Goal: Task Accomplishment & Management: Manage account settings

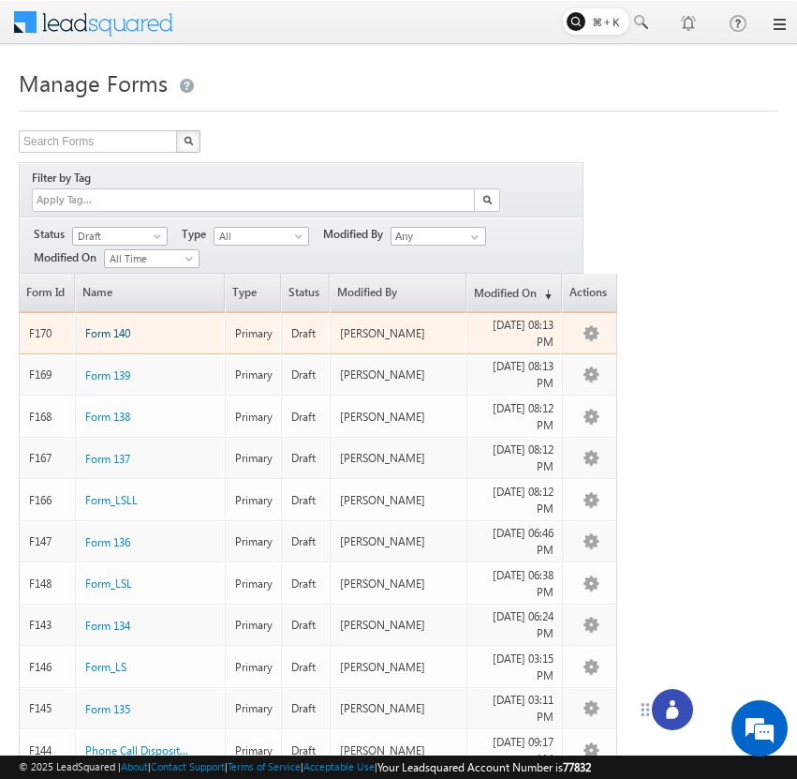
click at [124, 326] on span "Form 140" at bounding box center [107, 333] width 45 height 14
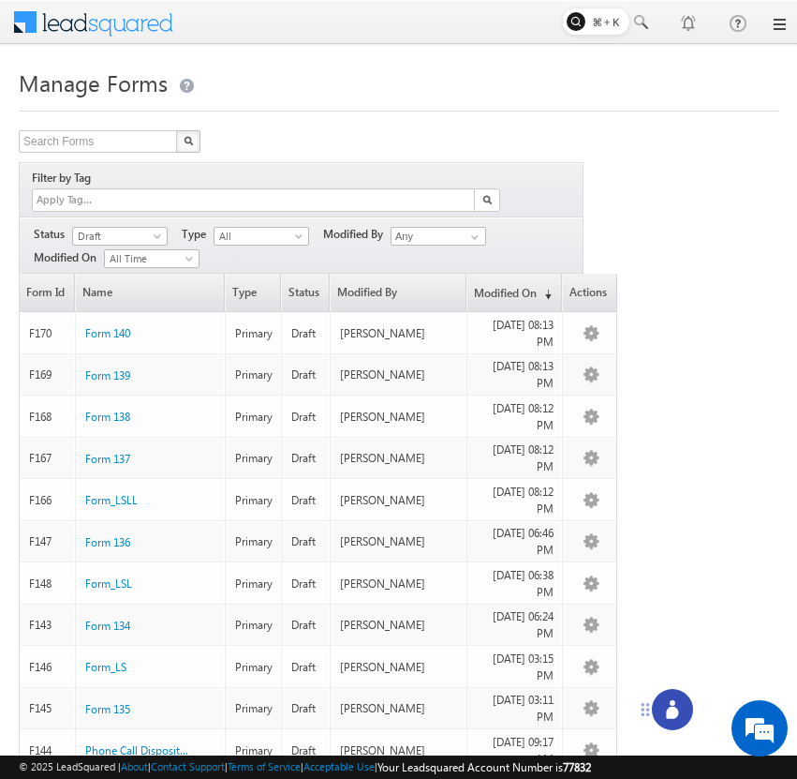
click at [675, 697] on div at bounding box center [672, 709] width 41 height 41
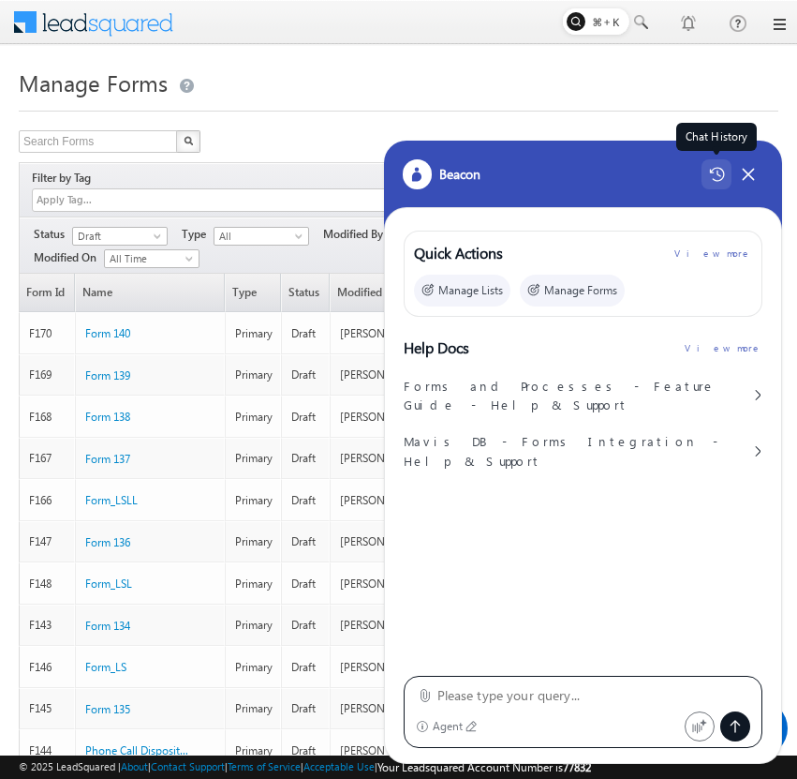
click at [712, 177] on icon at bounding box center [717, 174] width 16 height 15
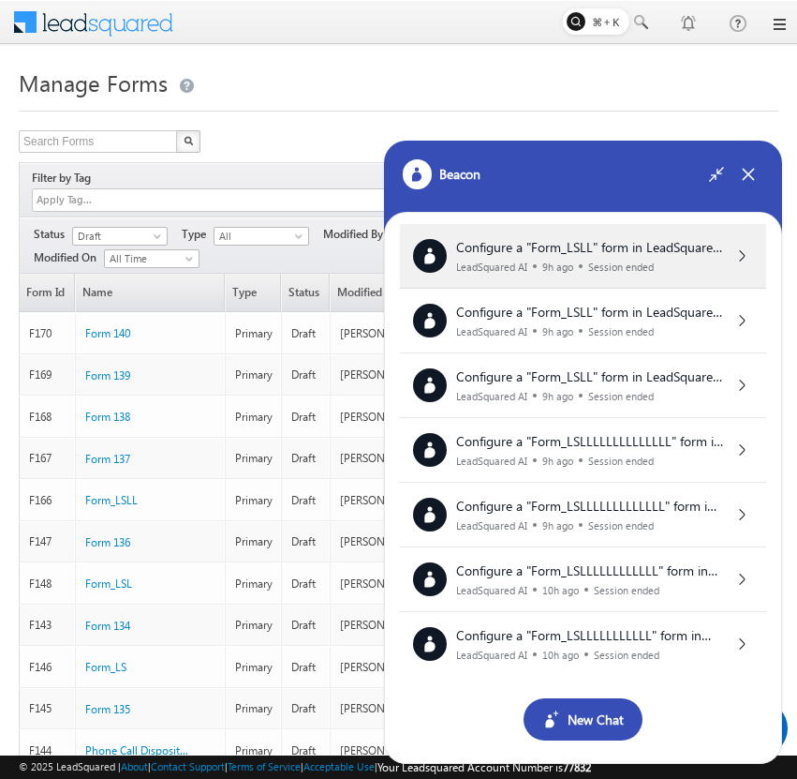
click at [658, 257] on div "Configure a "Form_LSLL" form in LeadSquared with the following setup: Form Fiel…" at bounding box center [589, 256] width 267 height 33
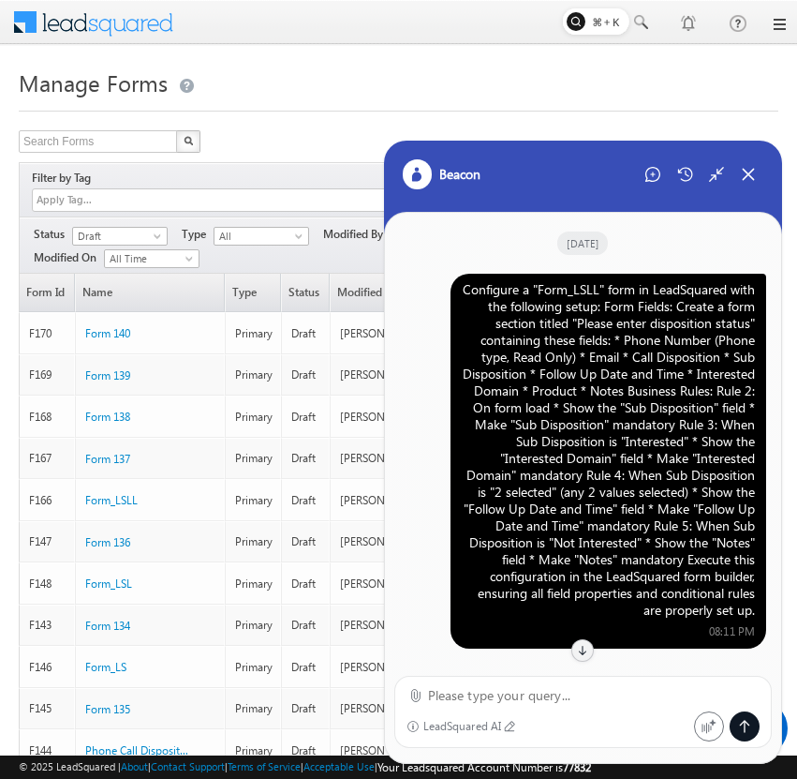
click at [621, 355] on div "Configure a "Form_LSLL" form in LeadSquared with the following setup: Form Fiel…" at bounding box center [608, 449] width 293 height 337
click at [653, 334] on div "Configure a "Form_LSLL" form in LeadSquared with the following setup: Form Fiel…" at bounding box center [608, 449] width 293 height 337
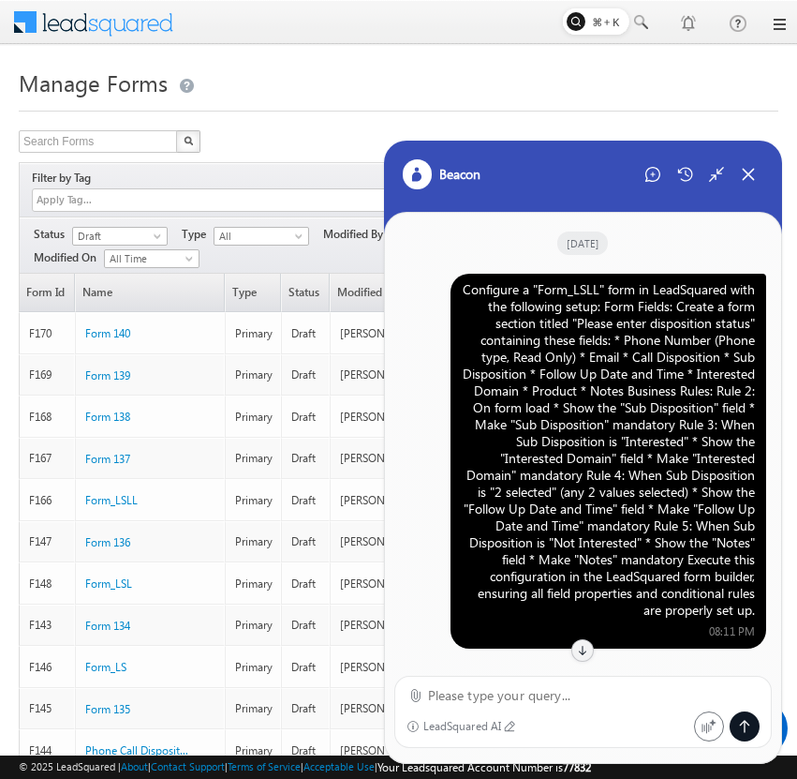
click at [634, 467] on div "Configure a "Form_LSLL" form in LeadSquared with the following setup: Form Fiel…" at bounding box center [608, 449] width 293 height 337
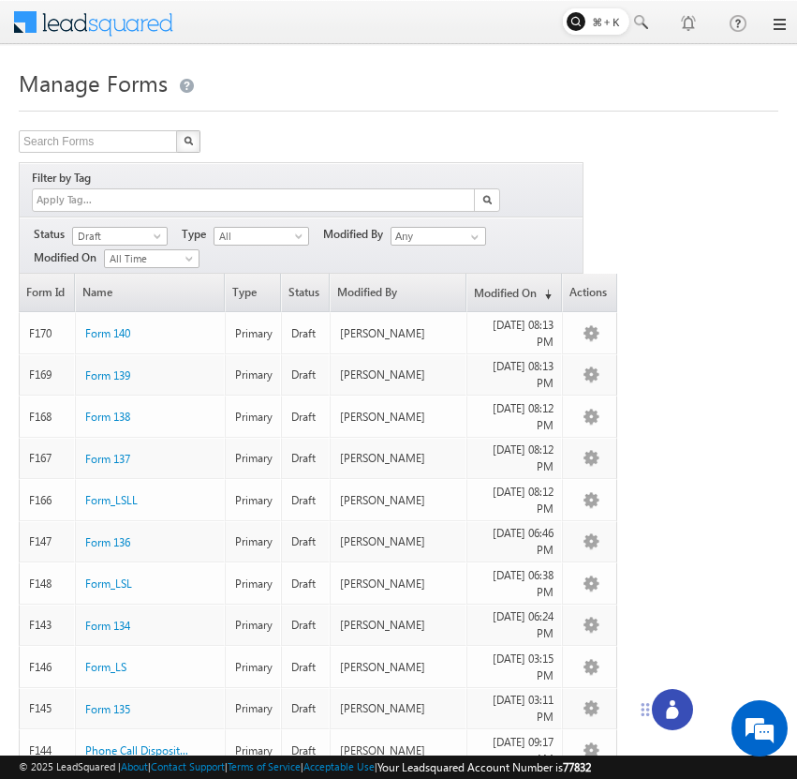
click at [675, 706] on icon at bounding box center [672, 712] width 12 height 12
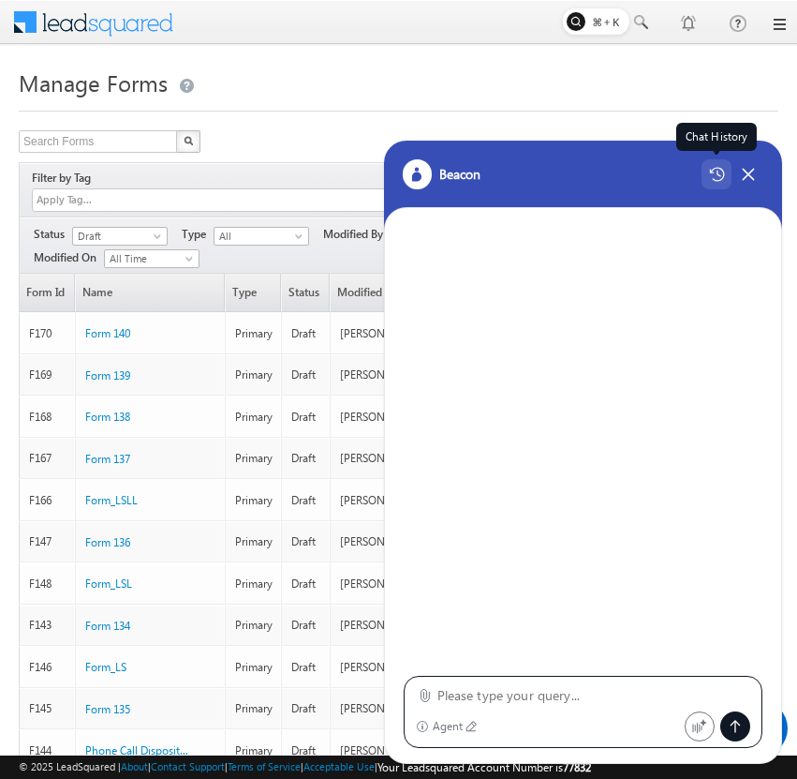
click at [720, 171] on icon at bounding box center [717, 174] width 16 height 15
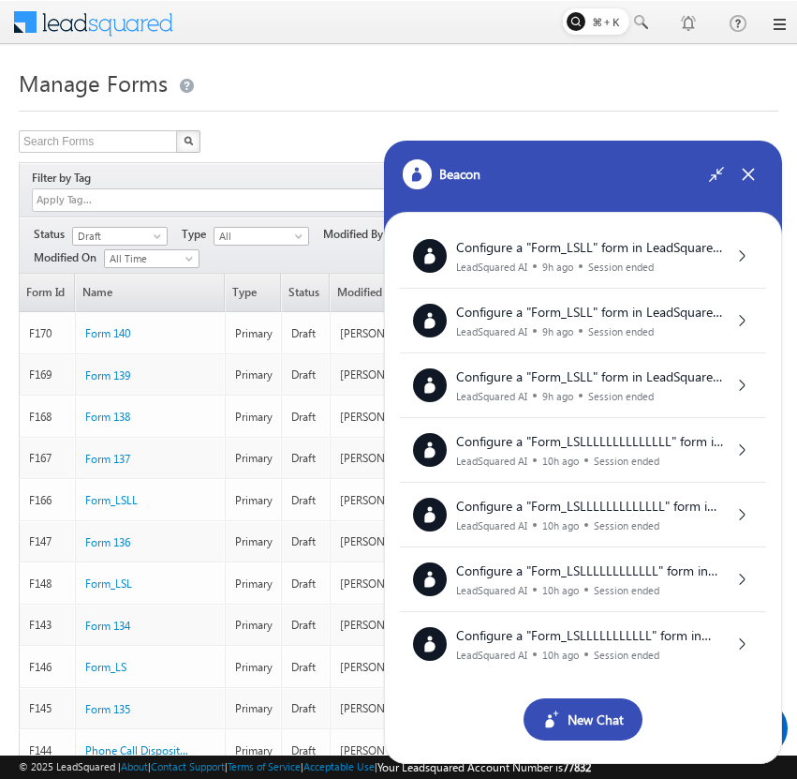
click at [594, 721] on div "New Chat" at bounding box center [583, 719] width 119 height 42
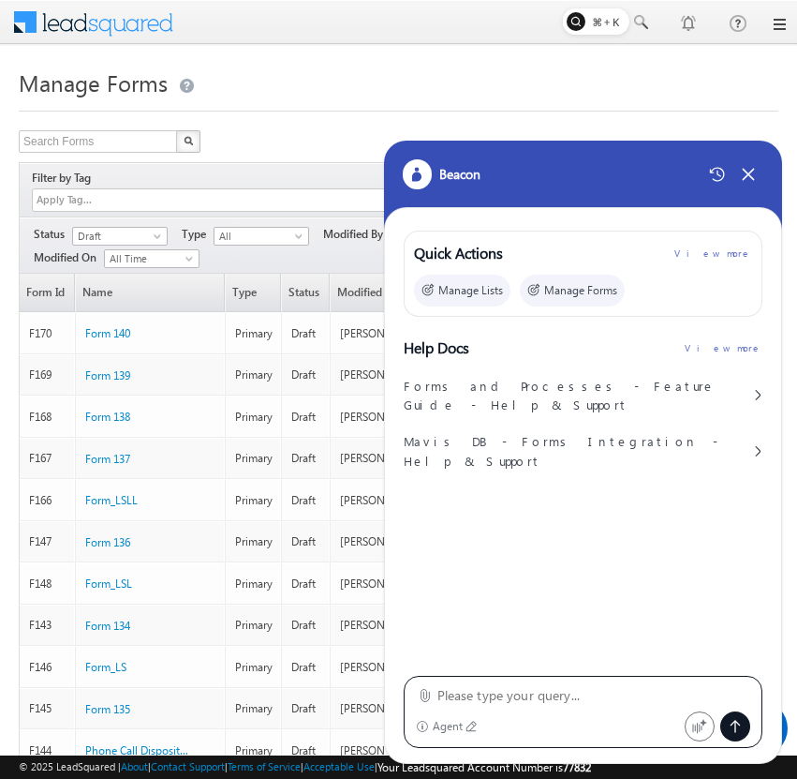
click at [572, 693] on textarea at bounding box center [595, 695] width 314 height 22
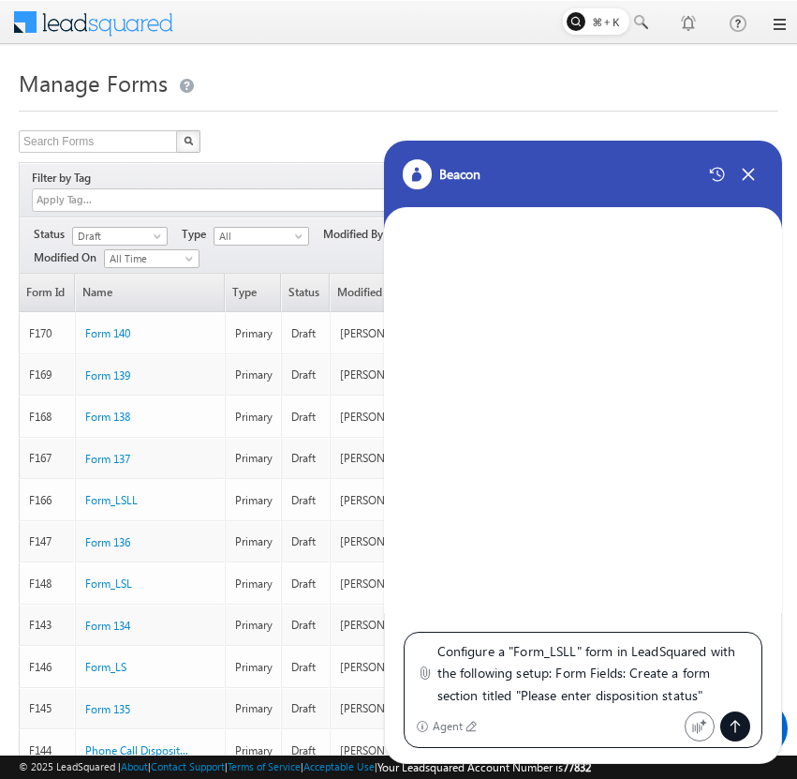
click at [579, 652] on textarea "Configure a "Form_LSLL" form in LeadSquared with the following setup: Form Fiel…" at bounding box center [595, 673] width 314 height 67
type textarea "Configure a "Form_LSLLL" form in LeadSquared with the following setup: Form Fie…"
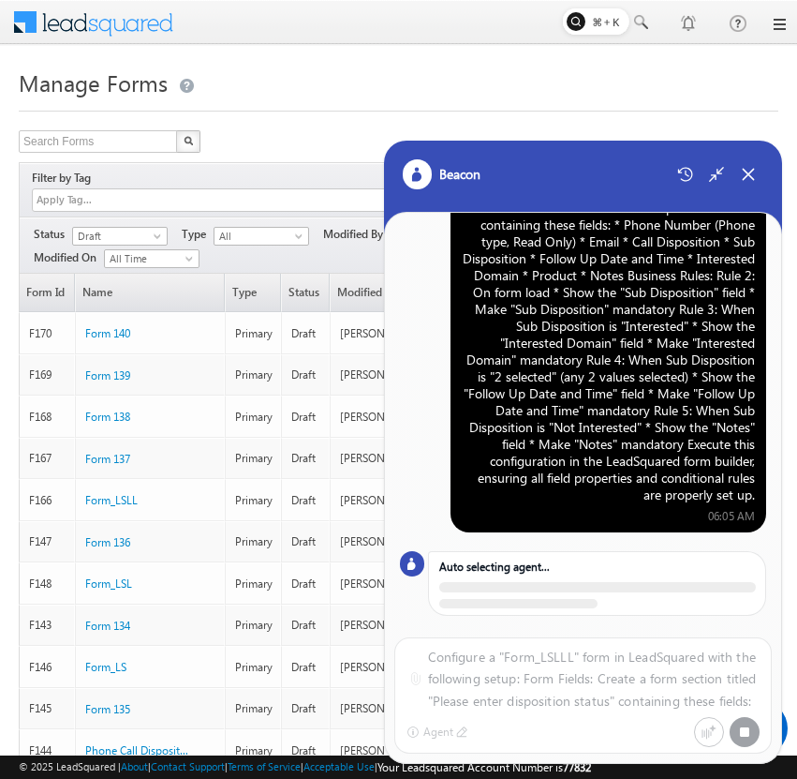
scroll to position [110, 0]
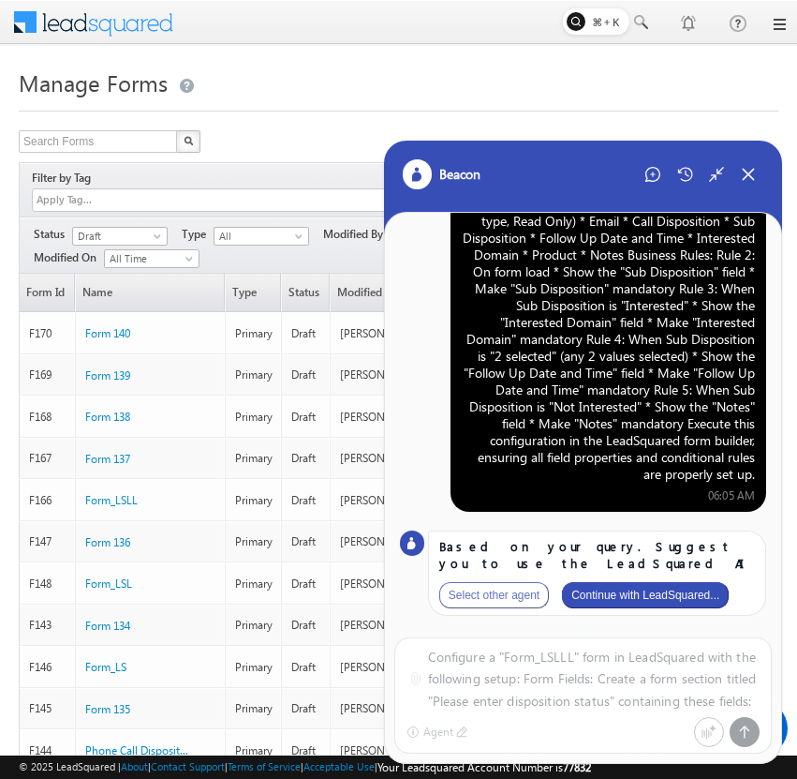
click at [662, 588] on button "Continue with LeadSquared..." at bounding box center [645, 595] width 167 height 26
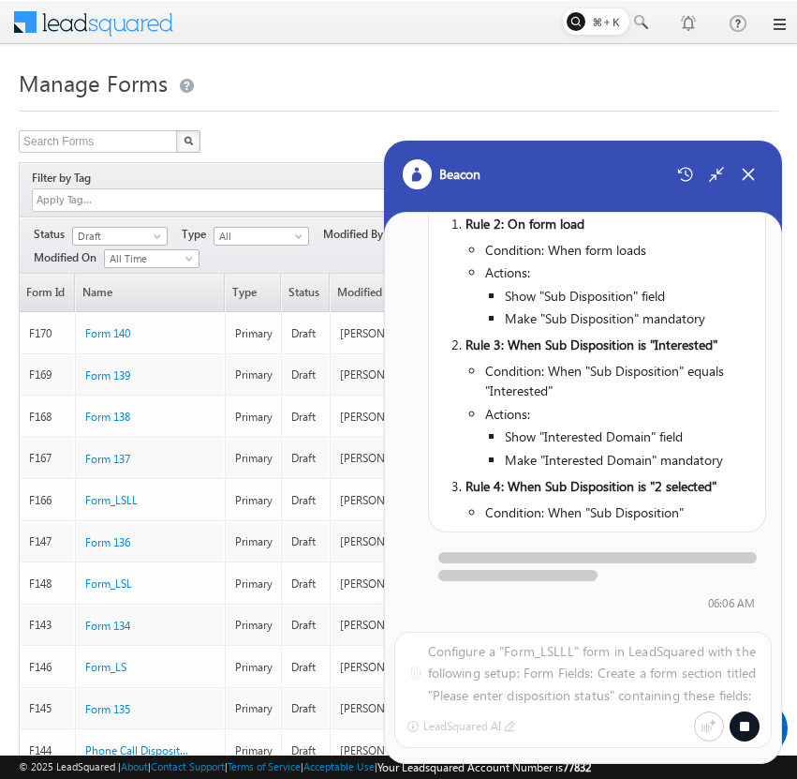
scroll to position [1723, 0]
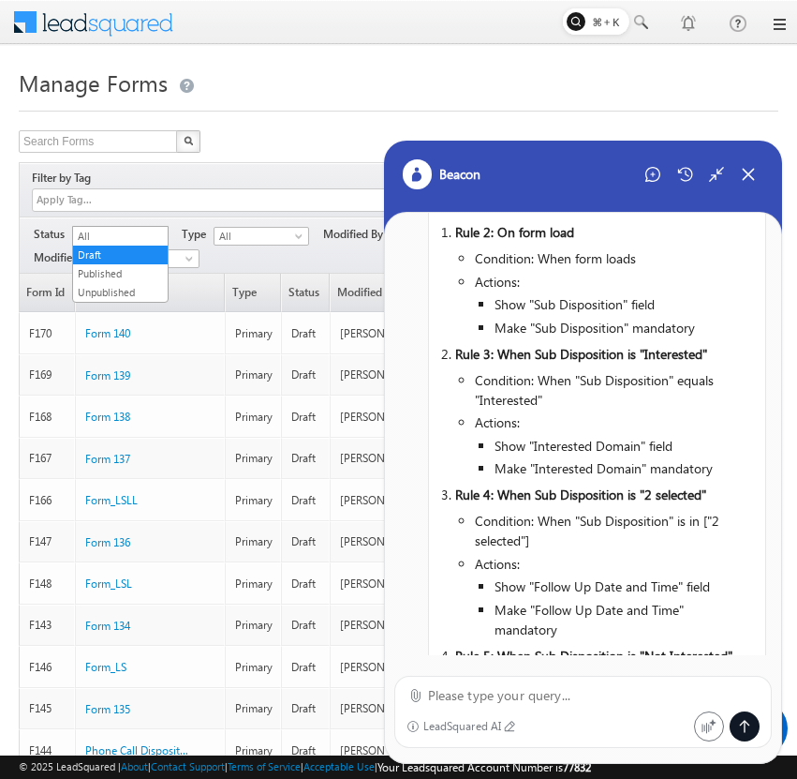
click at [148, 228] on span "Draft" at bounding box center [117, 236] width 89 height 17
click at [136, 268] on link "Published" at bounding box center [120, 273] width 95 height 17
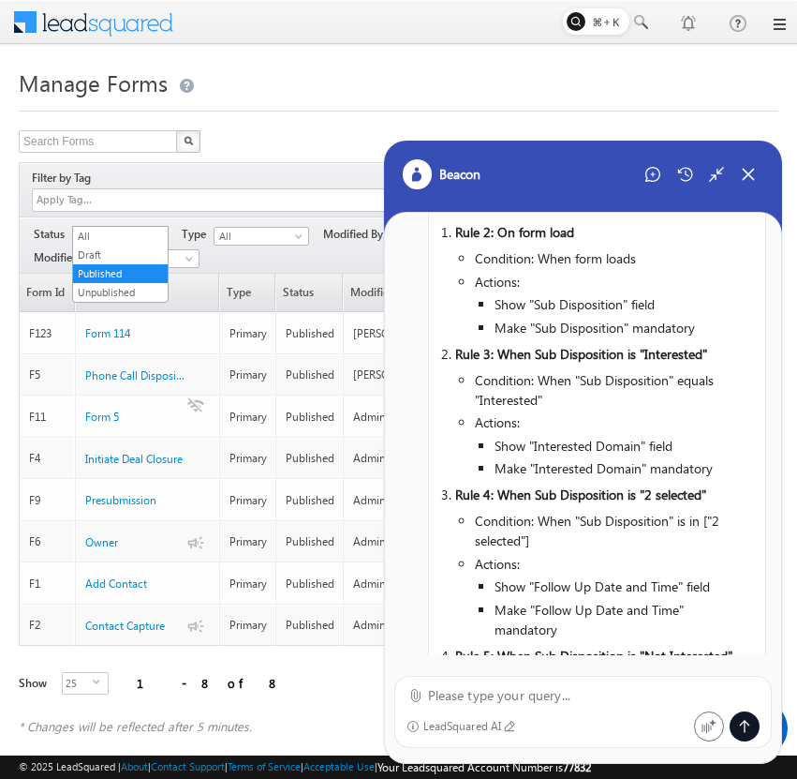
click at [152, 232] on span at bounding box center [159, 239] width 15 height 15
click at [148, 250] on link "Draft" at bounding box center [120, 254] width 95 height 17
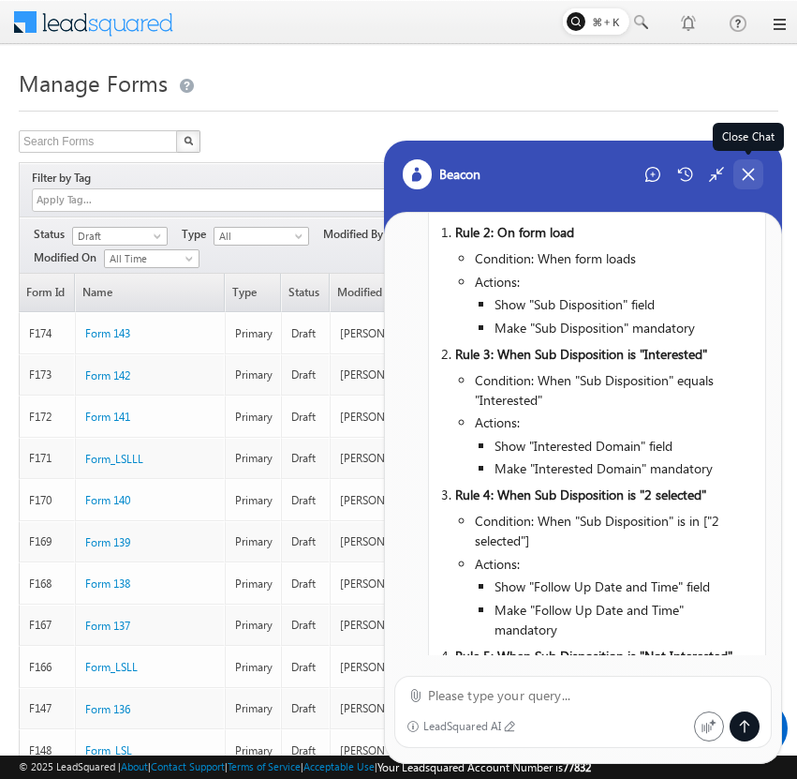
click at [744, 183] on div "Close Chat" at bounding box center [749, 174] width 30 height 30
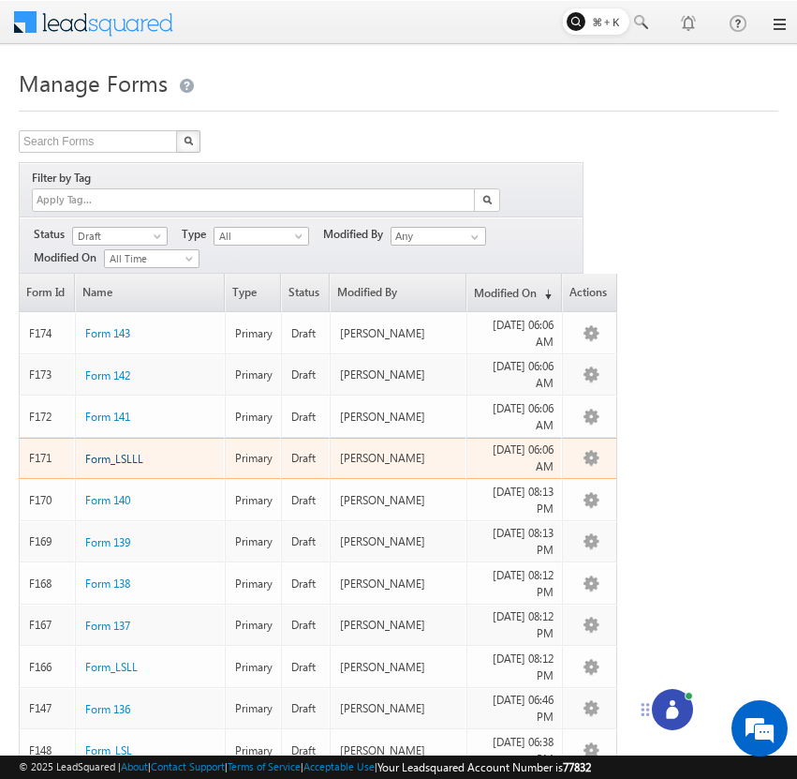
click at [126, 452] on span "Form_LSLLL" at bounding box center [114, 459] width 58 height 14
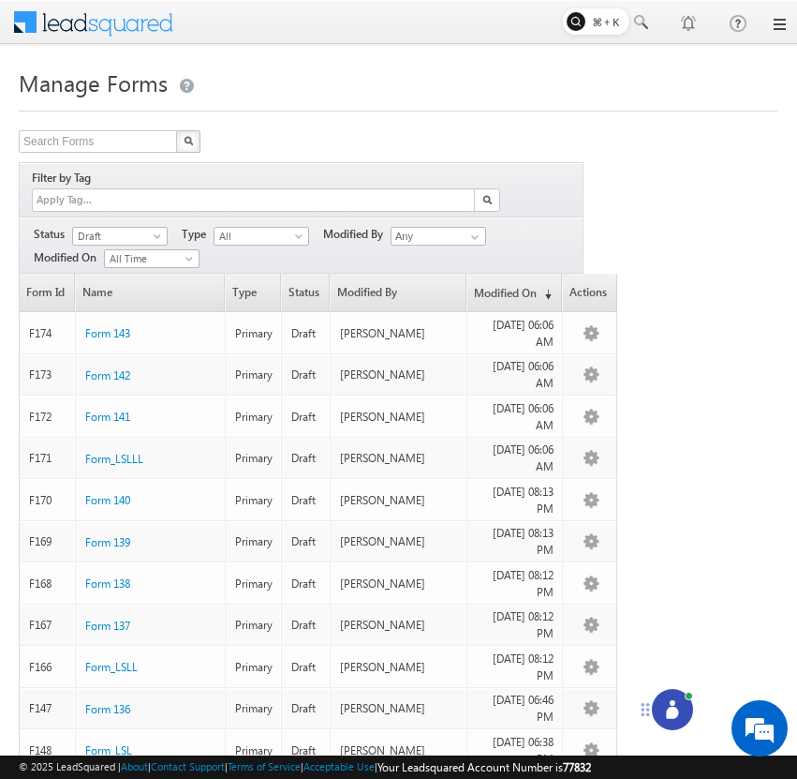
click at [673, 706] on icon at bounding box center [672, 709] width 19 height 19
click at [663, 709] on icon at bounding box center [672, 709] width 19 height 19
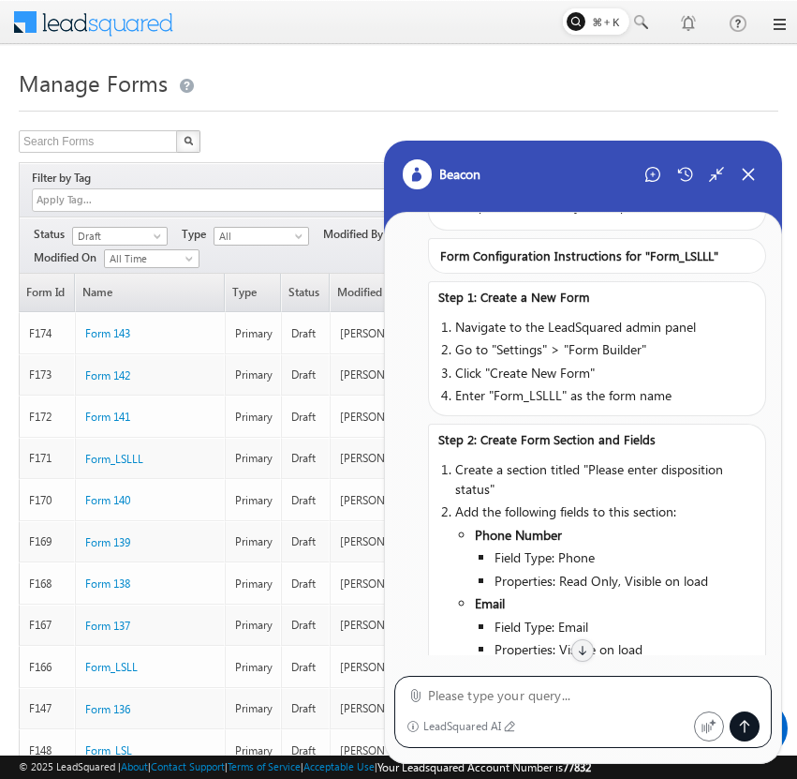
scroll to position [18, 0]
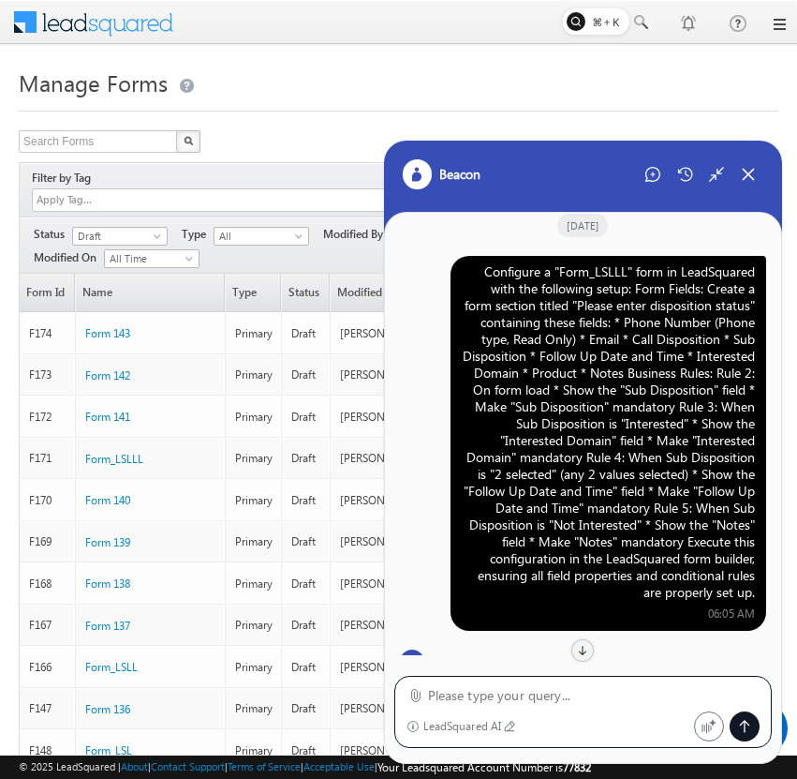
click at [587, 359] on div "Configure a "Form_LSLLL" form in LeadSquared with the following setup: Form Fie…" at bounding box center [608, 431] width 293 height 337
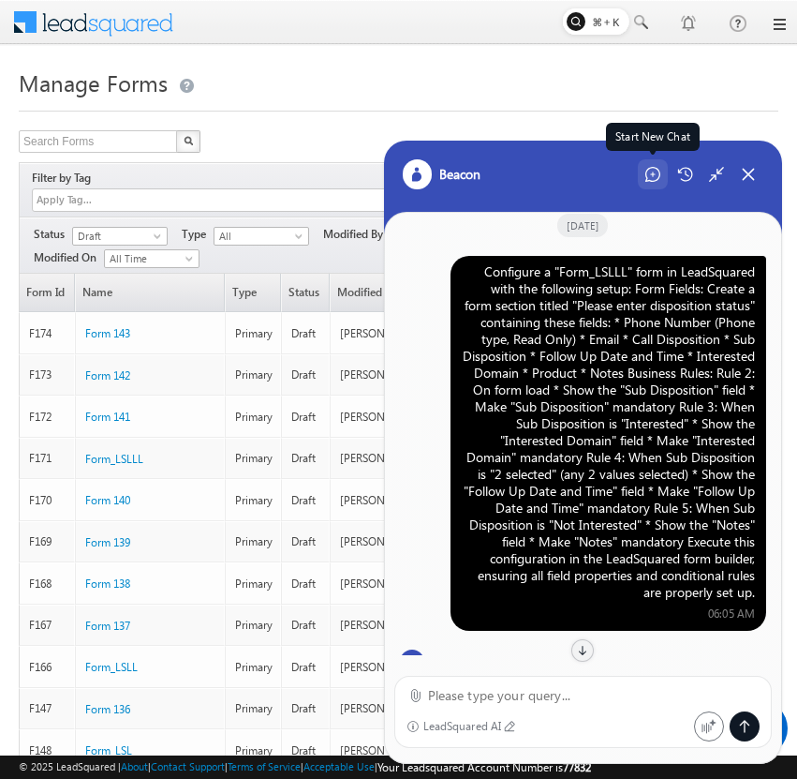
click at [652, 184] on div "Start New Chat" at bounding box center [653, 174] width 30 height 30
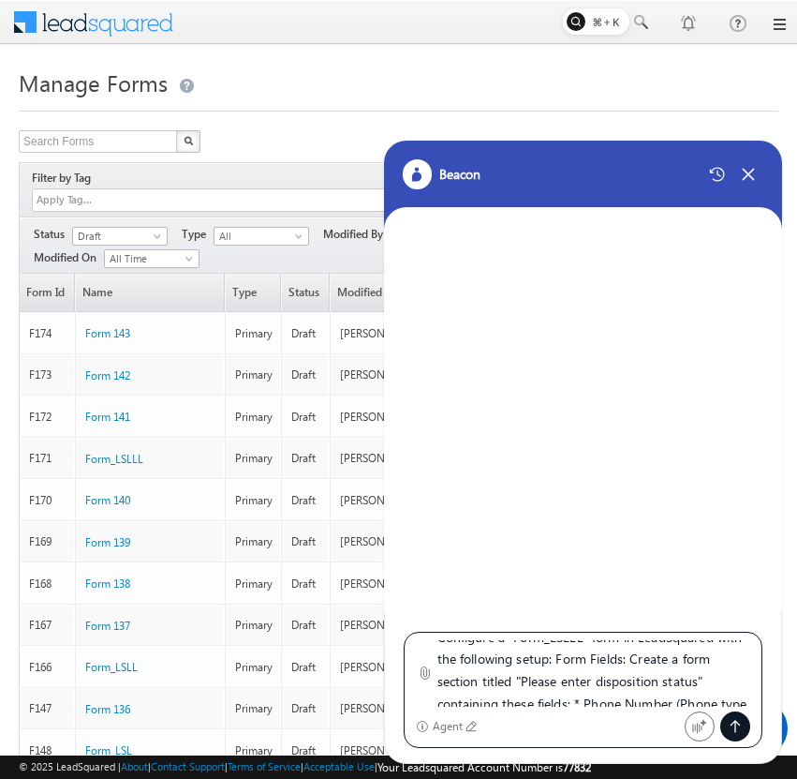
scroll to position [0, 0]
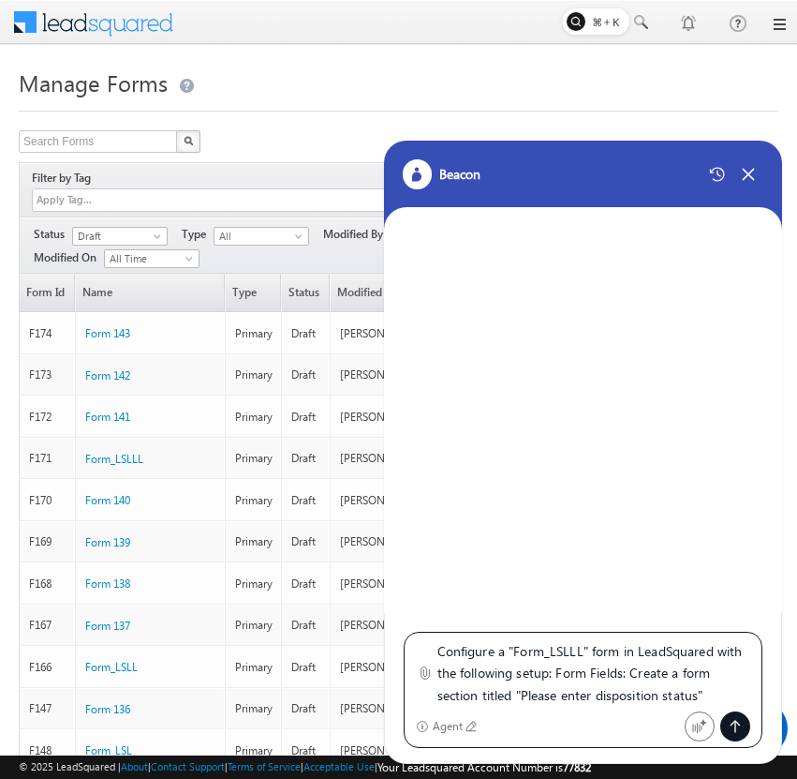
click at [583, 652] on textarea "Configure a "Form_LSLLL" form in LeadSquared with the following setup: Form Fie…" at bounding box center [595, 673] width 314 height 67
type textarea "Configure a "Form_LSLLLL" form in LeadSquared with the following setup: Form Fi…"
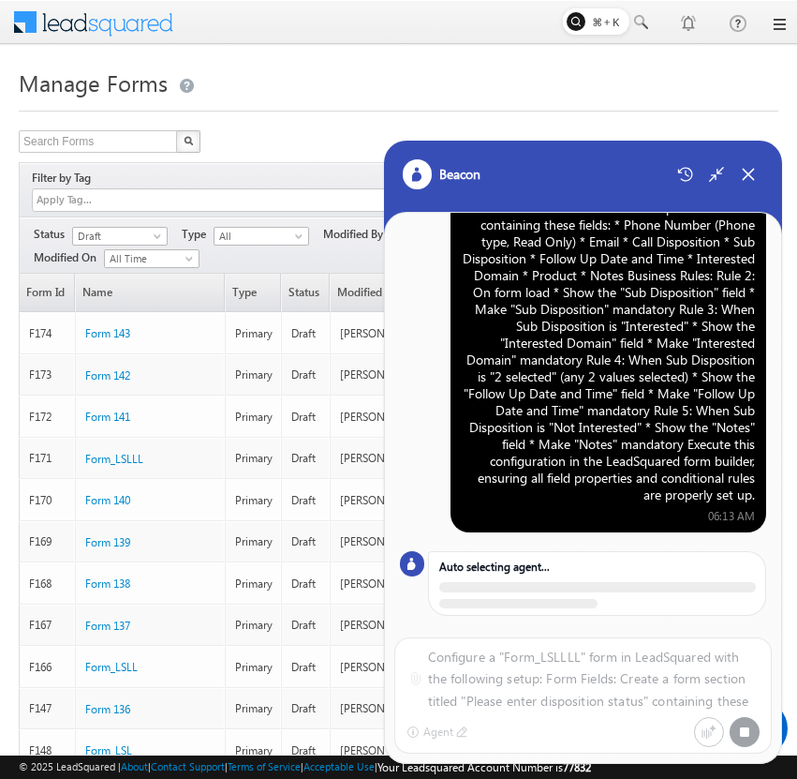
scroll to position [110, 0]
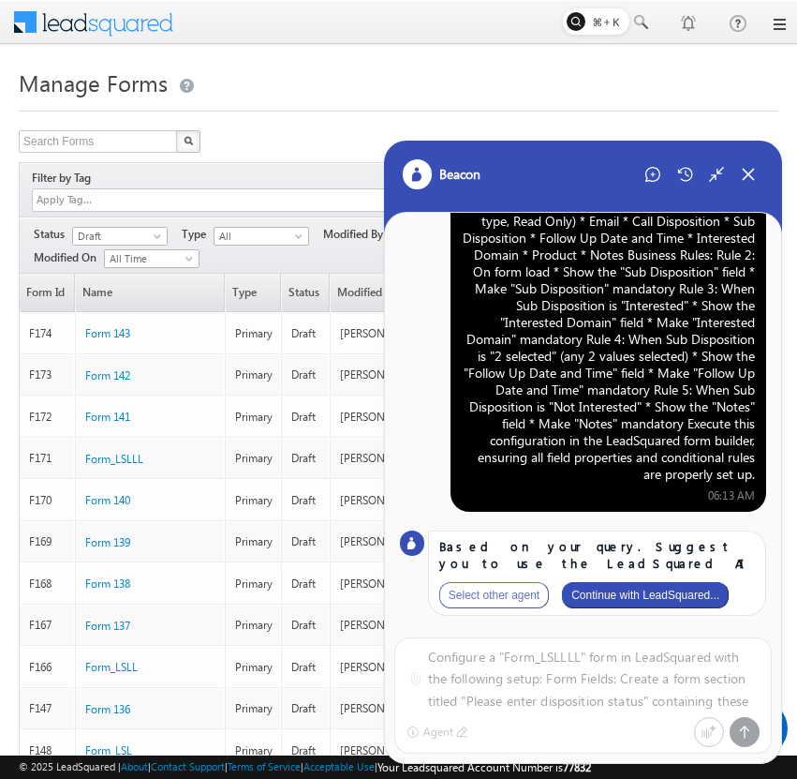
click at [646, 599] on button "Continue with LeadSquared..." at bounding box center [645, 595] width 167 height 26
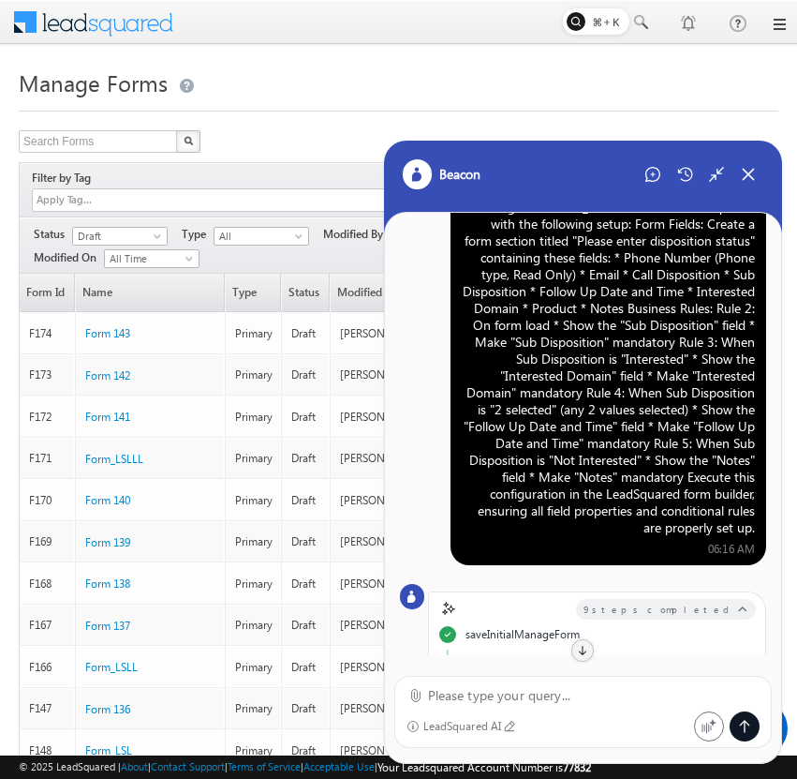
scroll to position [0, 0]
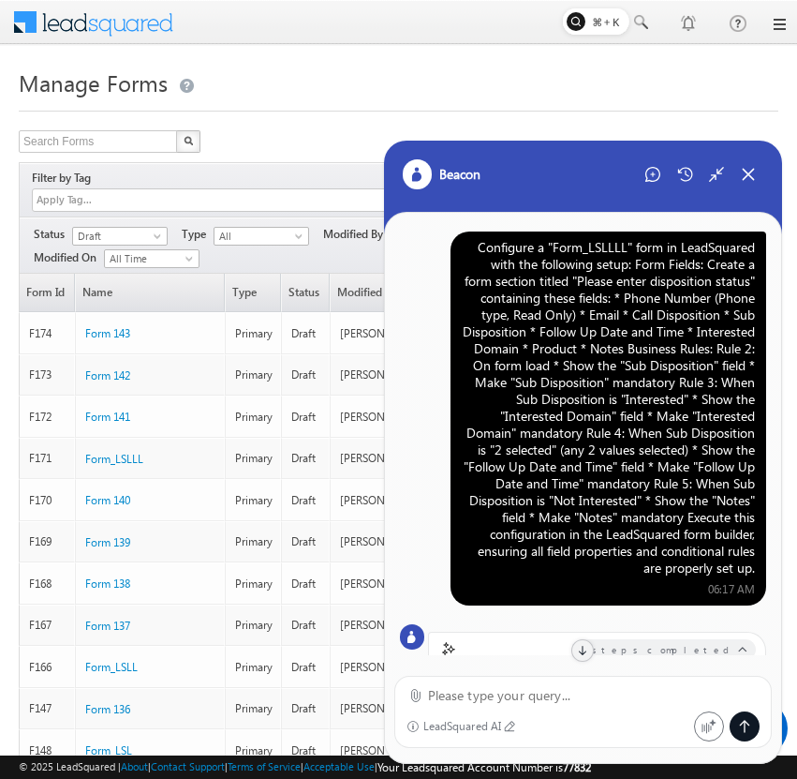
click at [520, 378] on div "Configure a "Form_LSLLLL" form in LeadSquared with the following setup: Form Fi…" at bounding box center [608, 407] width 293 height 337
click at [632, 430] on div "Configure a "Form_LSLLLL" form in LeadSquared with the following setup: Form Fi…" at bounding box center [608, 407] width 293 height 337
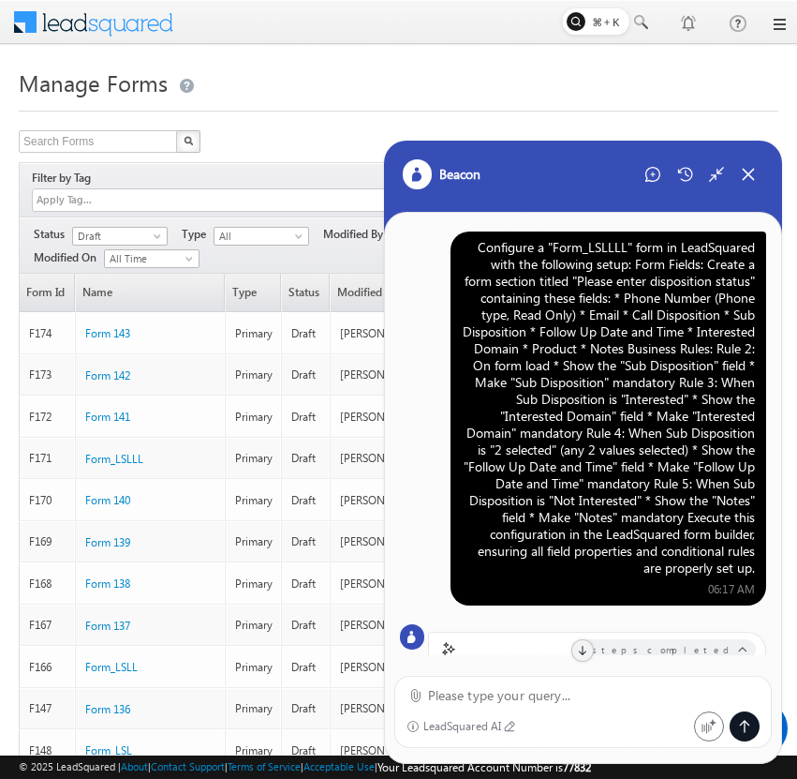
click at [632, 430] on div "Configure a "Form_LSLLLL" form in LeadSquared with the following setup: Form Fi…" at bounding box center [608, 407] width 293 height 337
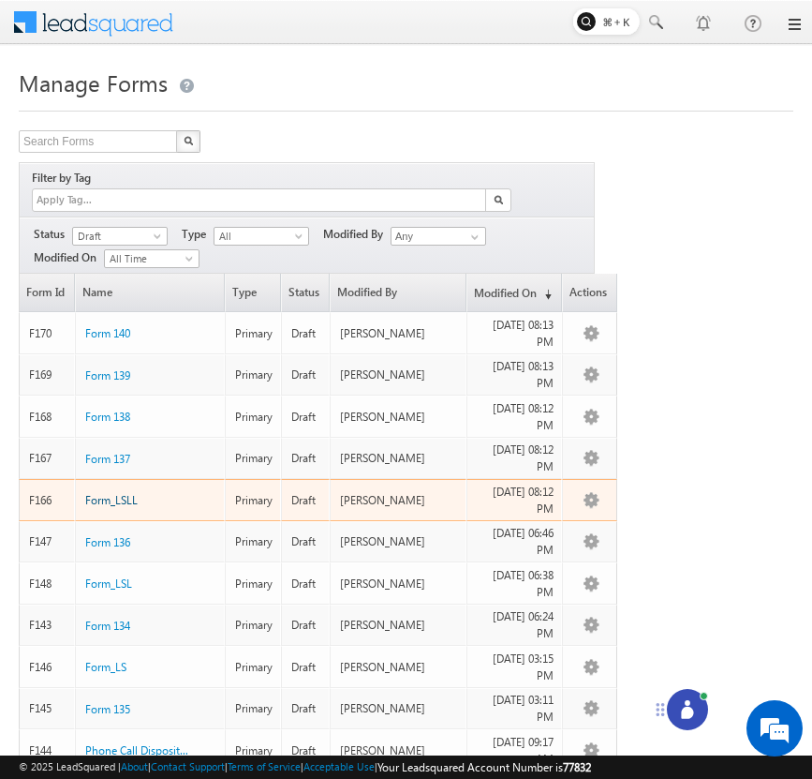
click at [121, 493] on span "Form_LSLL" at bounding box center [111, 500] width 52 height 14
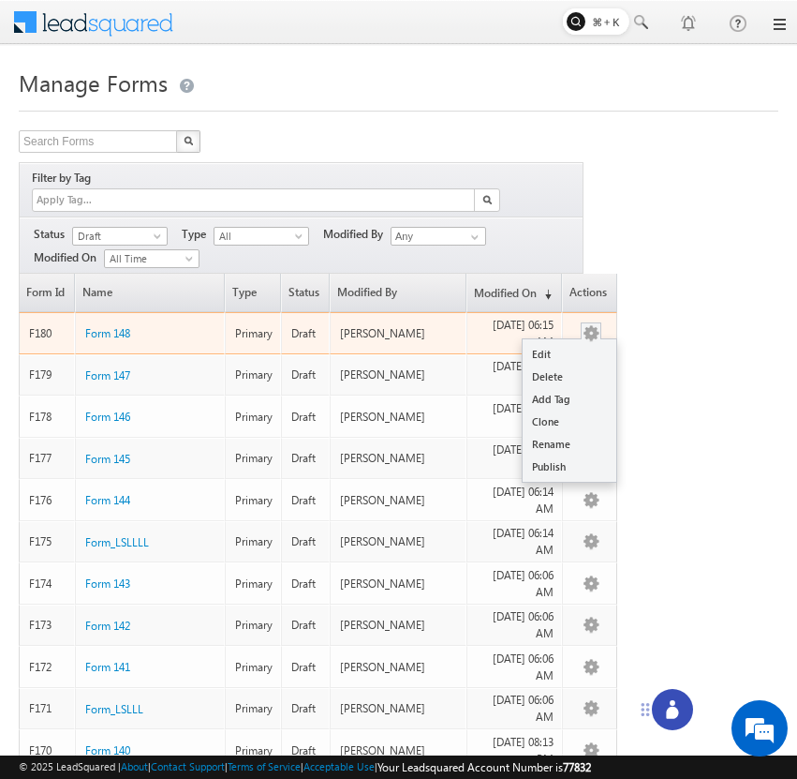
click at [601, 324] on button "button" at bounding box center [591, 333] width 19 height 19
click at [570, 365] on link "Delete" at bounding box center [570, 376] width 94 height 22
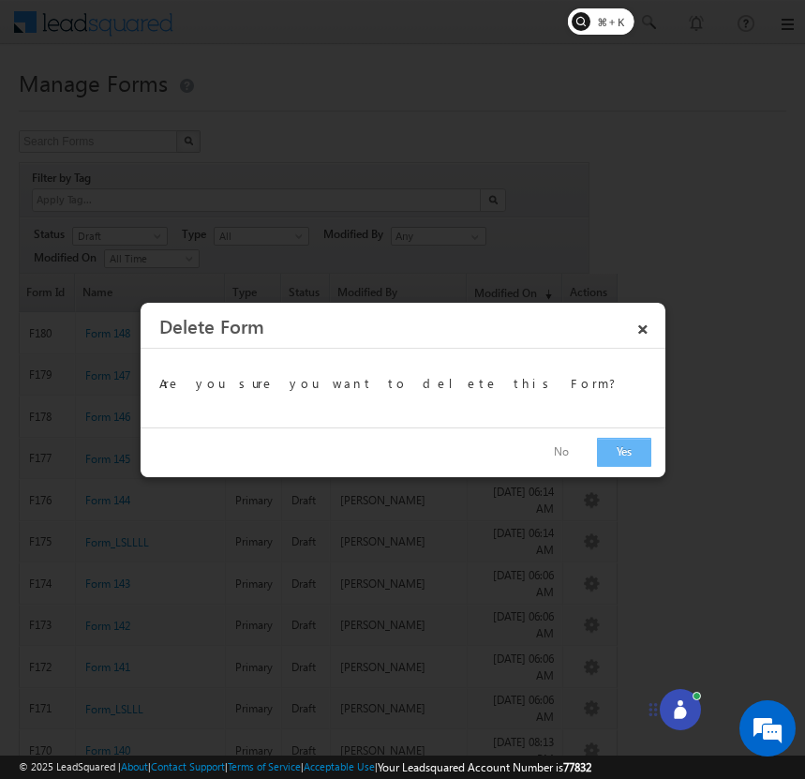
click at [619, 451] on button "Yes" at bounding box center [624, 452] width 54 height 29
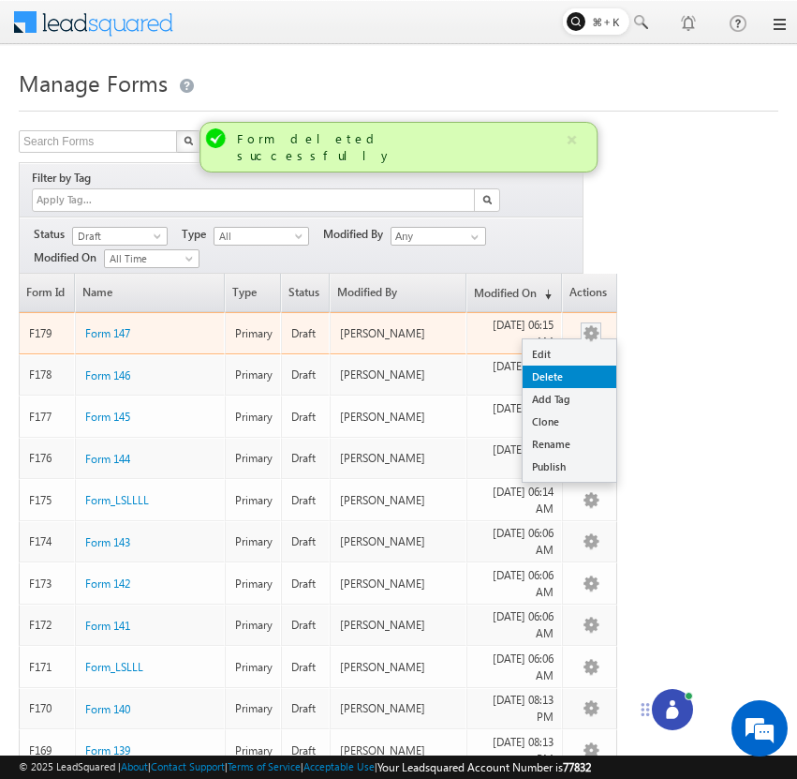
click at [579, 365] on link "Delete" at bounding box center [570, 376] width 94 height 22
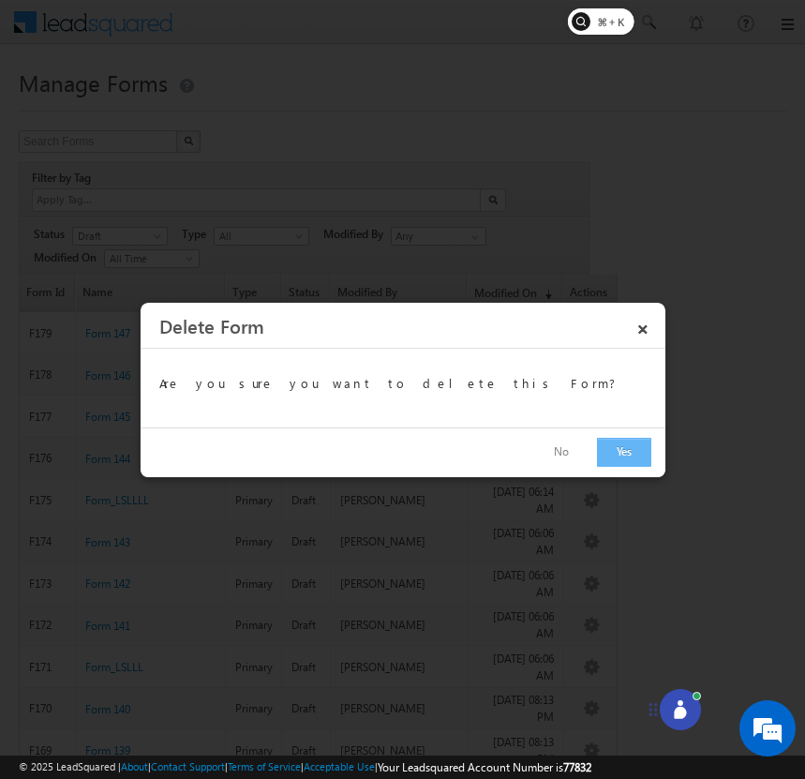
click at [623, 445] on button "Yes" at bounding box center [624, 452] width 54 height 29
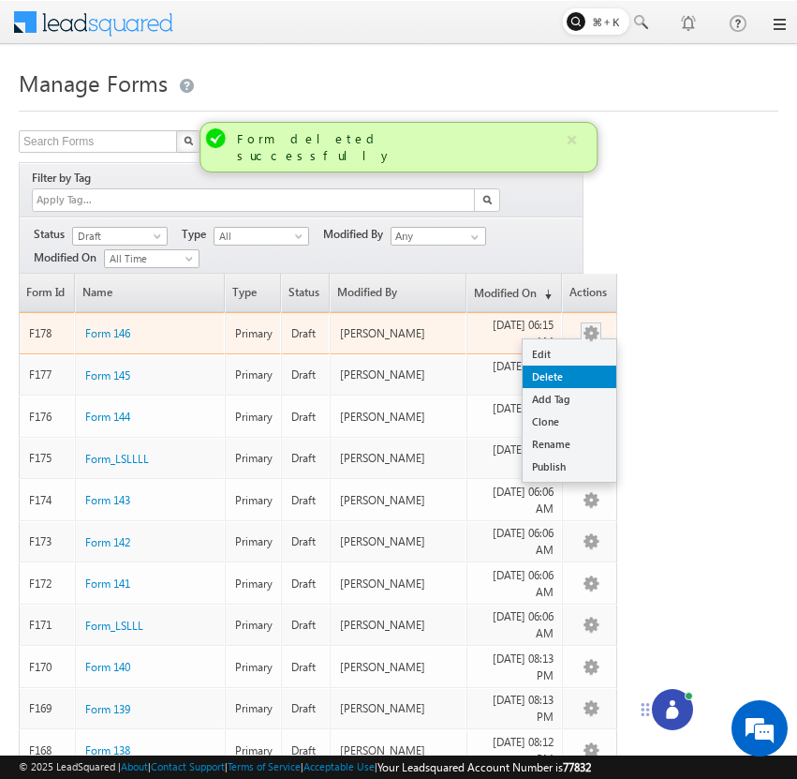
click at [581, 365] on link "Delete" at bounding box center [570, 376] width 94 height 22
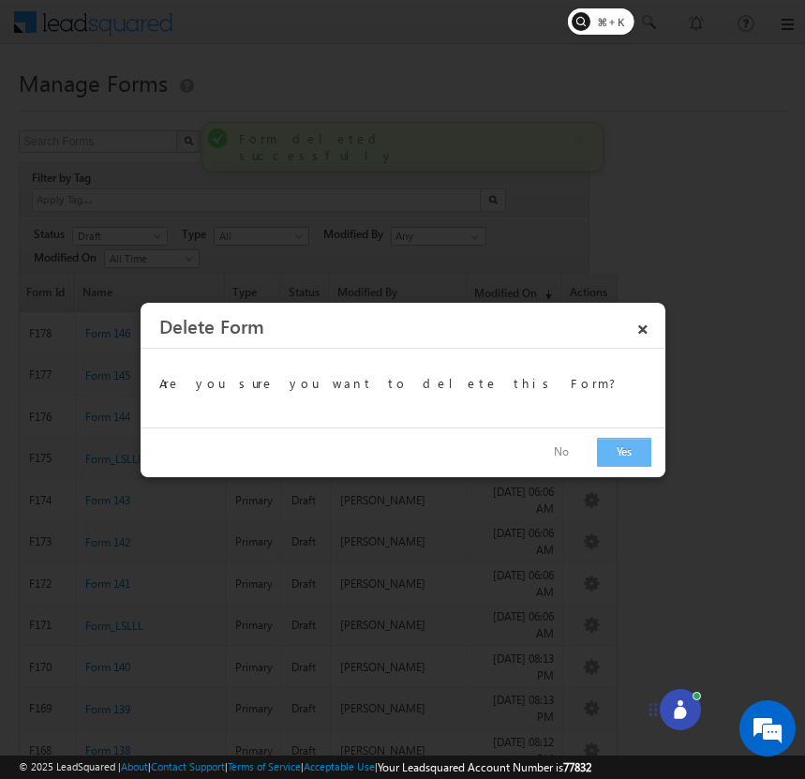
click at [616, 455] on button "Yes" at bounding box center [624, 452] width 54 height 29
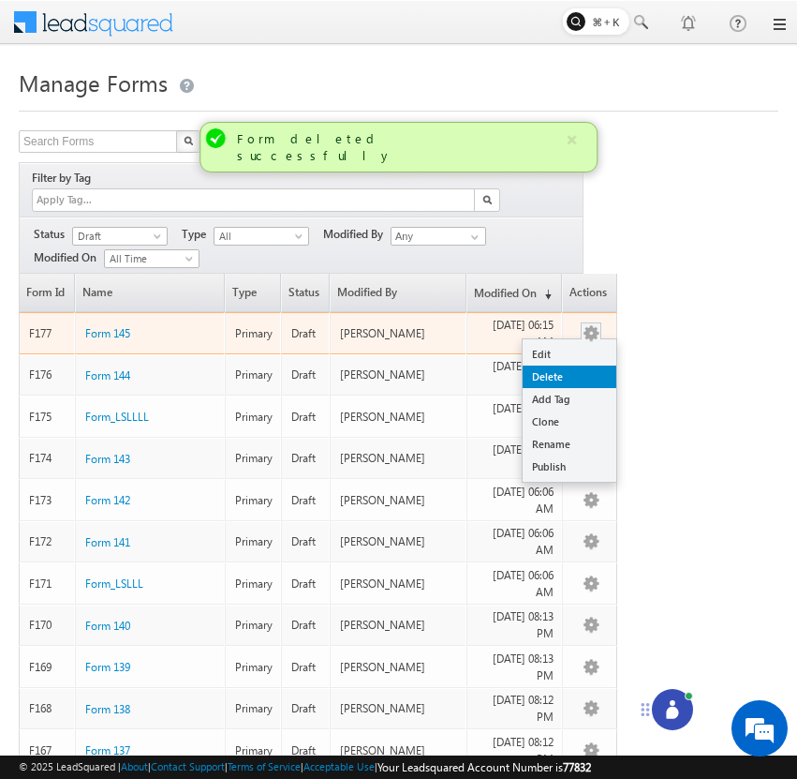
click at [587, 365] on link "Delete" at bounding box center [570, 376] width 94 height 22
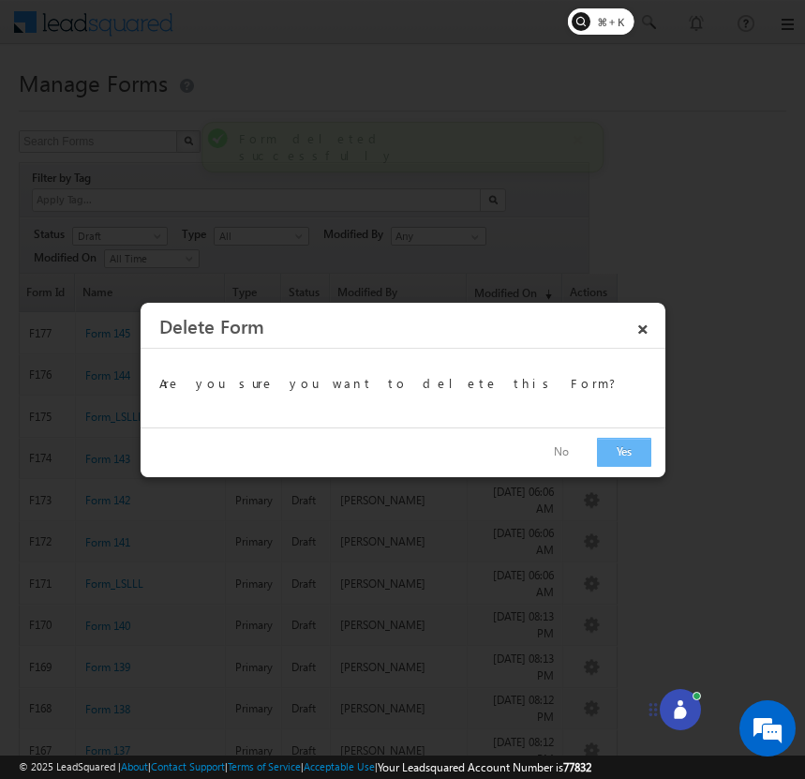
click at [617, 456] on button "Yes" at bounding box center [624, 452] width 54 height 29
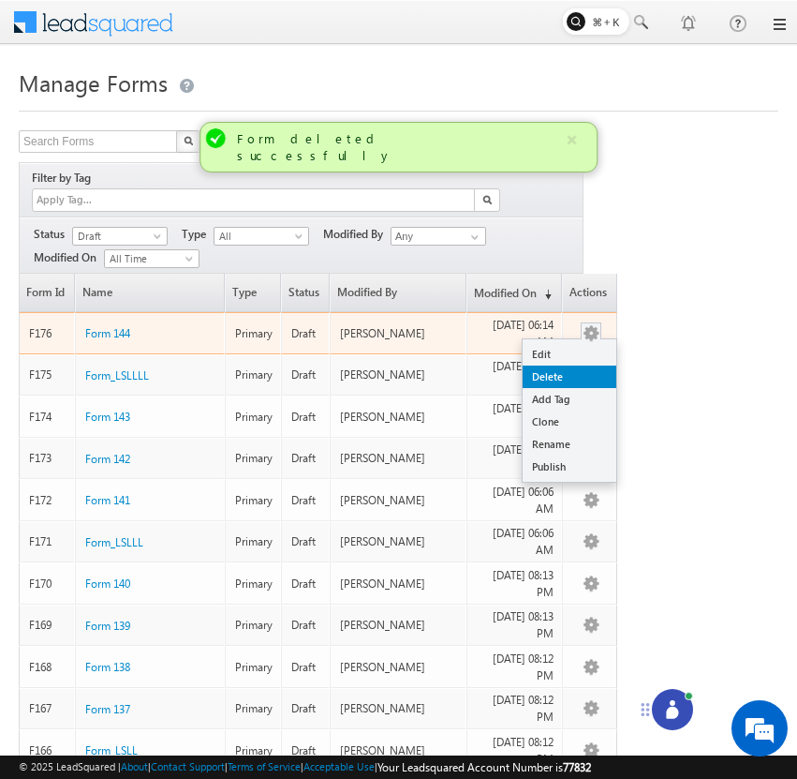
click at [587, 365] on link "Delete" at bounding box center [570, 376] width 94 height 22
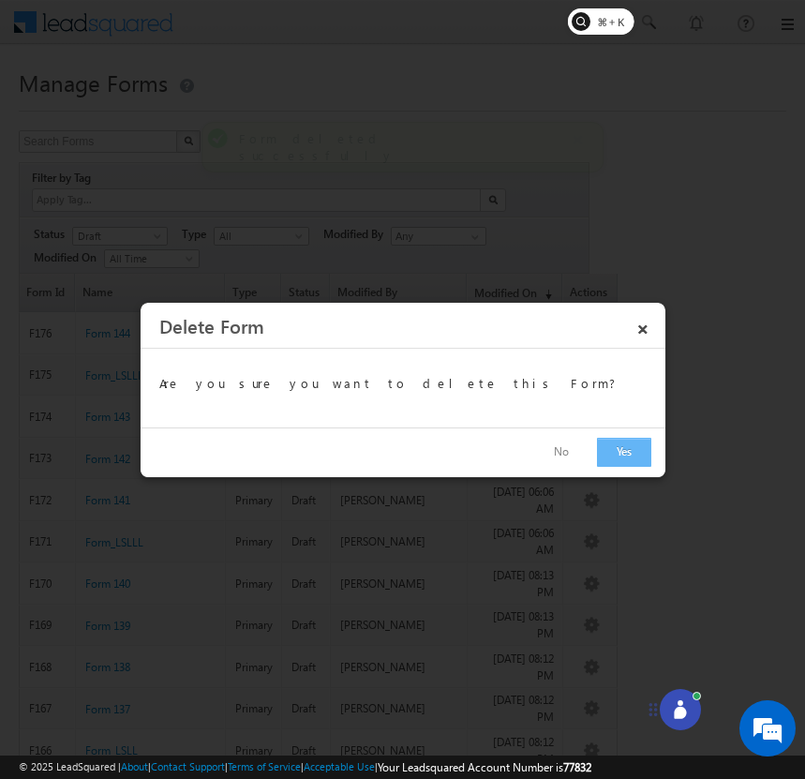
click at [608, 446] on button "Yes" at bounding box center [624, 452] width 54 height 29
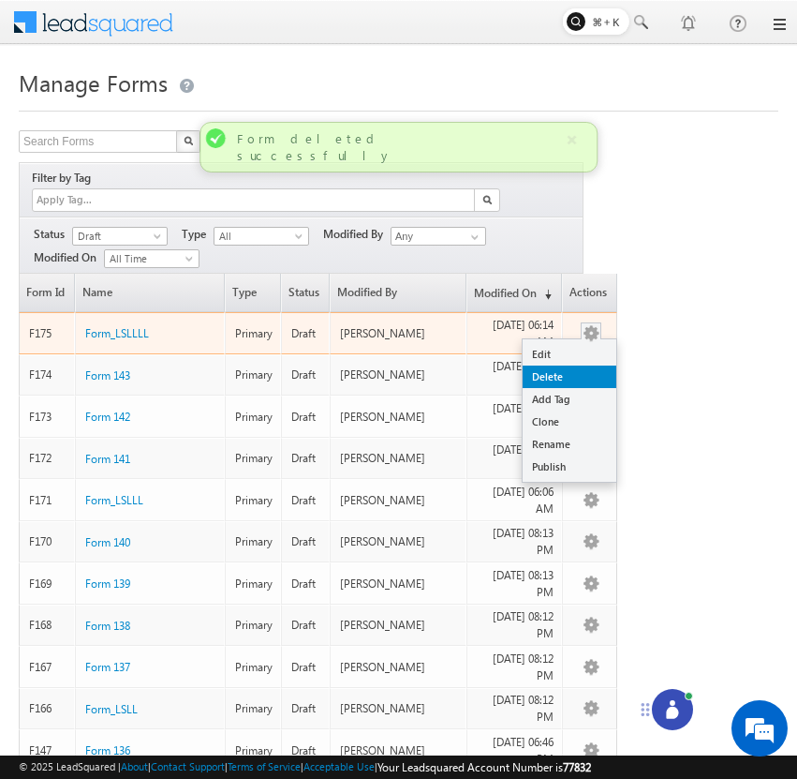
click at [603, 365] on link "Delete" at bounding box center [570, 376] width 94 height 22
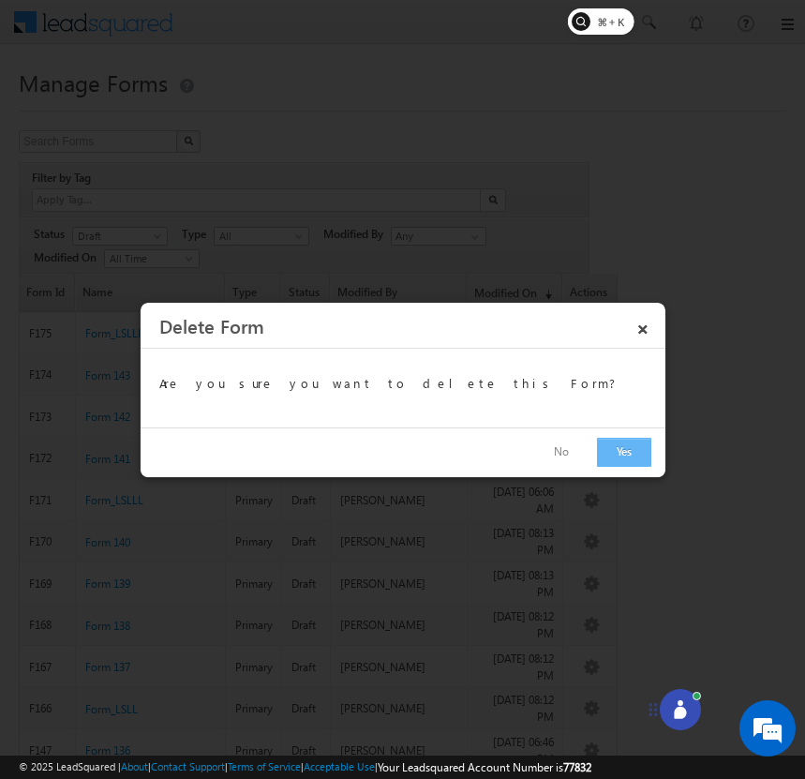
click at [614, 441] on button "Yes" at bounding box center [624, 452] width 54 height 29
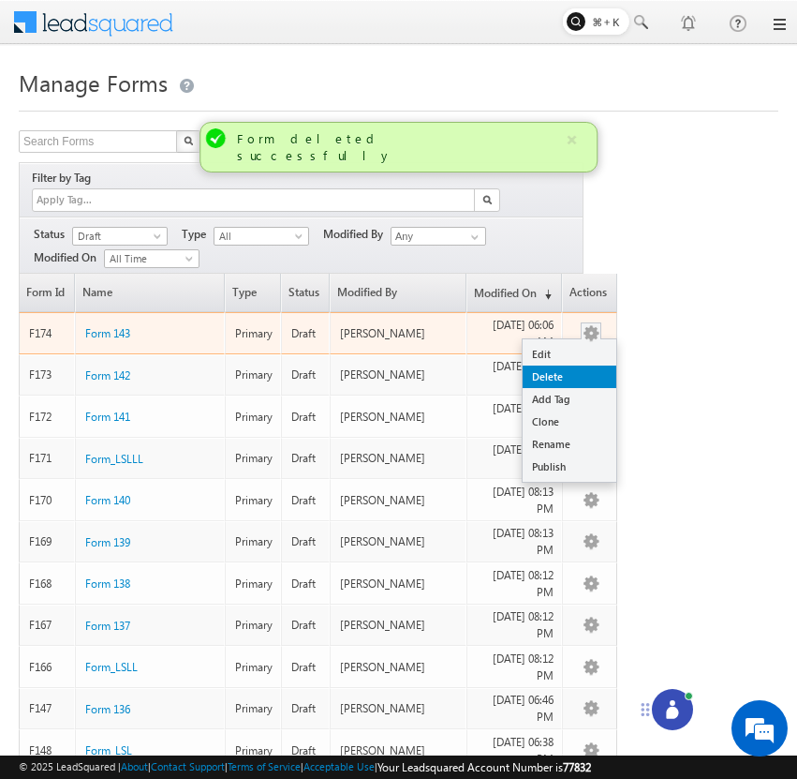
click at [592, 365] on link "Delete" at bounding box center [570, 376] width 94 height 22
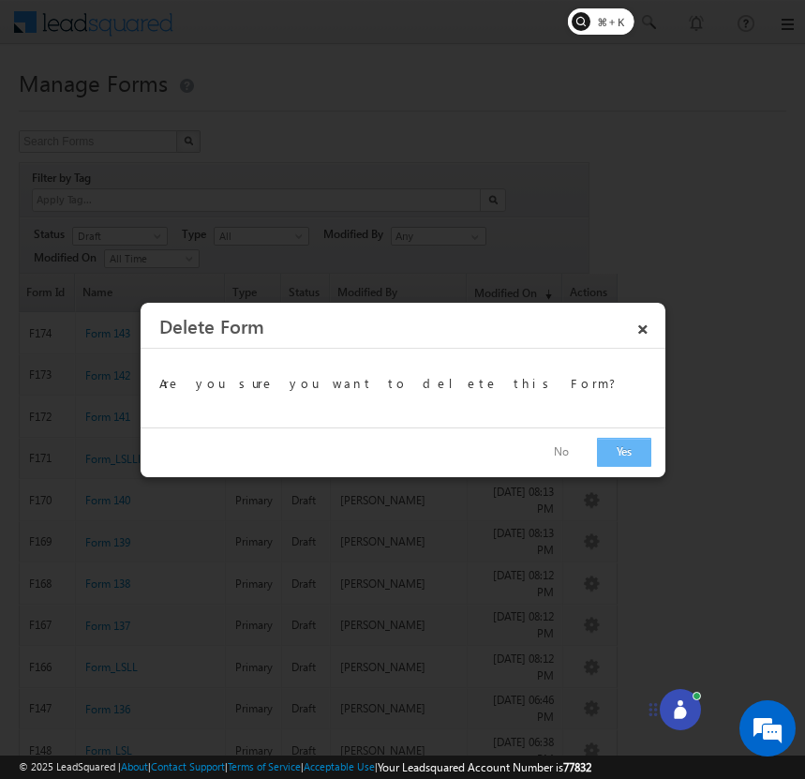
click at [618, 448] on button "Yes" at bounding box center [624, 452] width 54 height 29
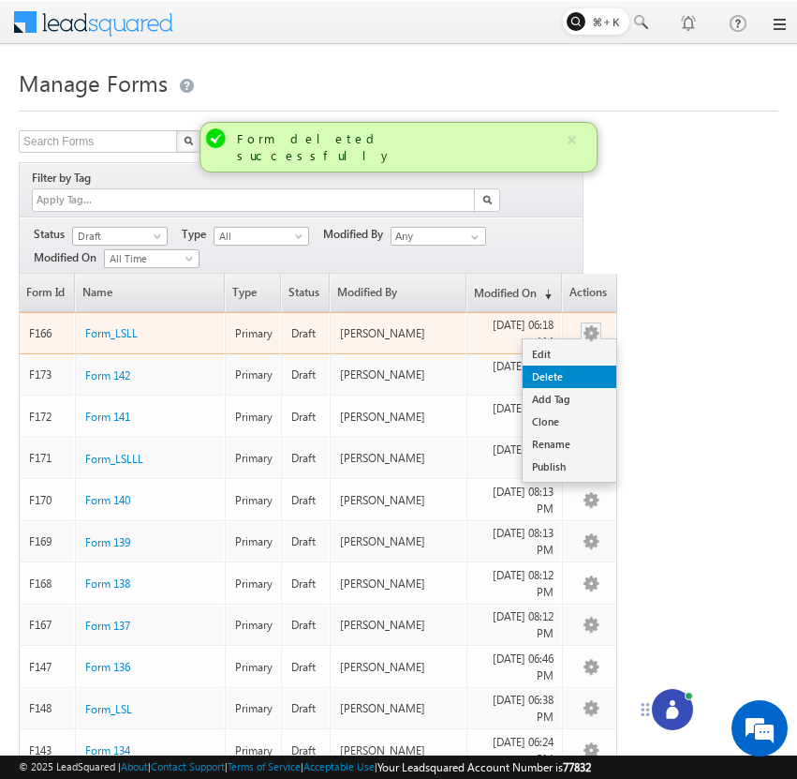
click at [585, 365] on link "Delete" at bounding box center [570, 376] width 94 height 22
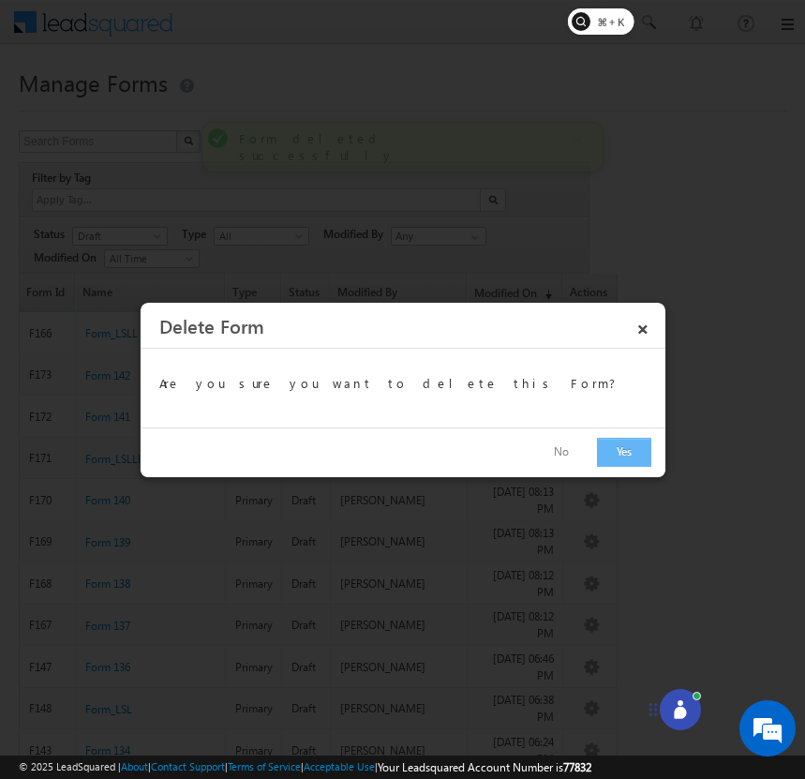
click at [618, 455] on button "Yes" at bounding box center [624, 452] width 54 height 29
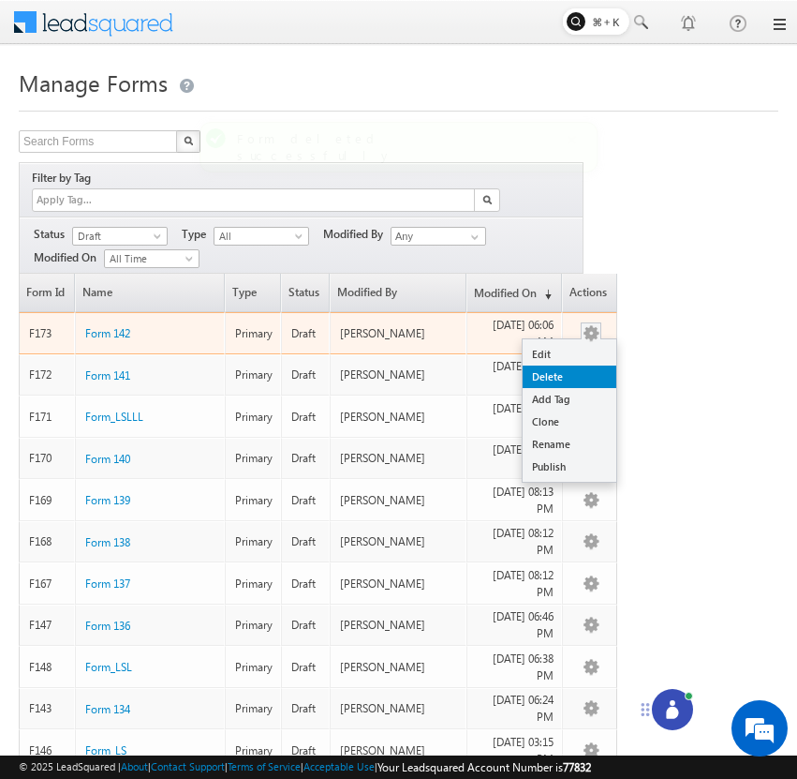
click at [583, 365] on link "Delete" at bounding box center [570, 376] width 94 height 22
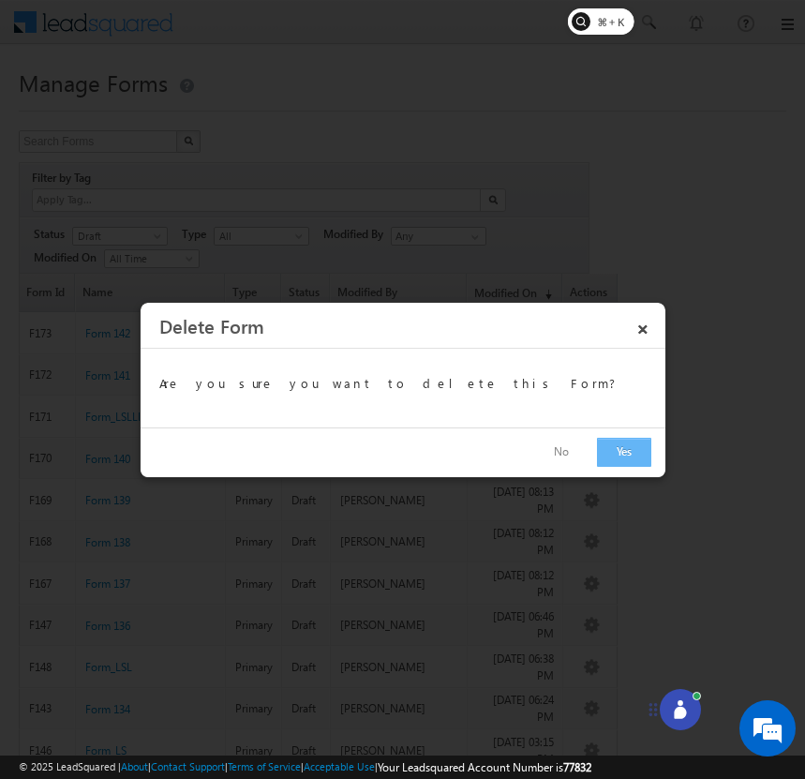
click at [612, 444] on button "Yes" at bounding box center [624, 452] width 54 height 29
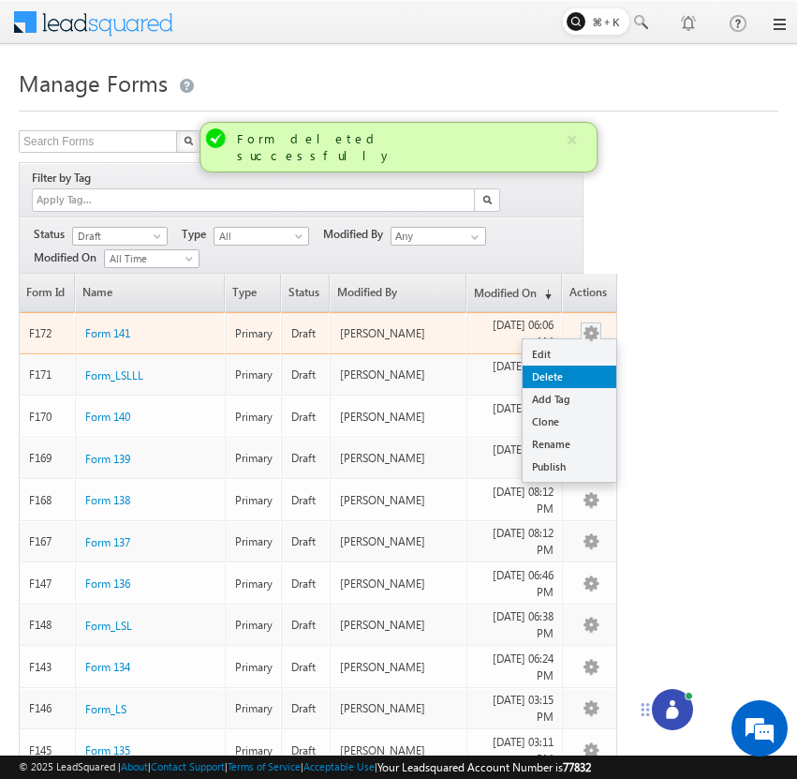
click at [588, 365] on link "Delete" at bounding box center [570, 376] width 94 height 22
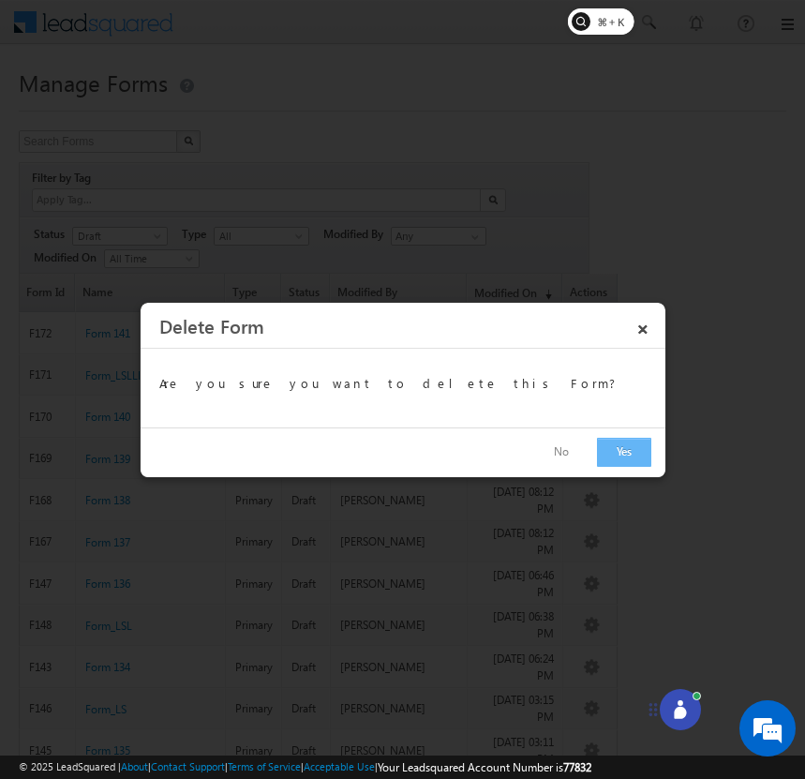
click at [616, 449] on button "Yes" at bounding box center [624, 452] width 54 height 29
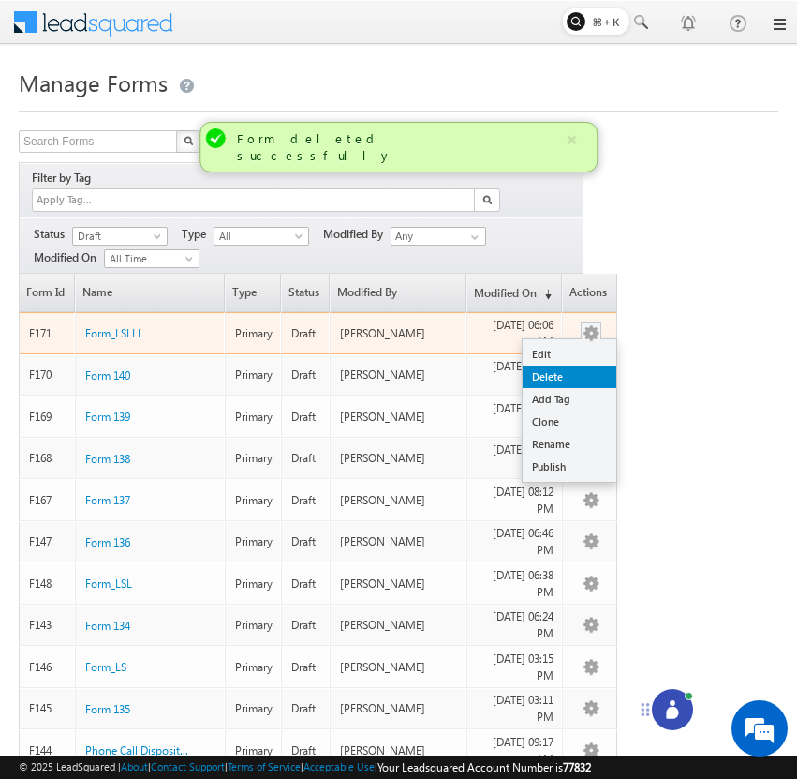
click at [585, 365] on link "Delete" at bounding box center [570, 376] width 94 height 22
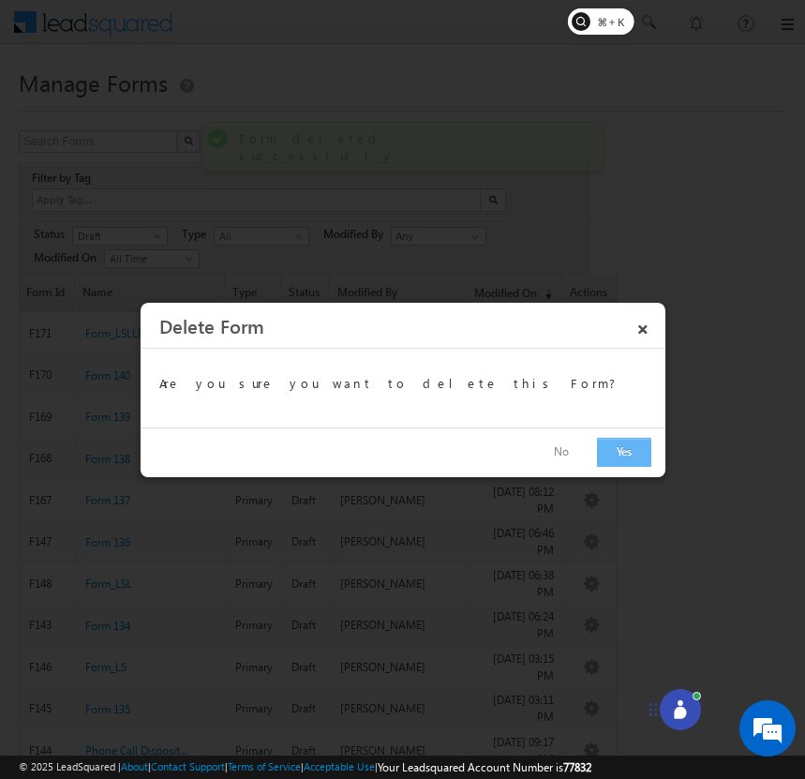
click at [620, 453] on button "Yes" at bounding box center [624, 452] width 54 height 29
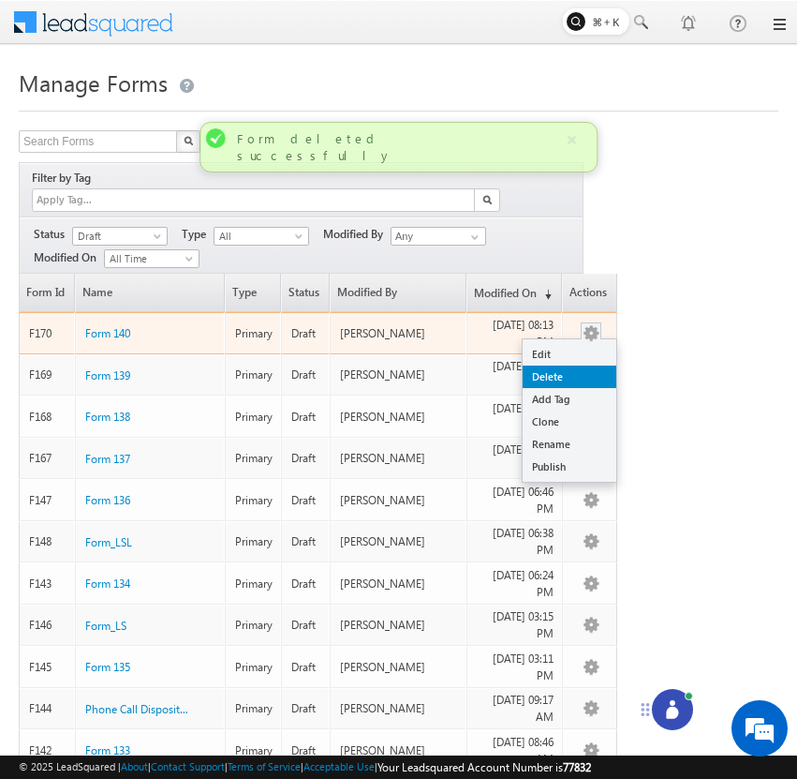
click at [584, 365] on link "Delete" at bounding box center [570, 376] width 94 height 22
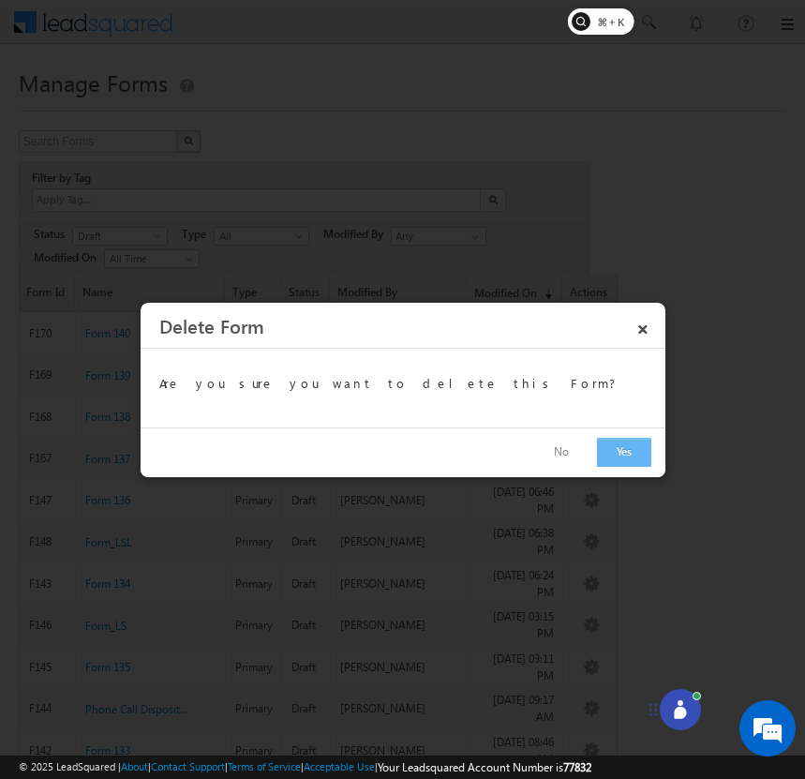
click at [612, 447] on button "Yes" at bounding box center [624, 452] width 54 height 29
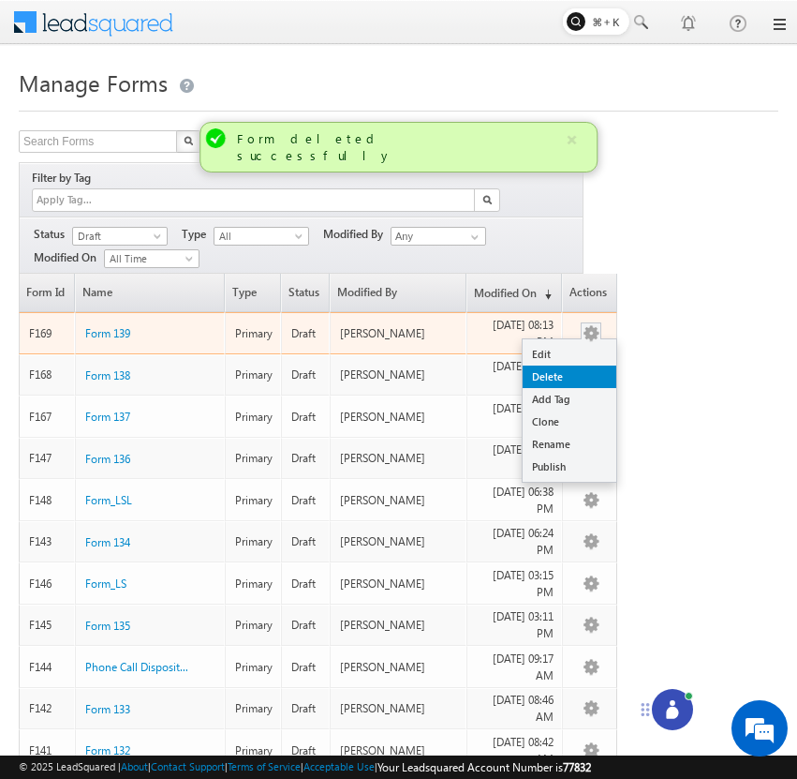
click at [589, 365] on link "Delete" at bounding box center [570, 376] width 94 height 22
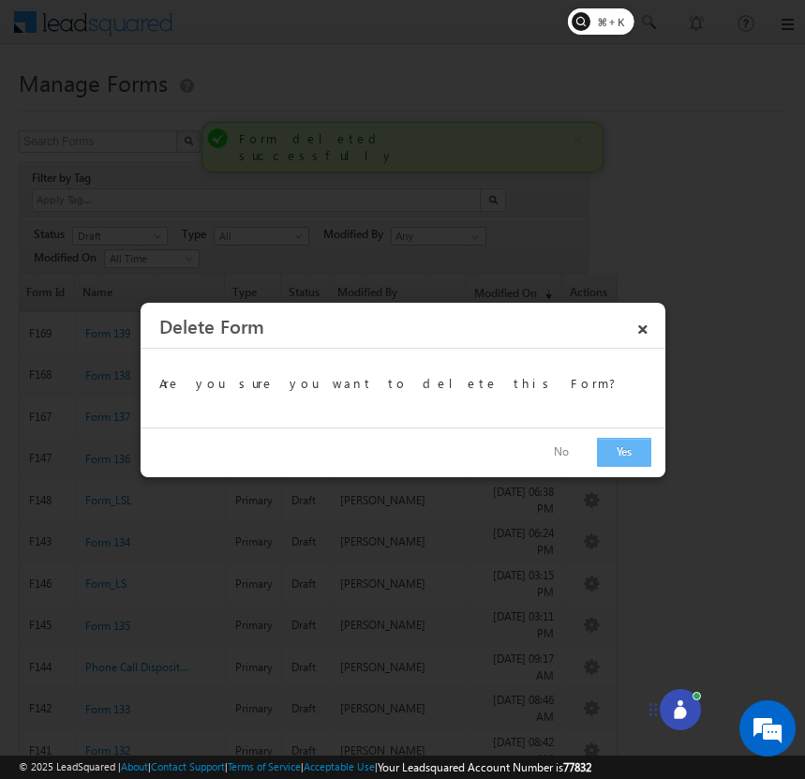
click at [607, 449] on button "Yes" at bounding box center [624, 452] width 54 height 29
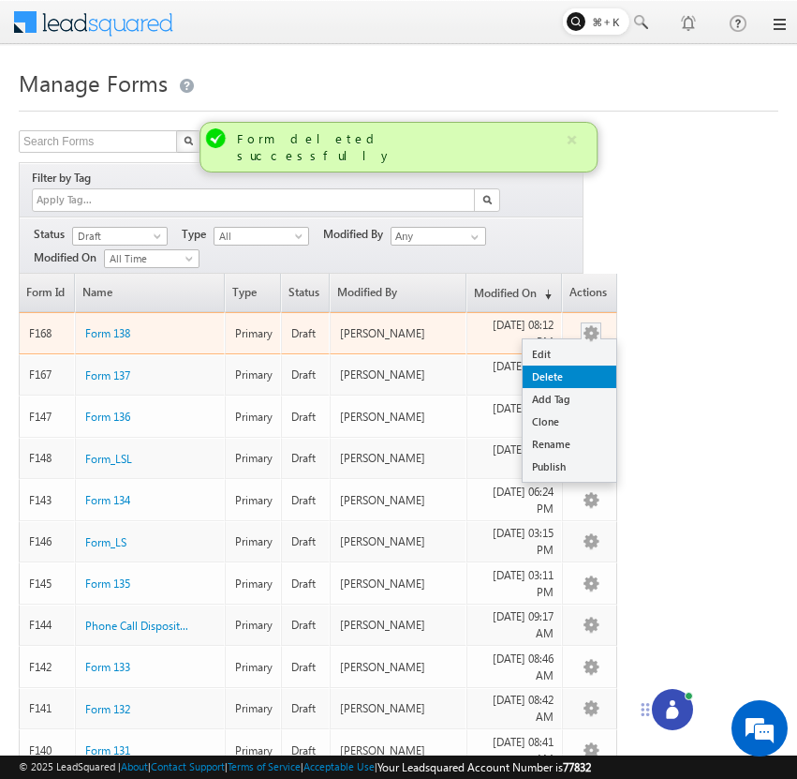
click at [593, 365] on link "Delete" at bounding box center [570, 376] width 94 height 22
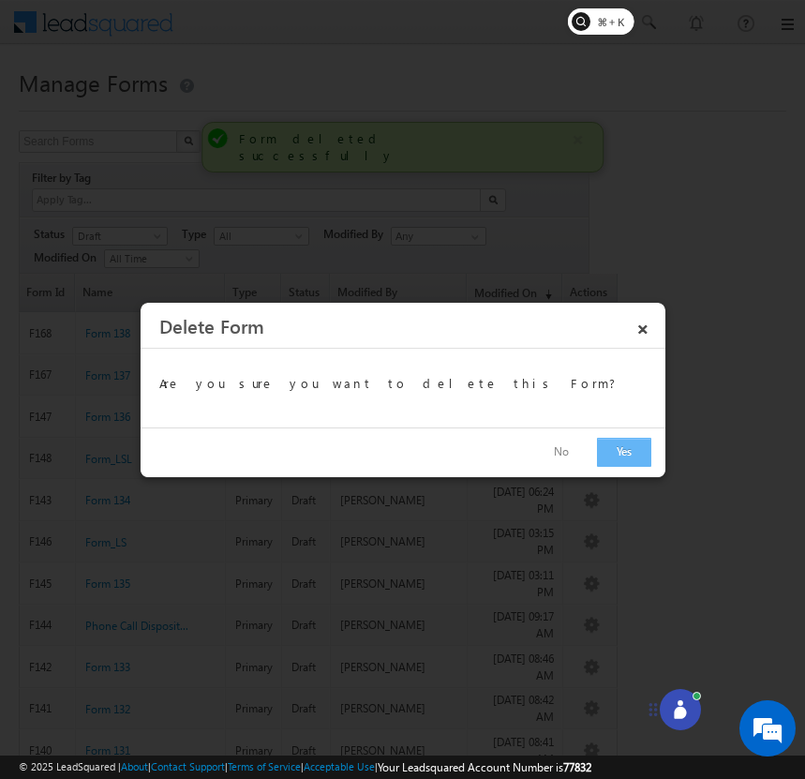
click at [616, 446] on button "Yes" at bounding box center [624, 452] width 54 height 29
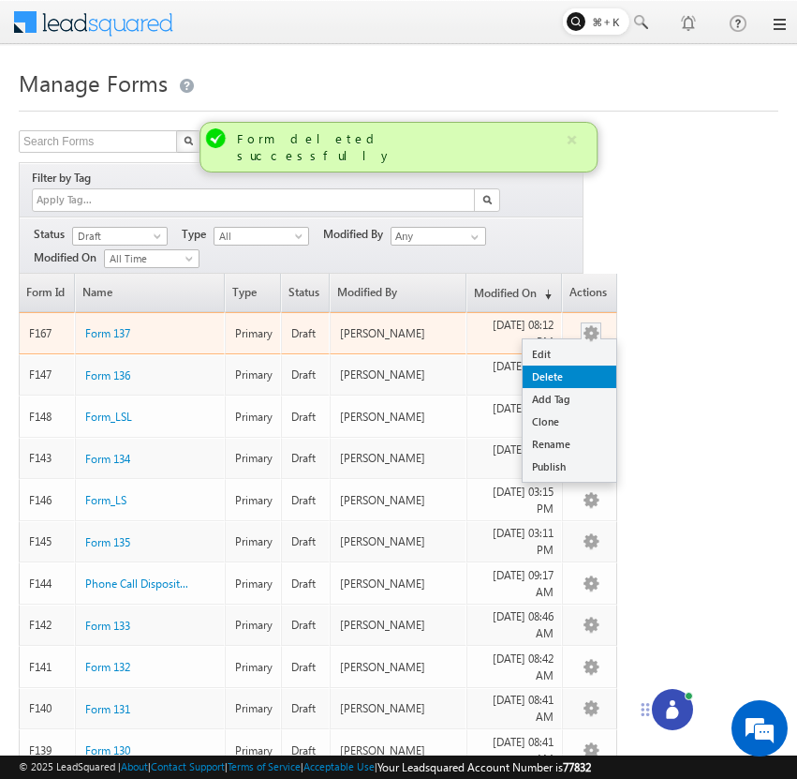
click at [588, 365] on link "Delete" at bounding box center [570, 376] width 94 height 22
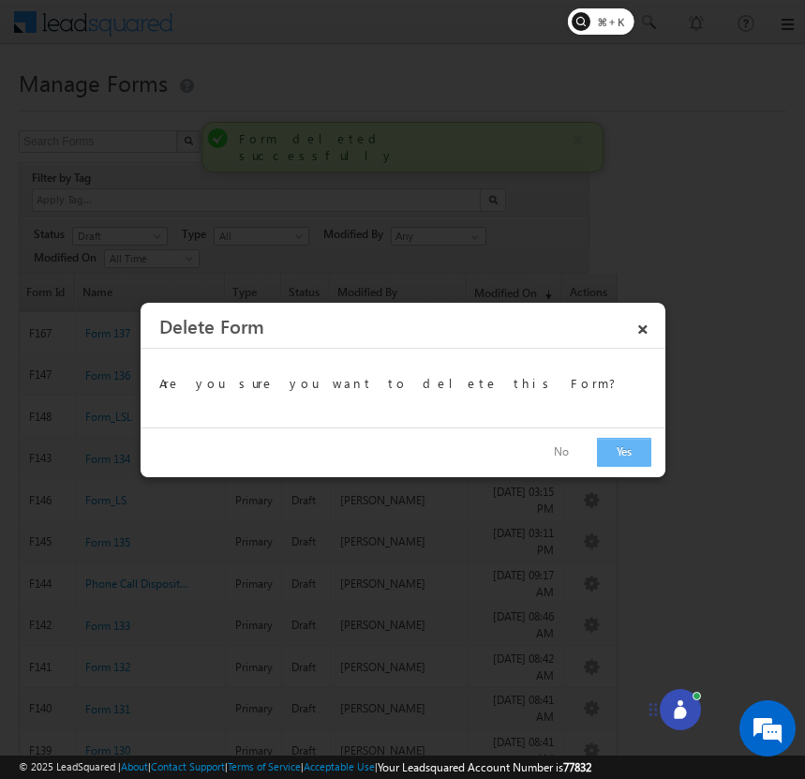
click at [617, 449] on button "Yes" at bounding box center [624, 452] width 54 height 29
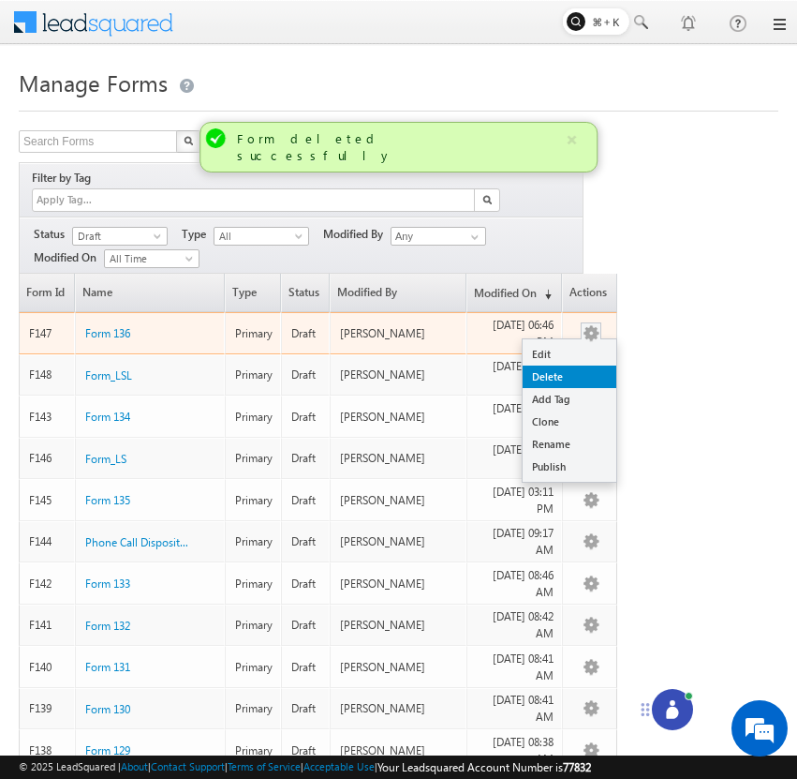
click at [594, 365] on link "Delete" at bounding box center [570, 376] width 94 height 22
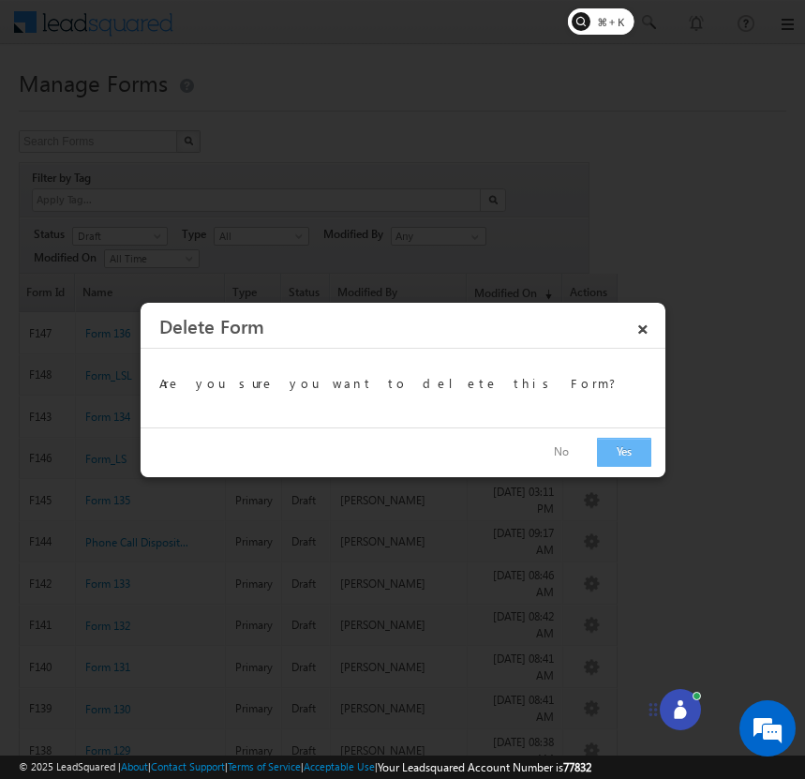
click at [628, 441] on button "Yes" at bounding box center [624, 452] width 54 height 29
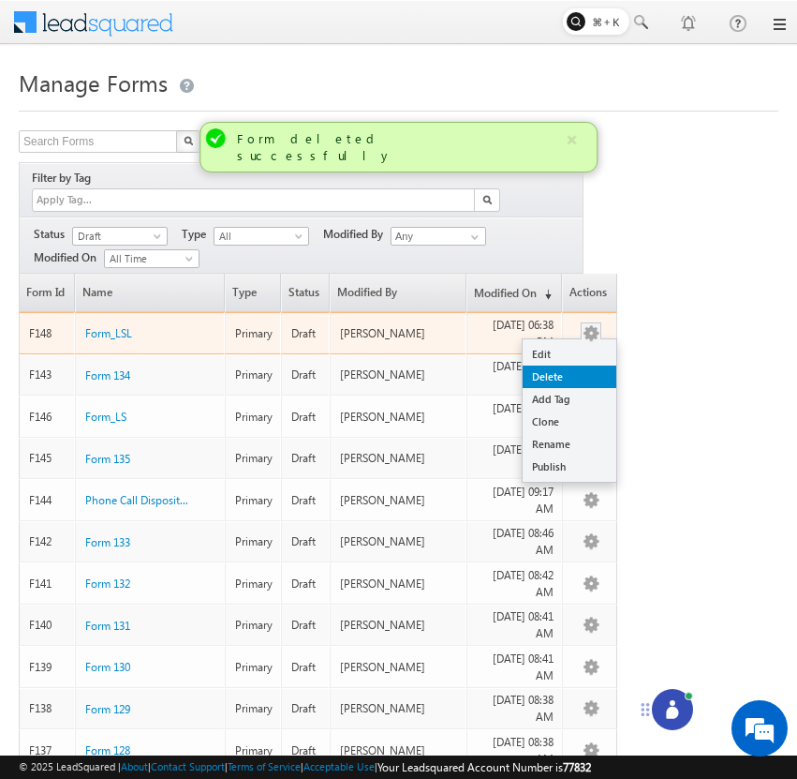
click at [586, 365] on link "Delete" at bounding box center [570, 376] width 94 height 22
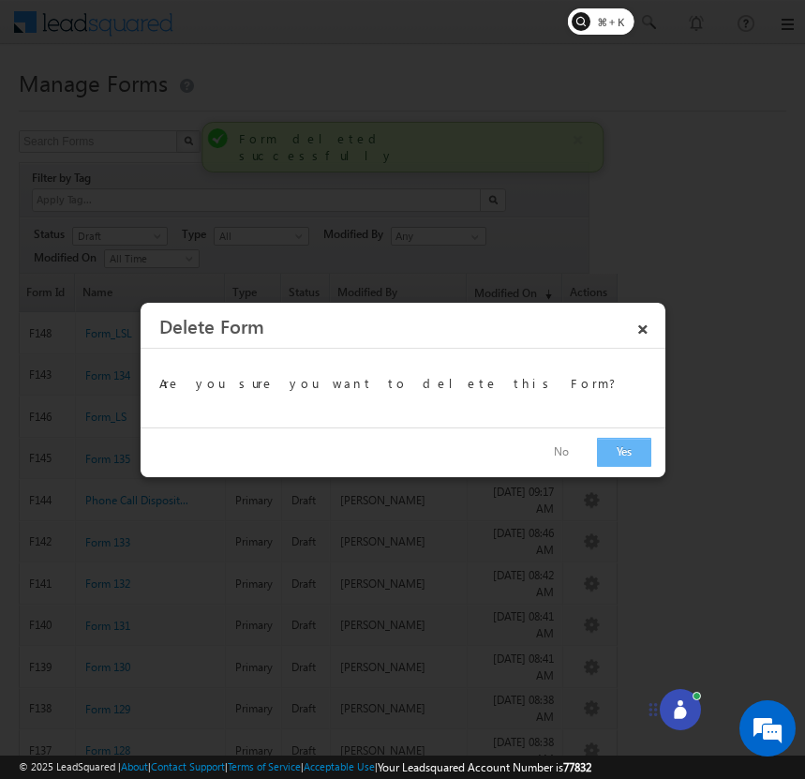
click at [622, 452] on button "Yes" at bounding box center [624, 452] width 54 height 29
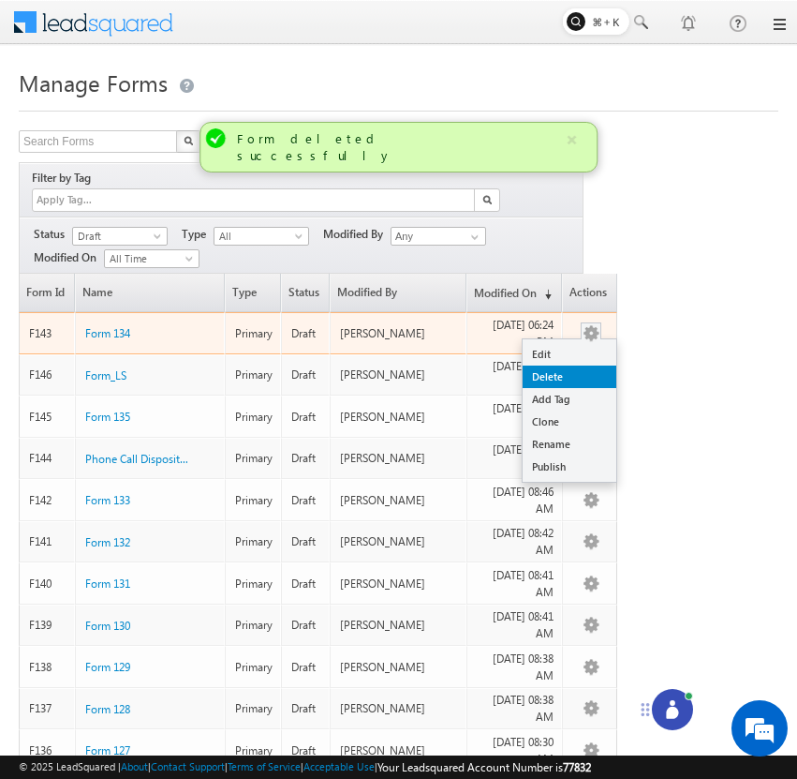
click at [587, 365] on link "Delete" at bounding box center [570, 376] width 94 height 22
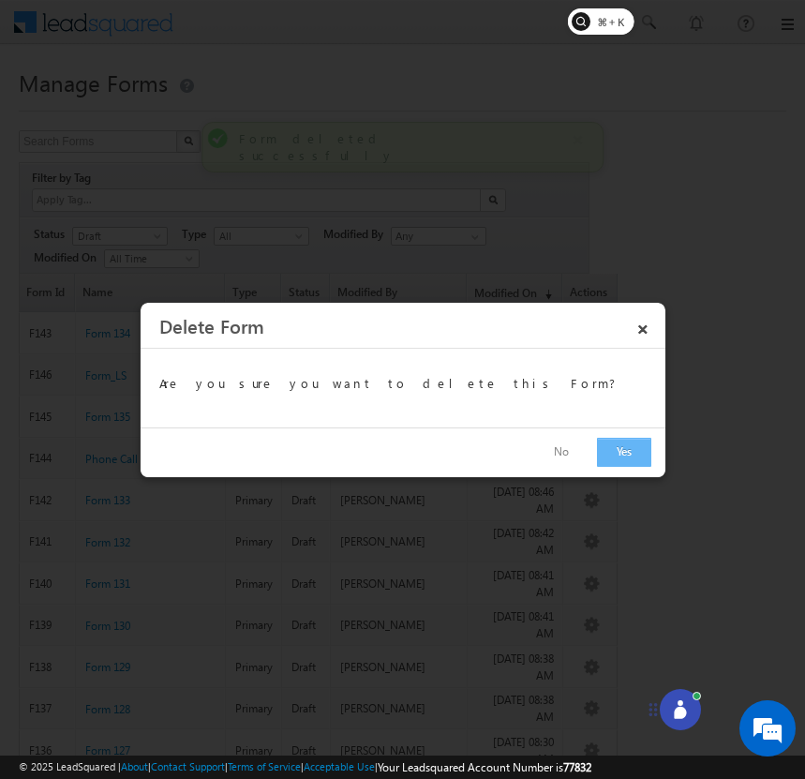
click at [618, 454] on button "Yes" at bounding box center [624, 452] width 54 height 29
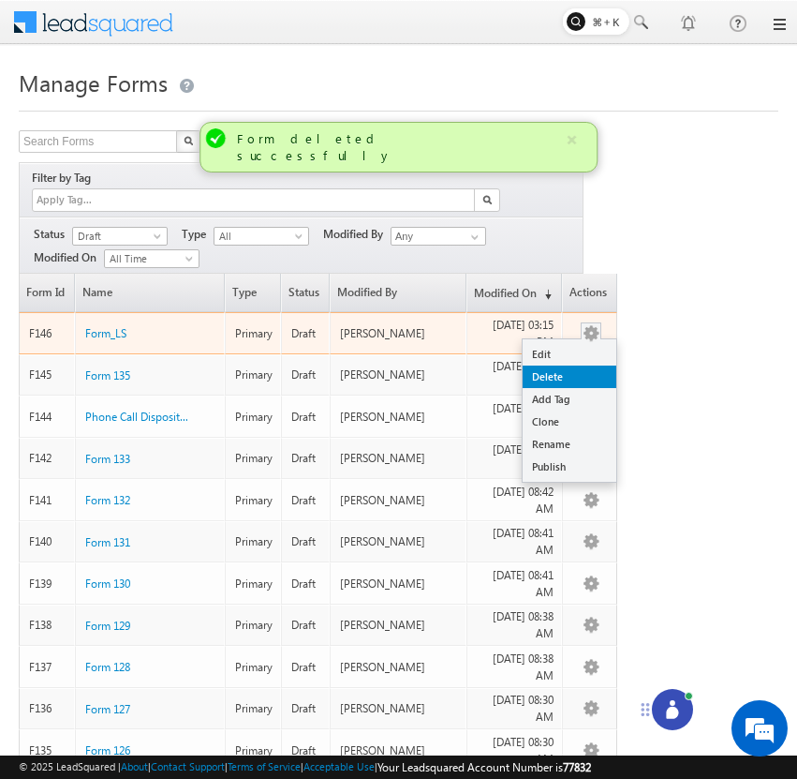
click at [592, 365] on link "Delete" at bounding box center [570, 376] width 94 height 22
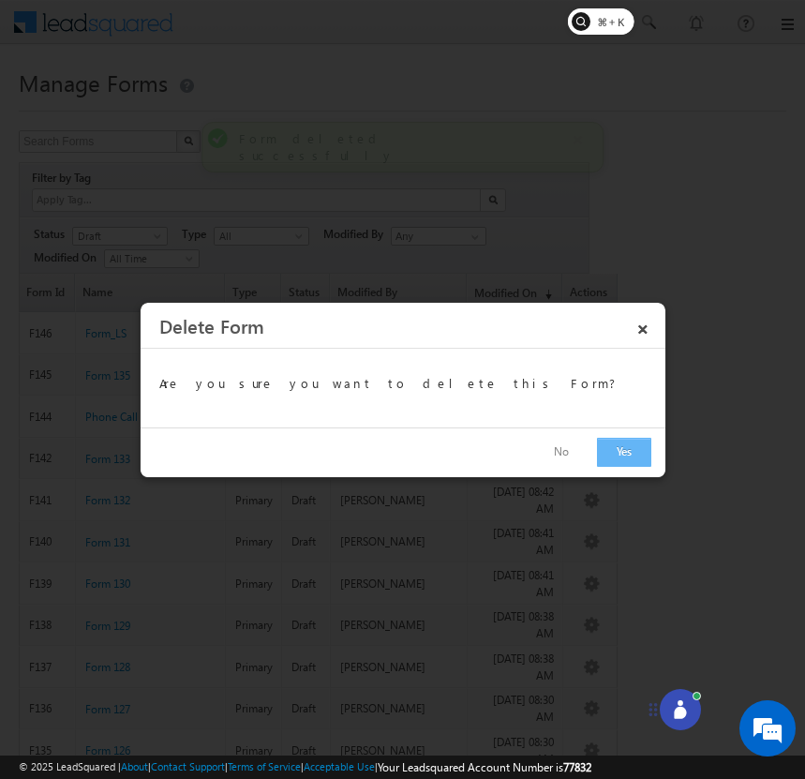
click at [621, 453] on button "Yes" at bounding box center [624, 452] width 54 height 29
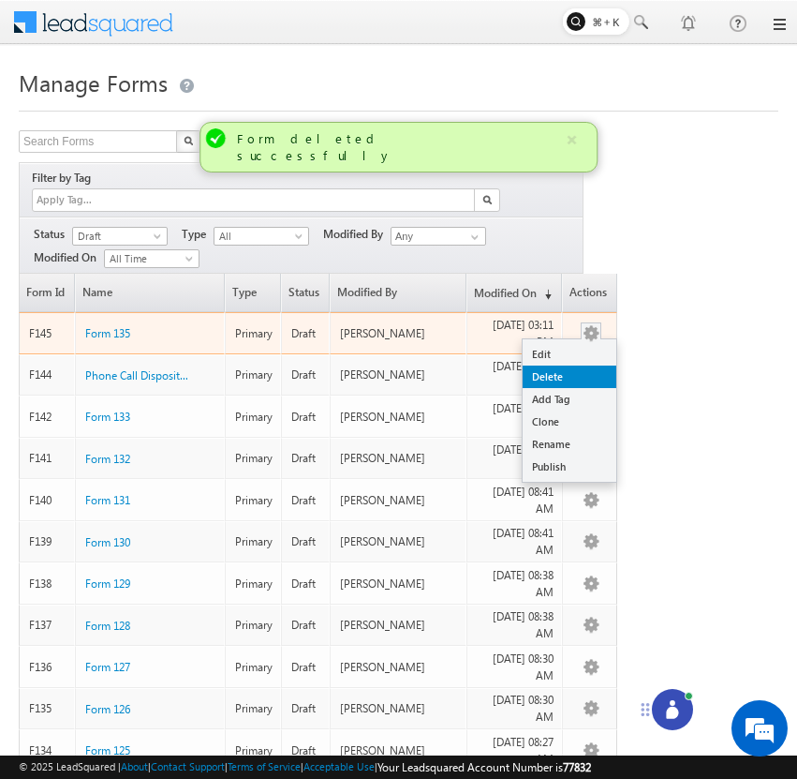
click at [600, 365] on link "Delete" at bounding box center [570, 376] width 94 height 22
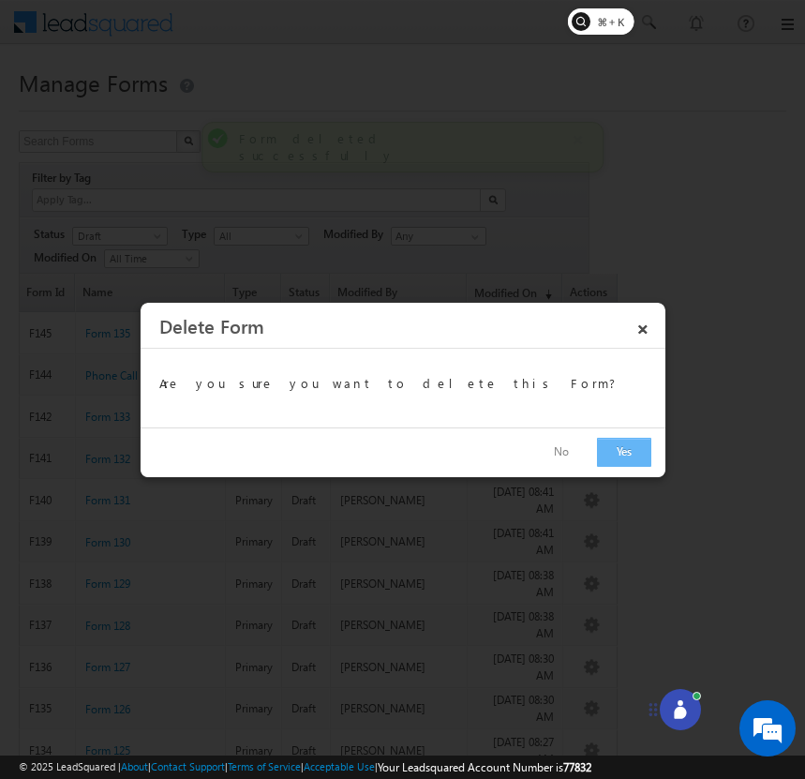
click at [618, 456] on button "Yes" at bounding box center [624, 452] width 54 height 29
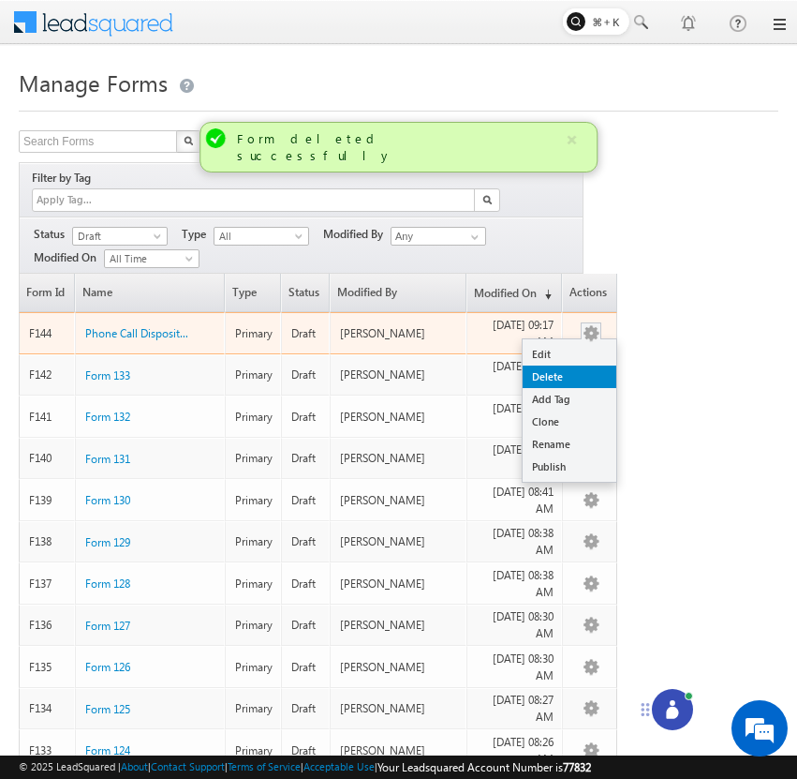
click at [588, 365] on link "Delete" at bounding box center [570, 376] width 94 height 22
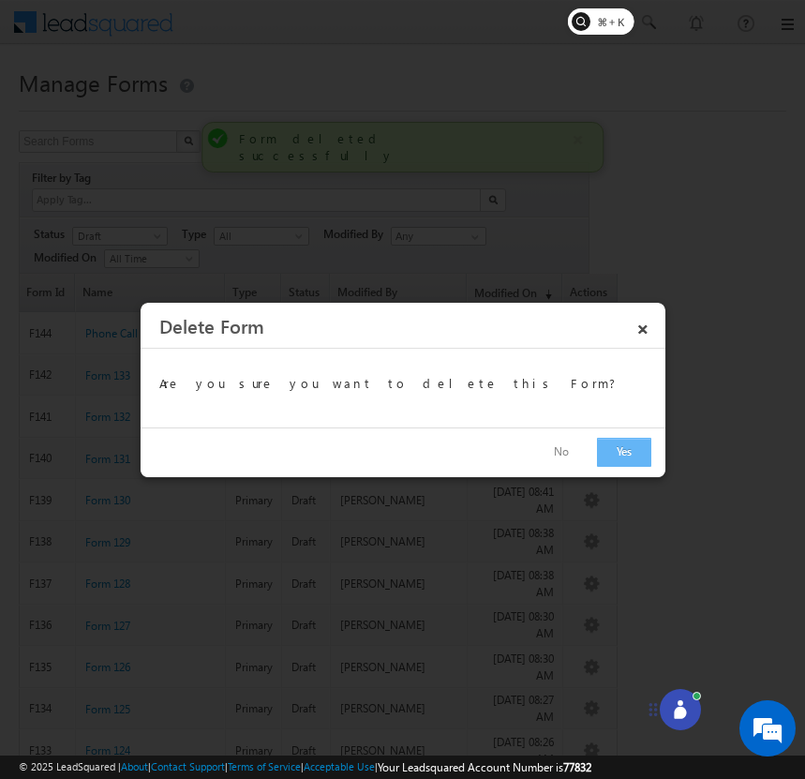
click at [627, 451] on button "Yes" at bounding box center [624, 452] width 54 height 29
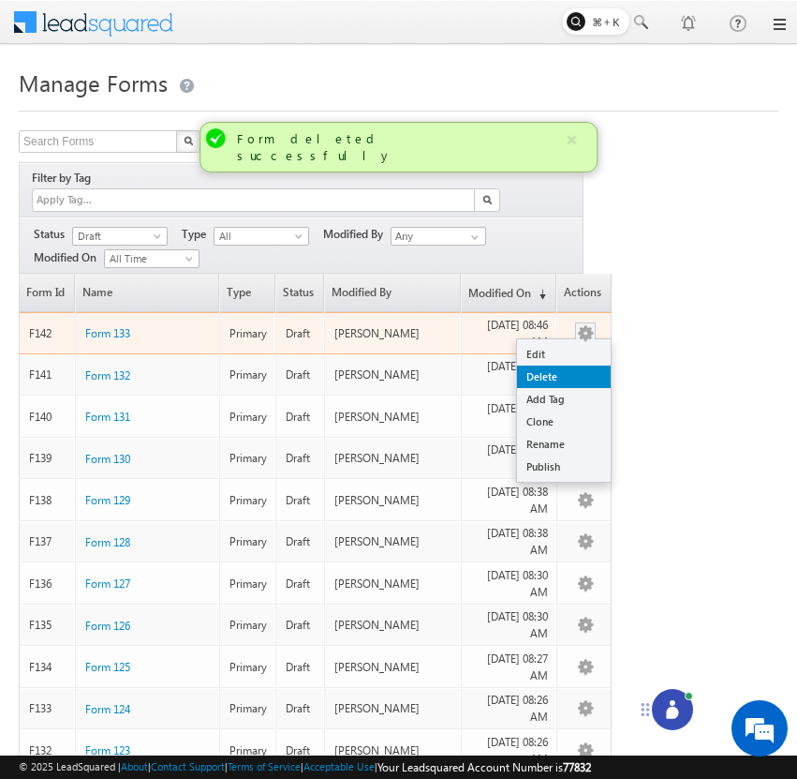
click at [584, 365] on link "Delete" at bounding box center [564, 376] width 94 height 22
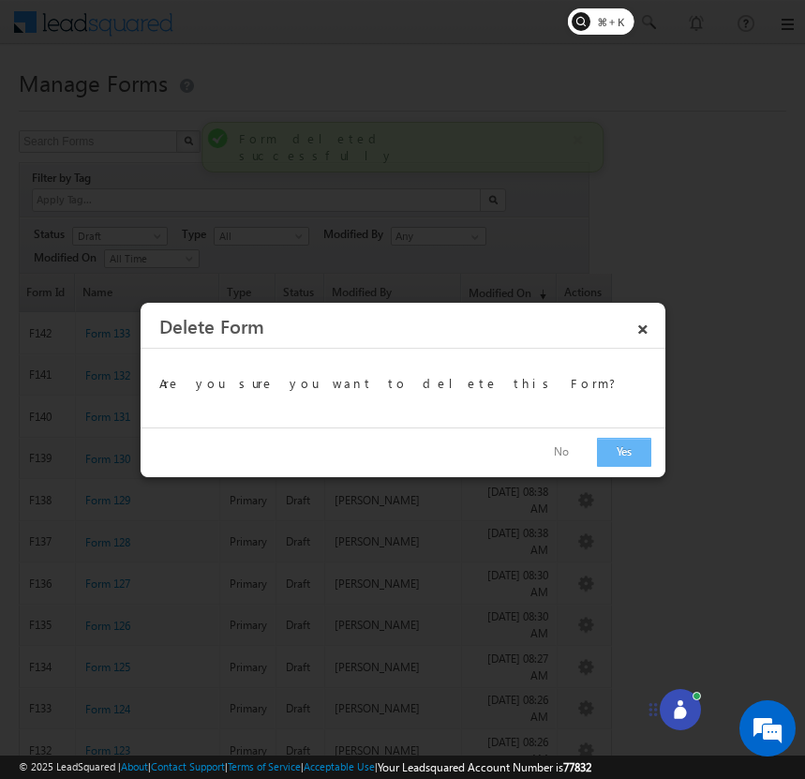
click at [621, 453] on button "Yes" at bounding box center [624, 452] width 54 height 29
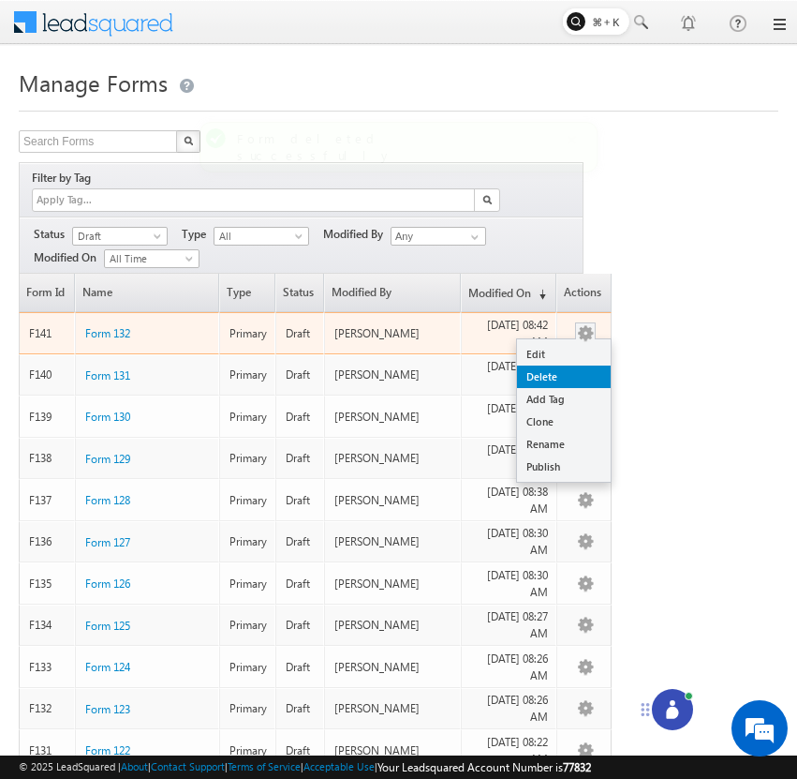
click at [580, 365] on link "Delete" at bounding box center [564, 376] width 94 height 22
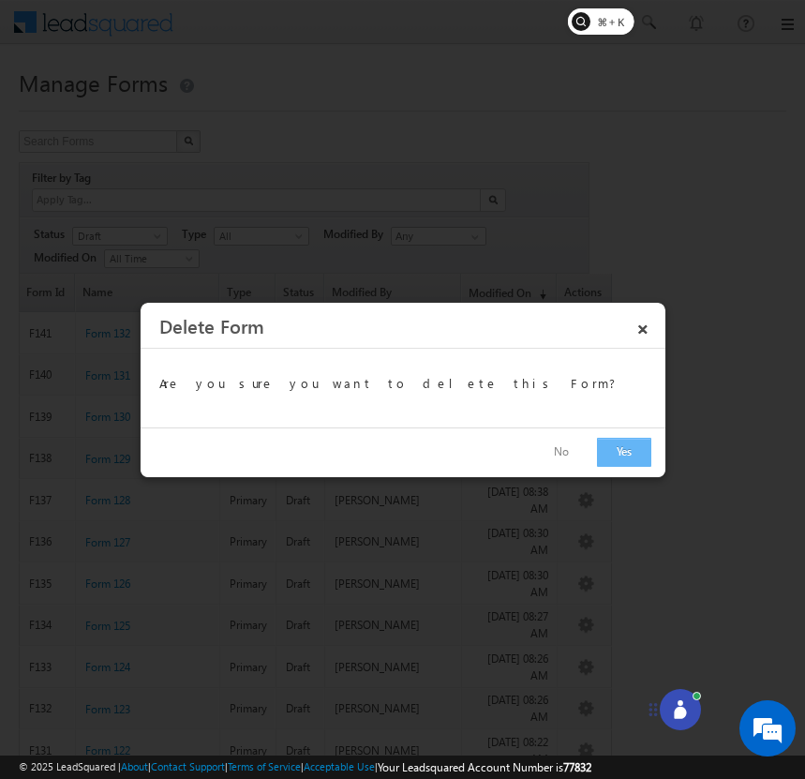
click at [629, 445] on button "Yes" at bounding box center [624, 452] width 54 height 29
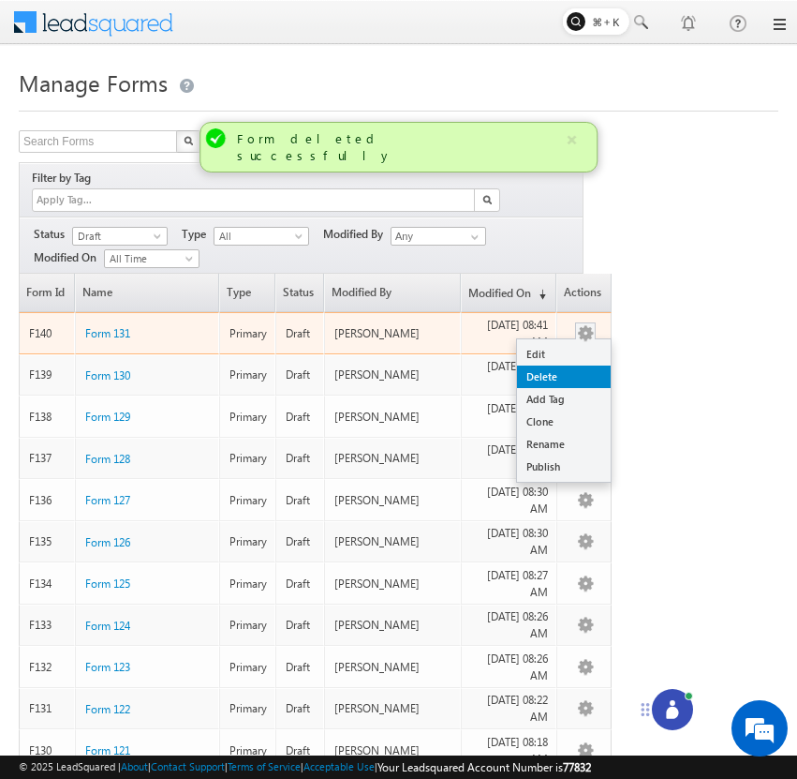
click at [583, 365] on link "Delete" at bounding box center [564, 376] width 94 height 22
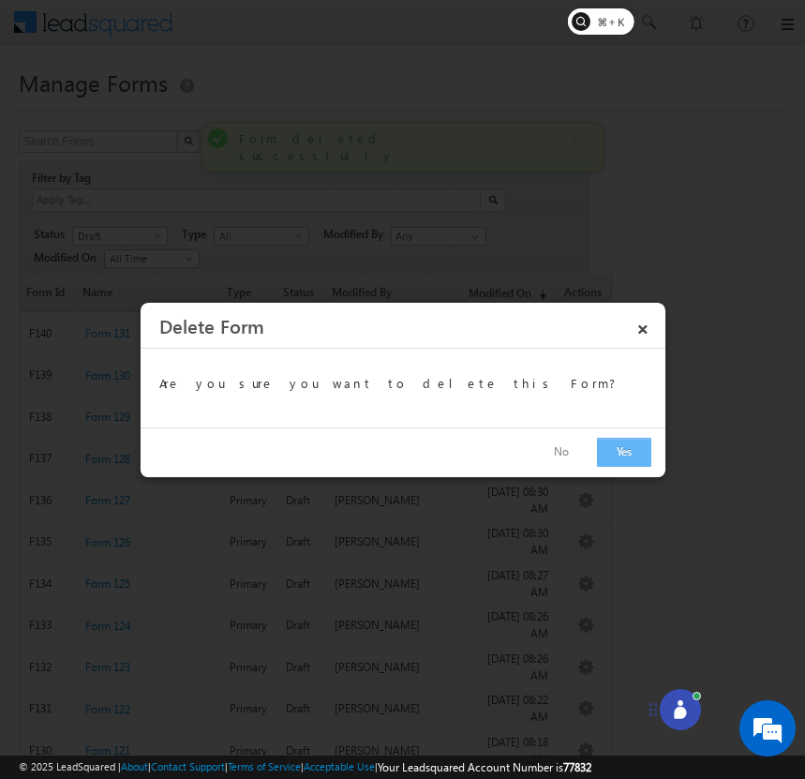
click at [613, 446] on button "Yes" at bounding box center [624, 452] width 54 height 29
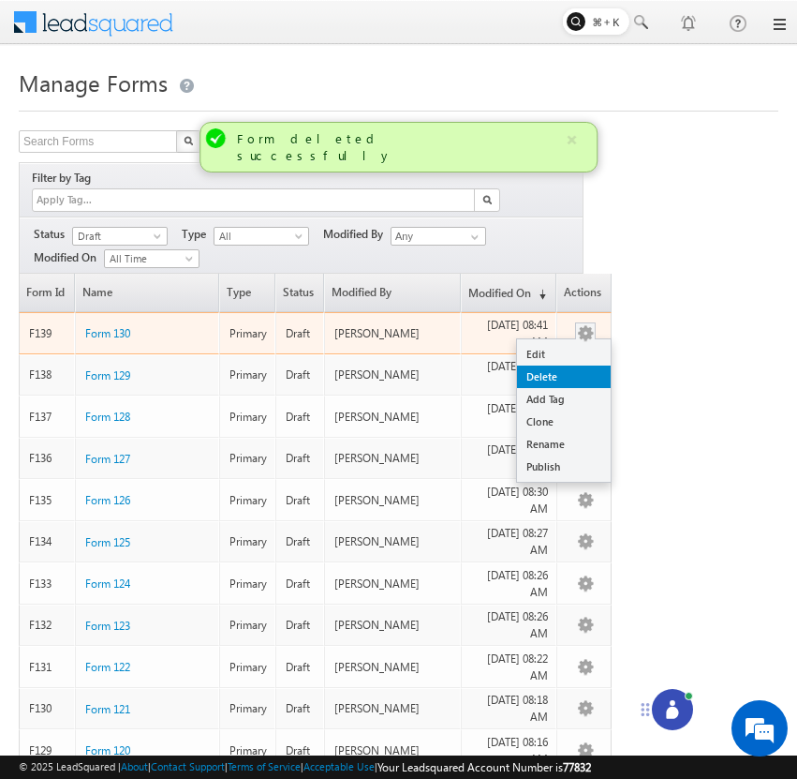
click at [588, 365] on link "Delete" at bounding box center [564, 376] width 94 height 22
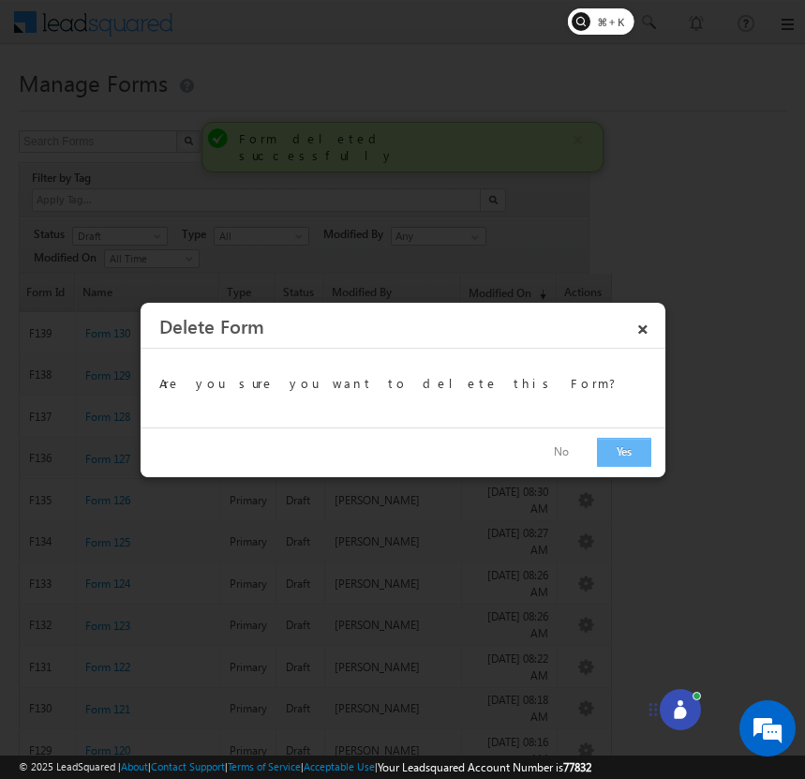
click at [612, 444] on button "Yes" at bounding box center [624, 452] width 54 height 29
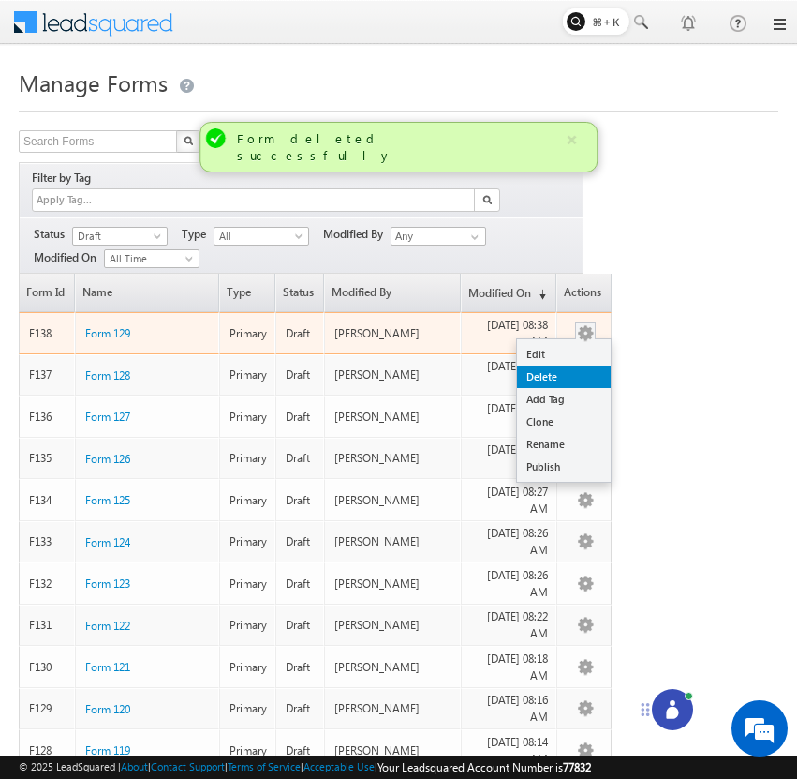
click at [588, 365] on link "Delete" at bounding box center [564, 376] width 94 height 22
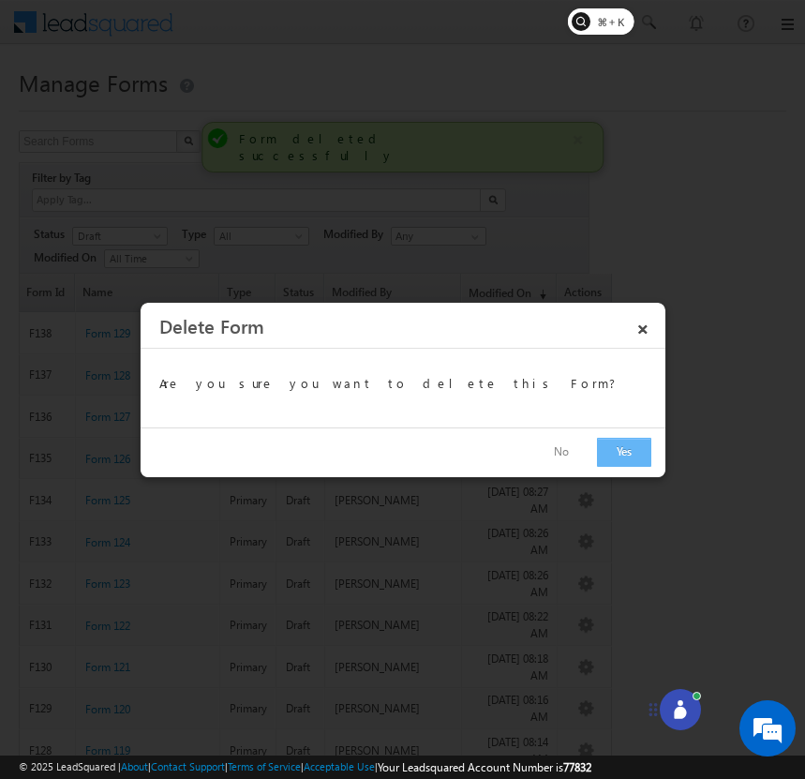
click at [624, 458] on button "Yes" at bounding box center [624, 452] width 54 height 29
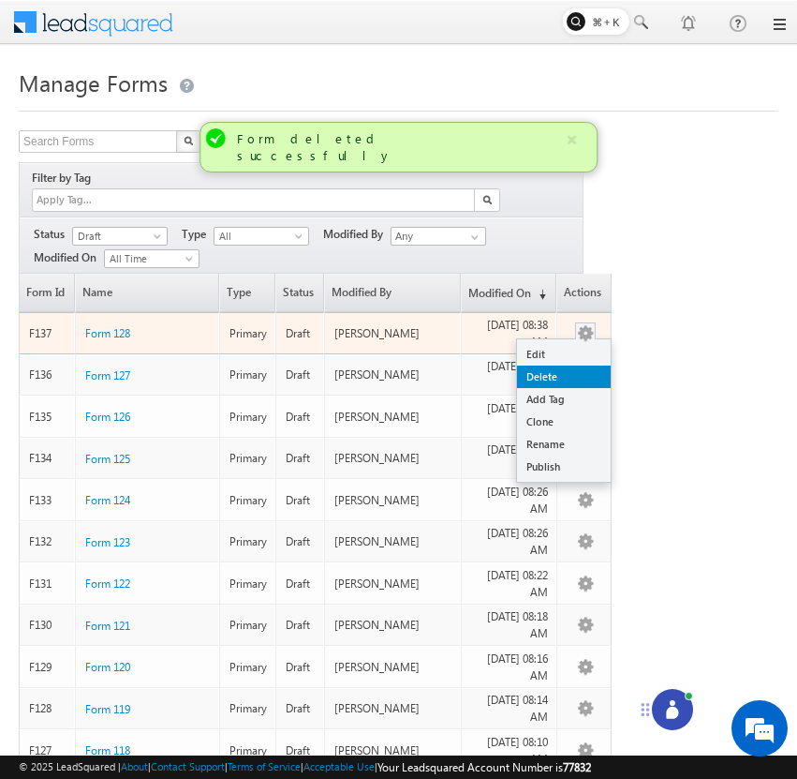
click at [584, 365] on link "Delete" at bounding box center [564, 376] width 94 height 22
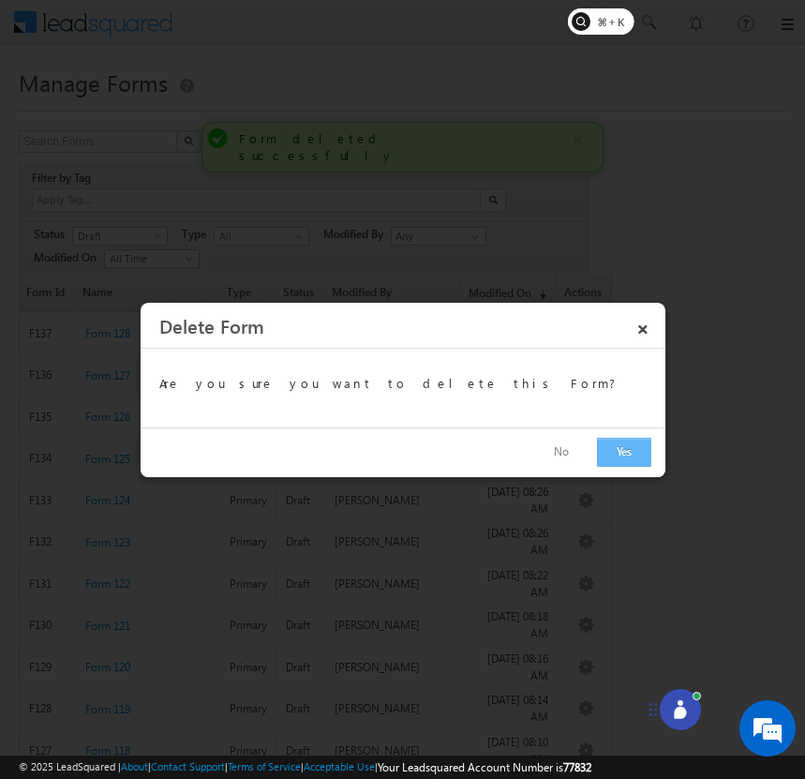
click at [611, 449] on button "Yes" at bounding box center [624, 452] width 54 height 29
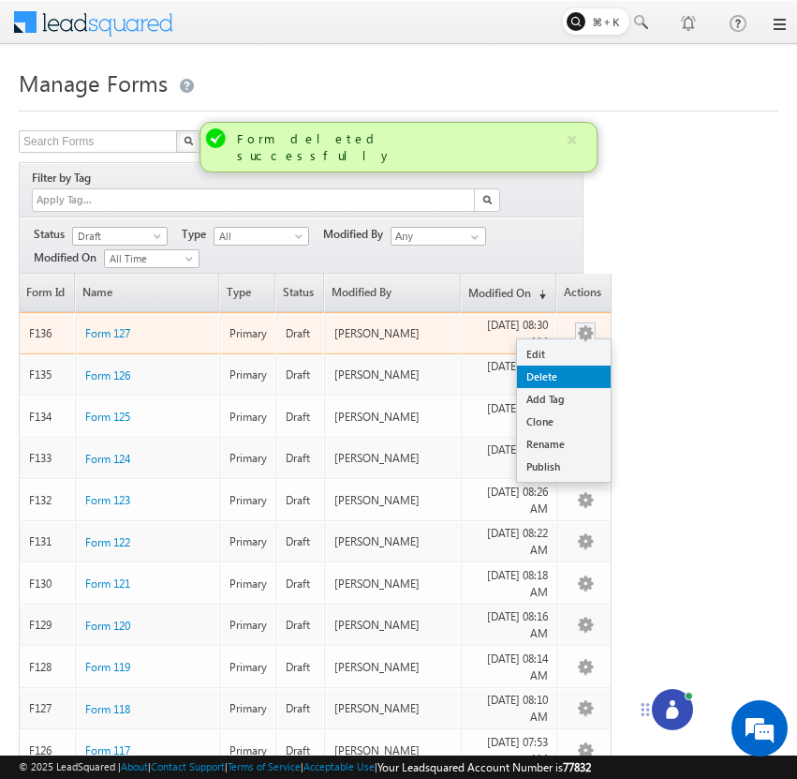
click at [583, 365] on link "Delete" at bounding box center [564, 376] width 94 height 22
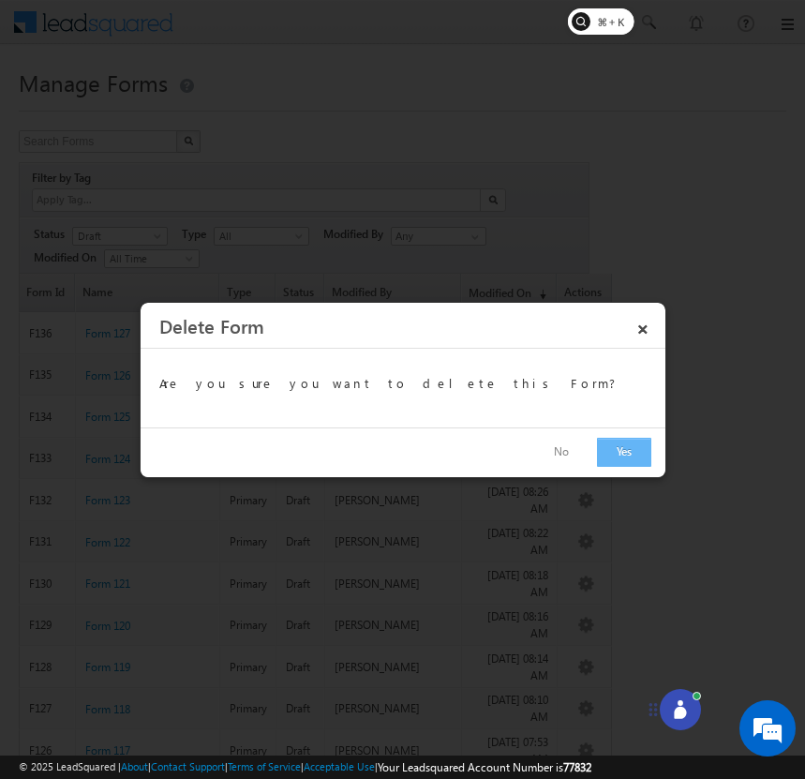
click at [613, 445] on button "Yes" at bounding box center [624, 452] width 54 height 29
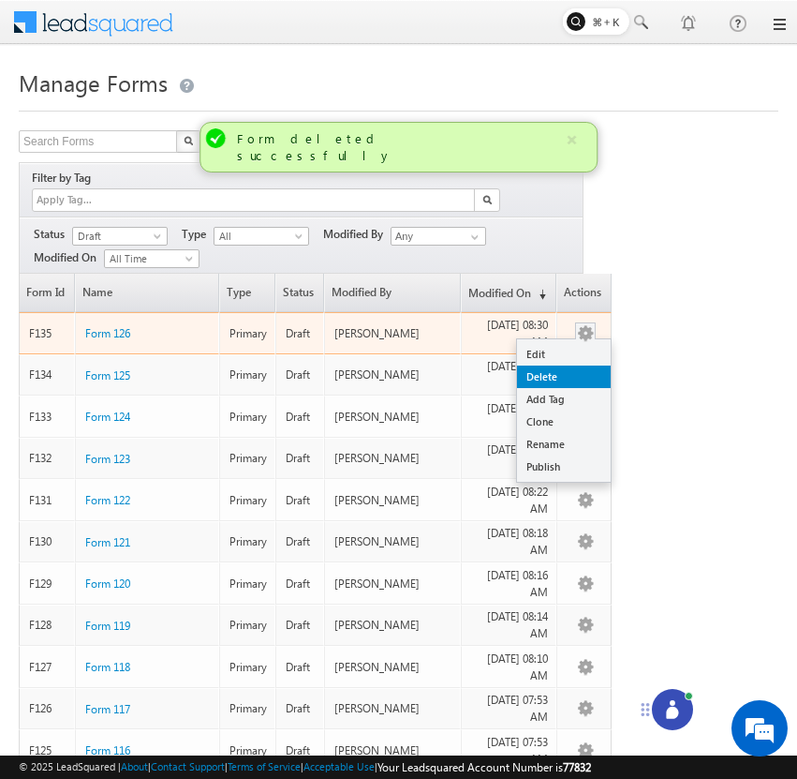
click at [586, 365] on link "Delete" at bounding box center [564, 376] width 94 height 22
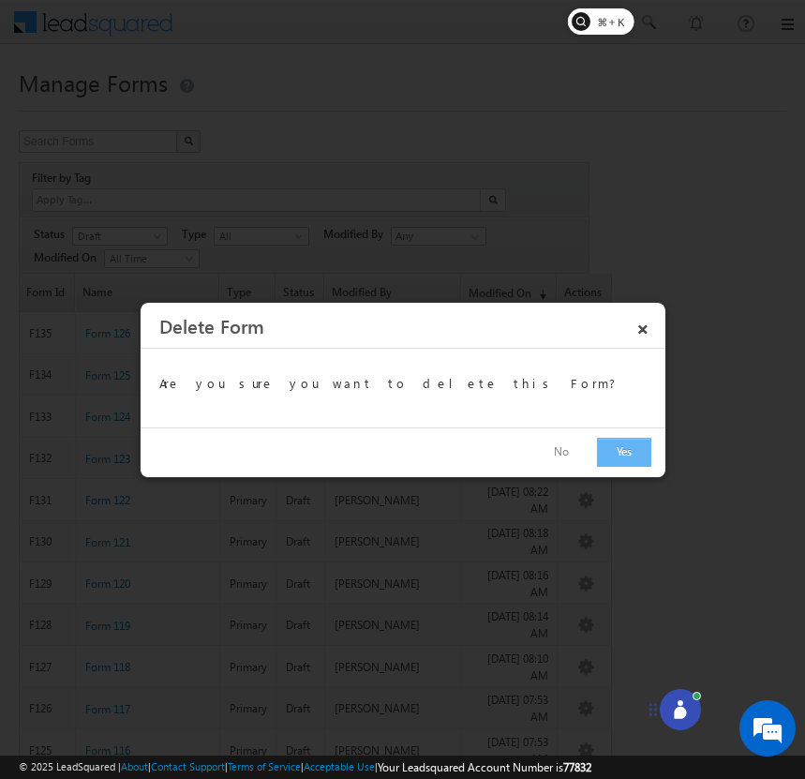
click at [622, 442] on button "Yes" at bounding box center [624, 452] width 54 height 29
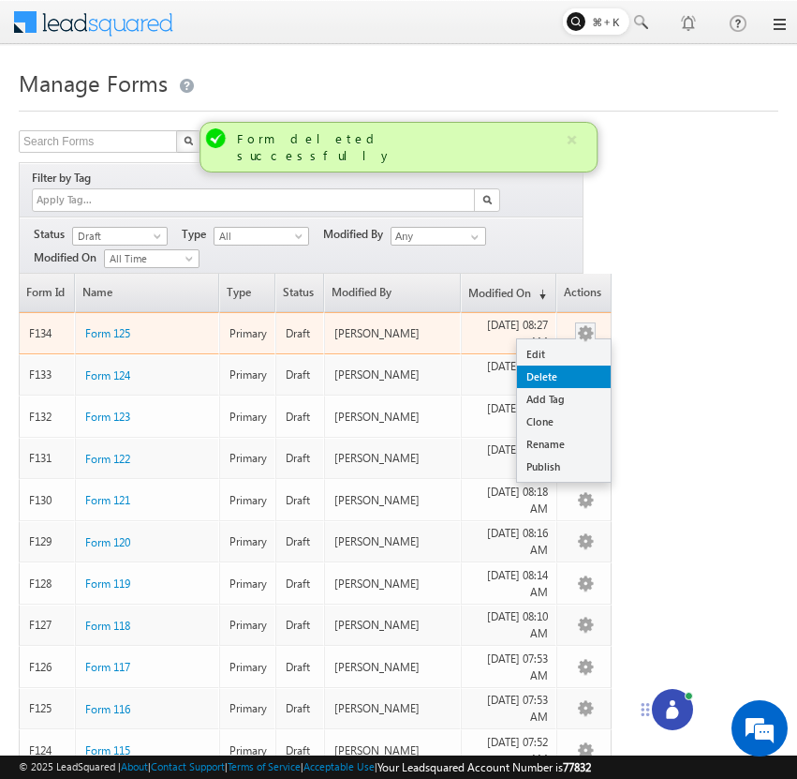
click at [587, 365] on link "Delete" at bounding box center [564, 376] width 94 height 22
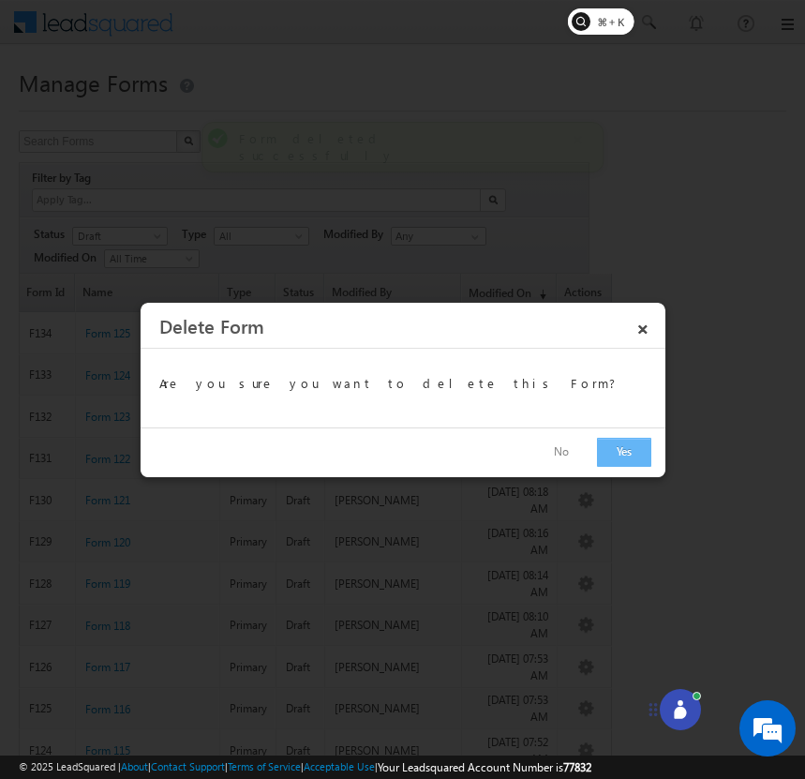
click at [617, 442] on button "Yes" at bounding box center [624, 452] width 54 height 29
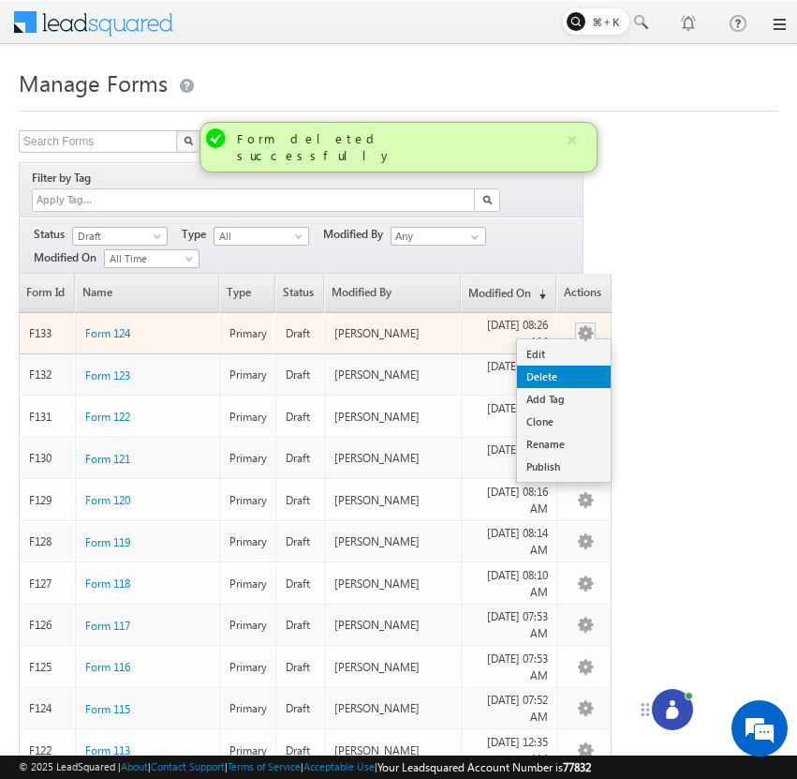
click at [576, 365] on link "Delete" at bounding box center [564, 376] width 94 height 22
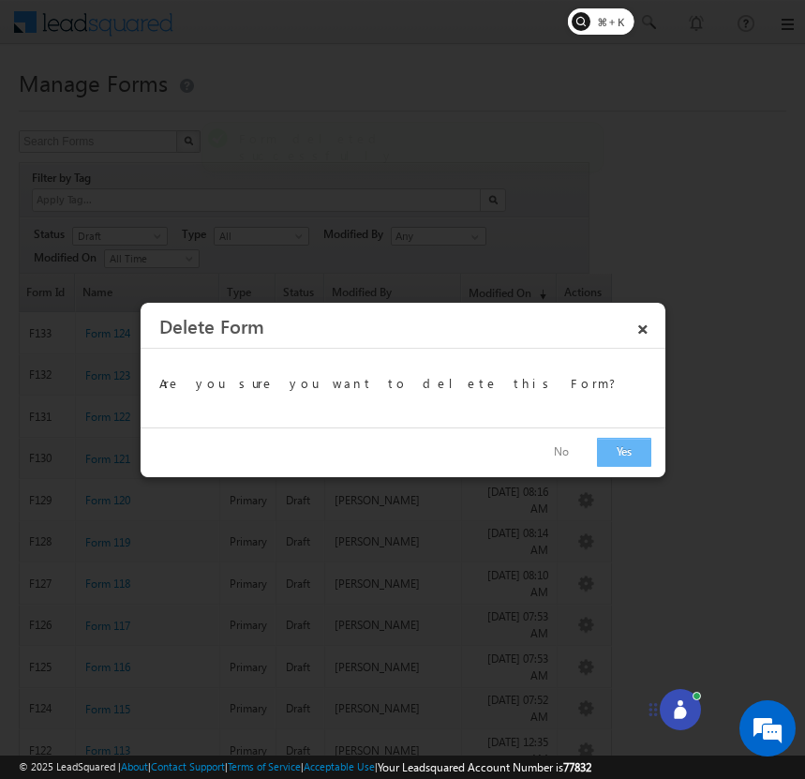
click at [618, 444] on button "Yes" at bounding box center [624, 452] width 54 height 29
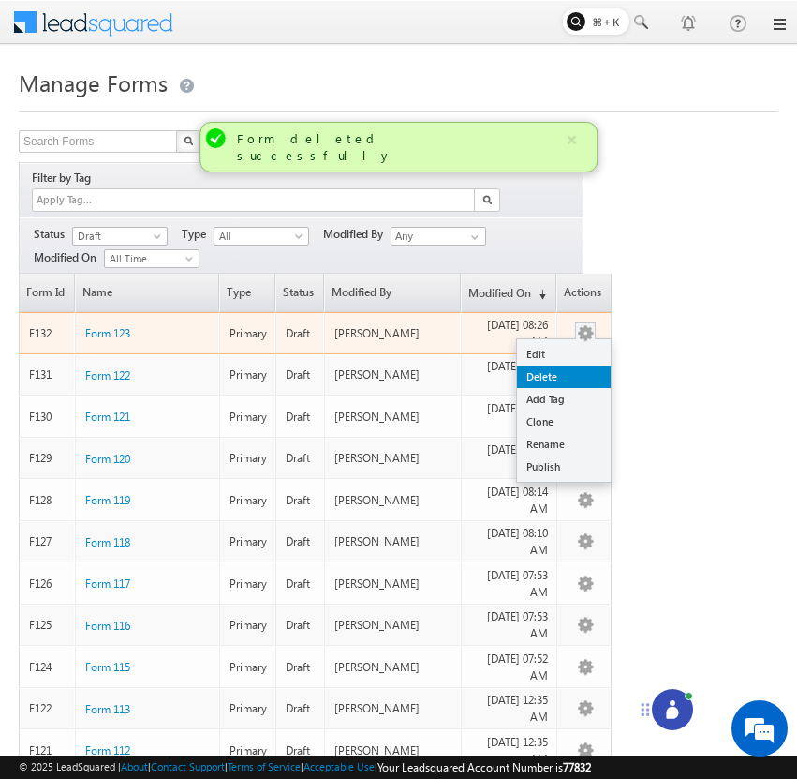
click at [584, 365] on link "Delete" at bounding box center [564, 376] width 94 height 22
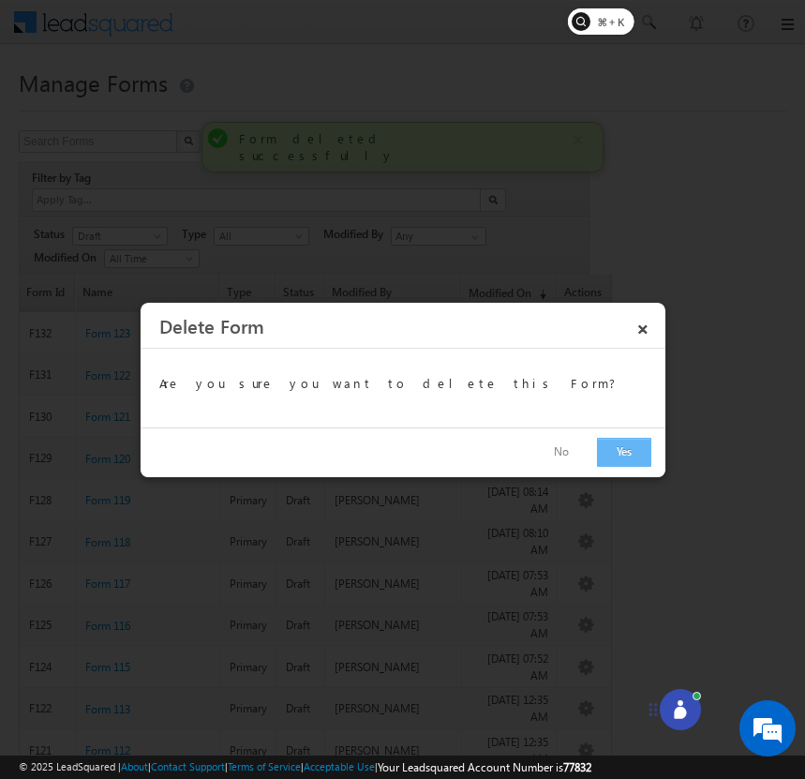
click at [615, 443] on button "Yes" at bounding box center [624, 452] width 54 height 29
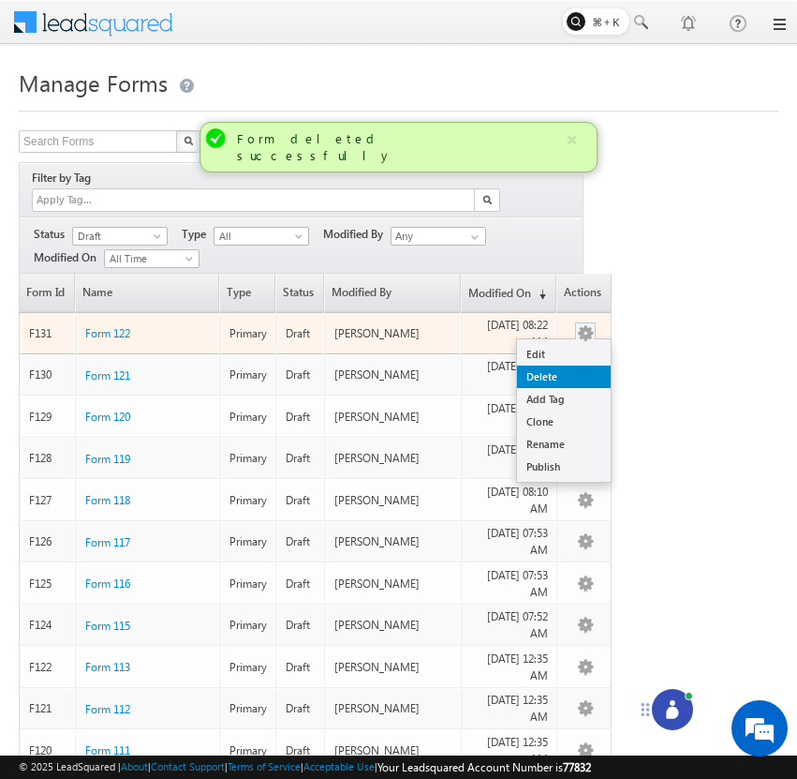
click at [587, 365] on link "Delete" at bounding box center [564, 376] width 94 height 22
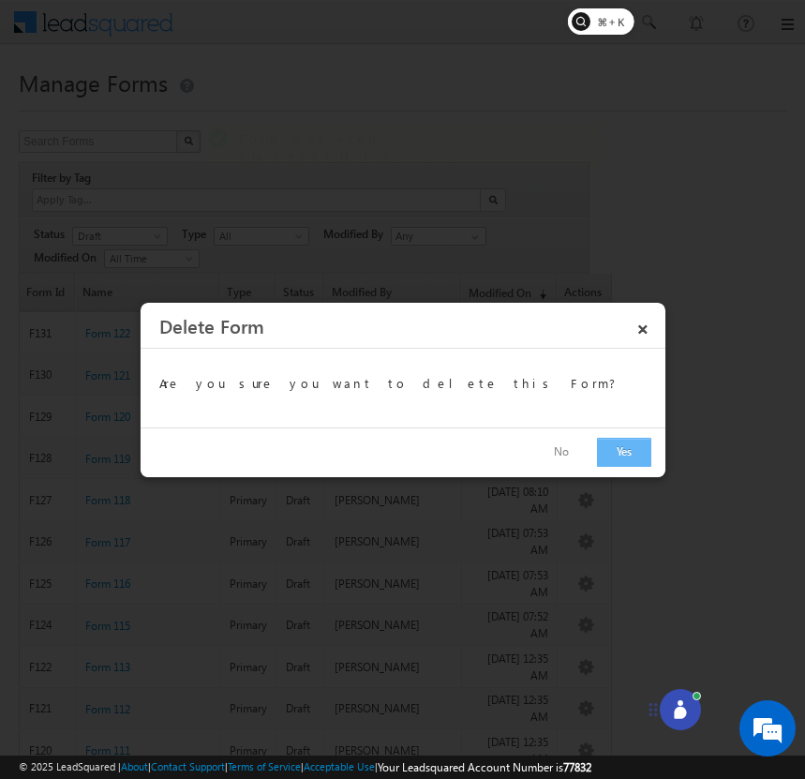
click at [623, 440] on button "Yes" at bounding box center [624, 452] width 54 height 29
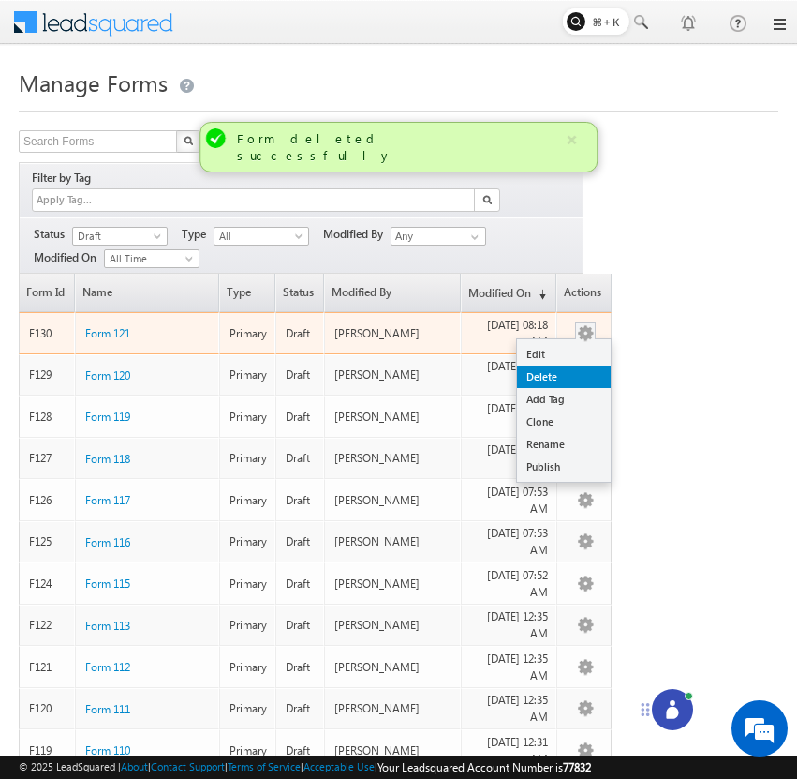
click at [582, 365] on link "Delete" at bounding box center [564, 376] width 94 height 22
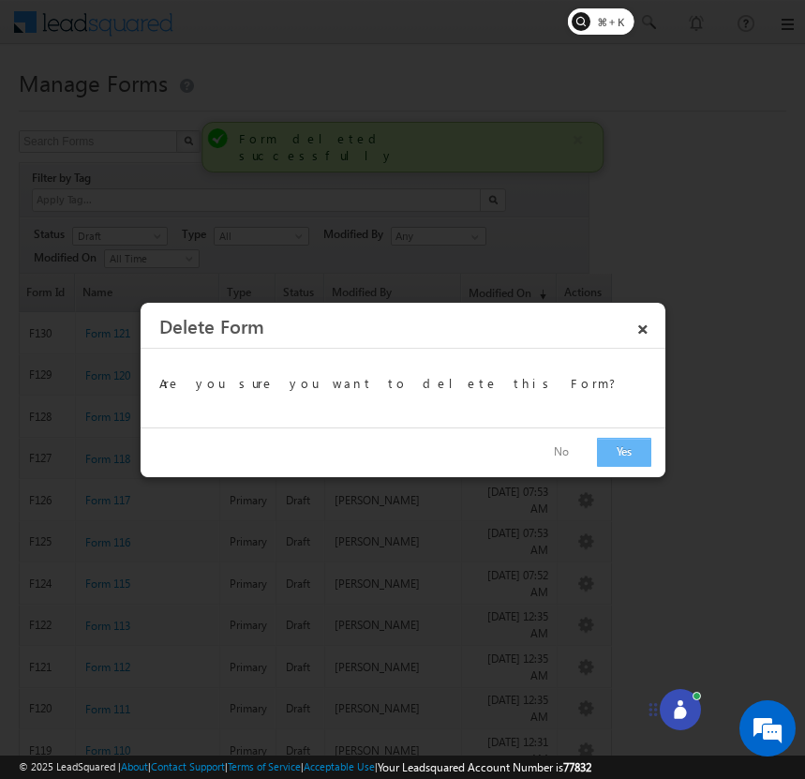
click at [613, 445] on button "Yes" at bounding box center [624, 452] width 54 height 29
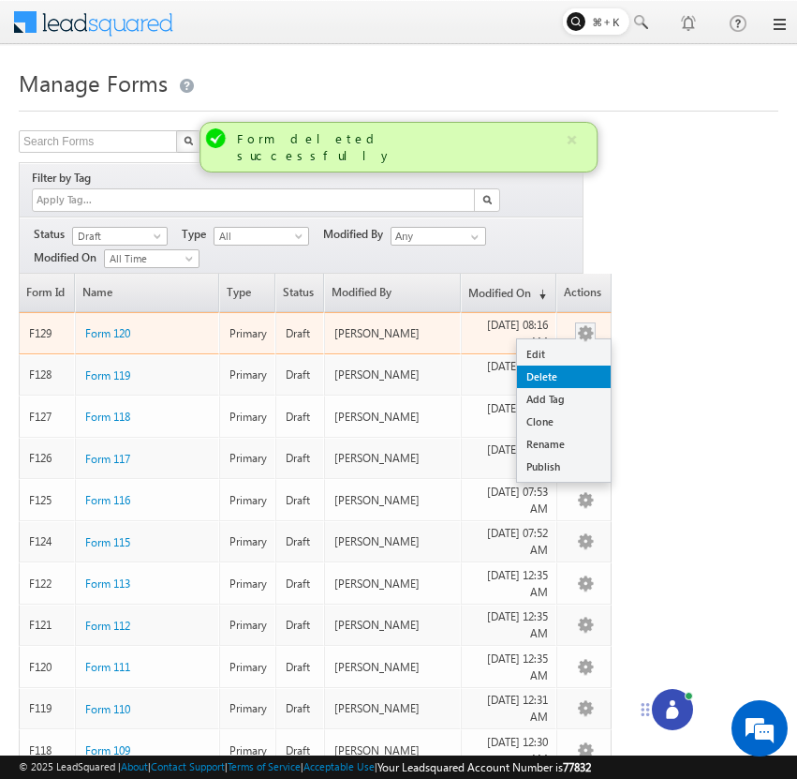
click at [589, 365] on link "Delete" at bounding box center [564, 376] width 94 height 22
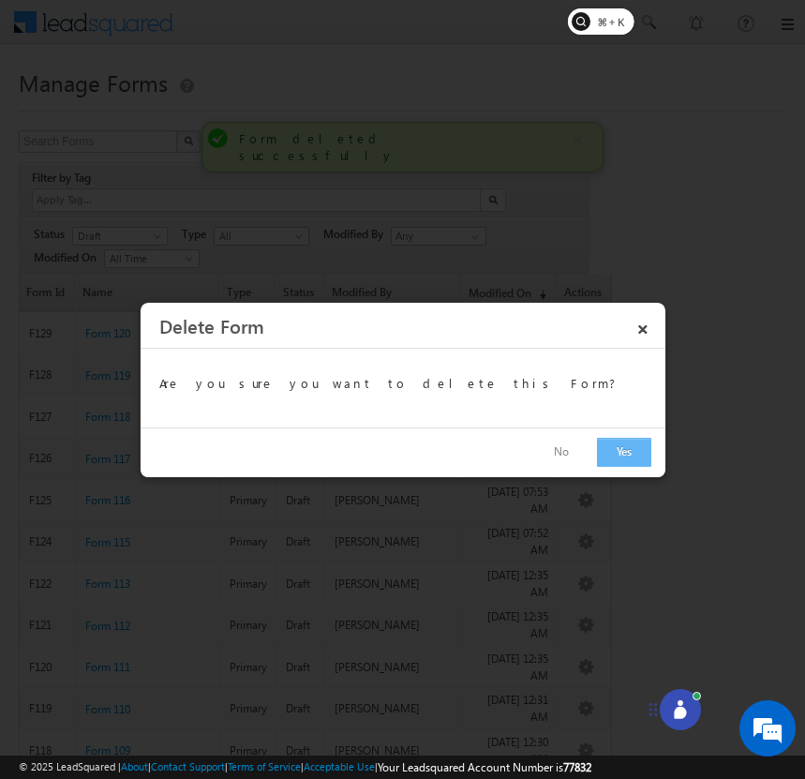
click at [629, 449] on button "Yes" at bounding box center [624, 452] width 54 height 29
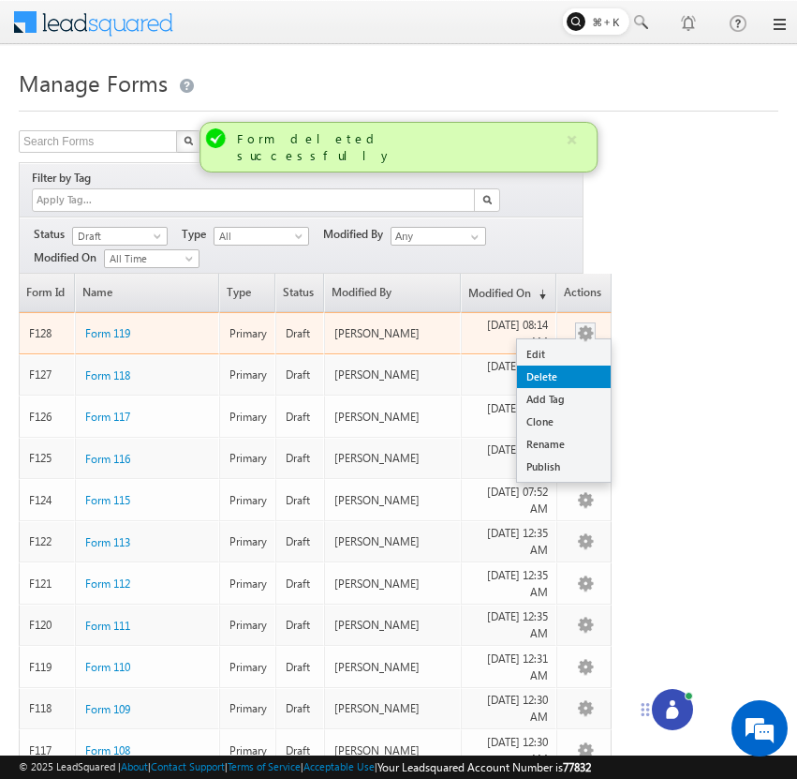
click at [584, 365] on link "Delete" at bounding box center [564, 376] width 94 height 22
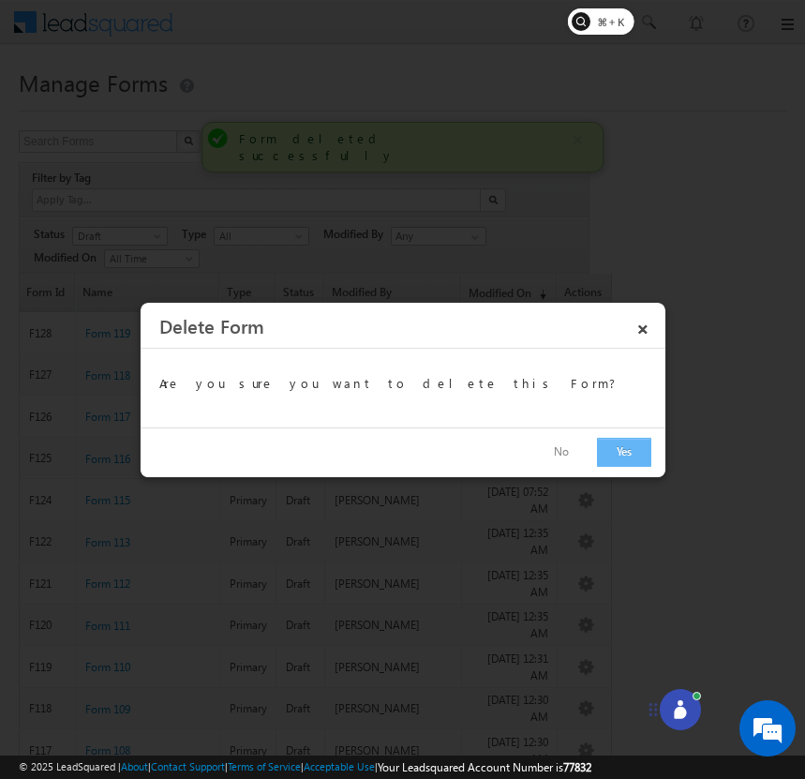
click at [618, 445] on button "Yes" at bounding box center [624, 452] width 54 height 29
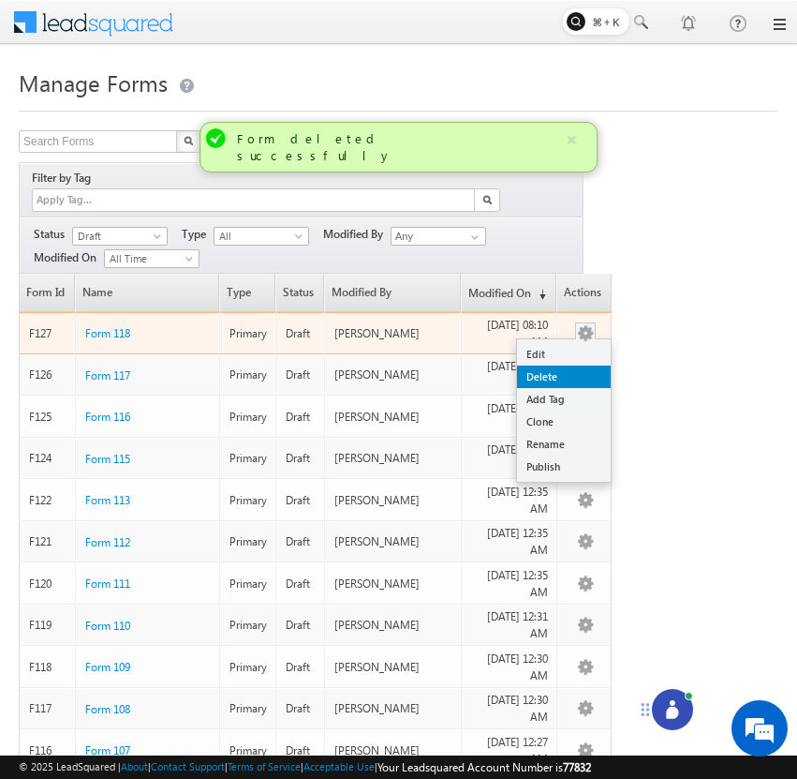
click at [583, 365] on link "Delete" at bounding box center [564, 376] width 94 height 22
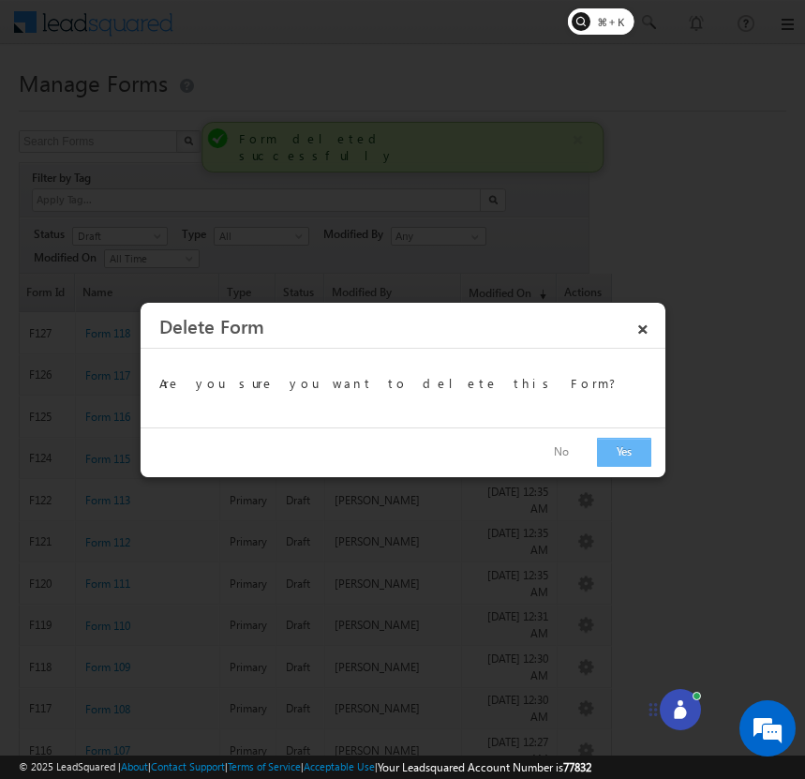
click at [618, 449] on button "Yes" at bounding box center [624, 452] width 54 height 29
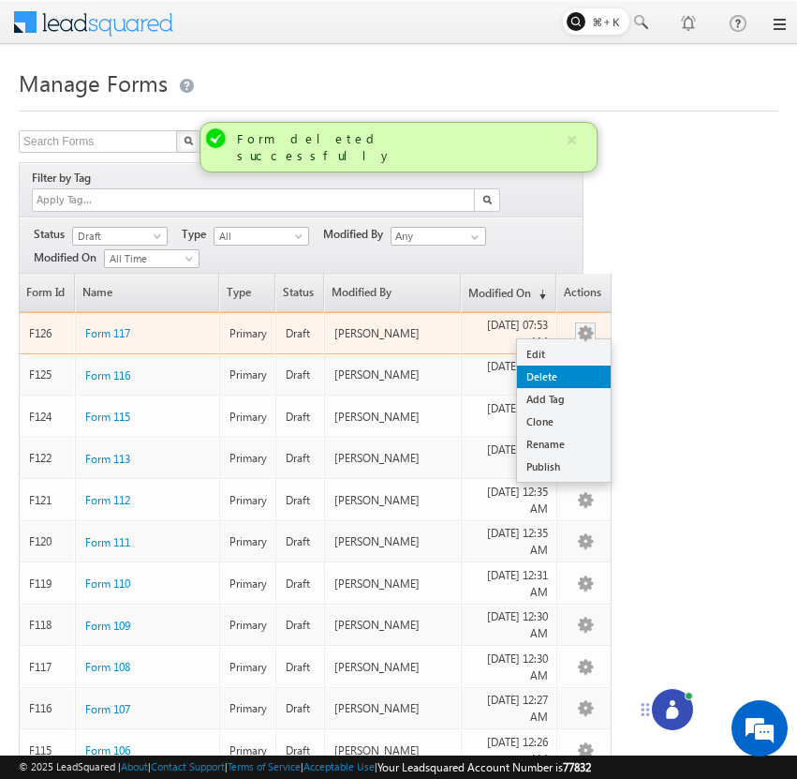
click at [587, 365] on link "Delete" at bounding box center [564, 376] width 94 height 22
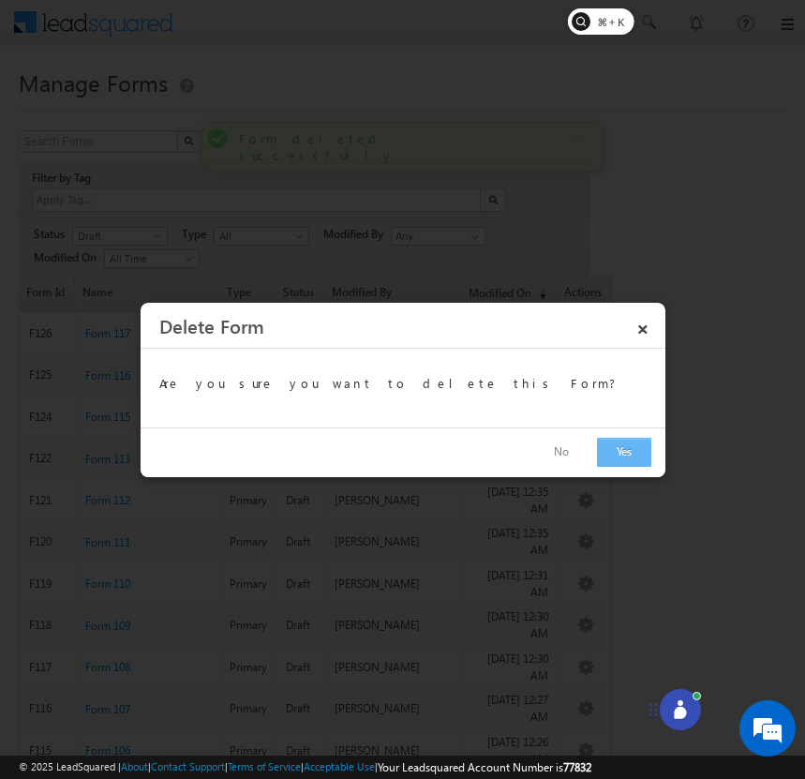
click at [612, 439] on button "Yes" at bounding box center [624, 452] width 54 height 29
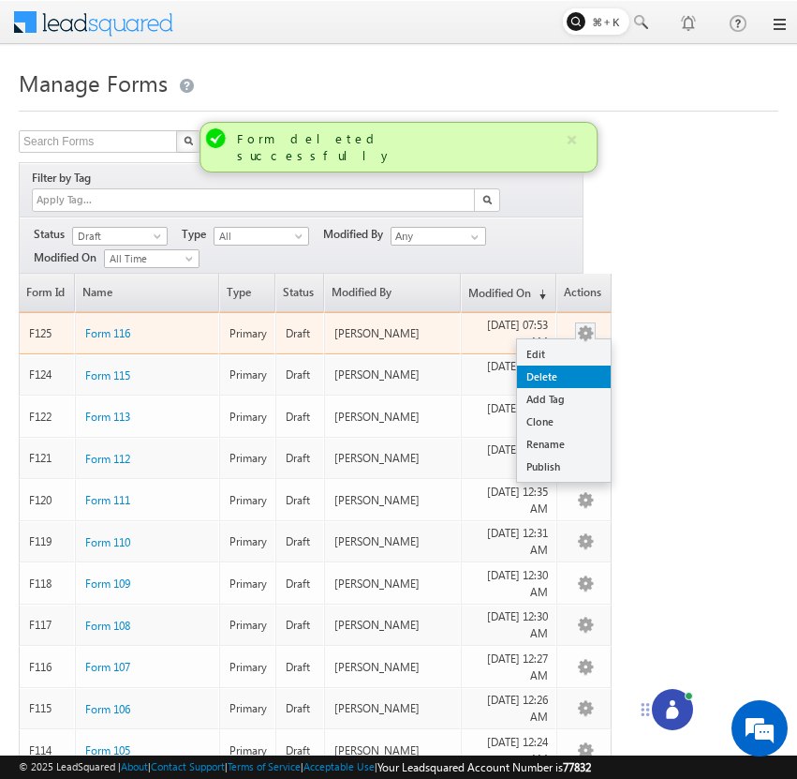
click at [592, 365] on link "Delete" at bounding box center [564, 376] width 94 height 22
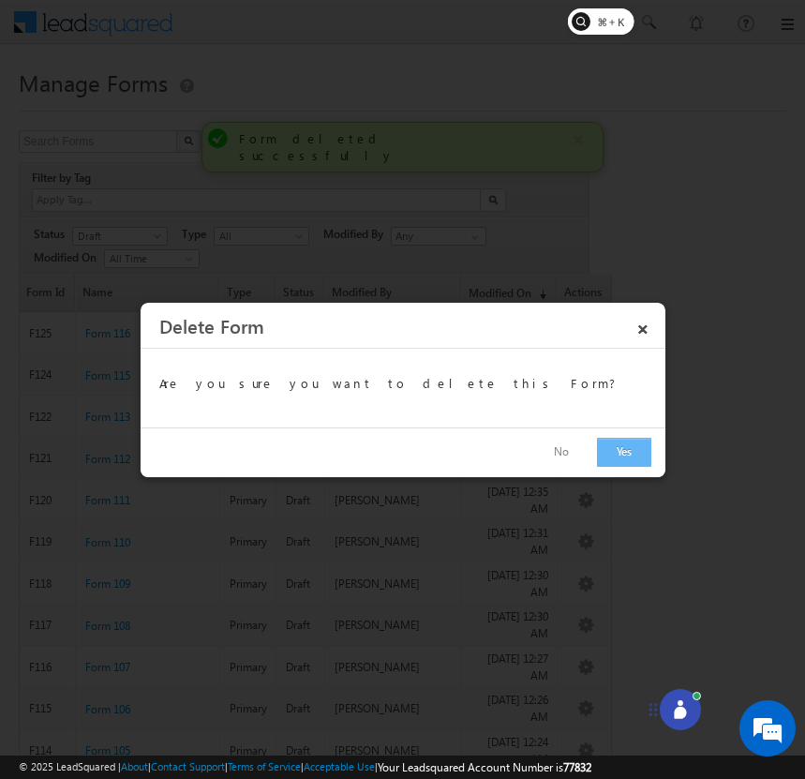
click at [624, 448] on button "Yes" at bounding box center [624, 452] width 54 height 29
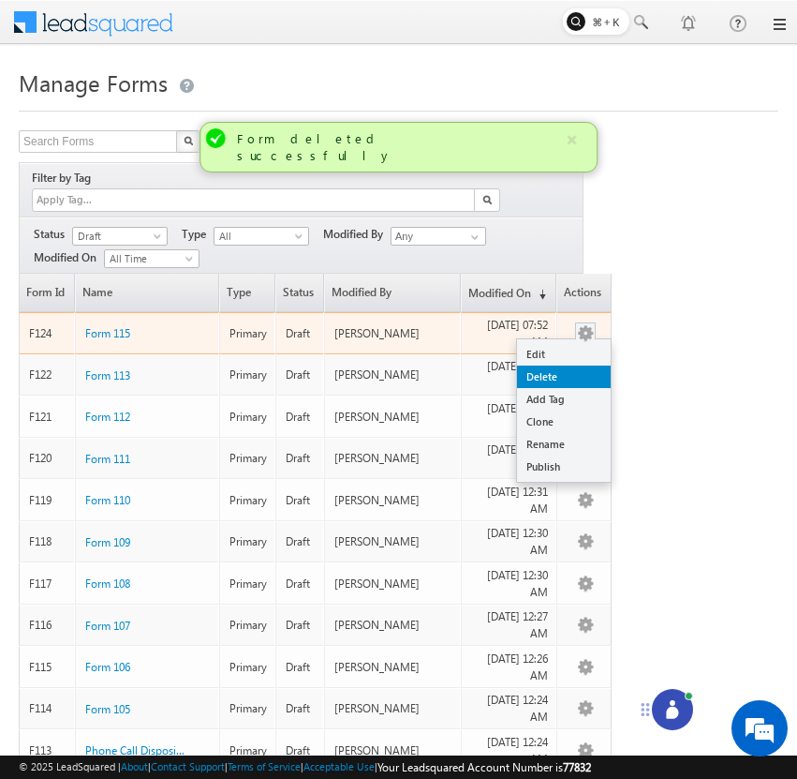
click at [580, 365] on link "Delete" at bounding box center [564, 376] width 94 height 22
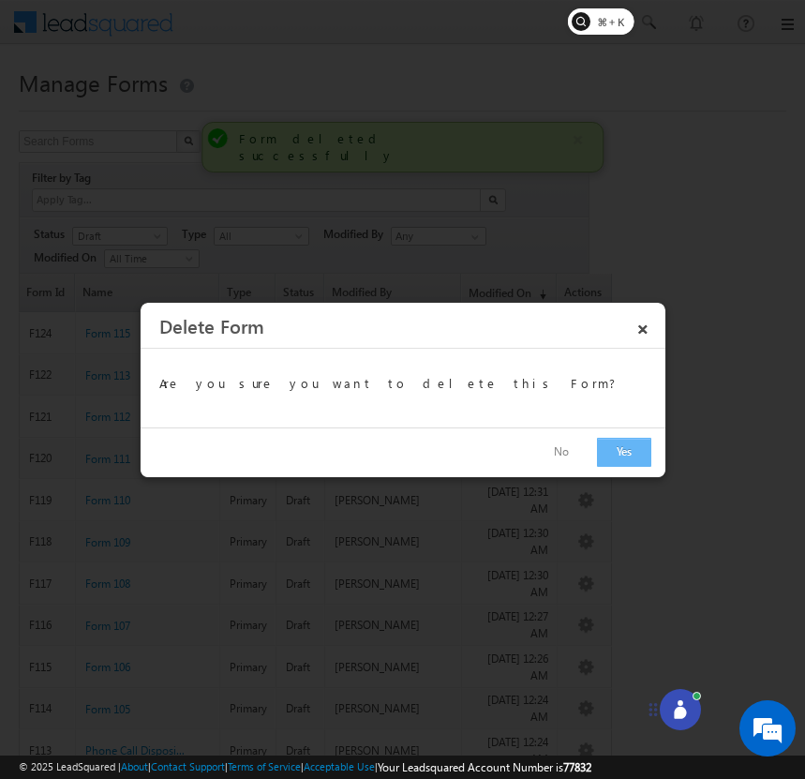
click at [616, 446] on button "Yes" at bounding box center [624, 452] width 54 height 29
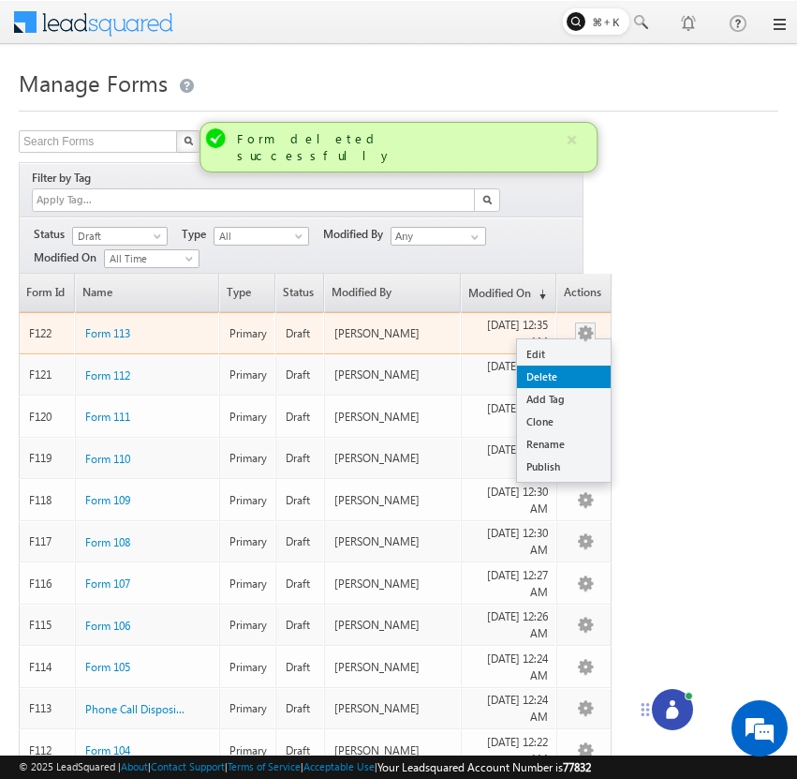
click at [588, 365] on link "Delete" at bounding box center [564, 376] width 94 height 22
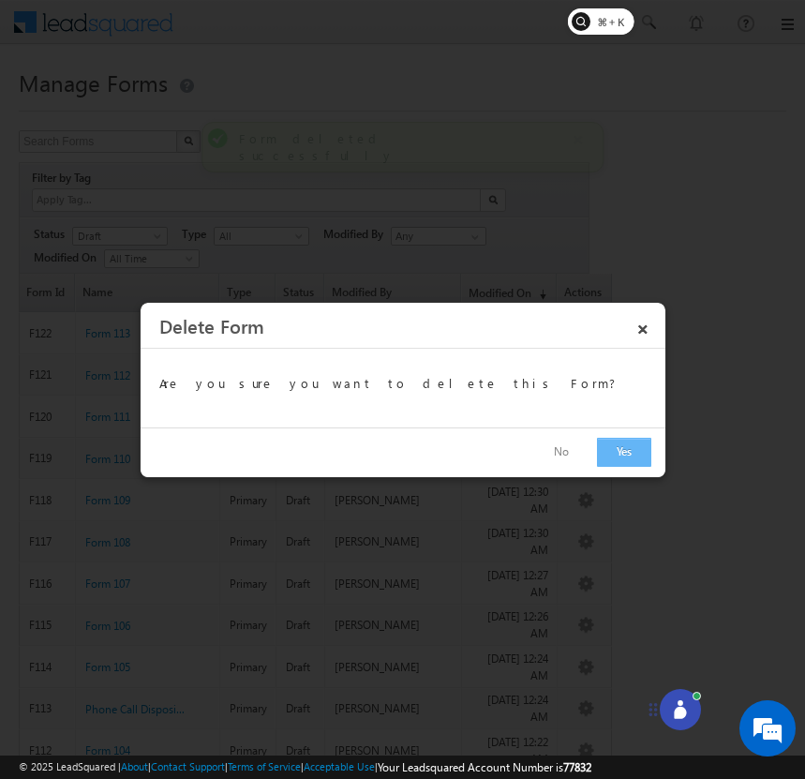
click at [624, 445] on button "Yes" at bounding box center [624, 452] width 54 height 29
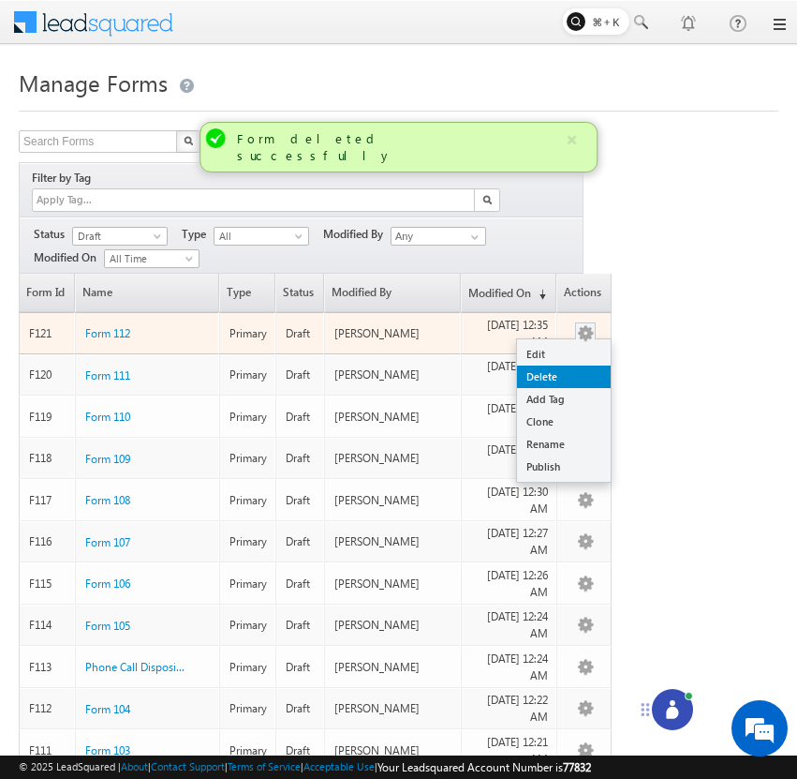
click at [591, 365] on link "Delete" at bounding box center [564, 376] width 94 height 22
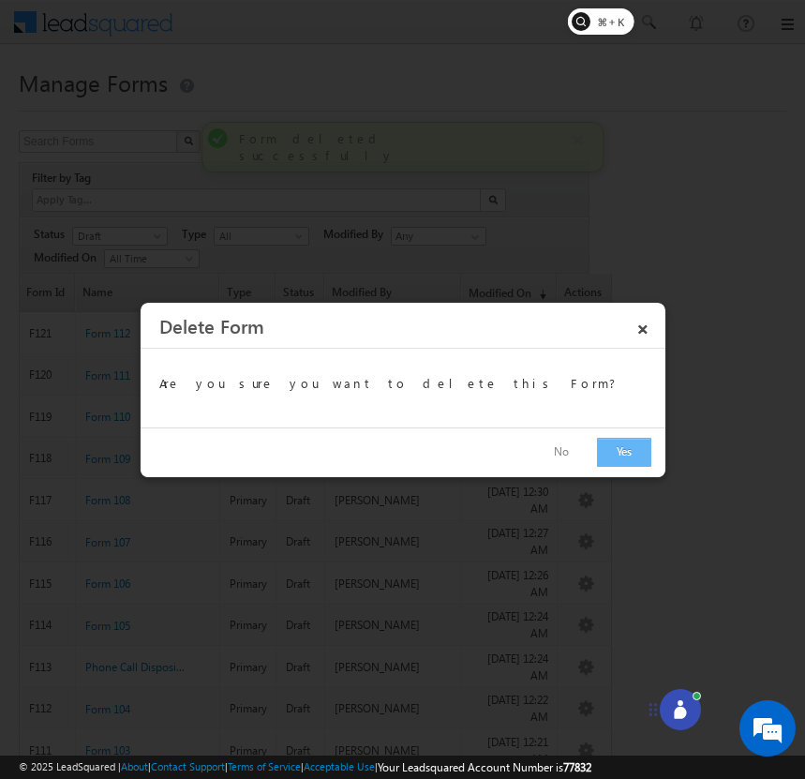
click at [620, 447] on button "Yes" at bounding box center [624, 452] width 54 height 29
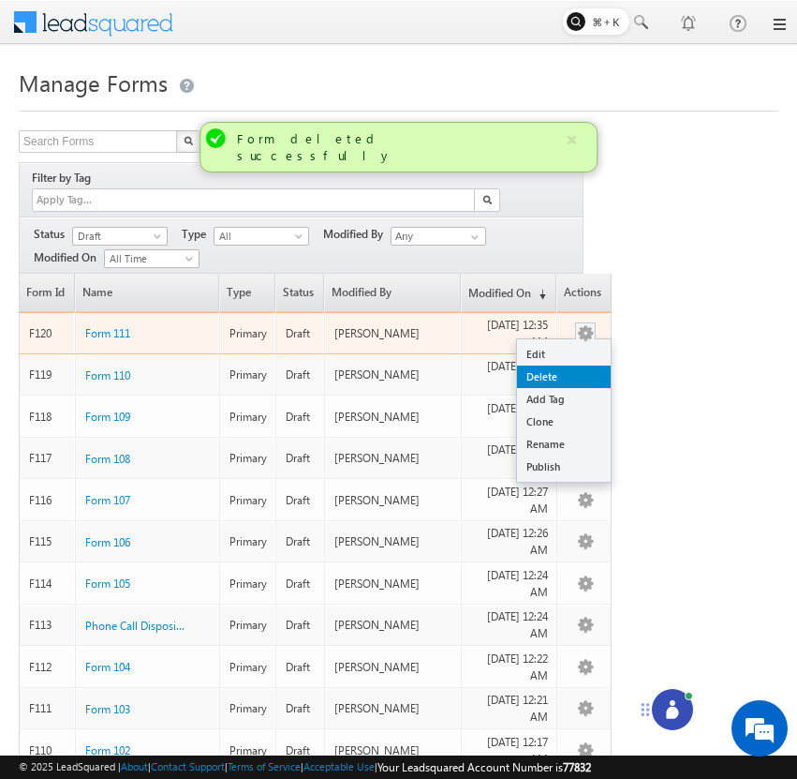
click at [592, 365] on link "Delete" at bounding box center [564, 376] width 94 height 22
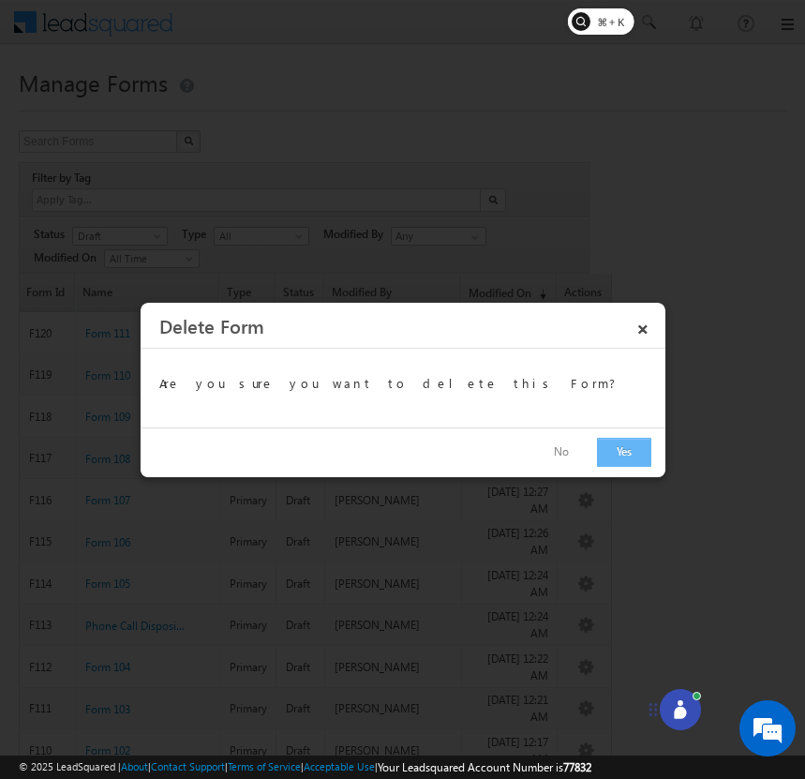
click at [622, 441] on button "Yes" at bounding box center [624, 452] width 54 height 29
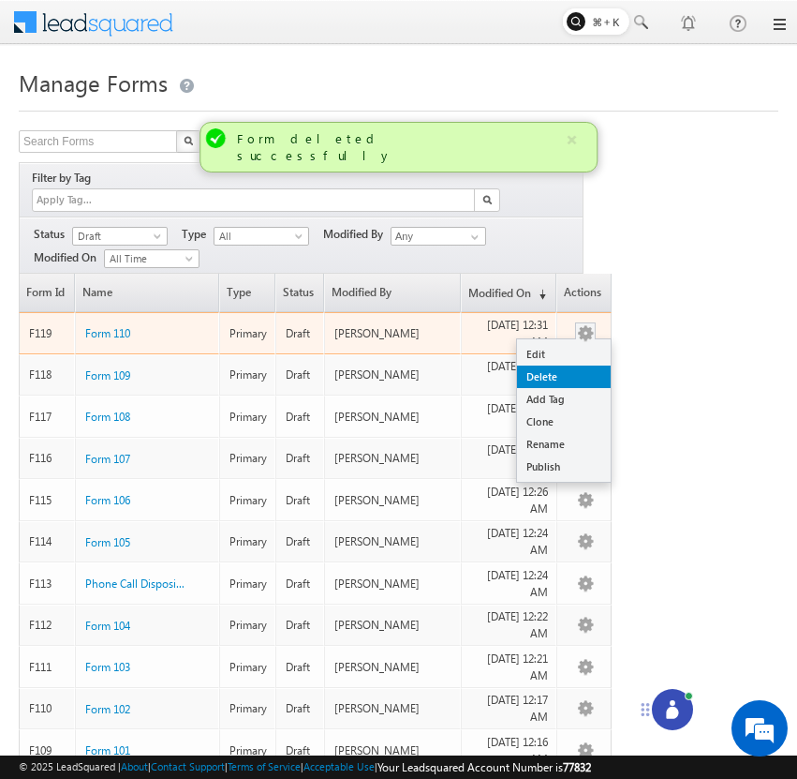
click at [592, 365] on link "Delete" at bounding box center [564, 376] width 94 height 22
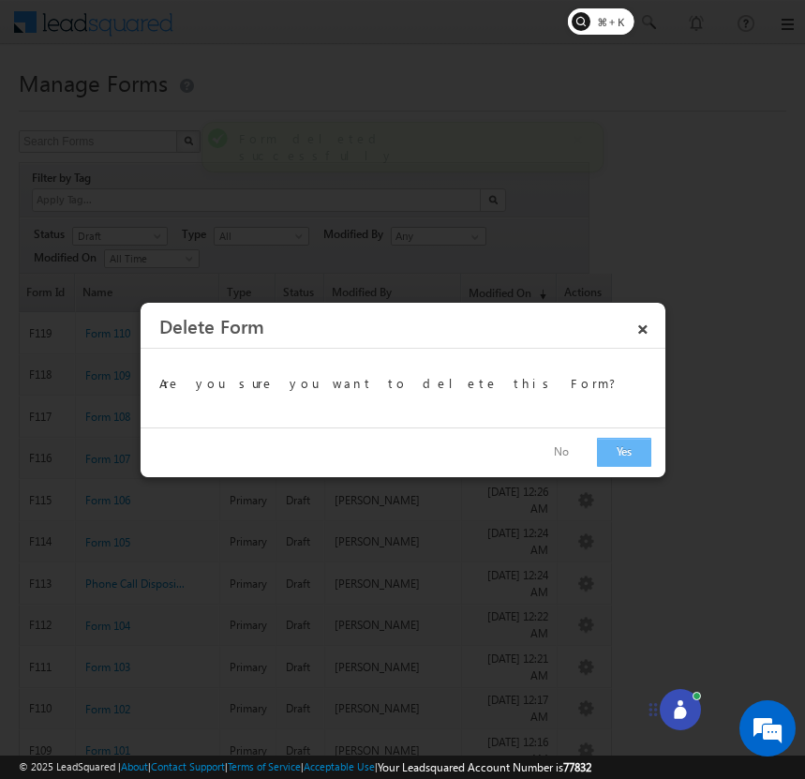
click at [616, 446] on button "Yes" at bounding box center [624, 452] width 54 height 29
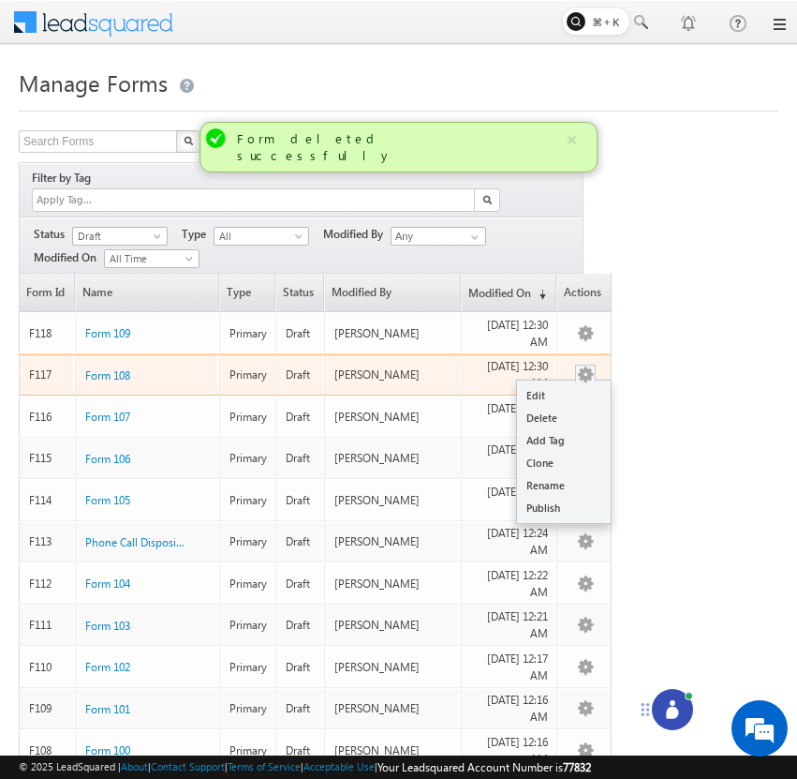
click at [587, 365] on button "button" at bounding box center [585, 374] width 19 height 19
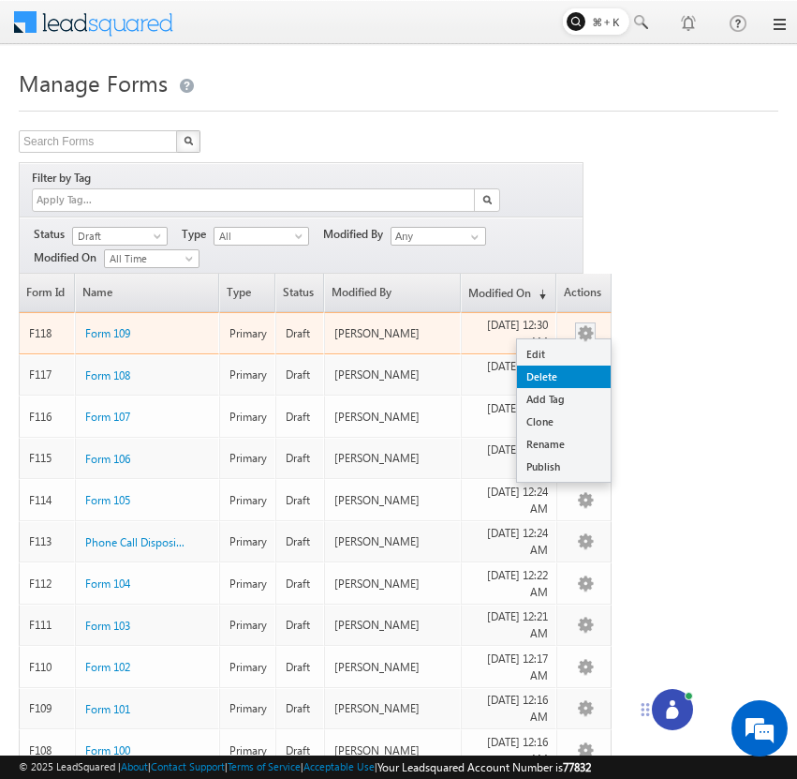
click at [585, 365] on link "Delete" at bounding box center [564, 376] width 94 height 22
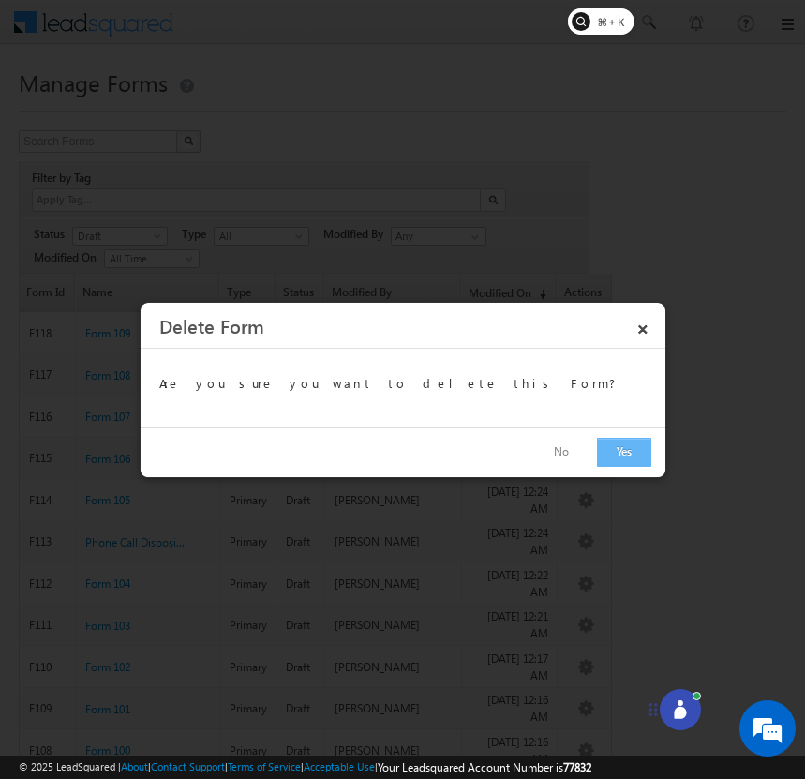
click at [616, 452] on button "Yes" at bounding box center [624, 452] width 54 height 29
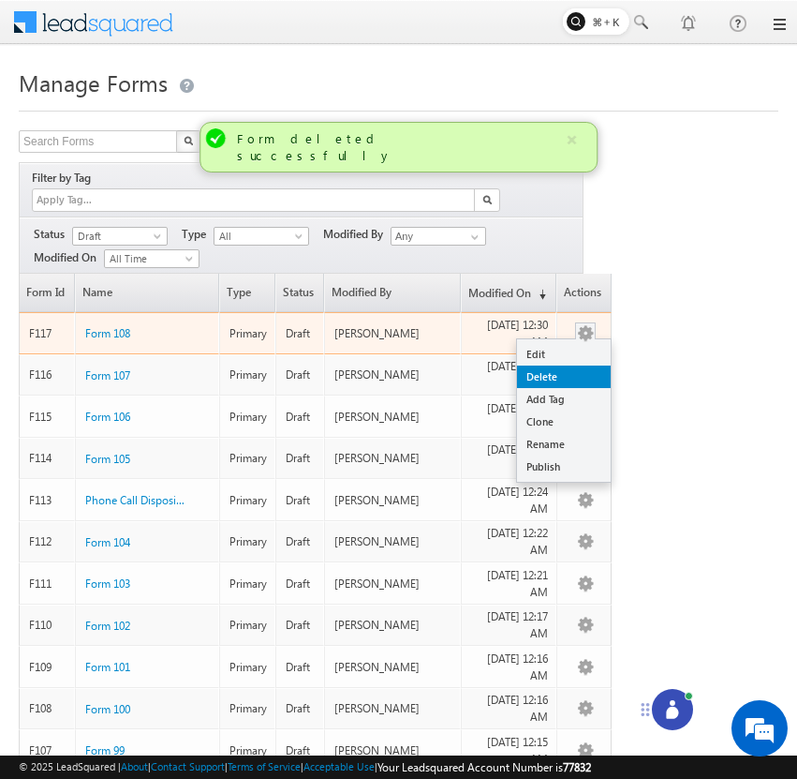
click at [588, 365] on link "Delete" at bounding box center [564, 376] width 94 height 22
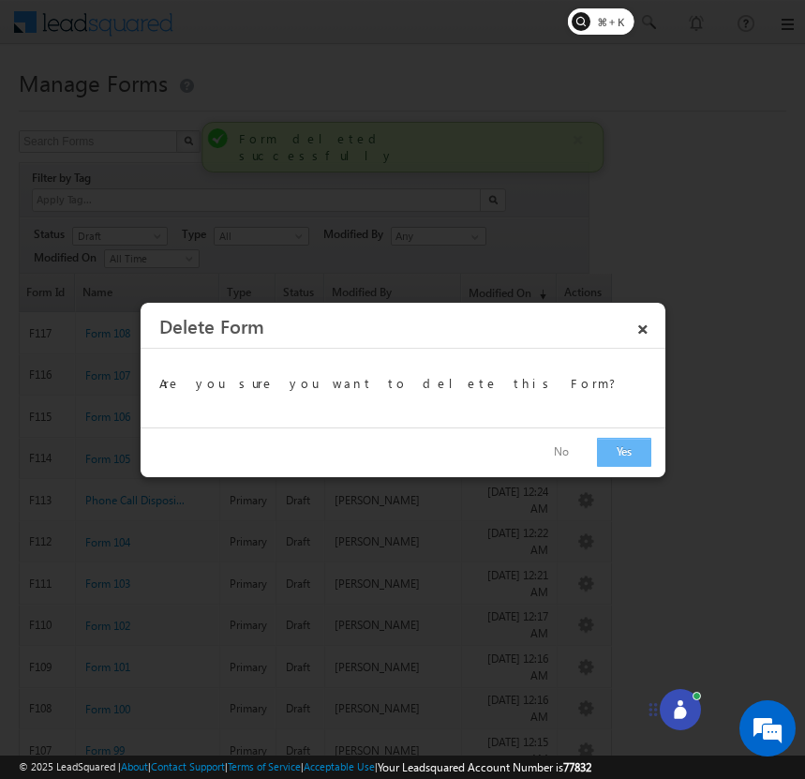
click at [612, 452] on button "Yes" at bounding box center [624, 452] width 54 height 29
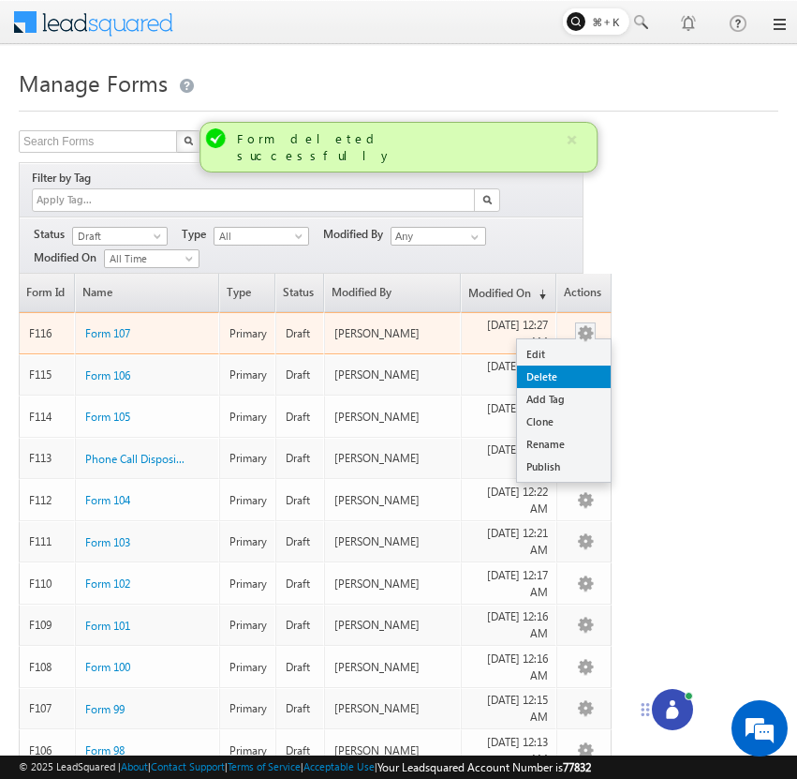
click at [583, 365] on link "Delete" at bounding box center [564, 376] width 94 height 22
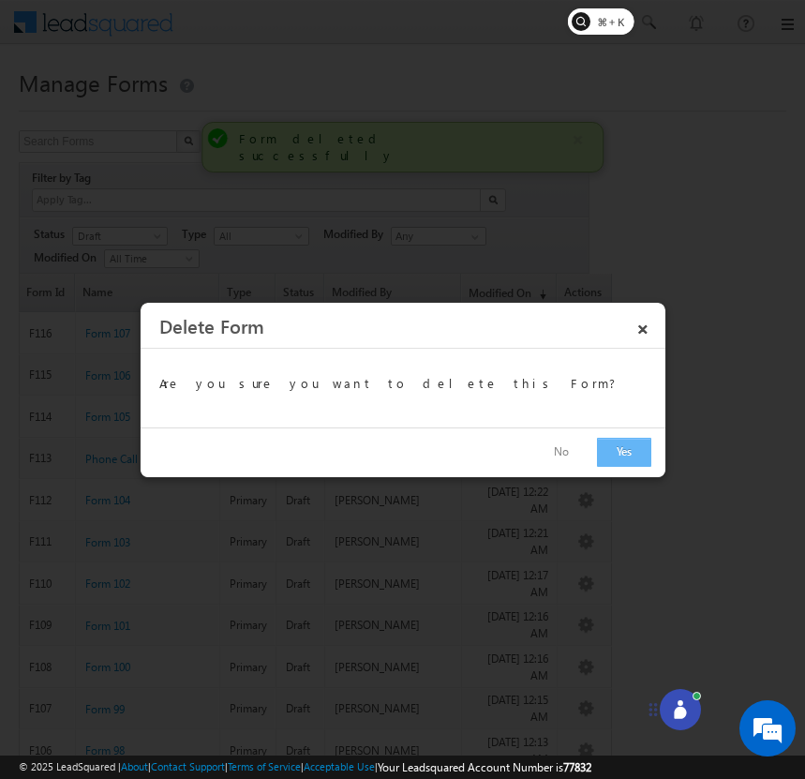
click at [617, 457] on button "Yes" at bounding box center [624, 452] width 54 height 29
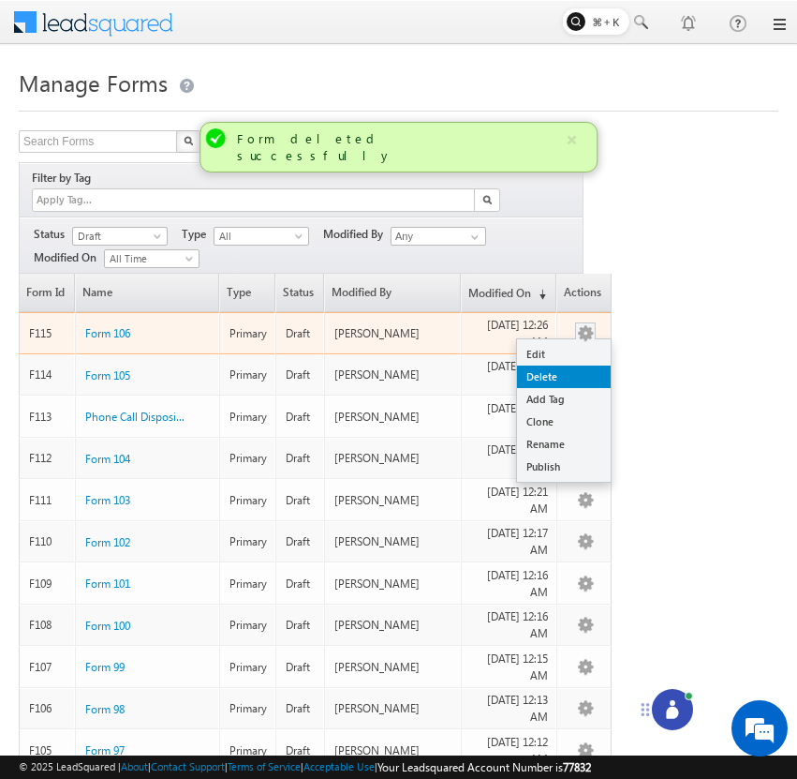
click at [595, 365] on link "Delete" at bounding box center [564, 376] width 94 height 22
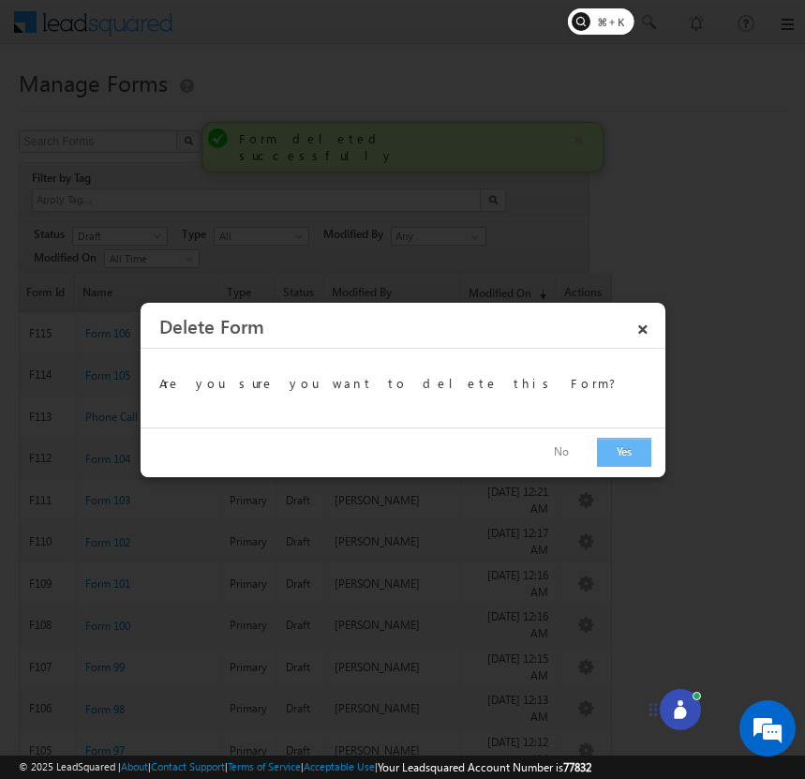
click at [610, 454] on button "Yes" at bounding box center [624, 452] width 54 height 29
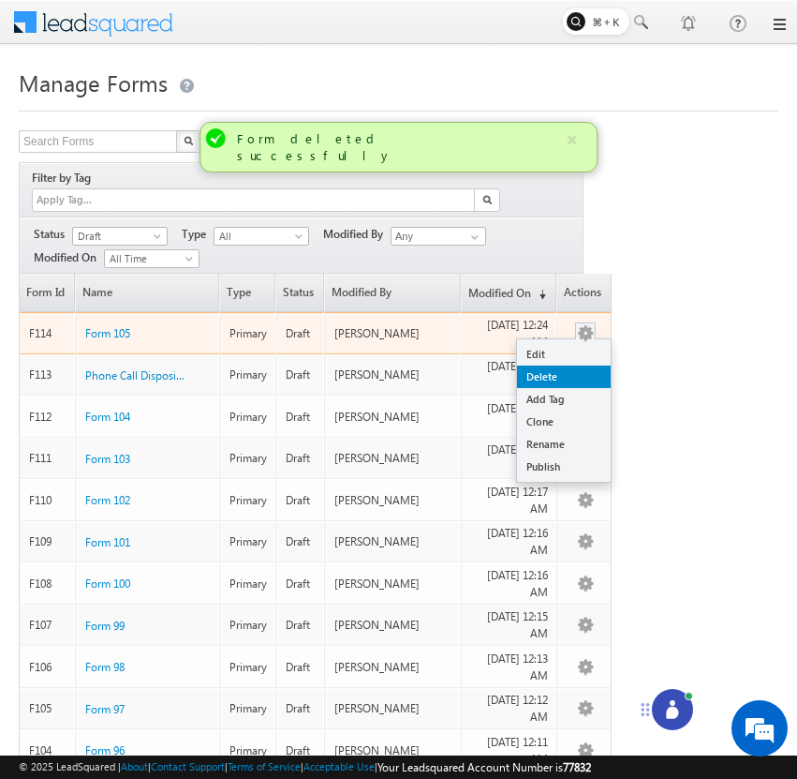
click at [586, 365] on link "Delete" at bounding box center [564, 376] width 94 height 22
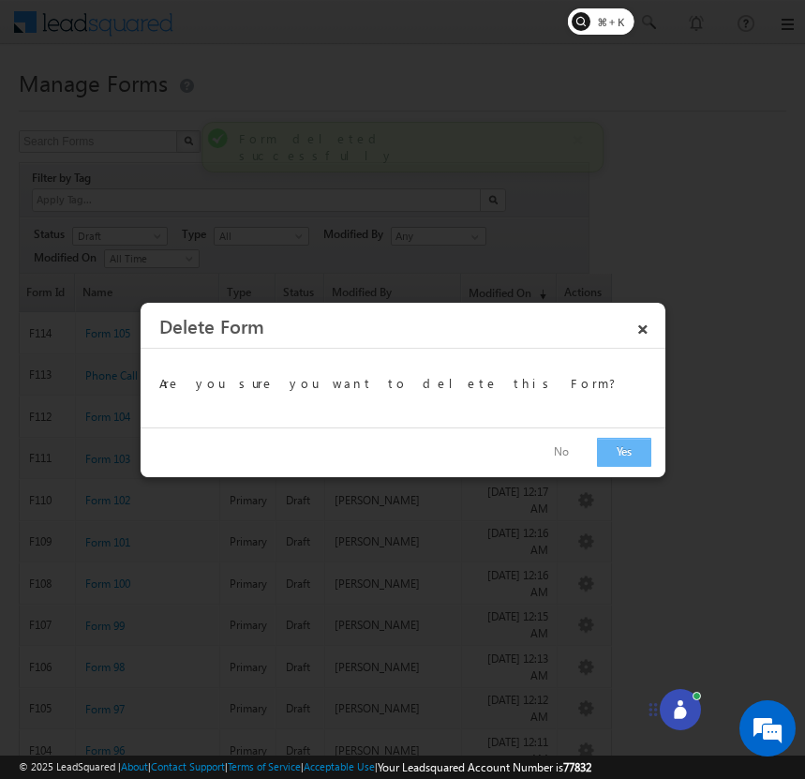
click at [612, 449] on button "Yes" at bounding box center [624, 452] width 54 height 29
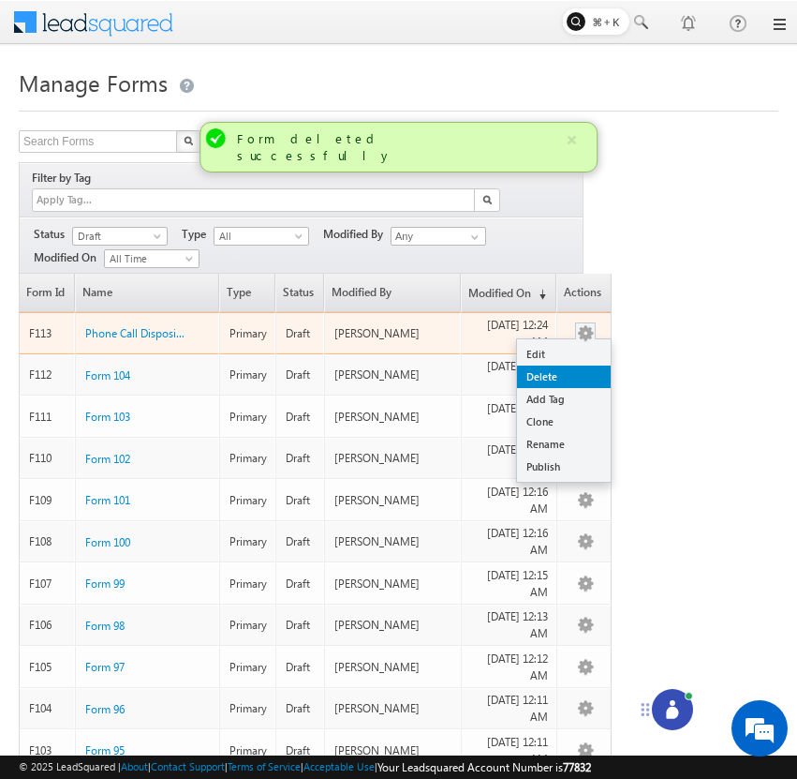
click at [593, 365] on link "Delete" at bounding box center [564, 376] width 94 height 22
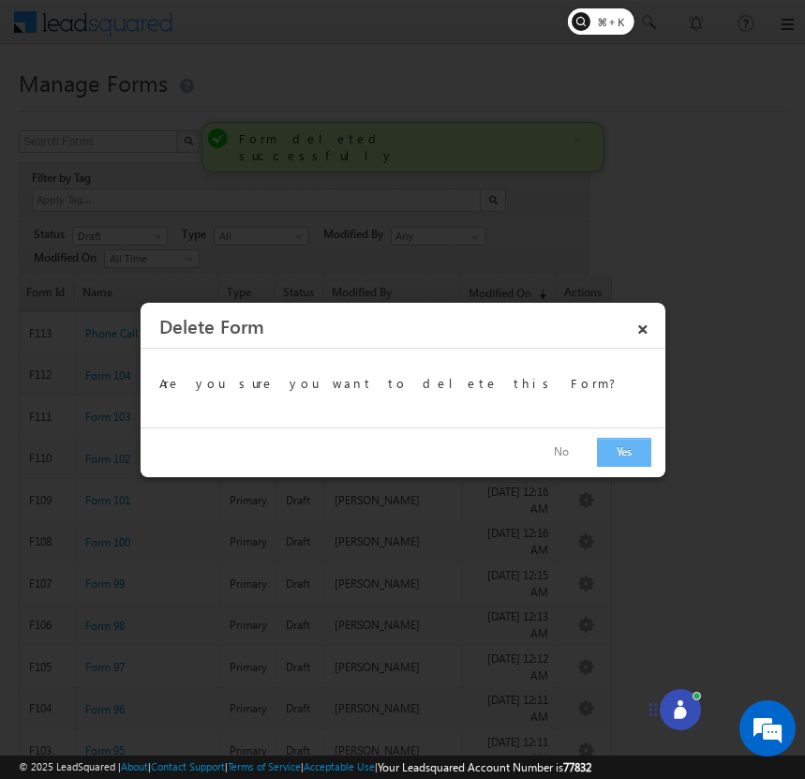
click at [616, 450] on button "Yes" at bounding box center [624, 452] width 54 height 29
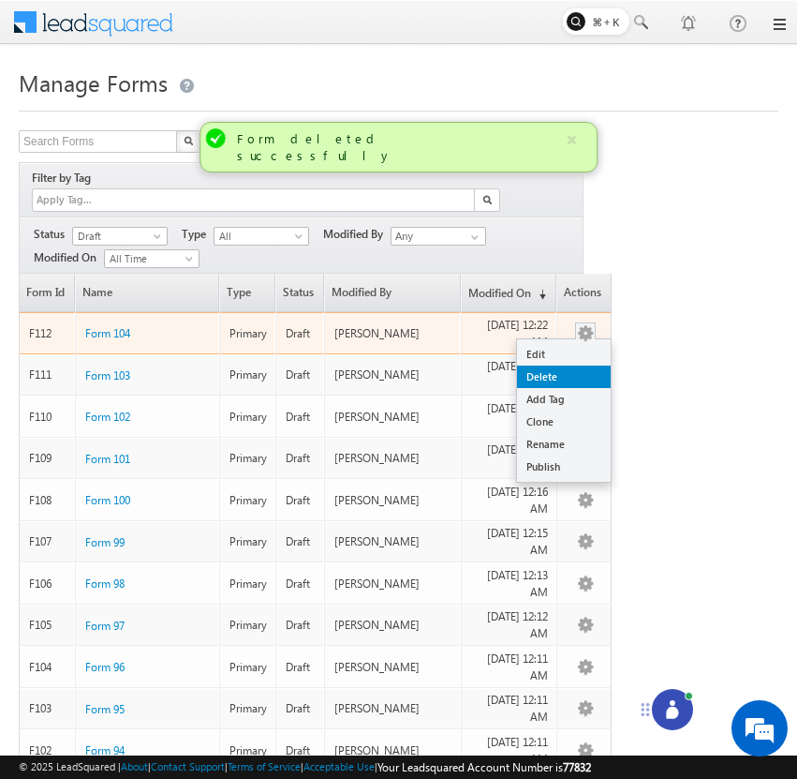
click at [588, 365] on link "Delete" at bounding box center [564, 376] width 94 height 22
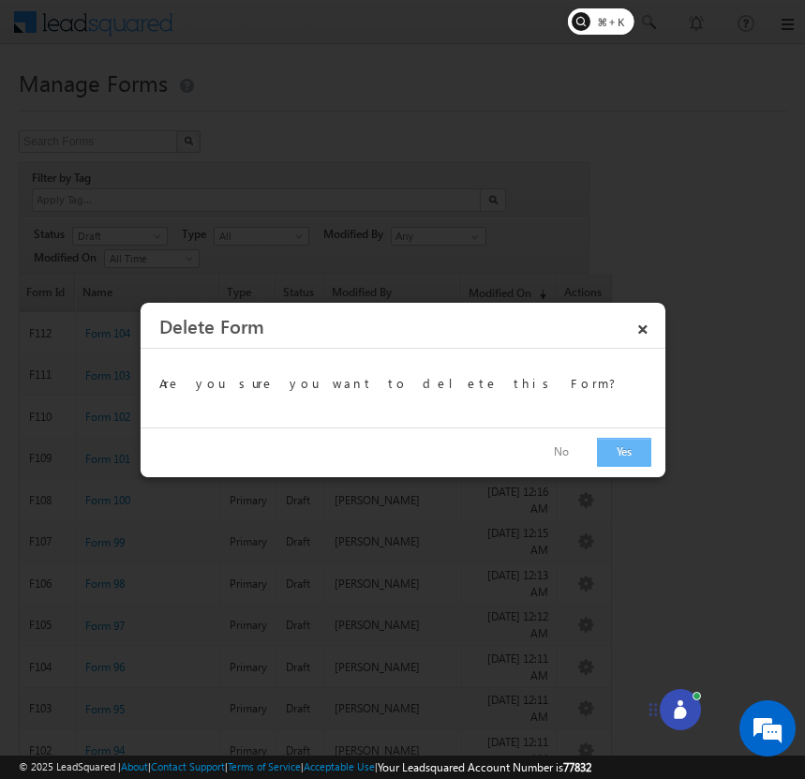
click at [623, 456] on button "Yes" at bounding box center [624, 452] width 54 height 29
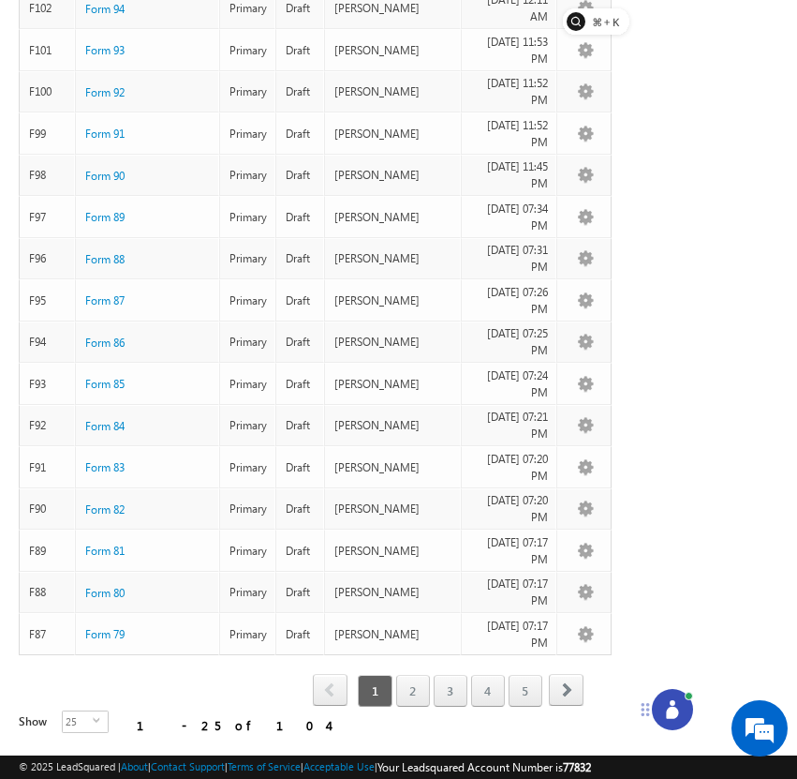
scroll to position [692, 0]
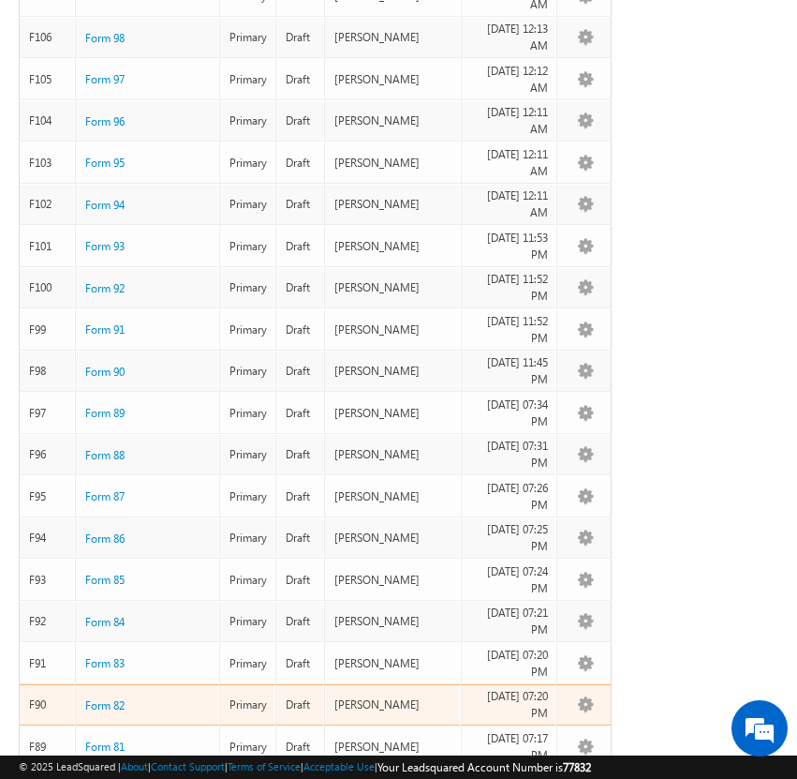
scroll to position [709, 0]
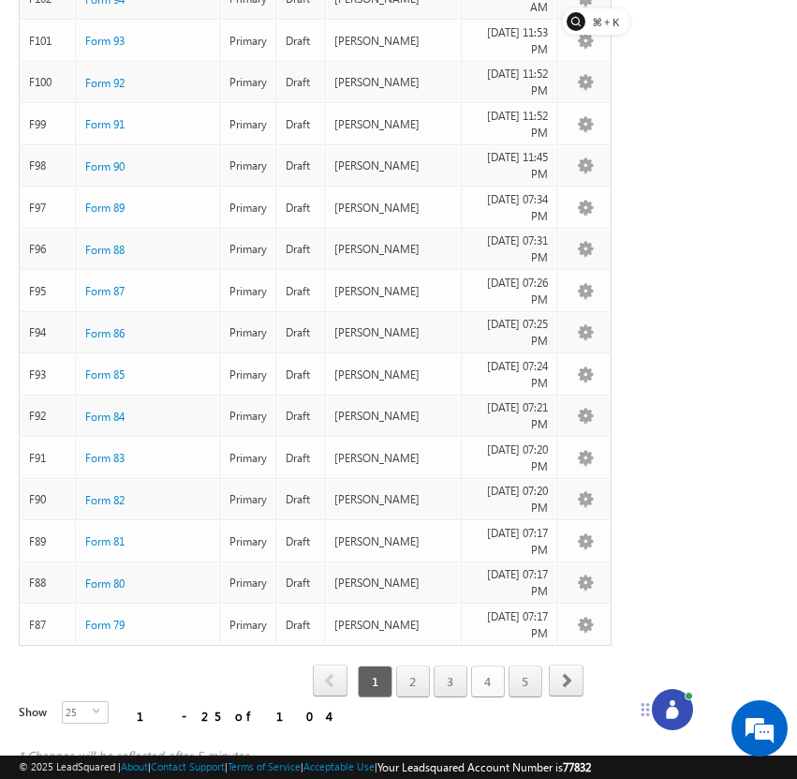
click at [482, 665] on link "4" at bounding box center [488, 681] width 34 height 32
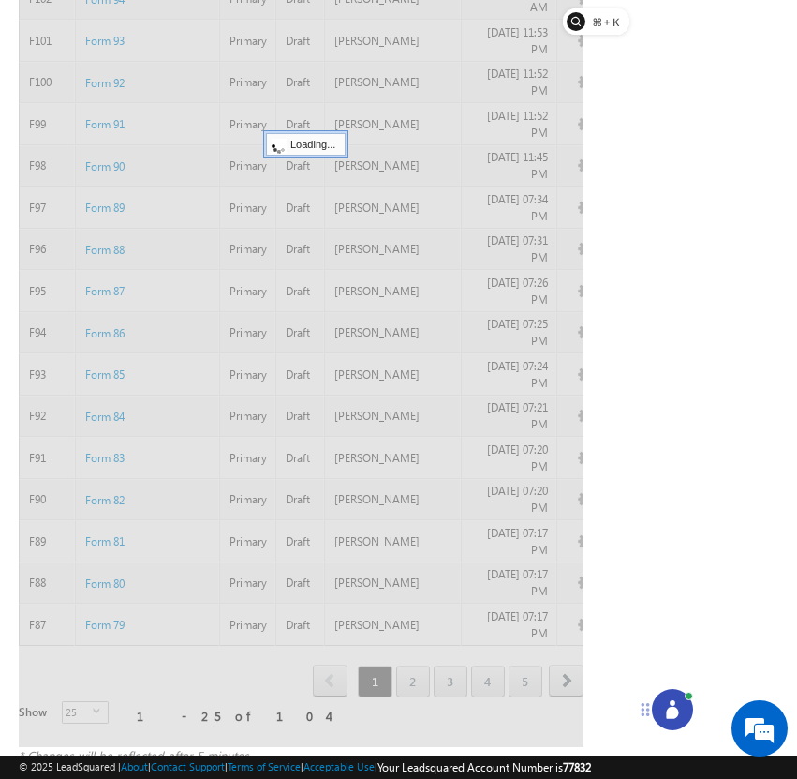
scroll to position [0, 0]
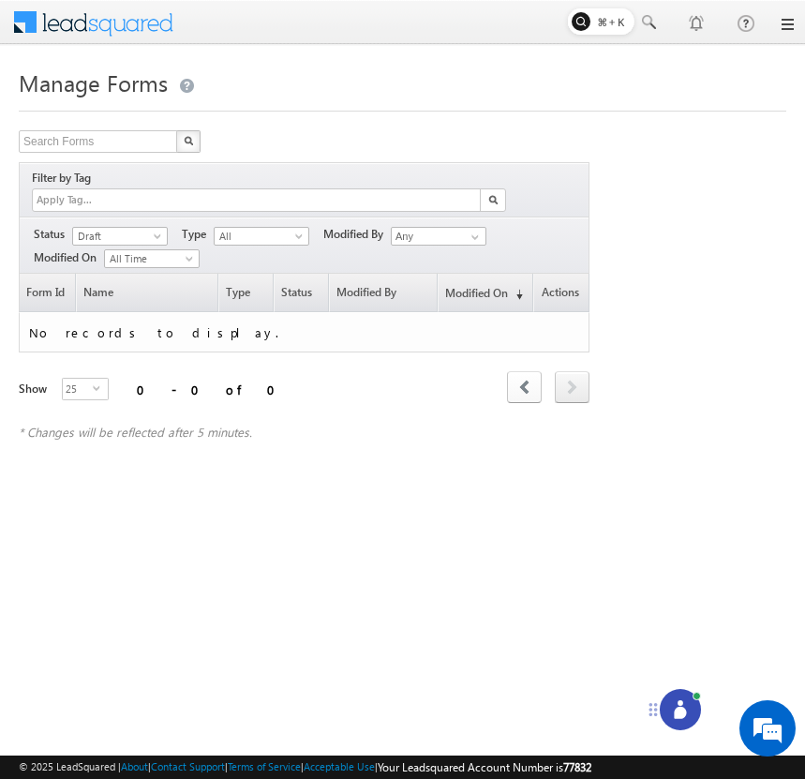
click at [518, 371] on span "prev" at bounding box center [524, 387] width 35 height 32
click at [524, 371] on span "prev" at bounding box center [524, 387] width 35 height 32
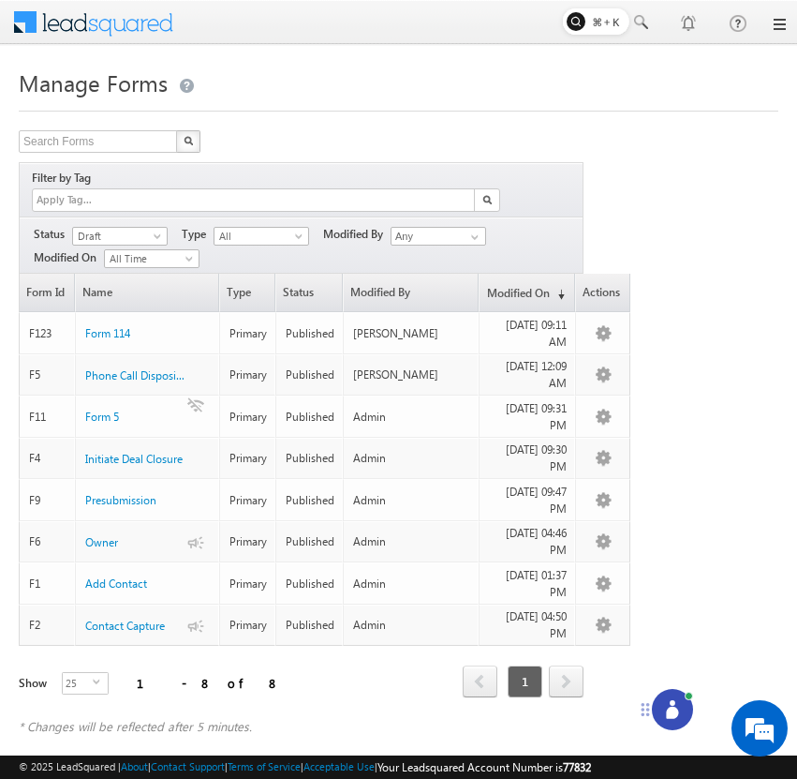
click at [678, 364] on div "Search Forms X 8 results found Filter by Tag Filters Status All" at bounding box center [399, 441] width 760 height 623
click at [139, 228] on span "Draft" at bounding box center [117, 236] width 89 height 17
click at [132, 271] on link "Published" at bounding box center [120, 273] width 95 height 17
click at [141, 228] on span "Published" at bounding box center [117, 236] width 89 height 17
click at [138, 254] on link "Draft" at bounding box center [120, 254] width 95 height 17
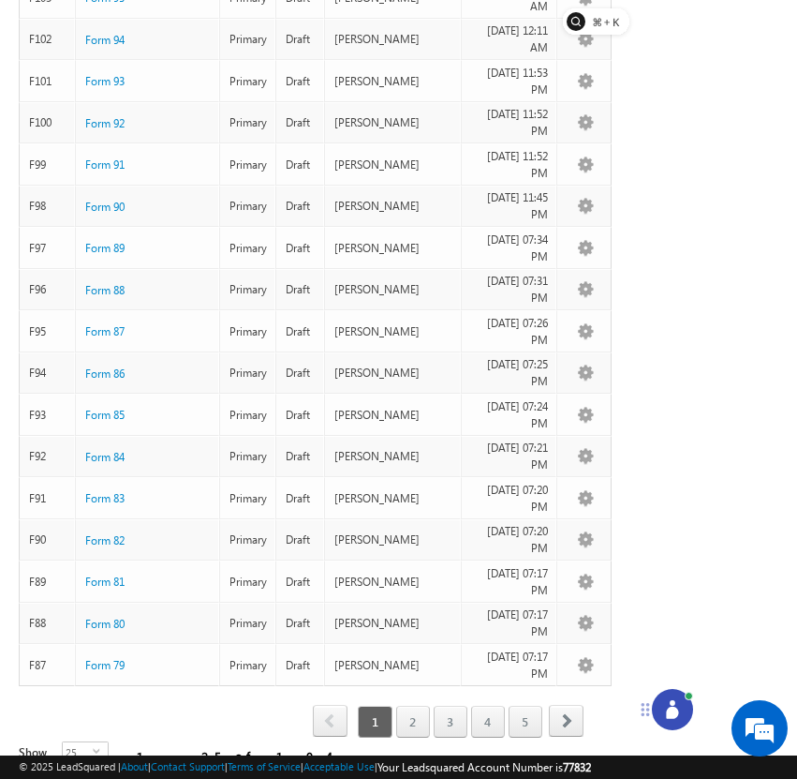
scroll to position [709, 0]
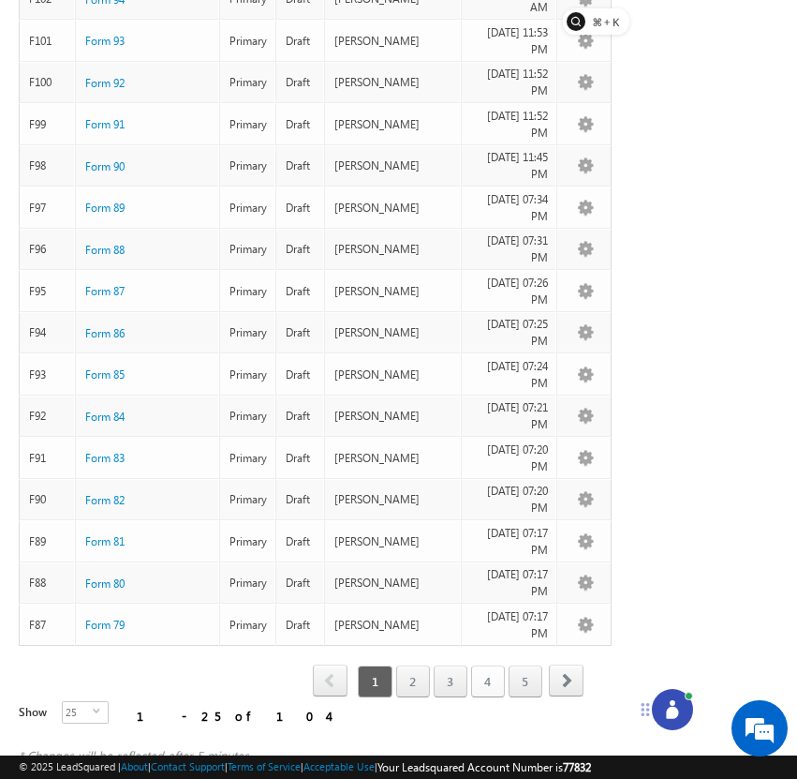
click at [485, 665] on link "4" at bounding box center [488, 681] width 34 height 32
click at [528, 666] on link "5" at bounding box center [526, 681] width 34 height 32
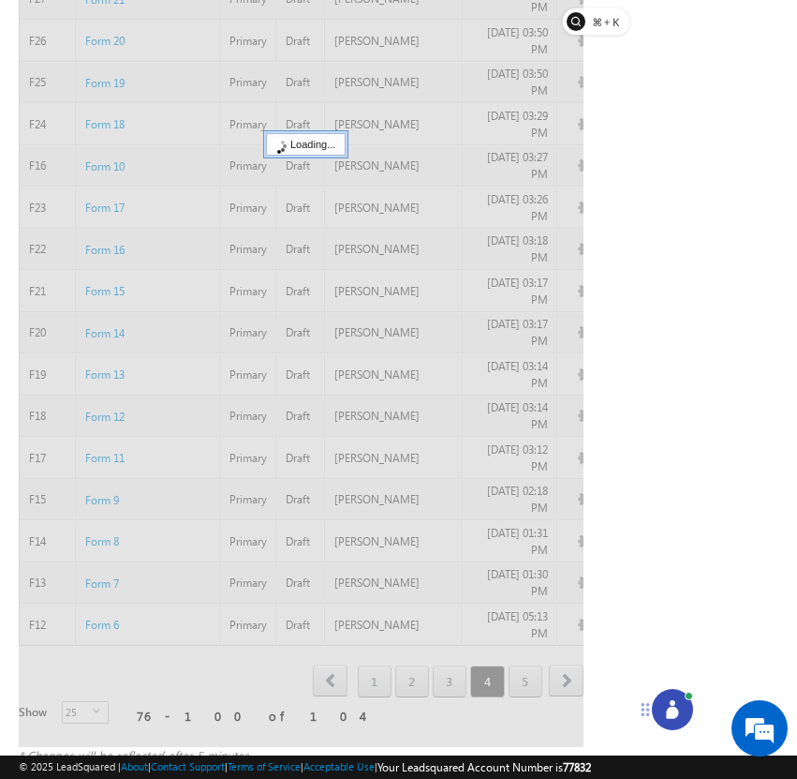
scroll to position [0, 0]
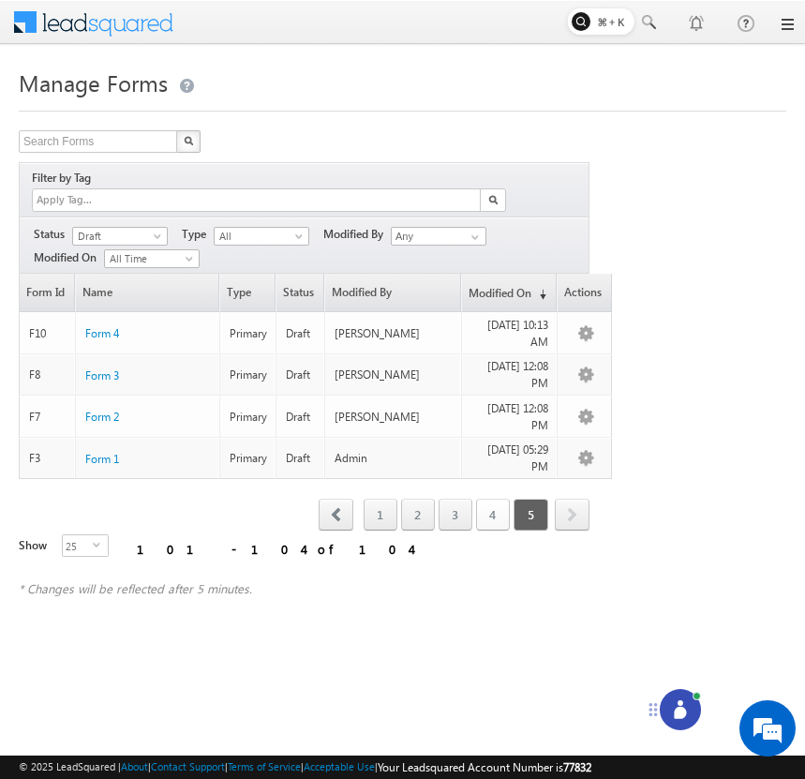
click at [492, 498] on link "4" at bounding box center [493, 514] width 34 height 32
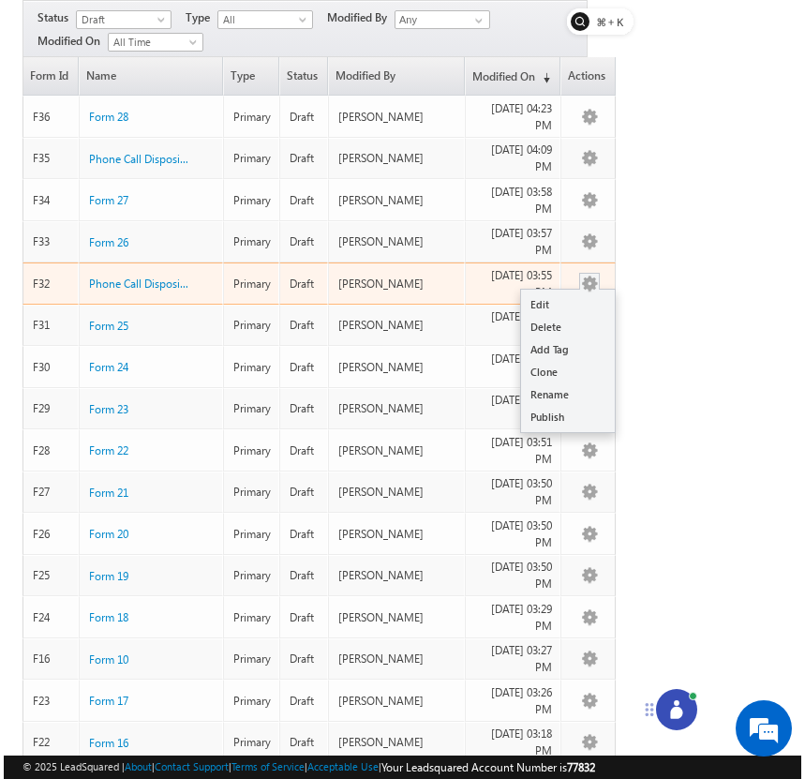
scroll to position [172, 0]
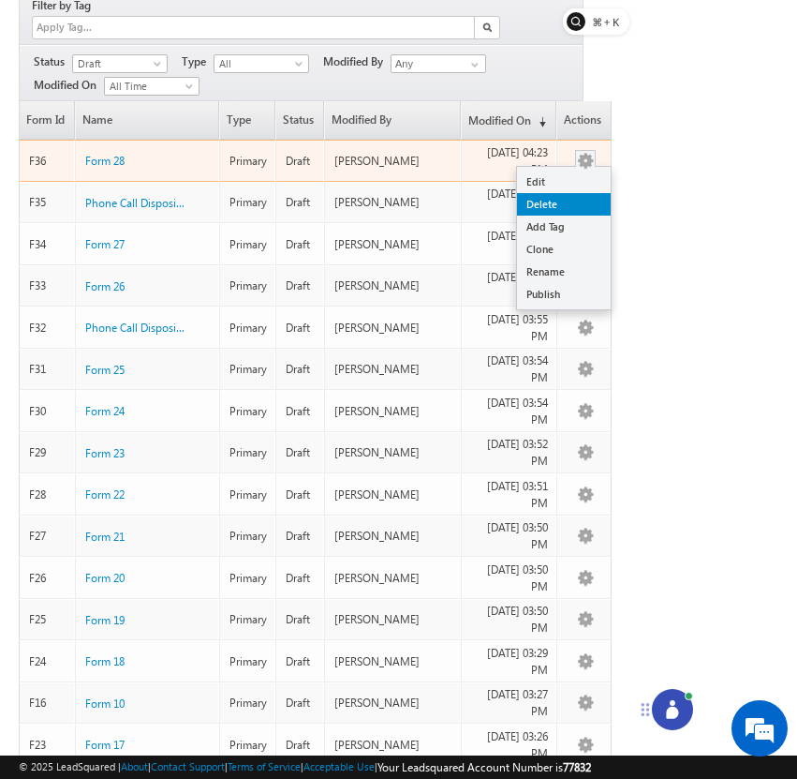
click at [584, 193] on link "Delete" at bounding box center [564, 204] width 94 height 22
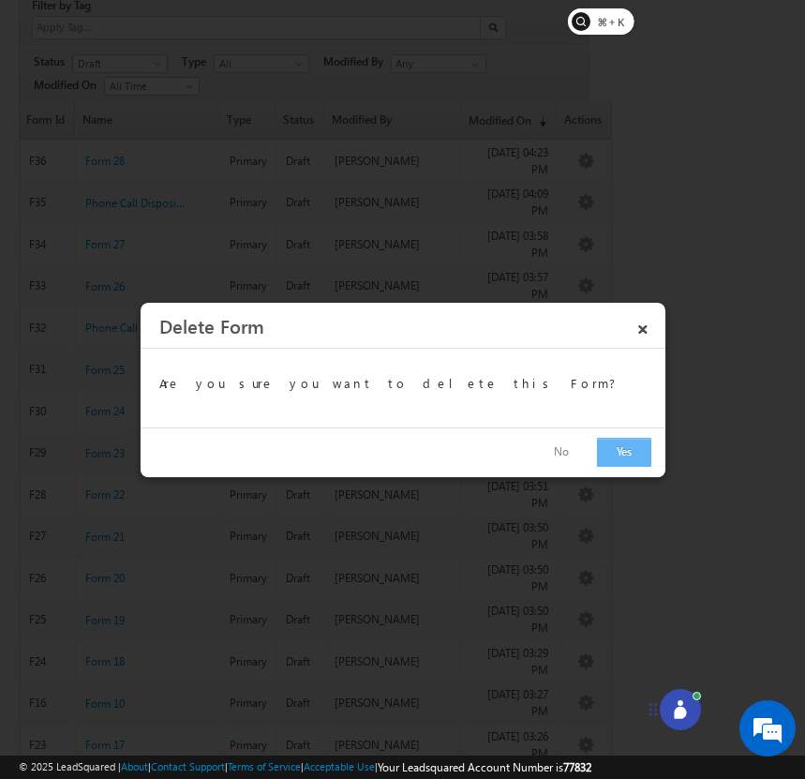
click at [621, 455] on button "Yes" at bounding box center [624, 452] width 54 height 29
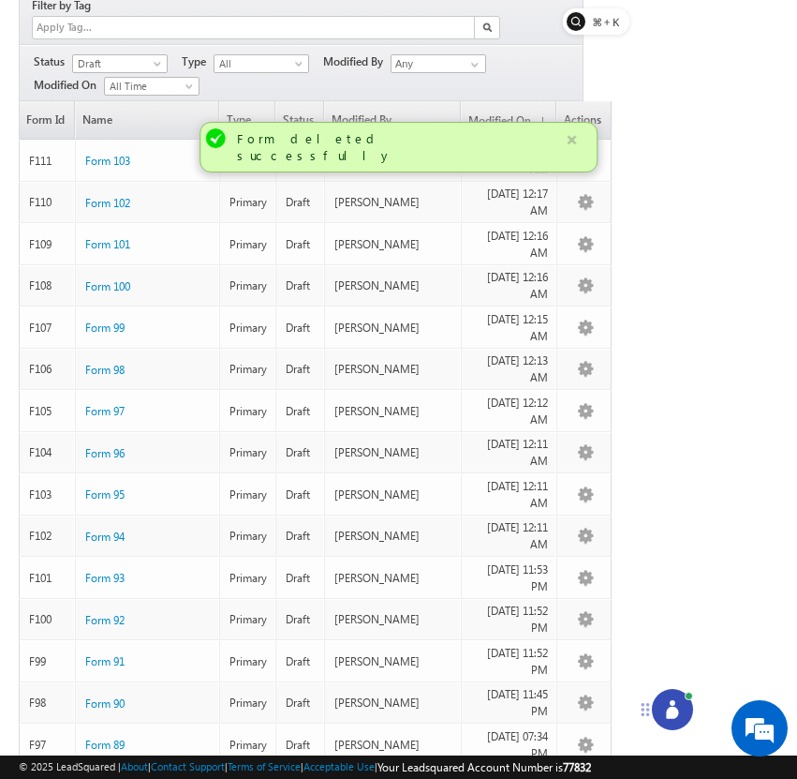
click at [578, 142] on button "button" at bounding box center [571, 139] width 23 height 23
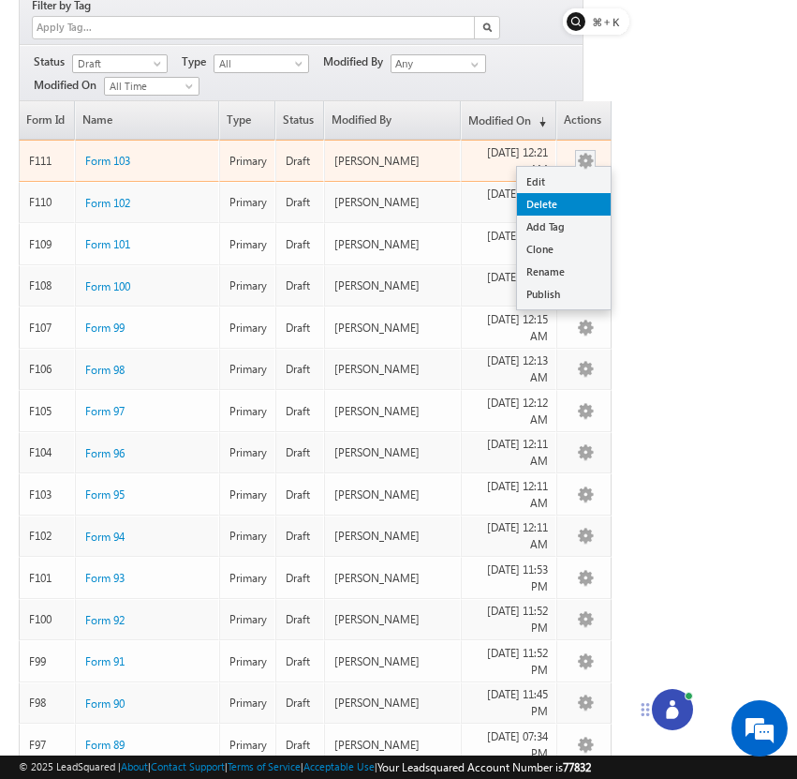
click at [583, 193] on link "Delete" at bounding box center [564, 204] width 94 height 22
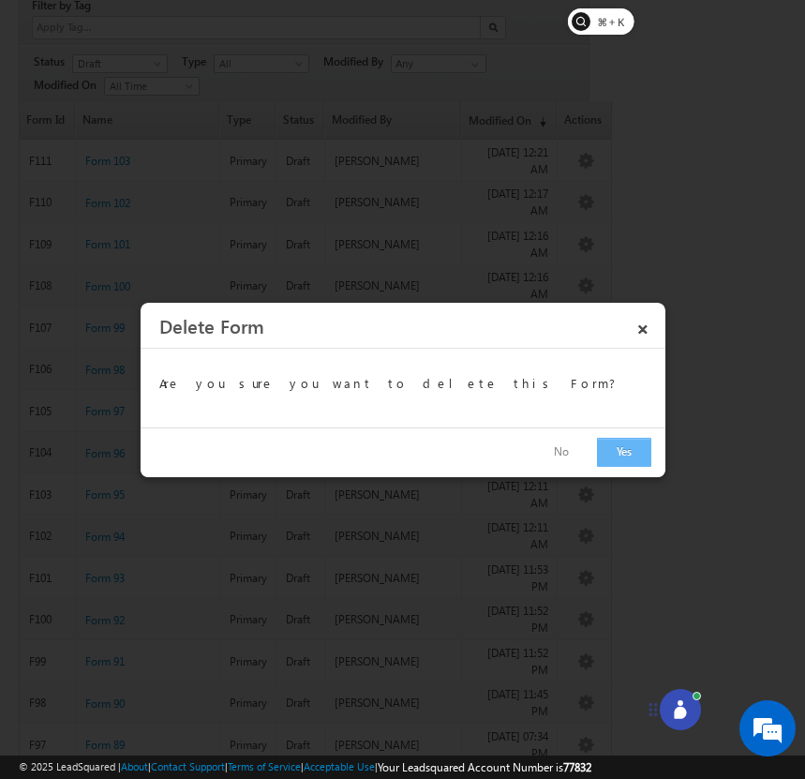
click at [622, 444] on button "Yes" at bounding box center [624, 452] width 54 height 29
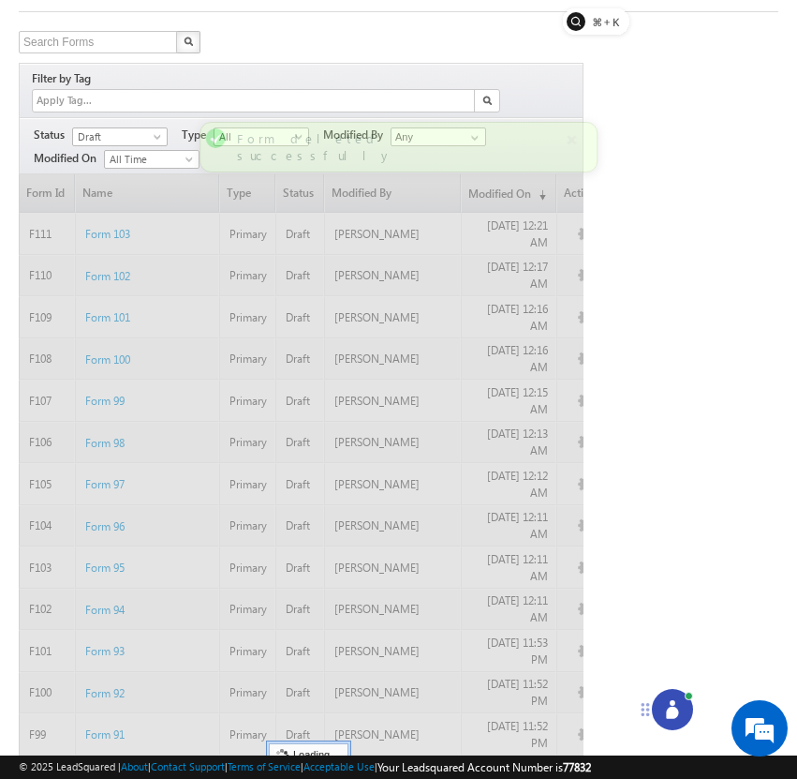
scroll to position [81, 0]
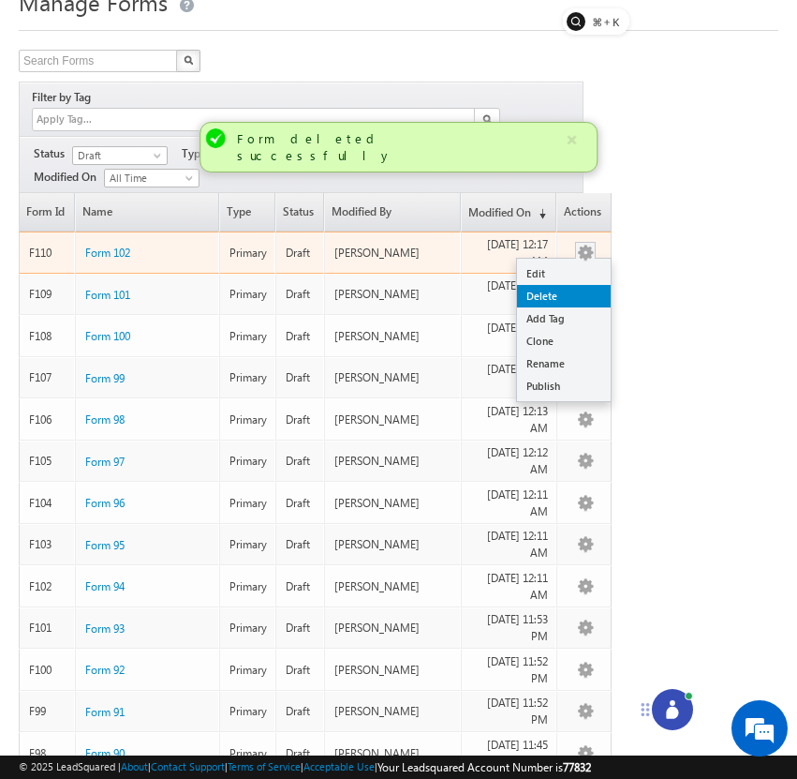
click at [591, 285] on link "Delete" at bounding box center [564, 296] width 94 height 22
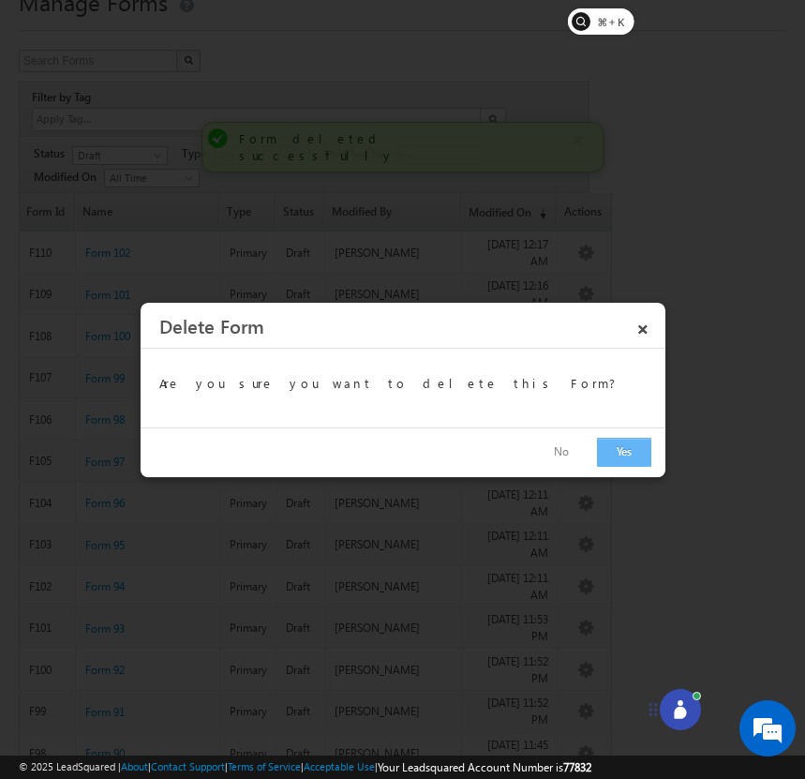
click at [623, 454] on button "Yes" at bounding box center [624, 452] width 54 height 29
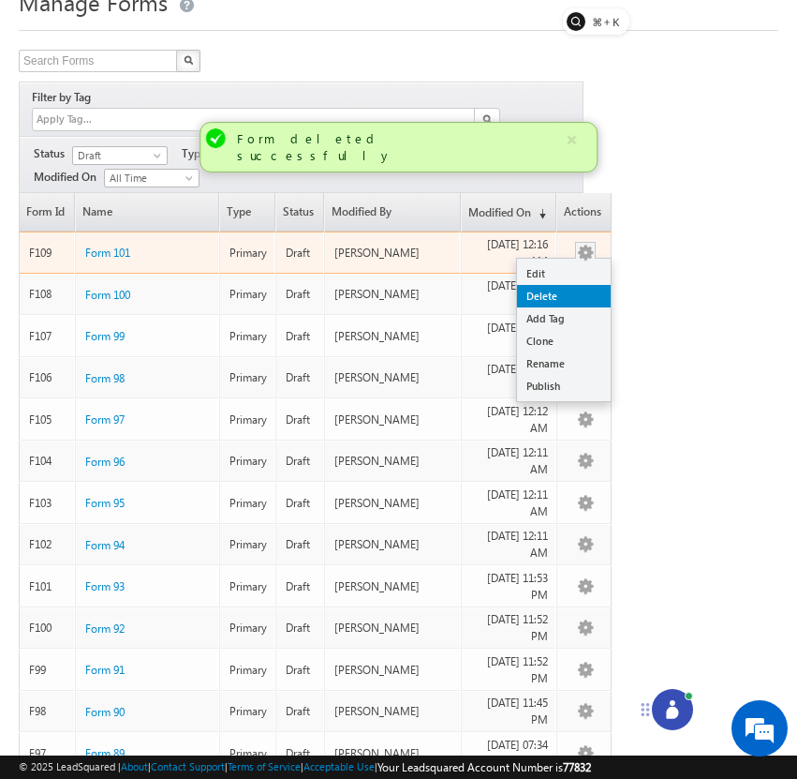
click at [587, 285] on link "Delete" at bounding box center [564, 296] width 94 height 22
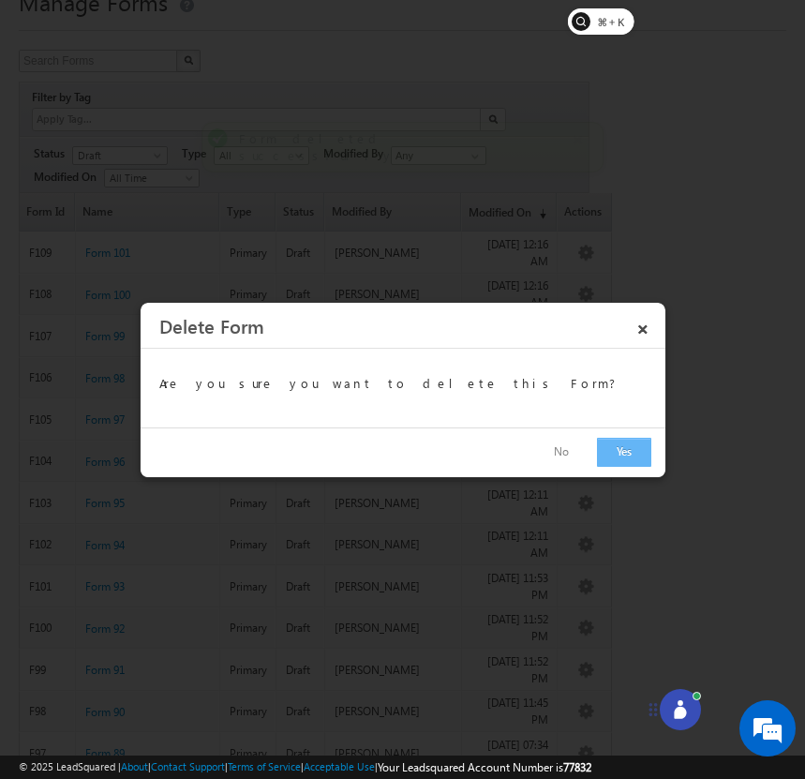
click at [629, 455] on button "Yes" at bounding box center [624, 452] width 54 height 29
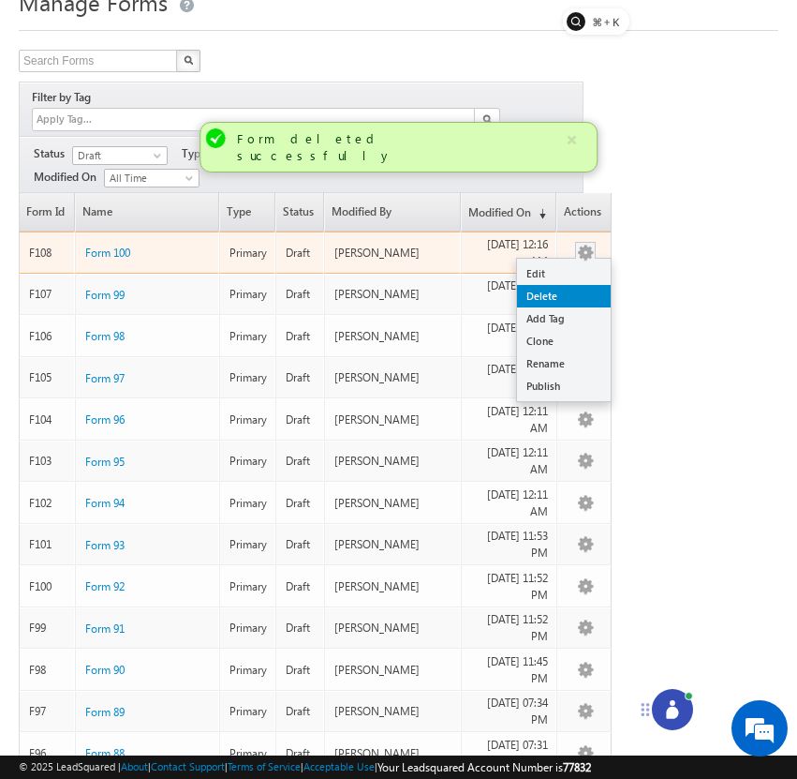
click at [591, 285] on link "Delete" at bounding box center [564, 296] width 94 height 22
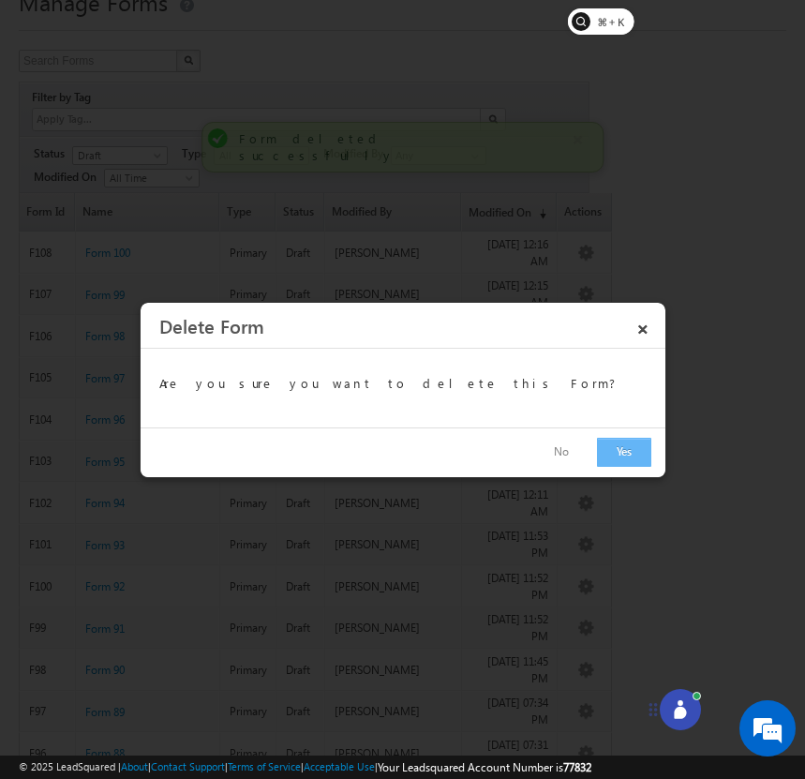
click at [618, 450] on button "Yes" at bounding box center [624, 452] width 54 height 29
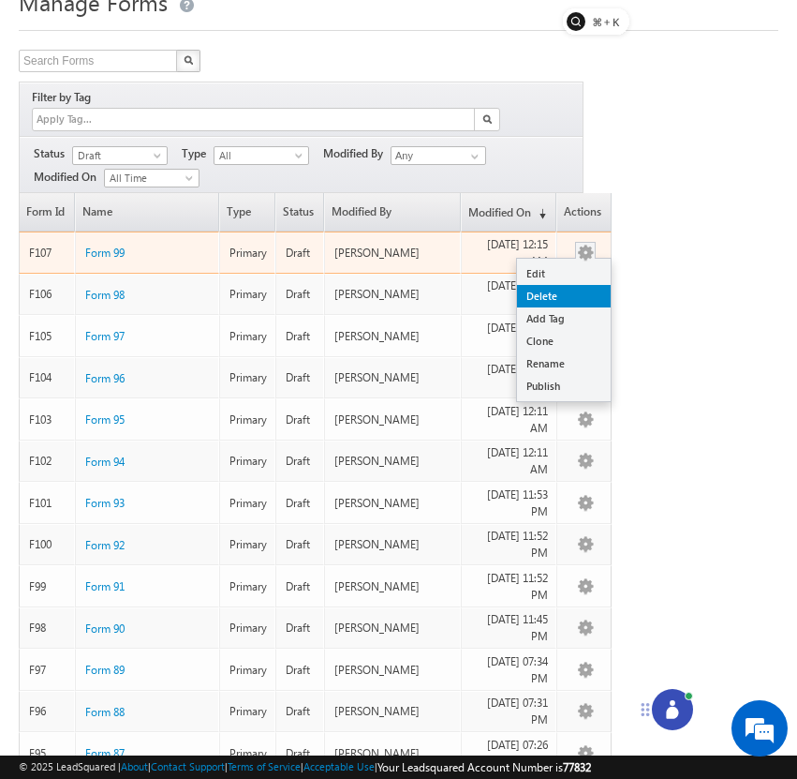
click at [580, 285] on link "Delete" at bounding box center [564, 296] width 94 height 22
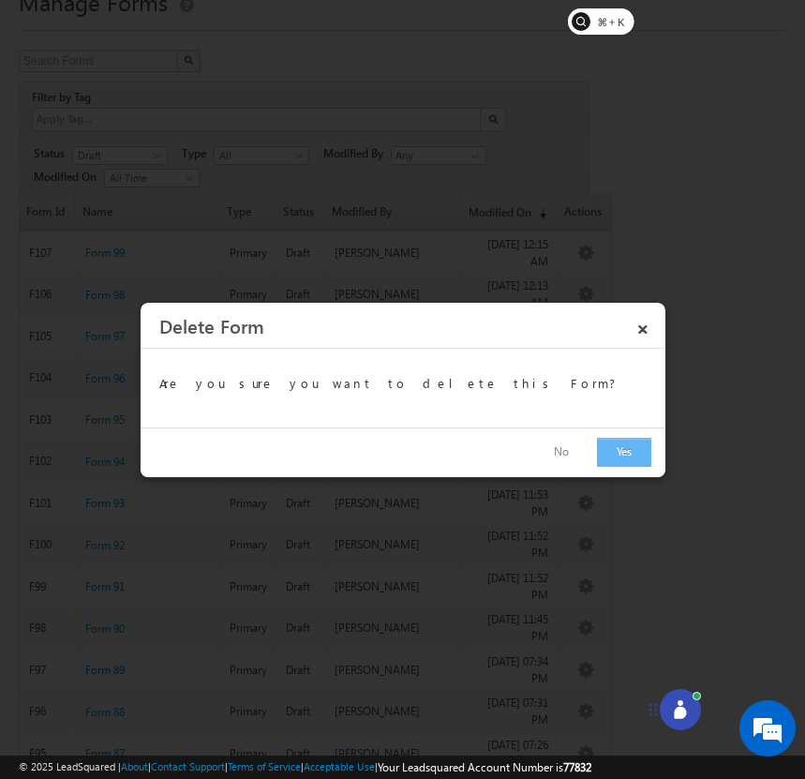
click at [622, 446] on button "Yes" at bounding box center [624, 452] width 54 height 29
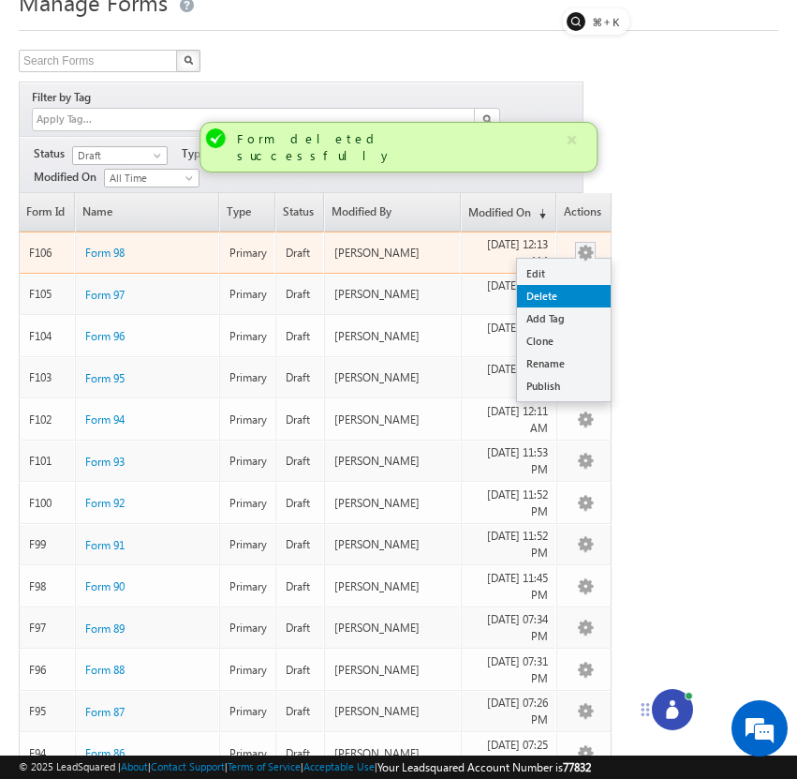
click at [584, 285] on link "Delete" at bounding box center [564, 296] width 94 height 22
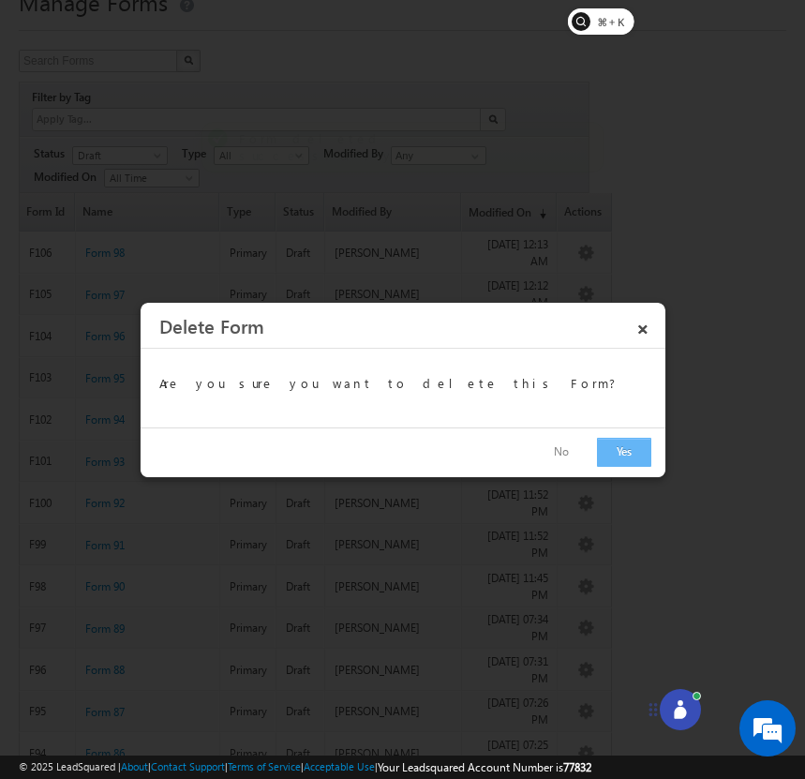
click at [623, 446] on button "Yes" at bounding box center [624, 452] width 54 height 29
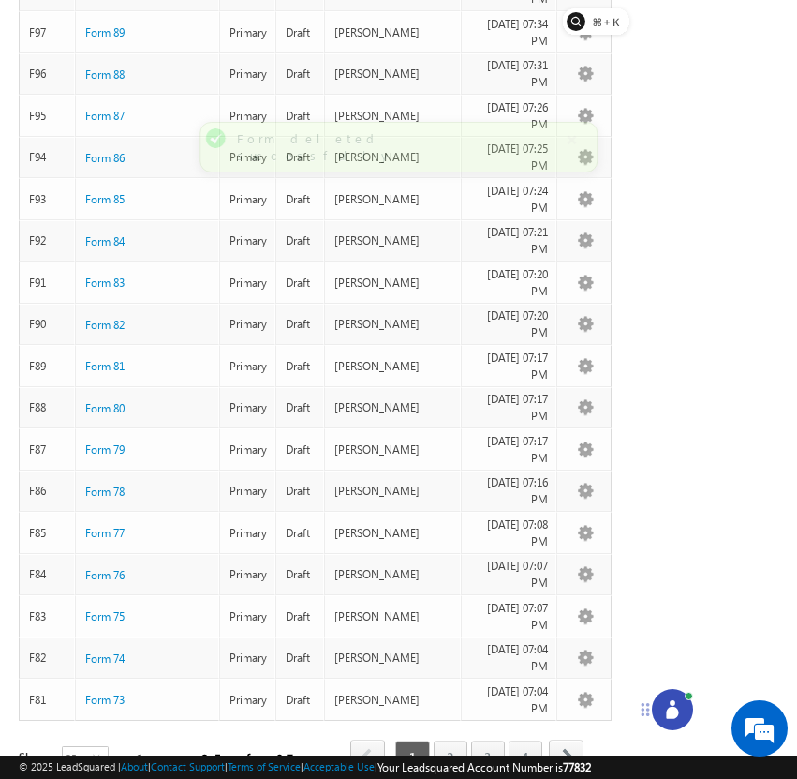
scroll to position [638, 0]
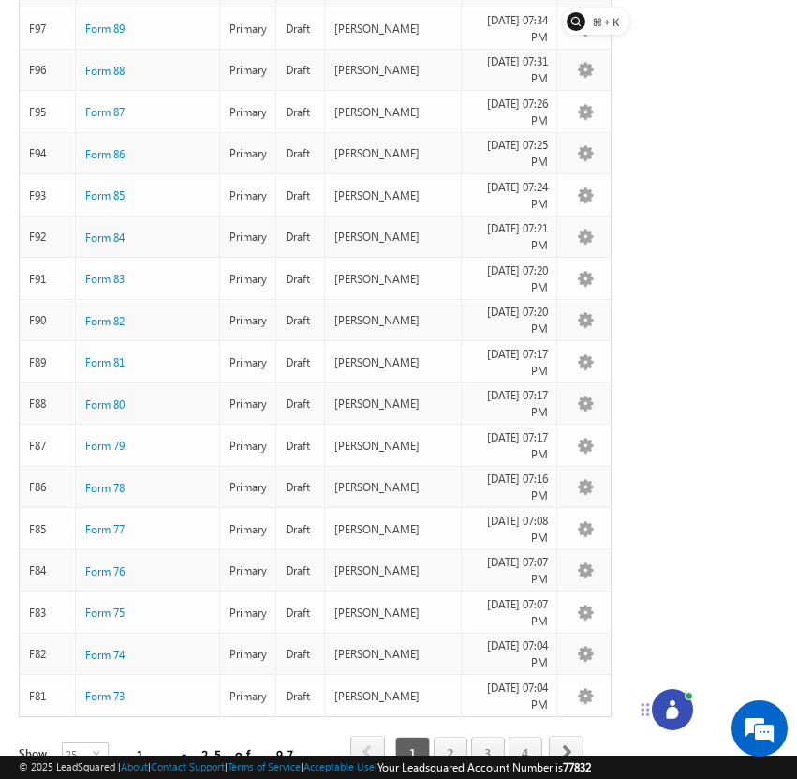
click at [684, 718] on div at bounding box center [672, 709] width 41 height 41
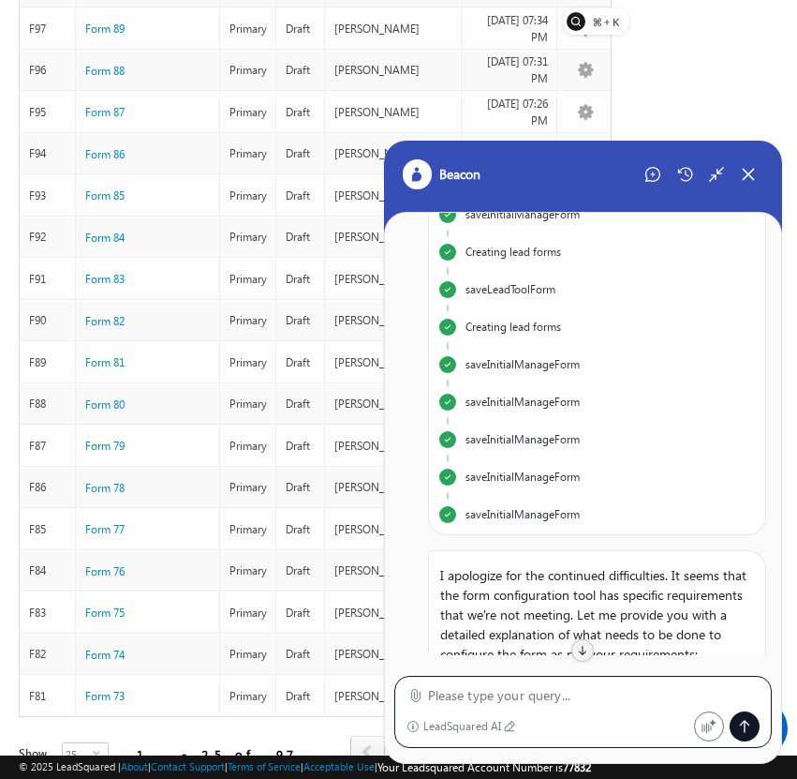
scroll to position [0, 0]
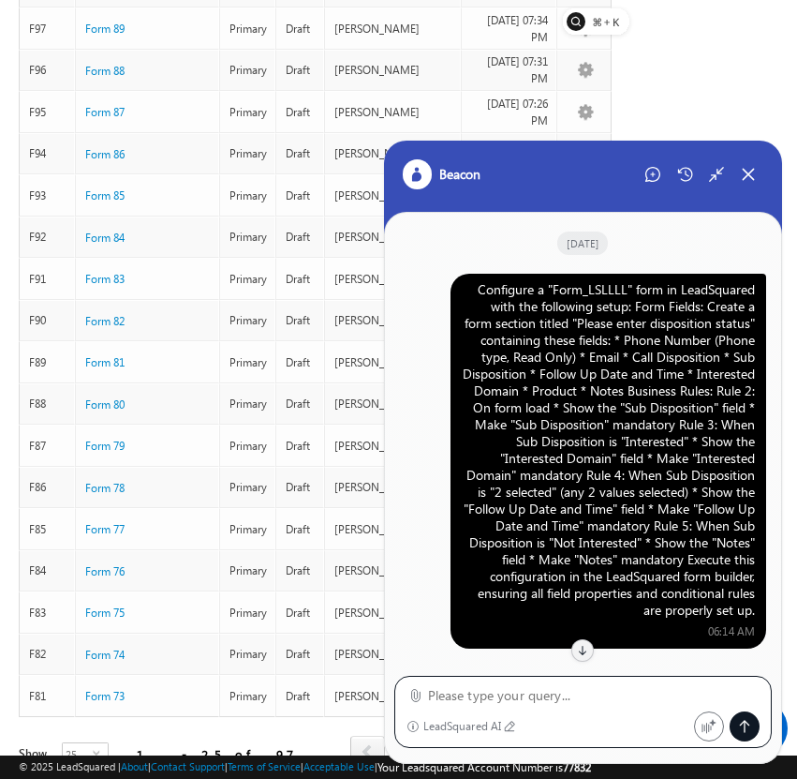
click at [596, 375] on div "Configure a "Form_LSLLLL" form in LeadSquared with the following setup: Form Fi…" at bounding box center [608, 449] width 293 height 337
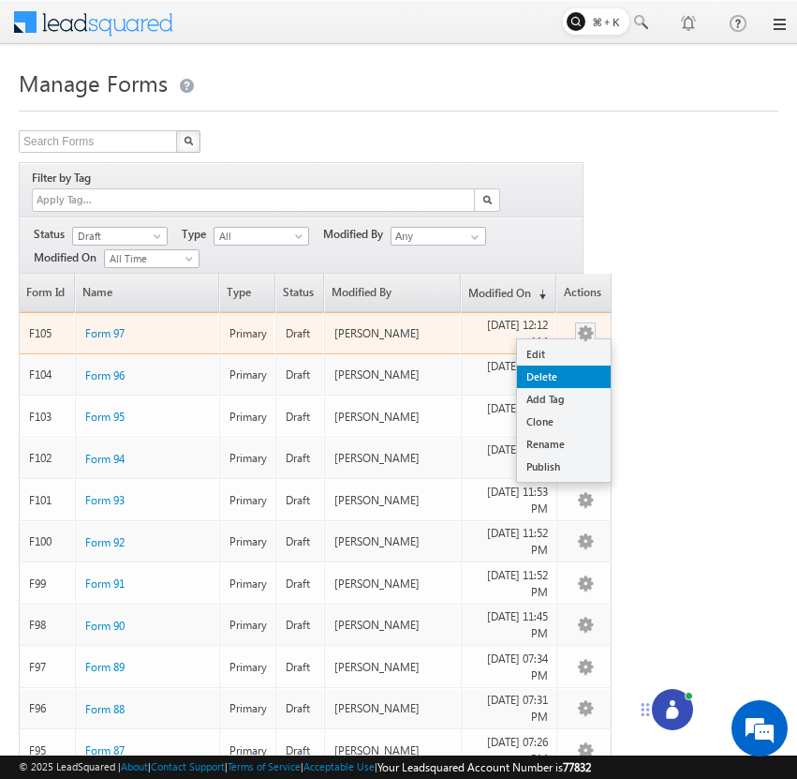
click at [575, 365] on link "Delete" at bounding box center [564, 376] width 94 height 22
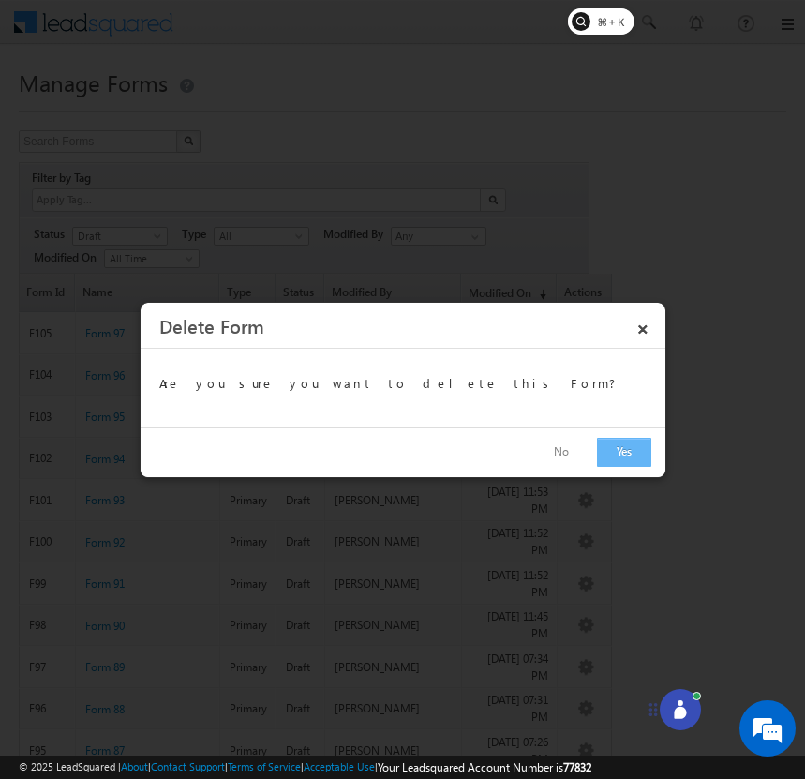
click at [633, 447] on button "Yes" at bounding box center [624, 452] width 54 height 29
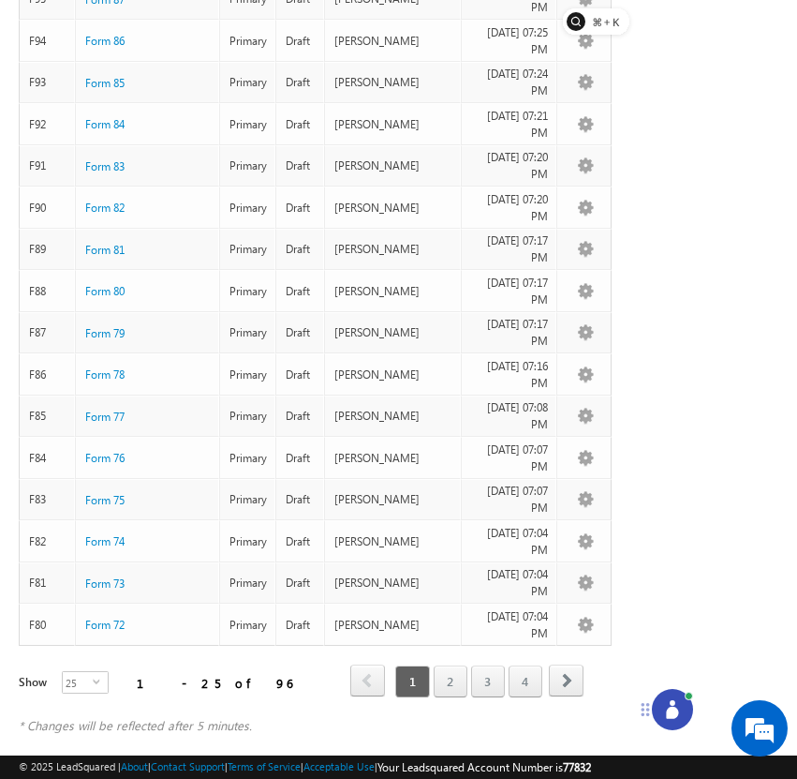
scroll to position [708, 0]
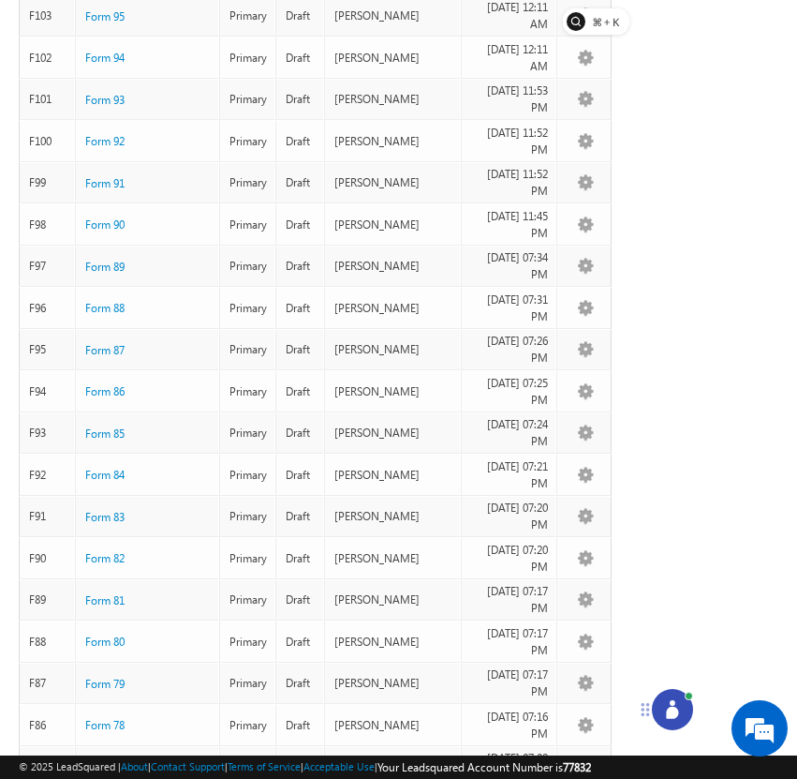
scroll to position [709, 0]
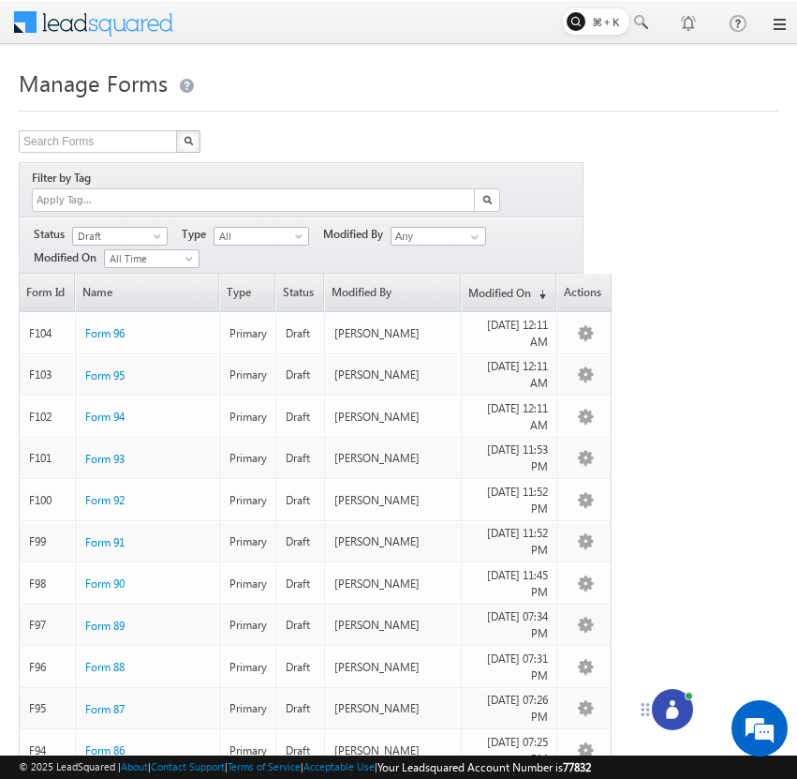
click at [671, 706] on icon at bounding box center [672, 709] width 19 height 19
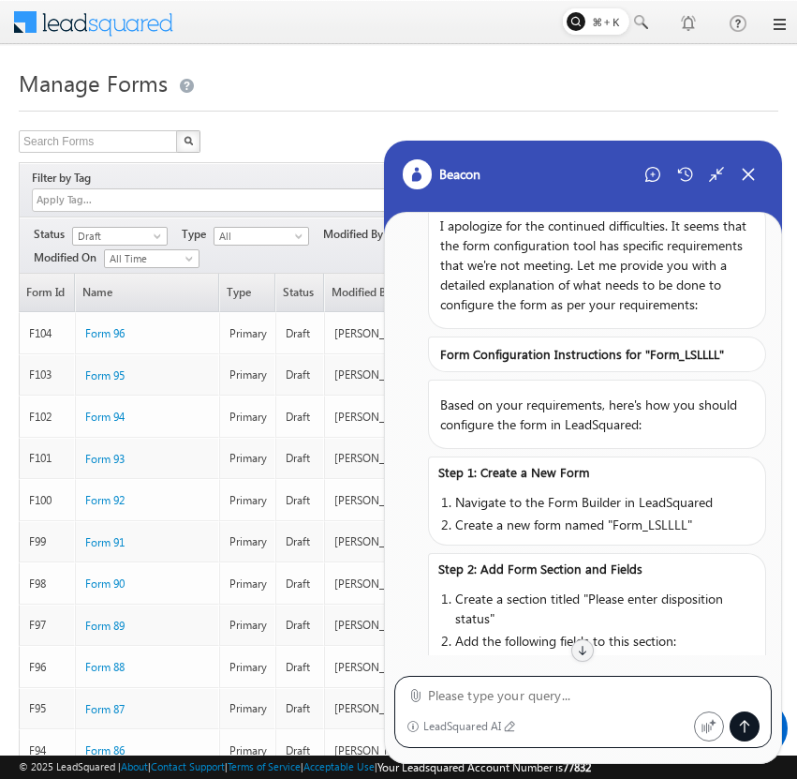
scroll to position [117, 0]
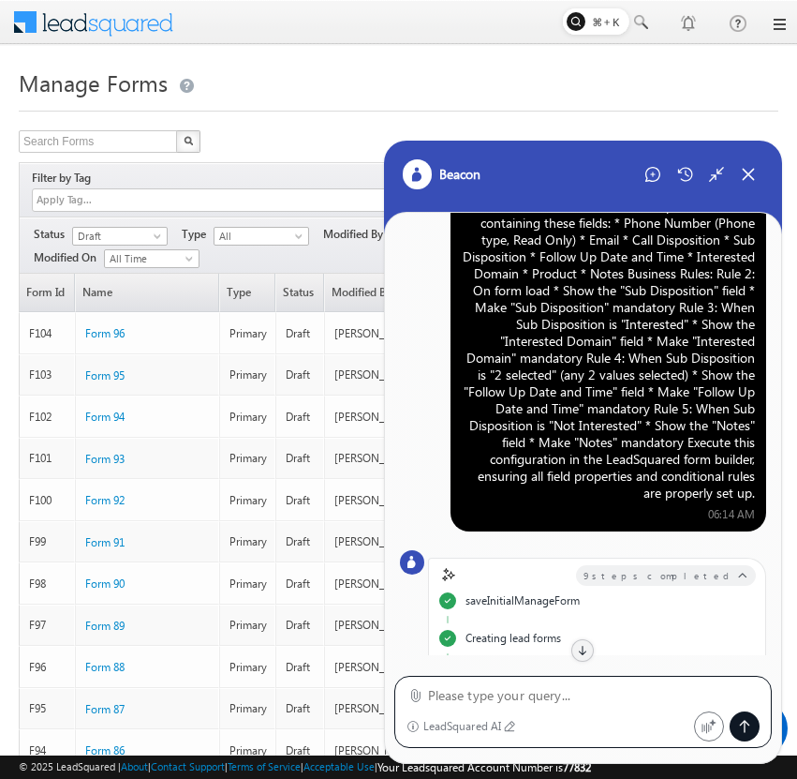
click at [611, 318] on div "Configure a "Form_LSLLLL" form in LeadSquared with the following setup: Form Fi…" at bounding box center [608, 332] width 293 height 337
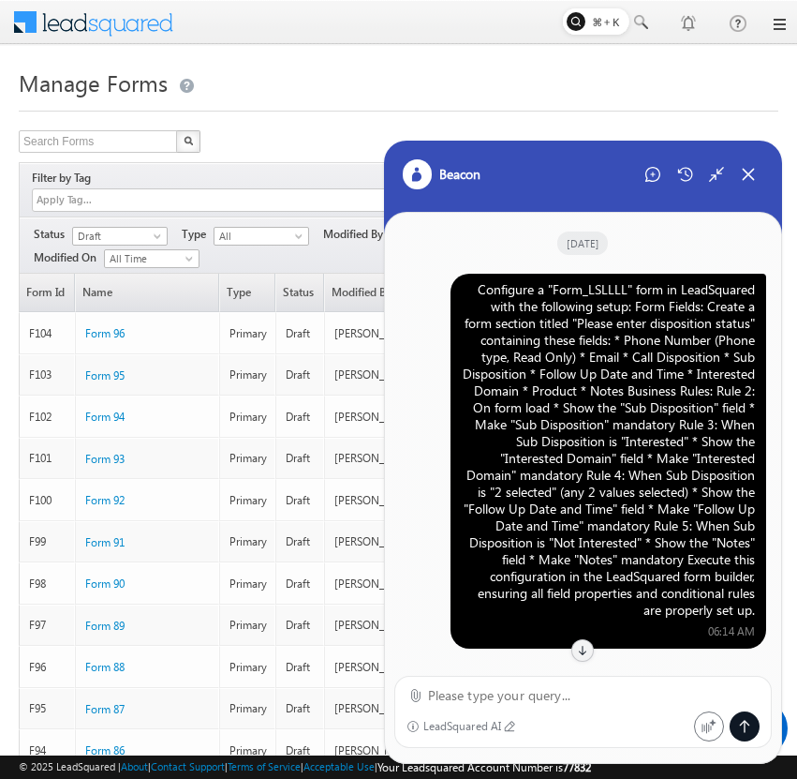
click at [649, 295] on div "Configure a "Form_LSLLLL" form in LeadSquared with the following setup: Form Fi…" at bounding box center [608, 449] width 293 height 337
click at [647, 170] on icon at bounding box center [653, 174] width 15 height 15
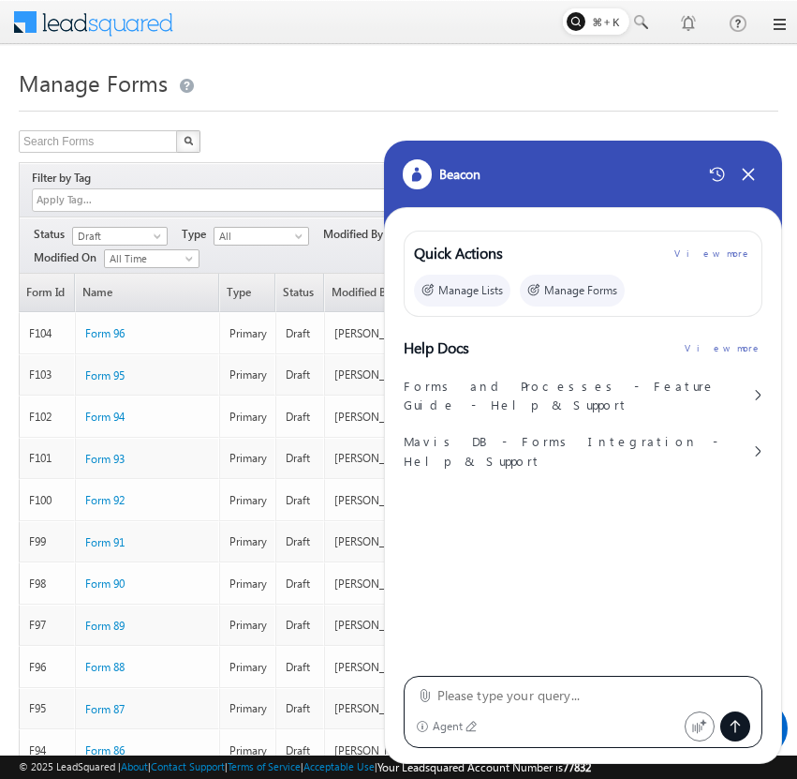
paste textarea "Configure a "Form_LSLLLL" form in LeadSquared with the following setup: Form Fi…"
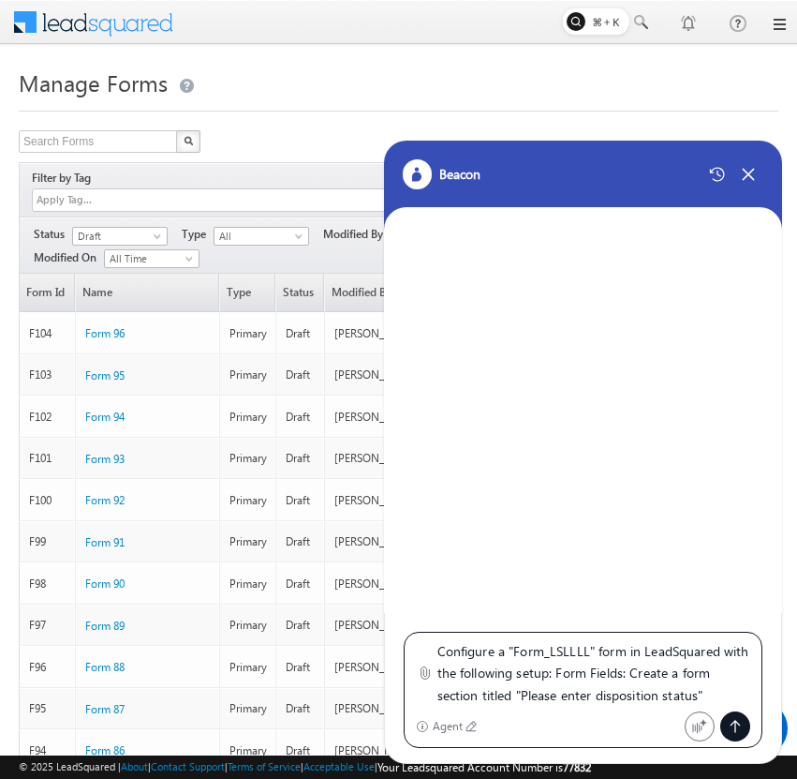
click at [588, 648] on textarea "Configure a "Form_LSLLLL" form in LeadSquared with the following setup: Form Fi…" at bounding box center [595, 673] width 314 height 67
type textarea "Configure a "Form_LS" form in LeadSquared with the following setup: Form Fields…"
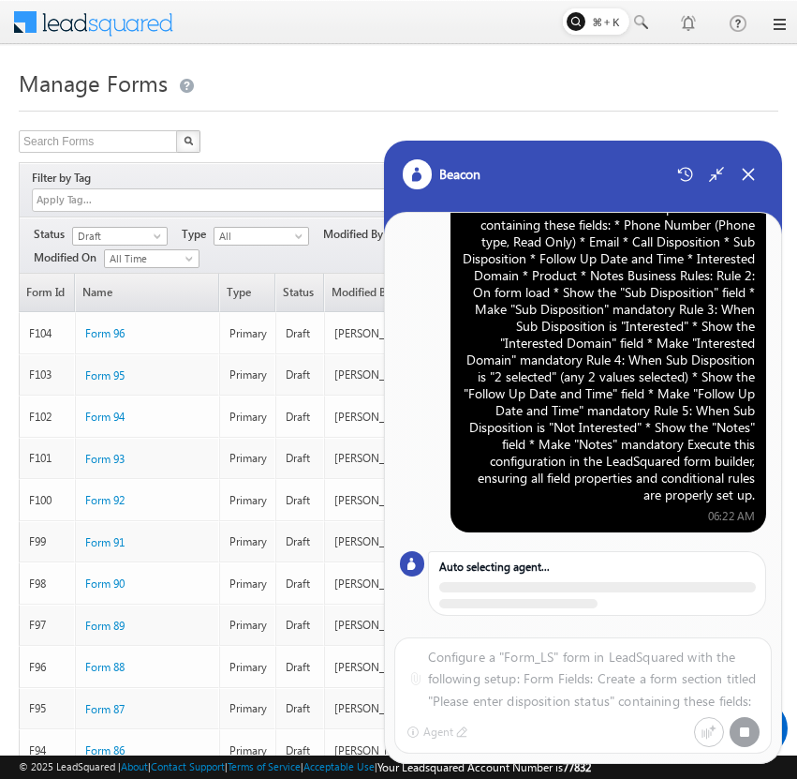
scroll to position [110, 0]
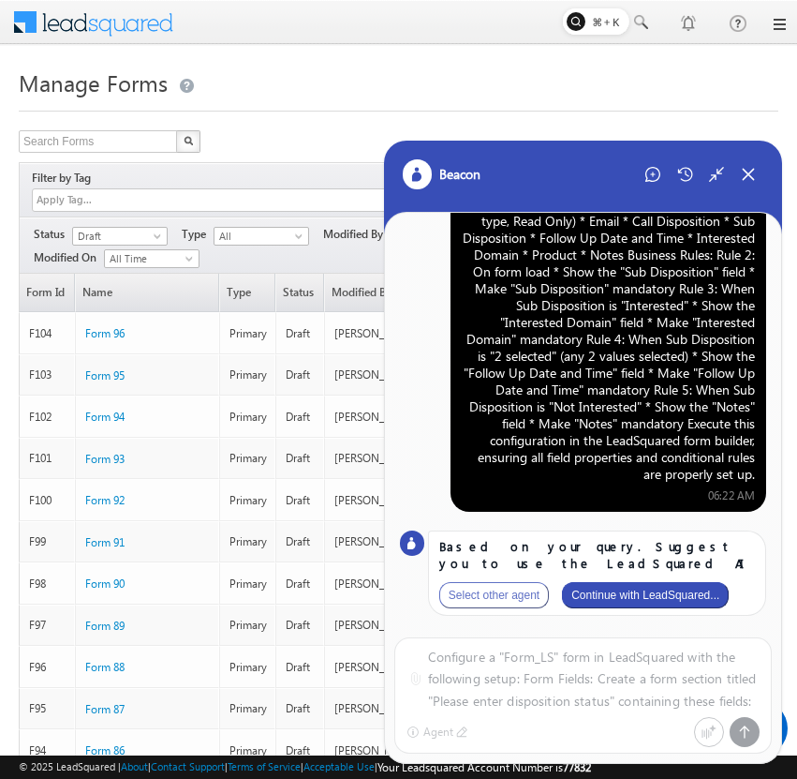
click at [660, 595] on button "Continue with LeadSquared..." at bounding box center [645, 595] width 167 height 26
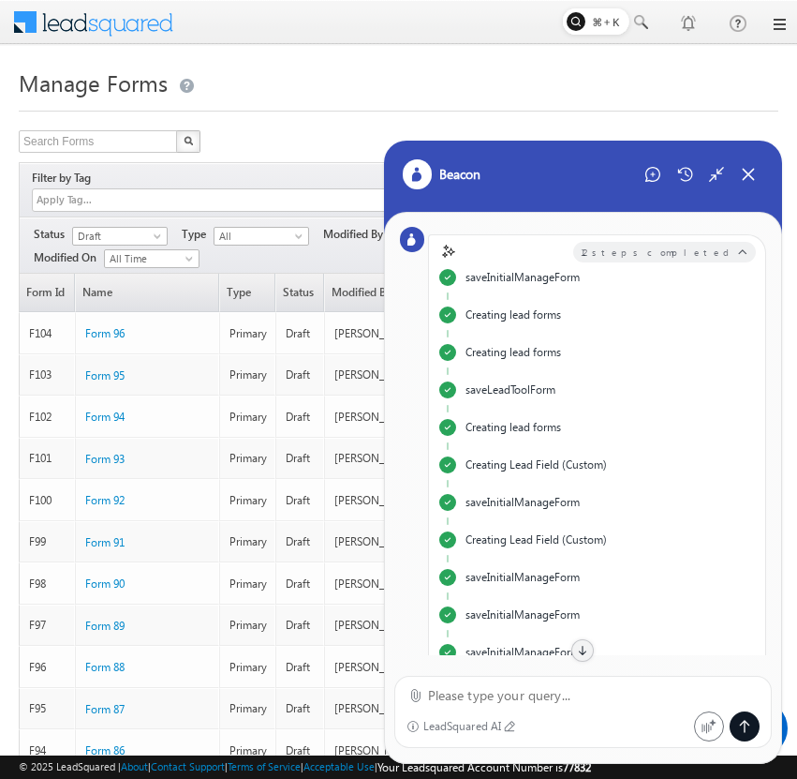
scroll to position [222, 0]
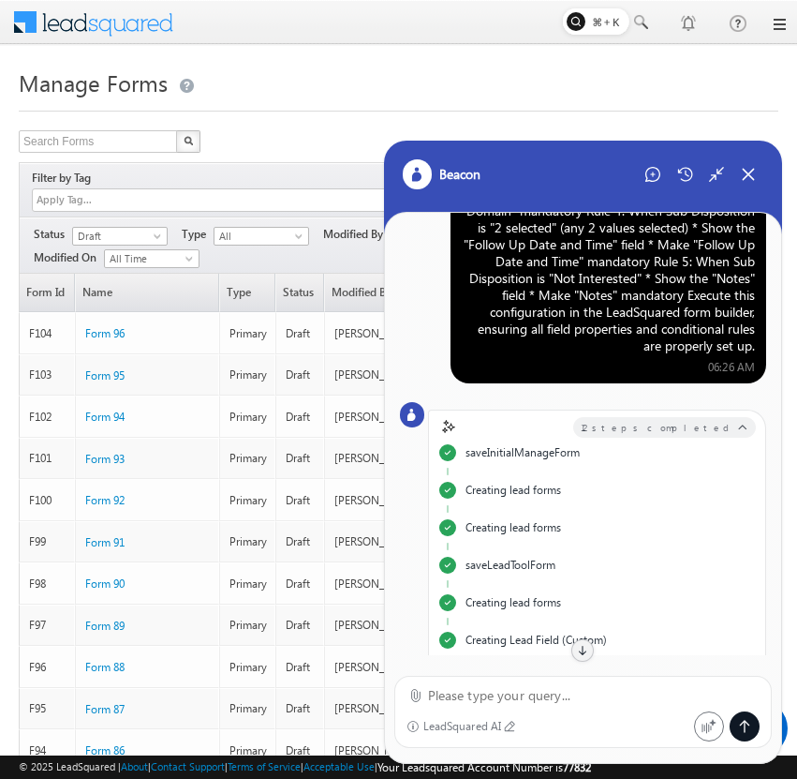
click at [653, 317] on div "Configure a "Form_LS" form in LeadSquared with the following setup: Form Fields…" at bounding box center [608, 185] width 293 height 337
click at [621, 344] on div "Configure a "Form_LS" form in LeadSquared with the following setup: Form Fields…" at bounding box center [608, 185] width 293 height 337
click at [656, 178] on icon at bounding box center [653, 174] width 15 height 15
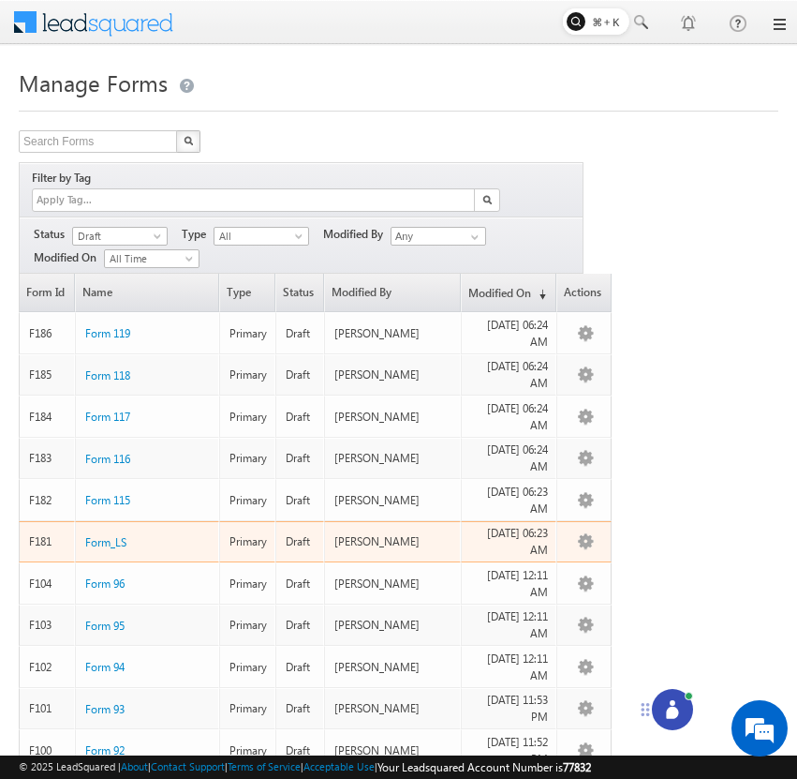
scroll to position [38, 0]
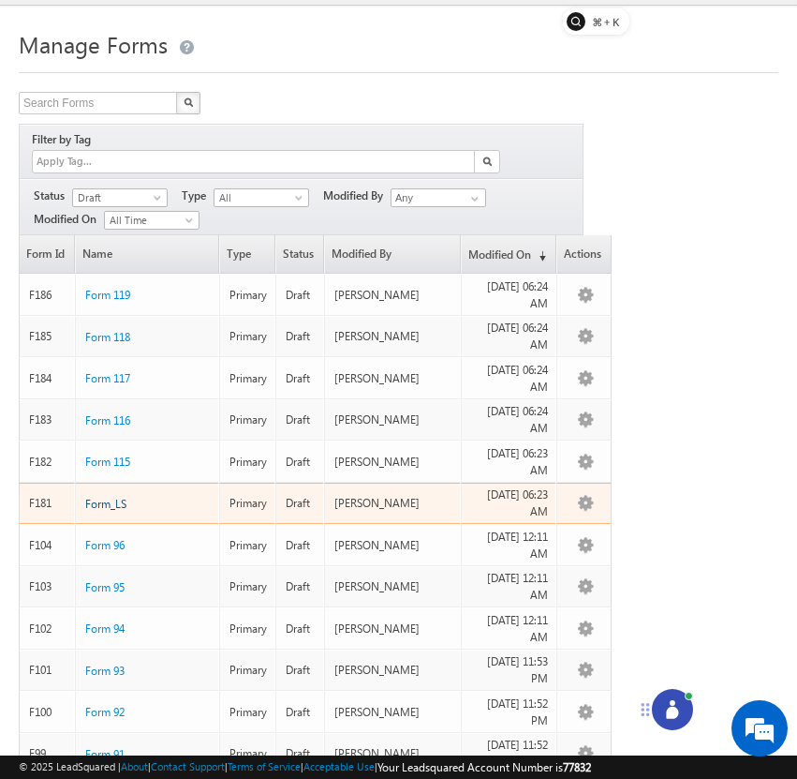
click at [121, 497] on span "Form_LS" at bounding box center [105, 504] width 41 height 14
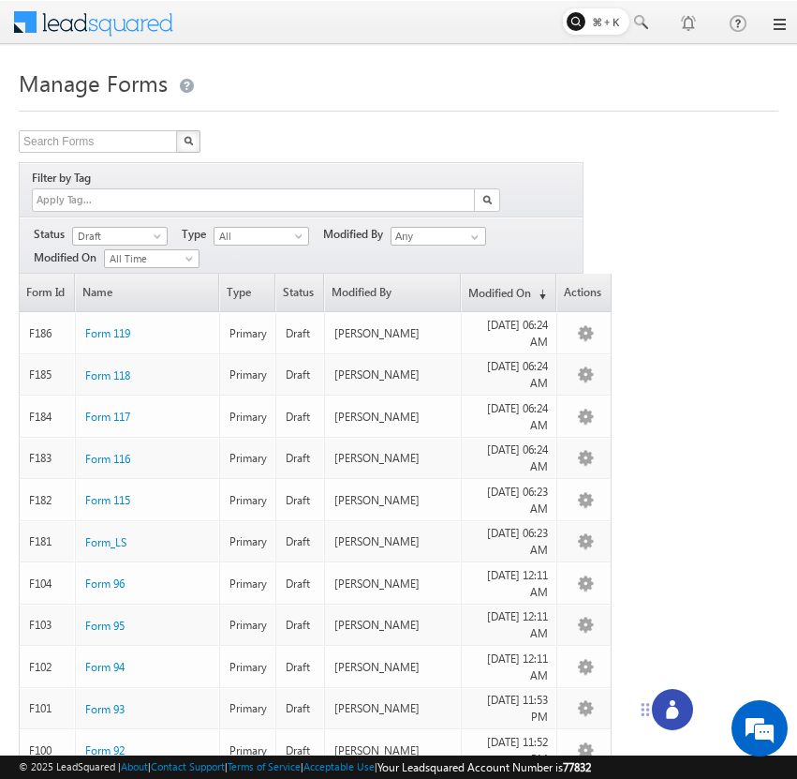
click at [681, 708] on icon at bounding box center [672, 709] width 19 height 19
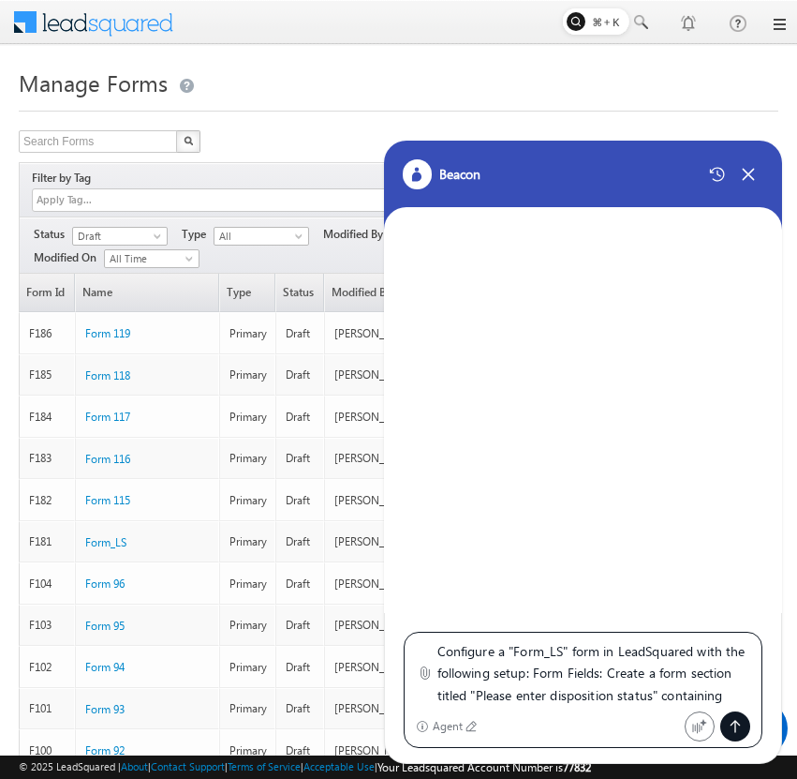
click at [566, 653] on textarea "Configure a "Form_LS" form in LeadSquared with the following setup: Form Fields…" at bounding box center [595, 673] width 314 height 67
type textarea "Configure a "Form_LSL" form in LeadSquared with the following setup: Form Field…"
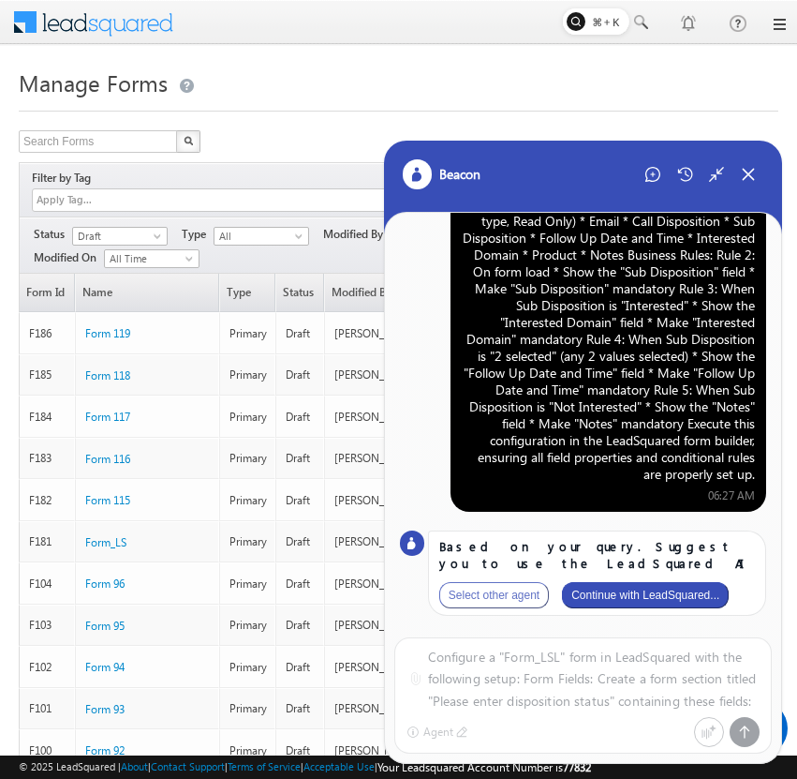
click at [650, 595] on button "Continue with LeadSquared..." at bounding box center [645, 595] width 167 height 26
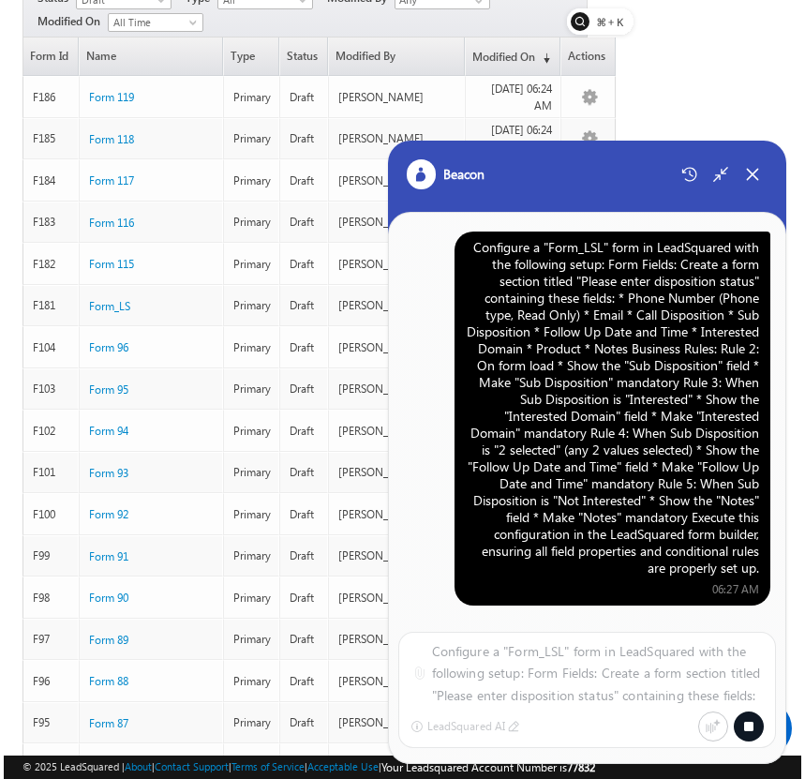
scroll to position [248, 0]
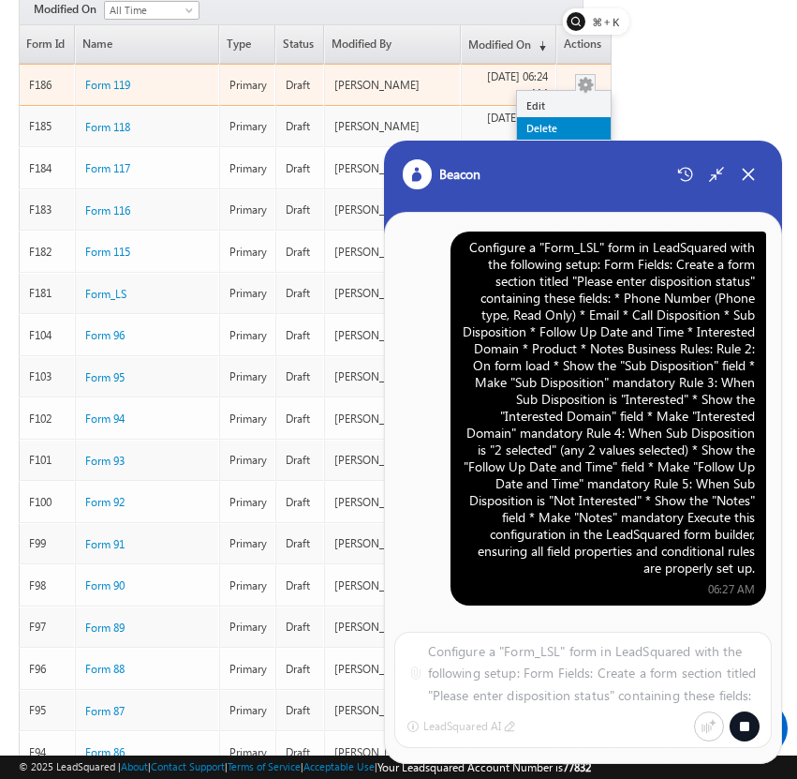
click at [573, 117] on link "Delete" at bounding box center [564, 128] width 94 height 22
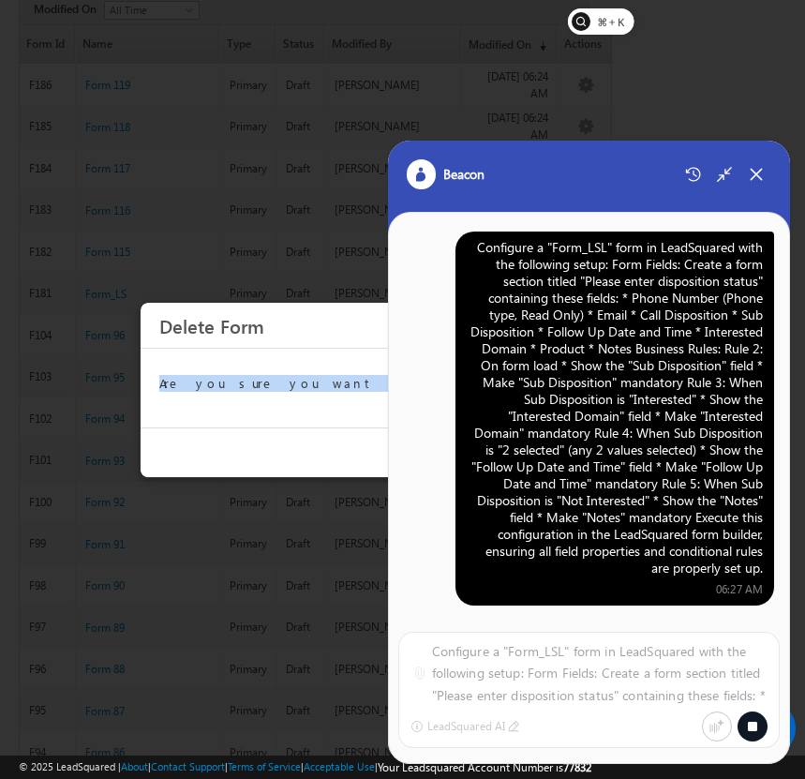
drag, startPoint x: 325, startPoint y: 336, endPoint x: 248, endPoint y: 295, distance: 87.2
click at [248, 295] on body "Menu Bhavya Bhavy a@bea con.l i" at bounding box center [402, 521] width 805 height 1538
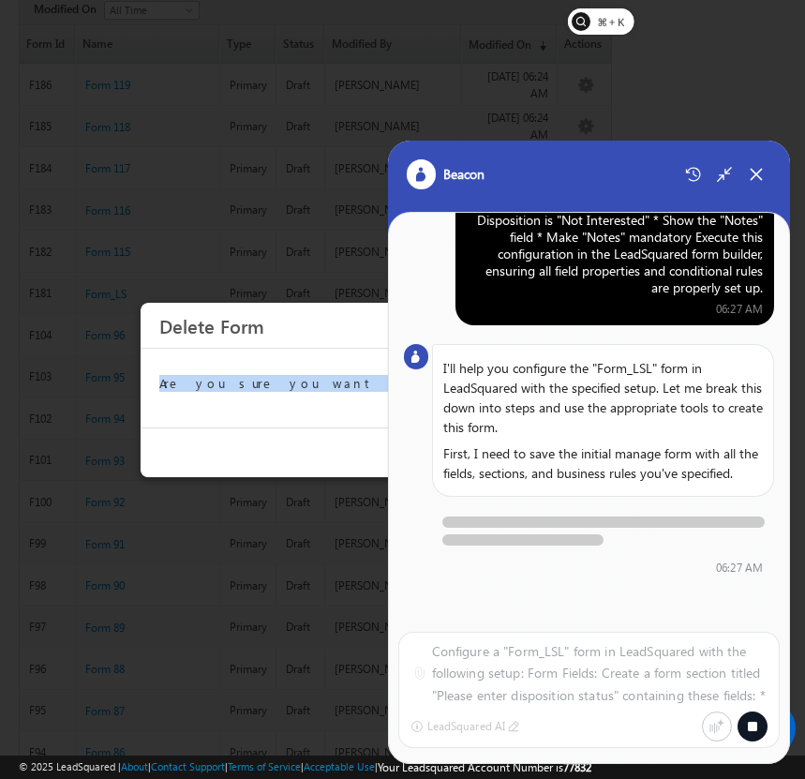
click at [311, 423] on div "Are you sure you want to delete this Form?" at bounding box center [403, 388] width 525 height 79
click at [348, 452] on div "No Yes" at bounding box center [403, 452] width 525 height 50
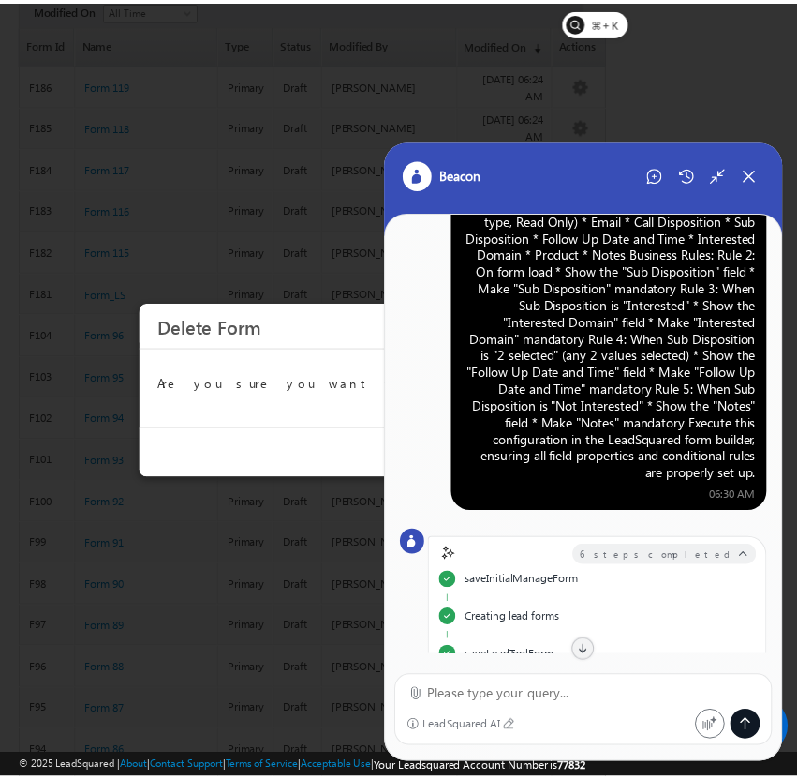
scroll to position [52, 0]
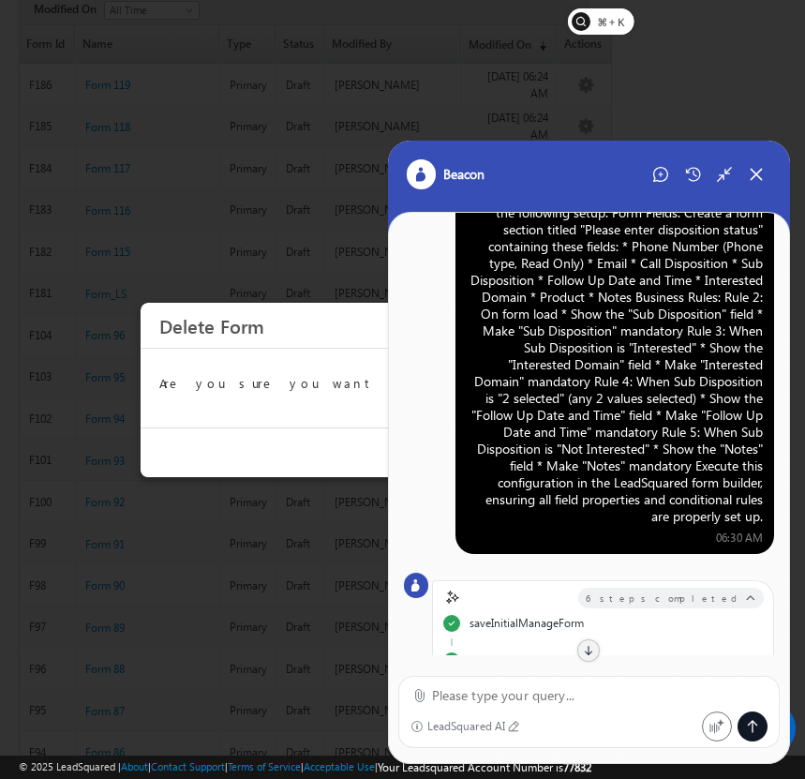
click at [630, 288] on div "Configure a "Form_LSL" form in LeadSquared with the following setup: Form Field…" at bounding box center [615, 355] width 296 height 337
click at [757, 171] on icon at bounding box center [755, 175] width 10 height 10
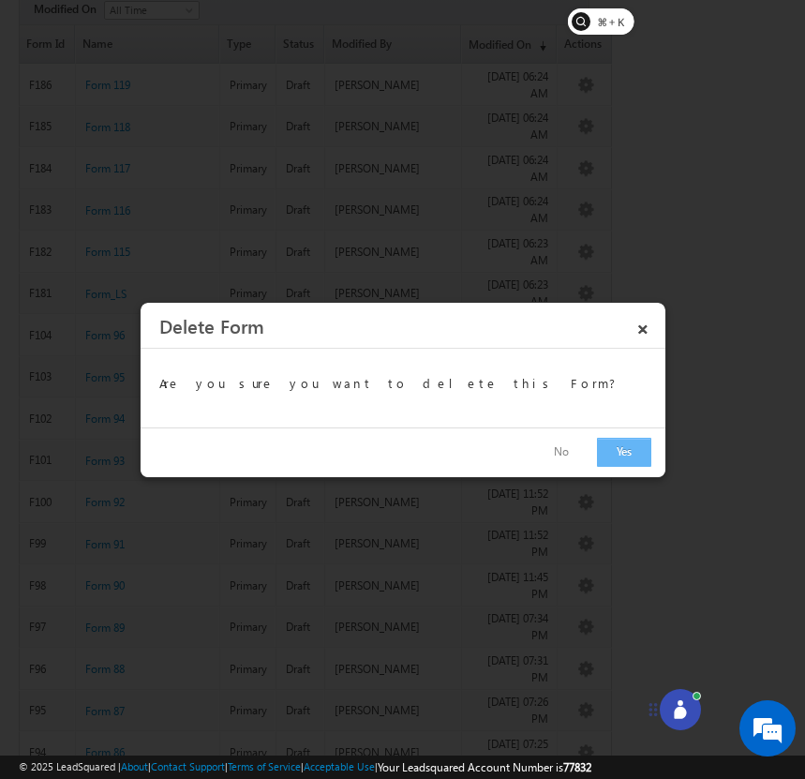
click at [623, 453] on button "Yes" at bounding box center [624, 452] width 54 height 29
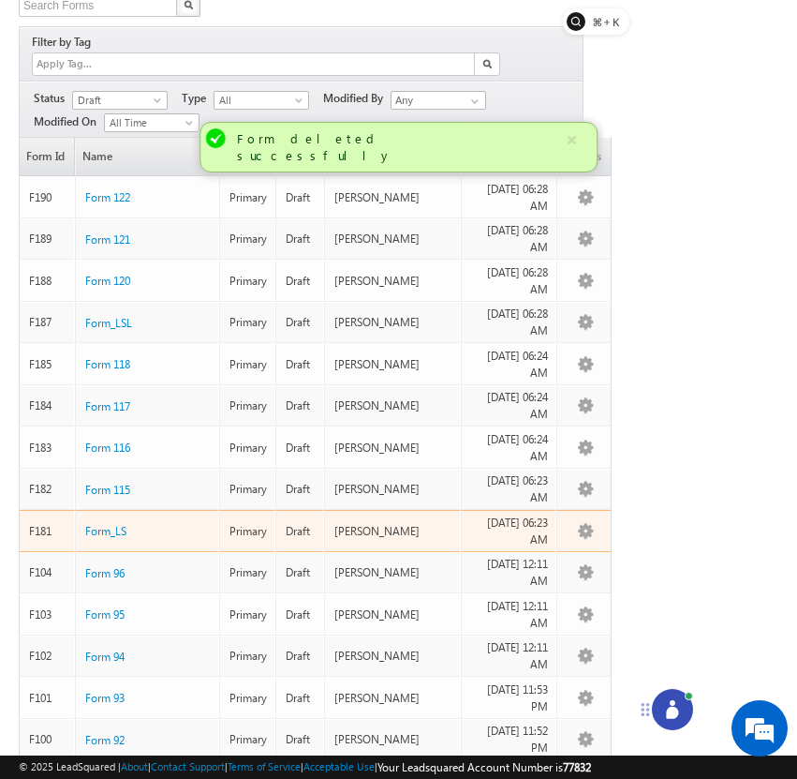
scroll to position [132, 0]
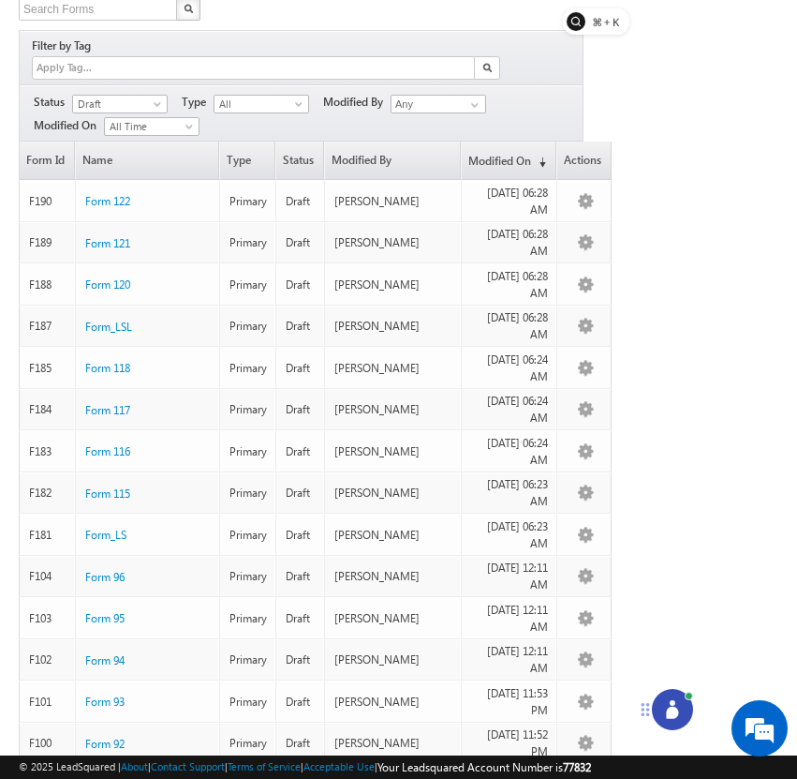
click at [672, 700] on circle at bounding box center [673, 703] width 6 height 6
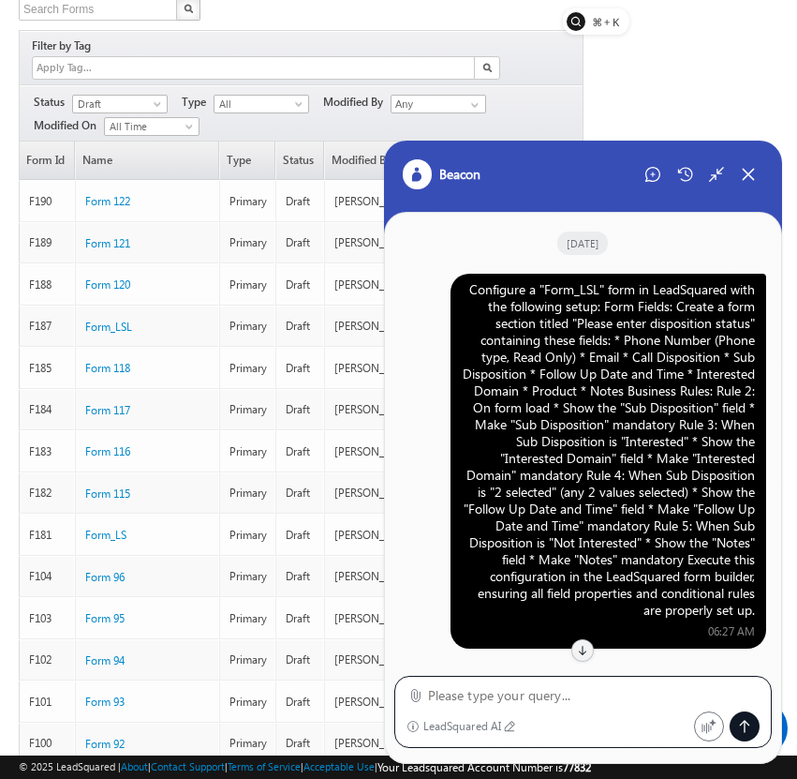
scroll to position [1570, 0]
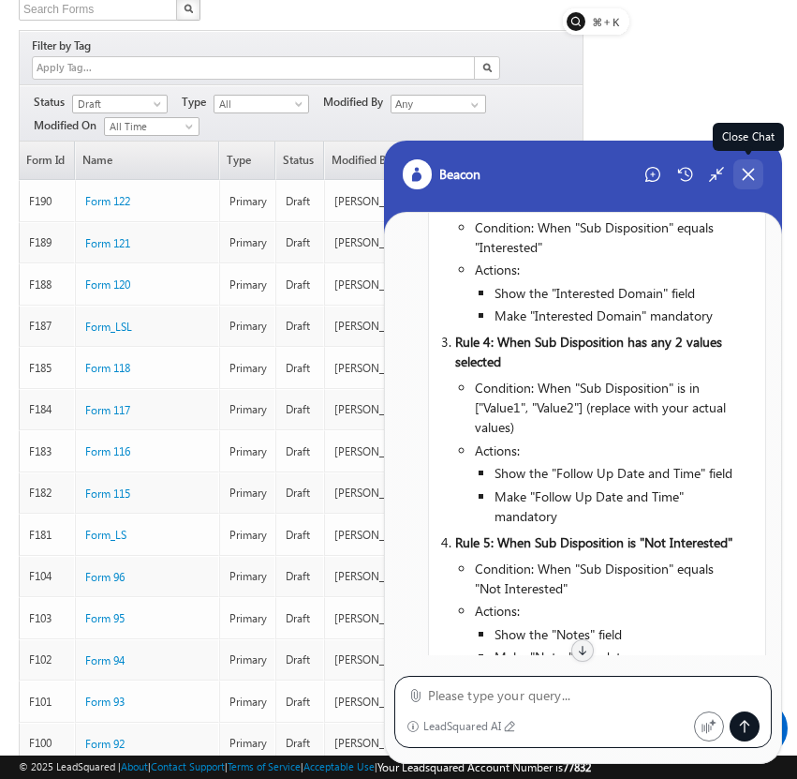
click at [746, 173] on icon at bounding box center [748, 174] width 17 height 17
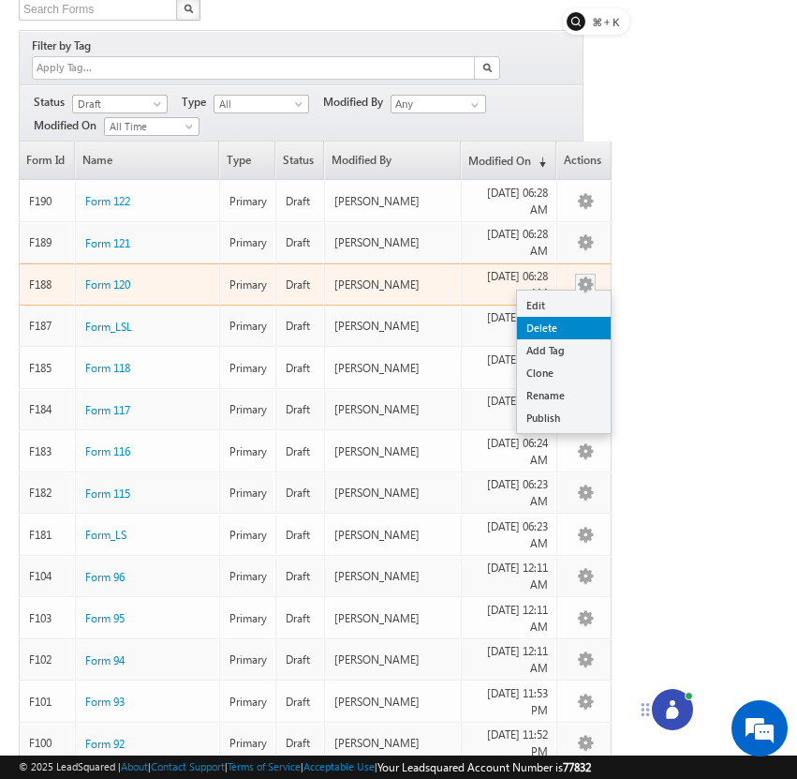
click at [581, 317] on link "Delete" at bounding box center [564, 328] width 94 height 22
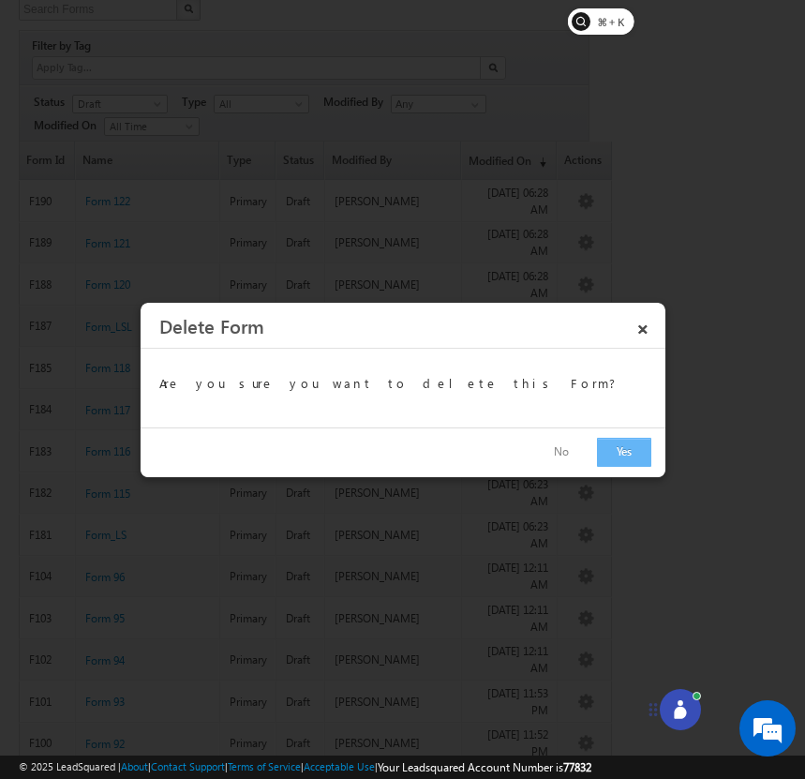
click at [619, 451] on button "Yes" at bounding box center [624, 452] width 54 height 29
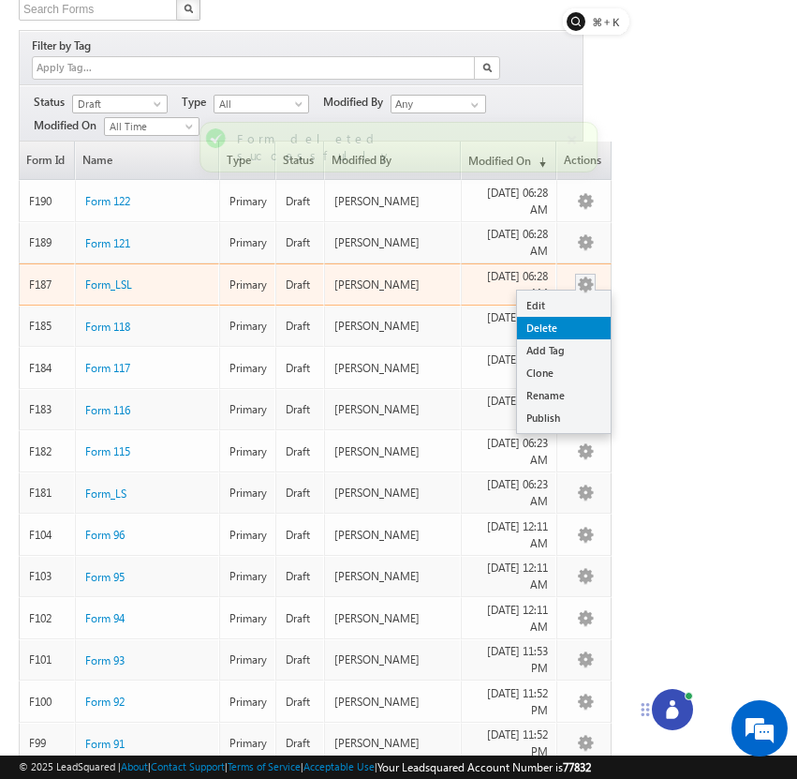
click at [579, 317] on link "Delete" at bounding box center [564, 328] width 94 height 22
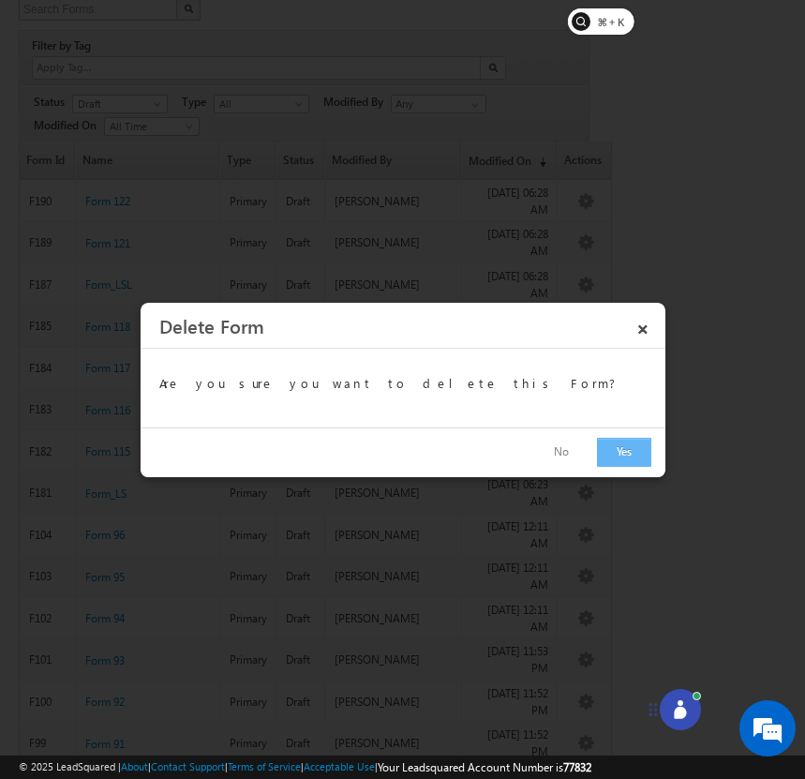
click at [622, 460] on button "Yes" at bounding box center [624, 452] width 54 height 29
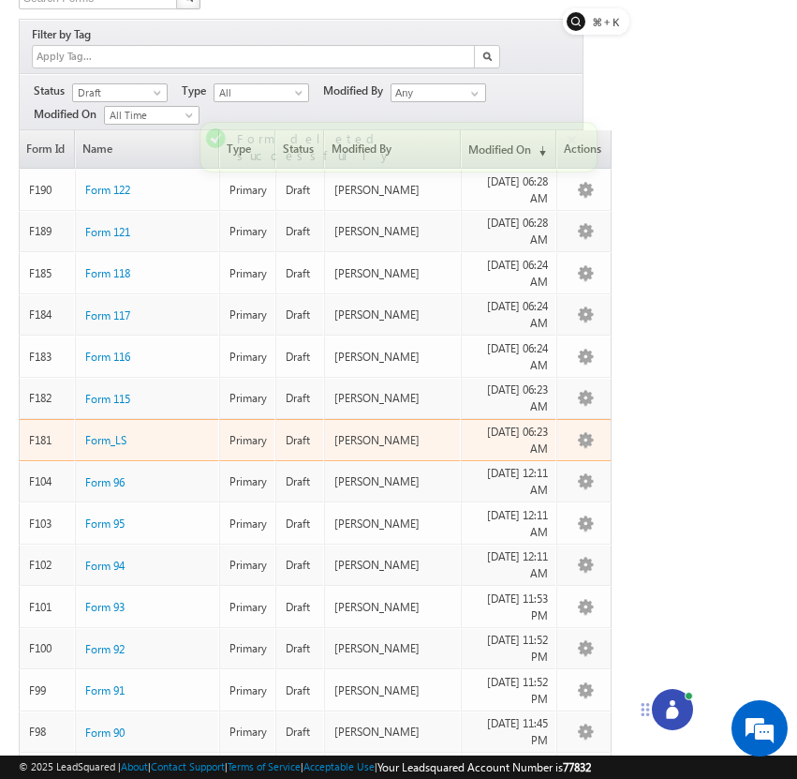
scroll to position [145, 0]
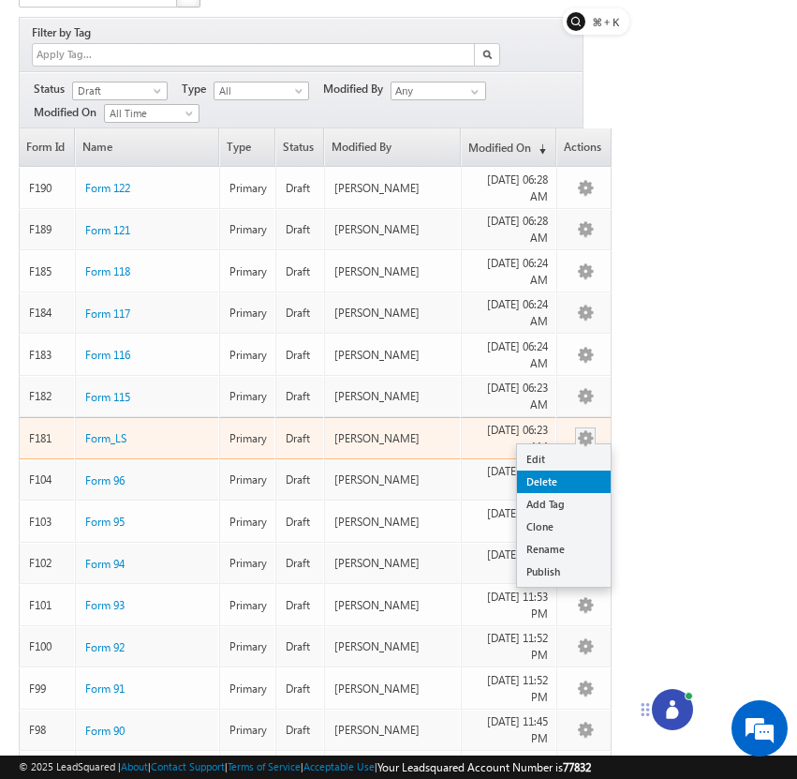
click at [580, 470] on link "Delete" at bounding box center [564, 481] width 94 height 22
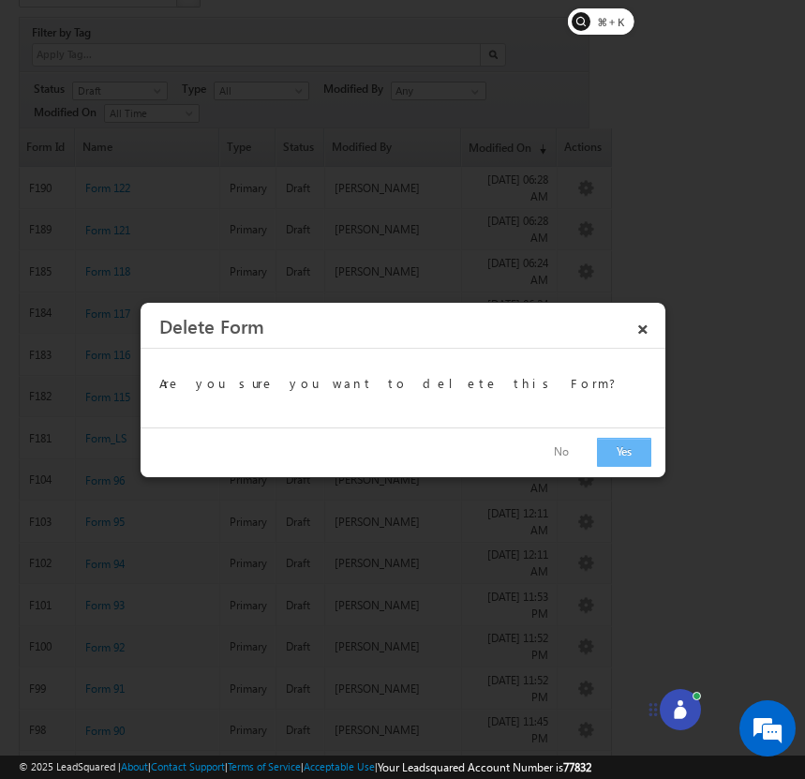
click at [620, 458] on button "Yes" at bounding box center [624, 452] width 54 height 29
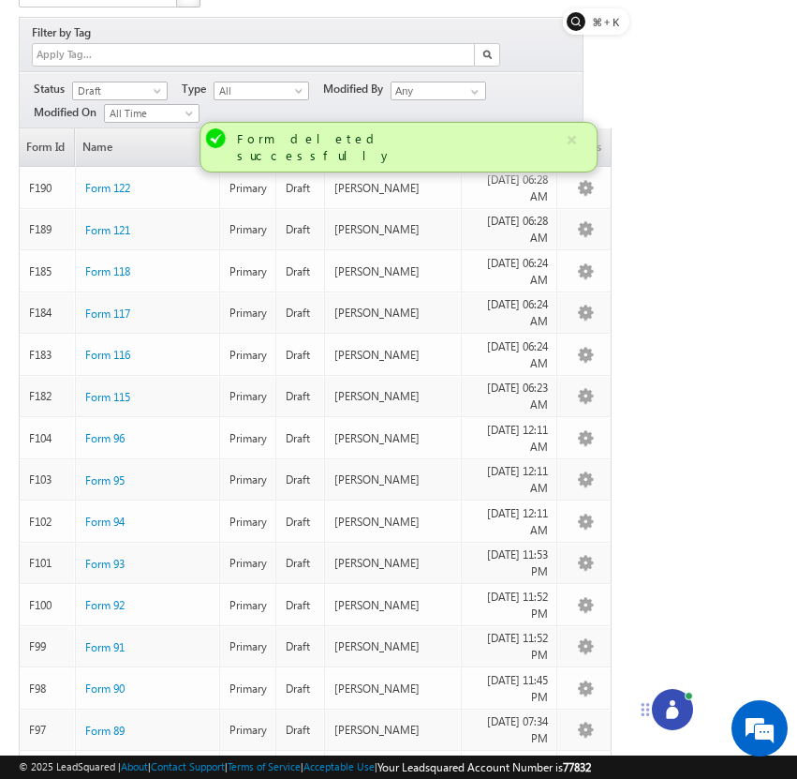
click at [671, 711] on icon at bounding box center [672, 712] width 12 height 12
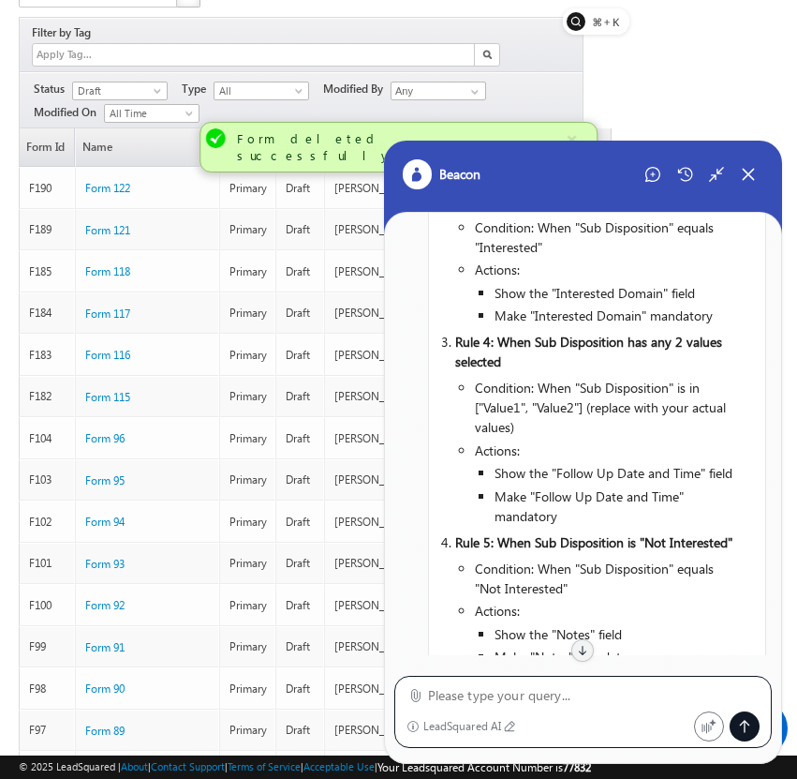
scroll to position [1594, 0]
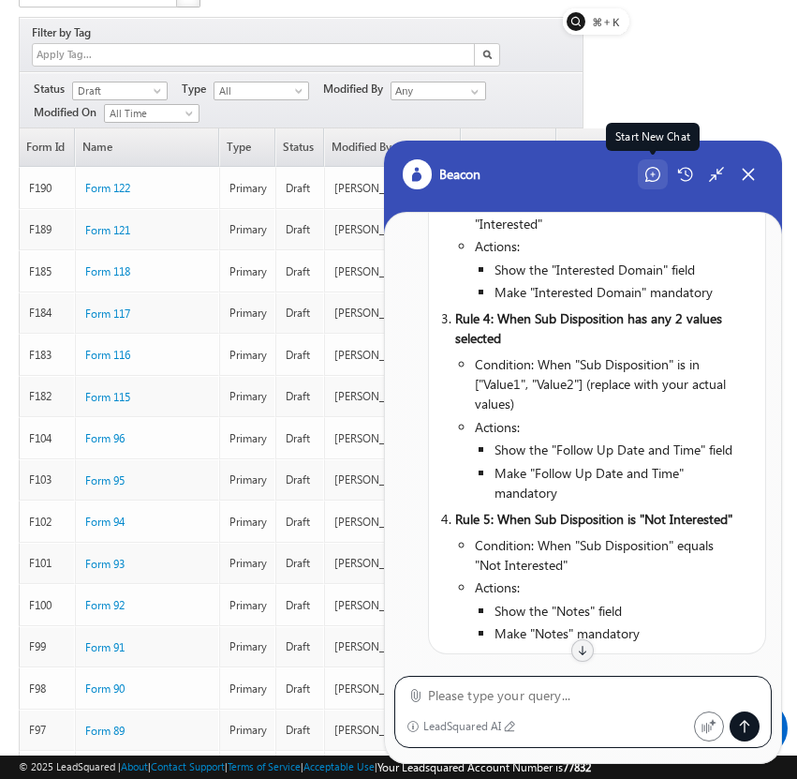
click at [654, 185] on div "Start New Chat" at bounding box center [653, 174] width 30 height 30
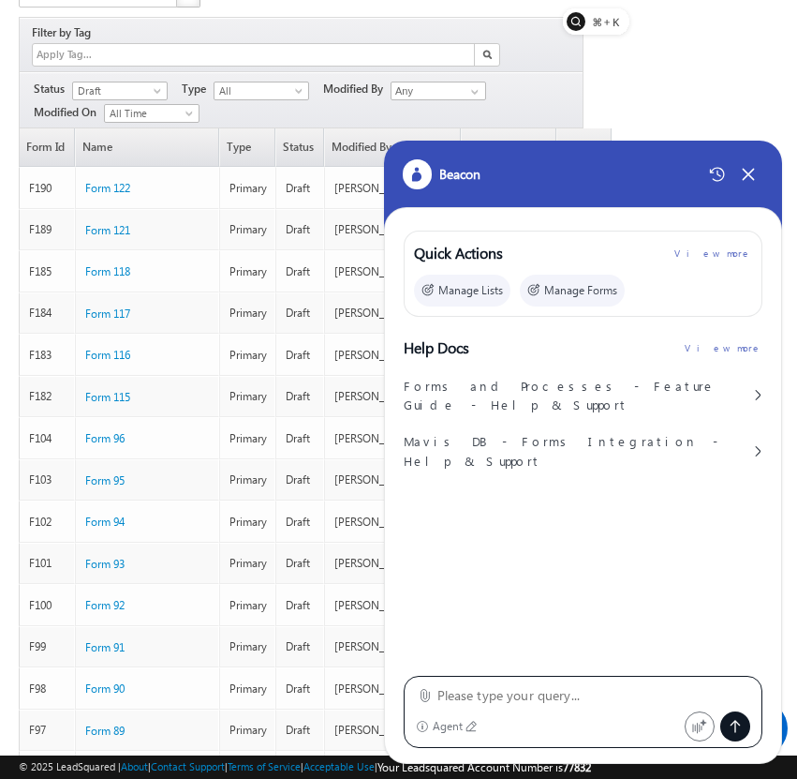
type textarea "Configure a "Form_LSL" form in LeadSquared with the following setup: Form Field…"
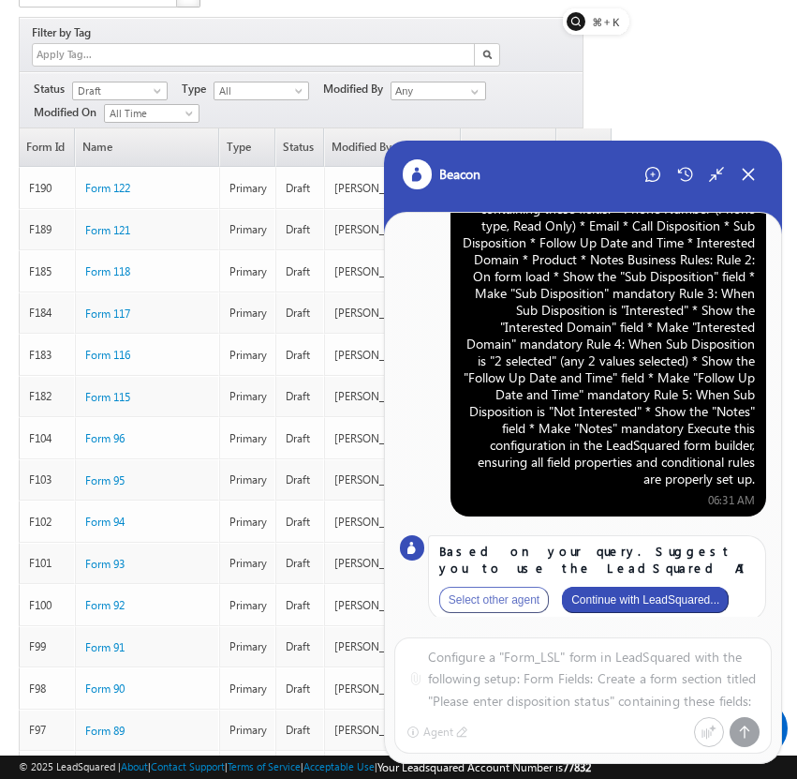
scroll to position [110, 0]
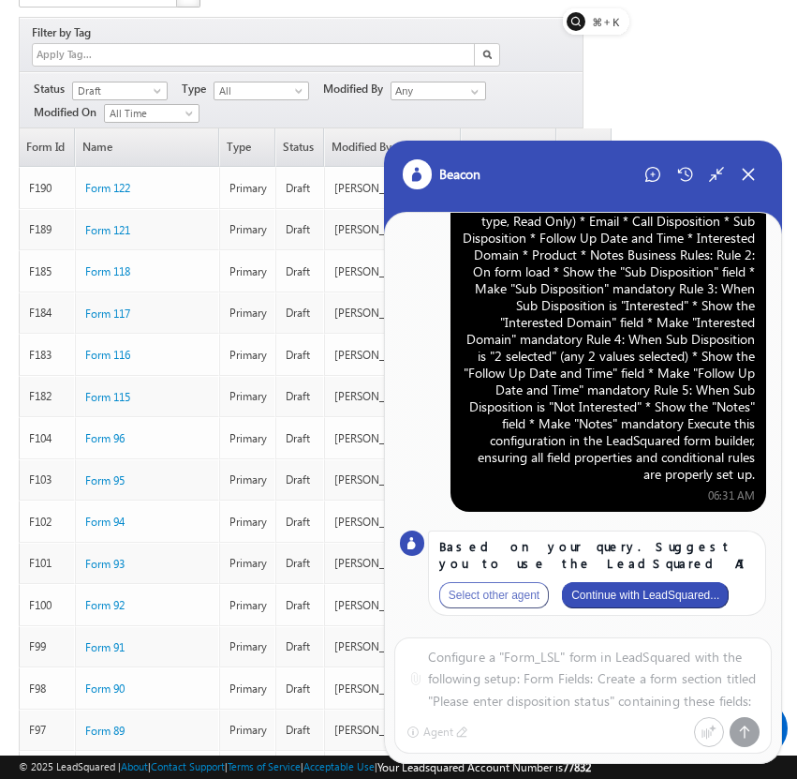
click at [676, 591] on button "Continue with LeadSquared..." at bounding box center [645, 595] width 167 height 26
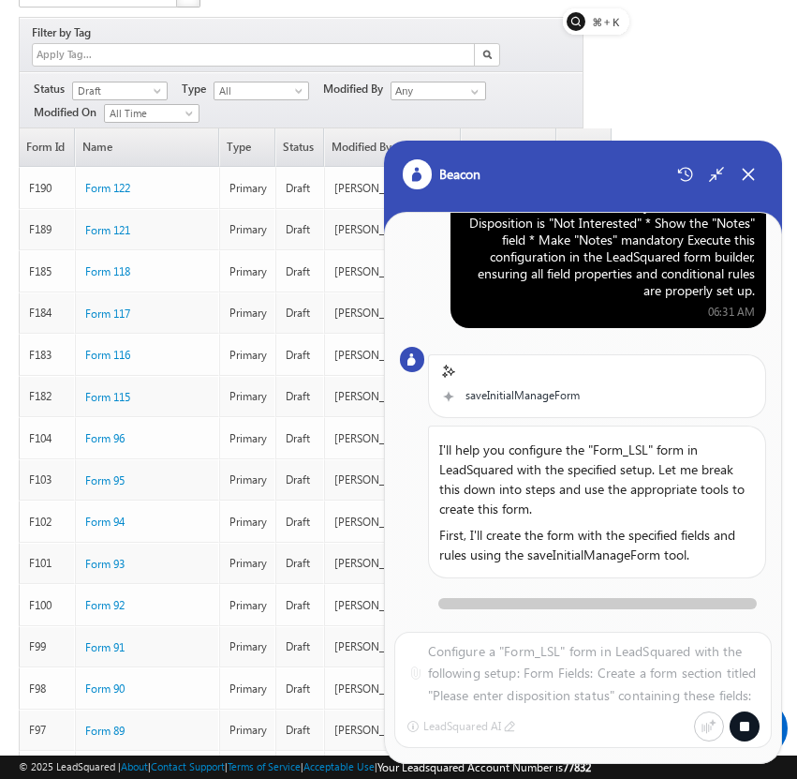
scroll to position [376, 0]
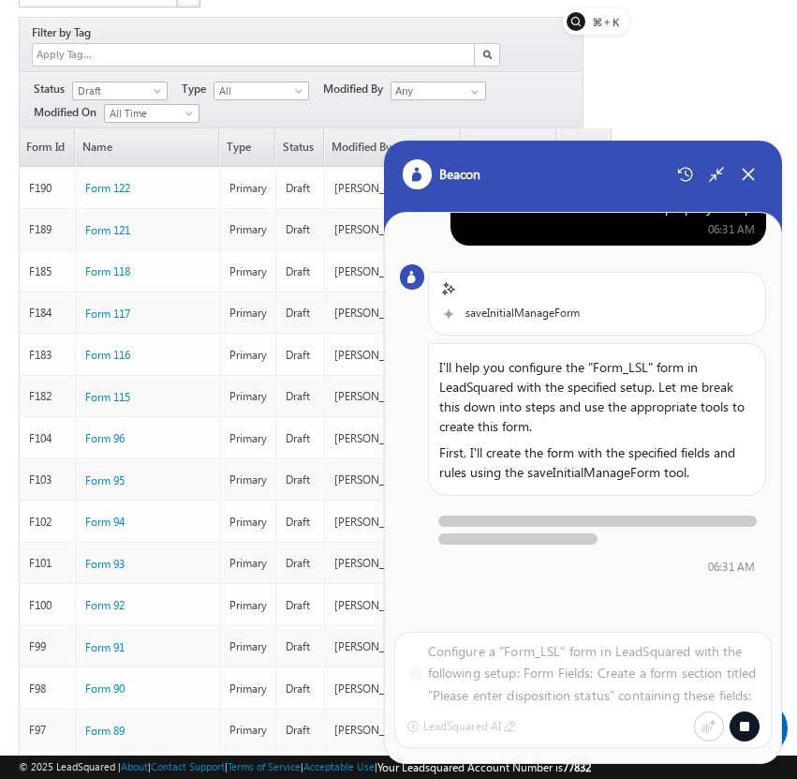
click at [740, 720] on icon at bounding box center [744, 726] width 15 height 15
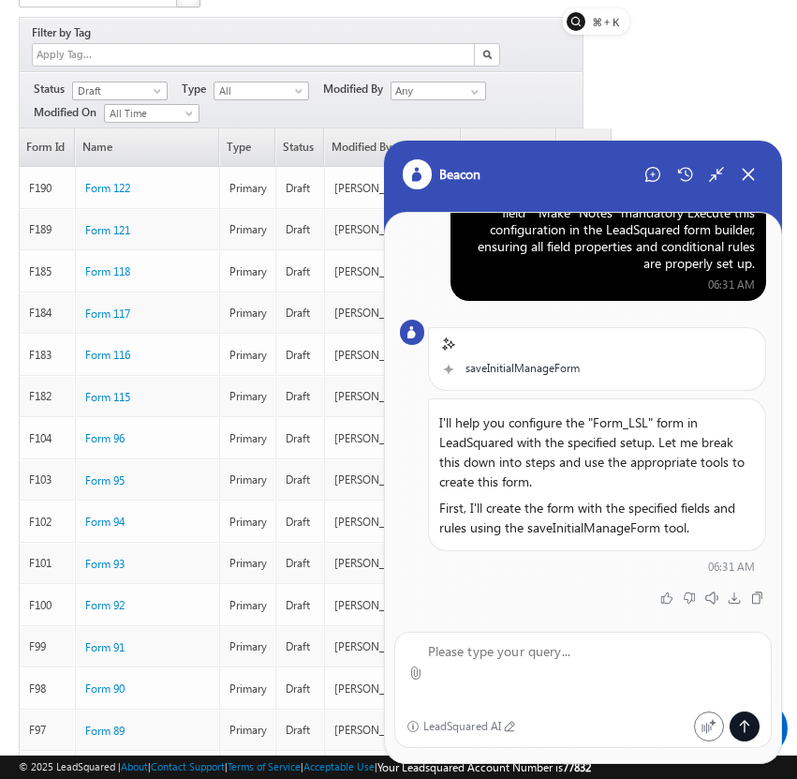
scroll to position [302, 0]
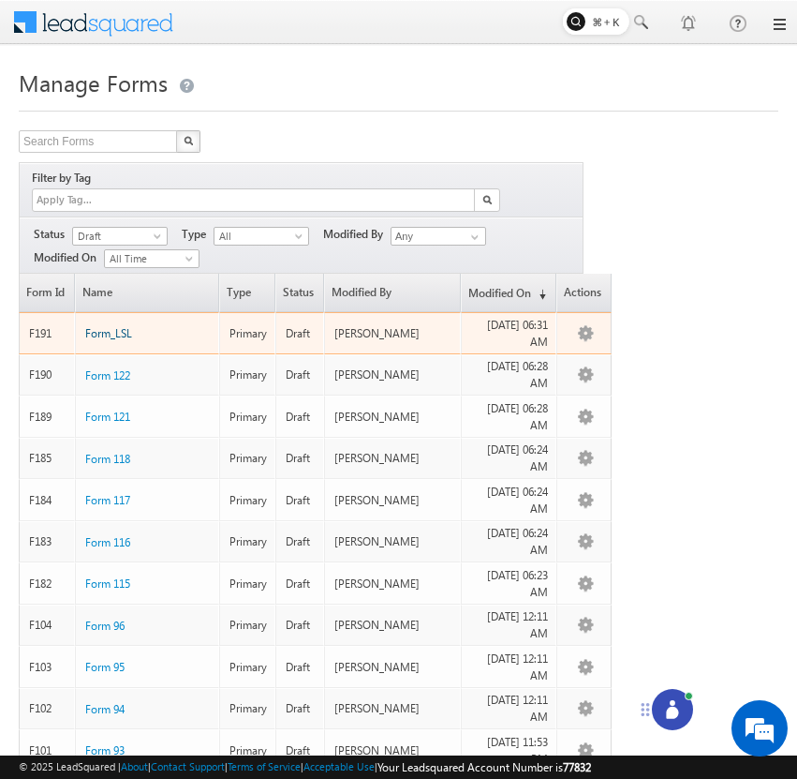
click at [114, 326] on span "Form_LSL" at bounding box center [108, 333] width 47 height 14
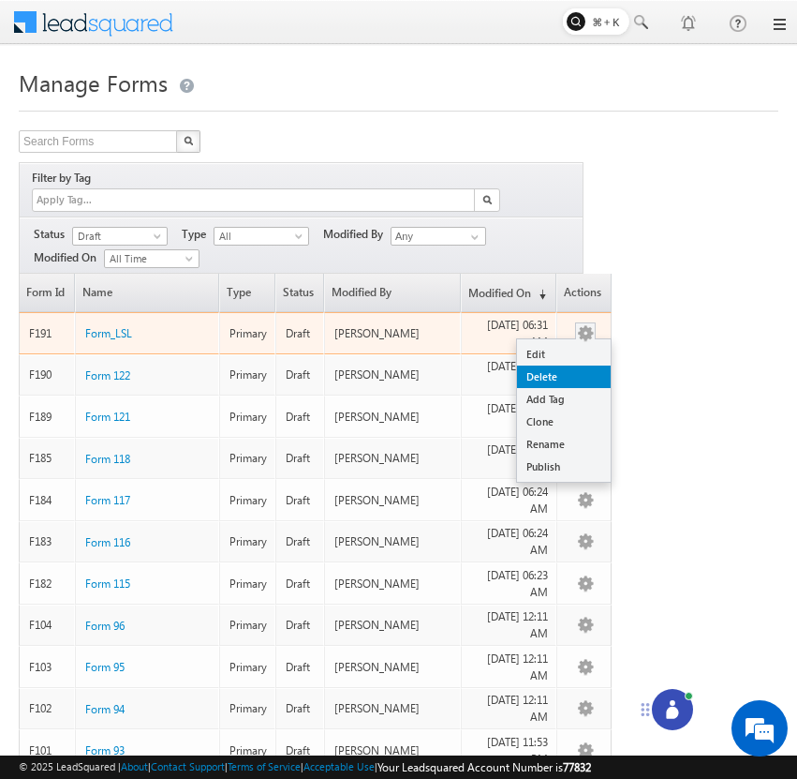
click at [576, 365] on link "Delete" at bounding box center [564, 376] width 94 height 22
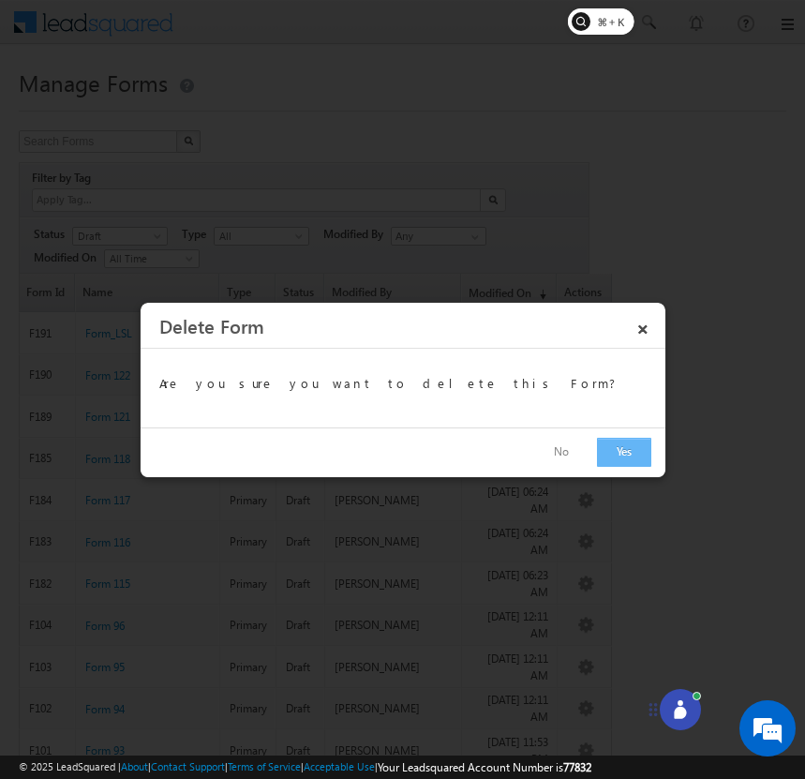
click at [629, 463] on button "Yes" at bounding box center [624, 452] width 54 height 29
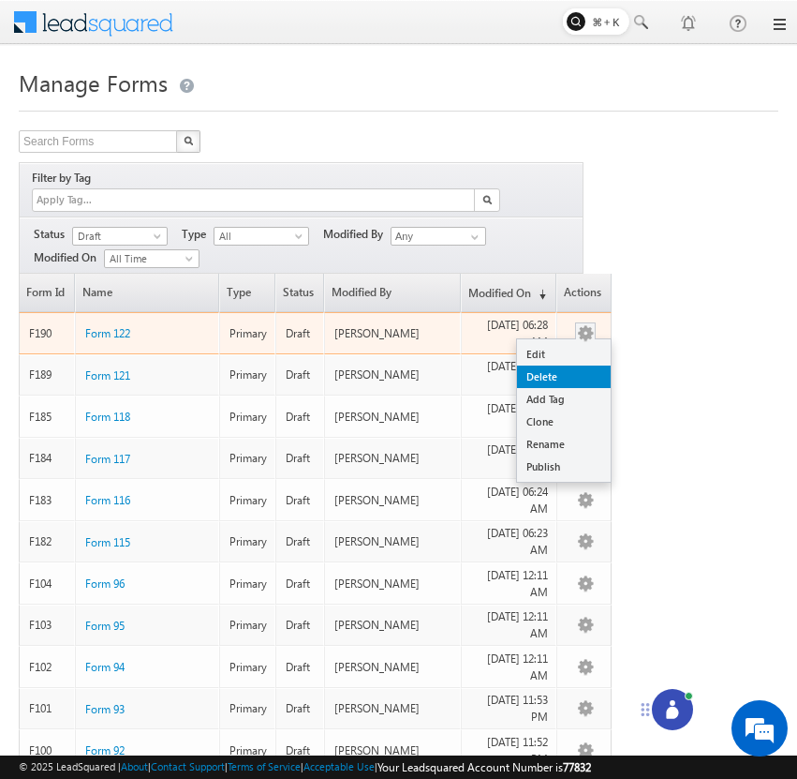
click at [578, 365] on link "Delete" at bounding box center [564, 376] width 94 height 22
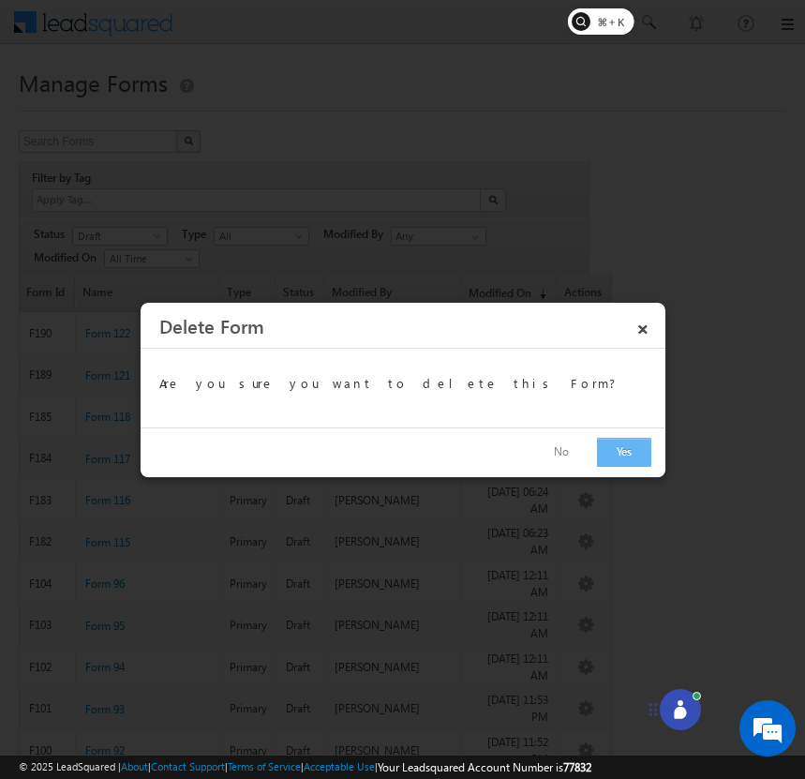
click at [627, 457] on button "Yes" at bounding box center [624, 452] width 54 height 29
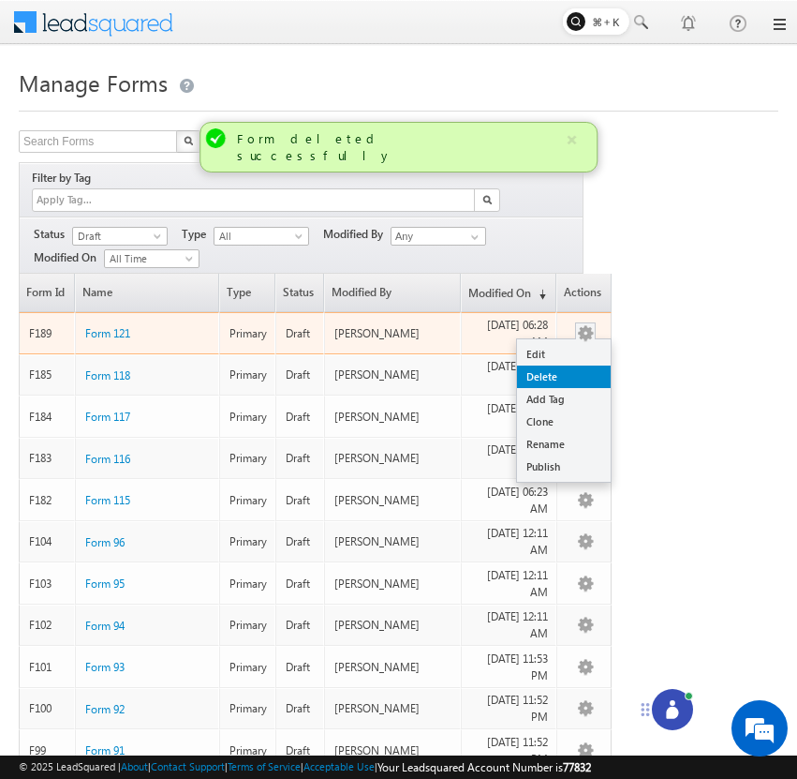
click at [583, 365] on link "Delete" at bounding box center [564, 376] width 94 height 22
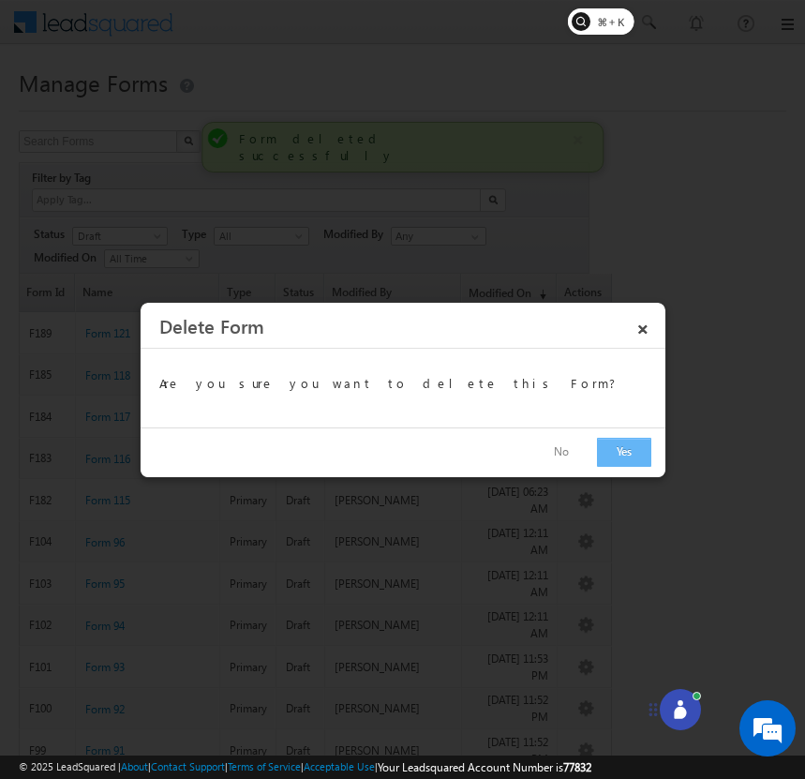
click at [615, 446] on button "Yes" at bounding box center [624, 452] width 54 height 29
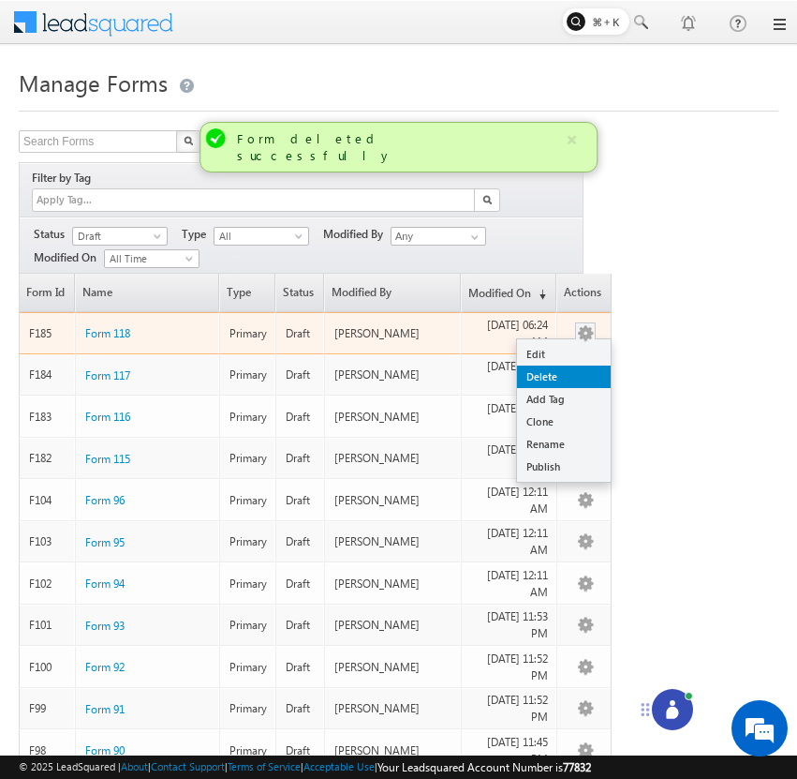
click at [585, 365] on link "Delete" at bounding box center [564, 376] width 94 height 22
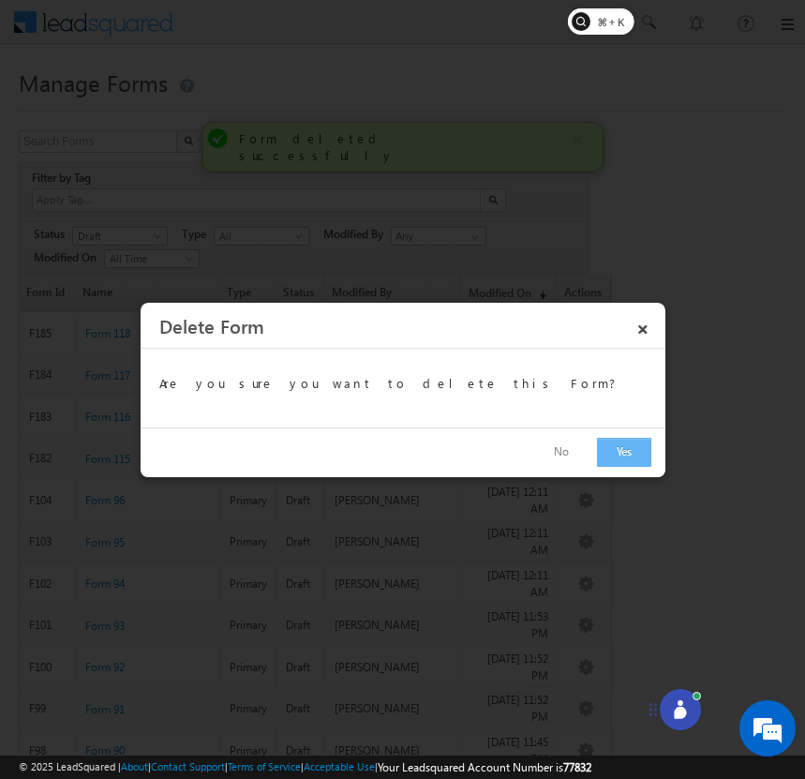
click at [616, 445] on button "Yes" at bounding box center [624, 452] width 54 height 29
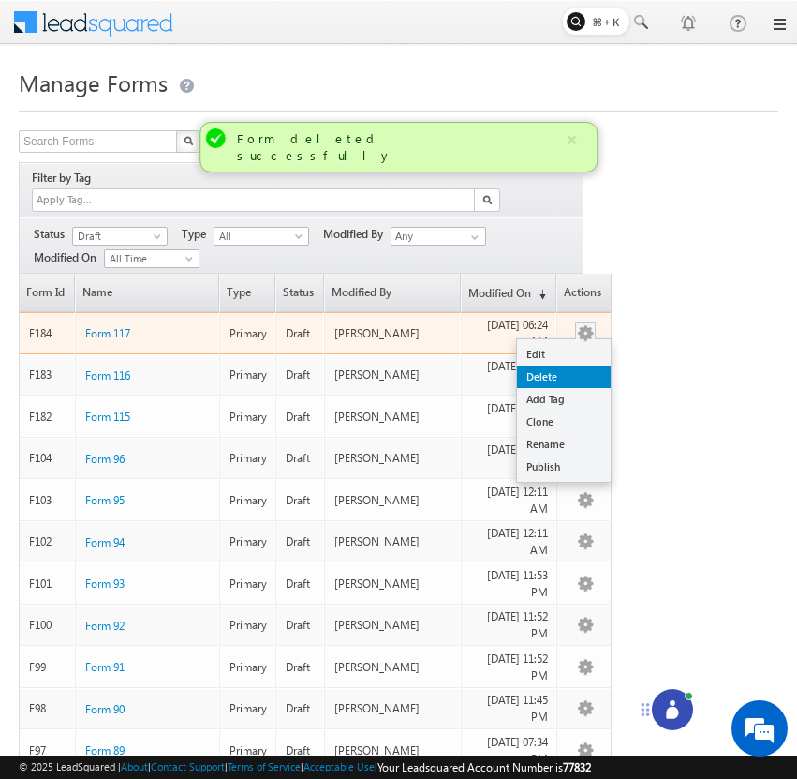
click at [586, 365] on link "Delete" at bounding box center [564, 376] width 94 height 22
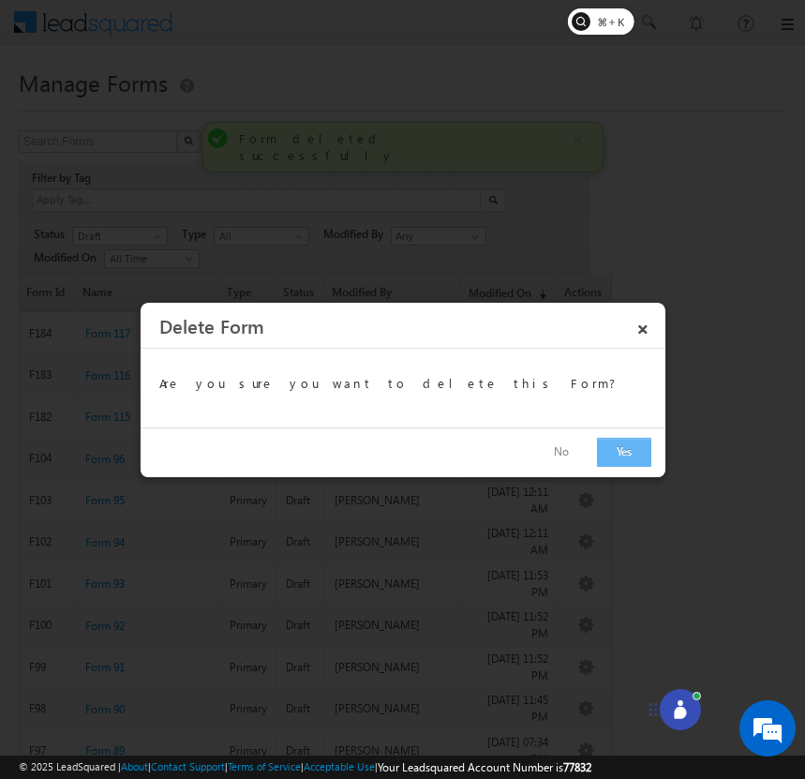
click at [625, 457] on button "Yes" at bounding box center [624, 452] width 54 height 29
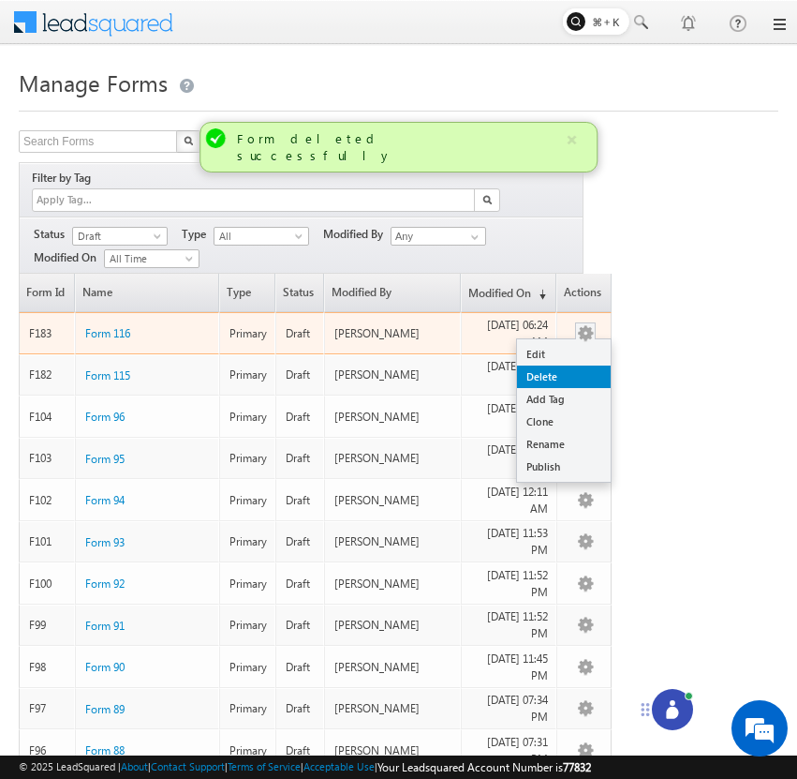
click at [589, 365] on link "Delete" at bounding box center [564, 376] width 94 height 22
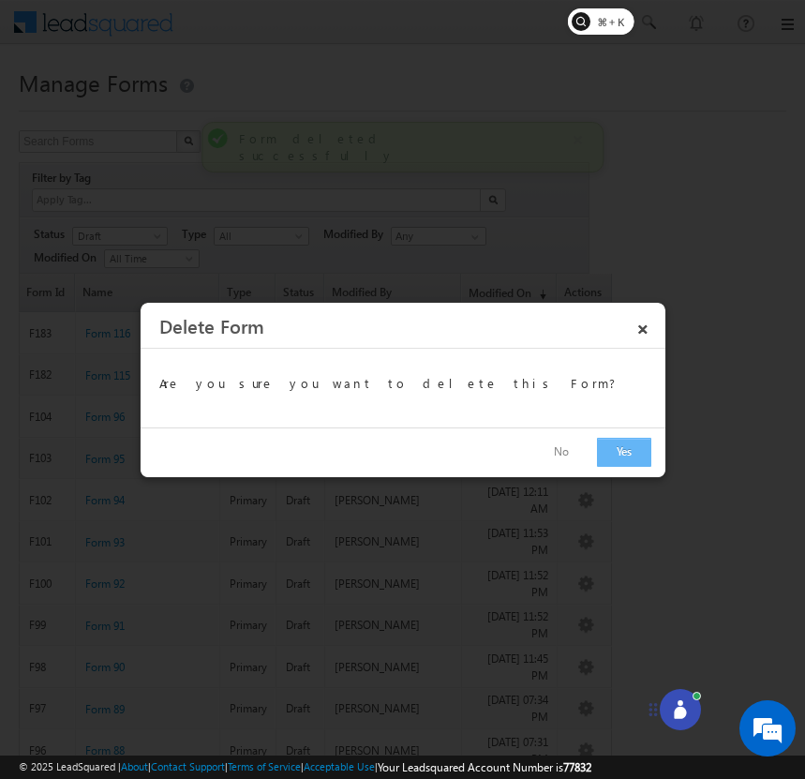
click at [624, 449] on button "Yes" at bounding box center [624, 452] width 54 height 29
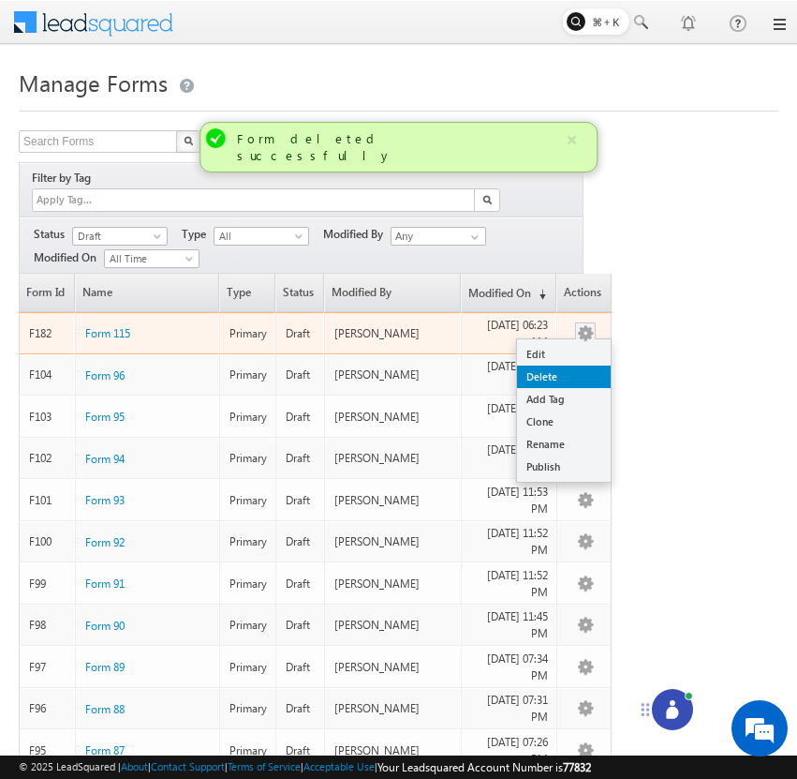
click at [586, 365] on link "Delete" at bounding box center [564, 376] width 94 height 22
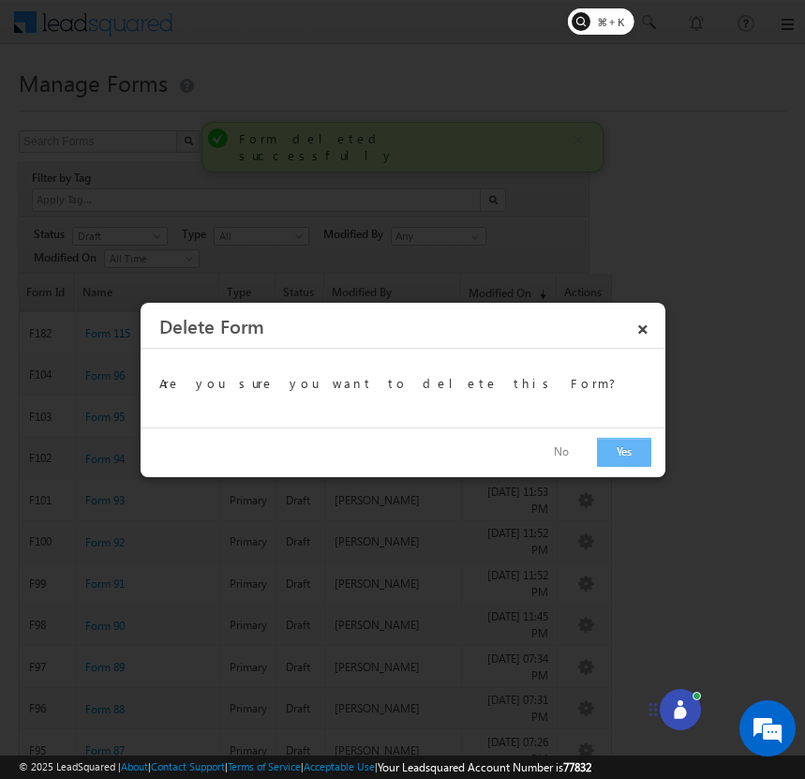
click at [625, 450] on button "Yes" at bounding box center [624, 452] width 54 height 29
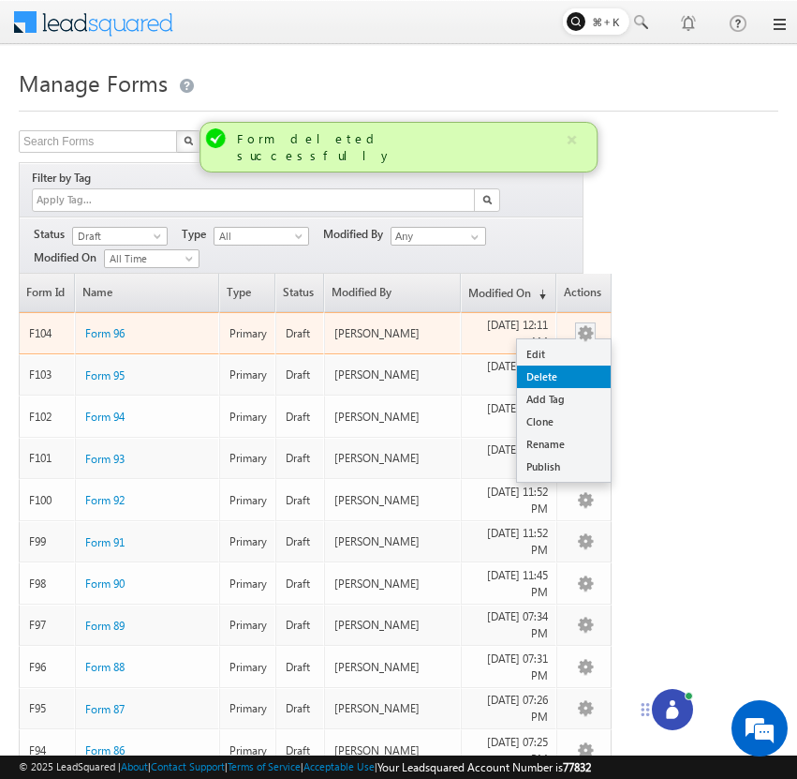
click at [586, 365] on link "Delete" at bounding box center [564, 376] width 94 height 22
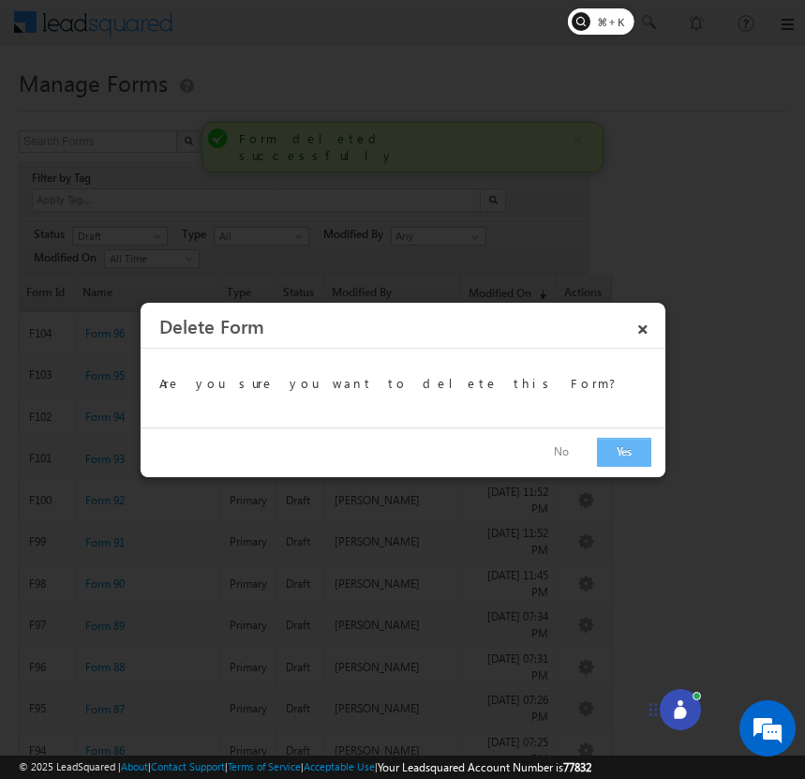
click at [611, 448] on button "Yes" at bounding box center [624, 452] width 54 height 29
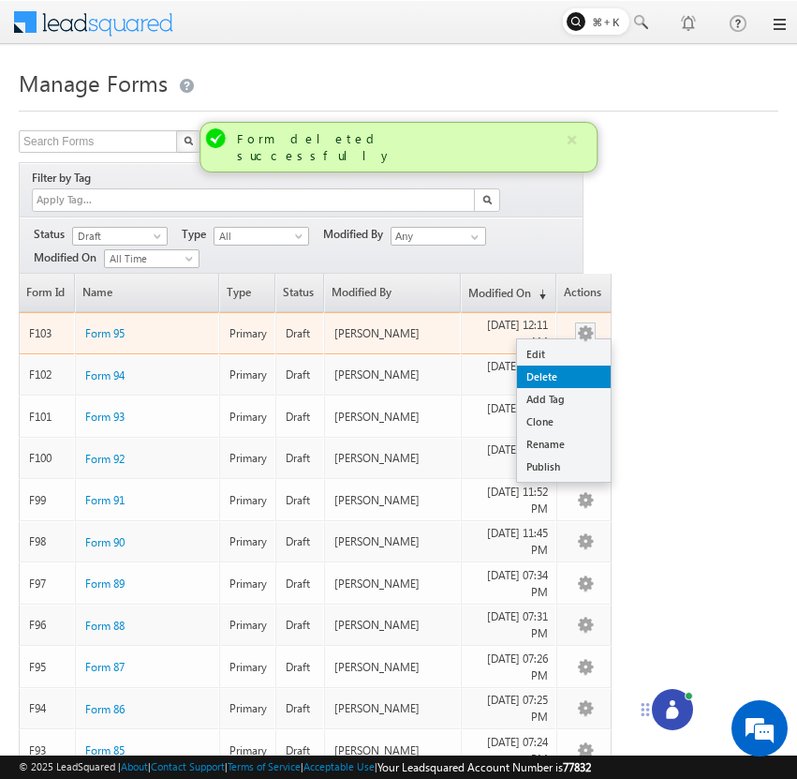
click at [584, 365] on link "Delete" at bounding box center [564, 376] width 94 height 22
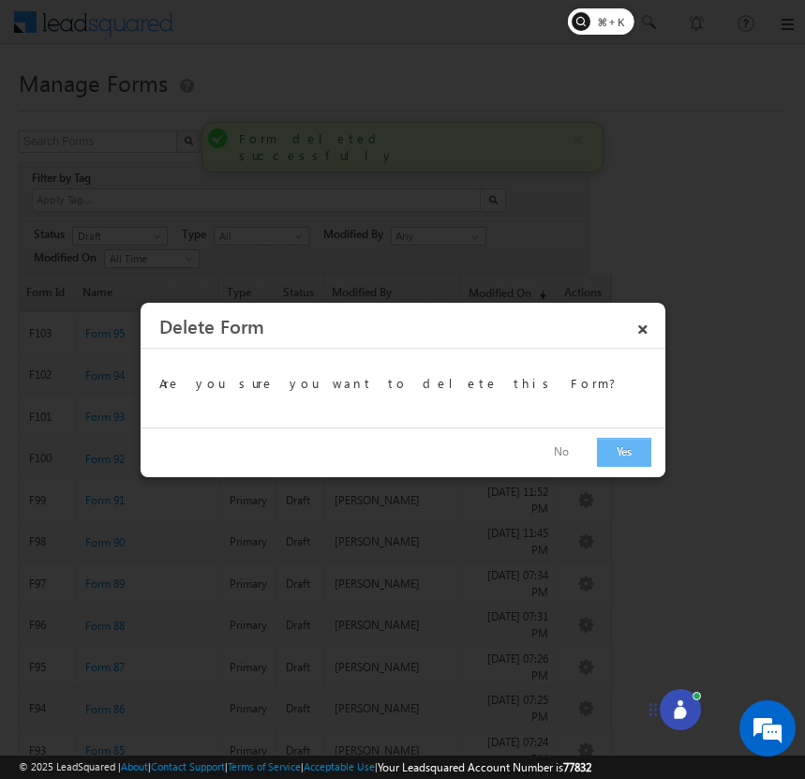
click at [622, 443] on button "Yes" at bounding box center [624, 452] width 54 height 29
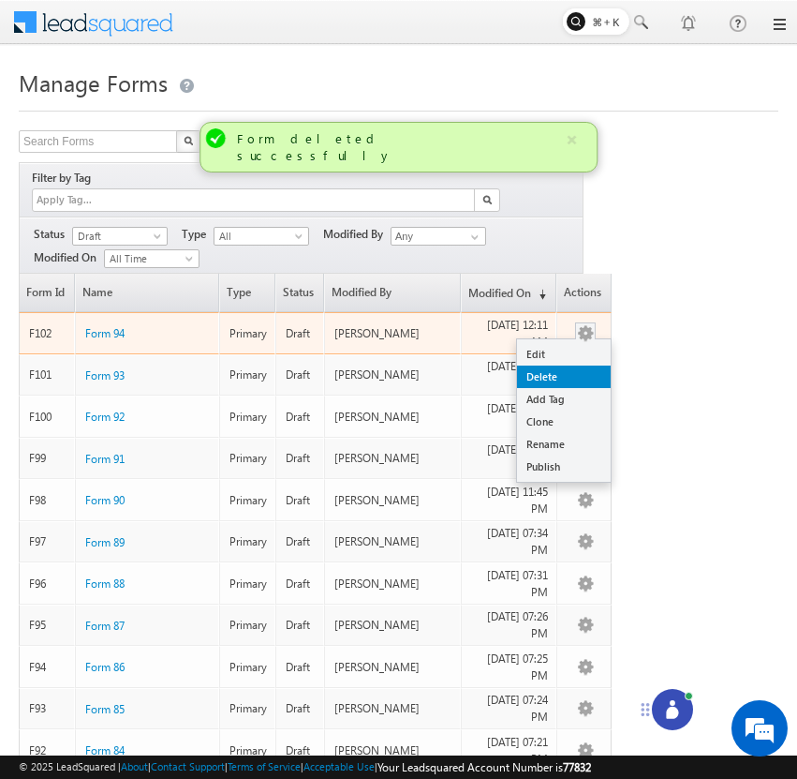
click at [587, 365] on link "Delete" at bounding box center [564, 376] width 94 height 22
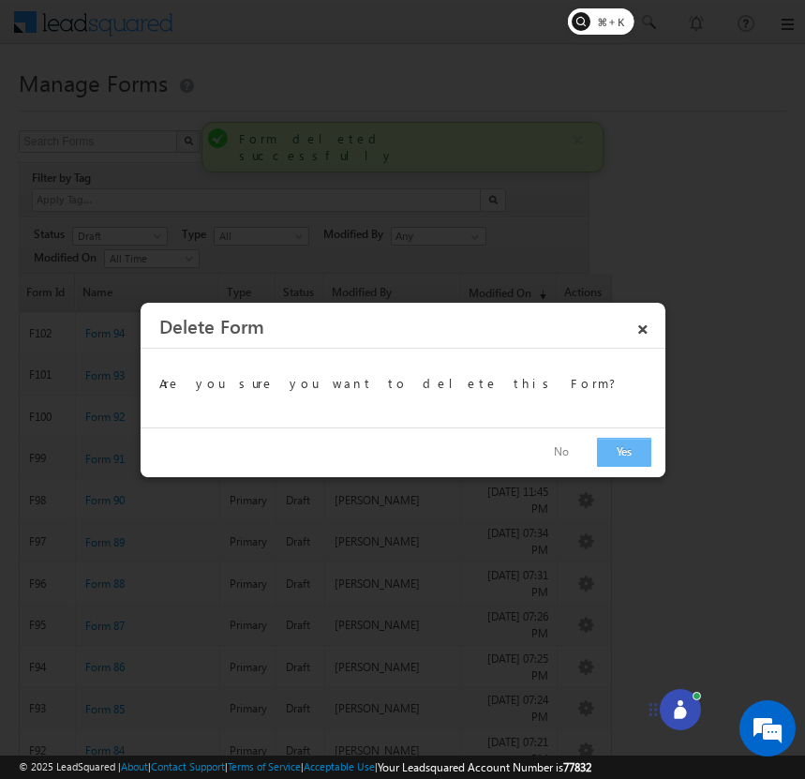
click at [620, 458] on button "Yes" at bounding box center [624, 452] width 54 height 29
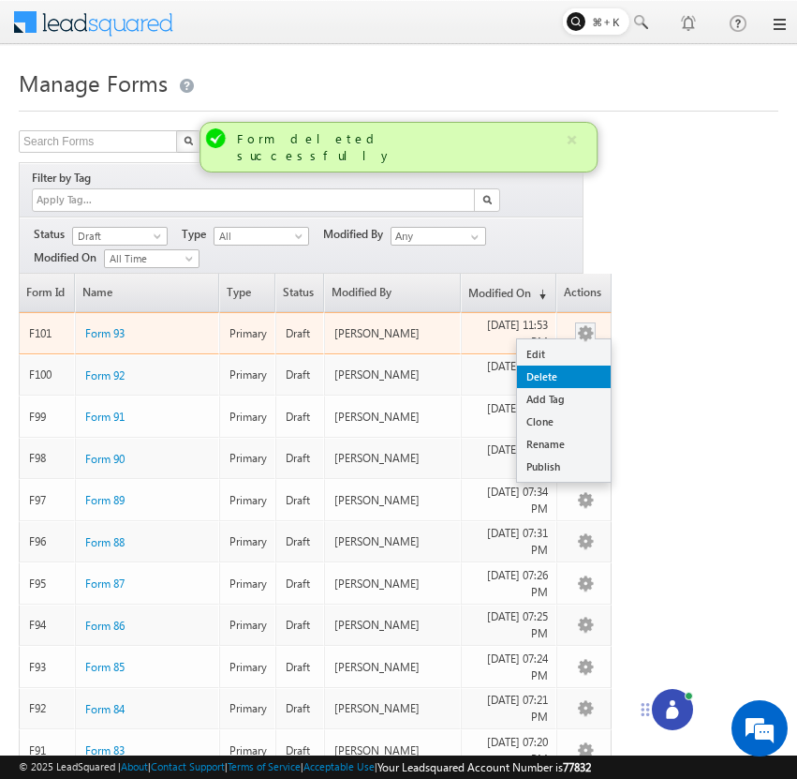
click at [582, 365] on link "Delete" at bounding box center [564, 376] width 94 height 22
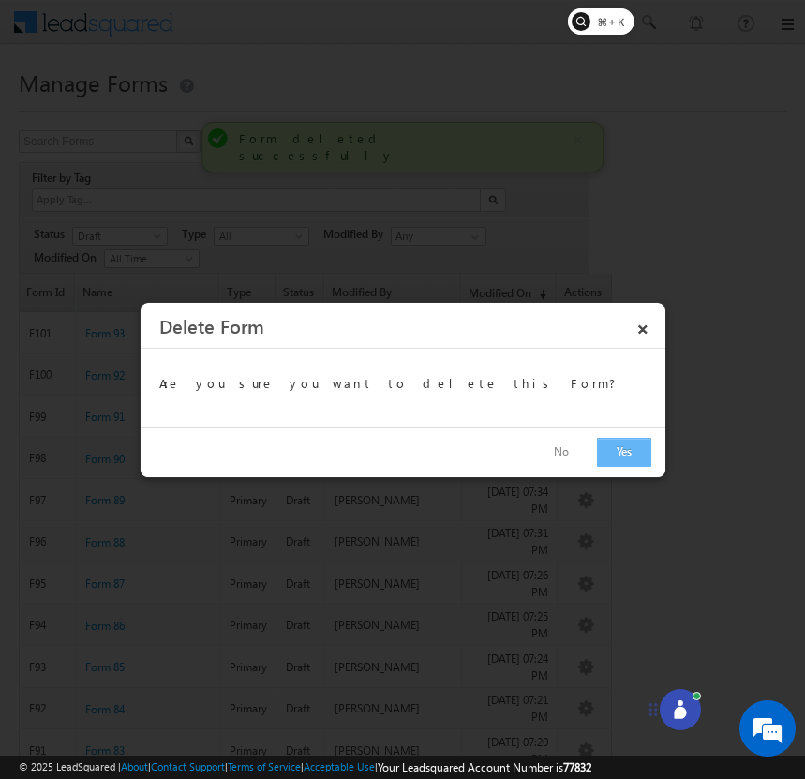
click at [607, 450] on button "Yes" at bounding box center [624, 452] width 54 height 29
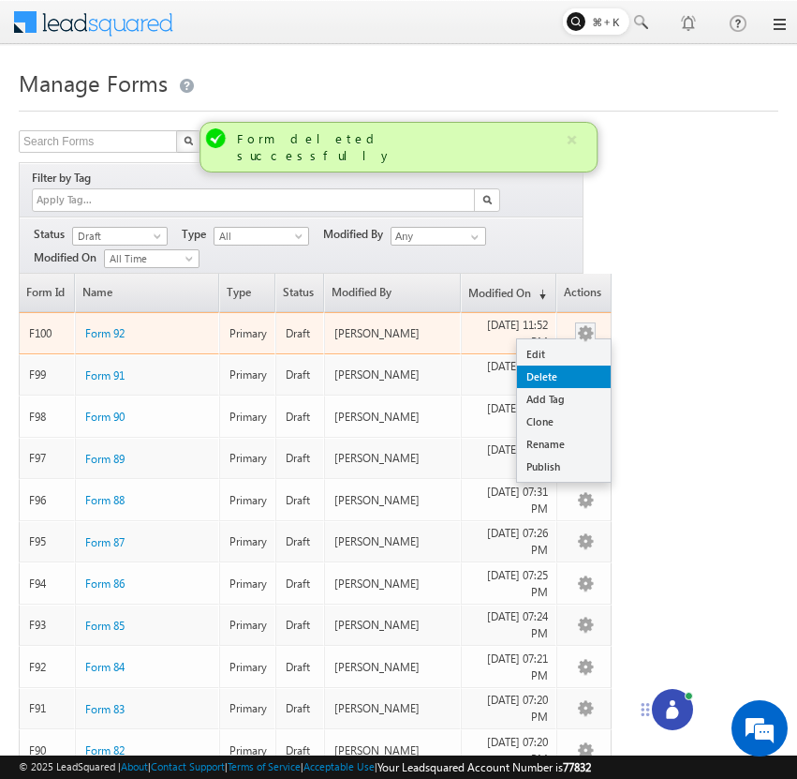
click at [586, 365] on link "Delete" at bounding box center [564, 376] width 94 height 22
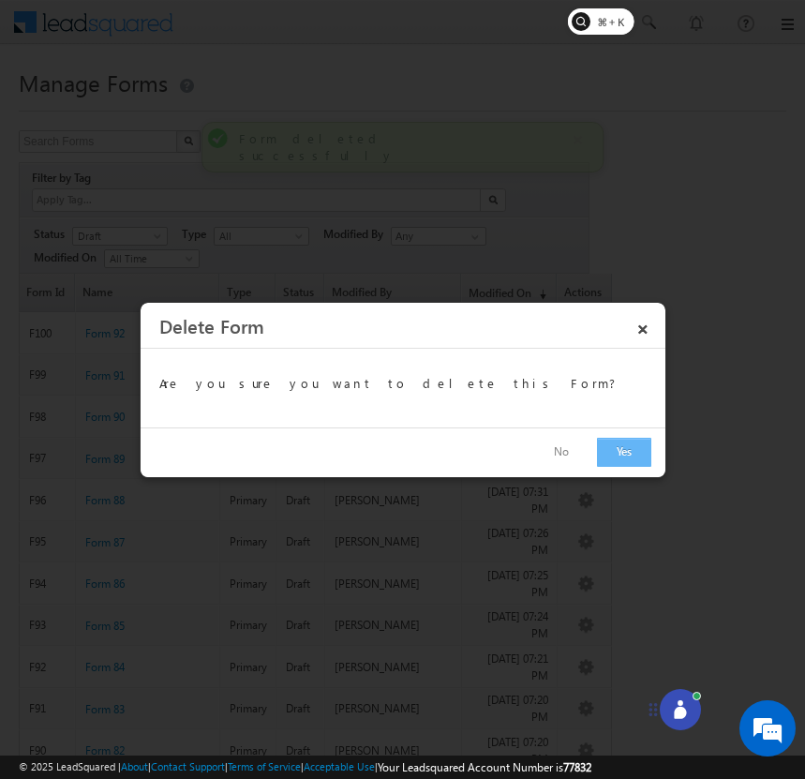
click at [612, 449] on button "Yes" at bounding box center [624, 452] width 54 height 29
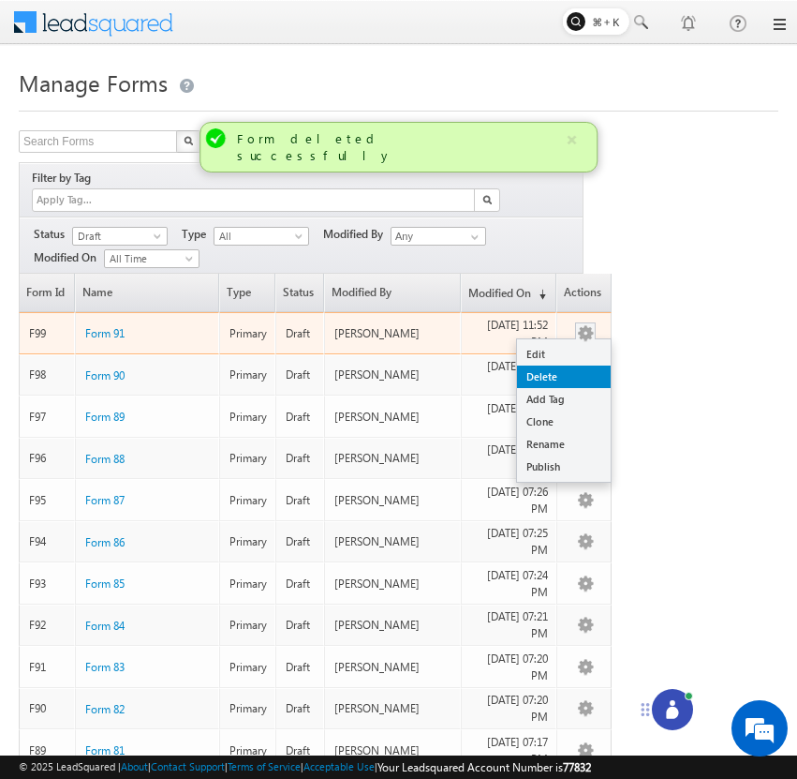
click at [584, 365] on link "Delete" at bounding box center [564, 376] width 94 height 22
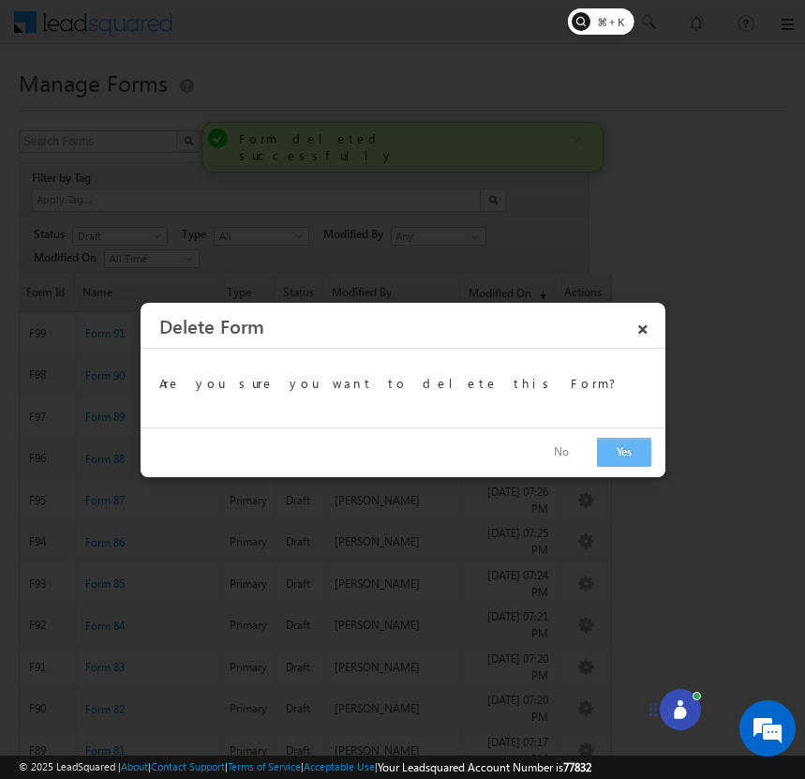
click at [622, 453] on button "Yes" at bounding box center [624, 452] width 54 height 29
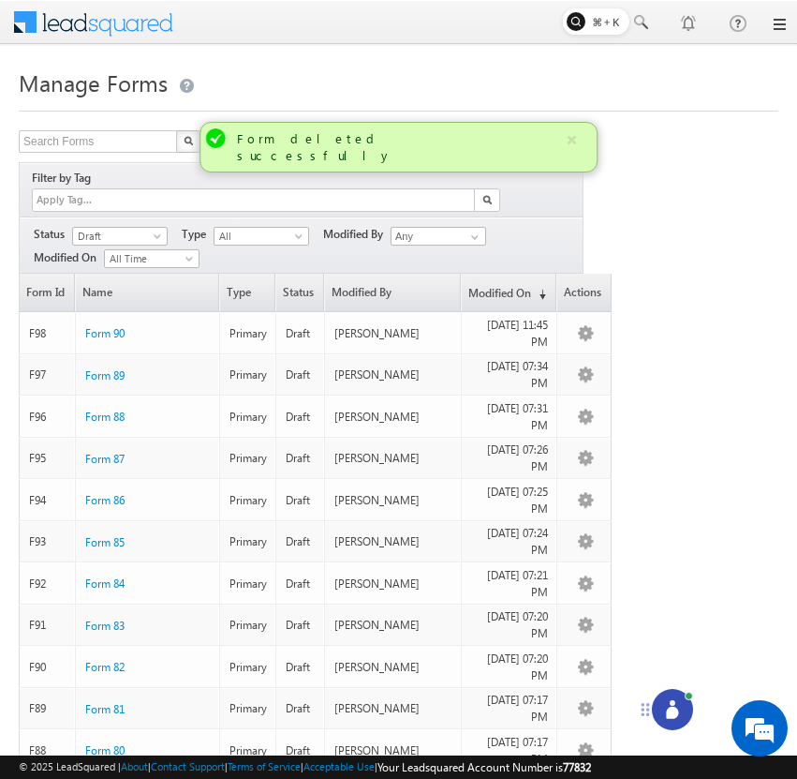
click at [667, 701] on icon at bounding box center [672, 709] width 19 height 19
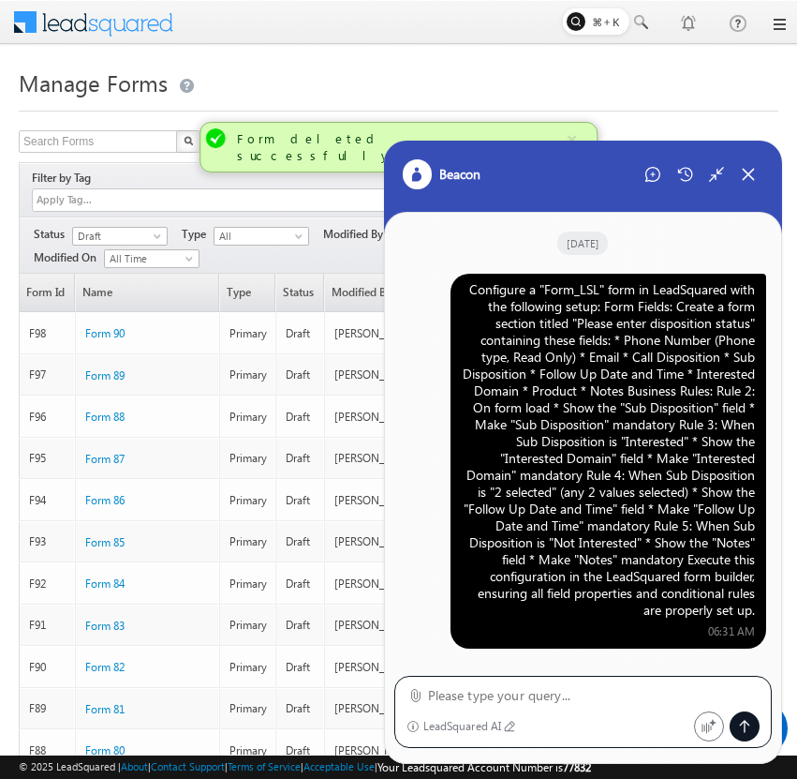
scroll to position [9, 0]
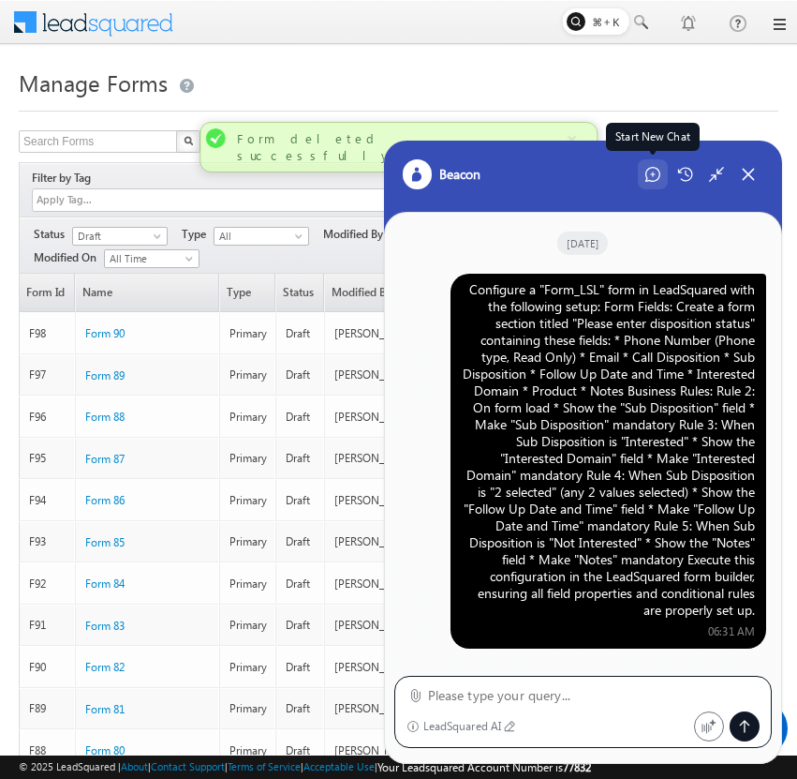
click at [661, 181] on div "Start New Chat" at bounding box center [653, 174] width 30 height 30
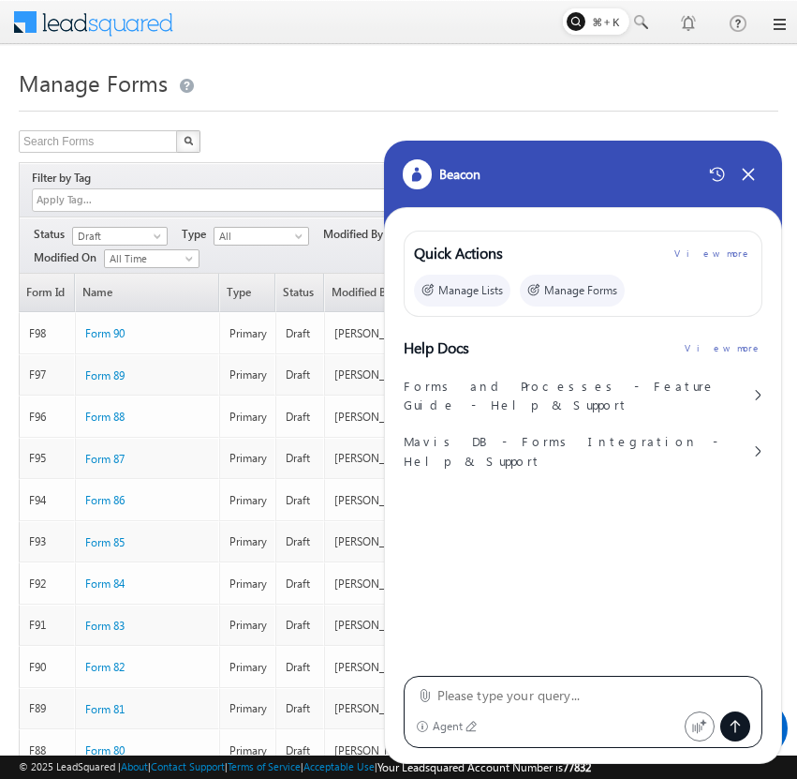
type textarea "Configure a "Form_LSL" form in LeadSquared with the following setup: Form Field…"
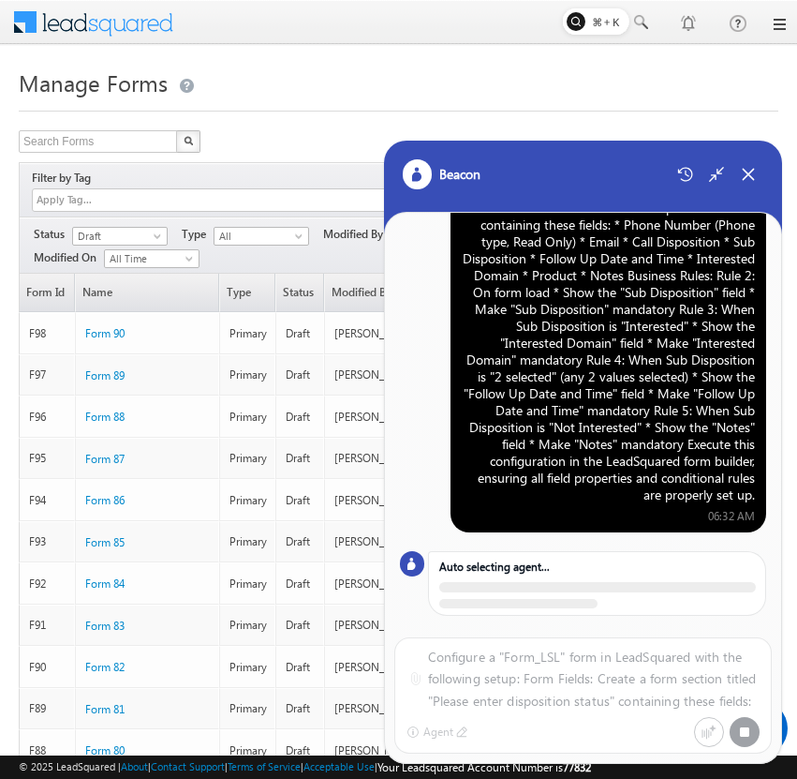
scroll to position [110, 0]
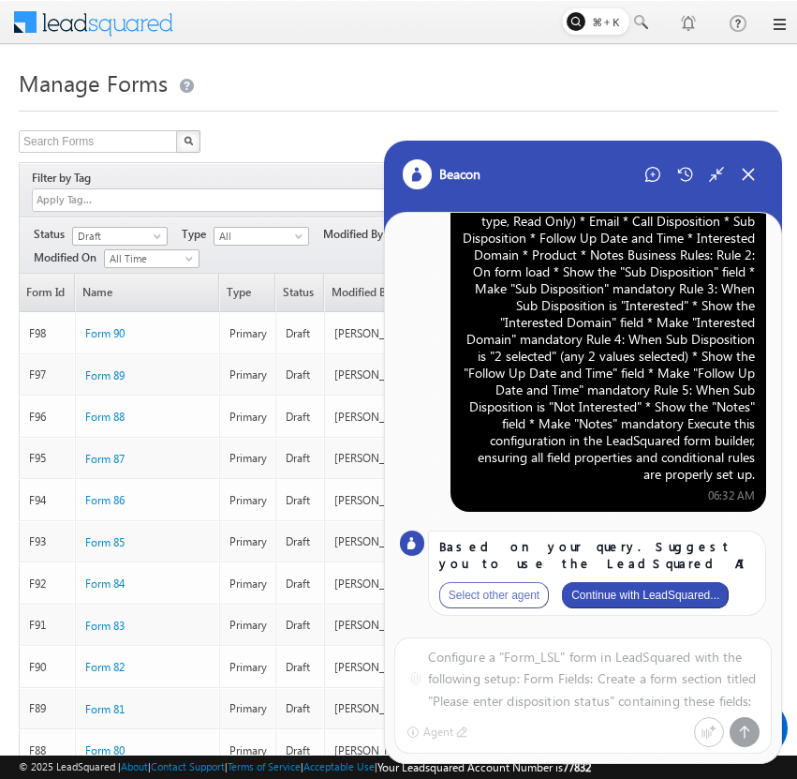
click at [670, 595] on button "Continue with LeadSquared..." at bounding box center [645, 595] width 167 height 26
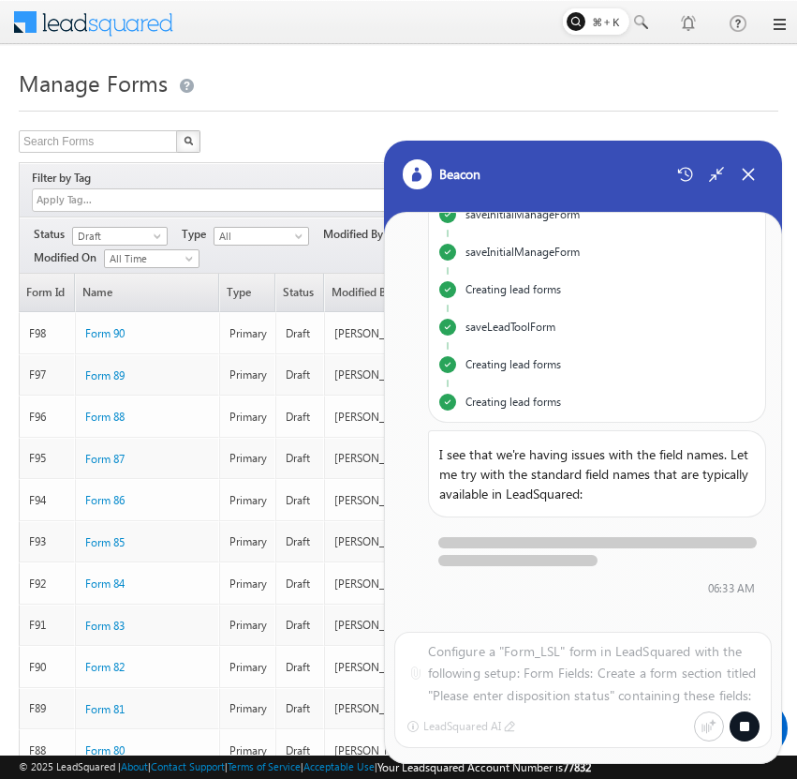
scroll to position [535, 0]
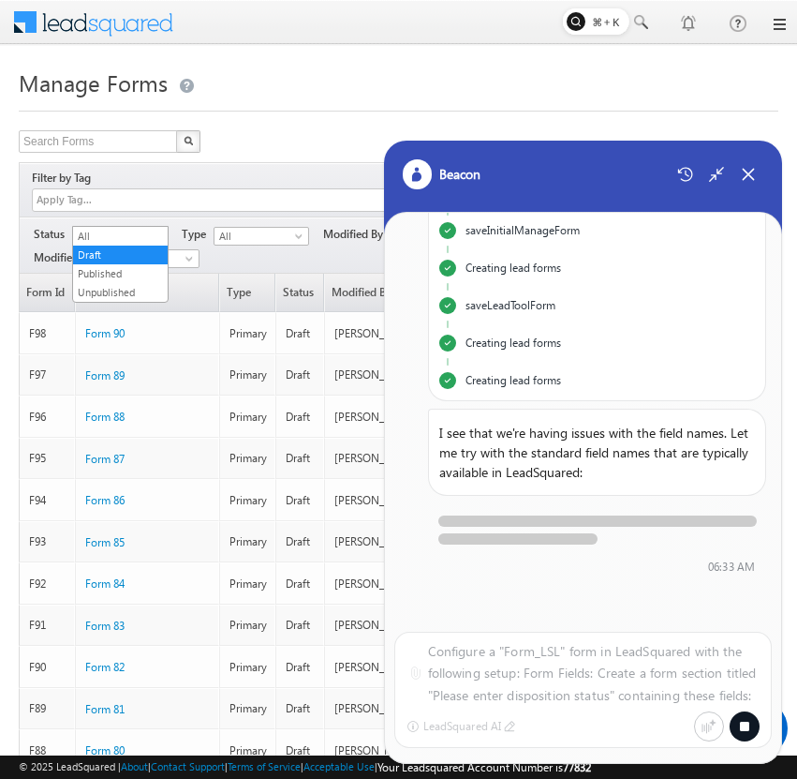
click at [161, 232] on span at bounding box center [159, 239] width 15 height 15
click at [161, 265] on link "Published" at bounding box center [120, 273] width 95 height 17
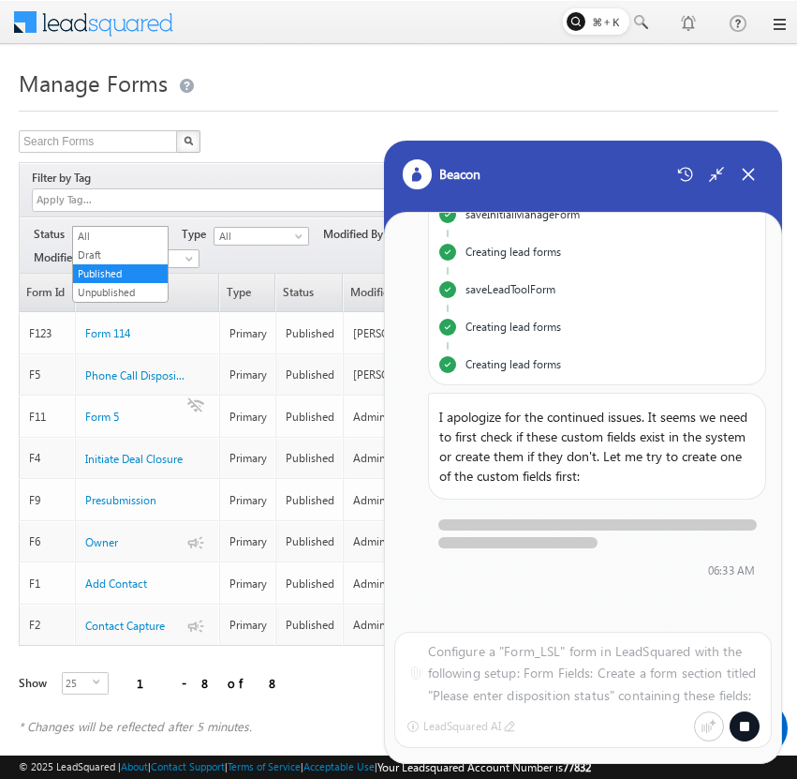
click at [158, 232] on span at bounding box center [159, 239] width 15 height 15
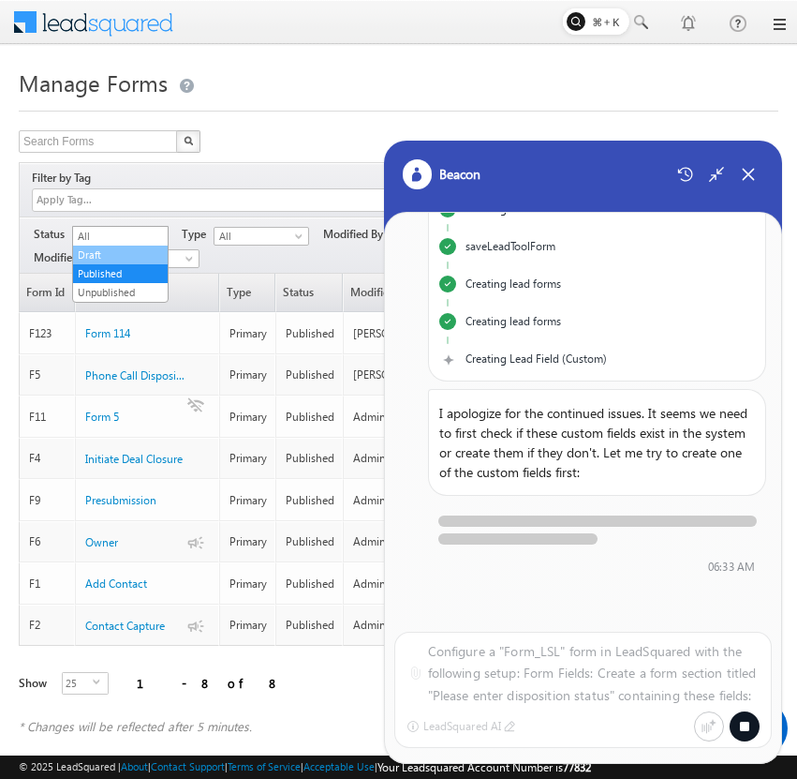
click at [148, 252] on link "Draft" at bounding box center [120, 254] width 95 height 17
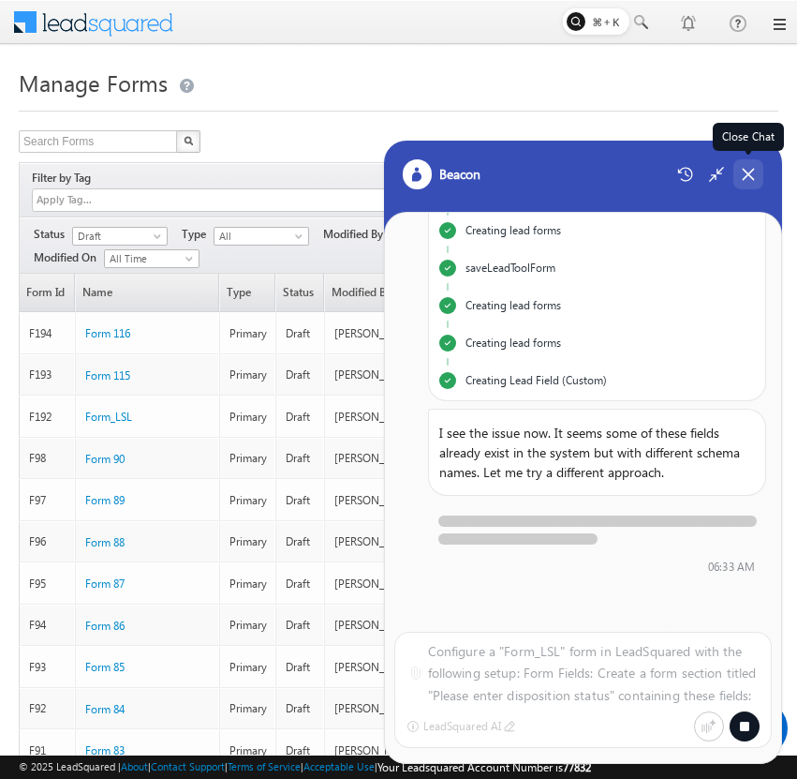
scroll to position [594, 0]
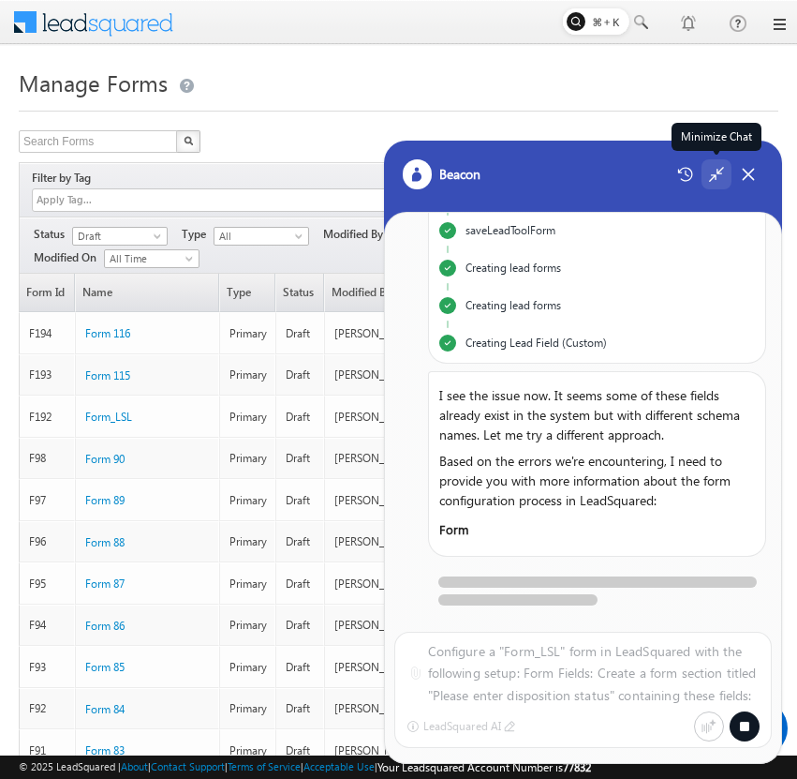
click at [715, 179] on icon at bounding box center [716, 174] width 15 height 15
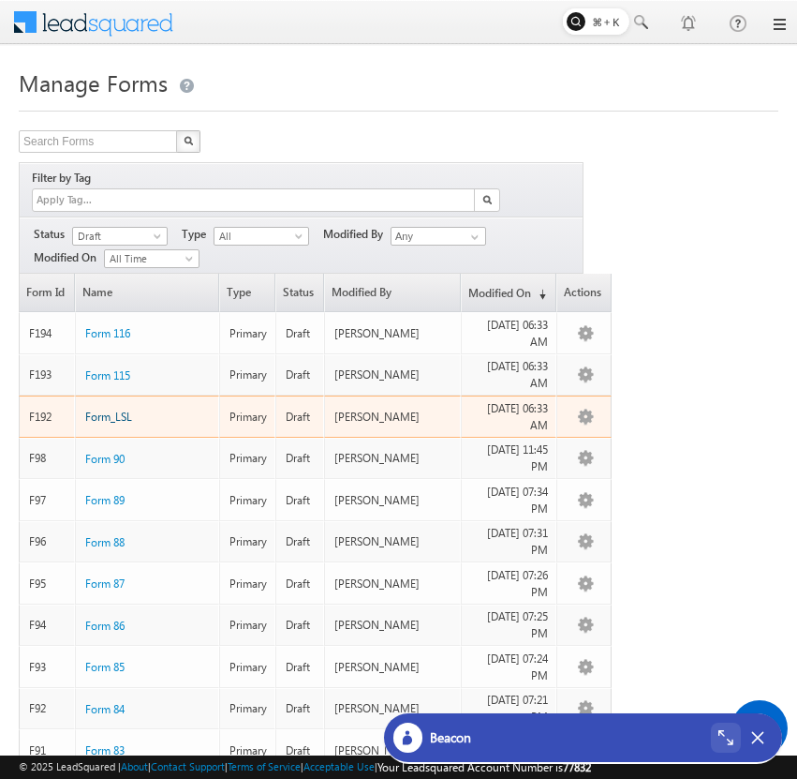
click at [111, 409] on span "Form_LSL" at bounding box center [108, 416] width 47 height 14
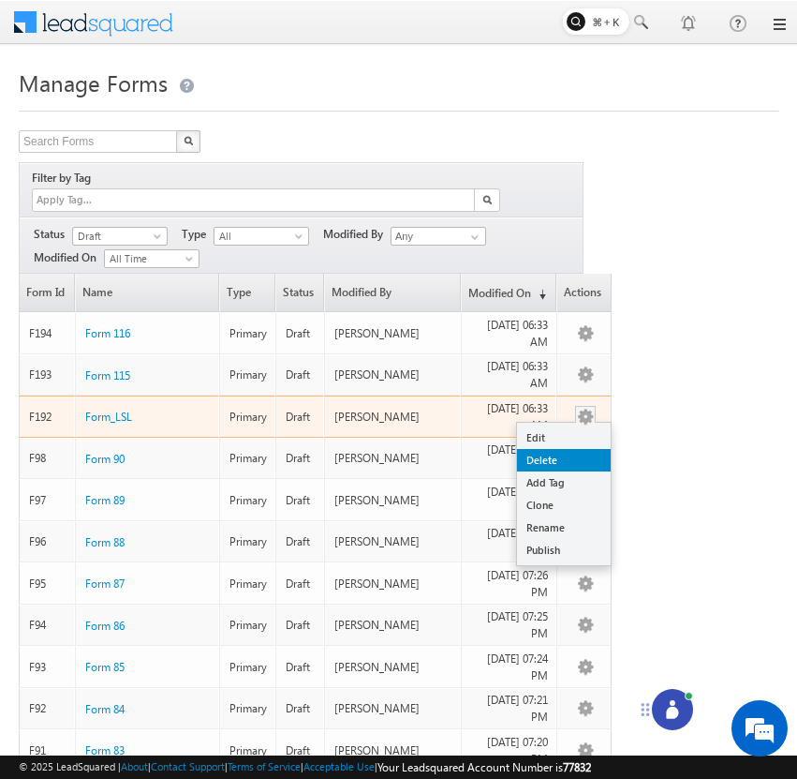
click at [573, 449] on link "Delete" at bounding box center [564, 460] width 94 height 22
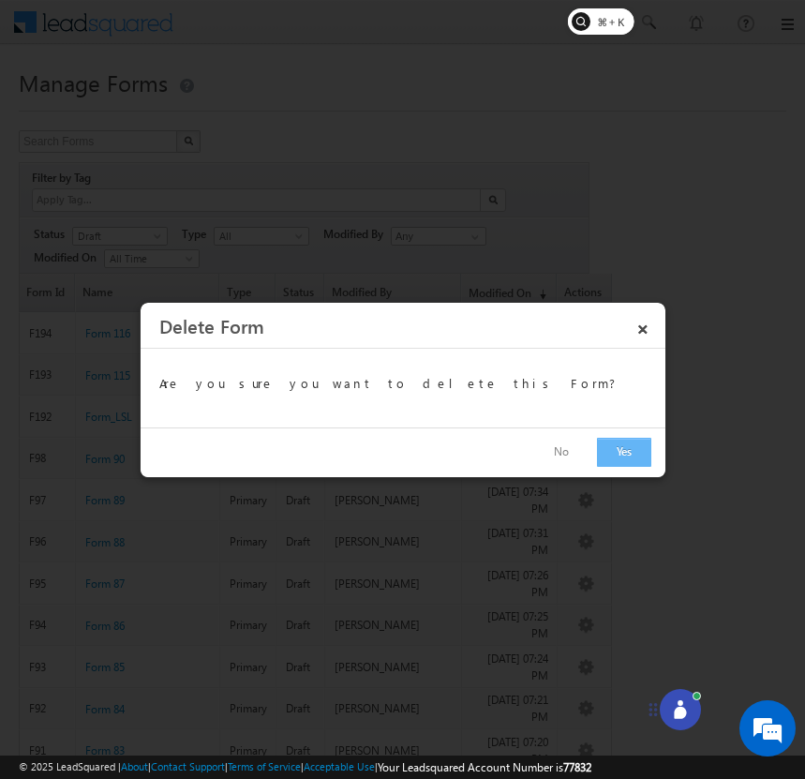
click at [612, 457] on button "Yes" at bounding box center [624, 452] width 54 height 29
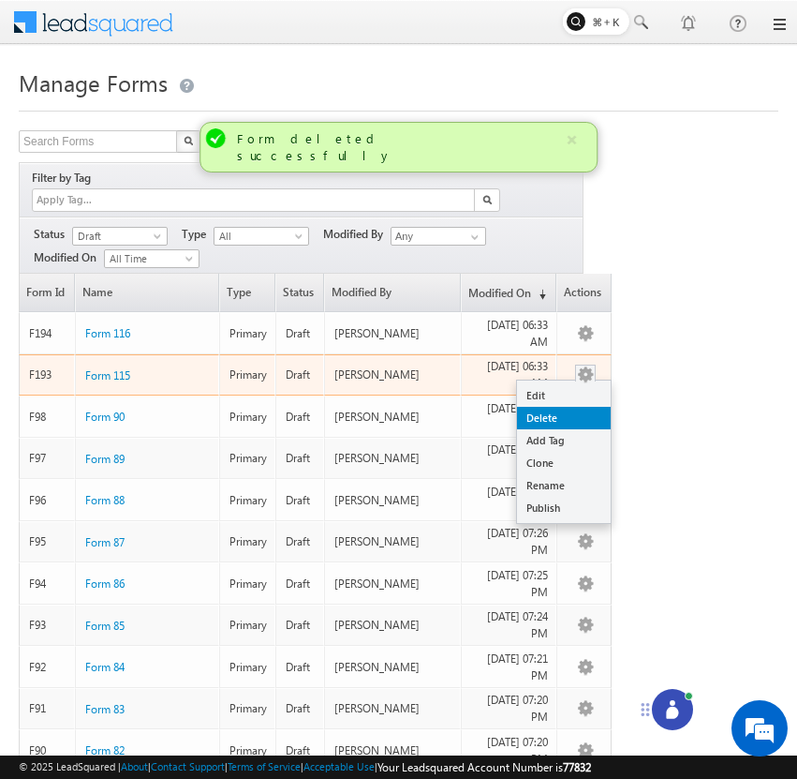
click at [574, 407] on link "Delete" at bounding box center [564, 418] width 94 height 22
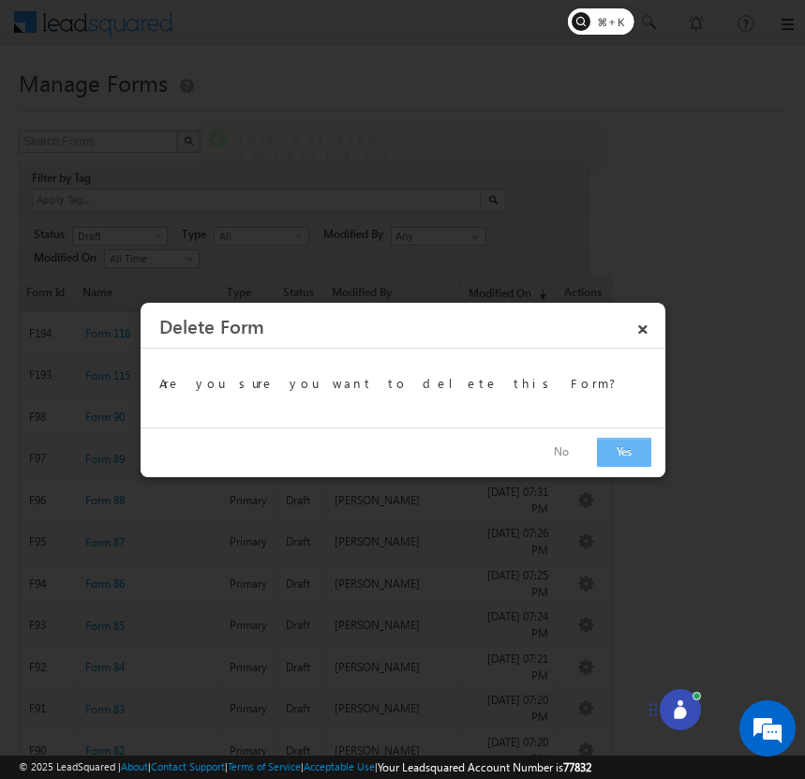
click at [621, 454] on button "Yes" at bounding box center [624, 452] width 54 height 29
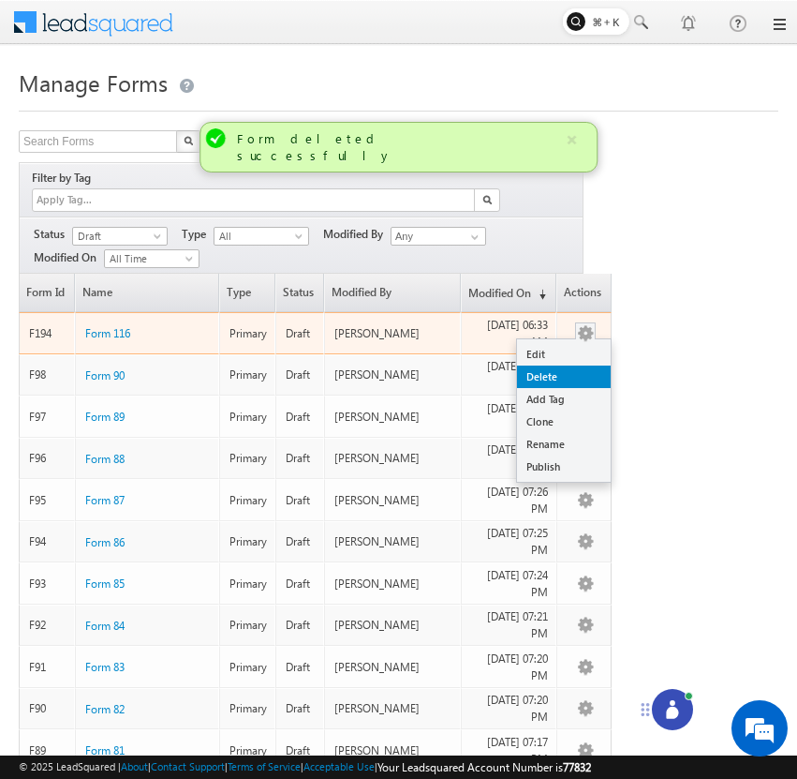
click at [590, 365] on link "Delete" at bounding box center [564, 376] width 94 height 22
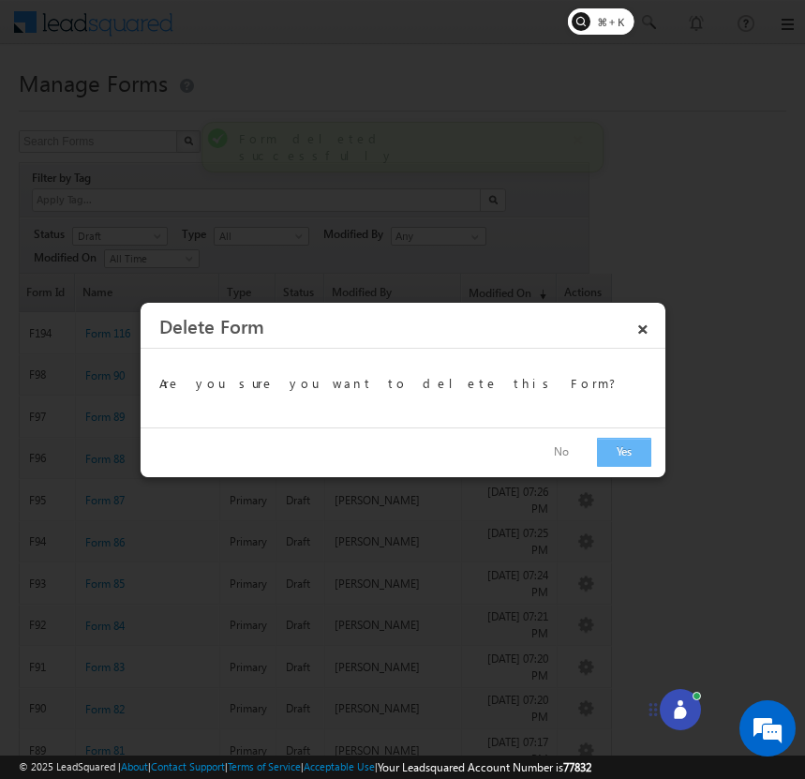
click at [625, 451] on button "Yes" at bounding box center [624, 452] width 54 height 29
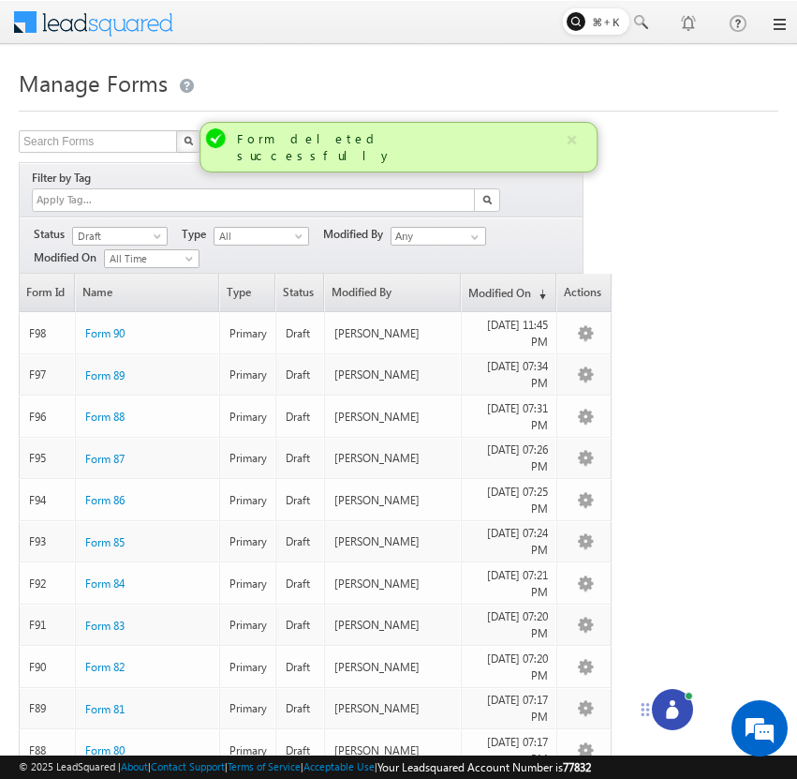
click at [675, 706] on icon at bounding box center [672, 709] width 19 height 19
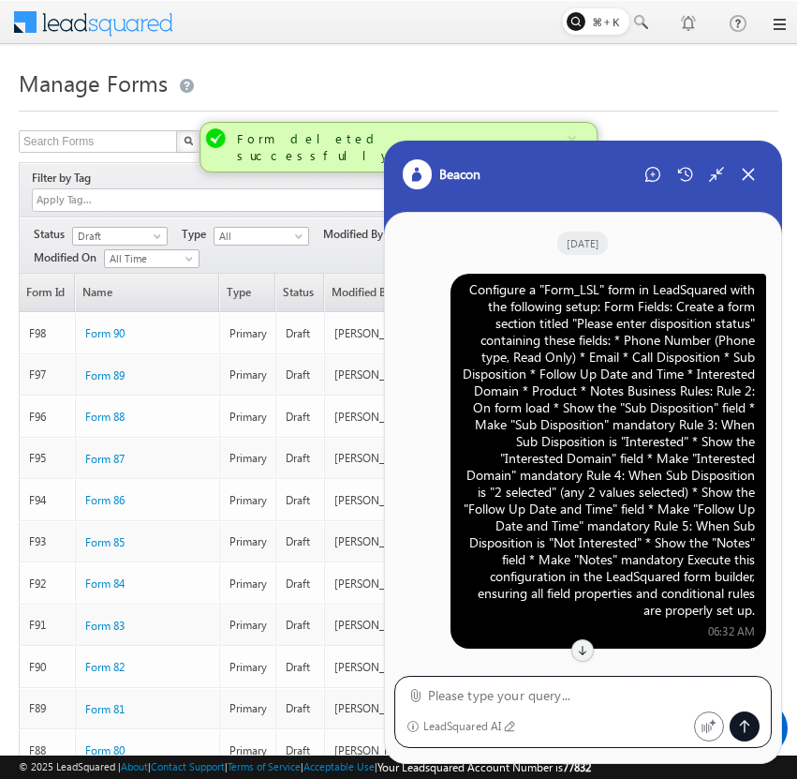
scroll to position [1410, 0]
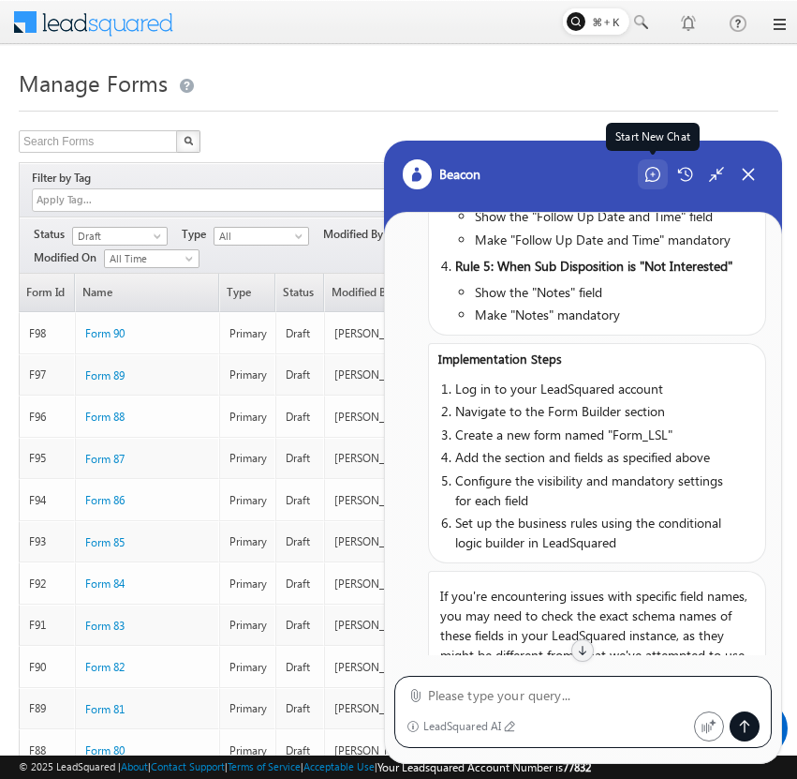
click at [655, 173] on icon at bounding box center [653, 174] width 15 height 15
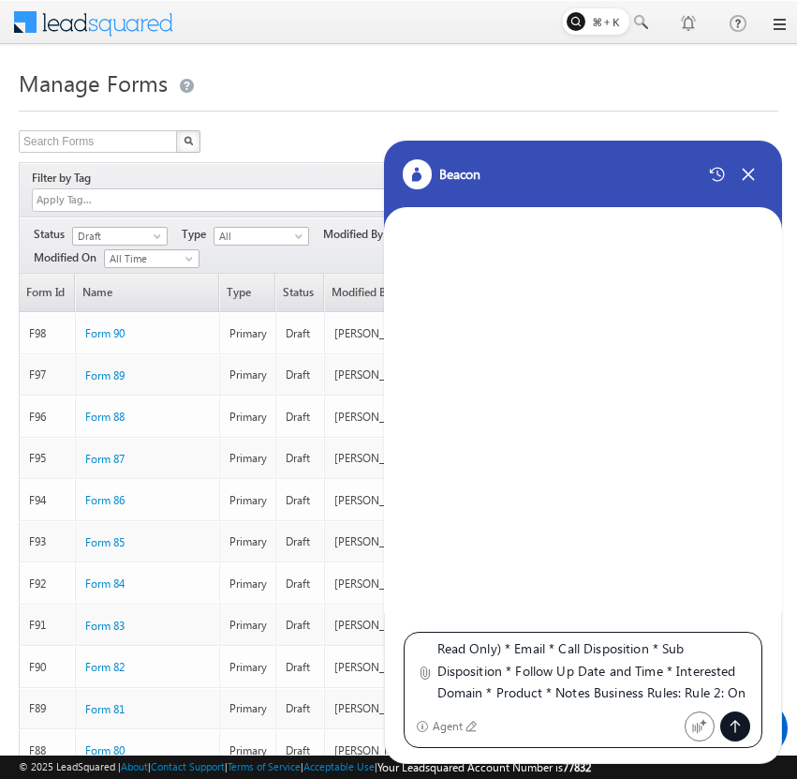
scroll to position [93, 0]
click at [581, 649] on textarea "Configure a "Form_LSL" form in LeadSquared with the following setup: Form Field…" at bounding box center [595, 673] width 314 height 67
type textarea "Configure a "Form_LSL" form in LeadSquared with the following setup: Form Field…"
click at [630, 677] on textarea "Configure a "Form_LSL" form in LeadSquared with the following setup: Form Field…" at bounding box center [595, 673] width 314 height 67
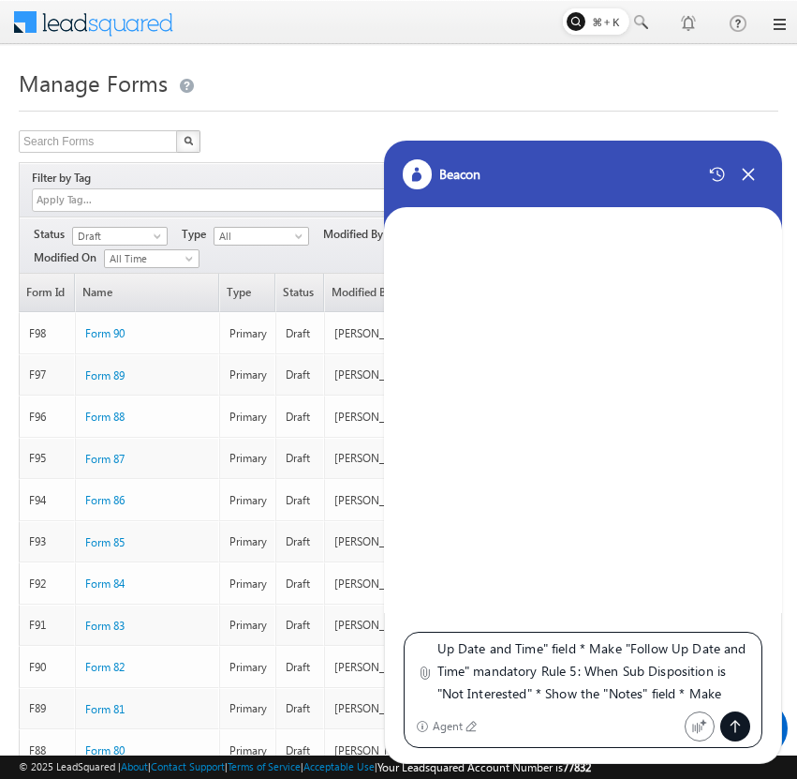
scroll to position [401, 0]
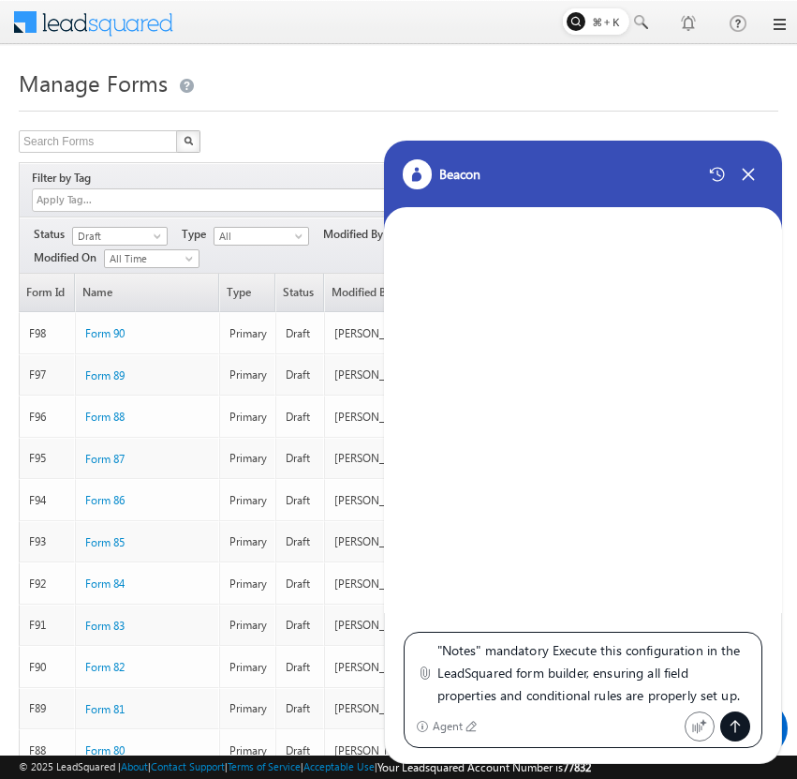
click at [737, 720] on icon at bounding box center [735, 726] width 15 height 15
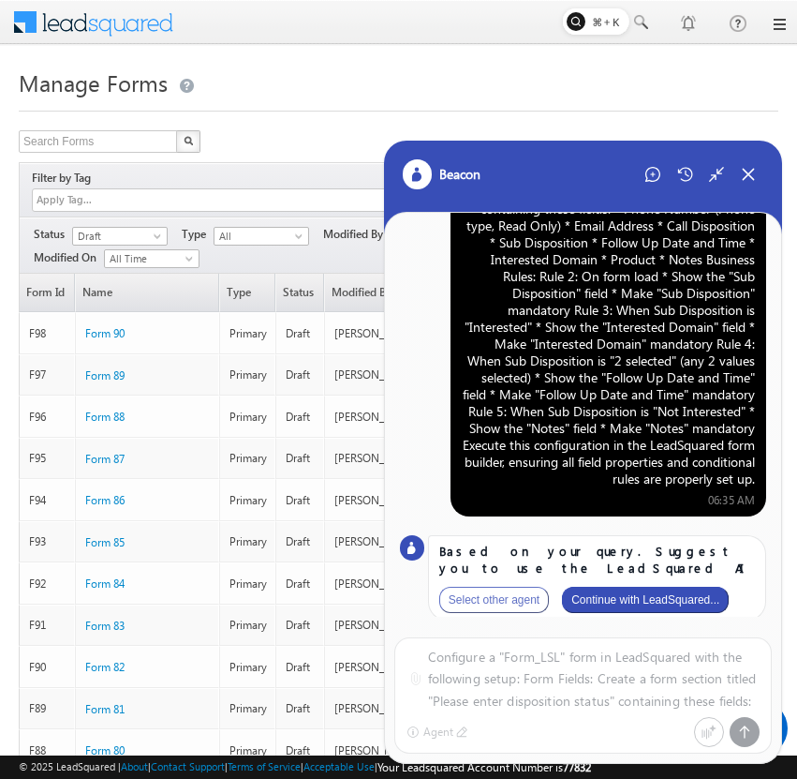
scroll to position [110, 0]
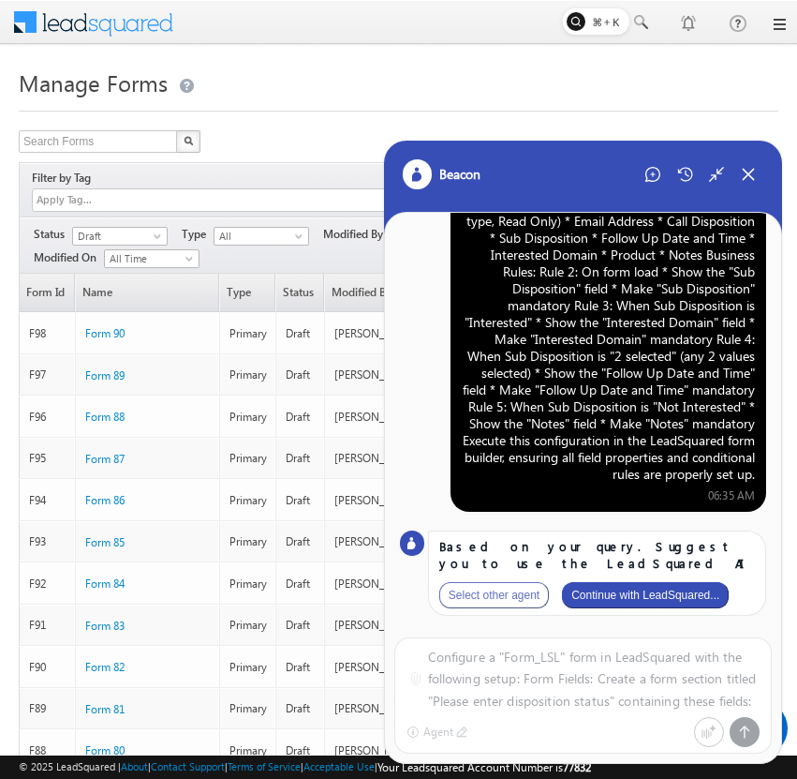
click at [690, 602] on button "Continue with LeadSquared..." at bounding box center [645, 595] width 167 height 26
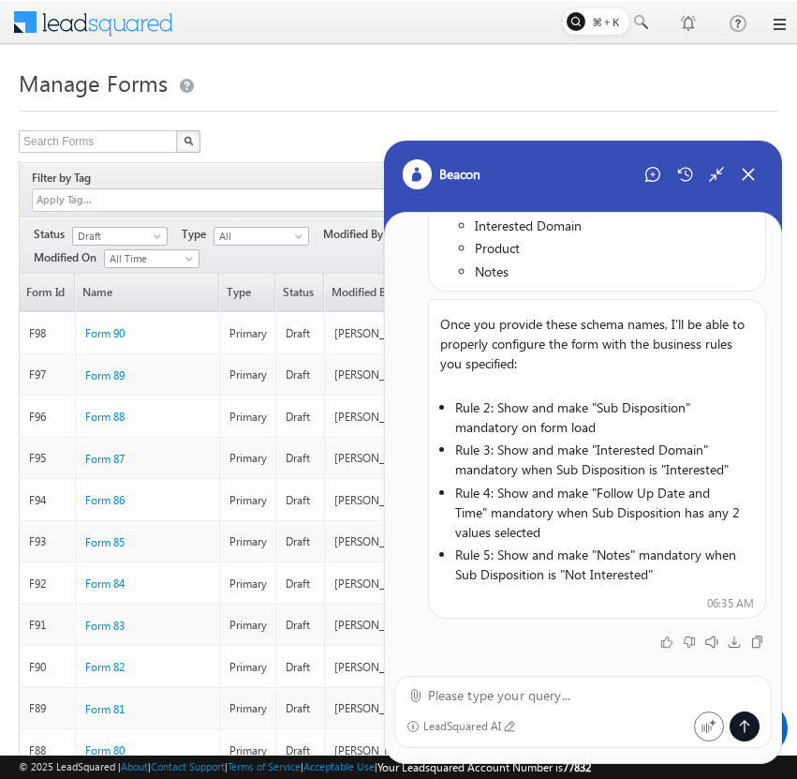
scroll to position [1078, 0]
click at [145, 228] on span "Draft" at bounding box center [117, 236] width 89 height 17
click at [135, 267] on link "Published" at bounding box center [120, 273] width 95 height 17
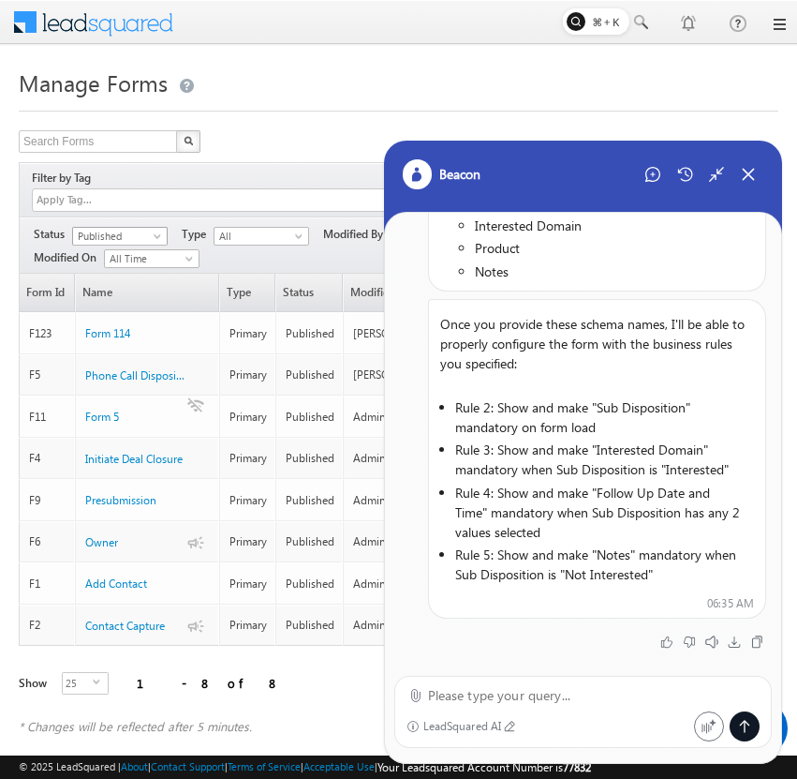
click at [150, 228] on span "Published" at bounding box center [117, 236] width 89 height 17
click at [140, 260] on link "Draft" at bounding box center [120, 254] width 95 height 17
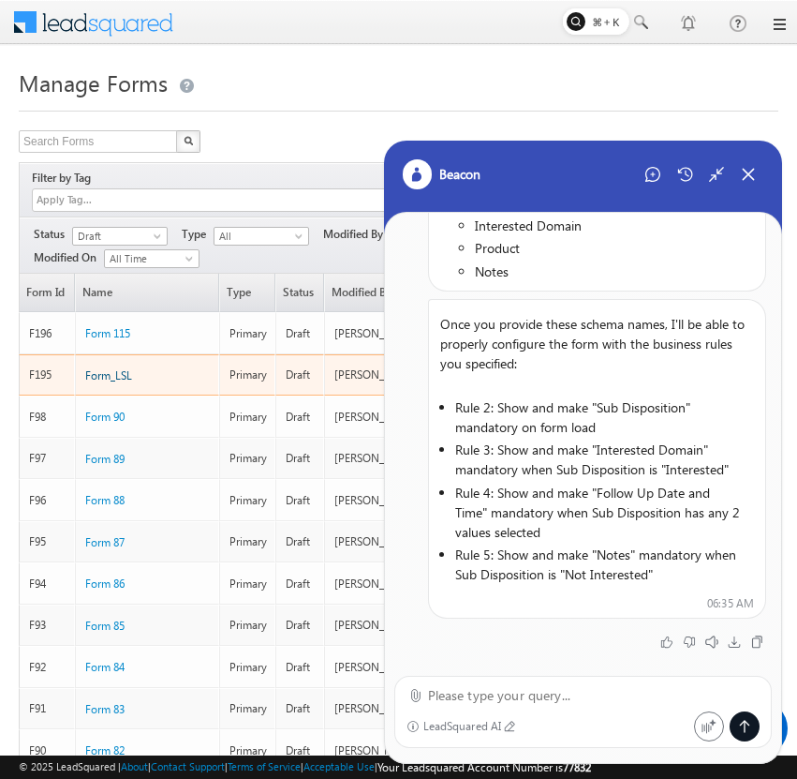
click at [121, 368] on span "Form_LSL" at bounding box center [108, 375] width 47 height 14
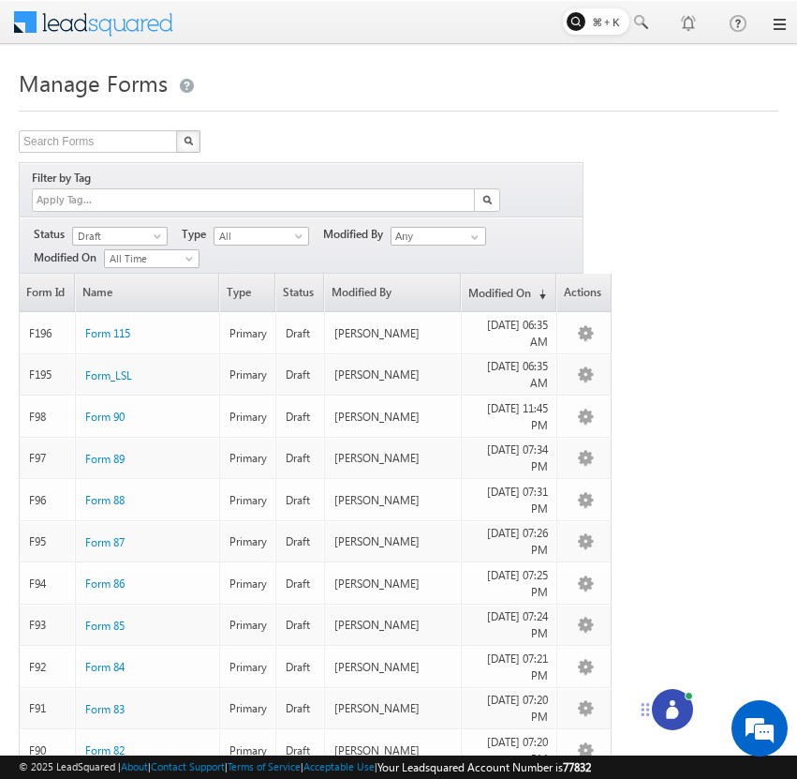
click at [669, 714] on icon at bounding box center [672, 712] width 12 height 12
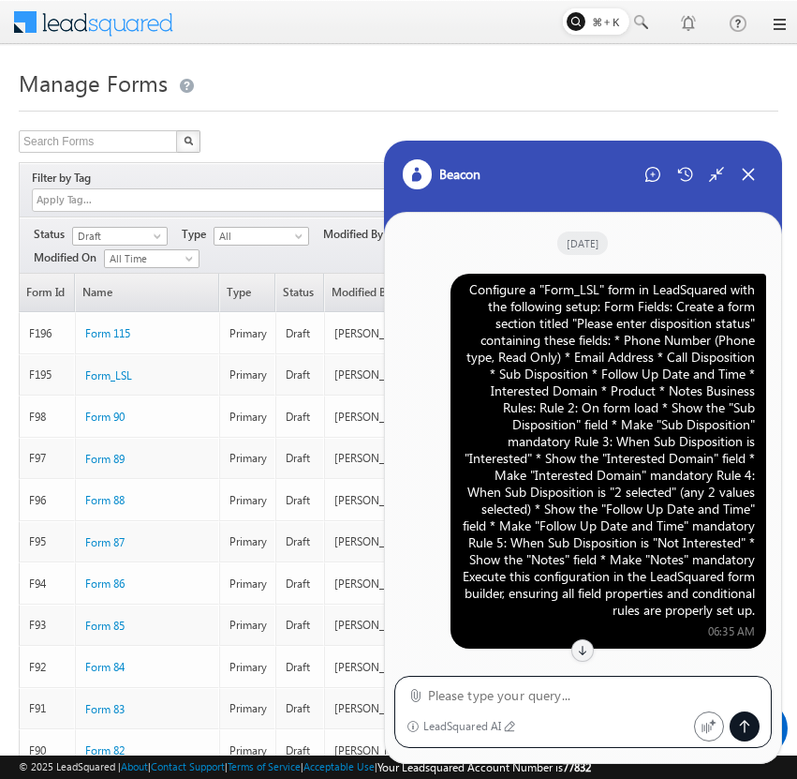
click at [625, 370] on div "Configure a "Form_LSL" form in LeadSquared with the following setup: Form Field…" at bounding box center [608, 449] width 293 height 337
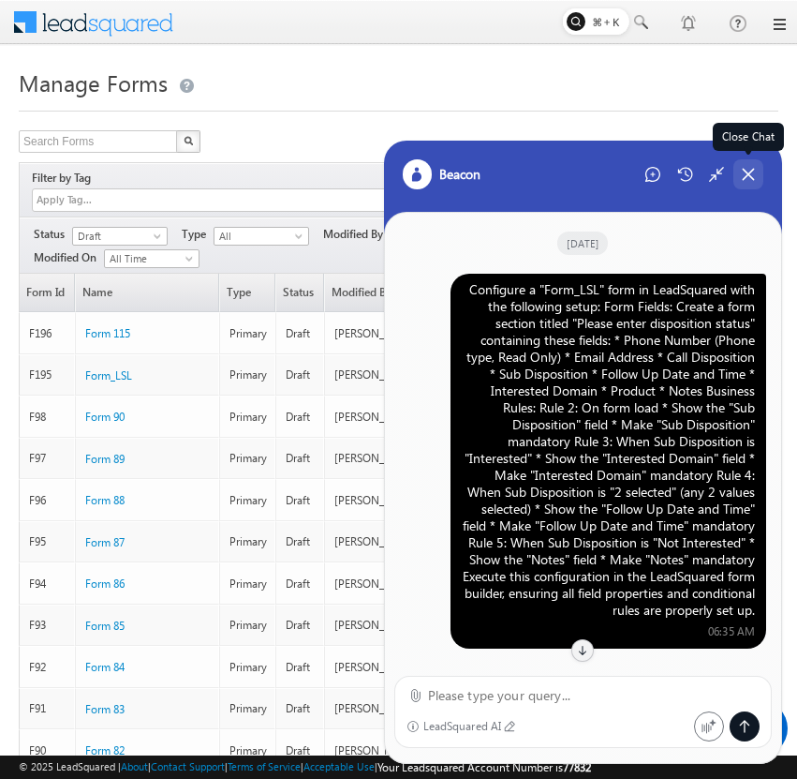
click at [750, 167] on icon at bounding box center [748, 174] width 17 height 17
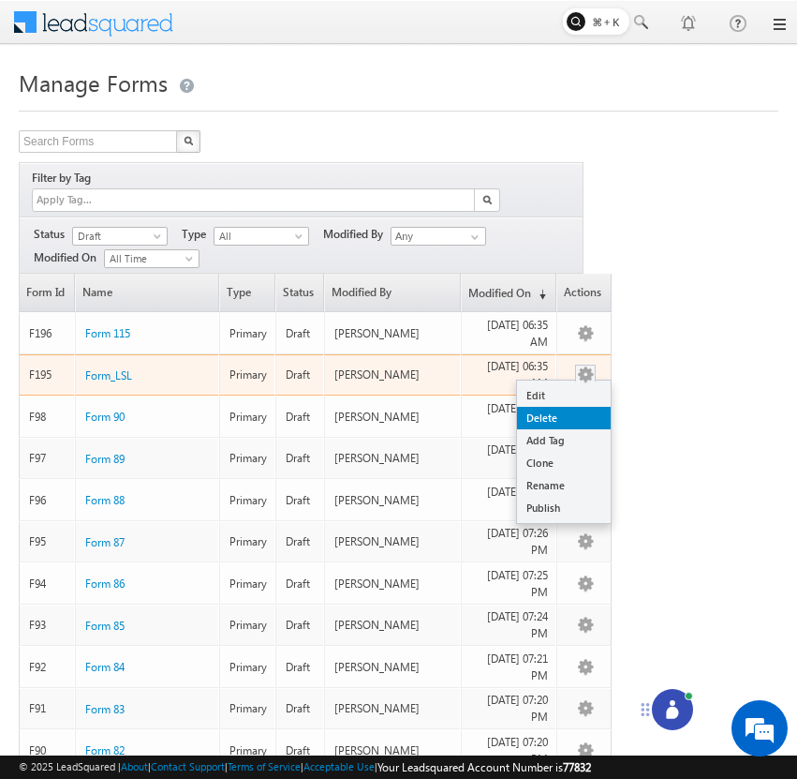
click at [582, 407] on link "Delete" at bounding box center [564, 418] width 94 height 22
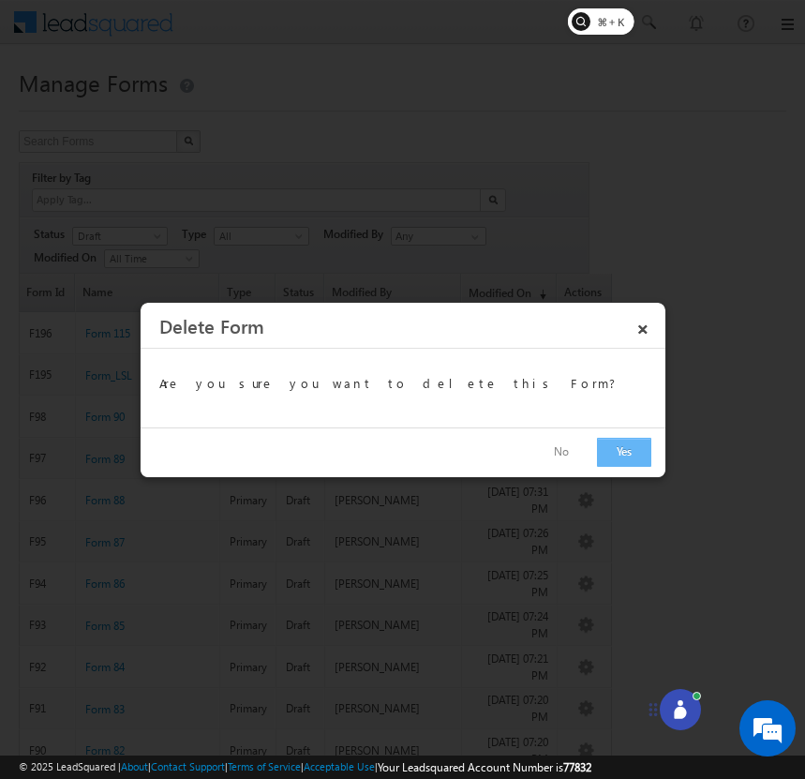
click at [609, 449] on button "Yes" at bounding box center [624, 452] width 54 height 29
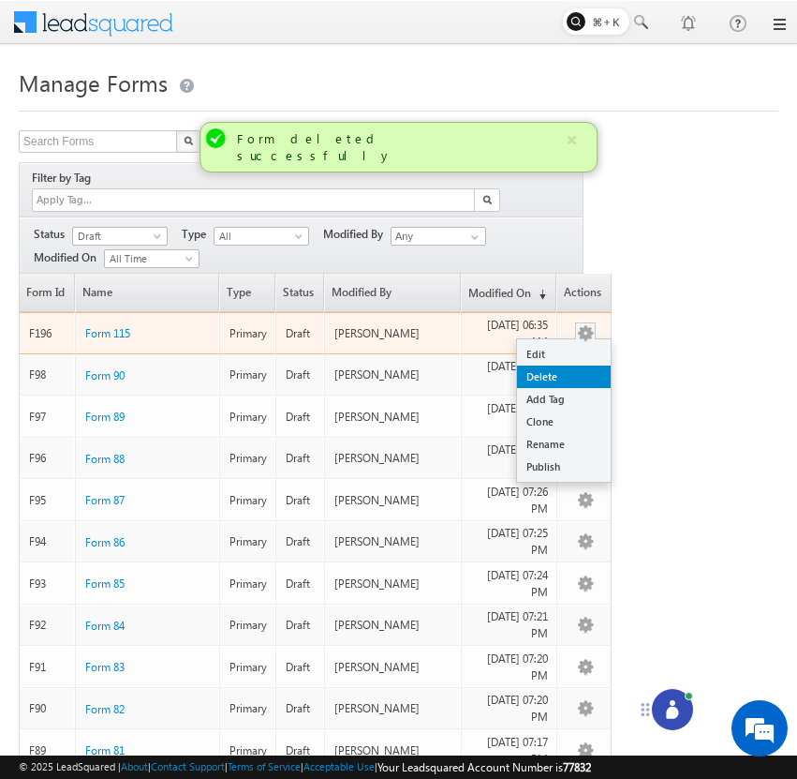
click at [582, 365] on link "Delete" at bounding box center [564, 376] width 94 height 22
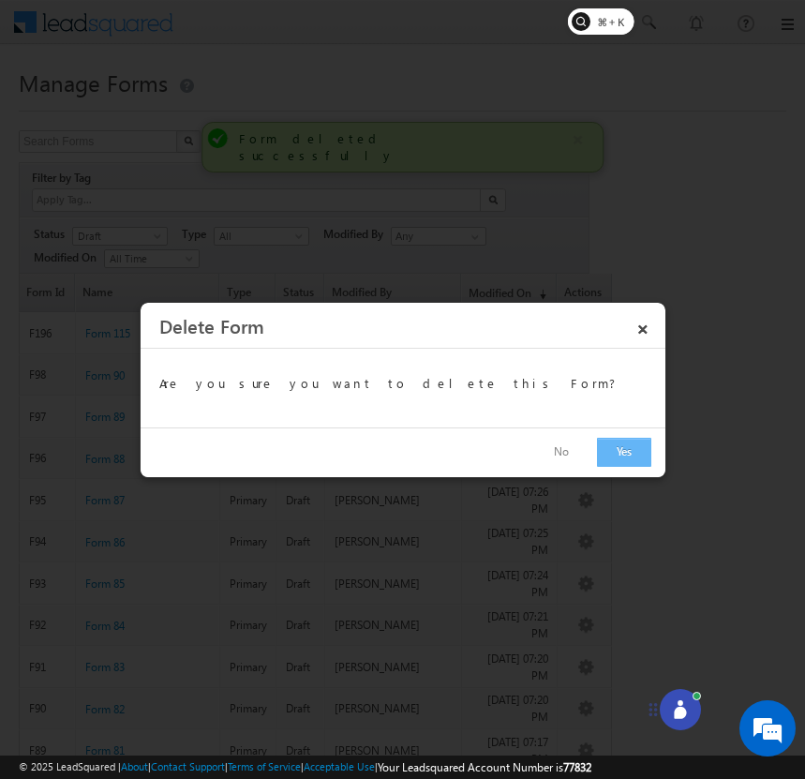
click at [622, 454] on button "Yes" at bounding box center [624, 452] width 54 height 29
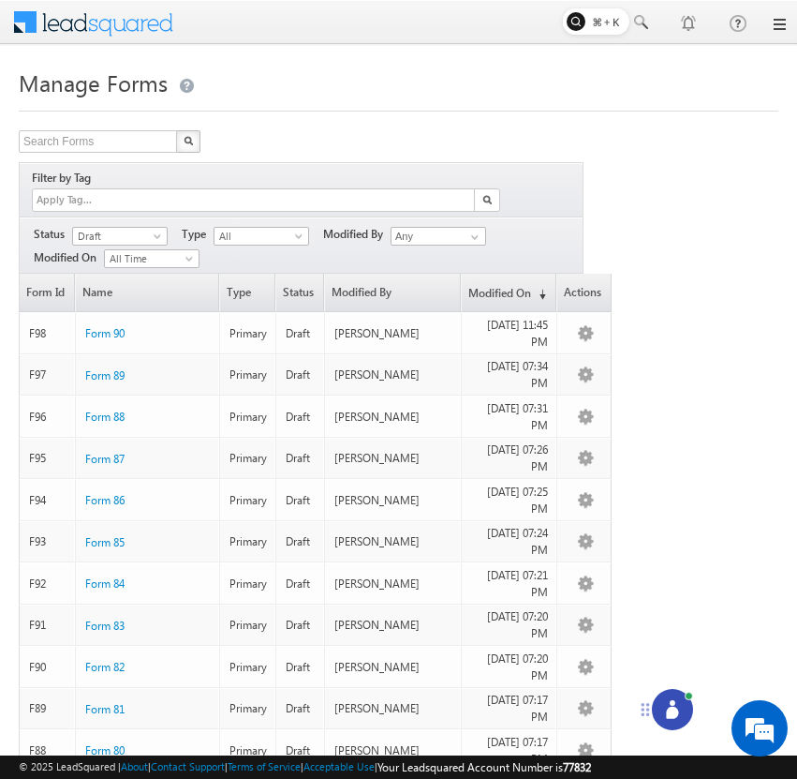
click at [674, 701] on circle at bounding box center [673, 703] width 6 height 6
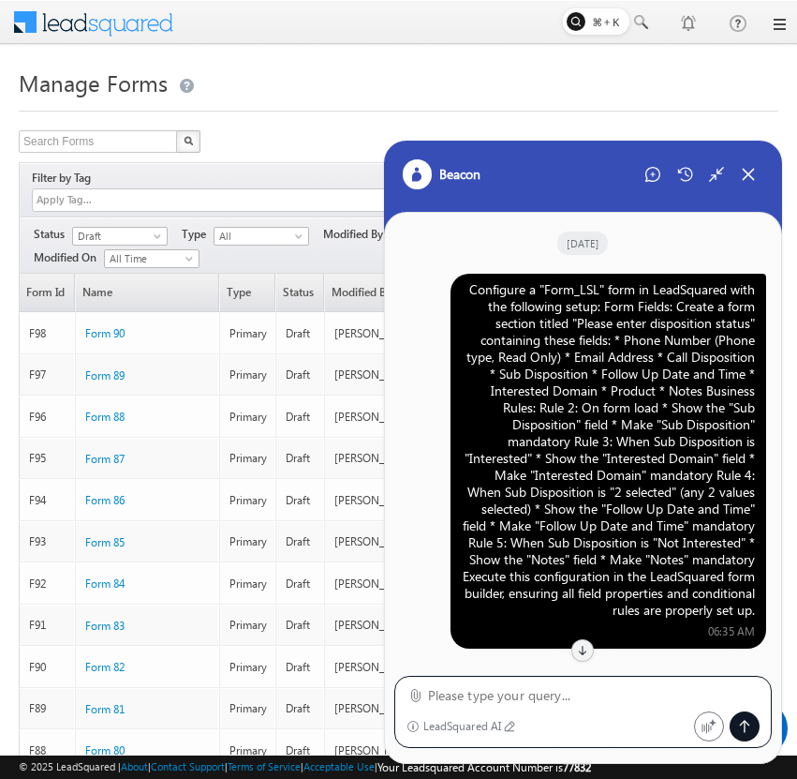
scroll to position [862, 0]
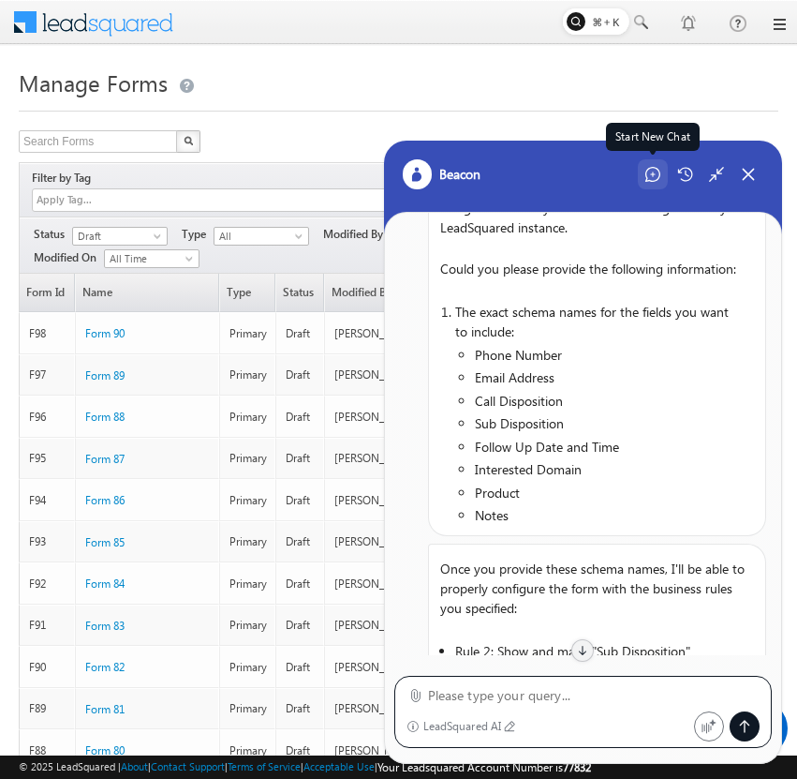
click at [651, 169] on icon at bounding box center [653, 174] width 15 height 15
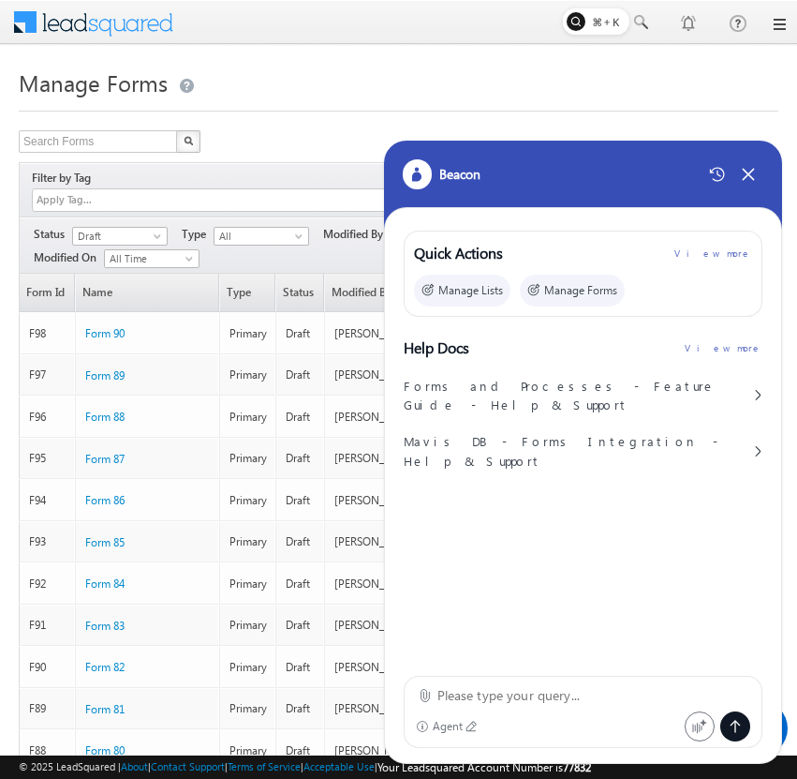
scroll to position [0, 0]
click at [612, 700] on textarea at bounding box center [595, 695] width 314 height 22
paste textarea "Configure a "Form_LSL" form in LeadSquared with the following setup: Form Field…"
type textarea "Configure a "Form_LSL" form in LeadSquared with the following setup: Form Field…"
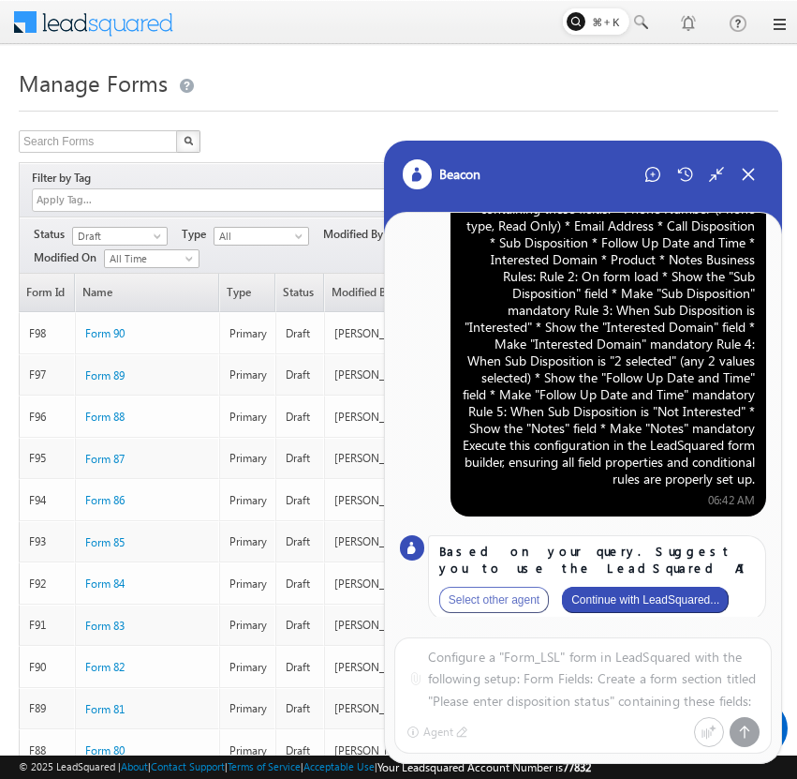
scroll to position [110, 0]
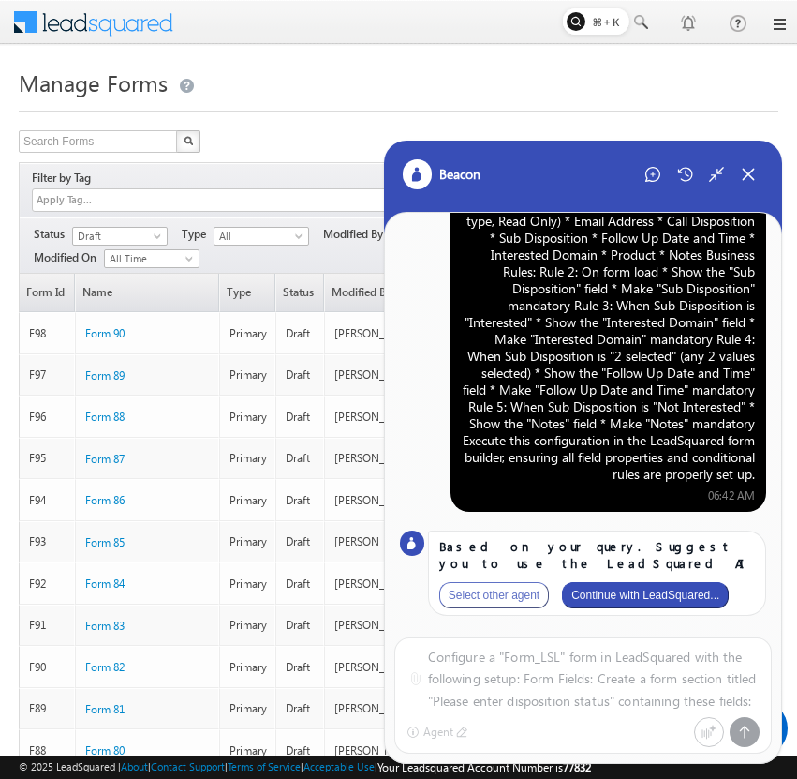
click at [663, 593] on button "Continue with LeadSquared..." at bounding box center [645, 595] width 167 height 26
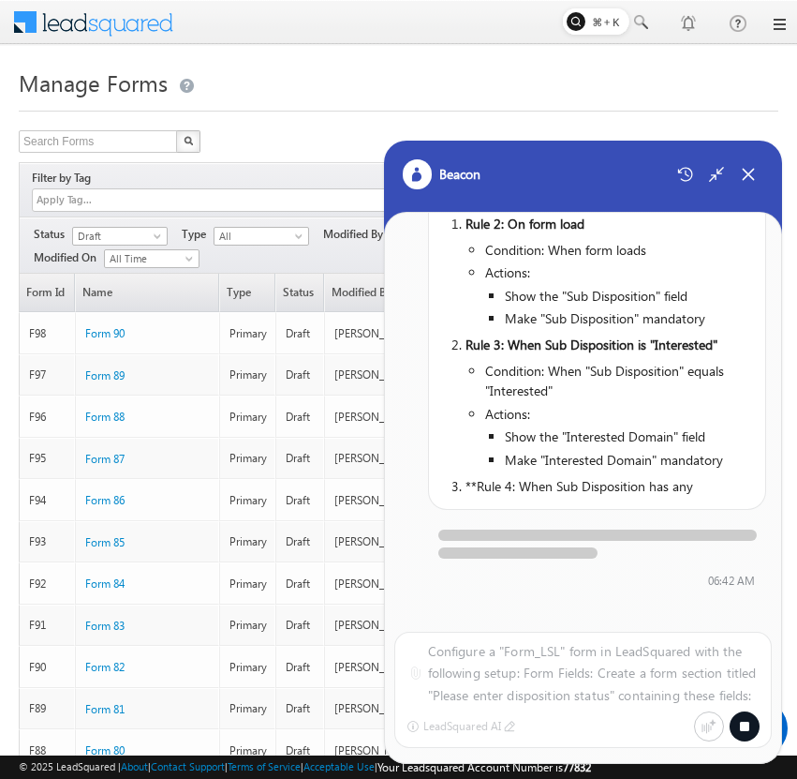
scroll to position [1978, 0]
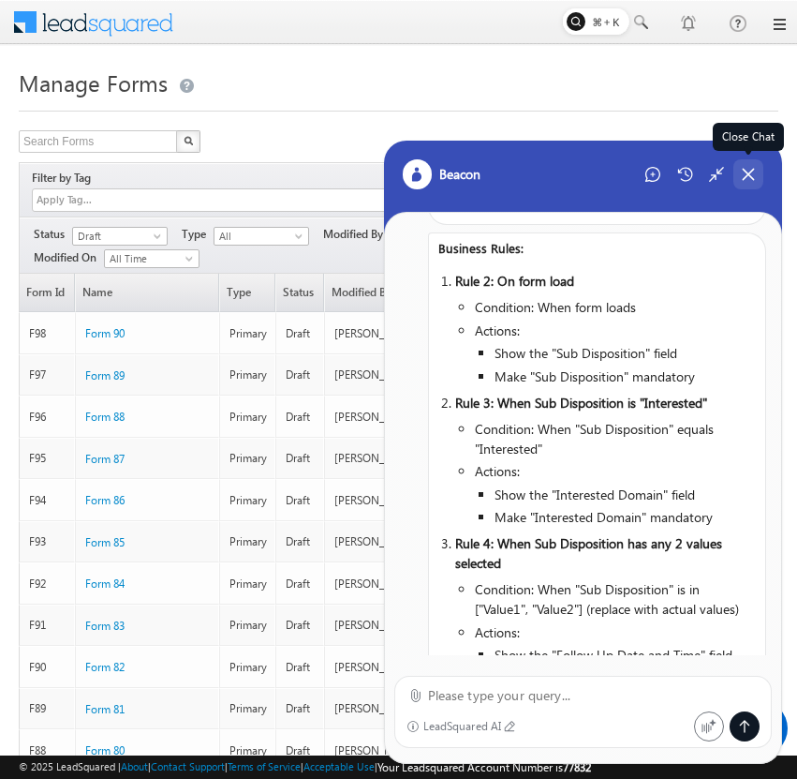
click at [739, 174] on div "Close Chat" at bounding box center [749, 174] width 30 height 30
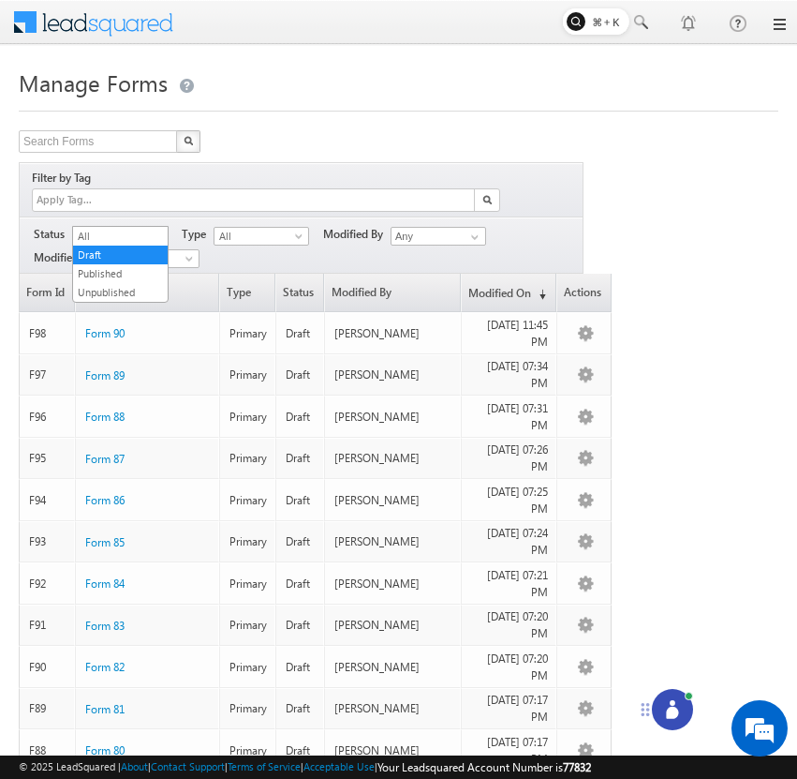
click at [144, 228] on span "Draft" at bounding box center [117, 236] width 89 height 17
click at [139, 275] on link "Published" at bounding box center [120, 273] width 95 height 17
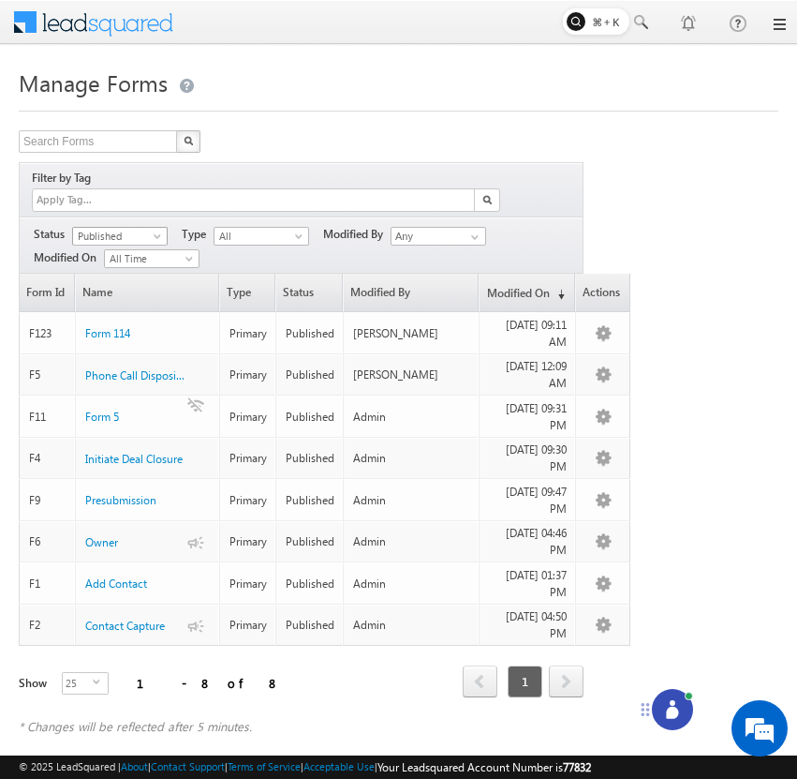
click at [150, 228] on span "Published" at bounding box center [117, 236] width 89 height 17
click at [139, 260] on link "Draft" at bounding box center [120, 254] width 95 height 17
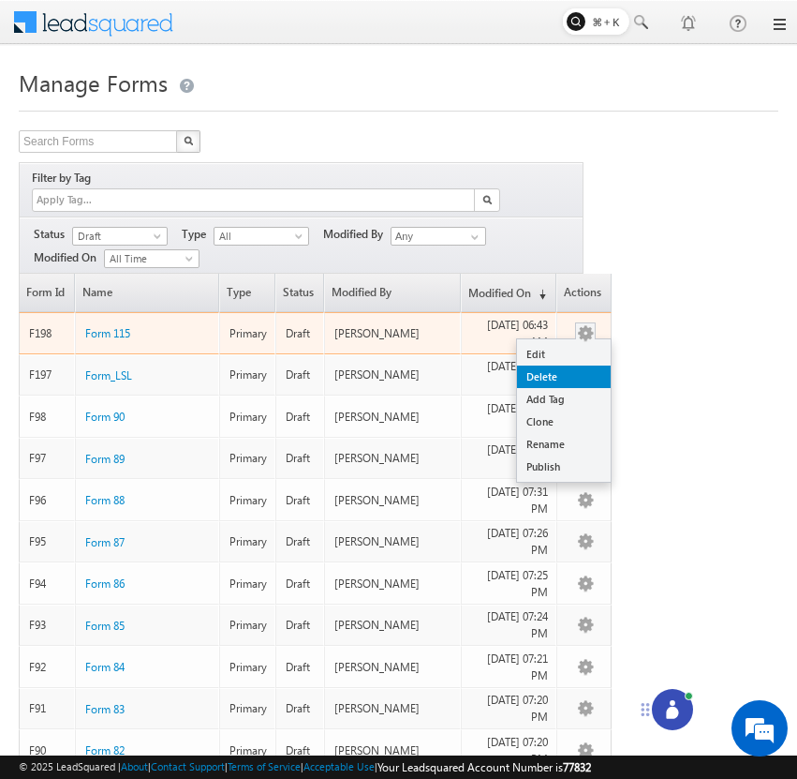
click at [574, 365] on link "Delete" at bounding box center [564, 376] width 94 height 22
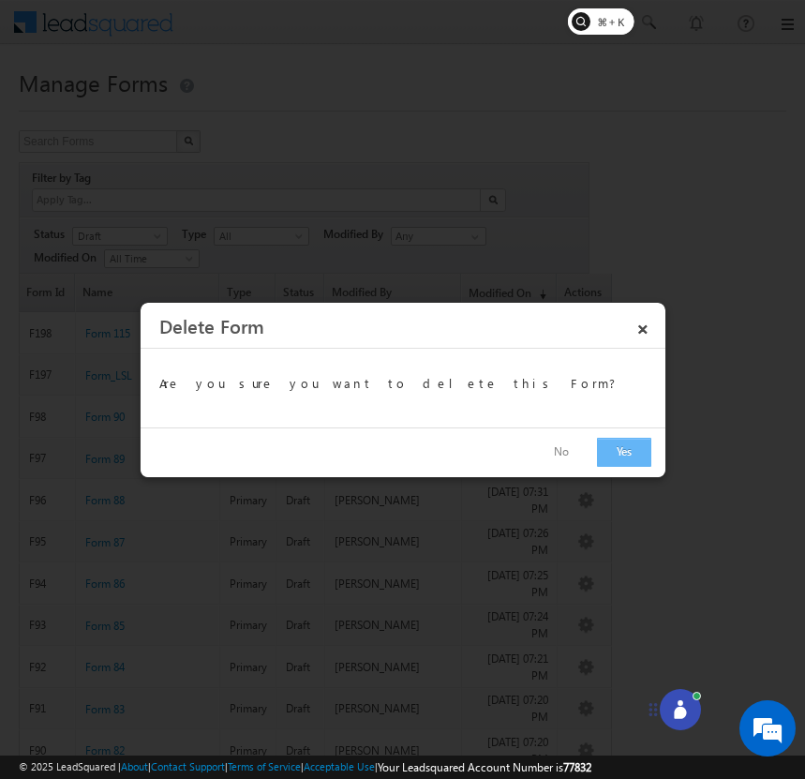
click at [614, 447] on button "Yes" at bounding box center [624, 452] width 54 height 29
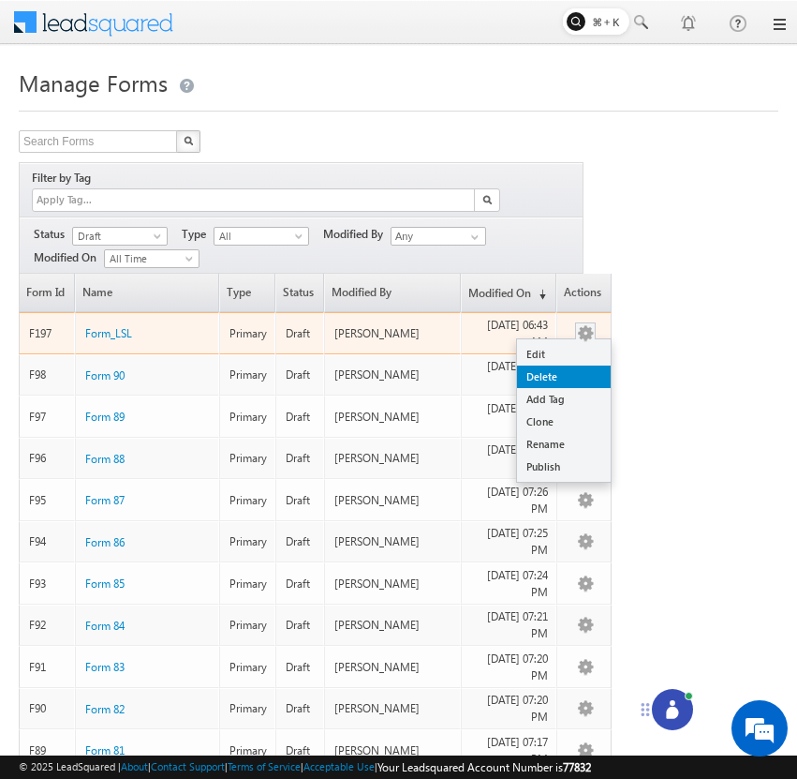
click at [580, 365] on link "Delete" at bounding box center [564, 376] width 94 height 22
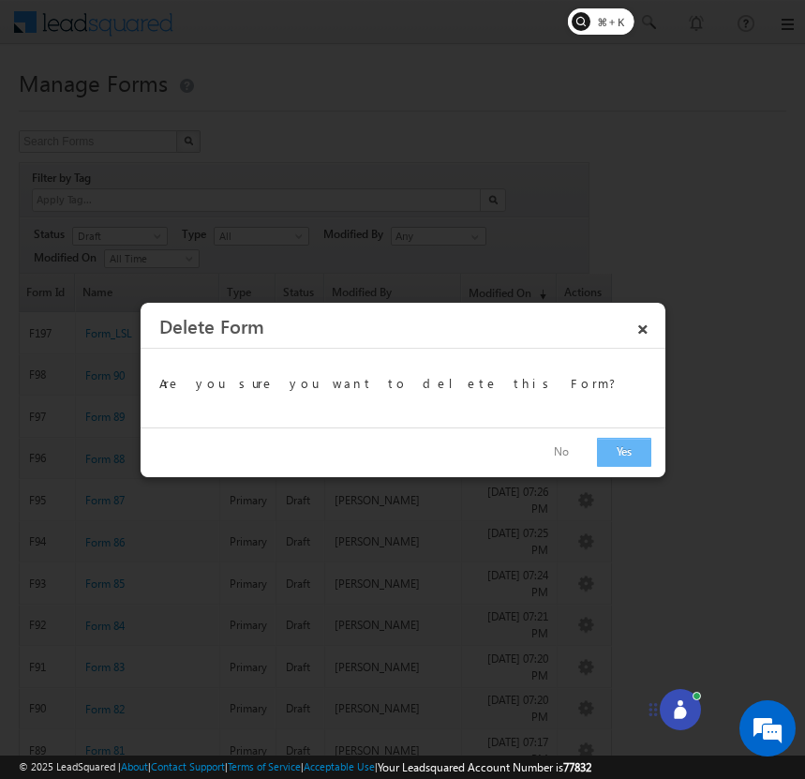
click at [620, 453] on button "Yes" at bounding box center [624, 452] width 54 height 29
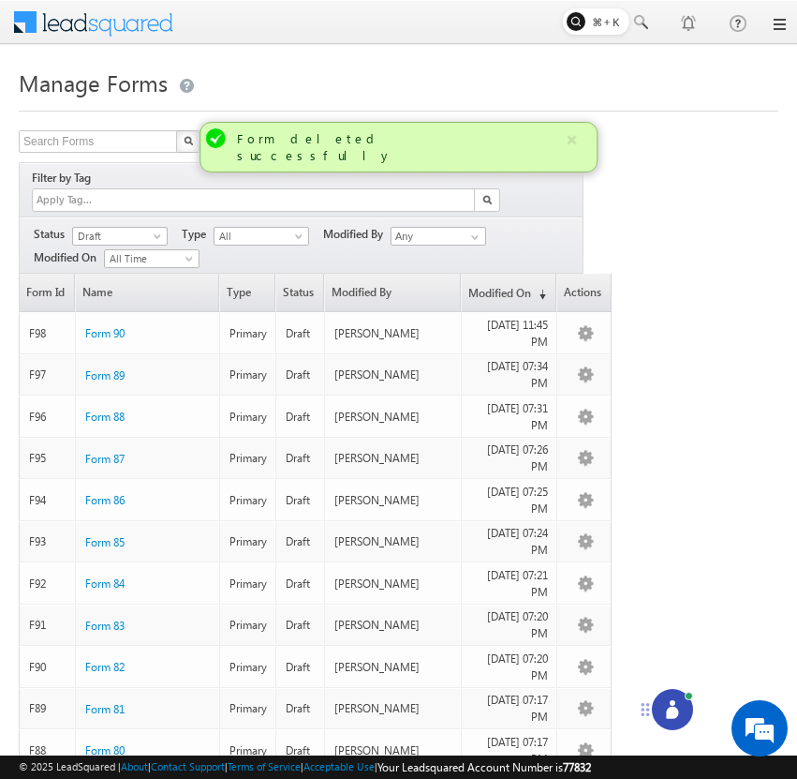
click at [675, 713] on icon at bounding box center [672, 712] width 12 height 12
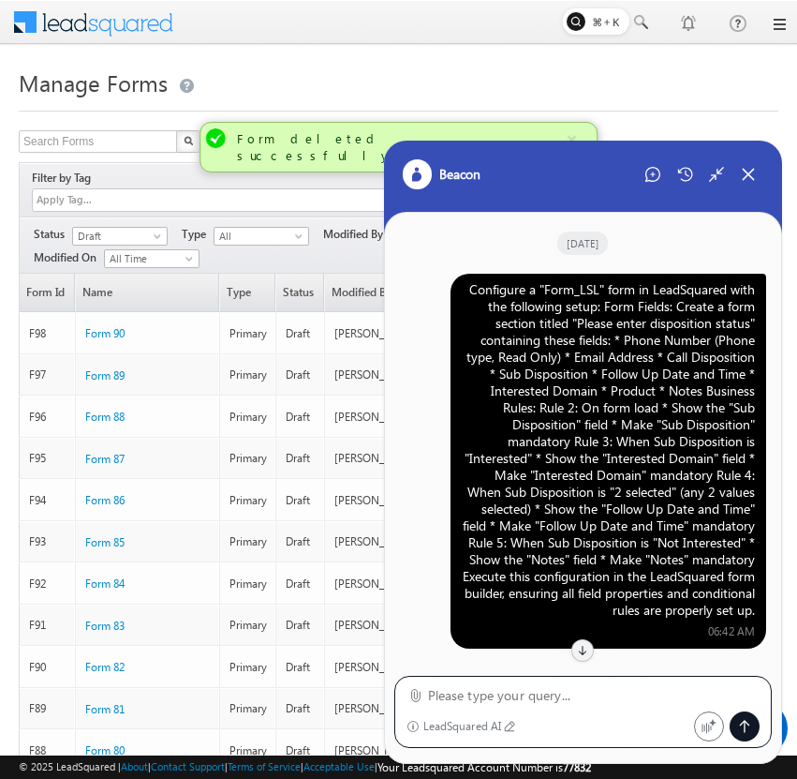
scroll to position [2243, 0]
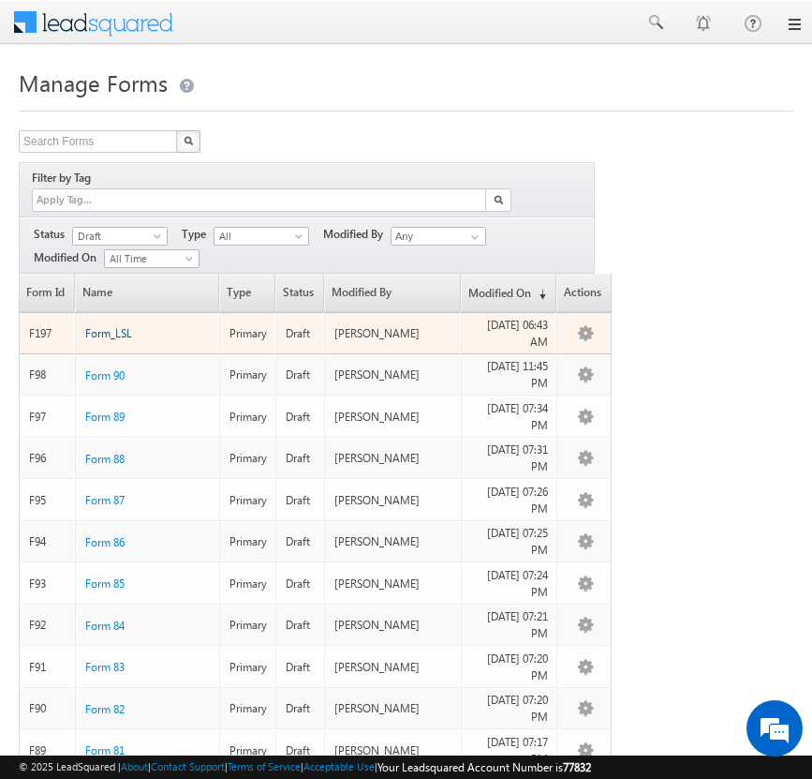
click at [110, 326] on span "Form_LSL" at bounding box center [108, 333] width 47 height 14
click at [121, 326] on span "Form_LSL" at bounding box center [108, 333] width 47 height 14
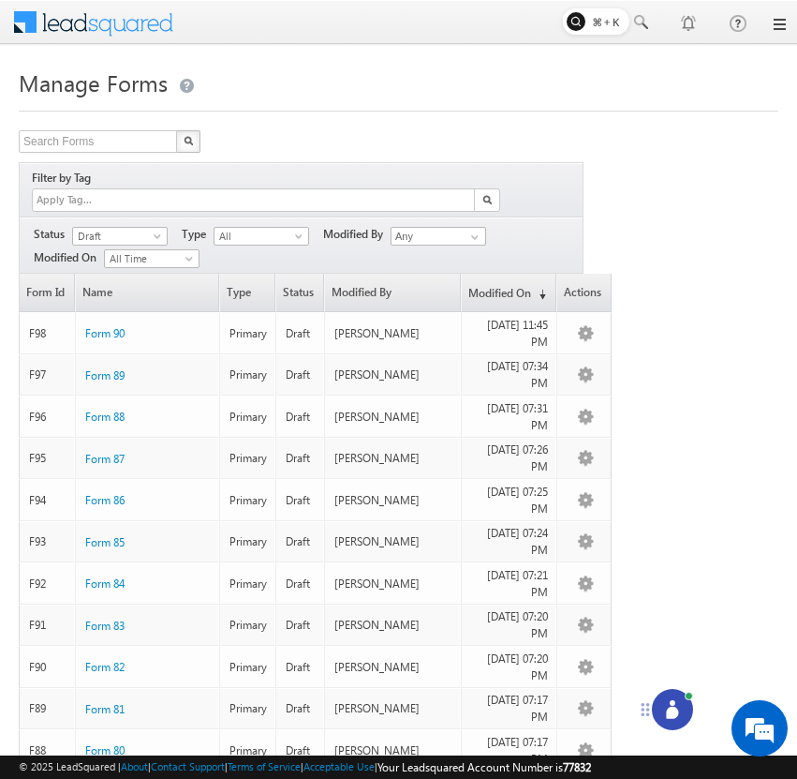
click at [668, 719] on div at bounding box center [672, 709] width 41 height 41
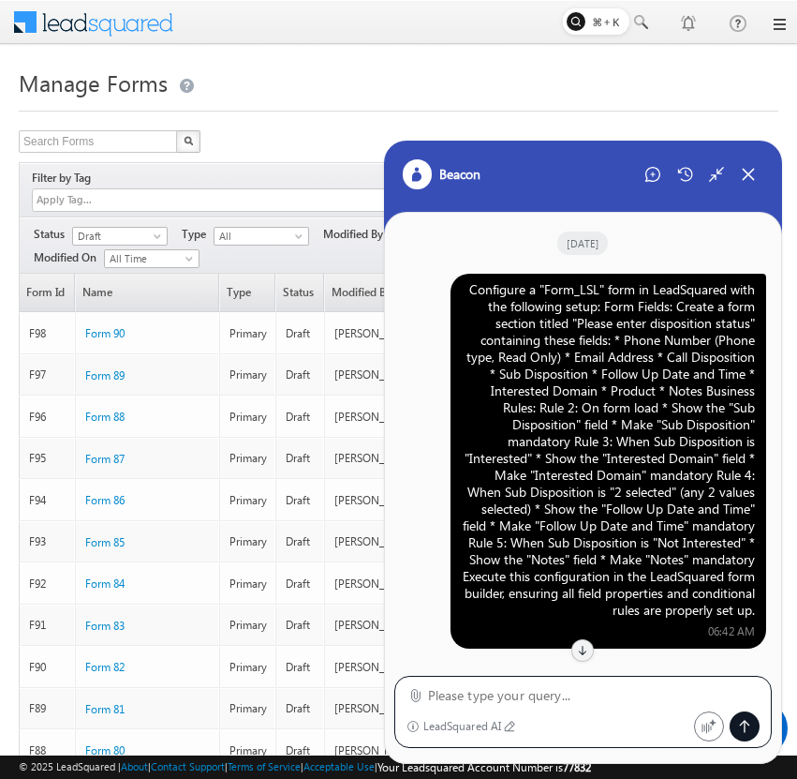
scroll to position [2243, 0]
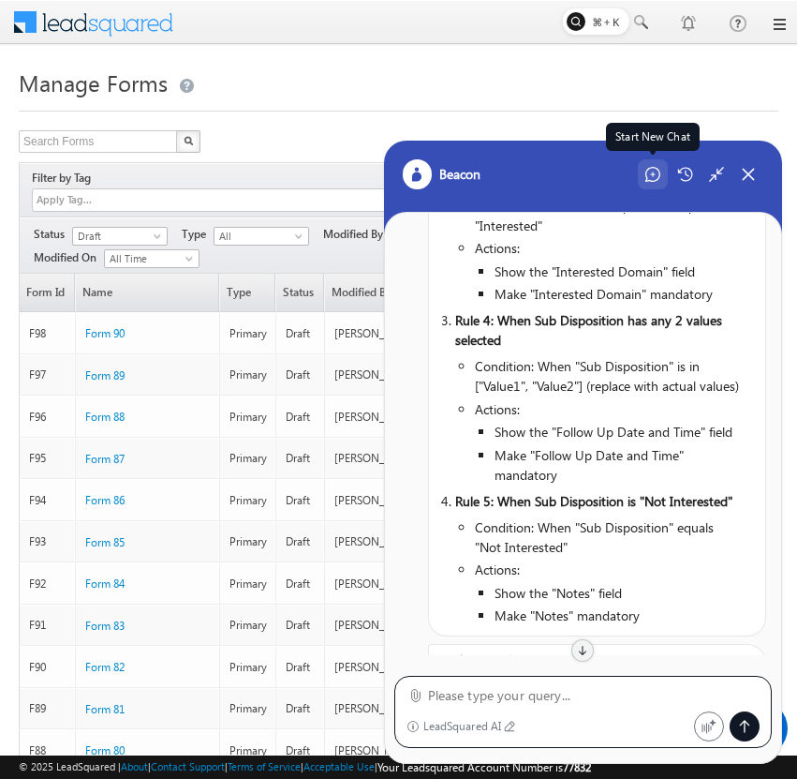
click at [650, 171] on icon at bounding box center [653, 174] width 15 height 15
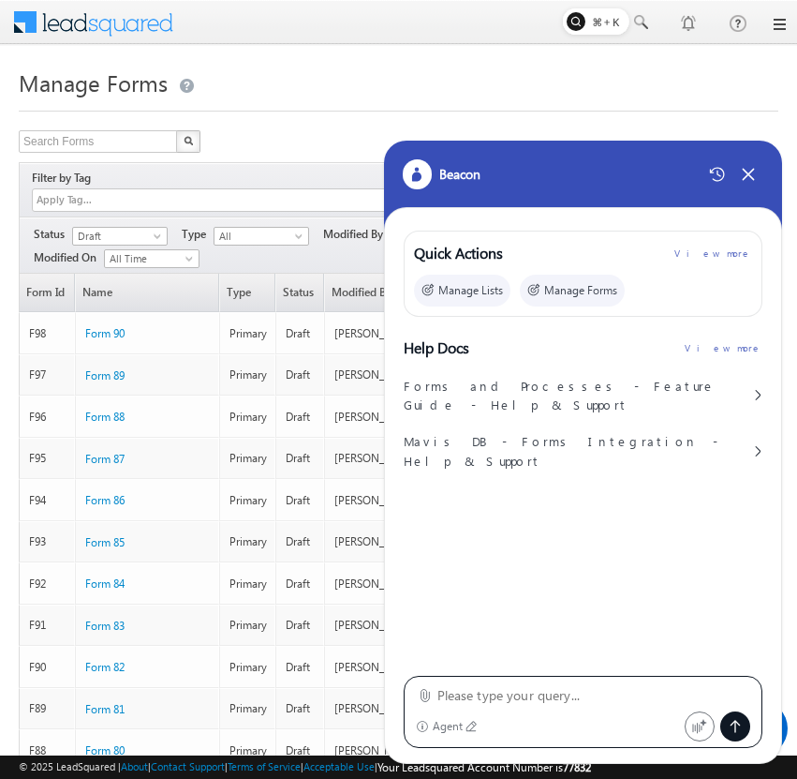
type textarea "Configure a "Form_LSL" form in LeadSquared with the following setup: Form Field…"
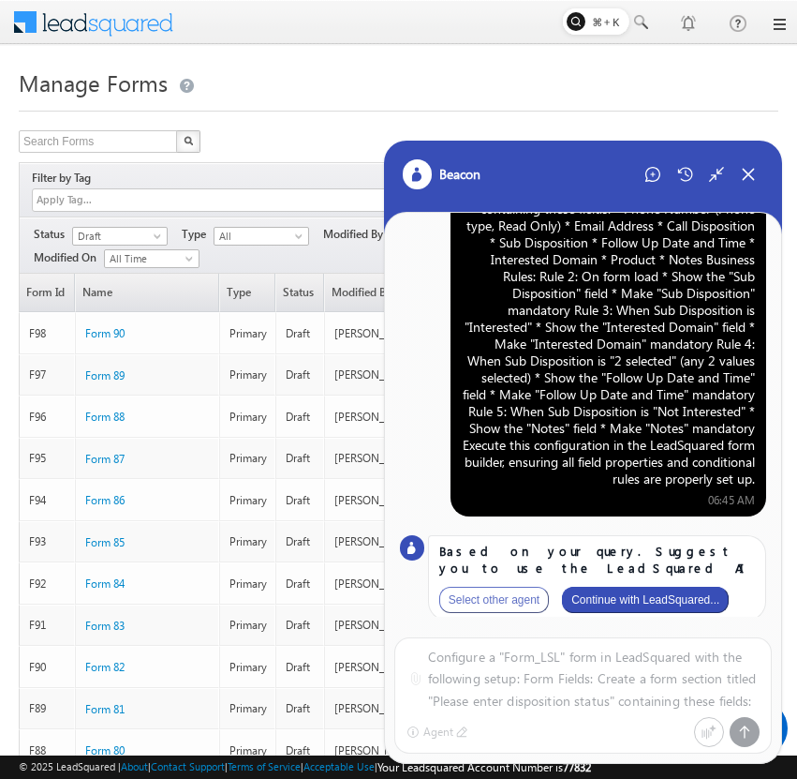
scroll to position [110, 0]
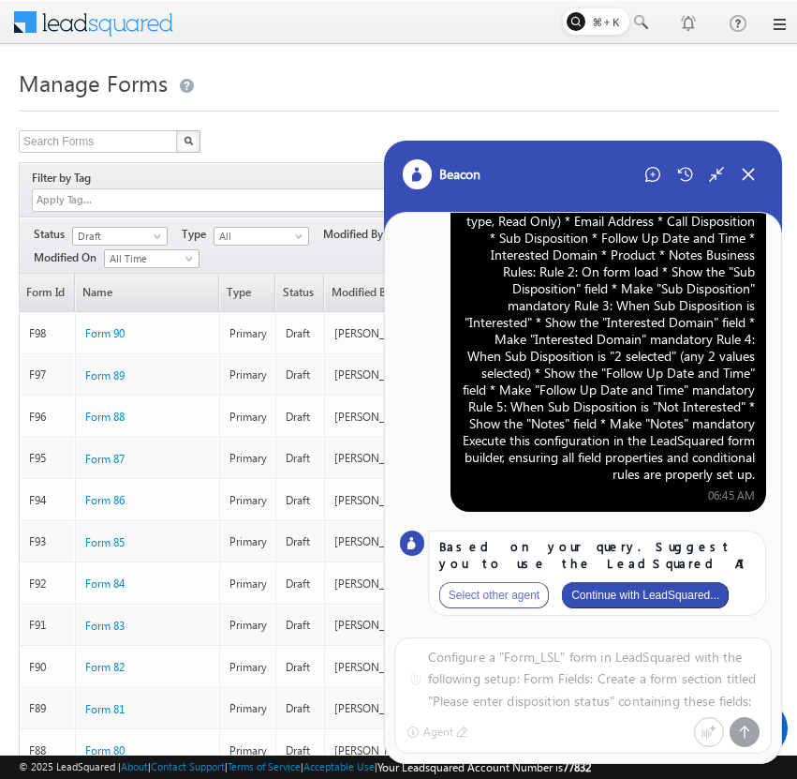
click at [630, 593] on button "Continue with LeadSquared..." at bounding box center [645, 595] width 167 height 26
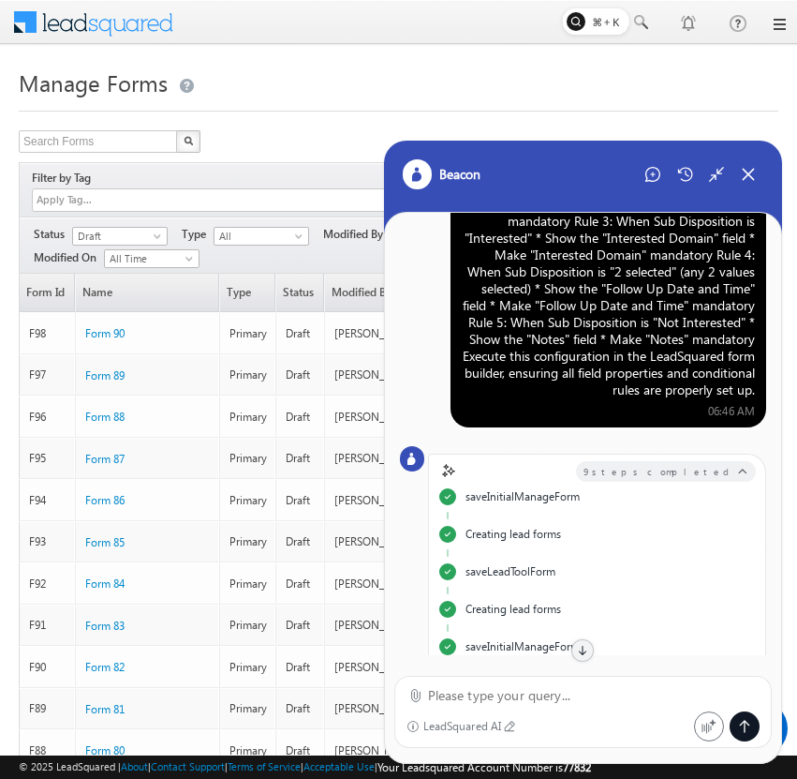
scroll to position [0, 0]
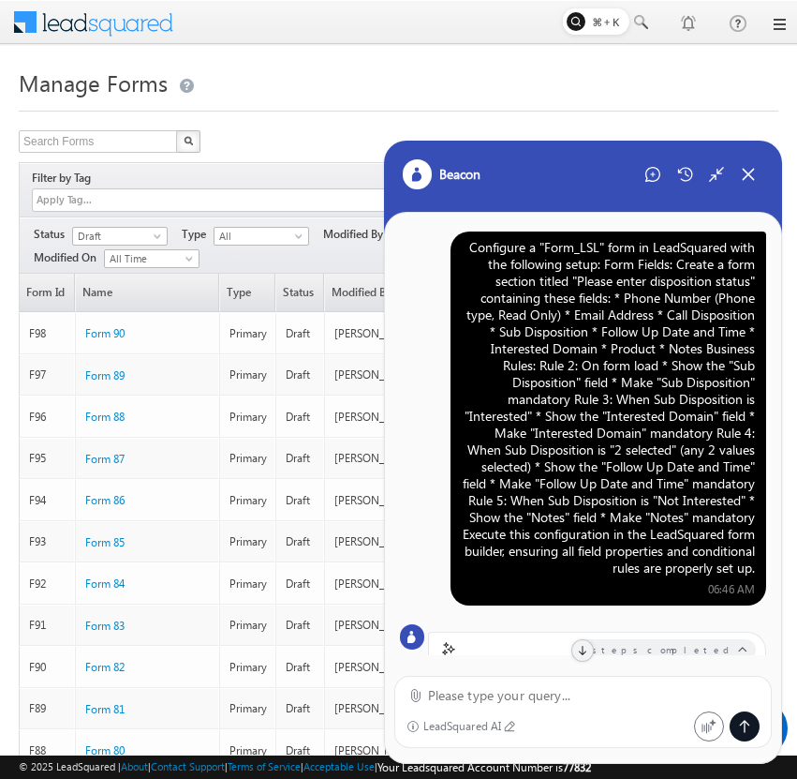
click at [570, 368] on div "Configure a "Form_LSL" form in LeadSquared with the following setup: Form Field…" at bounding box center [608, 407] width 293 height 337
click at [748, 180] on icon at bounding box center [748, 174] width 17 height 17
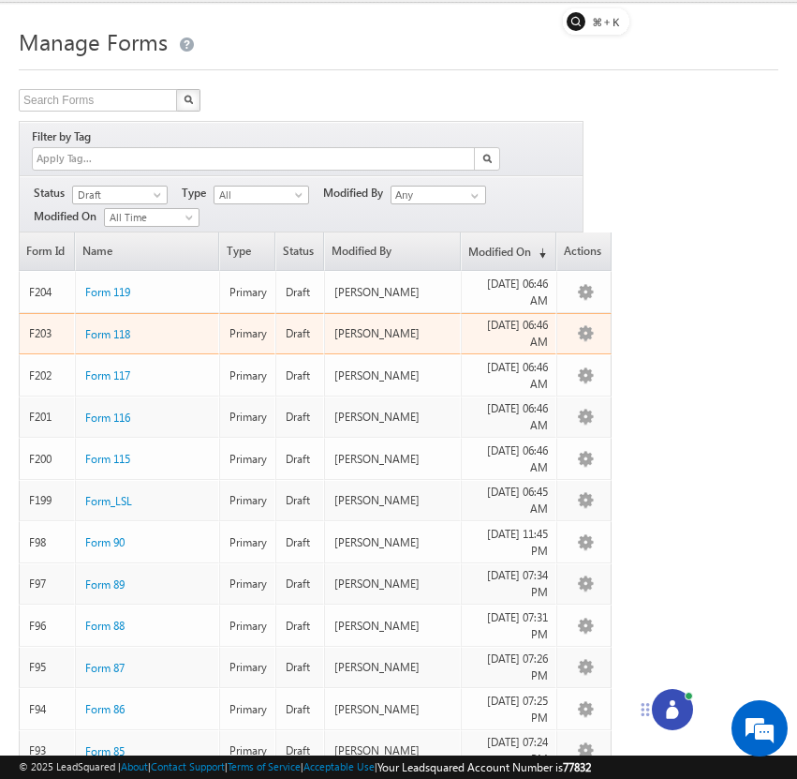
scroll to position [43, 0]
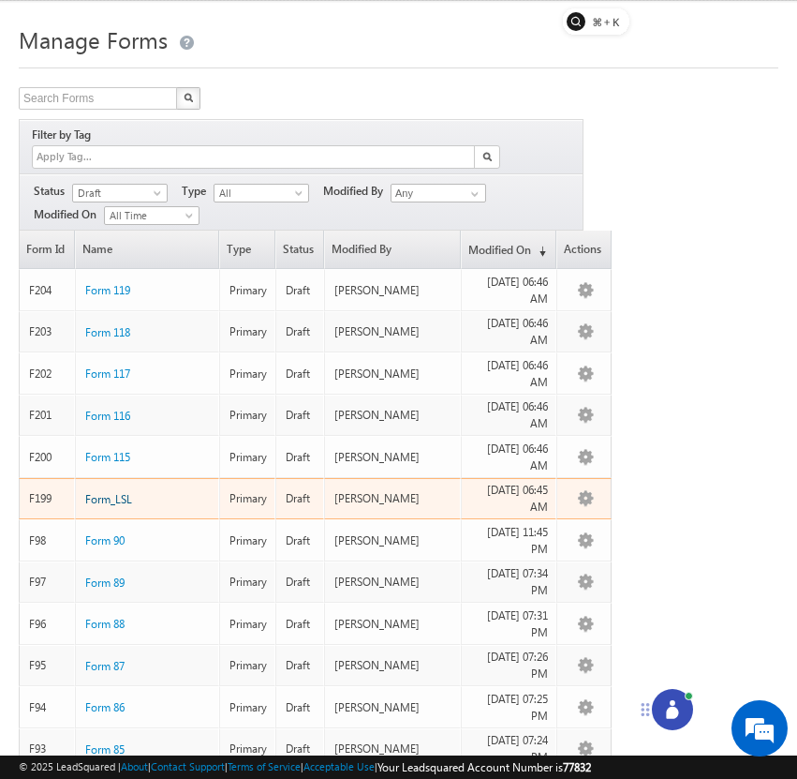
click at [122, 492] on span "Form_LSL" at bounding box center [108, 499] width 47 height 14
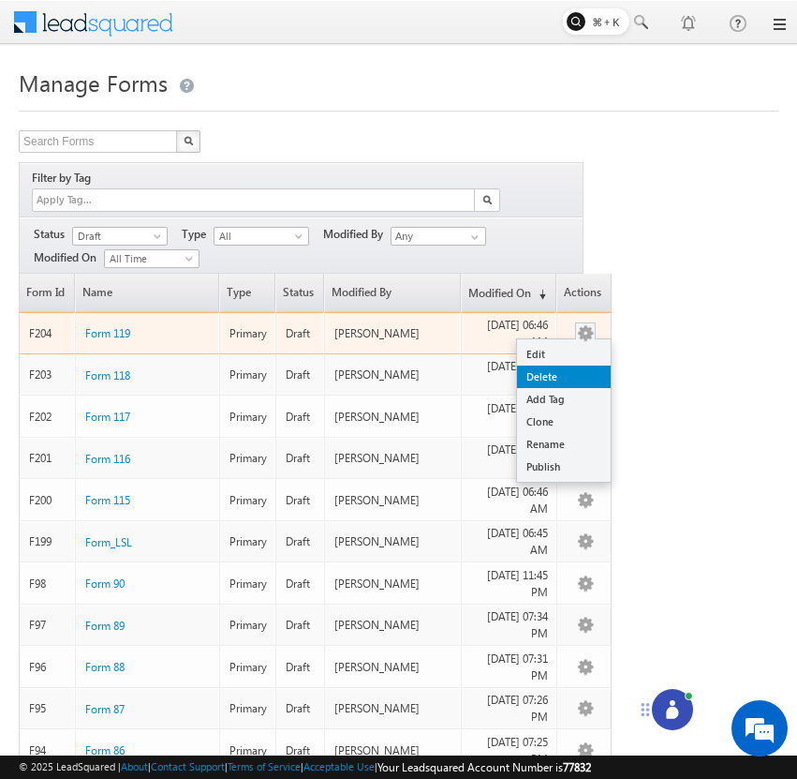
click at [572, 365] on link "Delete" at bounding box center [564, 376] width 94 height 22
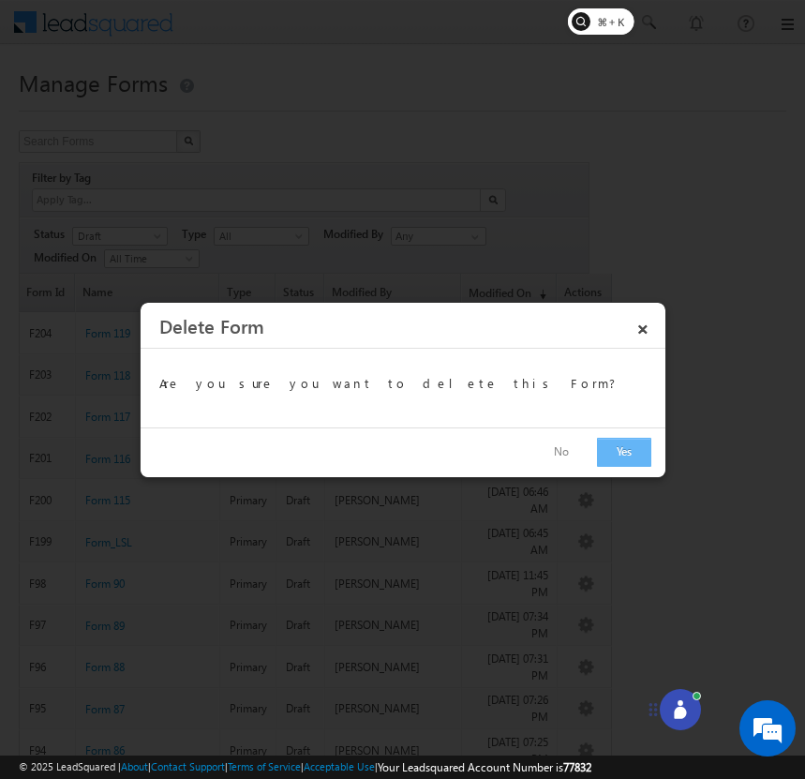
click at [613, 453] on button "Yes" at bounding box center [624, 452] width 54 height 29
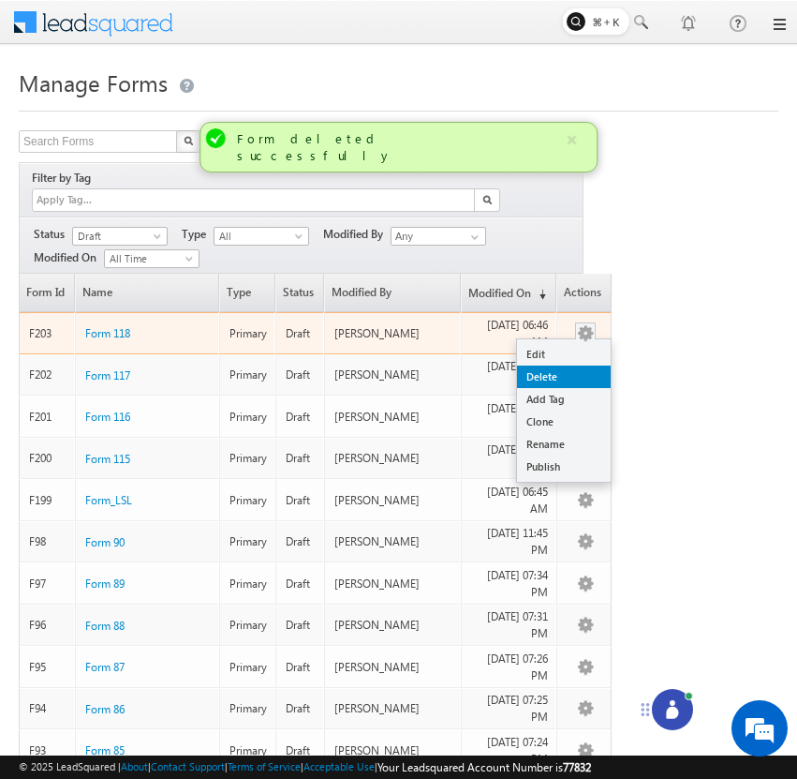
click at [581, 365] on link "Delete" at bounding box center [564, 376] width 94 height 22
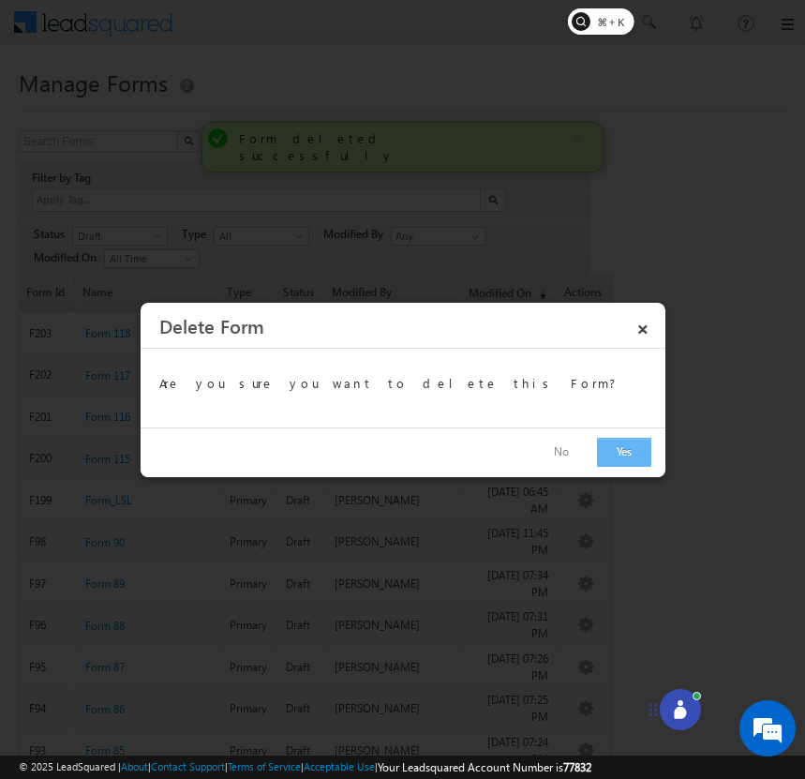
click at [615, 453] on button "Yes" at bounding box center [624, 452] width 54 height 29
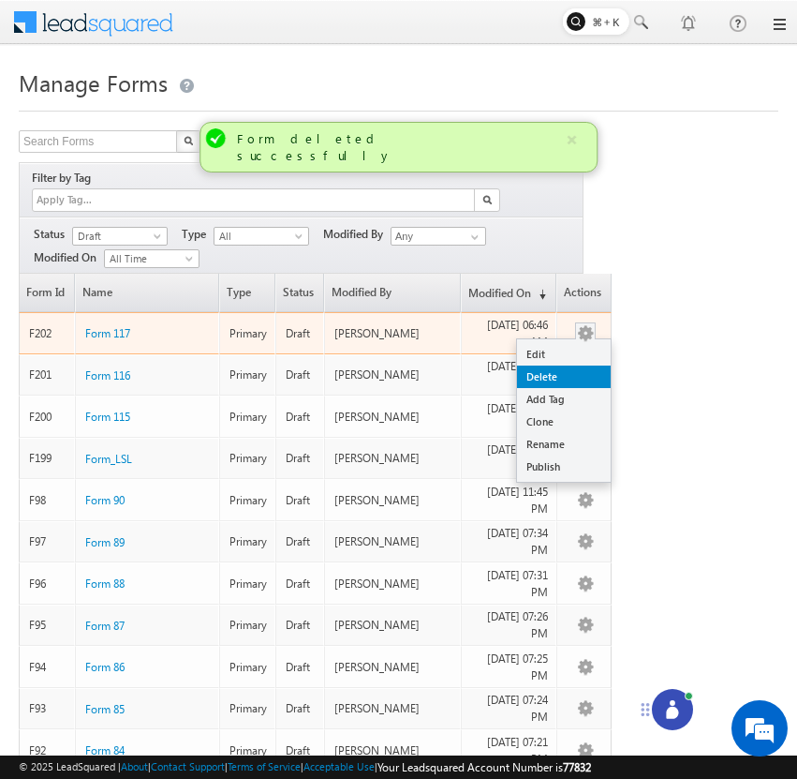
click at [581, 365] on link "Delete" at bounding box center [564, 376] width 94 height 22
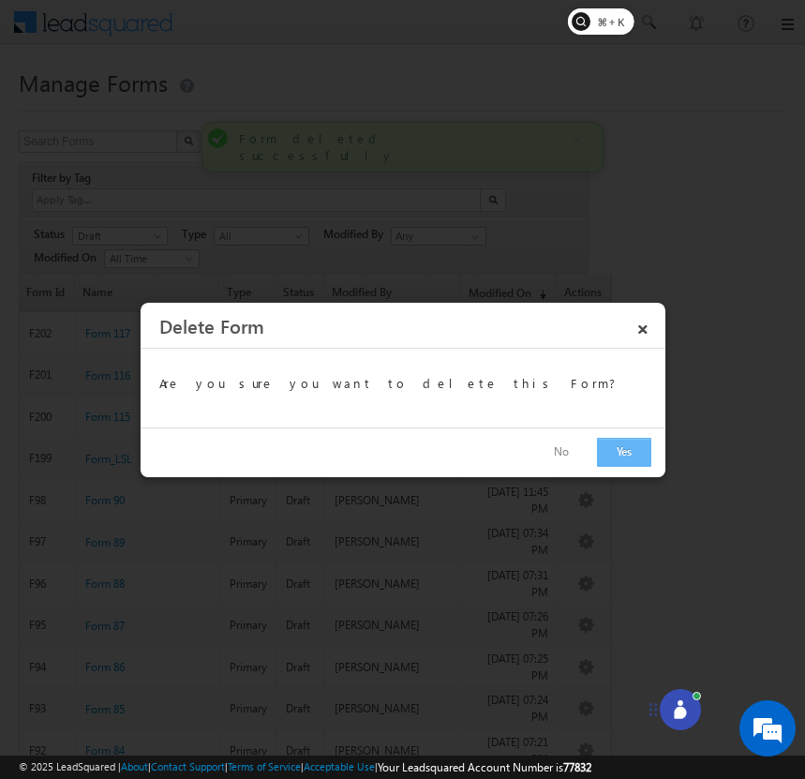
click at [615, 449] on button "Yes" at bounding box center [624, 452] width 54 height 29
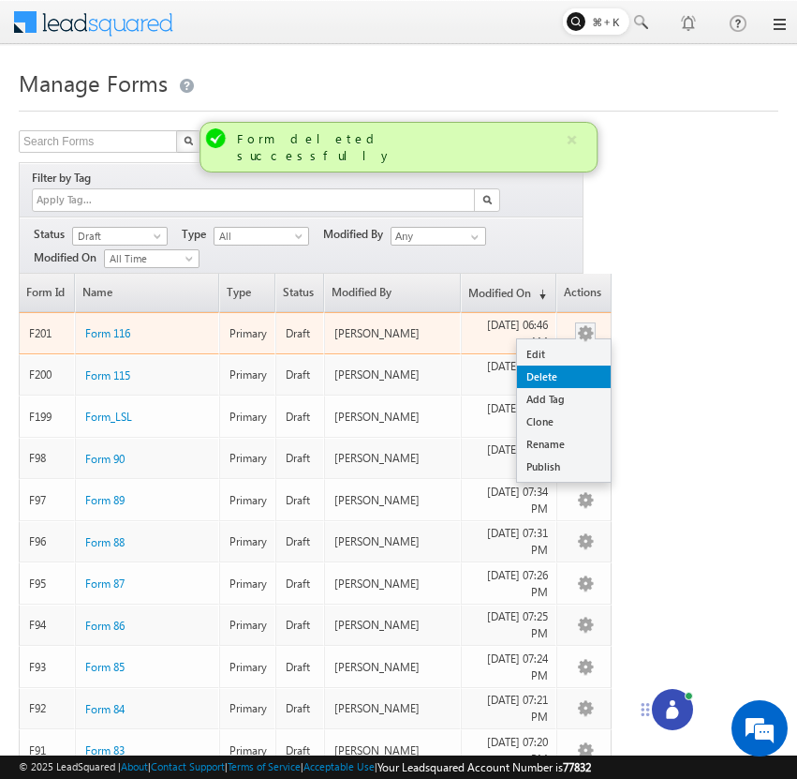
click at [580, 365] on link "Delete" at bounding box center [564, 376] width 94 height 22
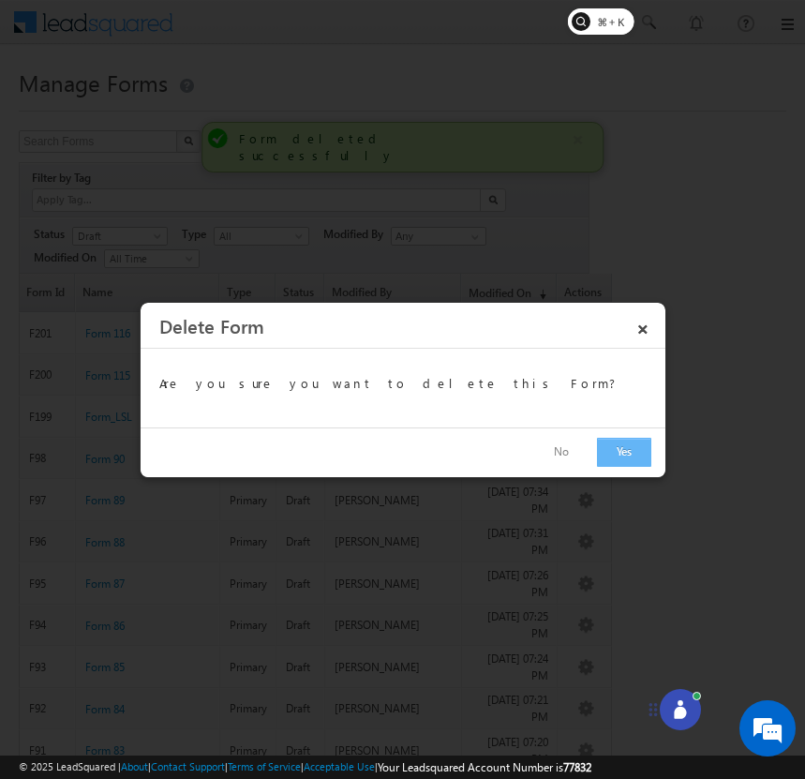
click at [619, 444] on button "Yes" at bounding box center [624, 452] width 54 height 29
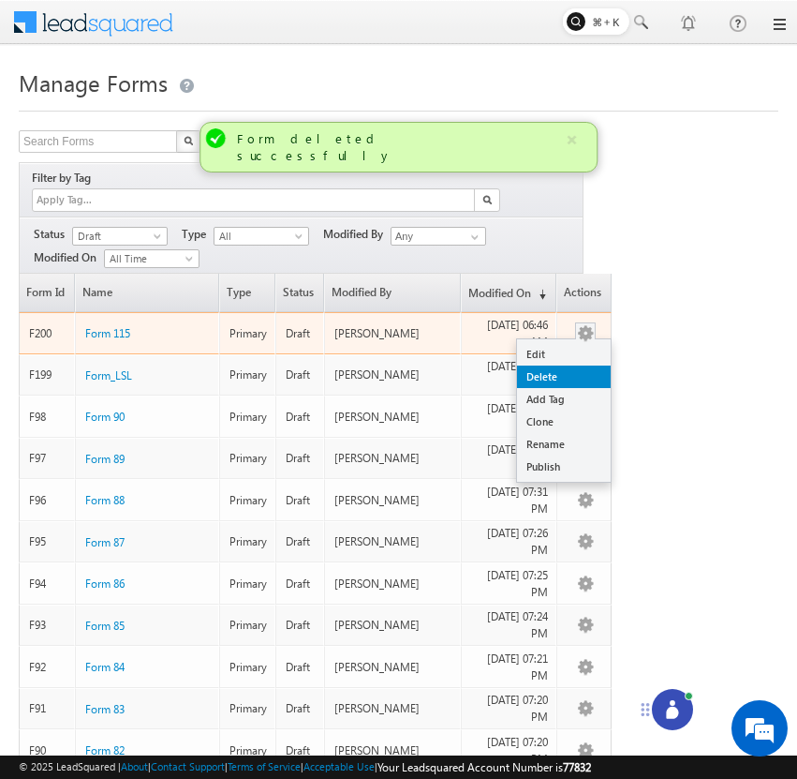
click at [586, 365] on link "Delete" at bounding box center [564, 376] width 94 height 22
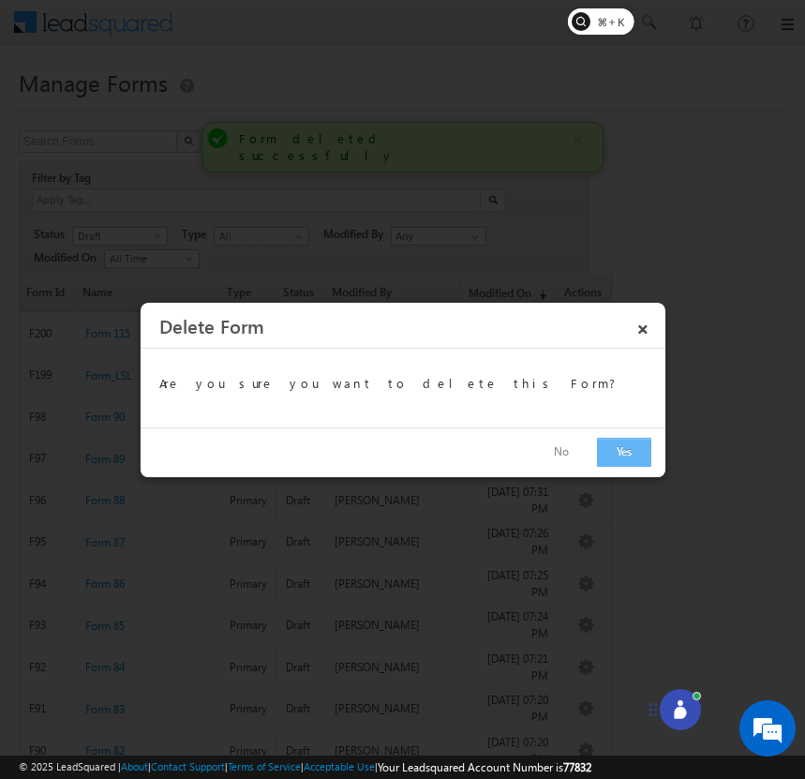
click at [624, 448] on button "Yes" at bounding box center [624, 452] width 54 height 29
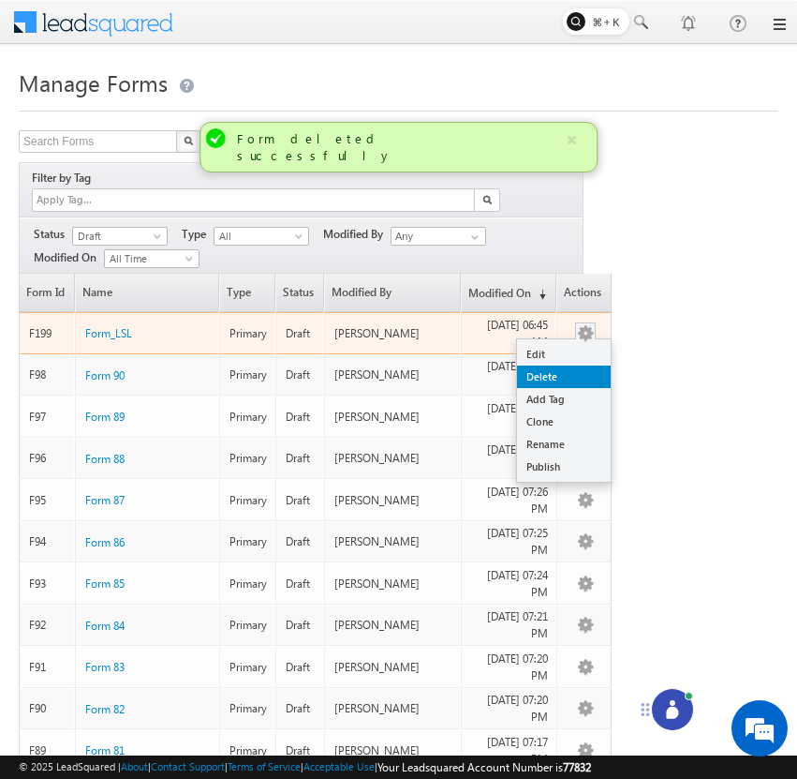
click at [590, 365] on link "Delete" at bounding box center [564, 376] width 94 height 22
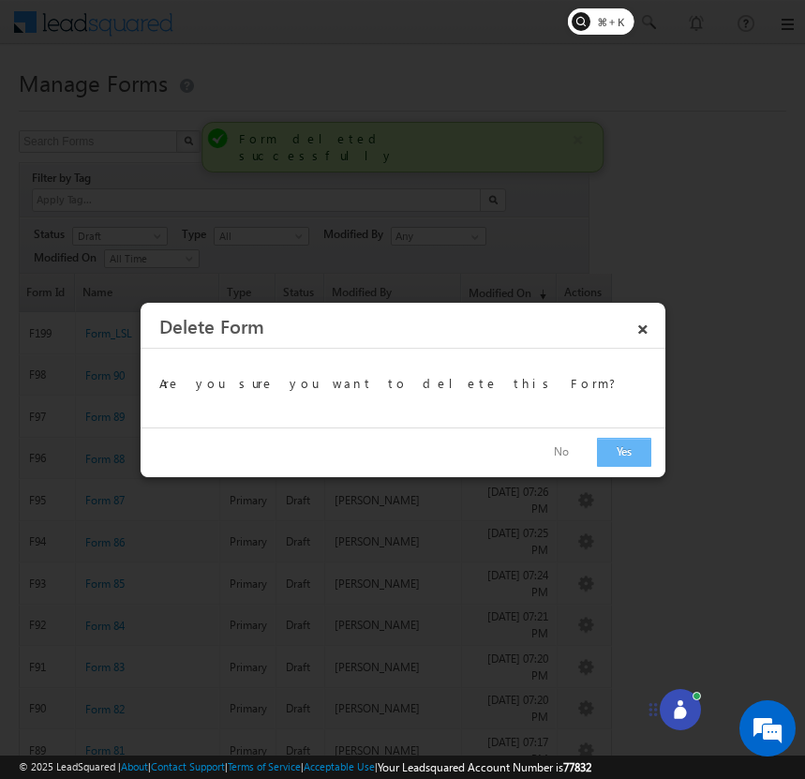
click at [617, 448] on button "Yes" at bounding box center [624, 452] width 54 height 29
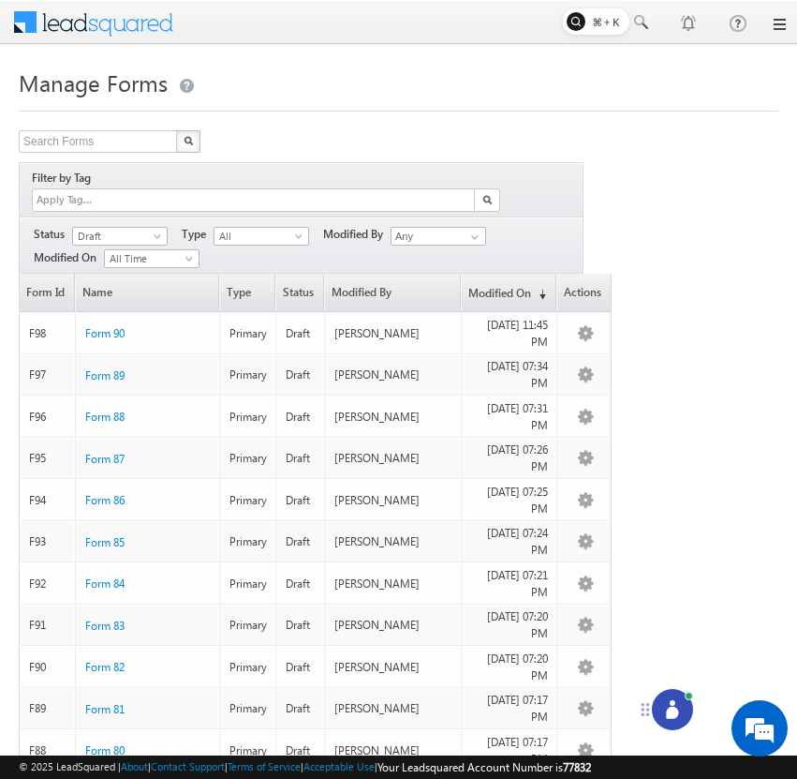
click at [676, 714] on icon at bounding box center [672, 712] width 12 height 12
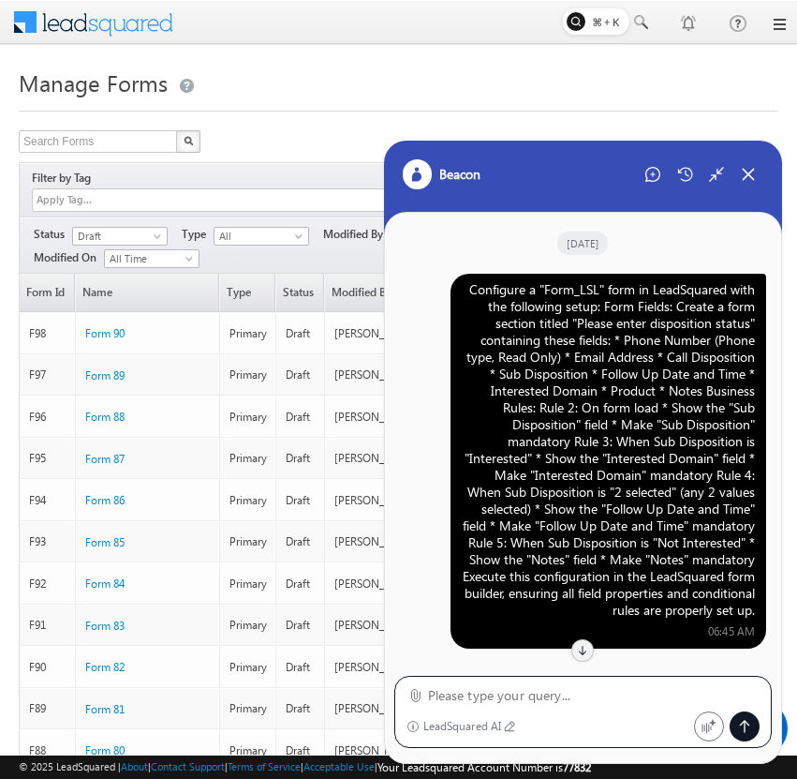
click at [617, 355] on div "Configure a "Form_LSL" form in LeadSquared with the following setup: Form Field…" at bounding box center [608, 449] width 293 height 337
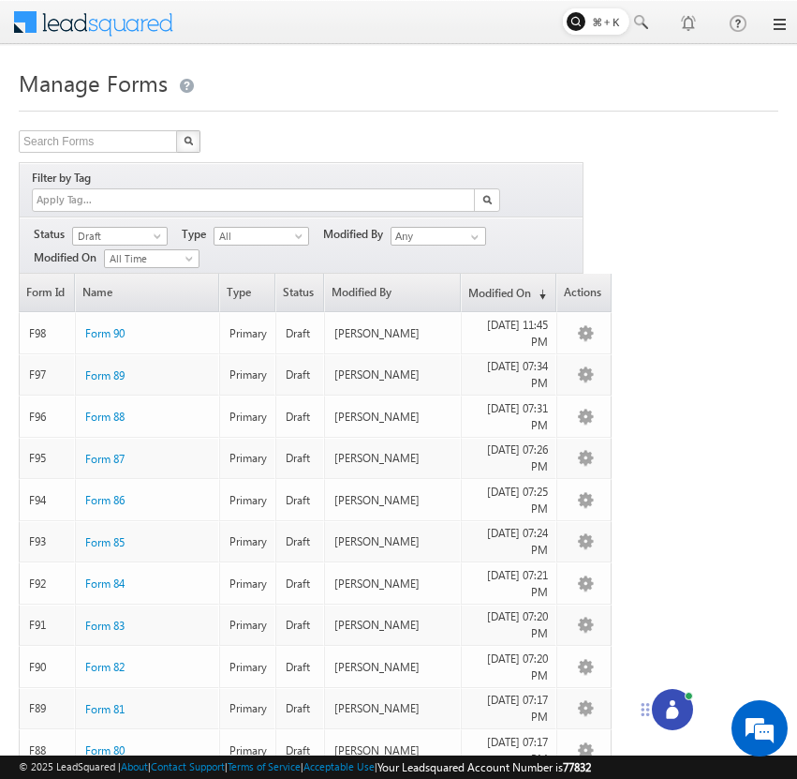
click at [666, 713] on icon at bounding box center [672, 709] width 19 height 19
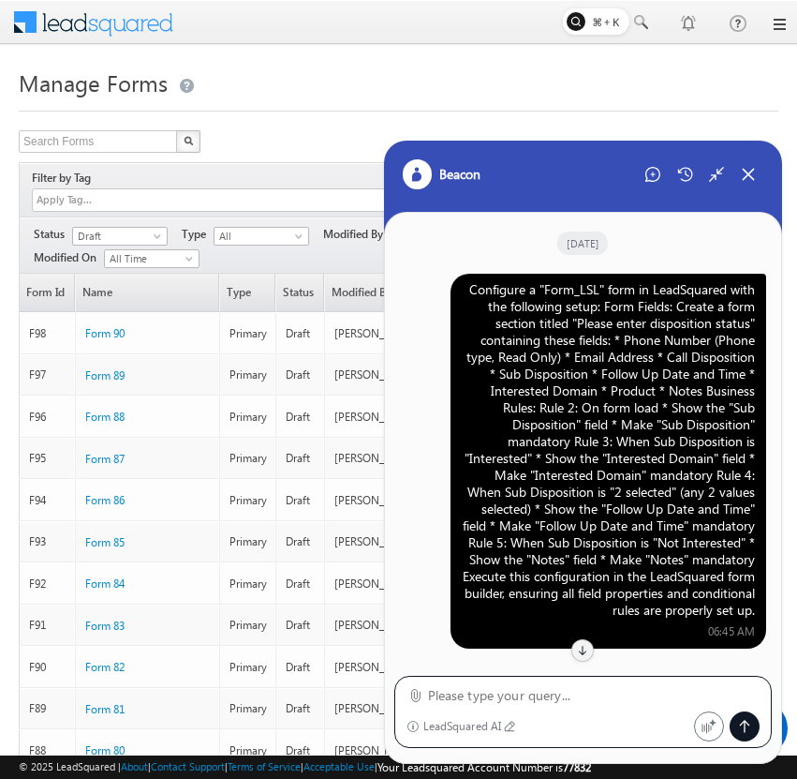
scroll to position [1764, 0]
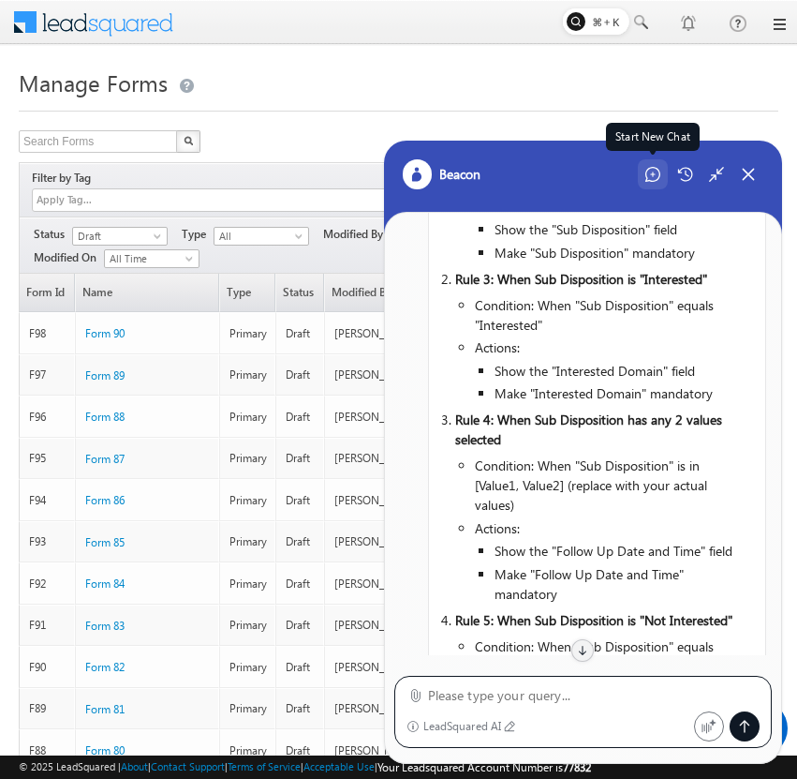
click at [646, 176] on icon at bounding box center [653, 174] width 15 height 15
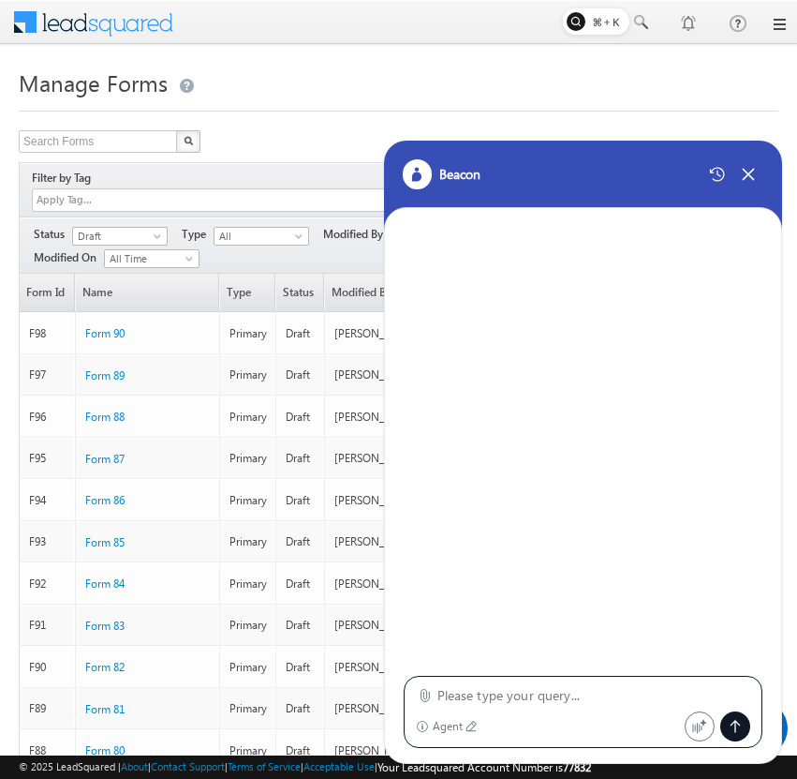
type textarea "Configure a "Form_LSL" form in LeadSquared with the following setup: Form Field…"
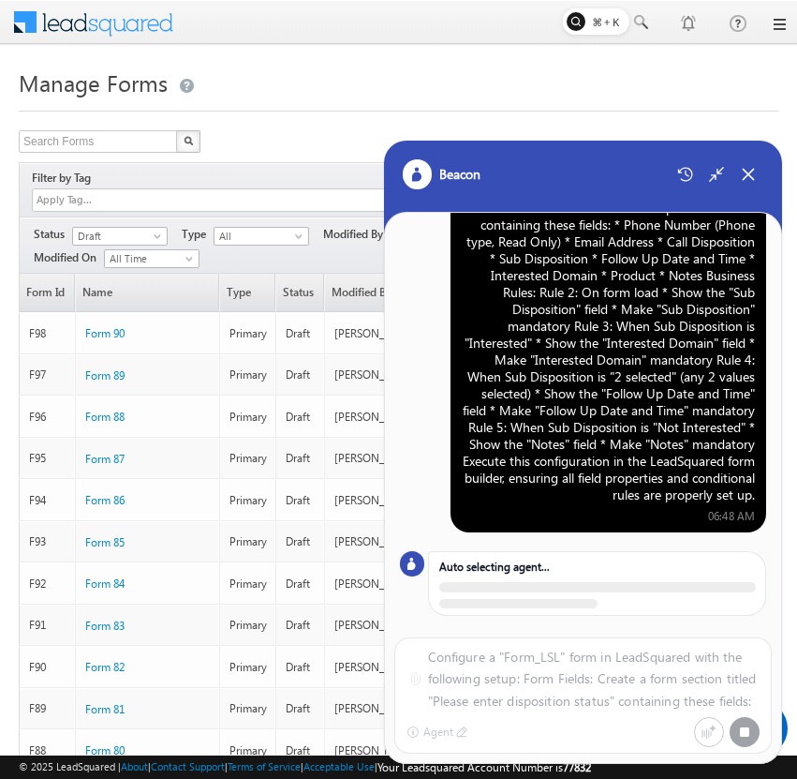
scroll to position [110, 0]
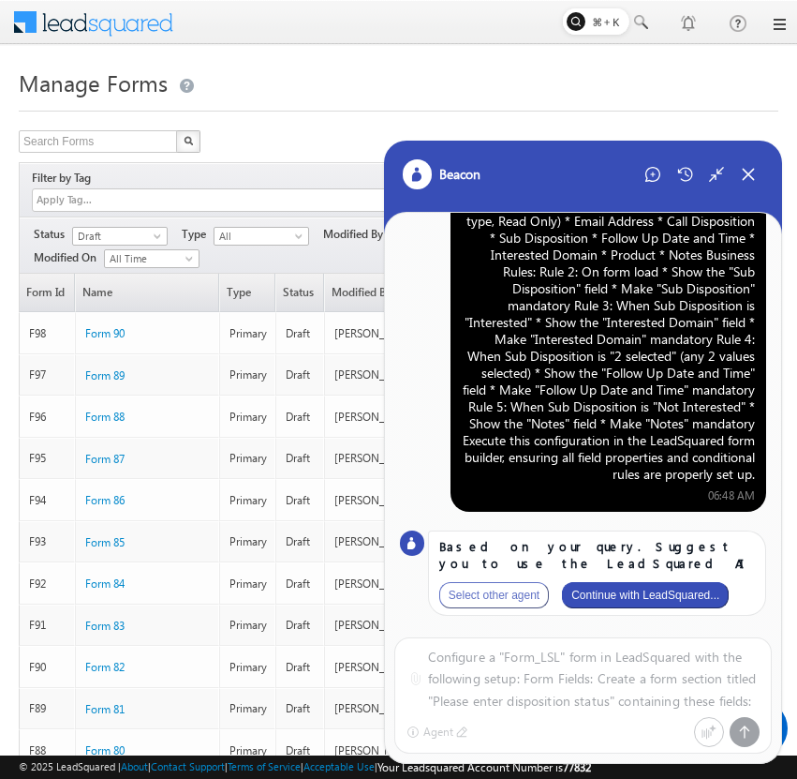
click at [665, 603] on button "Continue with LeadSquared..." at bounding box center [645, 595] width 167 height 26
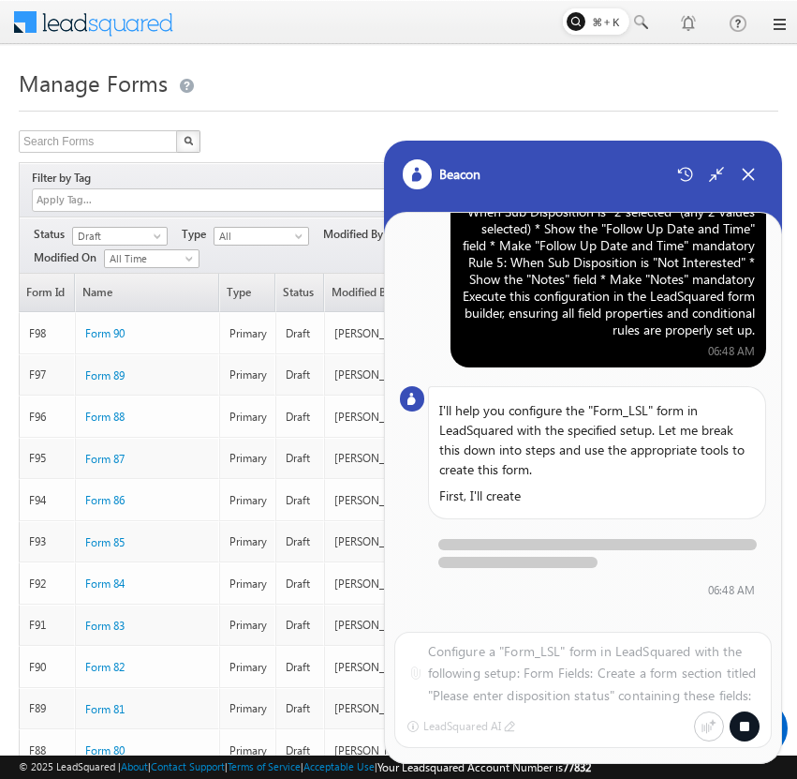
scroll to position [240, 0]
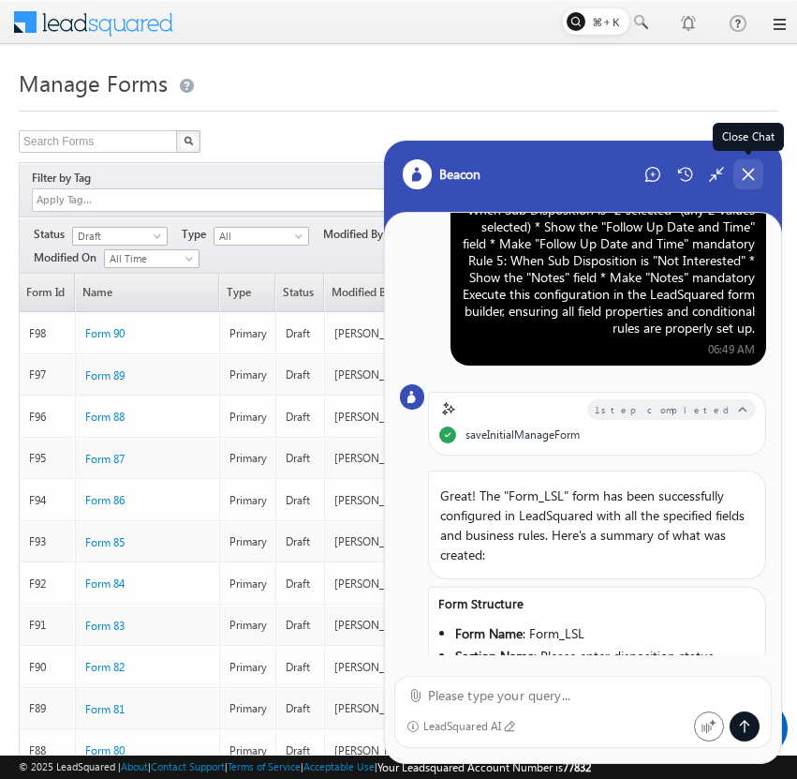
click at [748, 171] on icon at bounding box center [748, 174] width 17 height 17
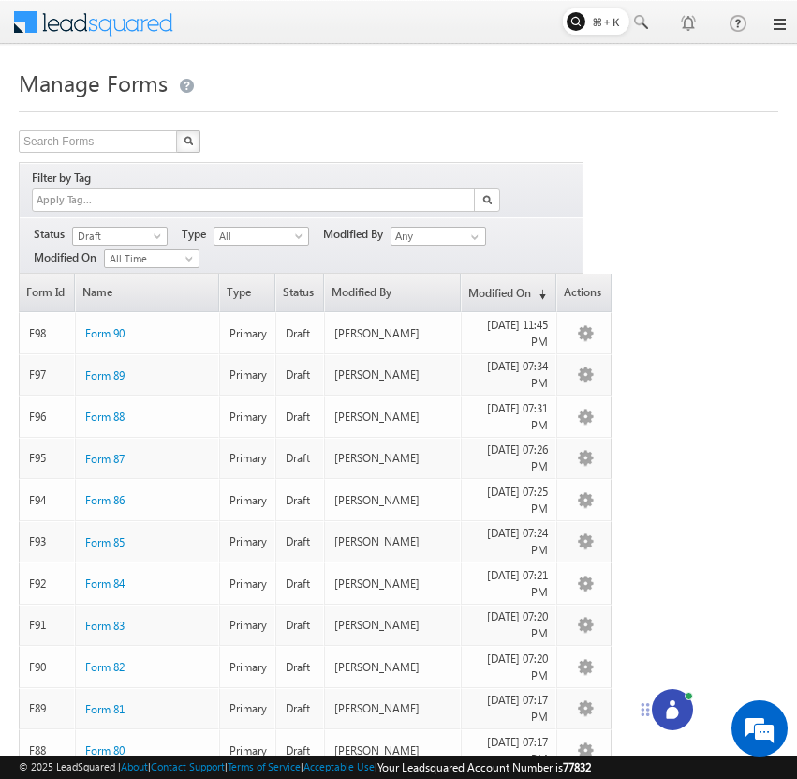
click at [676, 703] on icon at bounding box center [672, 709] width 19 height 19
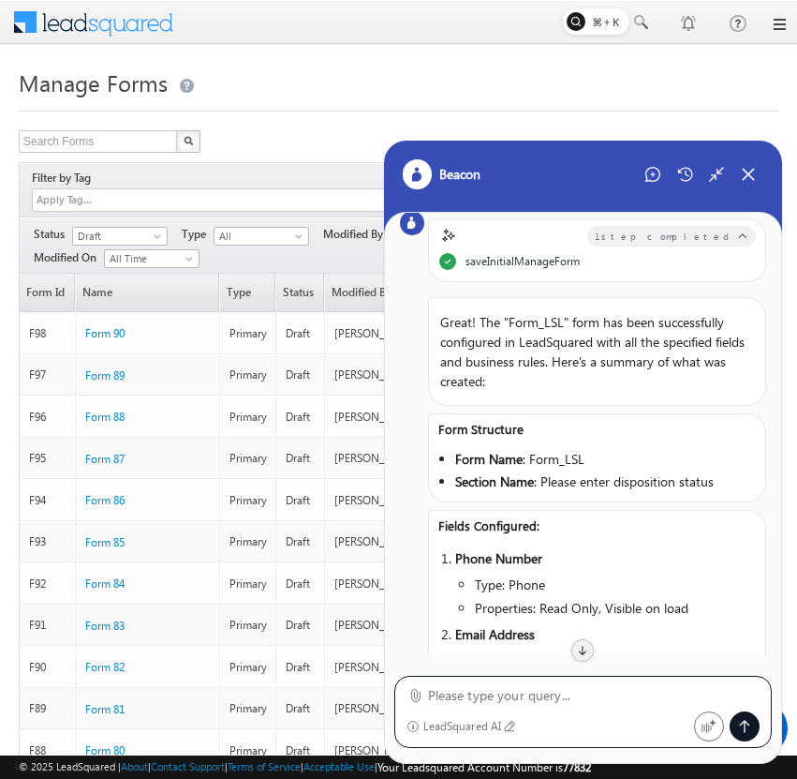
scroll to position [0, 0]
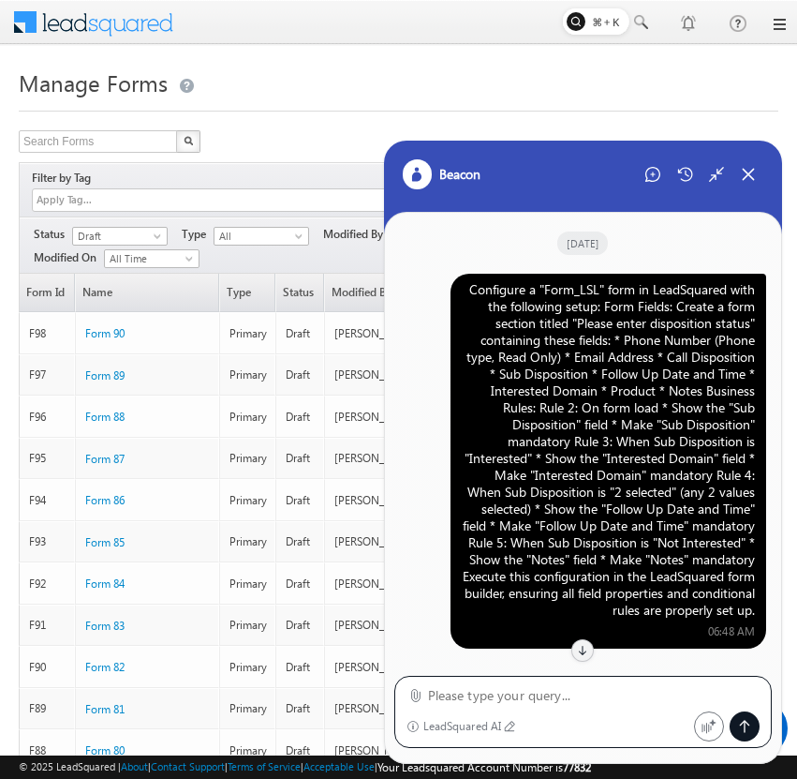
click at [643, 337] on div "Configure a "Form_LSL" form in LeadSquared with the following setup: Form Field…" at bounding box center [608, 449] width 293 height 337
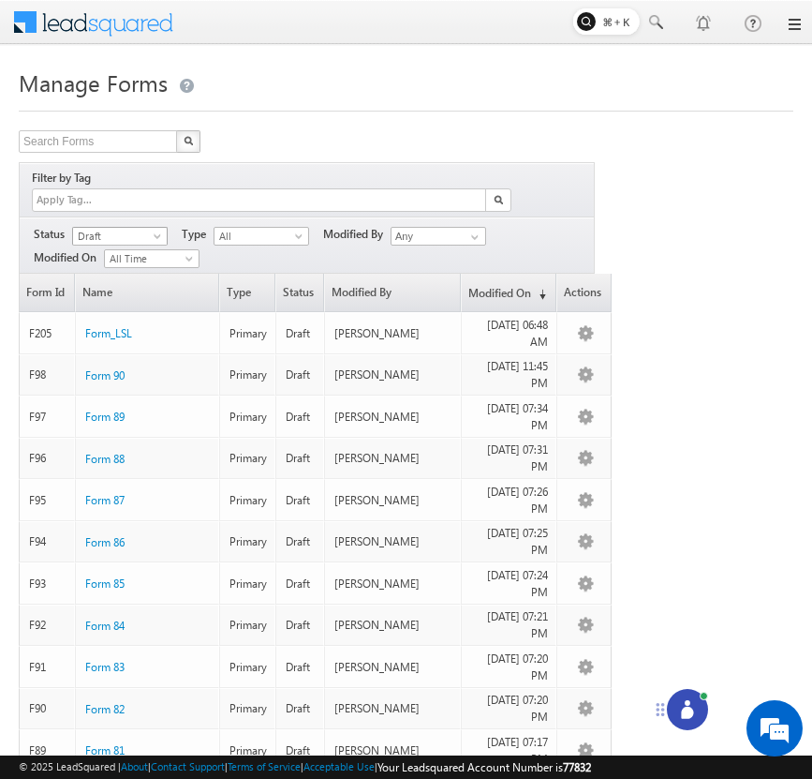
click at [152, 228] on span "Draft" at bounding box center [117, 236] width 89 height 17
click at [137, 270] on link "Published" at bounding box center [120, 273] width 95 height 17
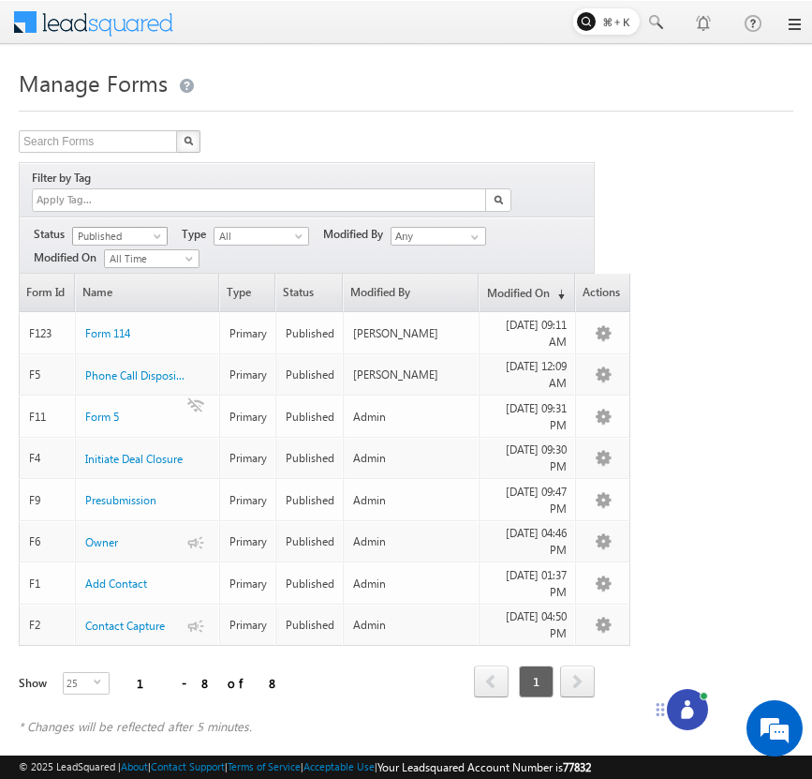
click at [149, 228] on span "Published" at bounding box center [117, 236] width 89 height 17
click at [140, 260] on link "Draft" at bounding box center [120, 254] width 95 height 17
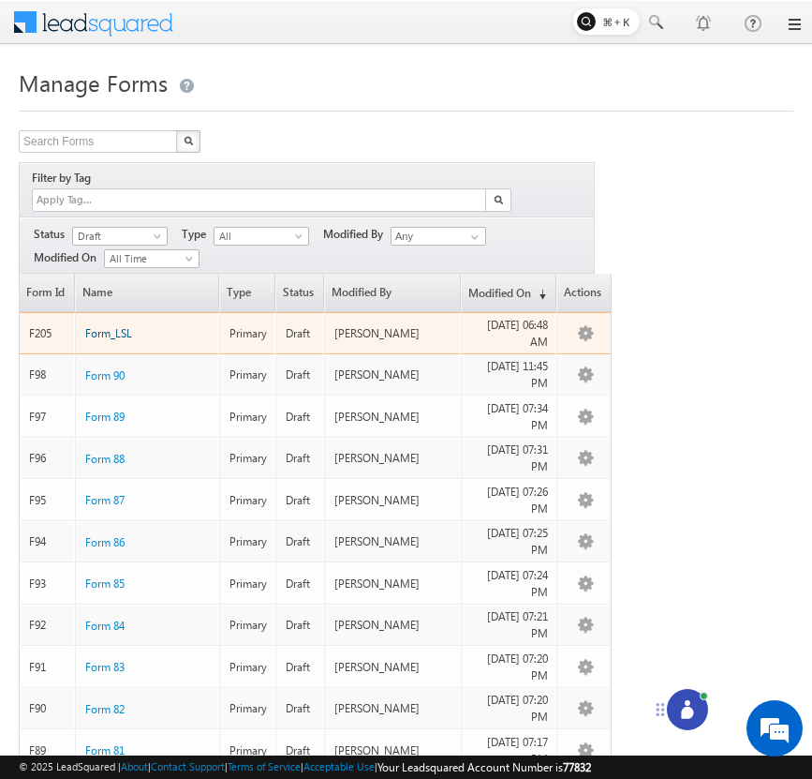
click at [115, 326] on span "Form_LSL" at bounding box center [108, 333] width 47 height 14
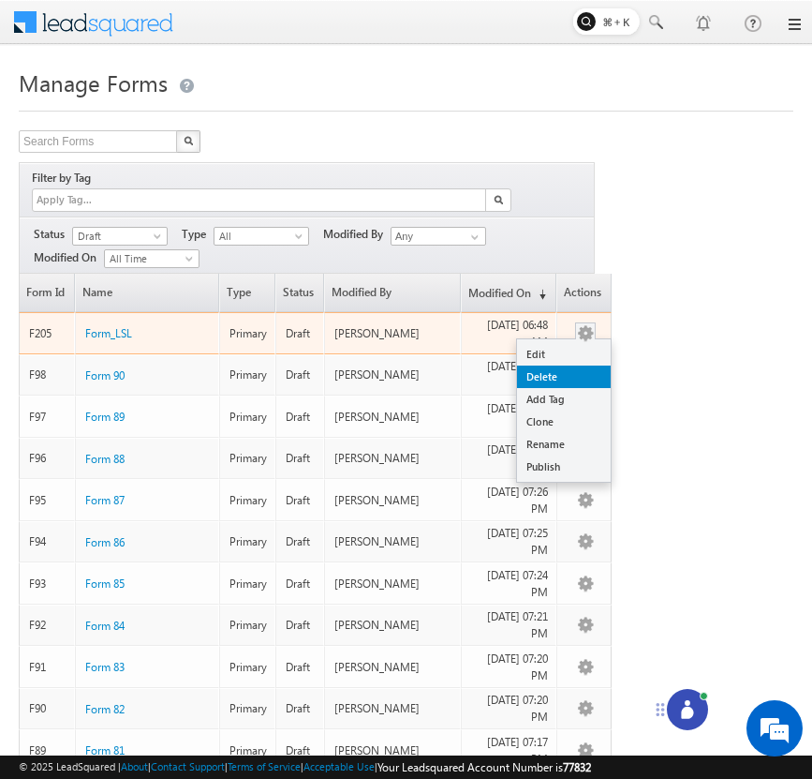
click at [569, 365] on link "Delete" at bounding box center [564, 376] width 94 height 22
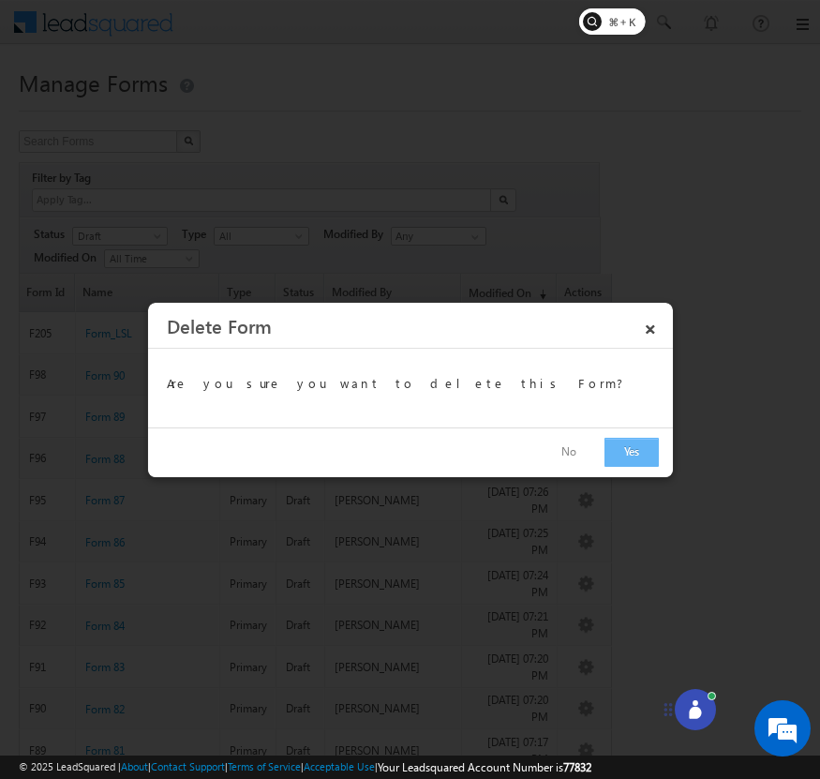
click at [627, 453] on button "Yes" at bounding box center [631, 452] width 54 height 29
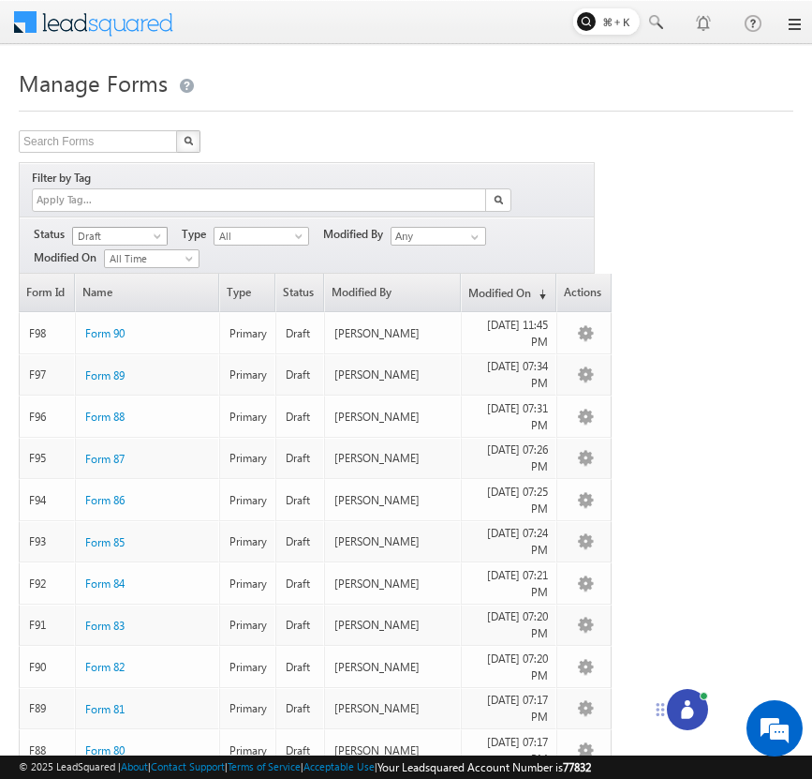
click at [154, 232] on span at bounding box center [159, 239] width 15 height 15
click at [138, 257] on link "Draft" at bounding box center [120, 254] width 95 height 17
click at [148, 228] on span "Draft" at bounding box center [117, 236] width 89 height 17
click at [139, 270] on link "Published" at bounding box center [120, 273] width 95 height 17
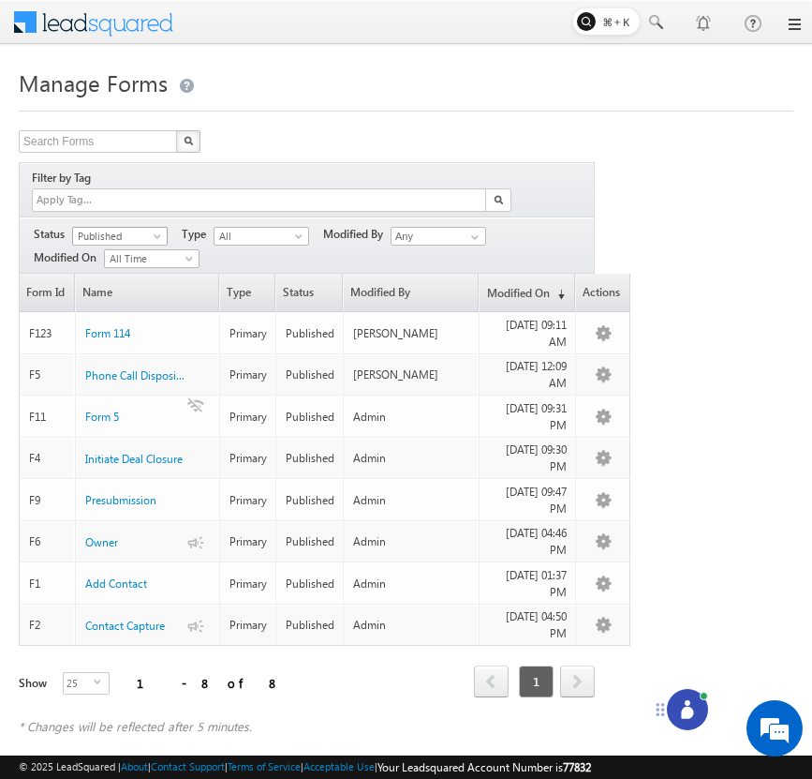
click at [151, 228] on span "Published" at bounding box center [117, 236] width 89 height 17
click at [145, 255] on link "Draft" at bounding box center [120, 254] width 95 height 17
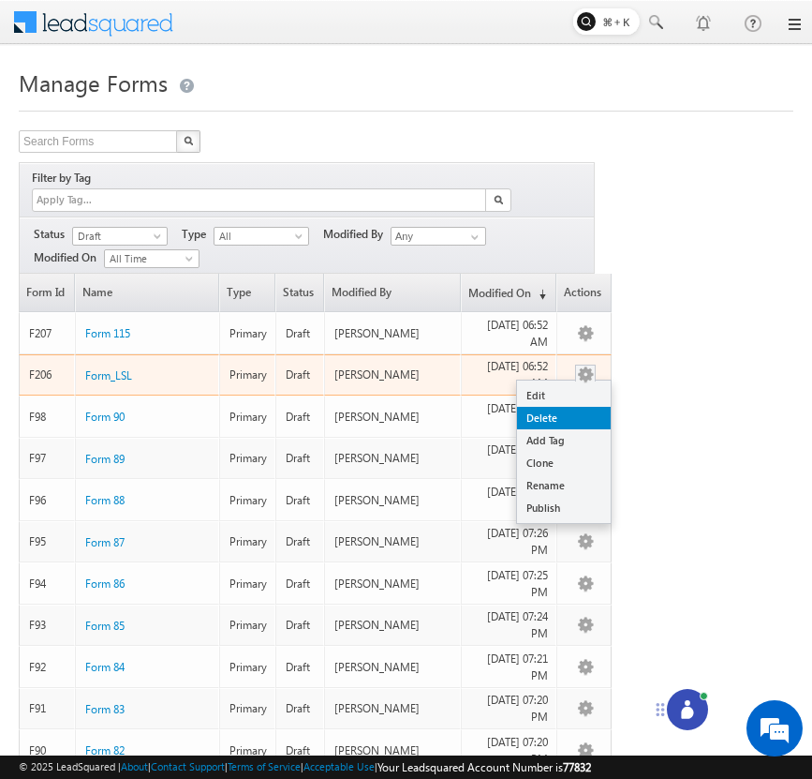
click at [569, 407] on link "Delete" at bounding box center [564, 418] width 94 height 22
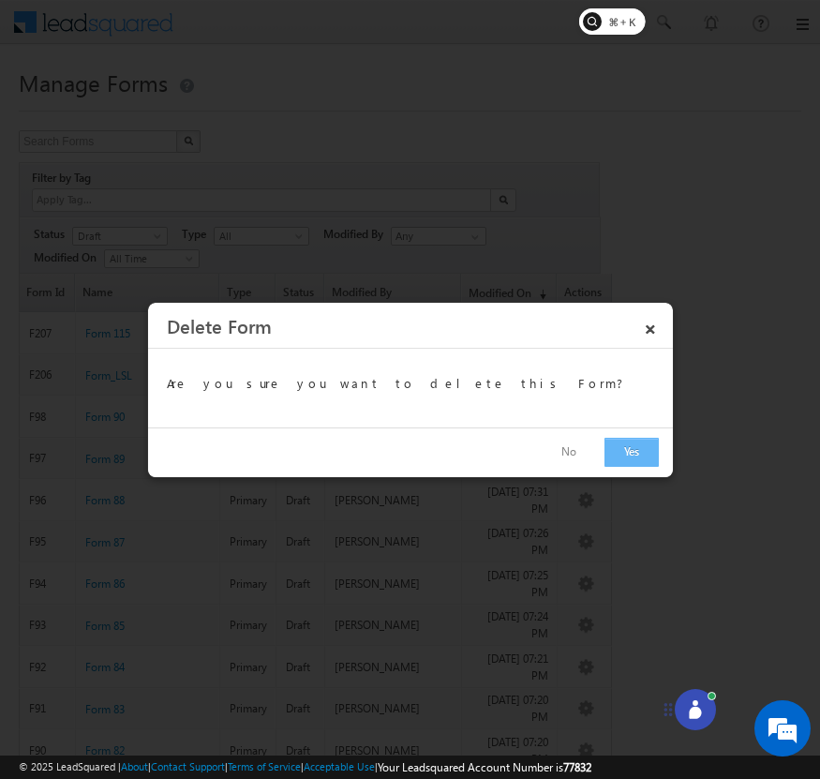
click at [630, 456] on button "Yes" at bounding box center [631, 452] width 54 height 29
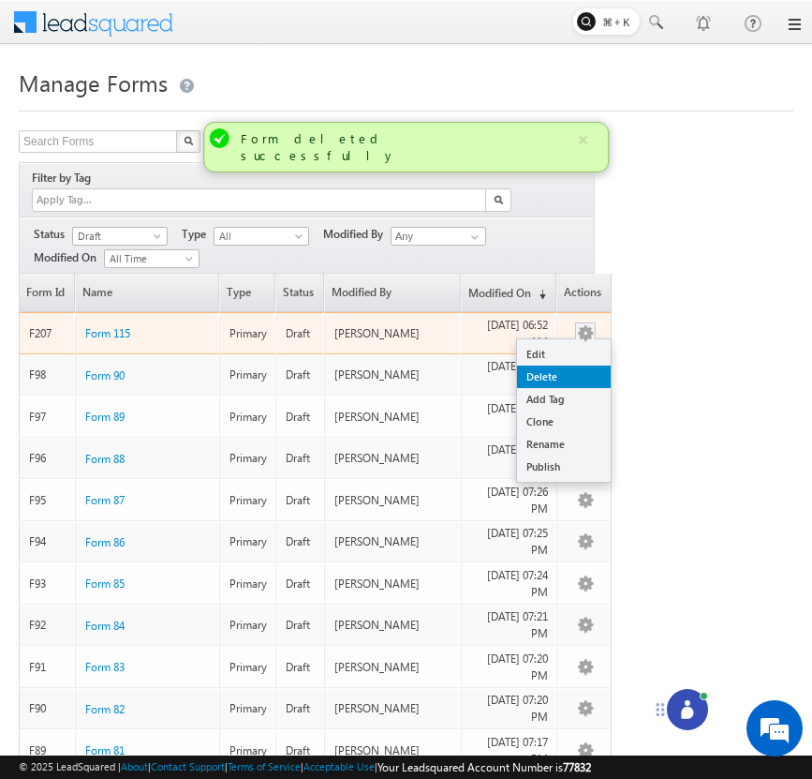
click at [585, 365] on link "Delete" at bounding box center [564, 376] width 94 height 22
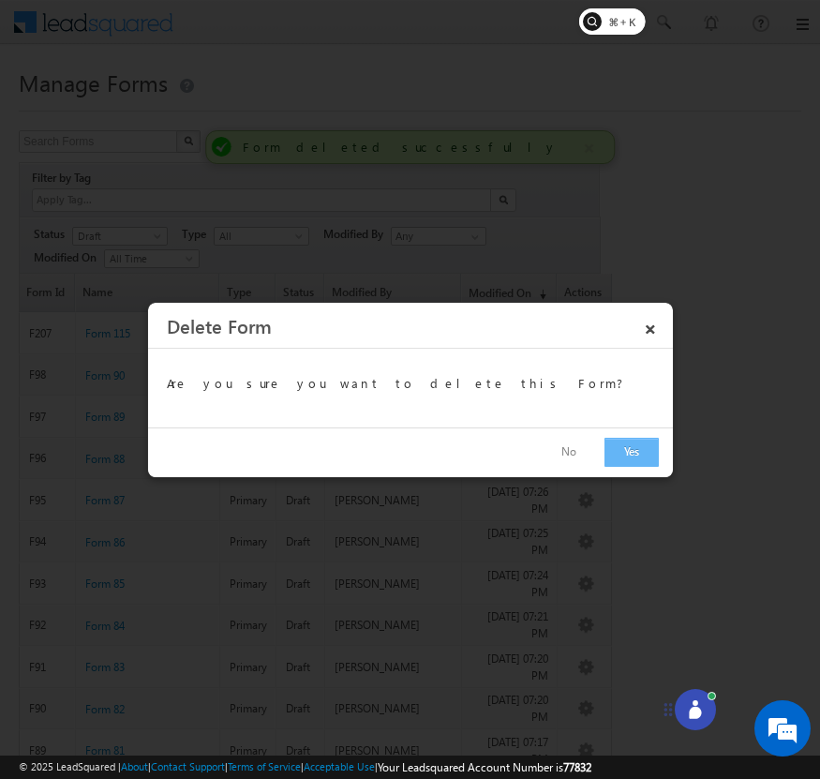
click at [625, 452] on button "Yes" at bounding box center [631, 452] width 54 height 29
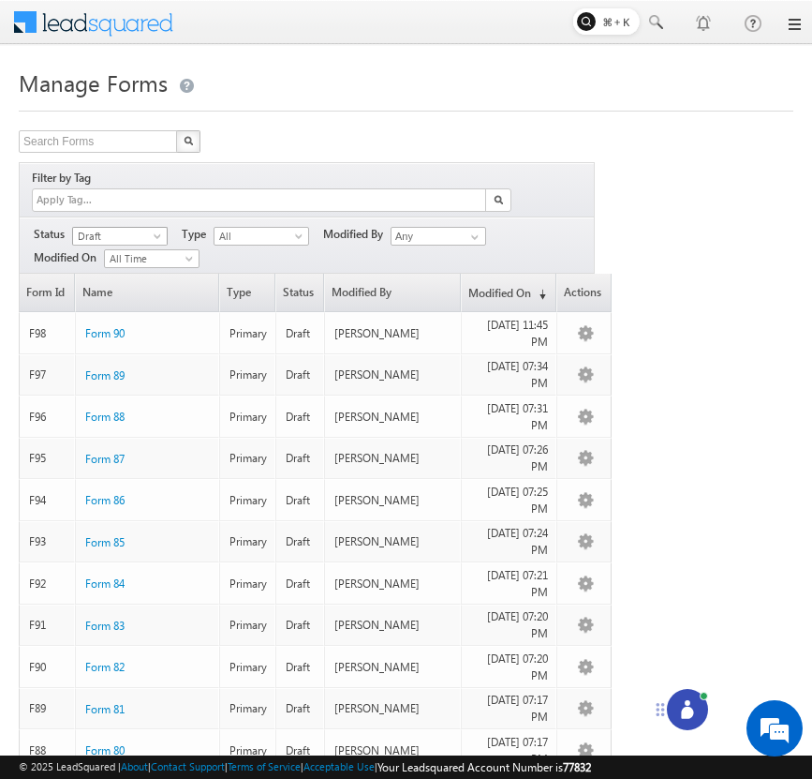
click at [133, 228] on span "Draft" at bounding box center [117, 236] width 89 height 17
click at [128, 269] on link "Published" at bounding box center [120, 273] width 95 height 17
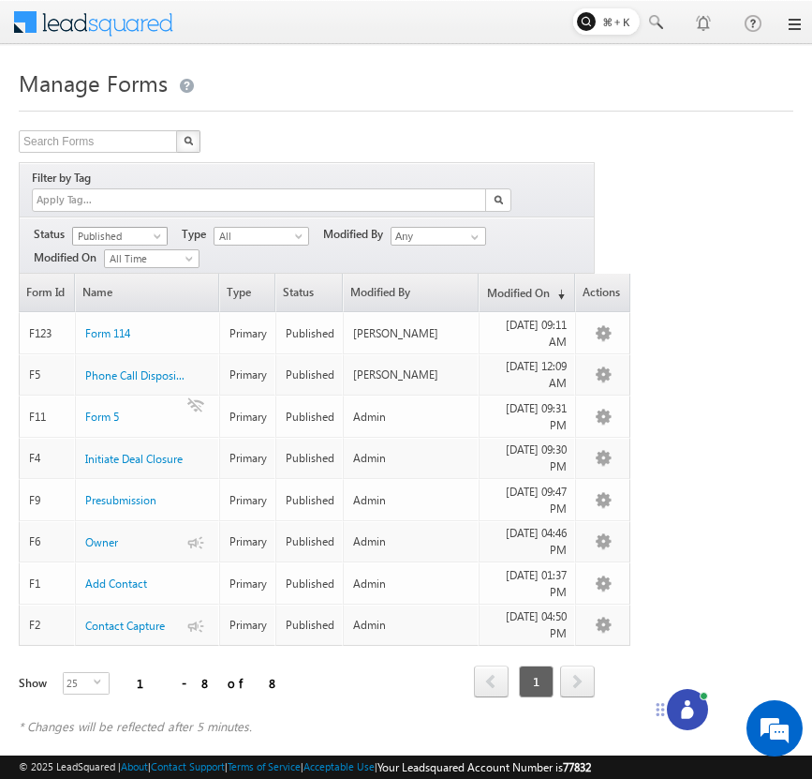
click at [145, 228] on span "Published" at bounding box center [117, 236] width 89 height 17
click at [137, 256] on link "Draft" at bounding box center [120, 254] width 95 height 17
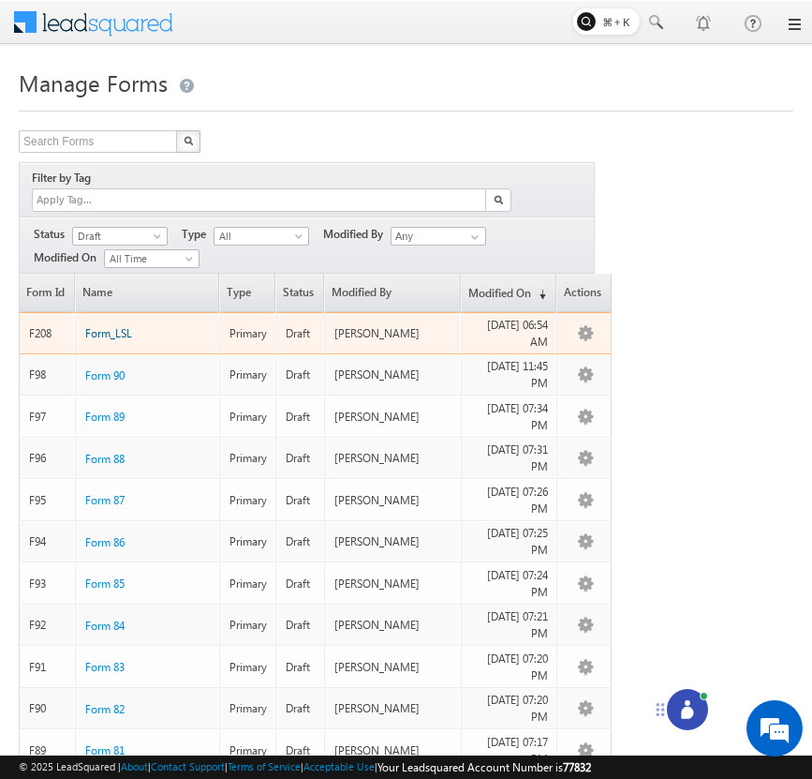
click at [105, 326] on span "Form_LSL" at bounding box center [108, 333] width 47 height 14
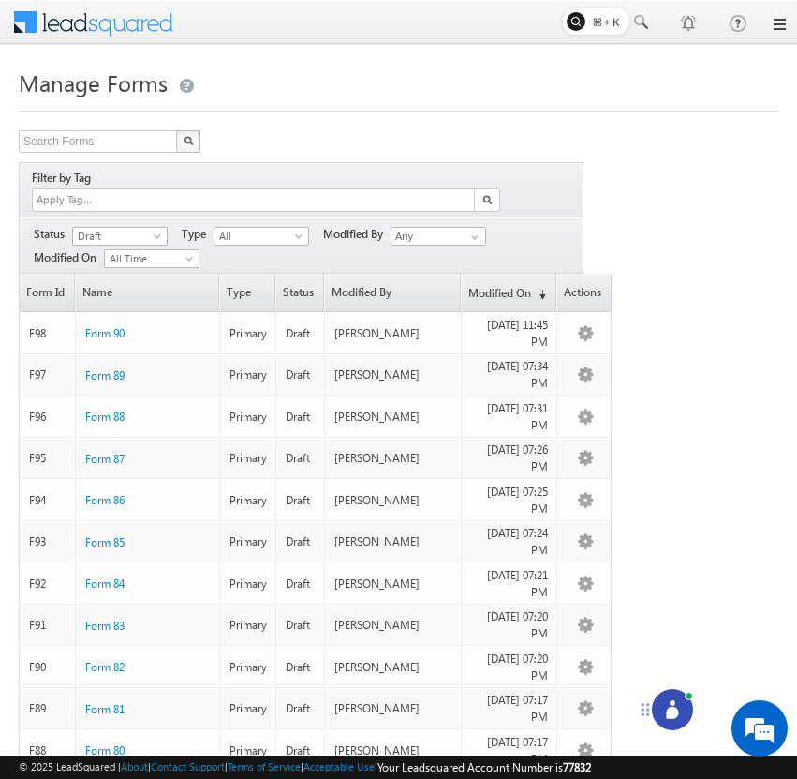
click at [672, 693] on div at bounding box center [672, 709] width 41 height 41
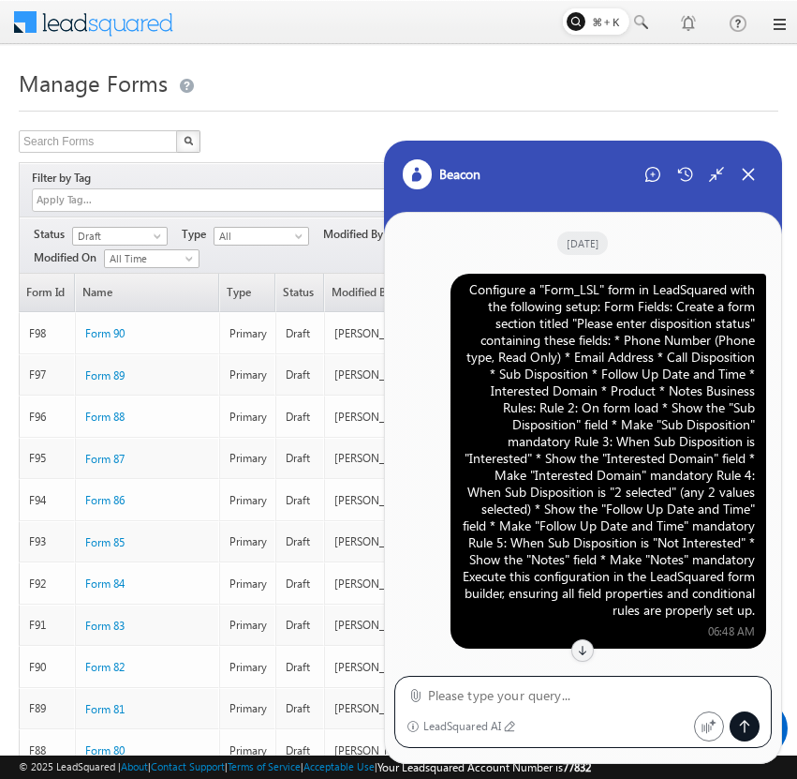
scroll to position [1435, 0]
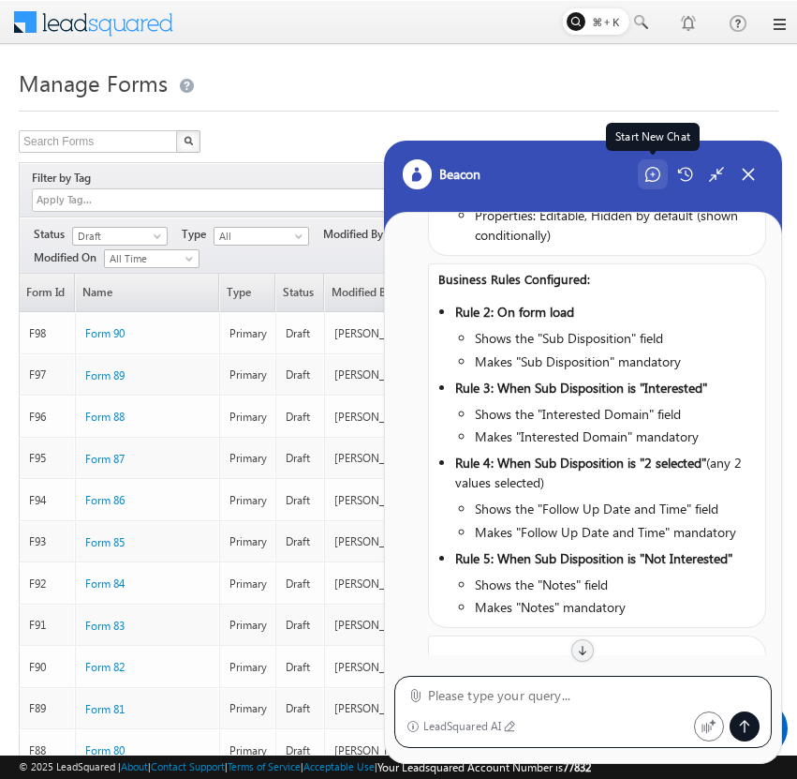
click at [654, 187] on div "Start New Chat" at bounding box center [653, 174] width 30 height 30
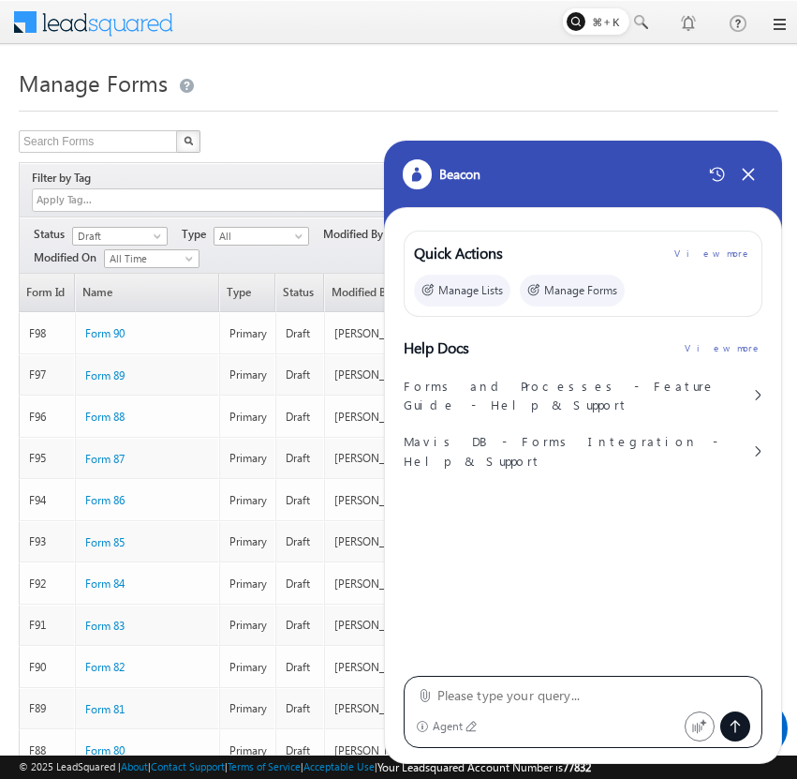
type textarea "Configure a "Form_LSL" form in LeadSquared with the following setup: Form Field…"
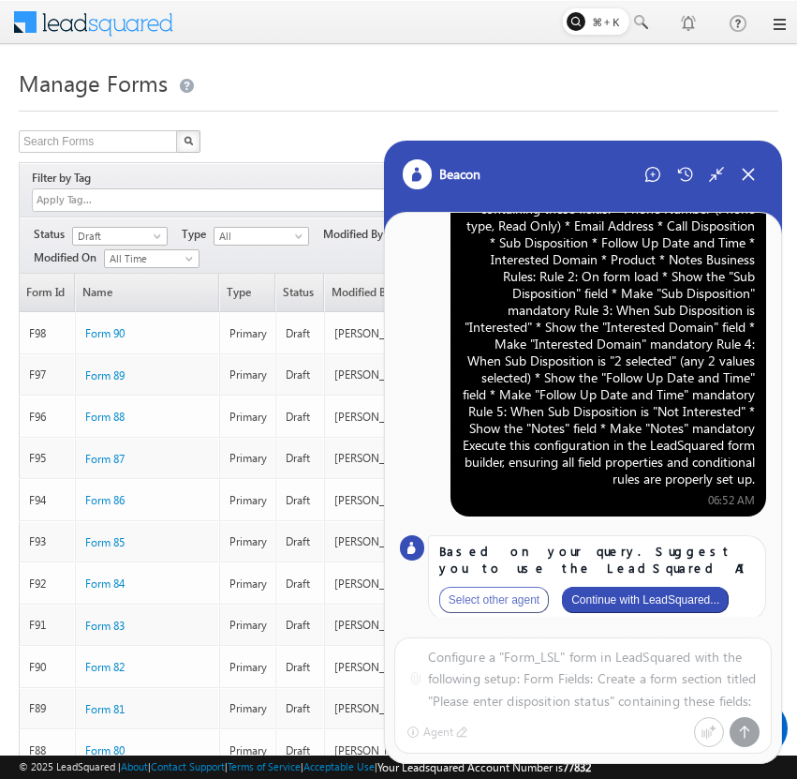
scroll to position [110, 0]
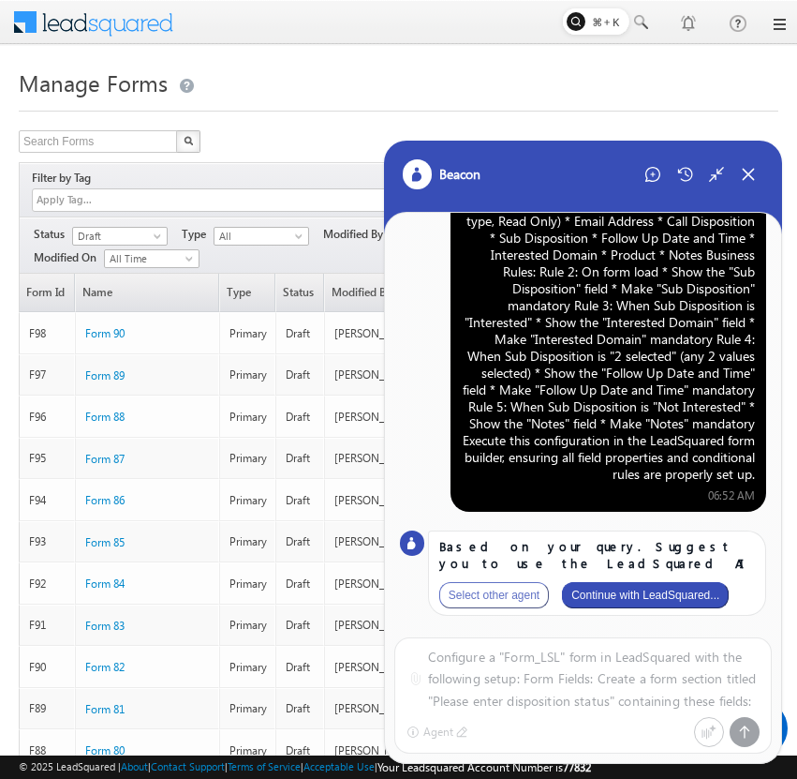
click at [664, 605] on button "Continue with LeadSquared..." at bounding box center [645, 595] width 167 height 26
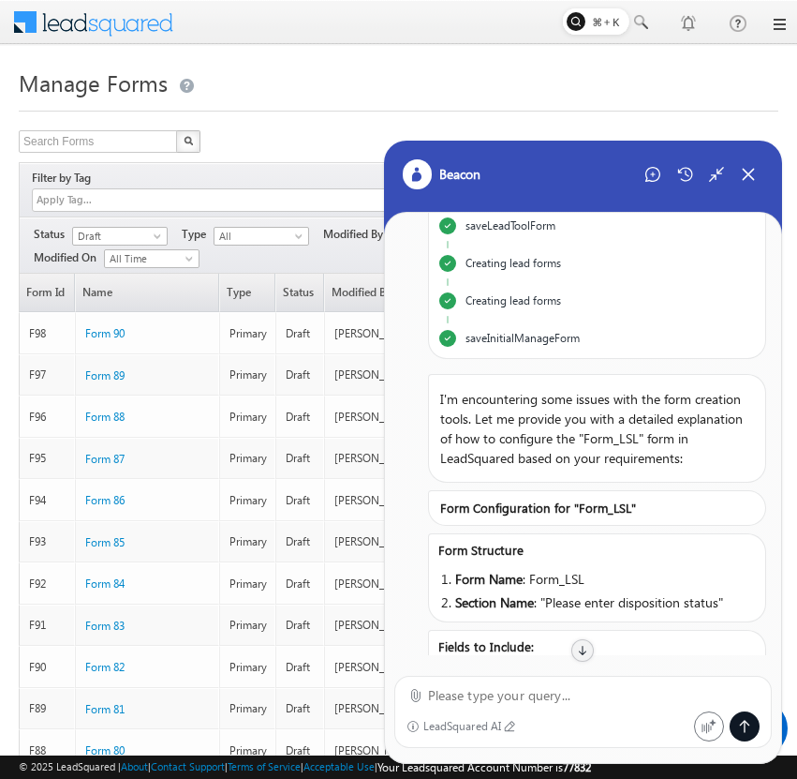
scroll to position [275, 0]
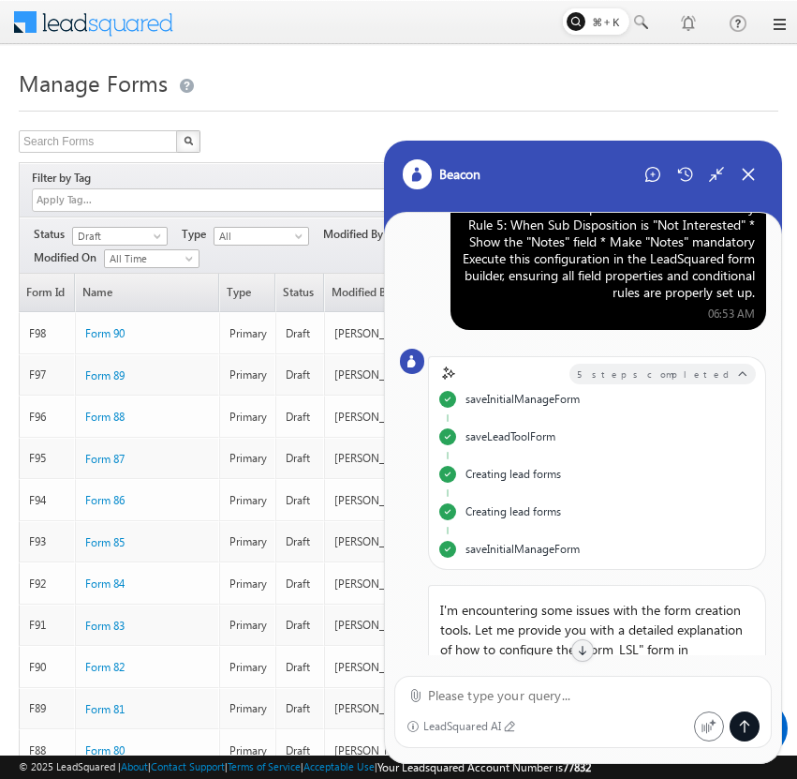
click at [551, 301] on div "Configure a "Form_LSL" form in LeadSquared with the following setup: Form Field…" at bounding box center [608, 131] width 293 height 337
click at [572, 301] on div "Configure a "Form_LSL" form in LeadSquared with the following setup: Form Field…" at bounding box center [608, 131] width 293 height 337
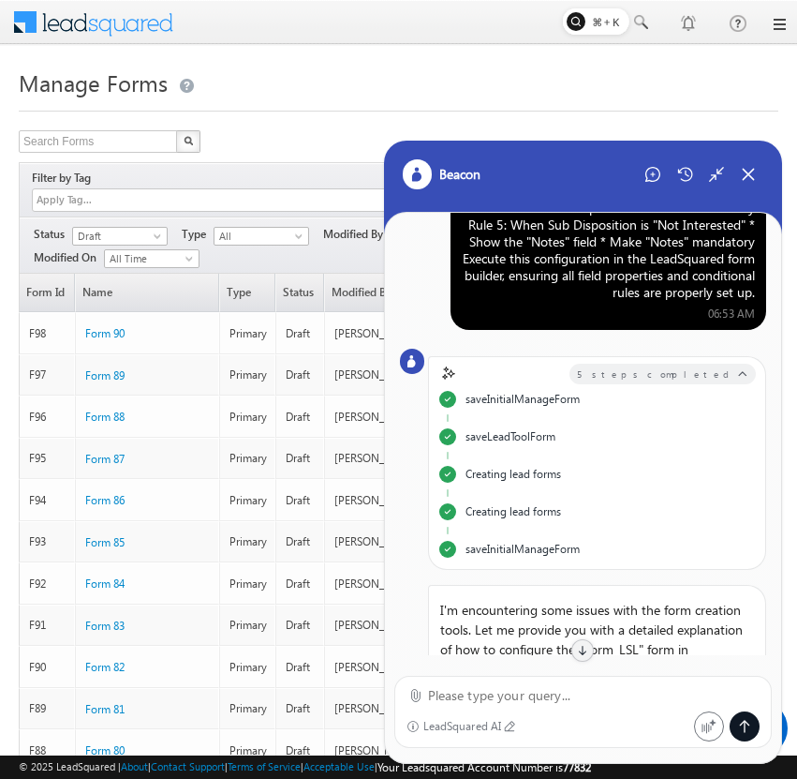
click at [572, 301] on div "Configure a "Form_LSL" form in LeadSquared with the following setup: Form Field…" at bounding box center [608, 131] width 293 height 337
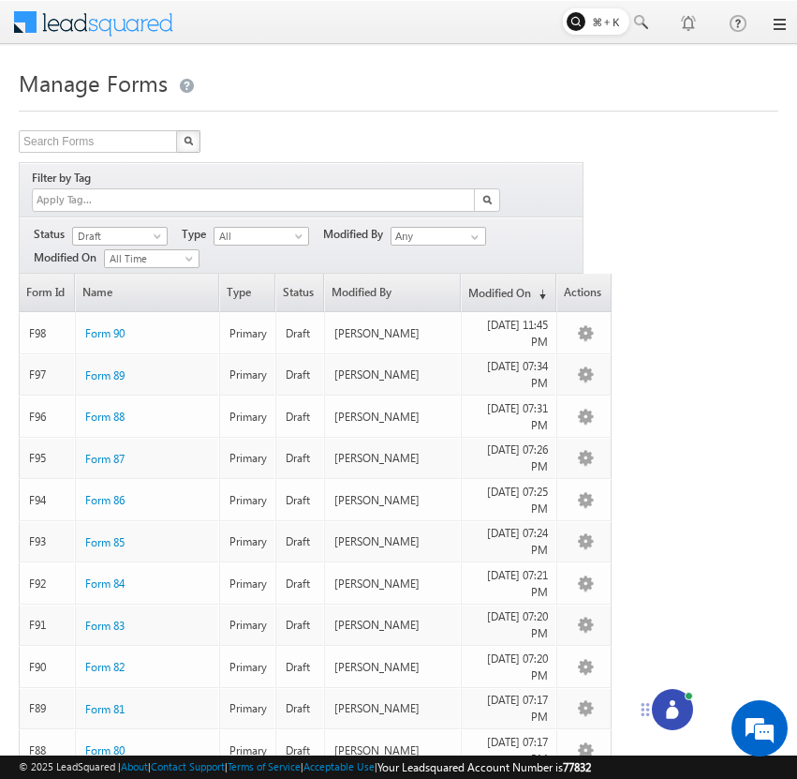
click at [666, 704] on icon at bounding box center [672, 709] width 19 height 19
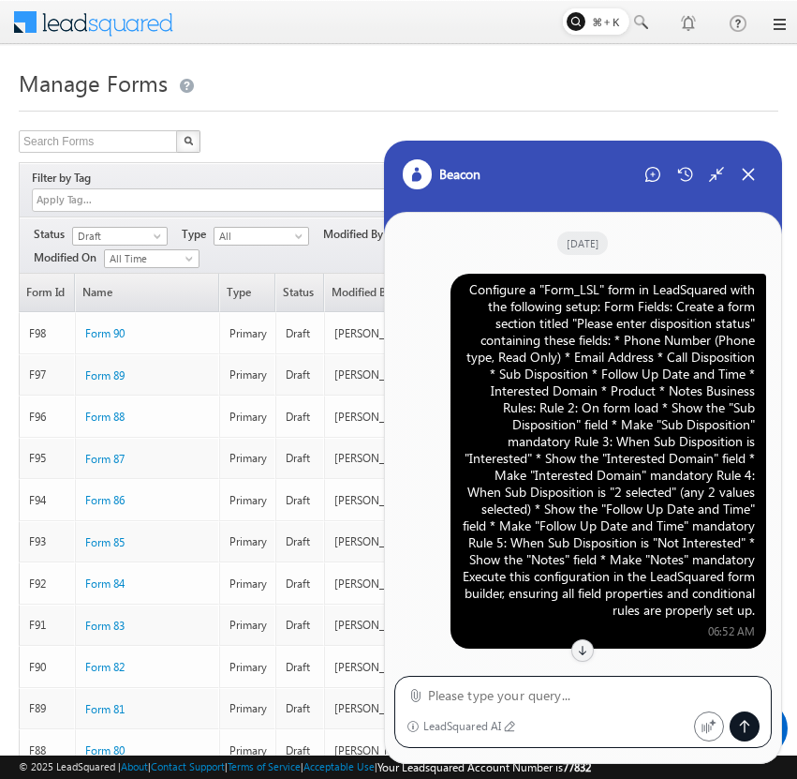
scroll to position [2399, 0]
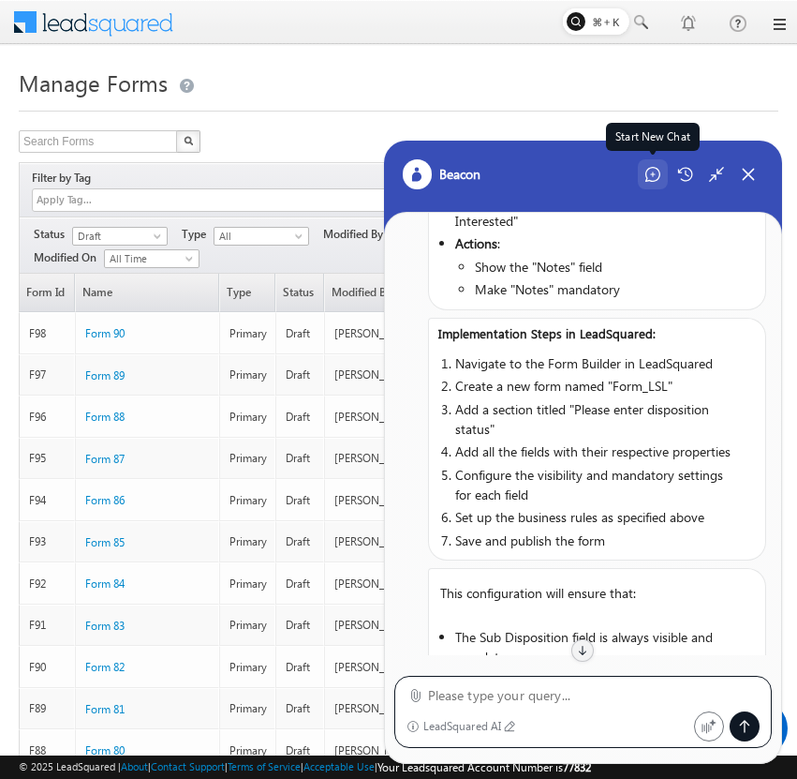
click at [656, 173] on icon at bounding box center [653, 174] width 15 height 15
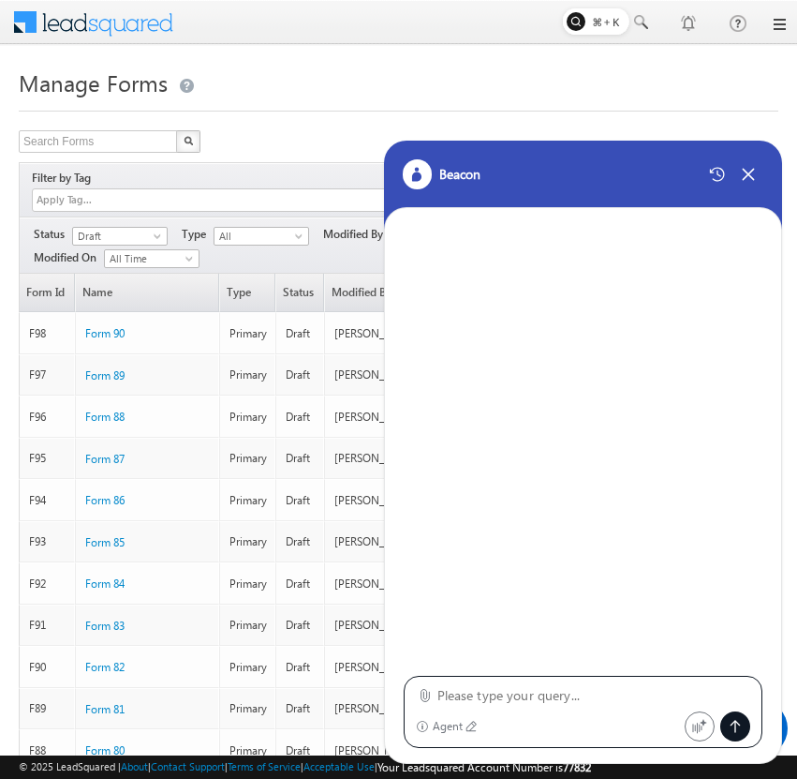
type textarea "Configure a "Form_LSL" form in LeadSquared with the following setup: Form Field…"
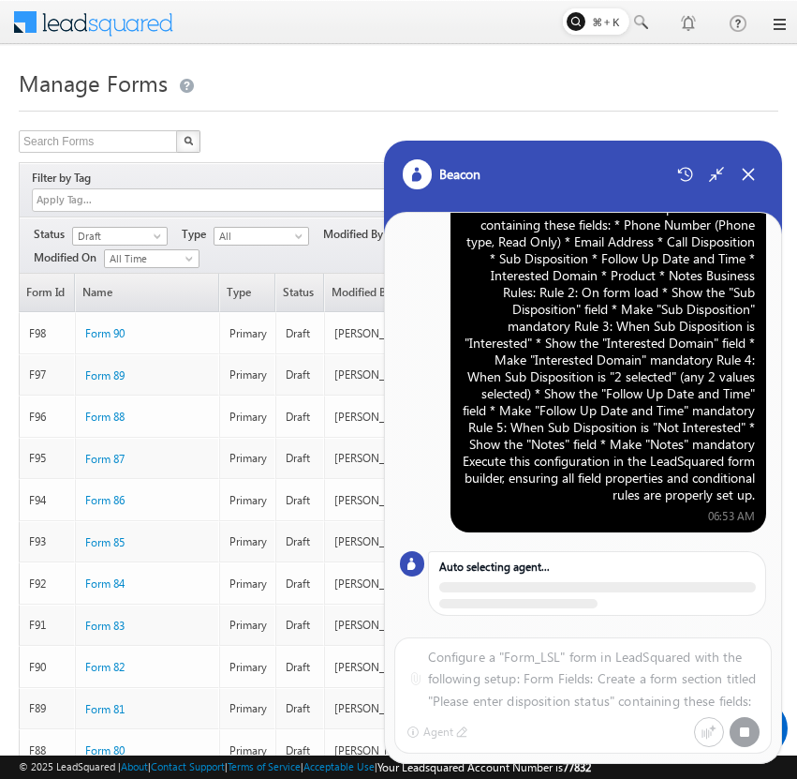
scroll to position [110, 0]
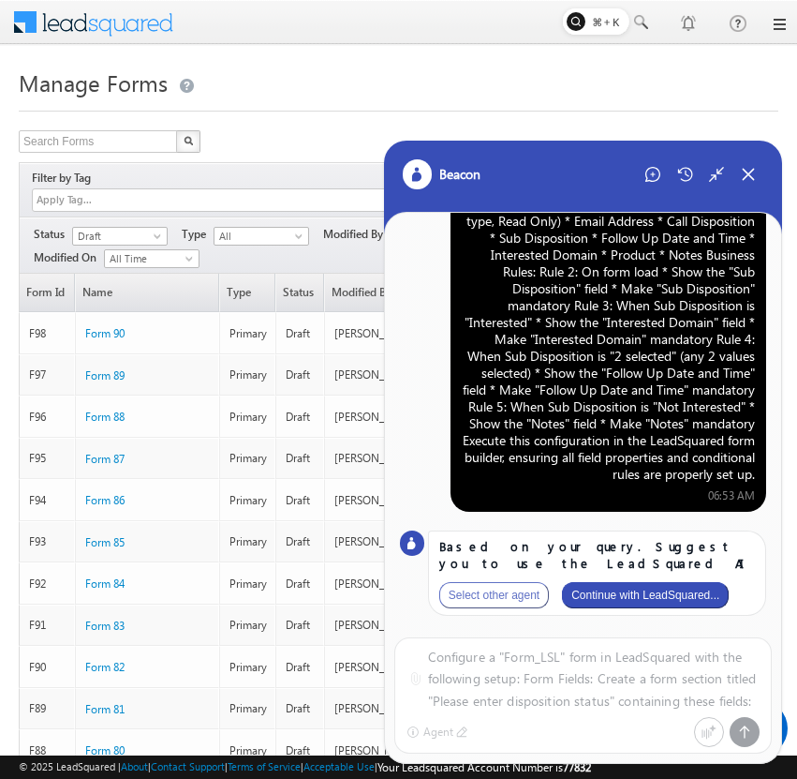
click at [648, 601] on button "Continue with LeadSquared..." at bounding box center [645, 595] width 167 height 26
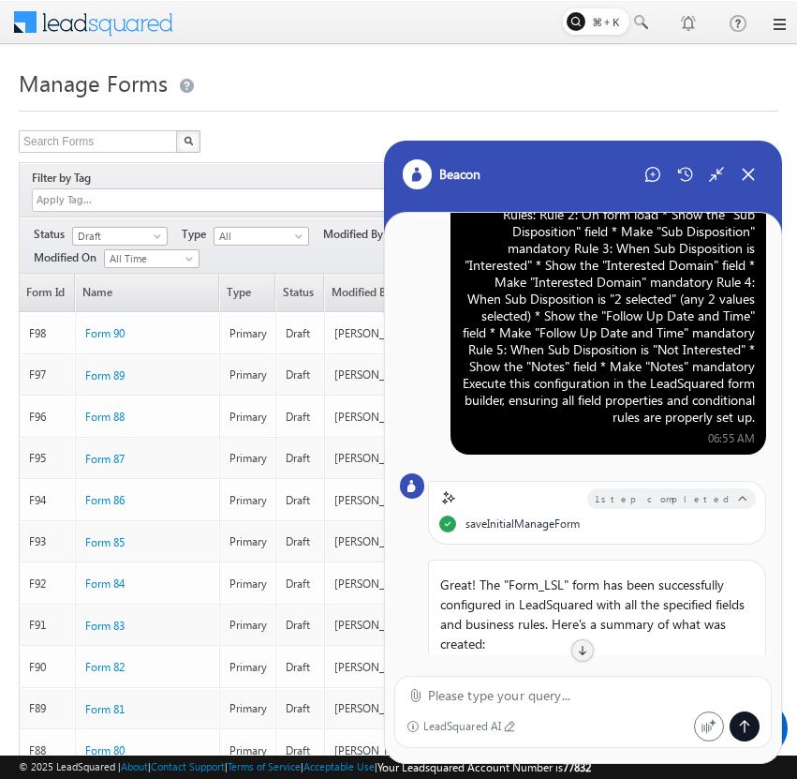
scroll to position [97, 0]
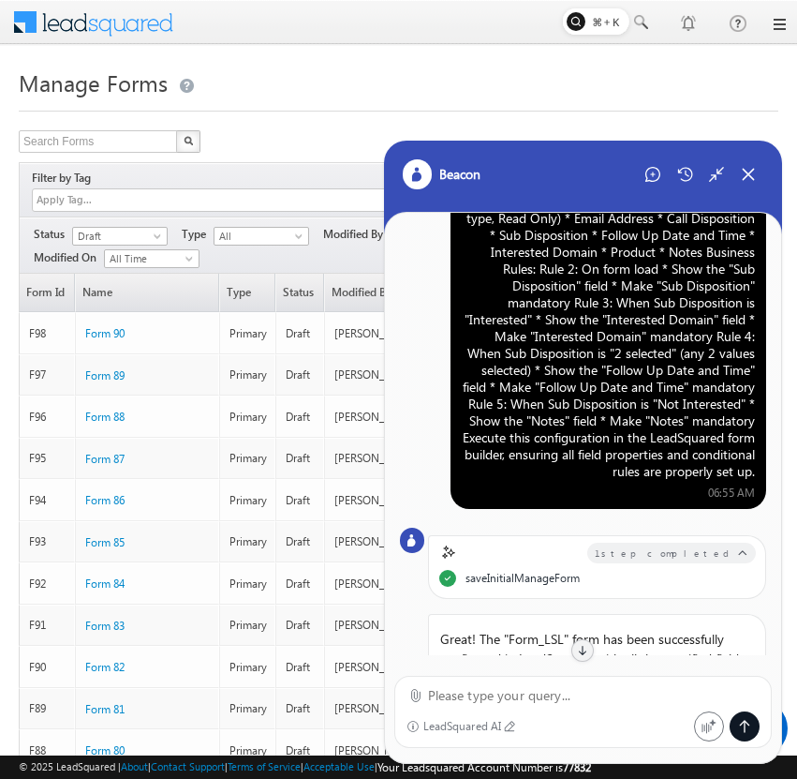
click at [655, 288] on div "Configure a "Form_LSL" form in LeadSquared with the following setup: Form Field…" at bounding box center [608, 310] width 293 height 337
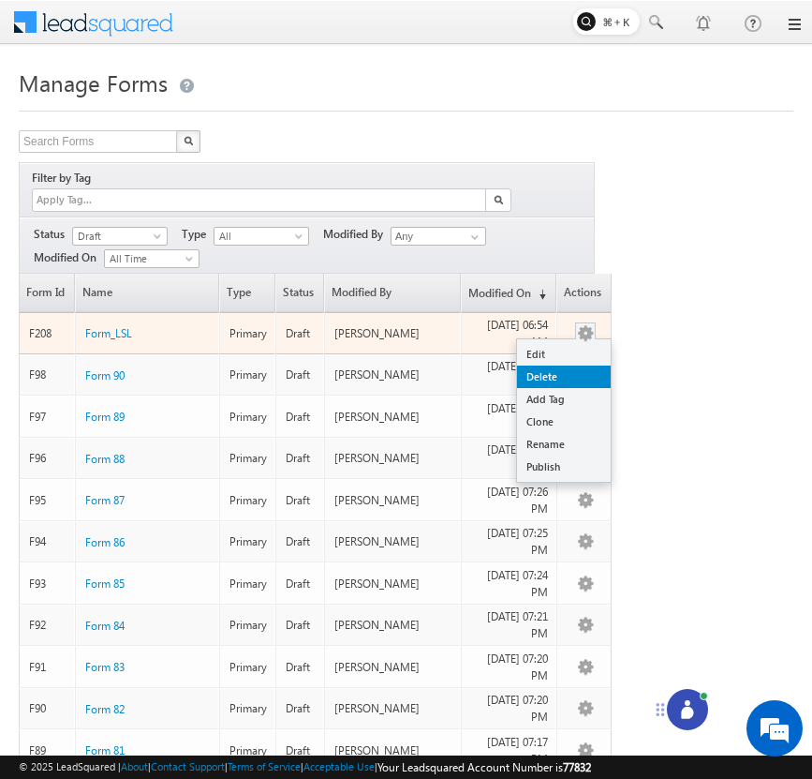
click at [573, 365] on link "Delete" at bounding box center [564, 376] width 94 height 22
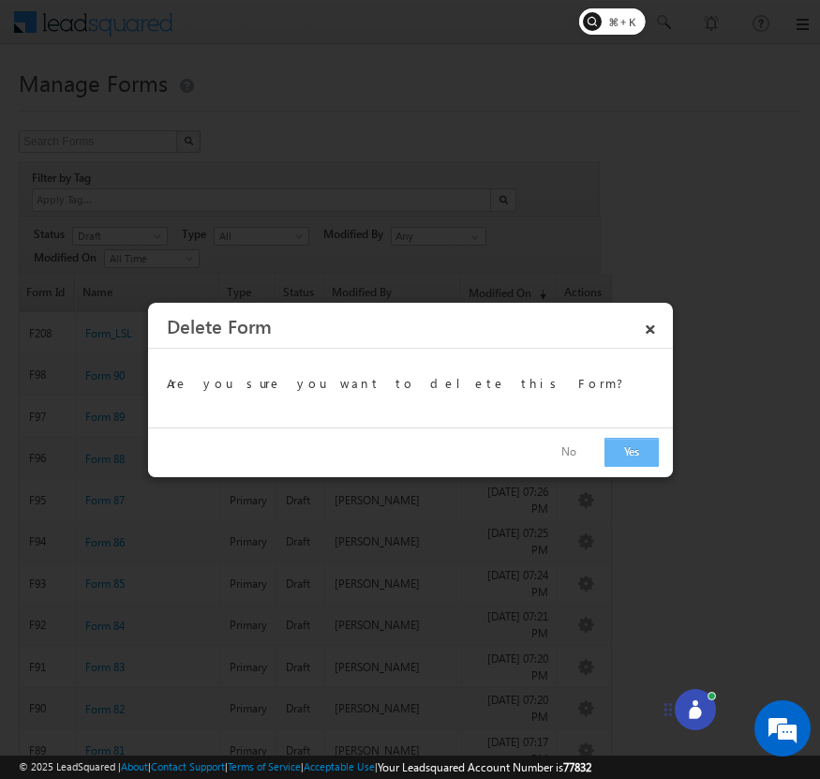
click at [626, 450] on button "Yes" at bounding box center [631, 452] width 54 height 29
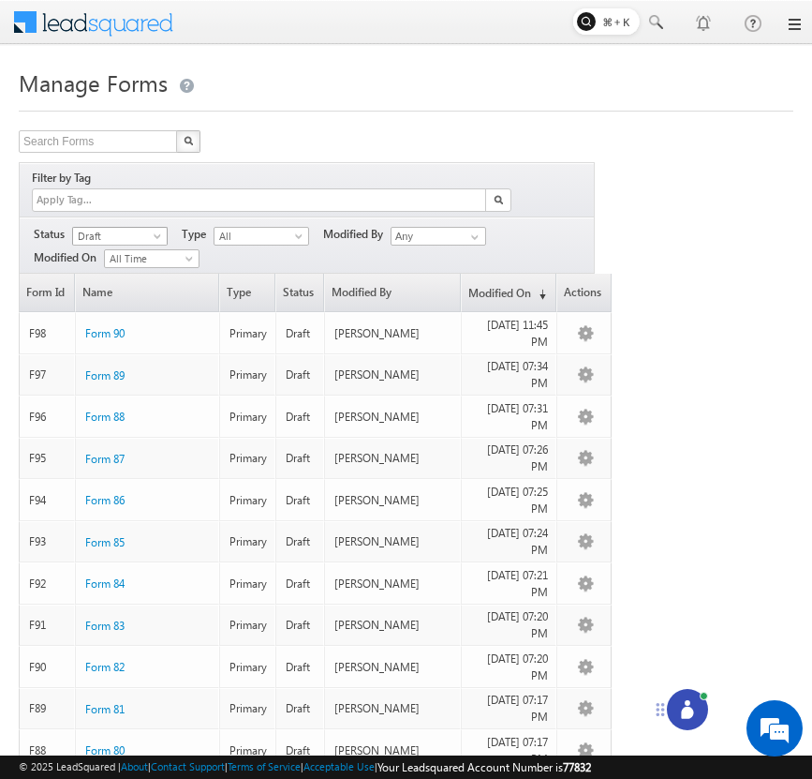
click at [148, 228] on span "Draft" at bounding box center [117, 236] width 89 height 17
click at [141, 273] on link "Published" at bounding box center [120, 273] width 95 height 17
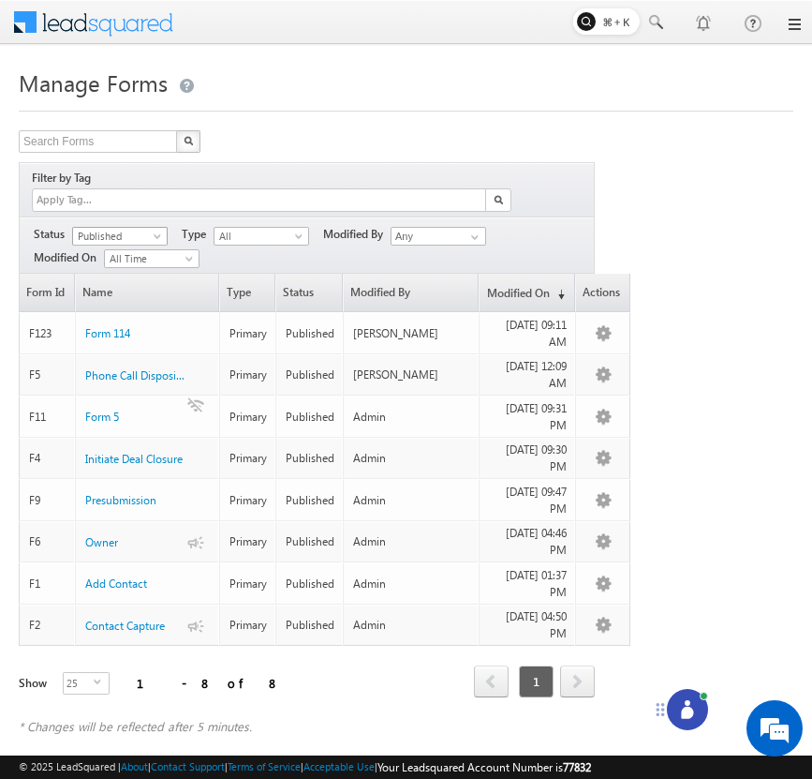
click at [152, 232] on span at bounding box center [159, 239] width 15 height 15
click at [141, 257] on link "Draft" at bounding box center [120, 254] width 95 height 17
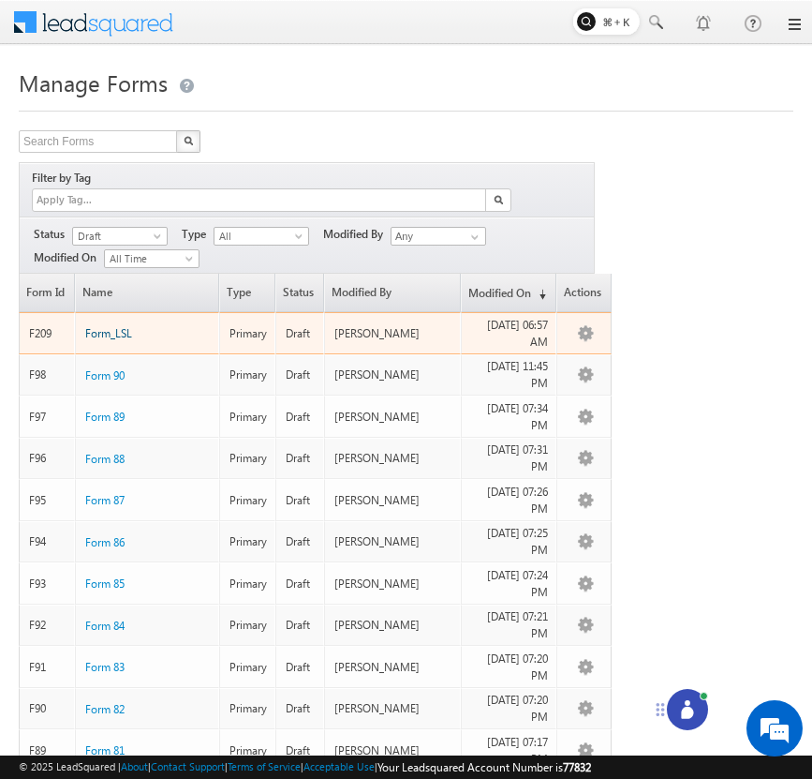
click at [127, 326] on span "Form_LSL" at bounding box center [108, 333] width 47 height 14
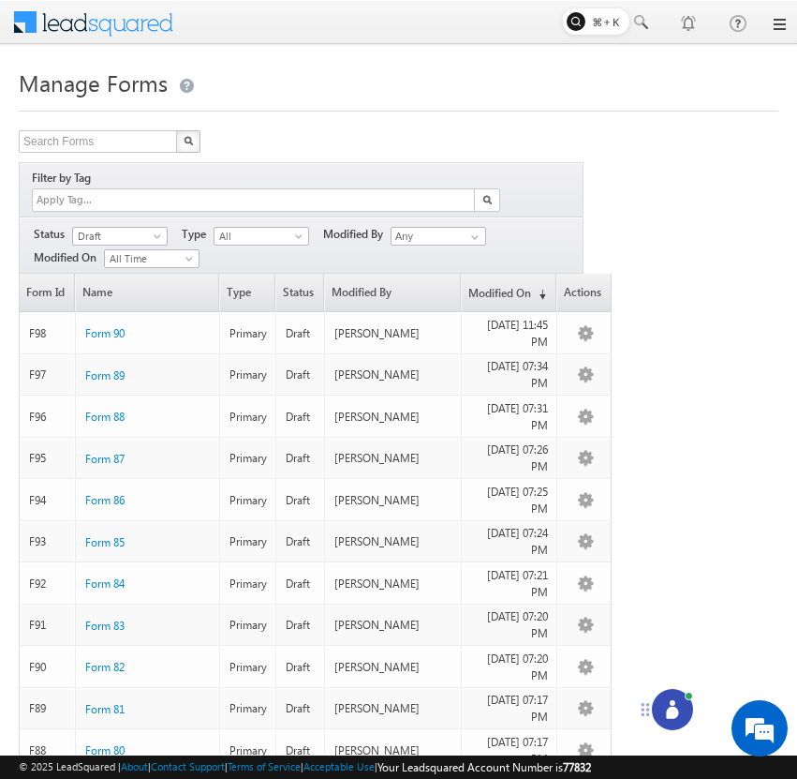
click at [669, 703] on icon at bounding box center [672, 709] width 19 height 19
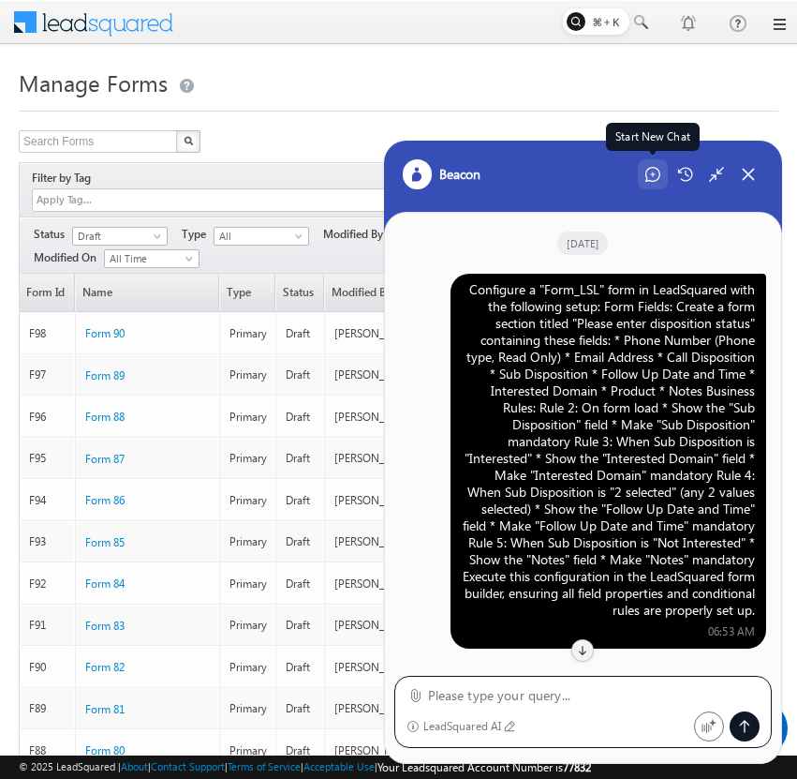
click at [650, 173] on icon at bounding box center [653, 174] width 15 height 15
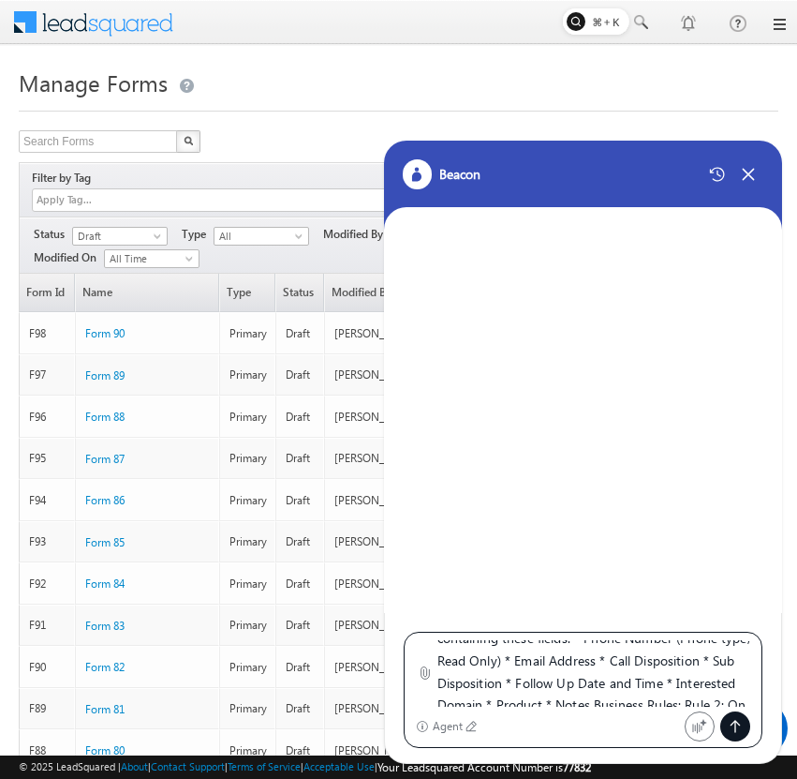
scroll to position [82, 0]
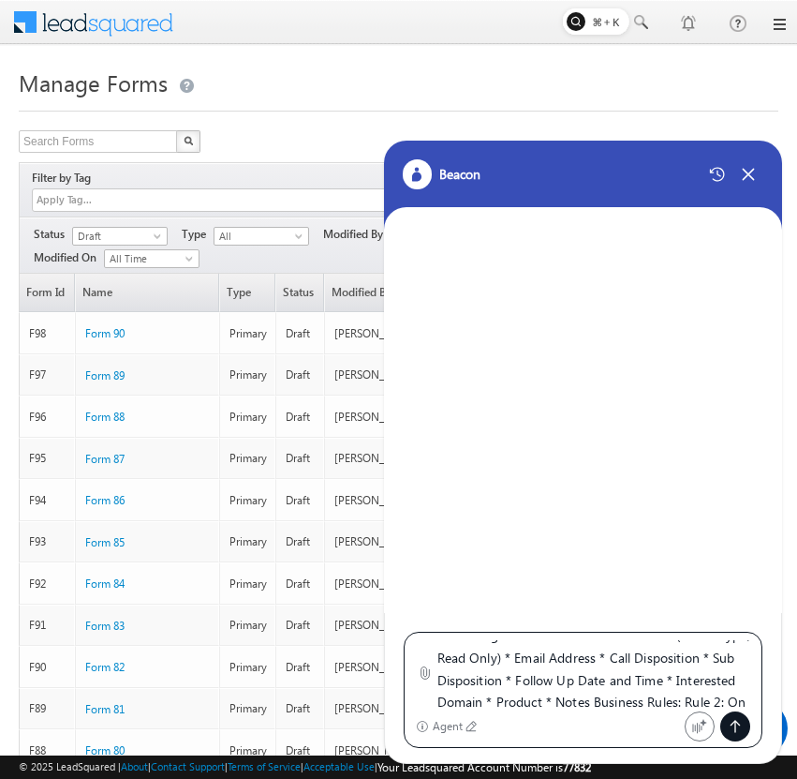
click at [613, 659] on textarea "Configure a "Form_LSL" form in LeadSquared with the following setup: Form Field…" at bounding box center [595, 673] width 314 height 67
type textarea "Configure a "Form_LSL" form in LeadSquared with the following setup: Form Field…"
click at [735, 719] on icon at bounding box center [735, 726] width 15 height 15
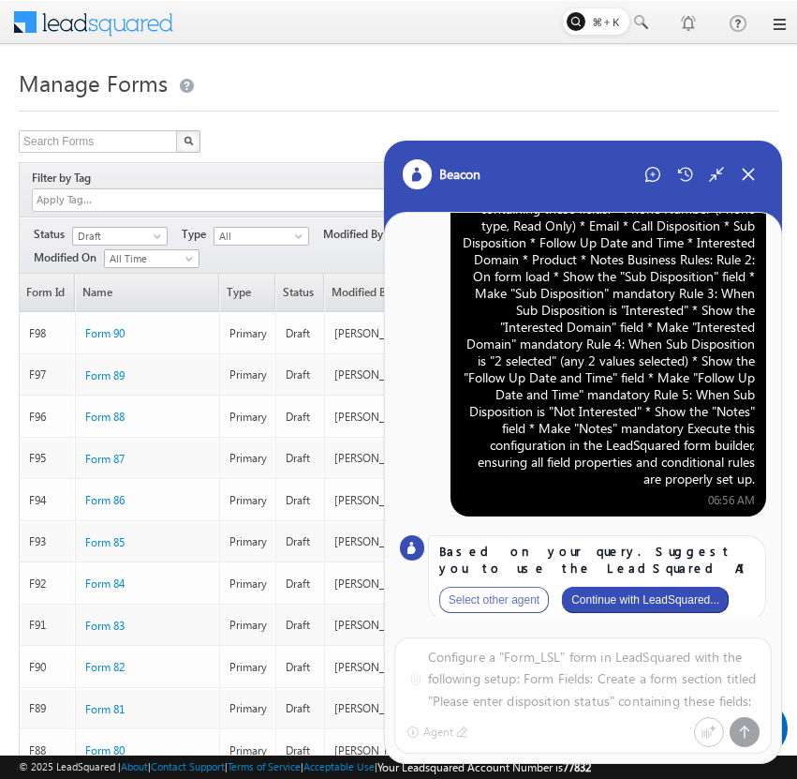
scroll to position [110, 0]
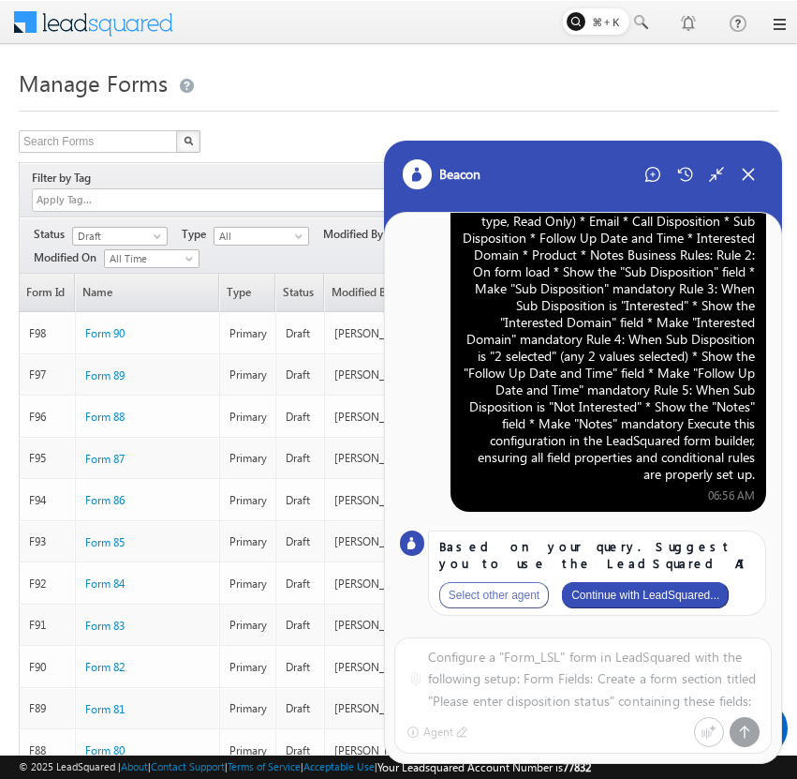
click at [672, 598] on button "Continue with LeadSquared..." at bounding box center [645, 595] width 167 height 26
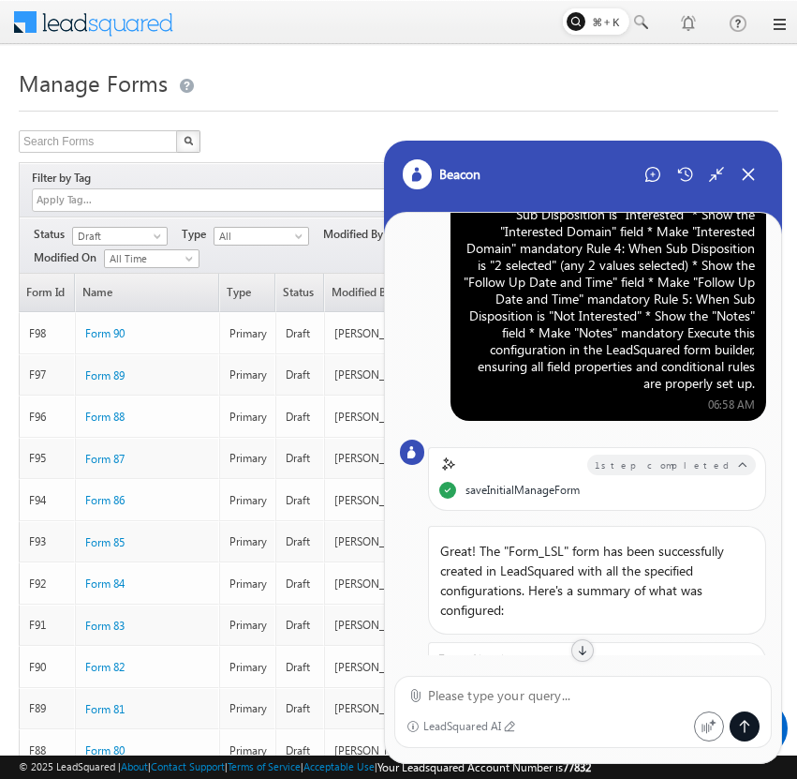
scroll to position [0, 0]
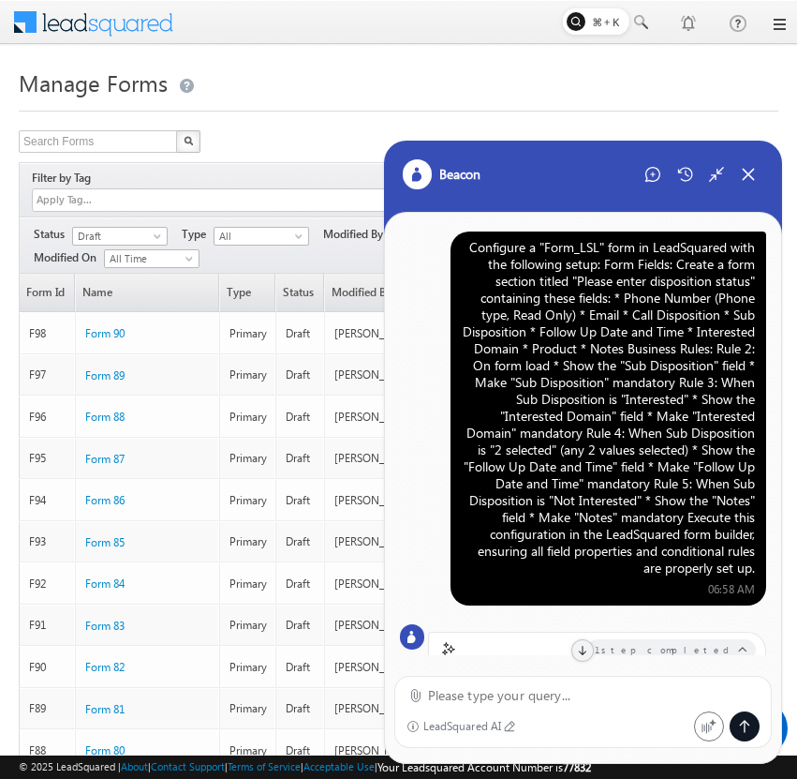
click at [603, 415] on div "Configure a "Form_LSL" form in LeadSquared with the following setup: Form Field…" at bounding box center [608, 407] width 293 height 337
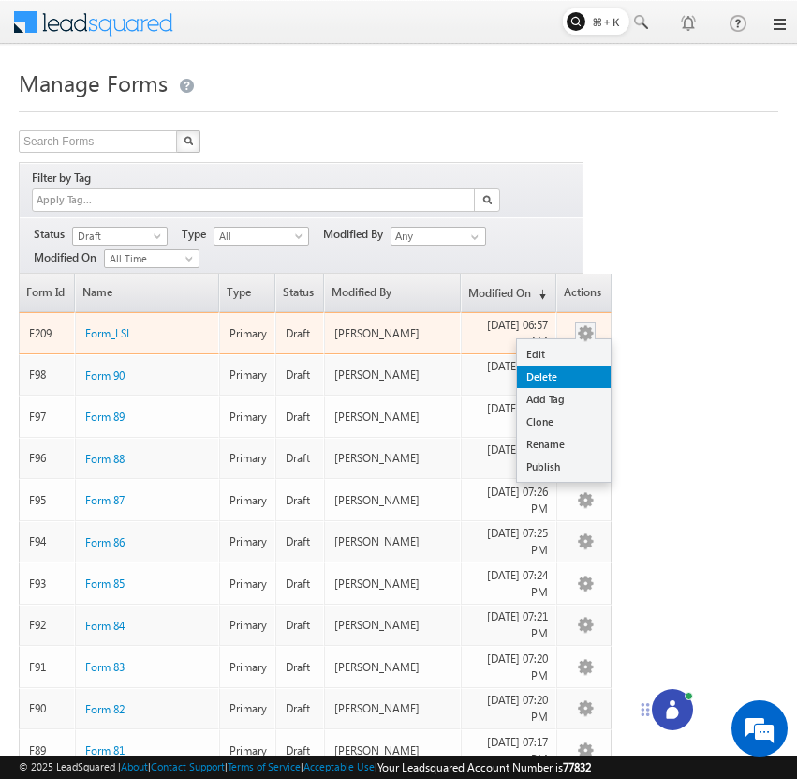
click at [570, 365] on link "Delete" at bounding box center [564, 376] width 94 height 22
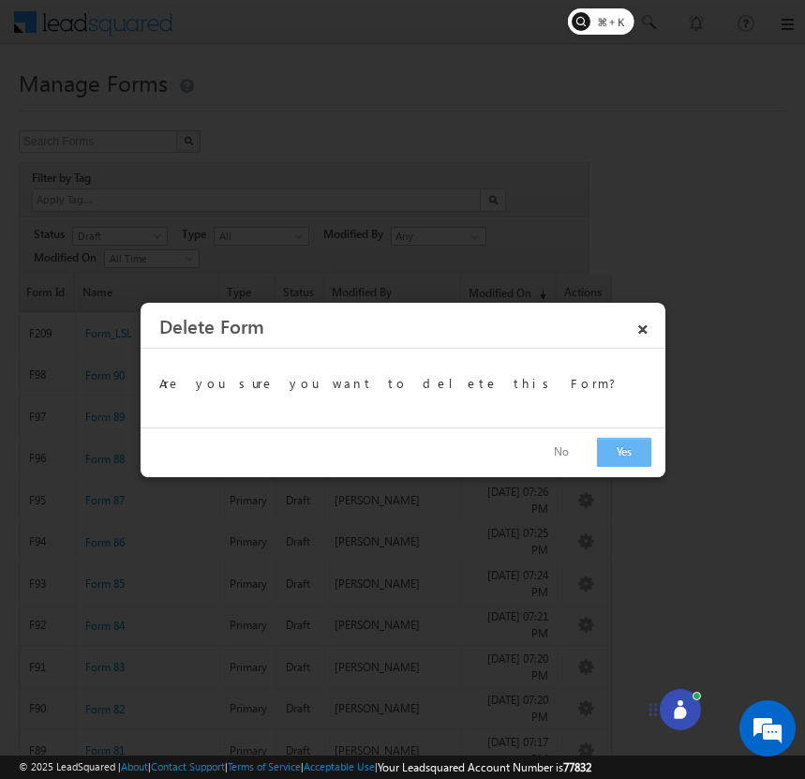
click at [622, 446] on button "Yes" at bounding box center [624, 452] width 54 height 29
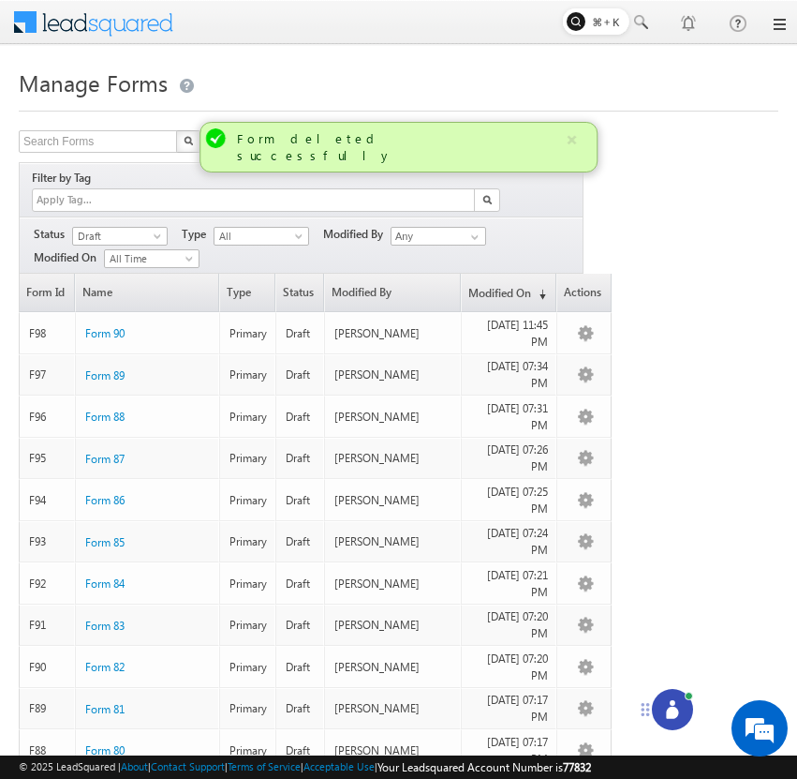
click at [673, 721] on div at bounding box center [672, 709] width 41 height 41
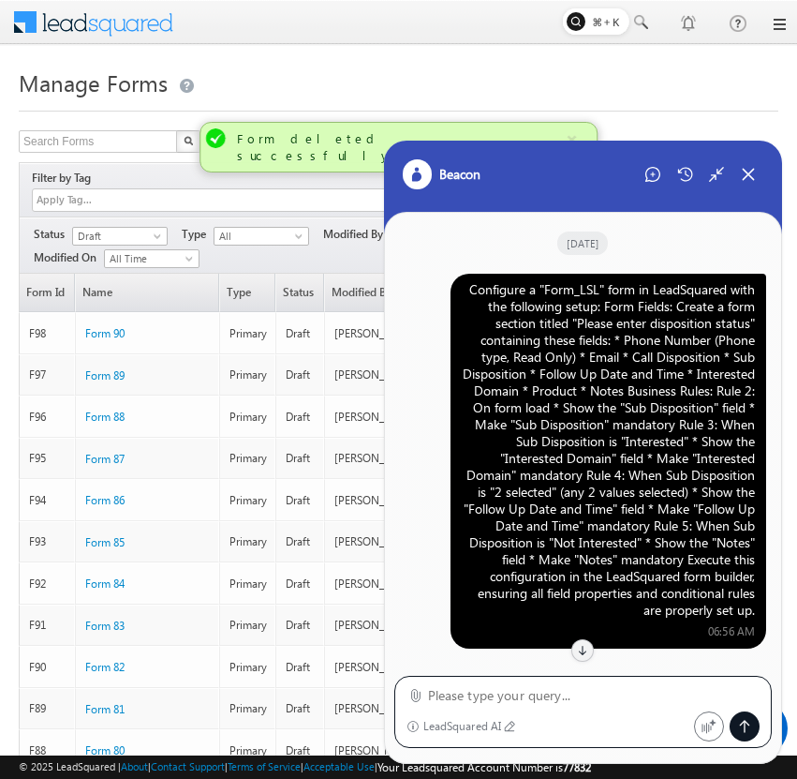
scroll to position [1003, 0]
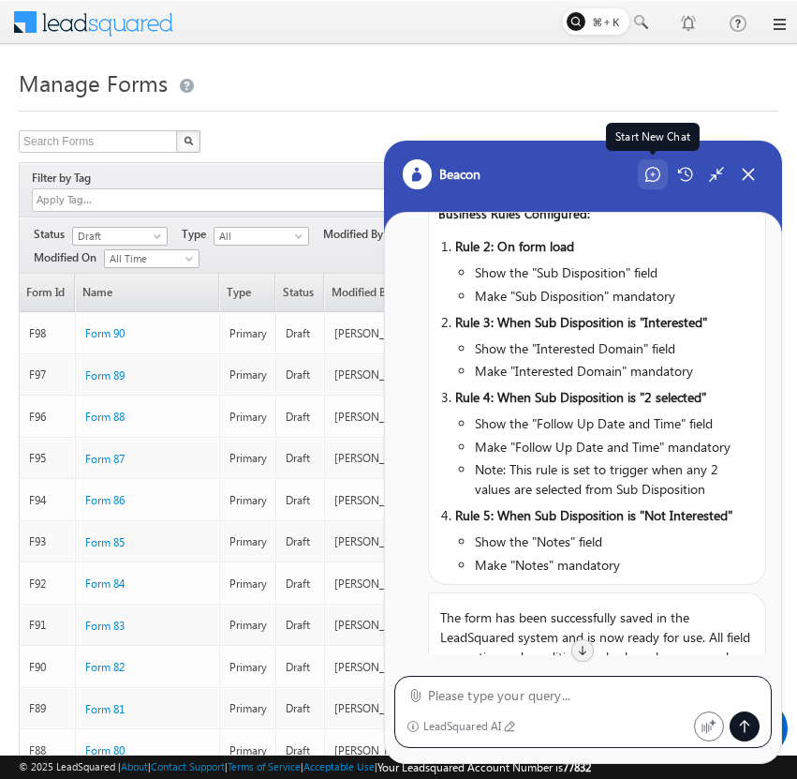
click at [651, 172] on icon at bounding box center [653, 174] width 15 height 15
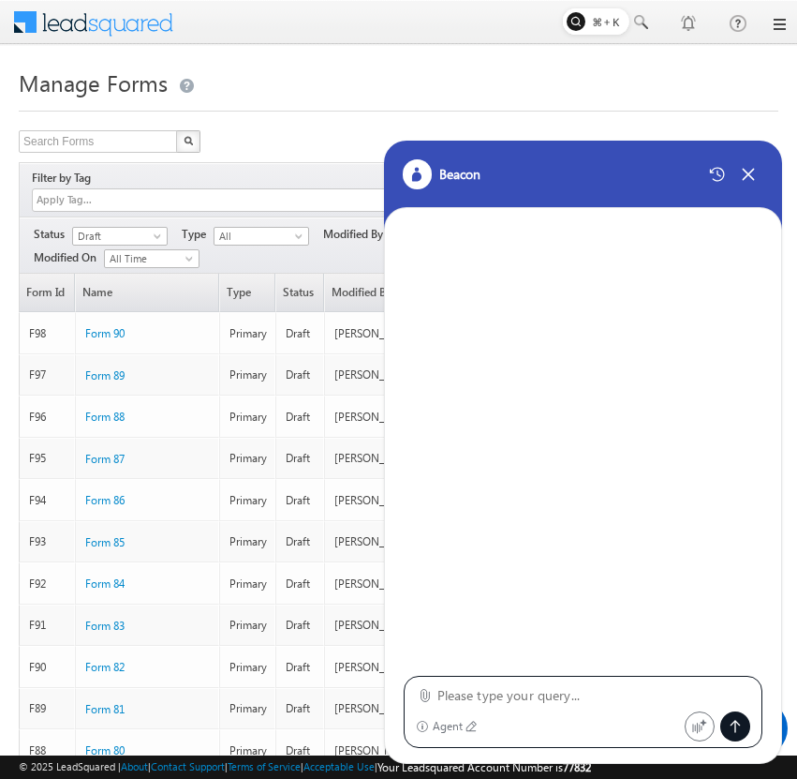
type textarea "Configure a "Form_LSL" form in LeadSquared with the following setup: Form Field…"
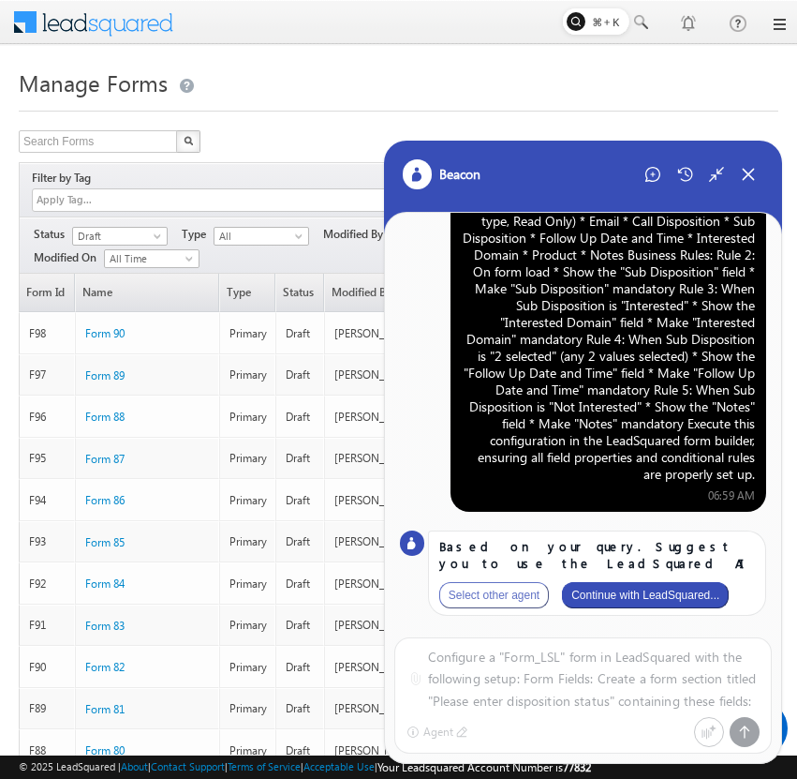
scroll to position [0, 0]
click at [623, 599] on button "Continue with LeadSquared..." at bounding box center [645, 595] width 167 height 26
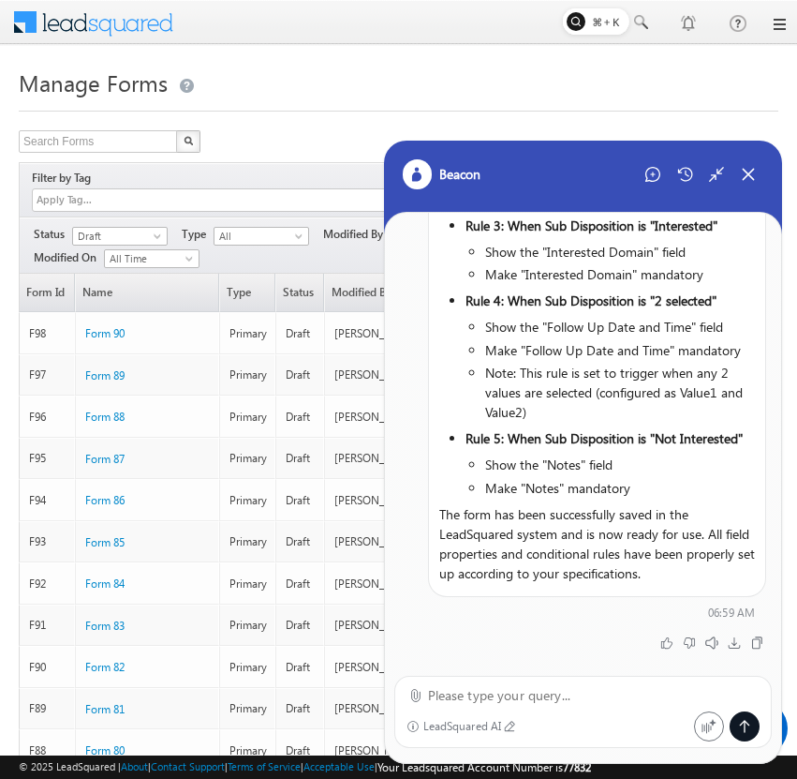
scroll to position [1103, 0]
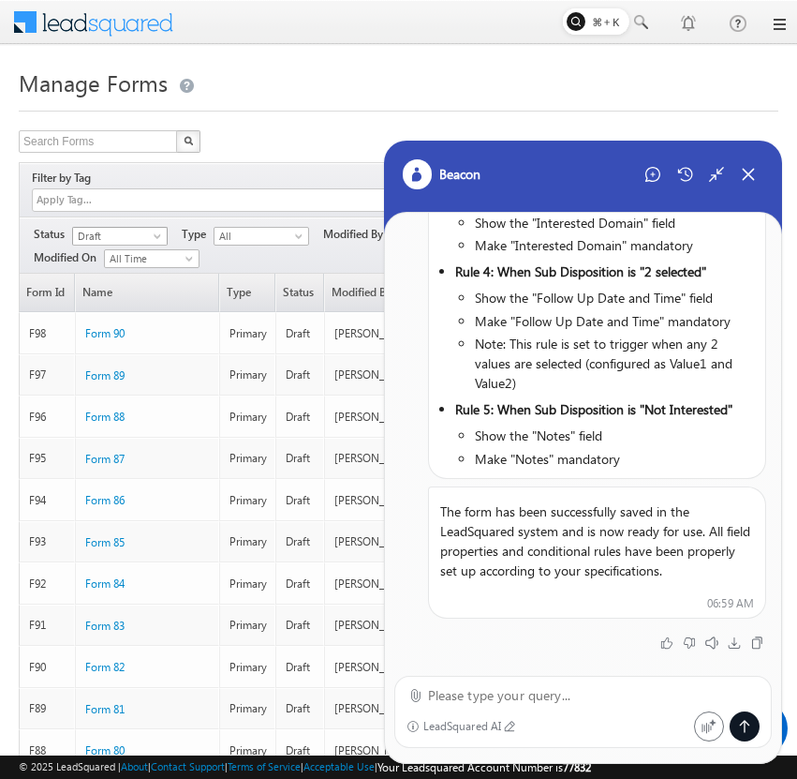
click at [155, 232] on span at bounding box center [159, 239] width 15 height 15
click at [147, 266] on link "Published" at bounding box center [120, 273] width 95 height 17
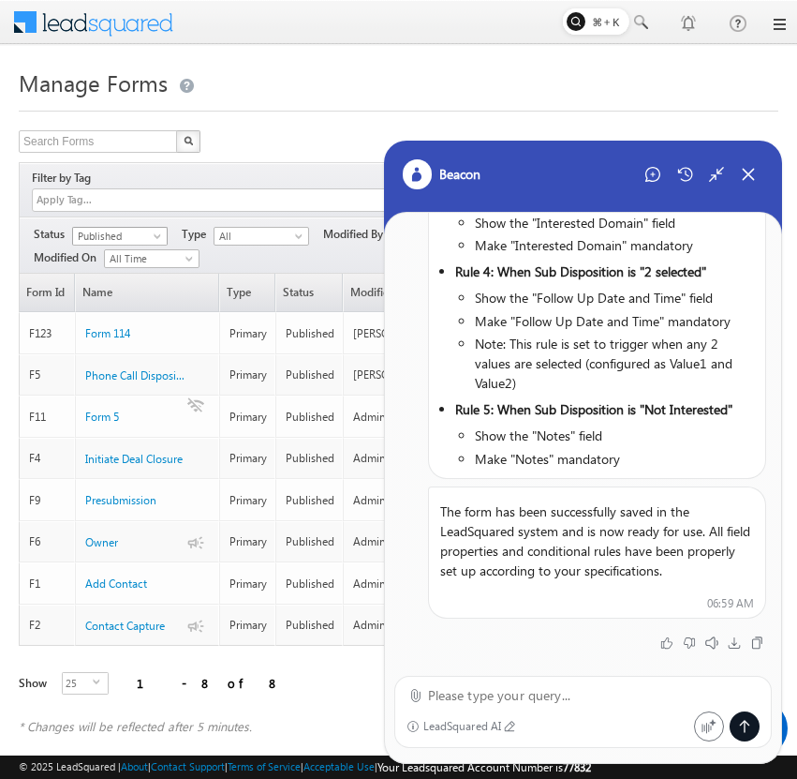
click at [150, 228] on span "Published" at bounding box center [117, 236] width 89 height 17
click at [141, 252] on link "Draft" at bounding box center [120, 254] width 95 height 17
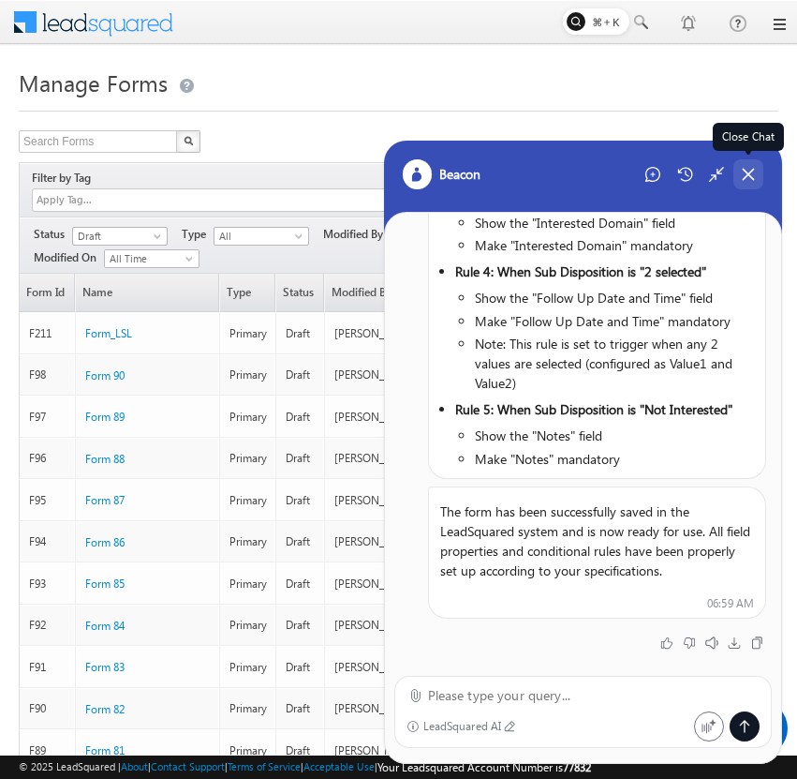
click at [741, 174] on icon at bounding box center [748, 174] width 17 height 17
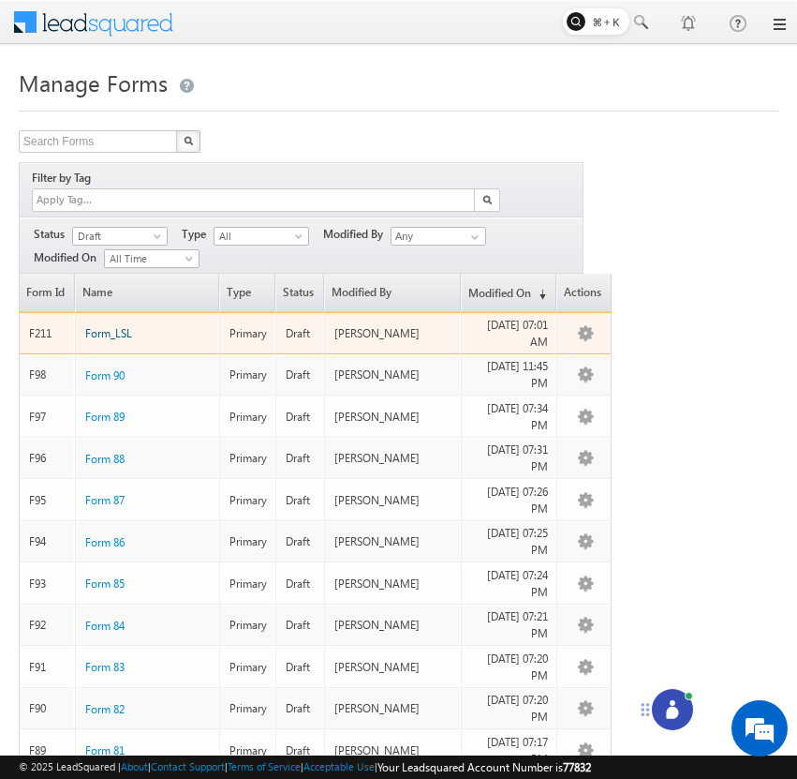
click at [110, 326] on span "Form_LSL" at bounding box center [108, 333] width 47 height 14
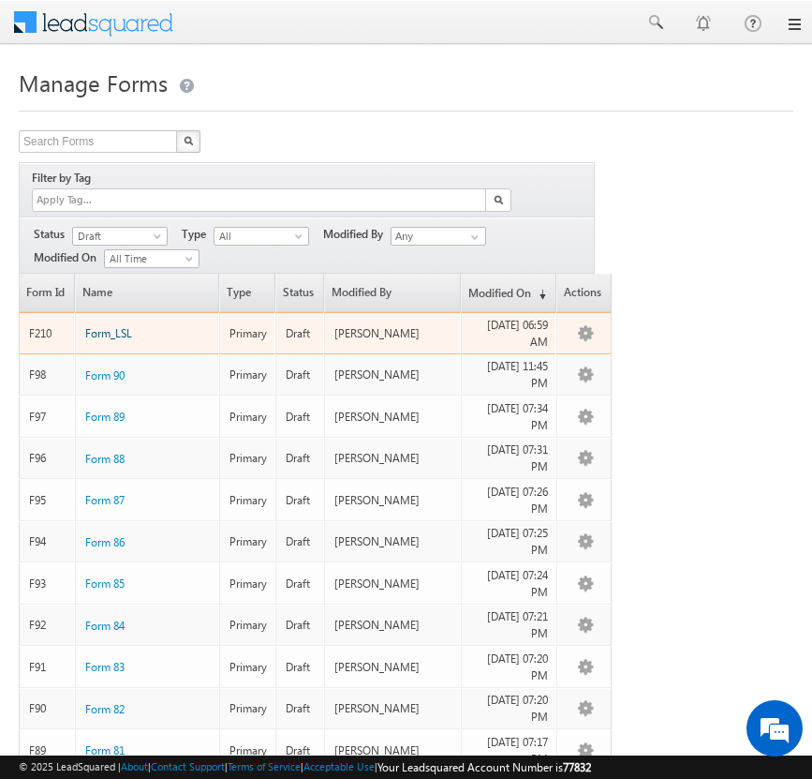
click at [124, 326] on span "Form_LSL" at bounding box center [108, 333] width 47 height 14
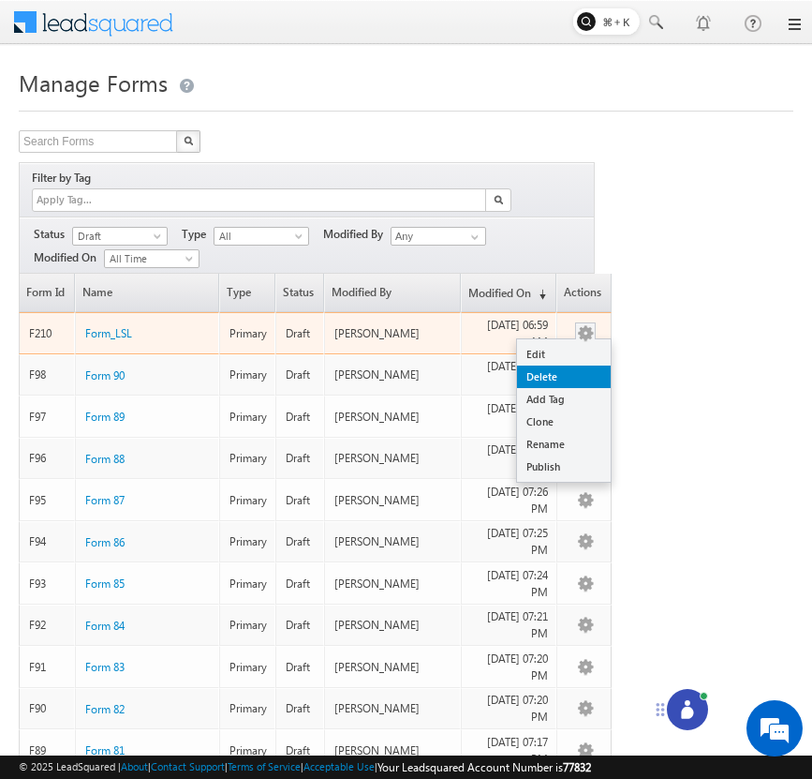
click at [573, 365] on link "Delete" at bounding box center [564, 376] width 94 height 22
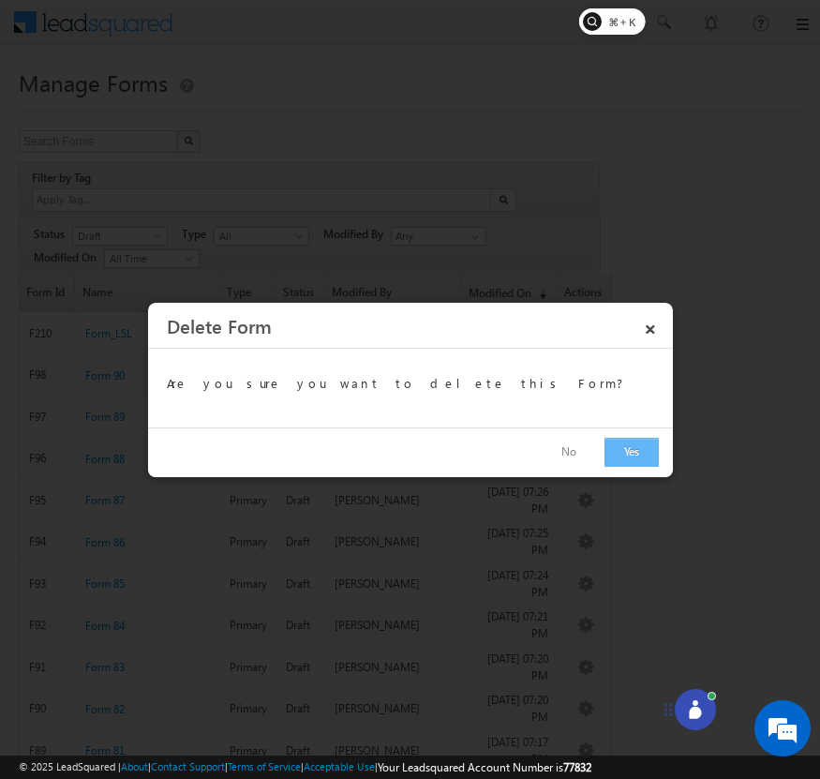
click at [634, 454] on button "Yes" at bounding box center [631, 452] width 54 height 29
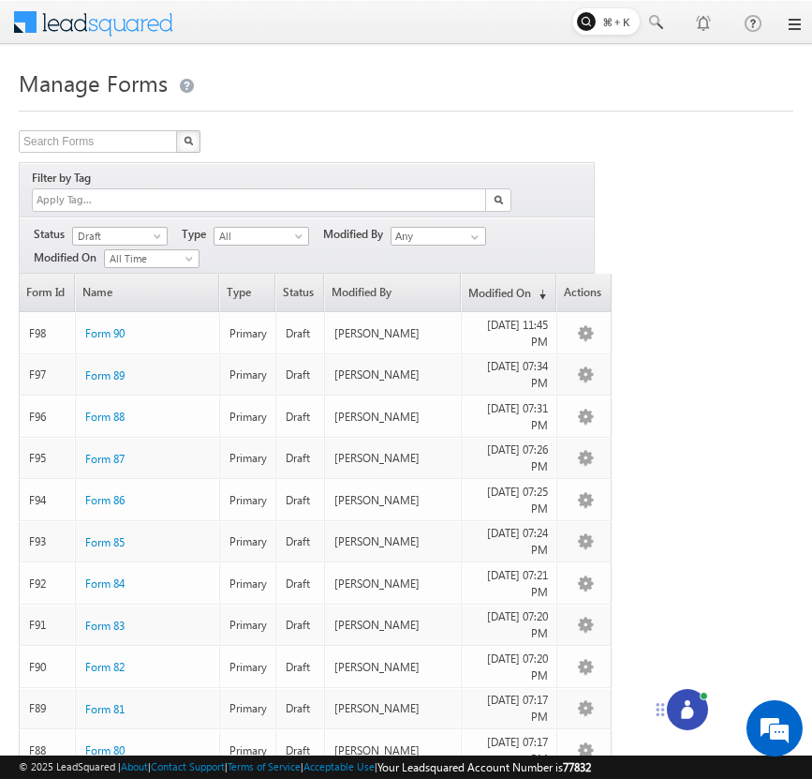
click at [691, 722] on div at bounding box center [687, 709] width 41 height 41
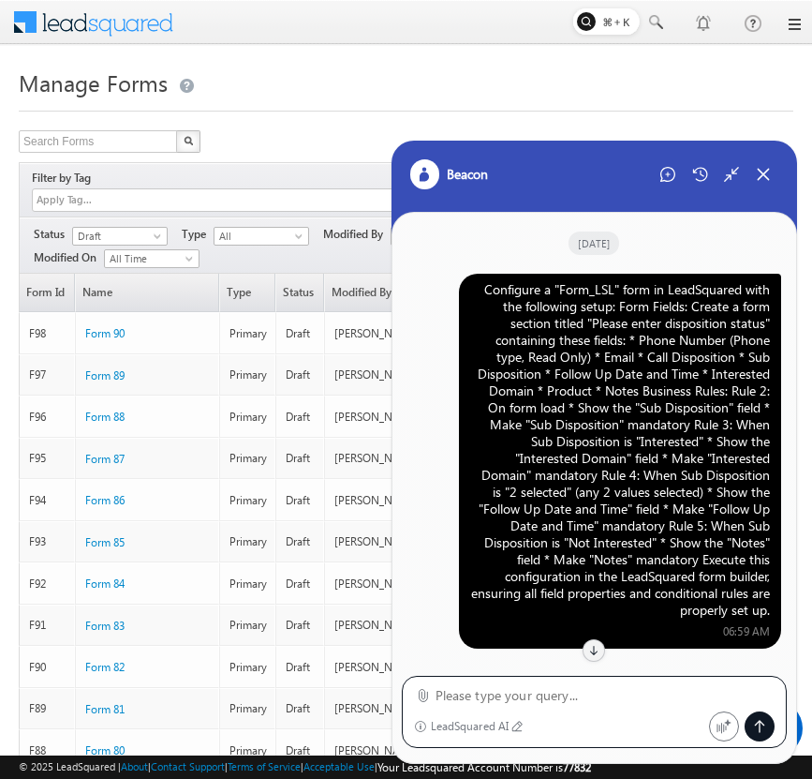
click at [683, 396] on div "Configure a "Form_LSL" form in LeadSquared with the following setup: Form Field…" at bounding box center [620, 449] width 300 height 337
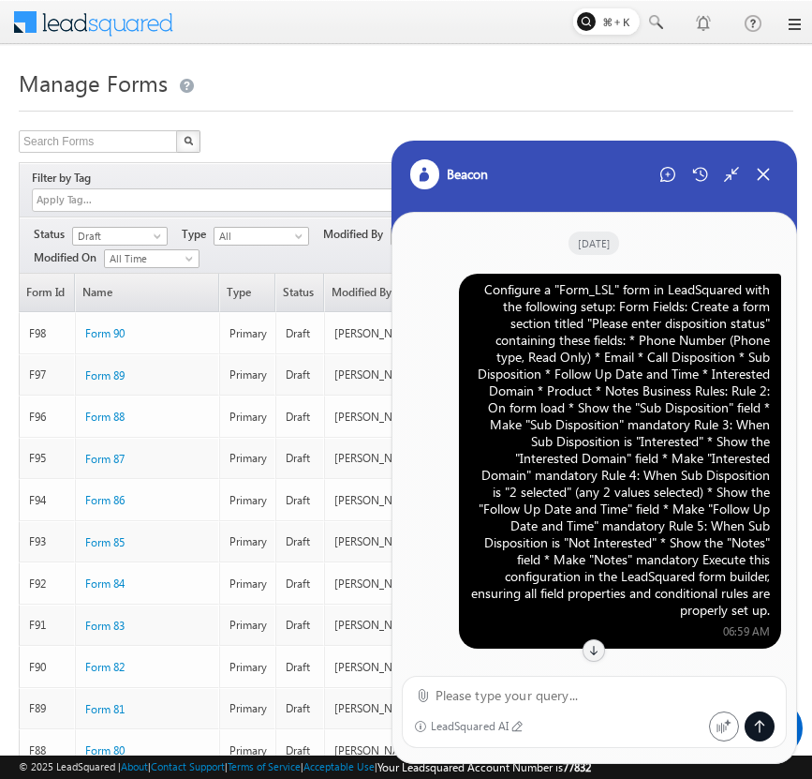
click at [683, 396] on div "Configure a "Form_LSL" form in LeadSquared with the following setup: Form Field…" at bounding box center [620, 449] width 300 height 337
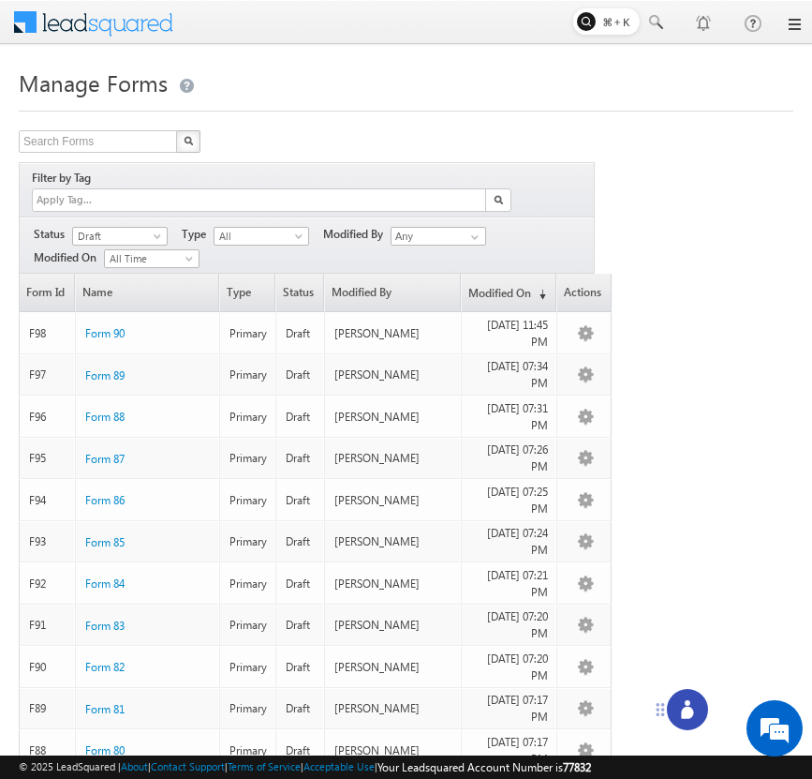
click at [690, 706] on icon at bounding box center [687, 709] width 19 height 19
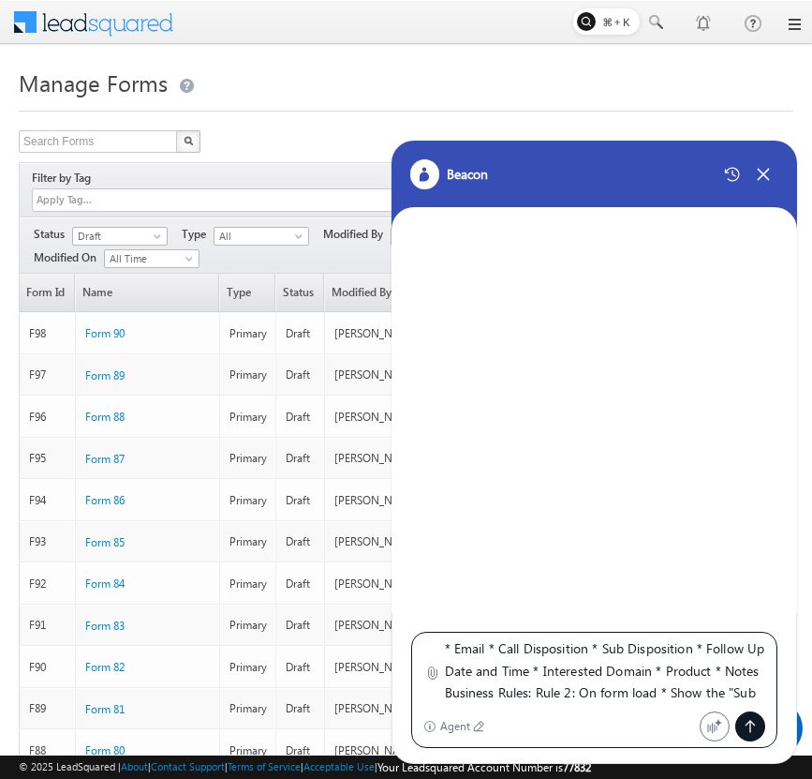
scroll to position [84, 0]
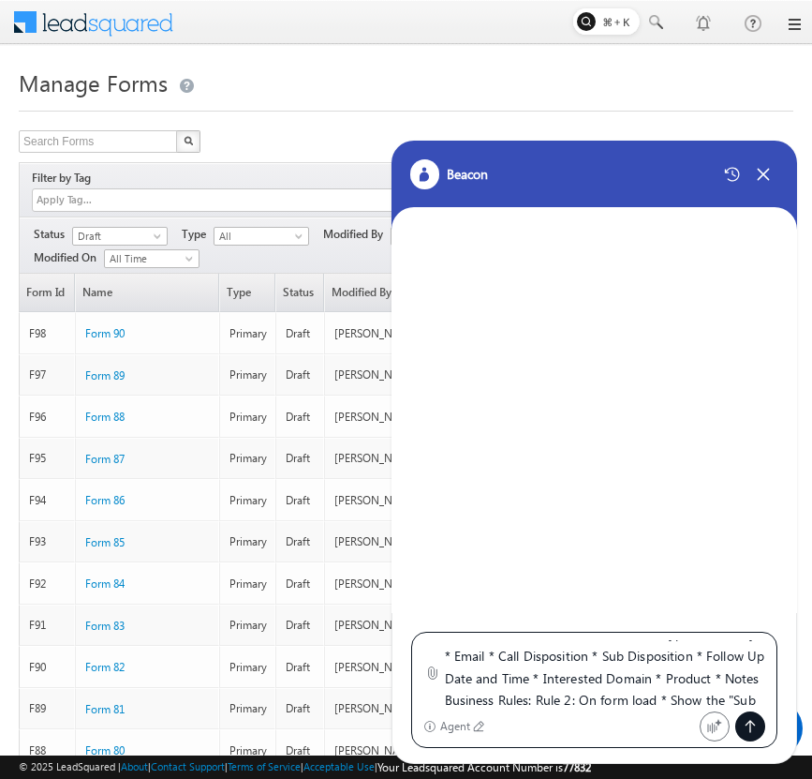
click at [589, 660] on textarea "Configure a "Form_LSL" form in LeadSquared with the following setup: Form Field…" at bounding box center [605, 673] width 321 height 67
type textarea "Configure a "Form_LSL" form in LeadSquared with the following setup: Form Field…"
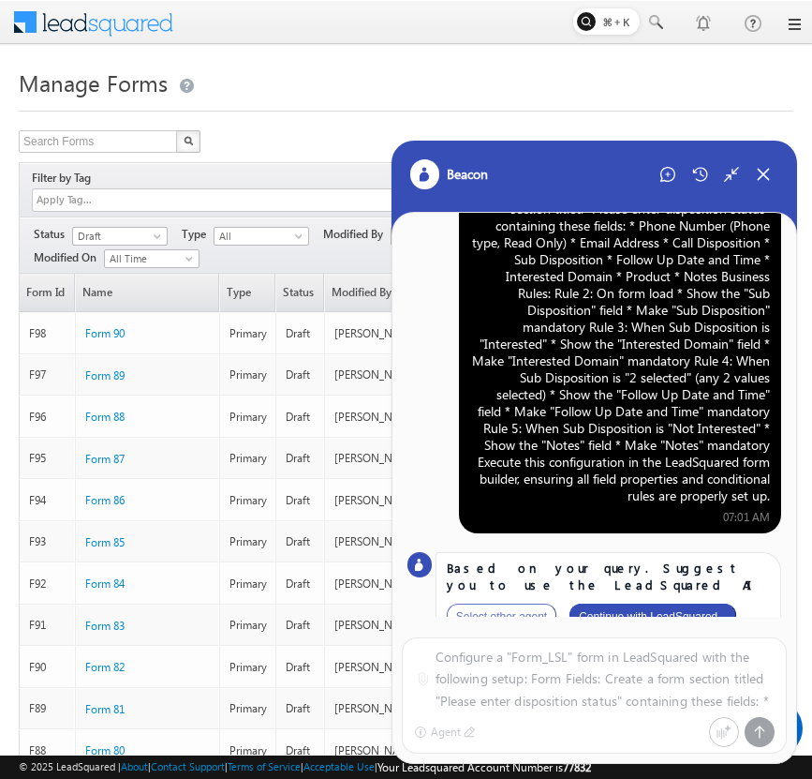
scroll to position [93, 0]
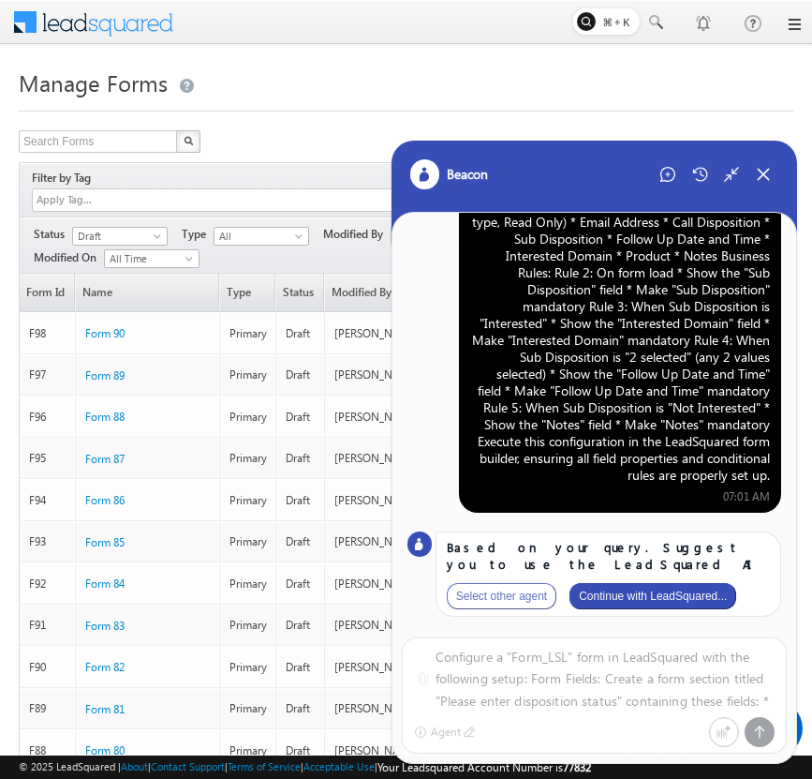
click at [653, 597] on button "Continue with LeadSquared..." at bounding box center [653, 596] width 167 height 26
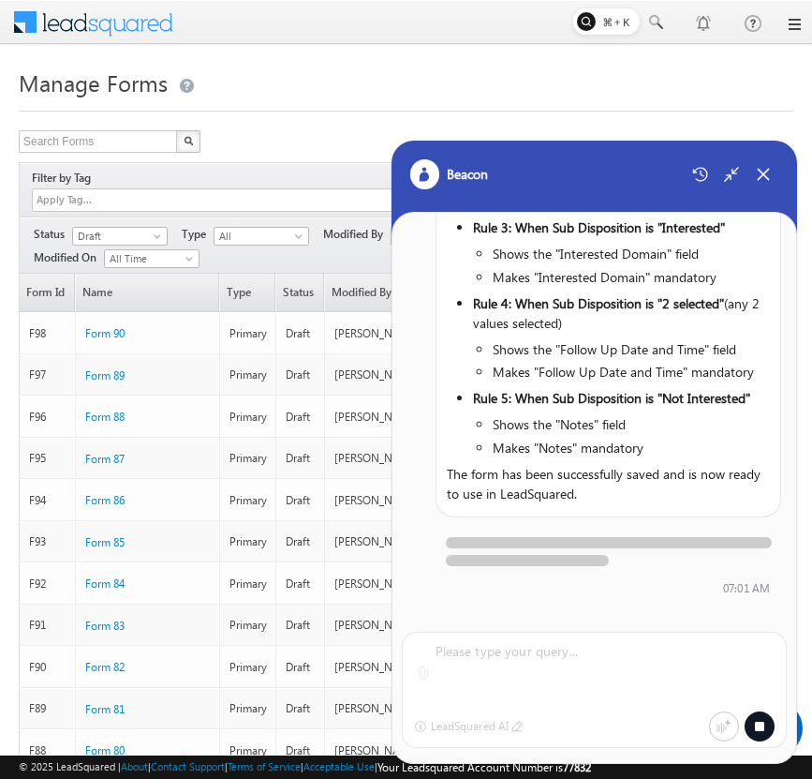
scroll to position [1502, 0]
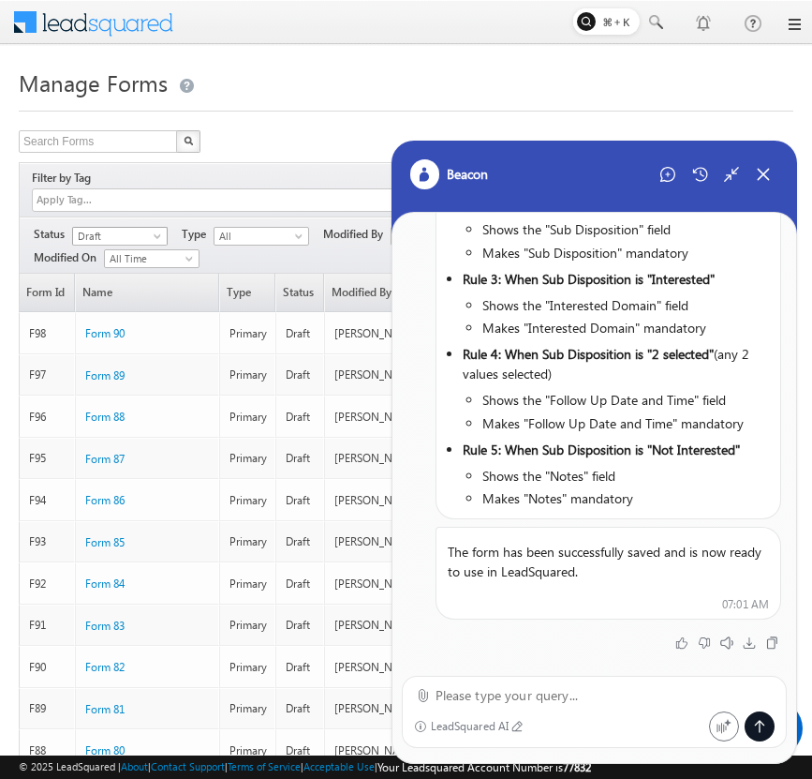
click at [156, 228] on span "Draft" at bounding box center [117, 236] width 89 height 17
click at [144, 265] on link "Published" at bounding box center [120, 273] width 95 height 17
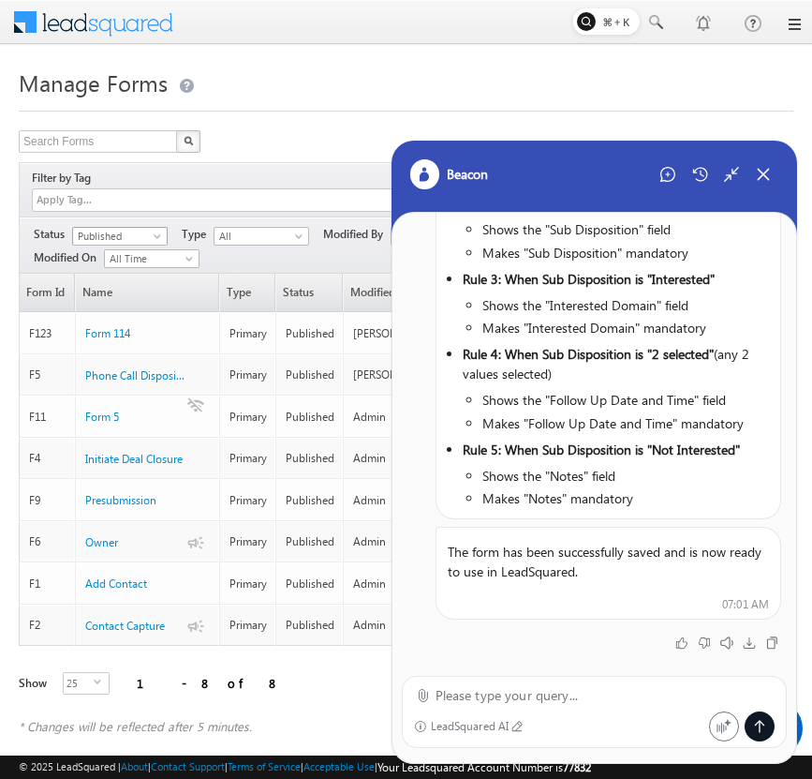
click at [148, 228] on span "Published" at bounding box center [117, 236] width 89 height 17
click at [140, 251] on link "Draft" at bounding box center [120, 254] width 95 height 17
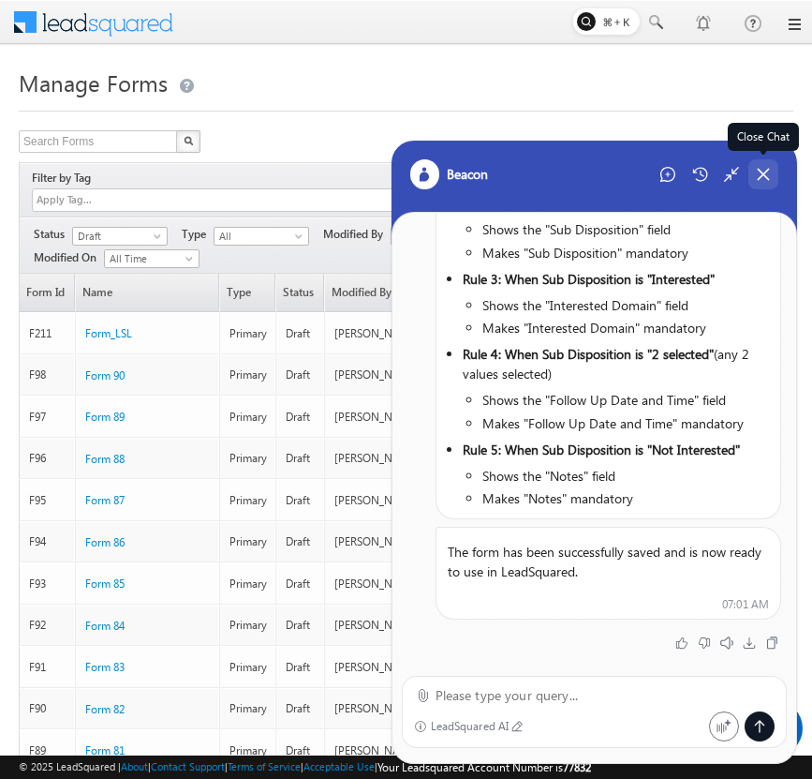
click at [751, 170] on div "Close Chat" at bounding box center [764, 174] width 30 height 30
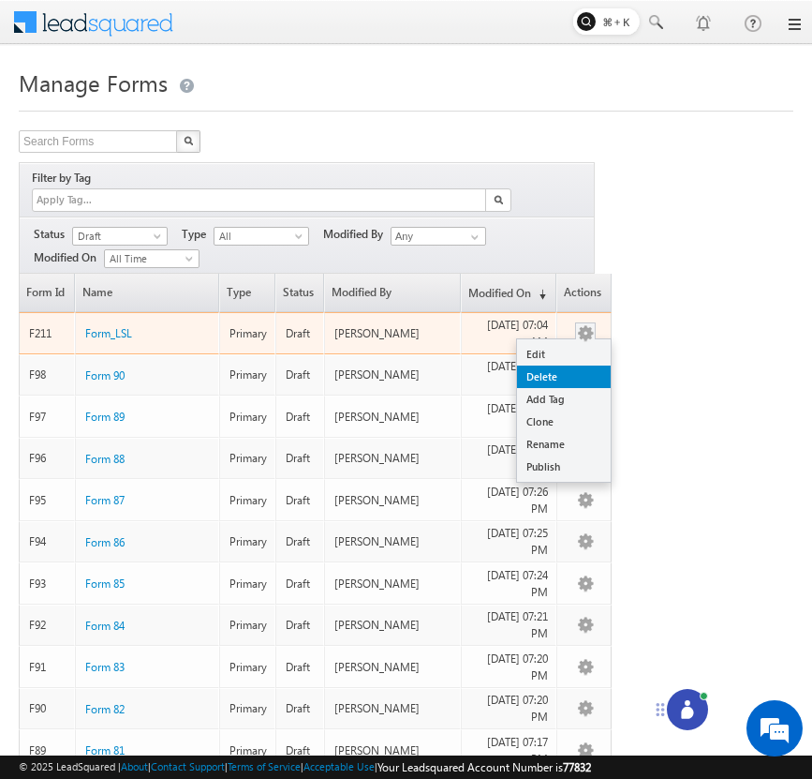
click at [572, 365] on link "Delete" at bounding box center [564, 376] width 94 height 22
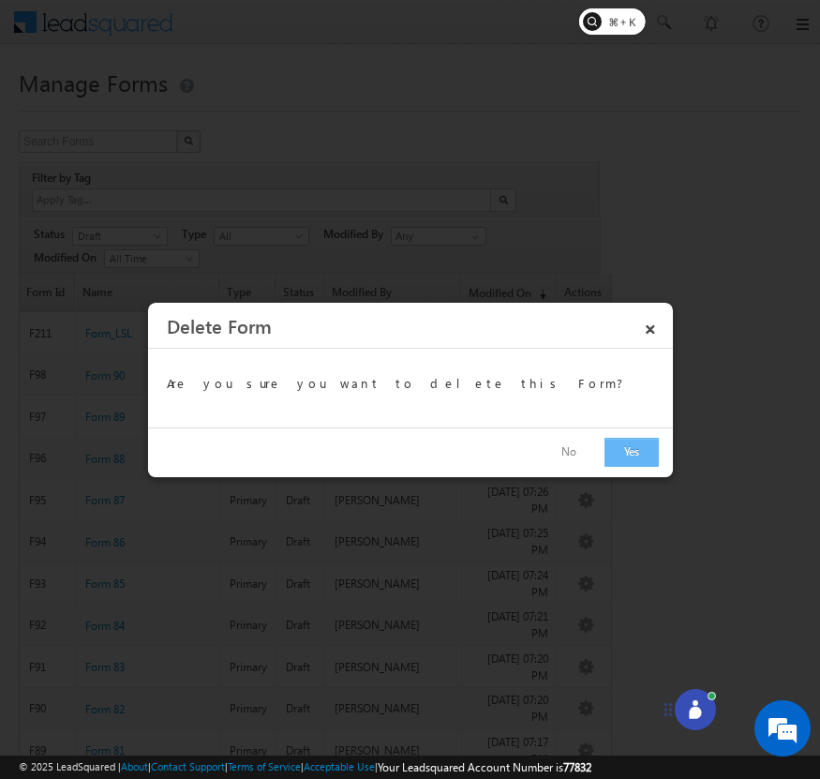
click at [622, 448] on button "Yes" at bounding box center [631, 452] width 54 height 29
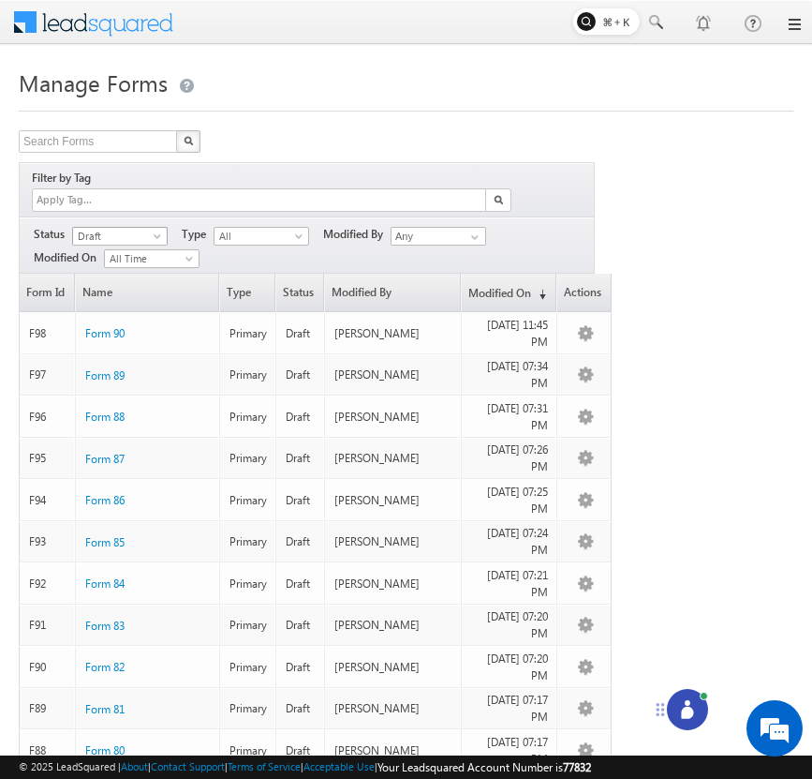
click at [150, 228] on span "Draft" at bounding box center [117, 236] width 89 height 17
click at [141, 275] on link "Published" at bounding box center [120, 273] width 95 height 17
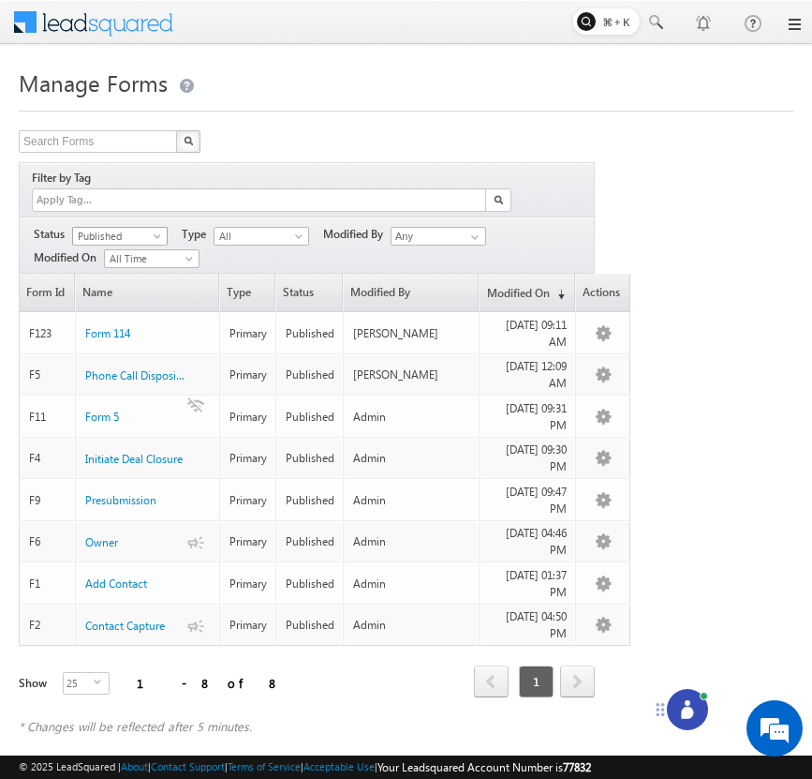
click at [152, 232] on span at bounding box center [159, 239] width 15 height 15
click at [139, 258] on link "Draft" at bounding box center [120, 254] width 95 height 17
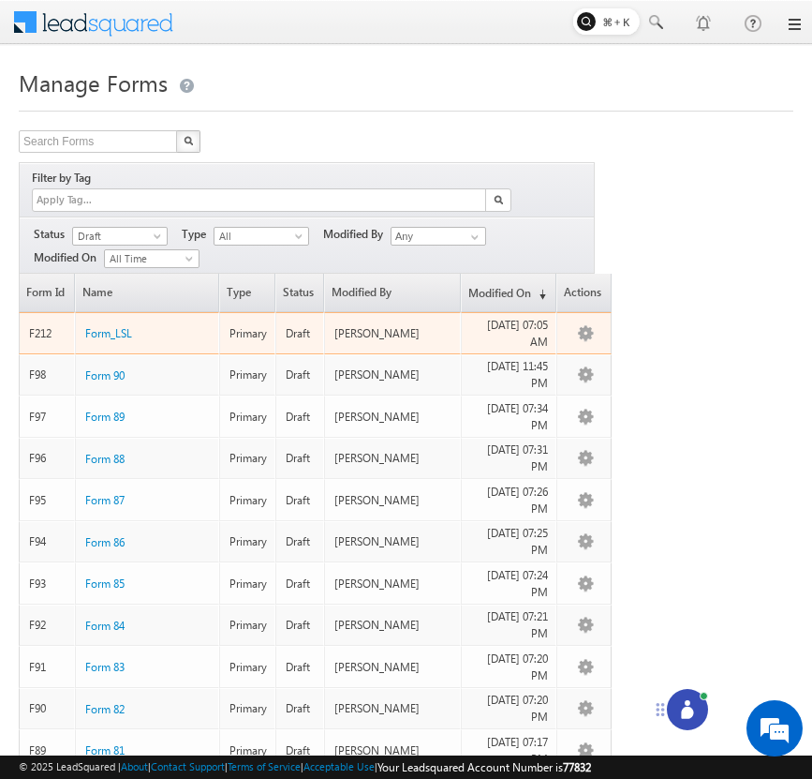
click at [103, 322] on div "Form_LSL" at bounding box center [148, 328] width 126 height 21
click at [116, 326] on span "Form_LSL" at bounding box center [108, 333] width 47 height 14
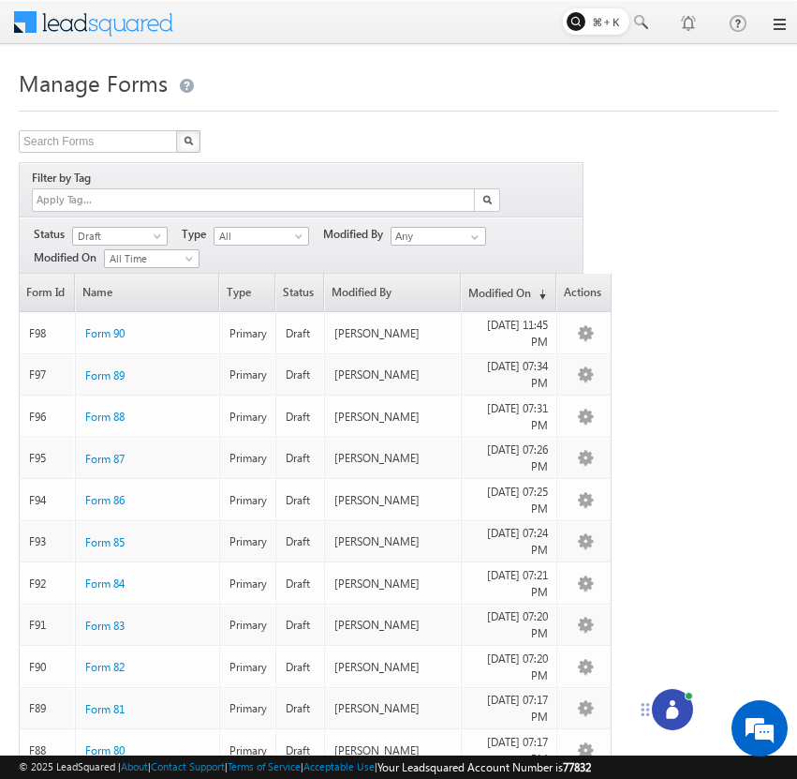
click at [668, 704] on icon at bounding box center [672, 709] width 19 height 19
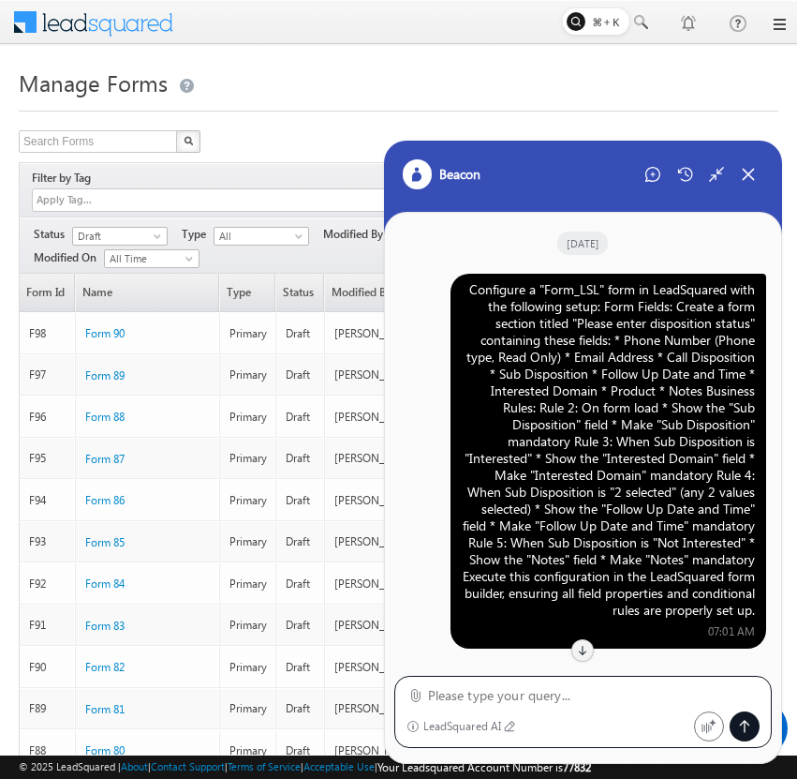
click at [622, 388] on div "Configure a "Form_LSL" form in LeadSquared with the following setup: Form Field…" at bounding box center [608, 449] width 293 height 337
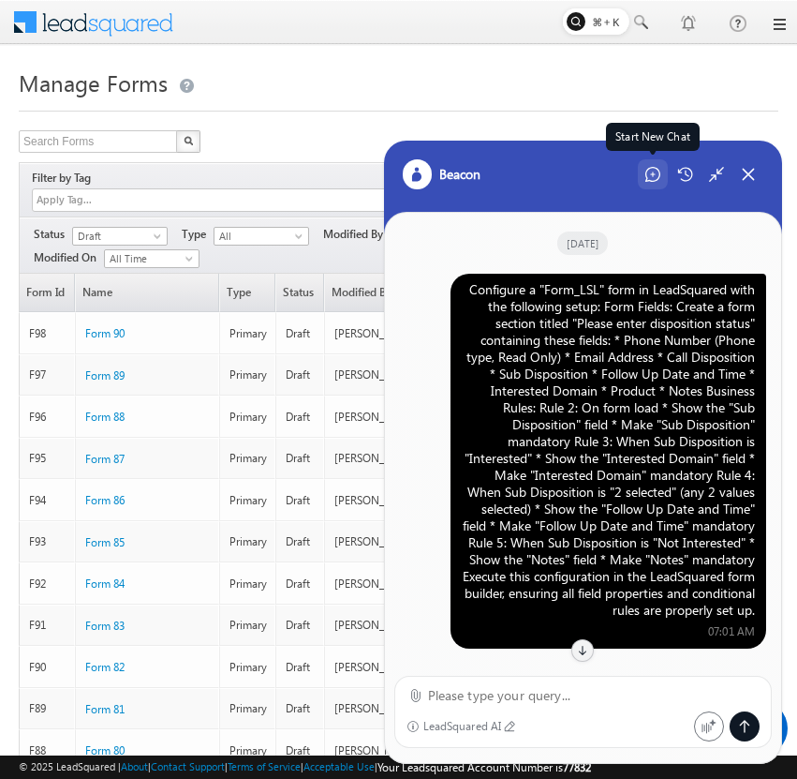
click at [659, 179] on icon at bounding box center [653, 174] width 15 height 15
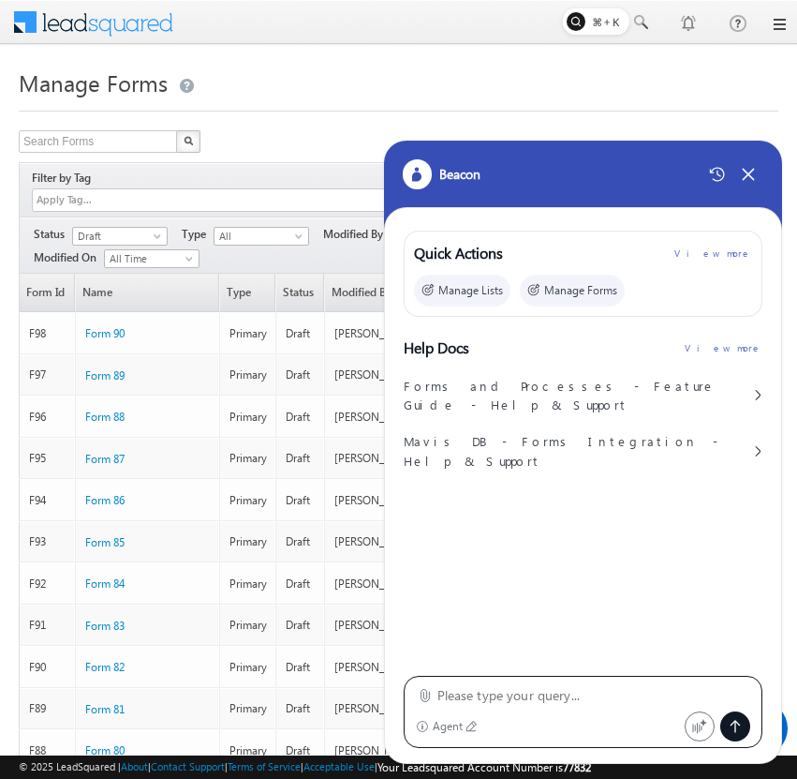
type textarea "Configure a "Form_LSL" form in LeadSquared with the following setup: Form Field…"
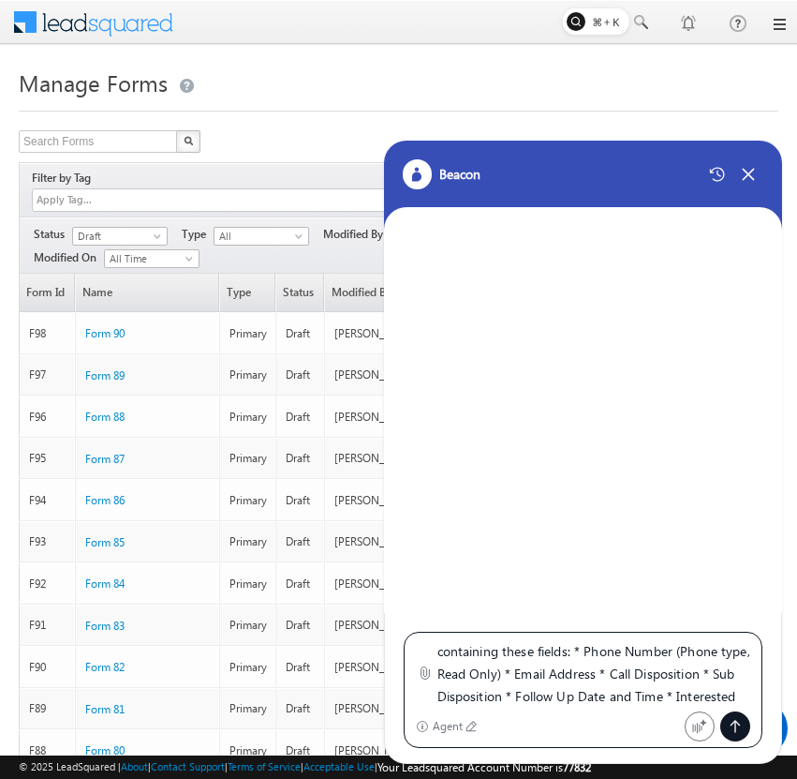
scroll to position [67, 0]
click at [734, 724] on icon at bounding box center [735, 726] width 15 height 15
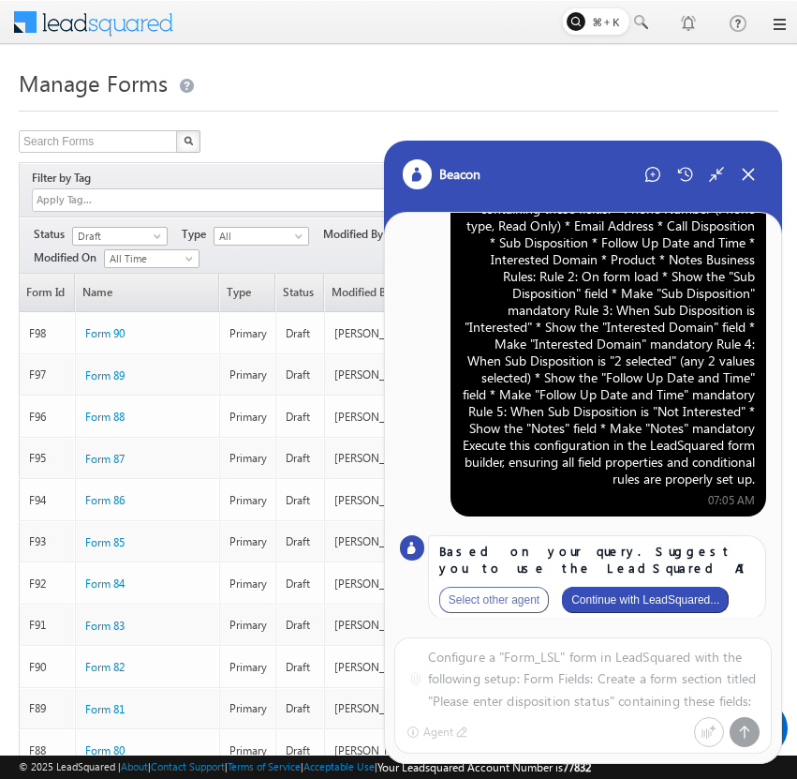
scroll to position [110, 0]
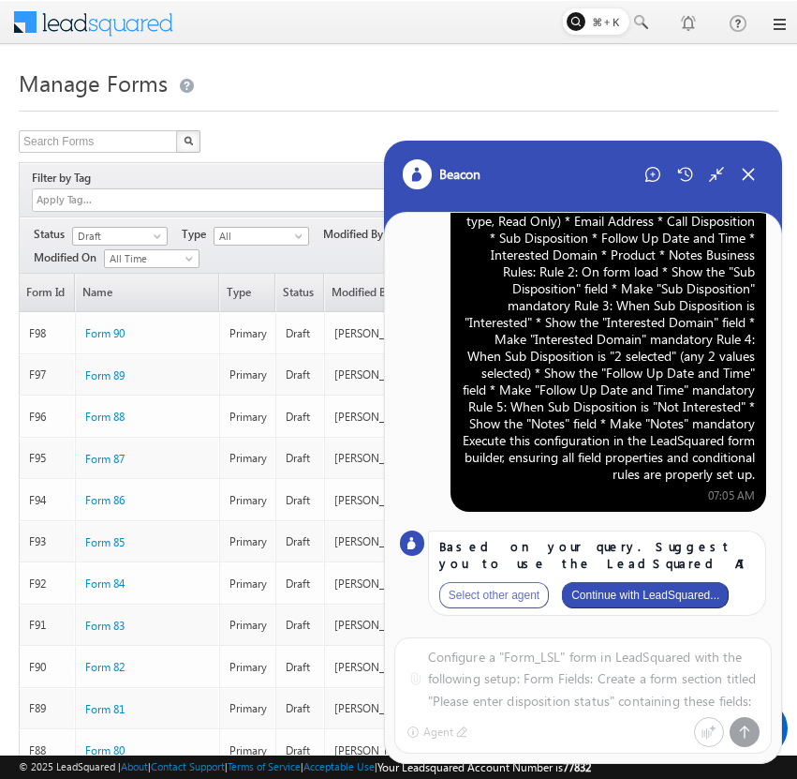
click at [686, 603] on button "Continue with LeadSquared..." at bounding box center [645, 595] width 167 height 26
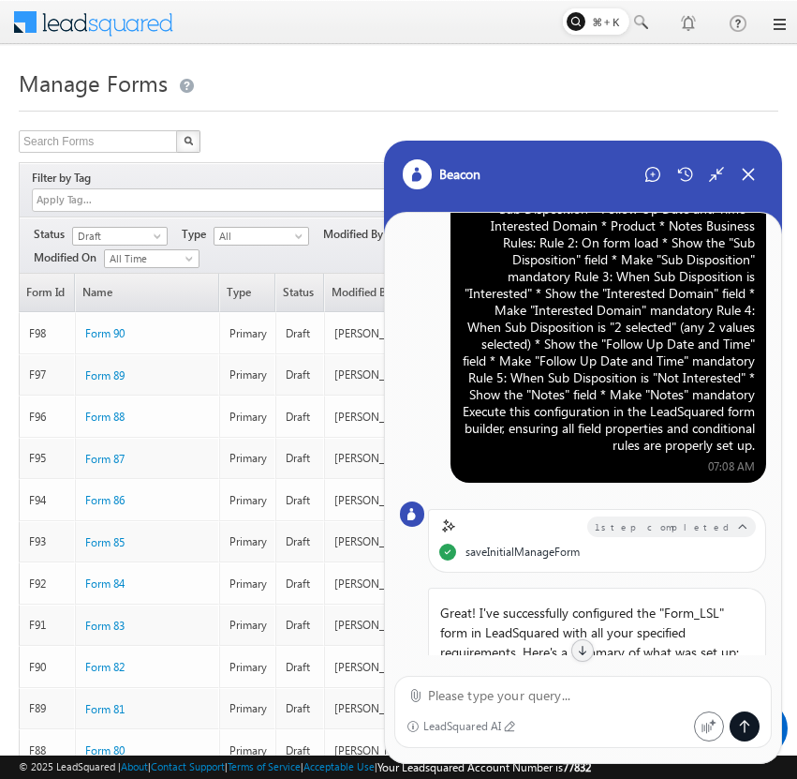
scroll to position [0, 0]
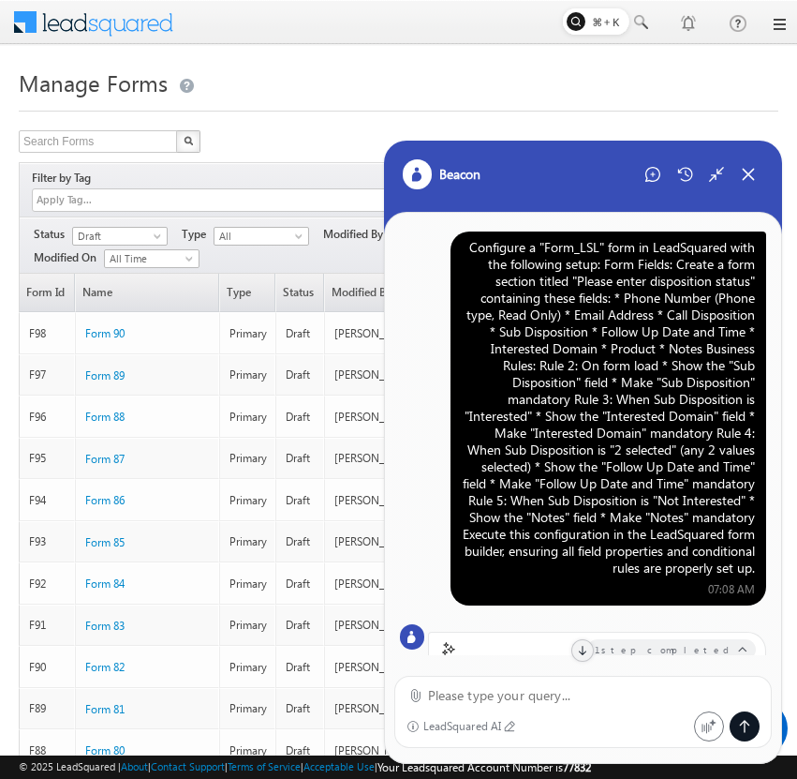
click at [630, 379] on div "Configure a "Form_LSL" form in LeadSquared with the following setup: Form Field…" at bounding box center [608, 407] width 293 height 337
click at [601, 513] on div "Configure a "Form_LSL" form in LeadSquared with the following setup: Form Field…" at bounding box center [608, 407] width 293 height 337
click at [651, 170] on icon at bounding box center [653, 174] width 15 height 15
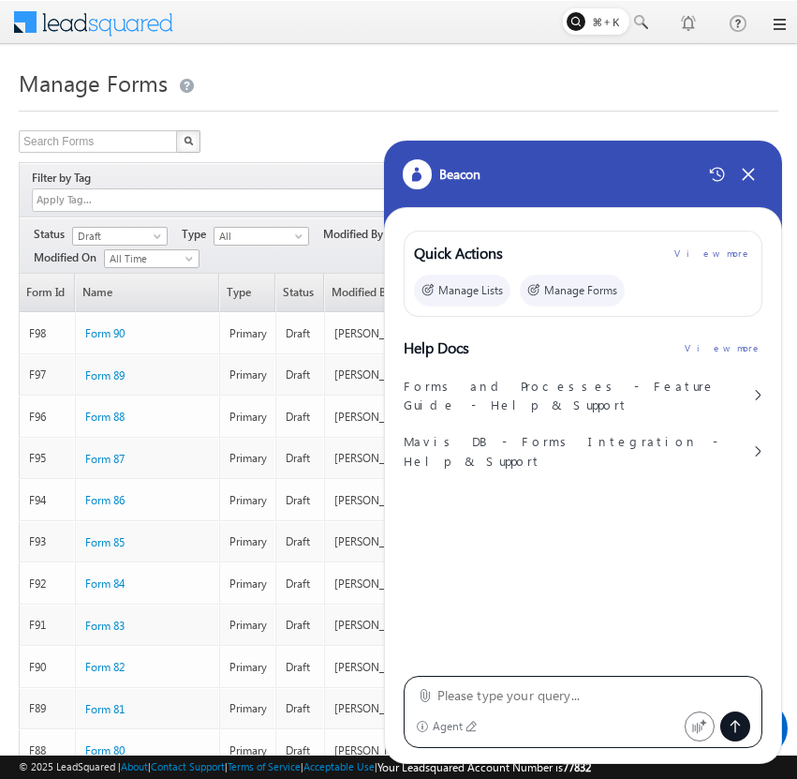
type textarea "Configure a "Form_LSL" form in LeadSquared with the following setup: Form Field…"
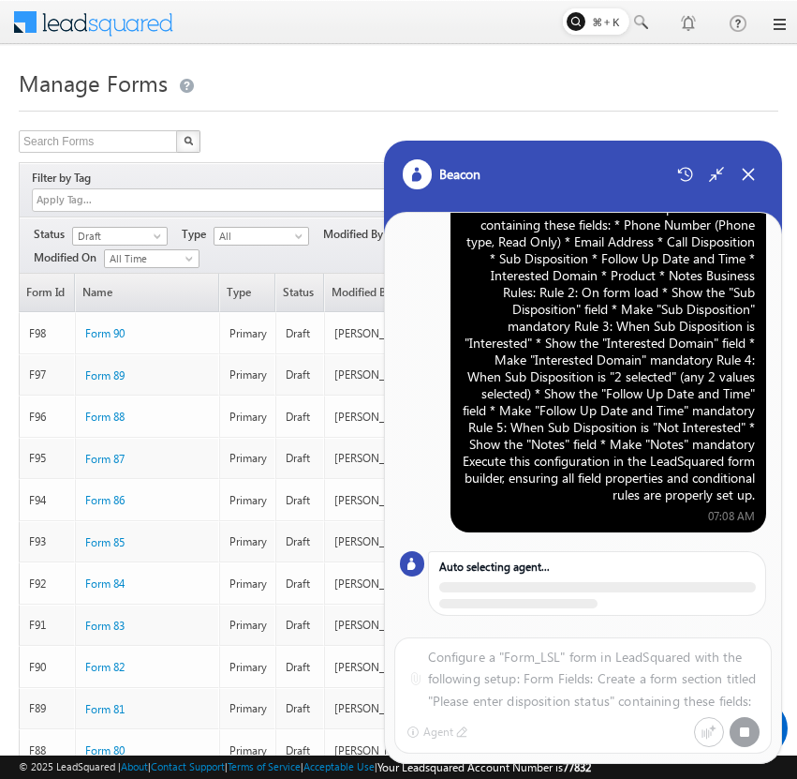
scroll to position [110, 0]
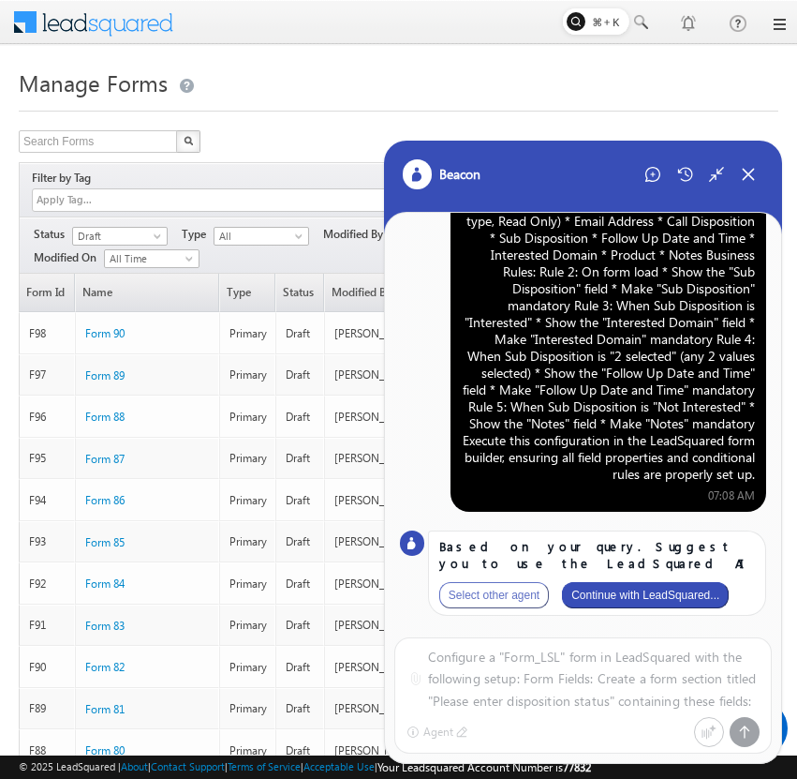
click at [659, 597] on button "Continue with LeadSquared..." at bounding box center [645, 595] width 167 height 26
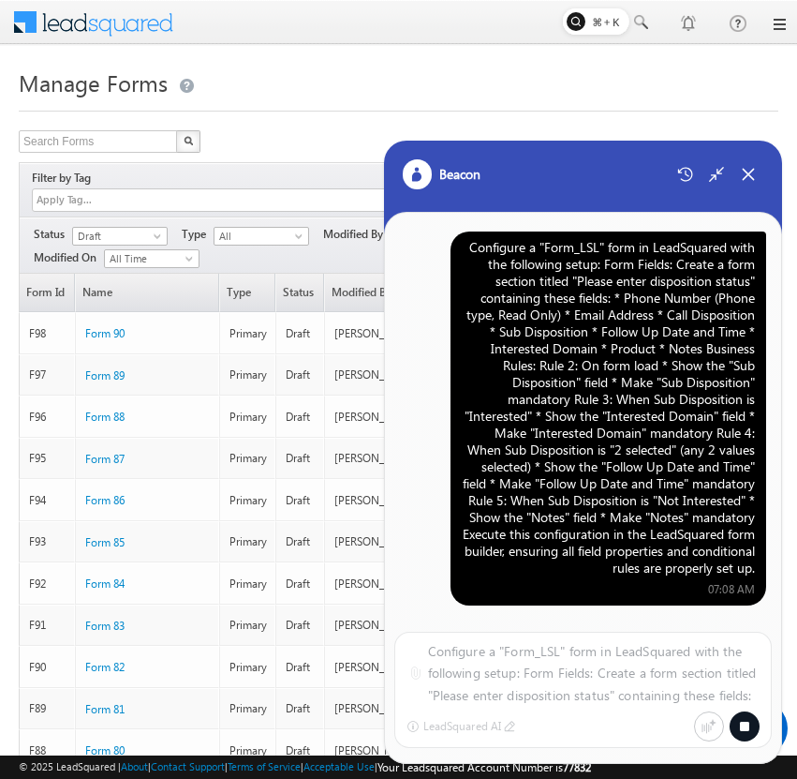
scroll to position [297, 0]
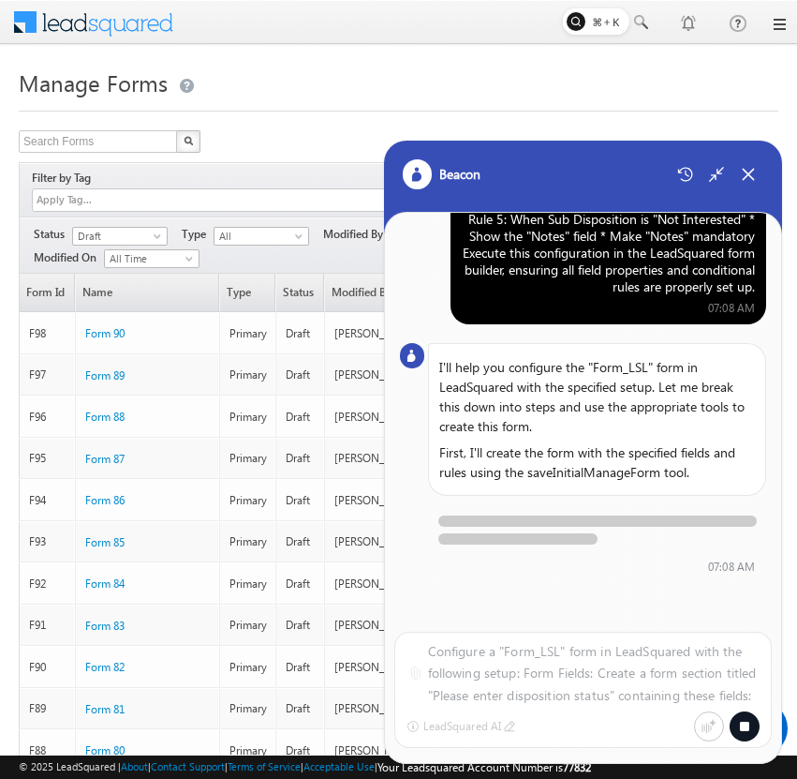
click at [740, 720] on icon at bounding box center [744, 726] width 15 height 15
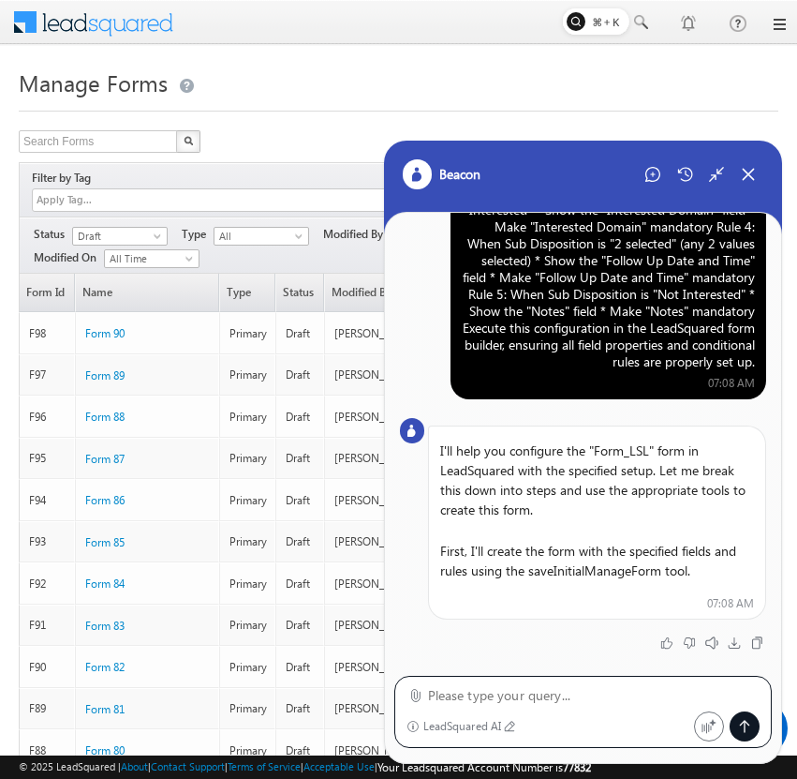
scroll to position [223, 0]
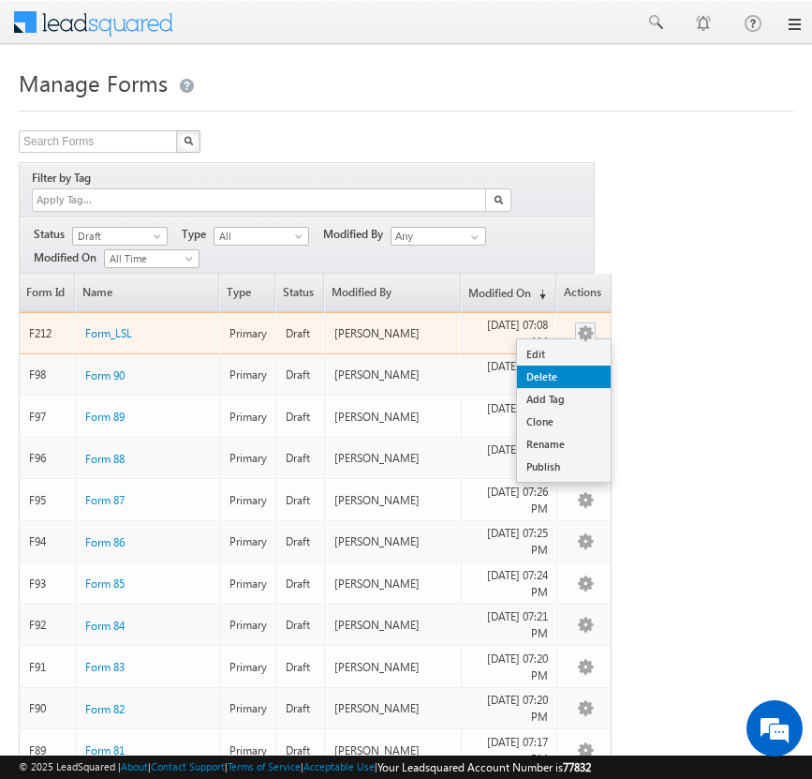
click at [580, 365] on link "Delete" at bounding box center [564, 376] width 94 height 22
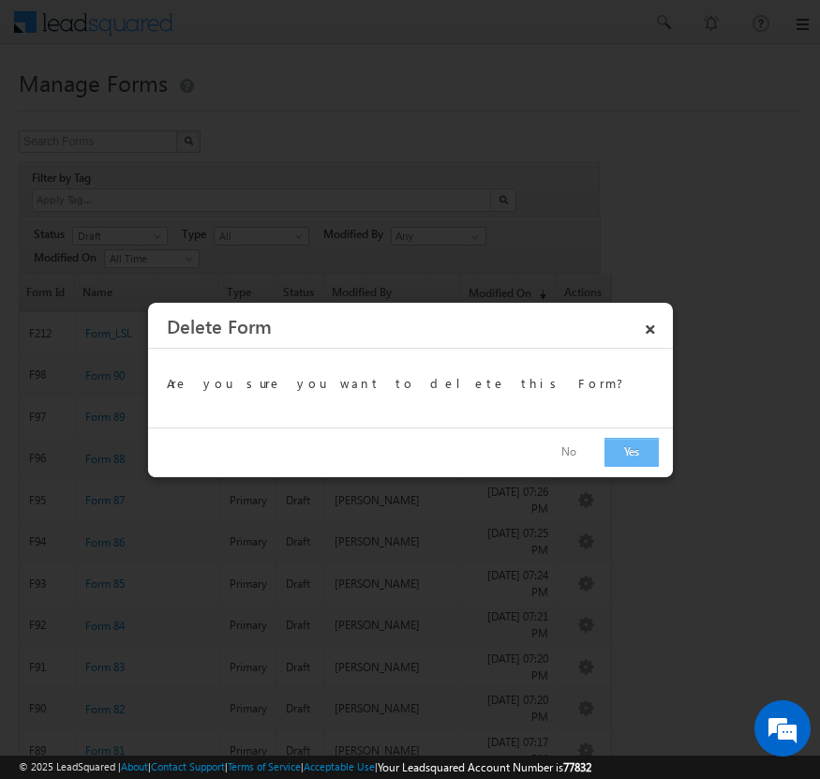
click at [636, 458] on button "Yes" at bounding box center [631, 452] width 54 height 29
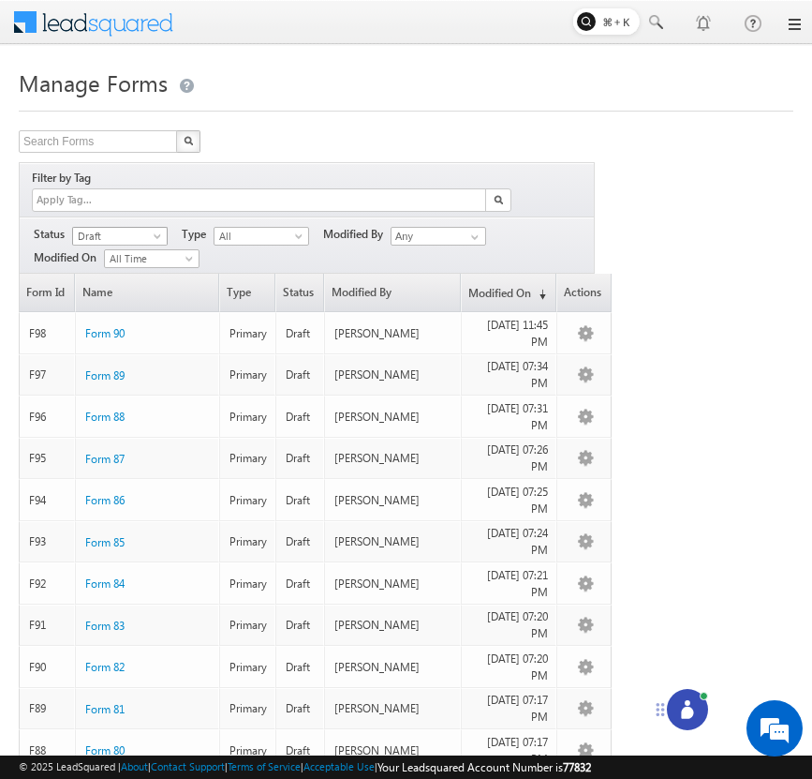
click at [146, 228] on span "Draft" at bounding box center [117, 236] width 89 height 17
click at [146, 274] on link "Published" at bounding box center [120, 273] width 95 height 17
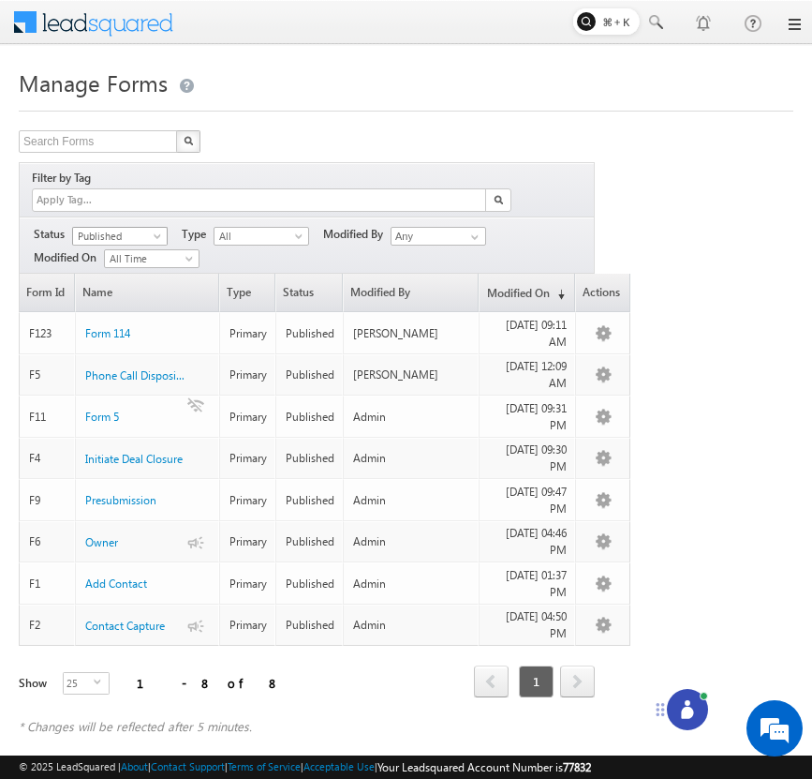
click at [148, 228] on span "Published" at bounding box center [117, 236] width 89 height 17
click at [144, 249] on link "Draft" at bounding box center [120, 254] width 95 height 17
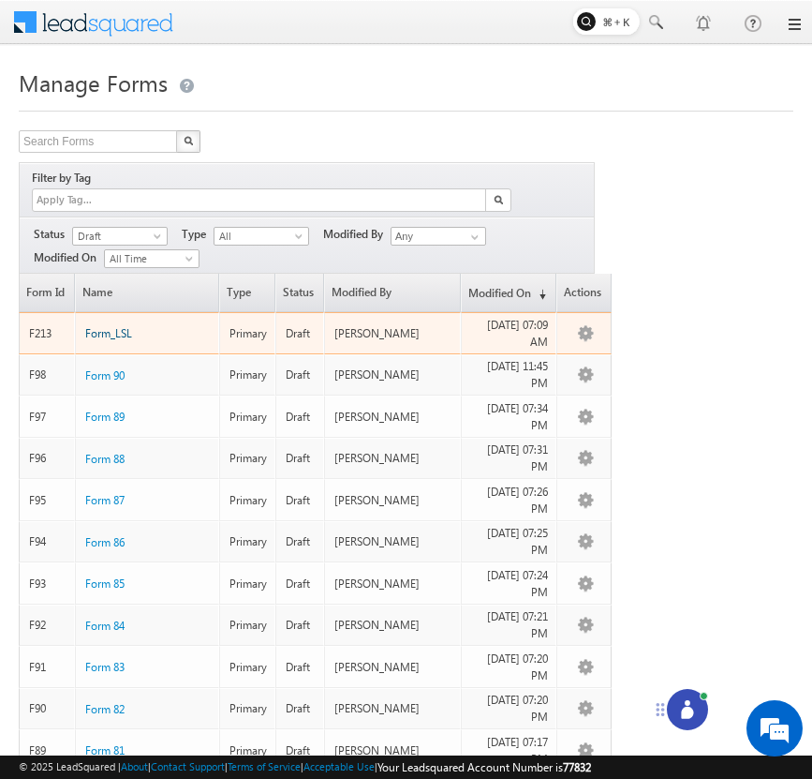
click at [111, 326] on span "Form_LSL" at bounding box center [108, 333] width 47 height 14
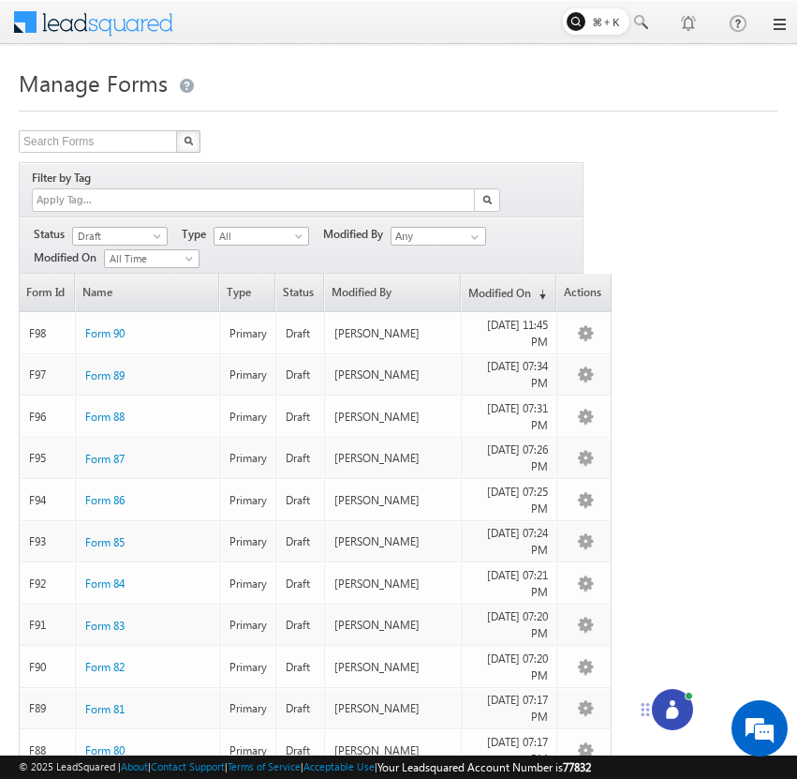
click at [675, 710] on icon at bounding box center [672, 712] width 12 height 12
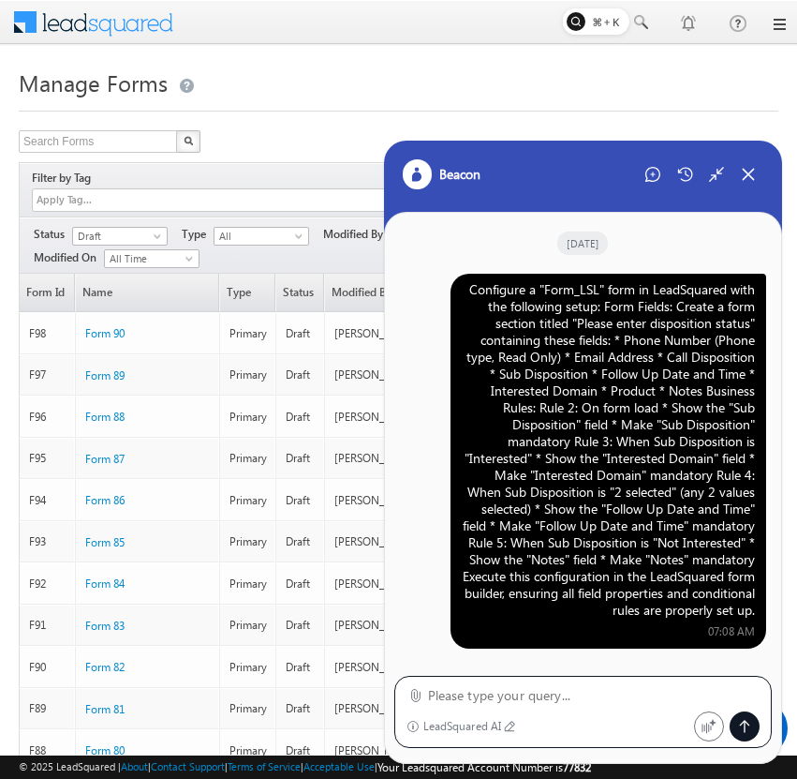
scroll to position [9, 0]
click at [648, 172] on icon at bounding box center [653, 174] width 15 height 15
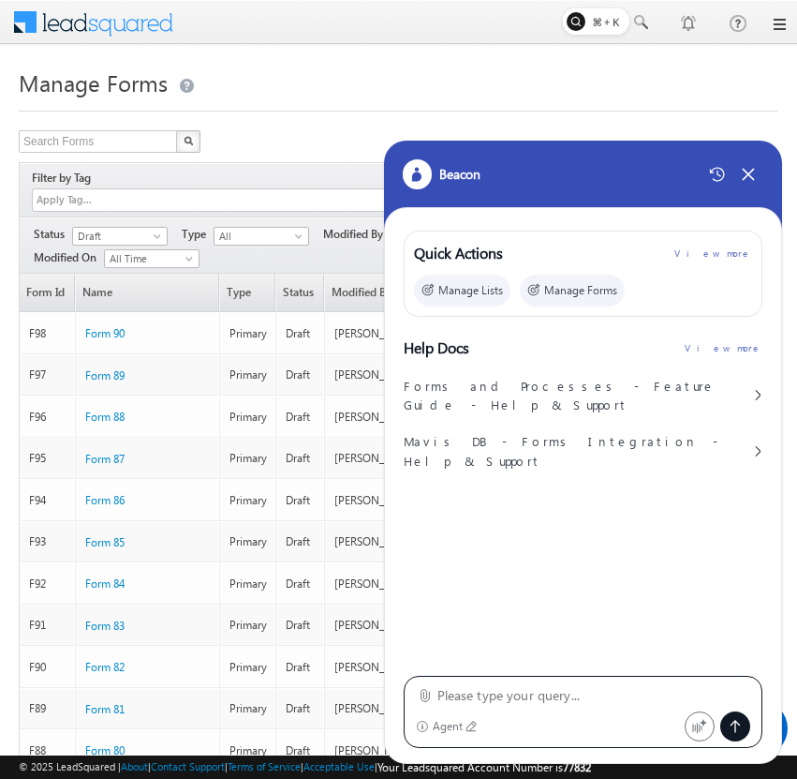
type textarea "Configure a "Form_LSL" form in LeadSquared with the following setup: Form Field…"
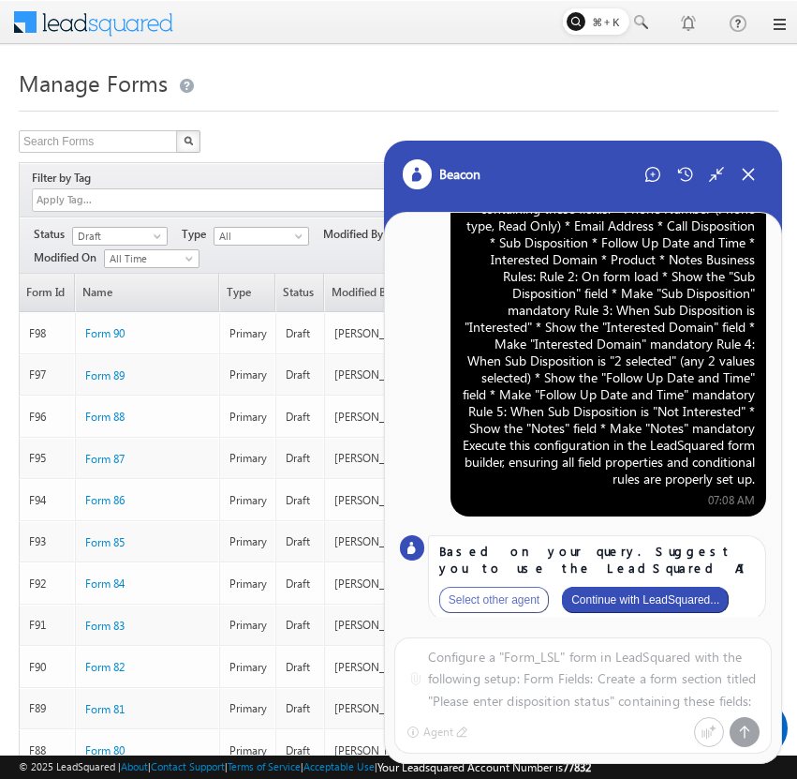
scroll to position [110, 0]
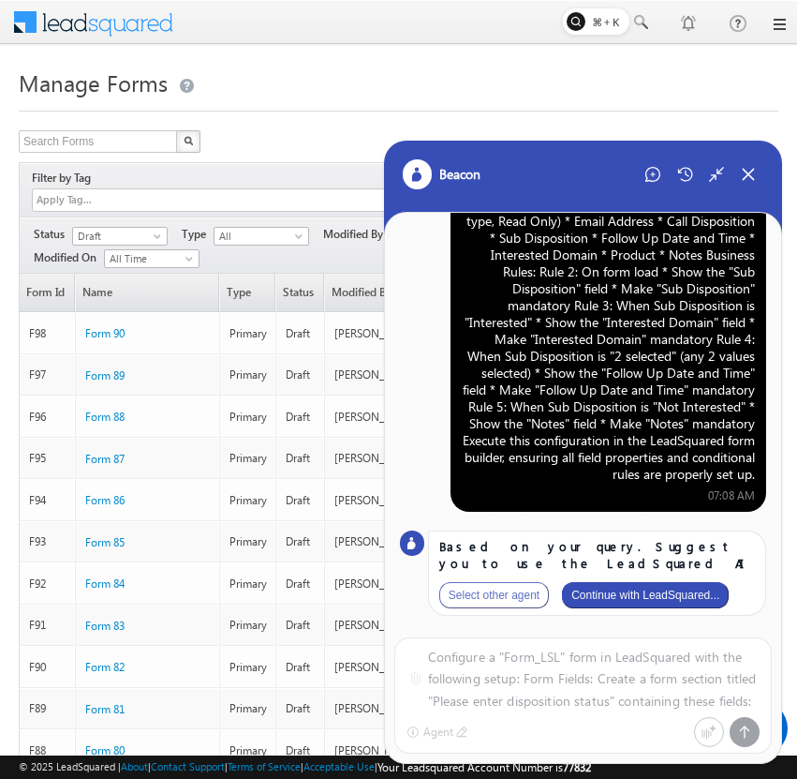
click at [661, 602] on button "Continue with LeadSquared..." at bounding box center [645, 595] width 167 height 26
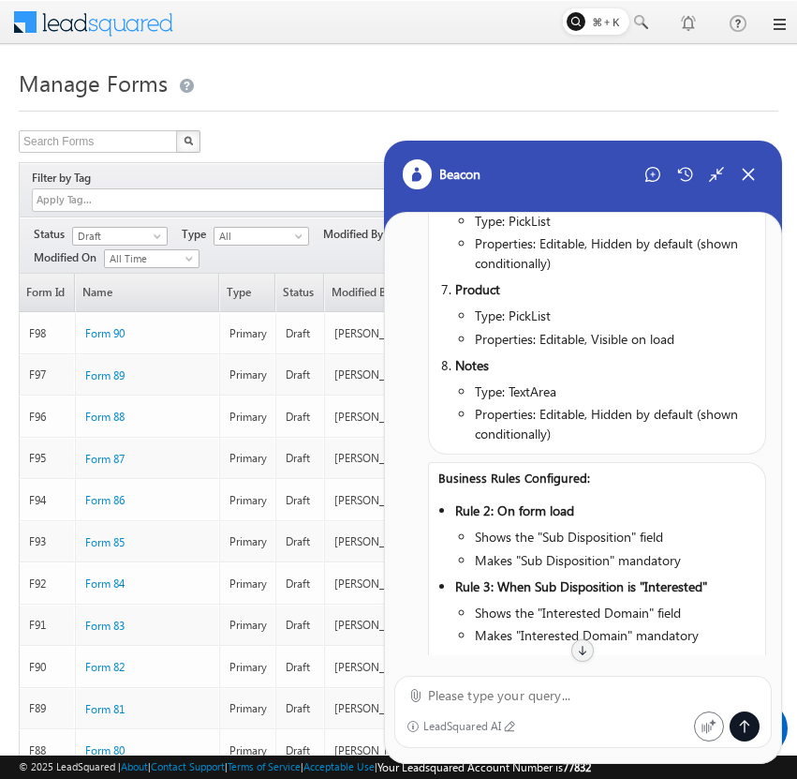
scroll to position [0, 0]
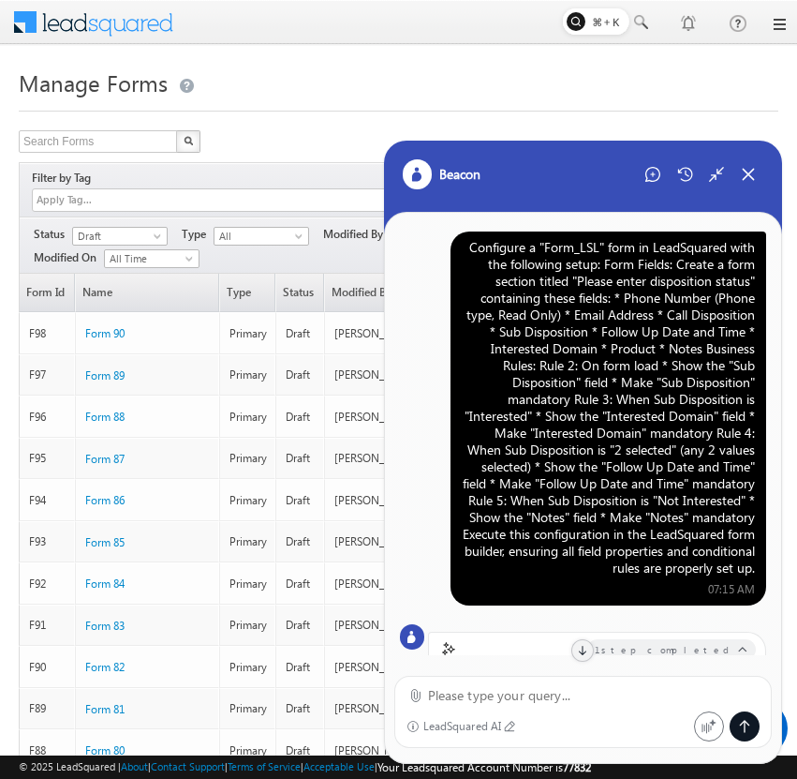
click at [640, 471] on div "Configure a "Form_LSL" form in LeadSquared with the following setup: Form Field…" at bounding box center [608, 407] width 293 height 337
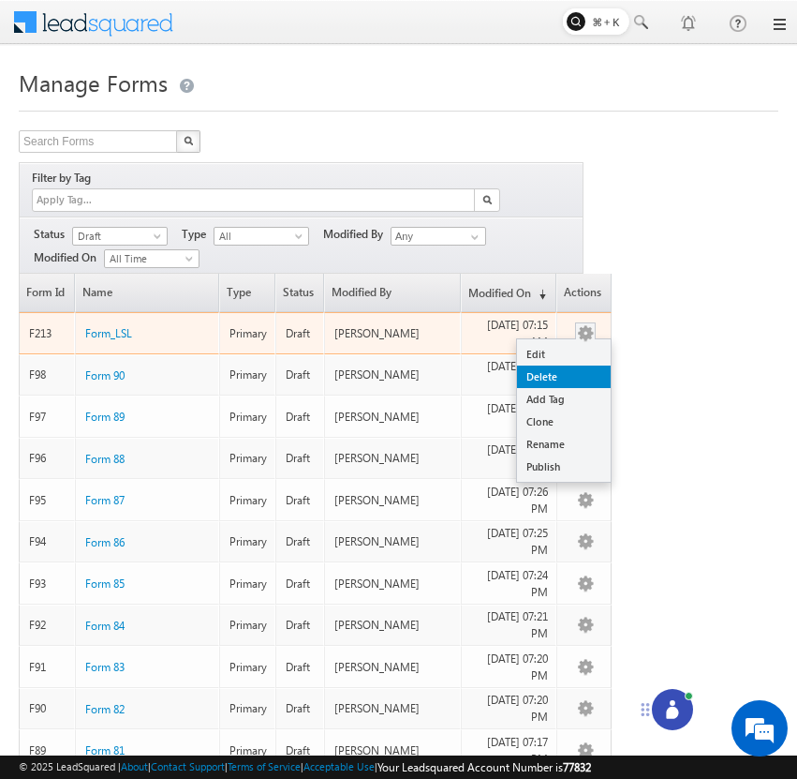
click at [586, 365] on link "Delete" at bounding box center [564, 376] width 94 height 22
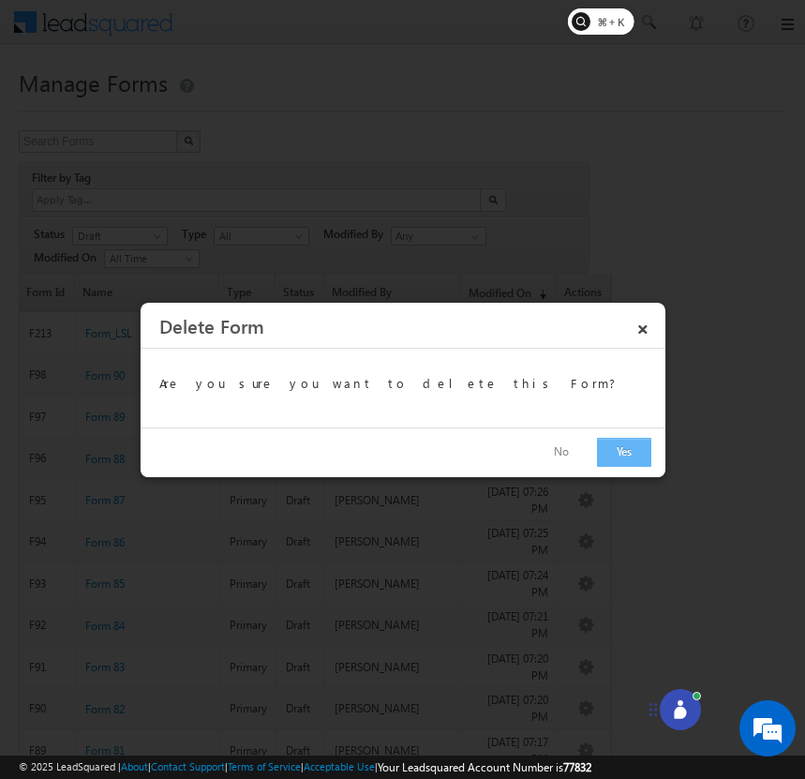
click at [611, 448] on button "Yes" at bounding box center [624, 452] width 54 height 29
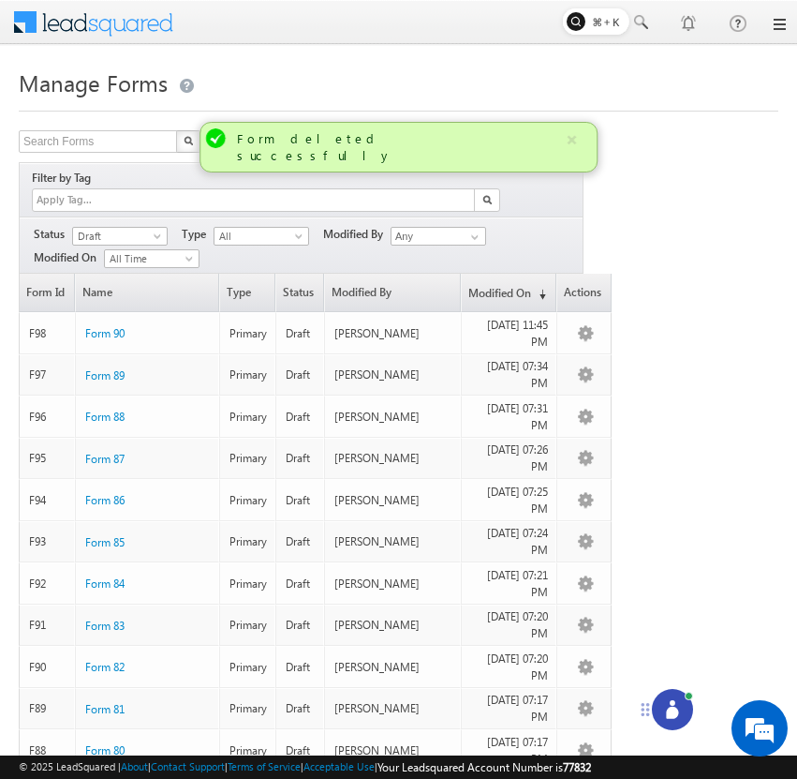
click at [667, 707] on icon at bounding box center [672, 709] width 19 height 19
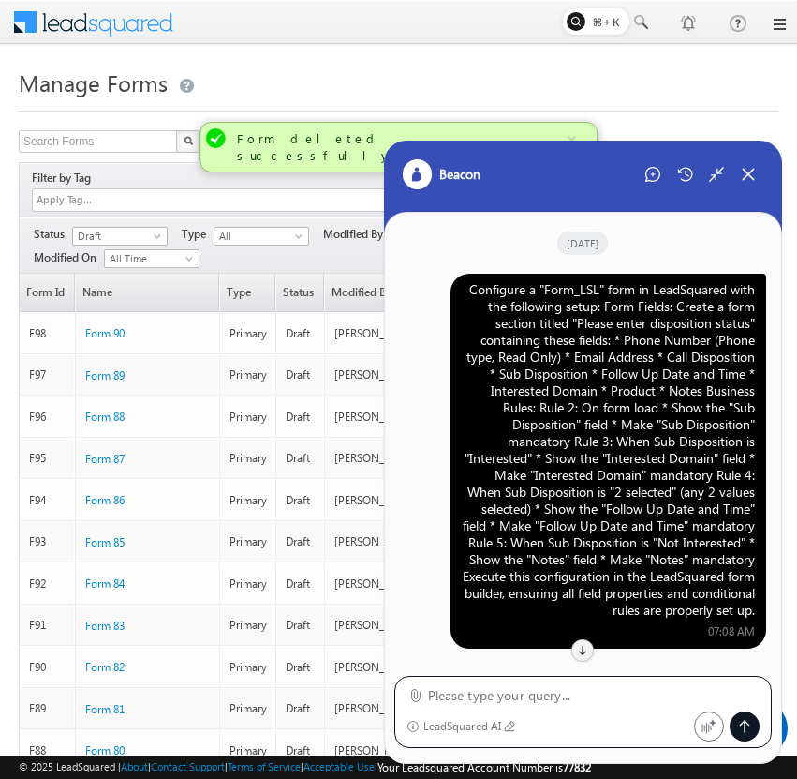
scroll to position [1435, 0]
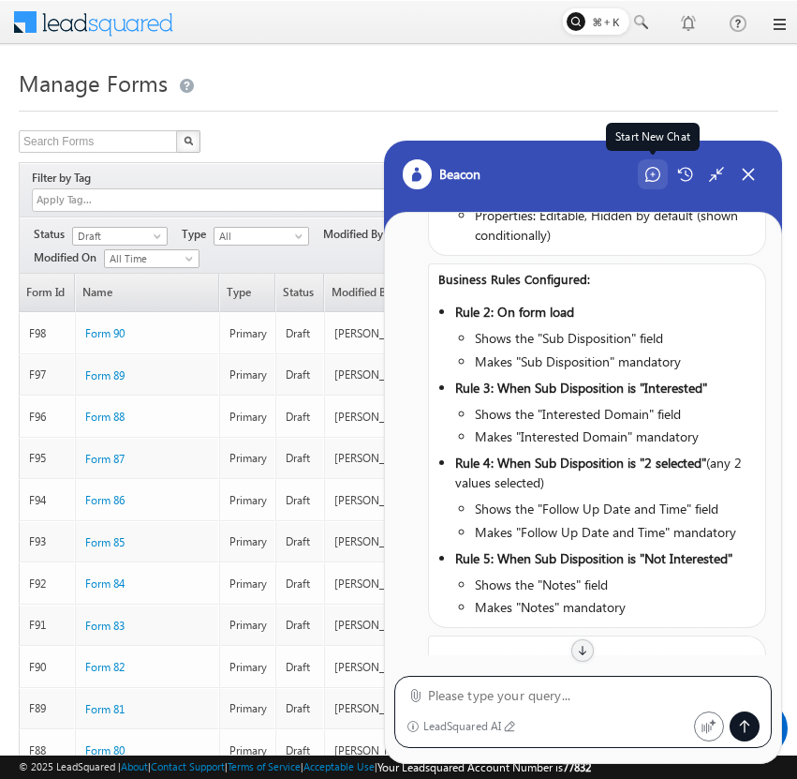
click at [655, 185] on div "Start New Chat" at bounding box center [653, 174] width 30 height 30
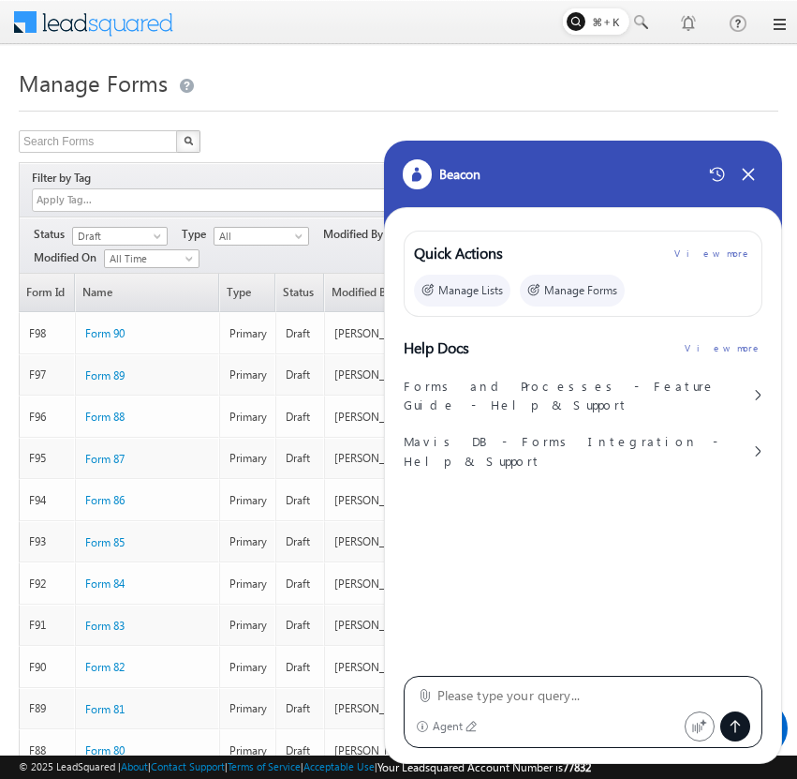
scroll to position [0, 0]
type textarea "Configure a "Form_LSL" form in LeadSquared with the following setup: Form Field…"
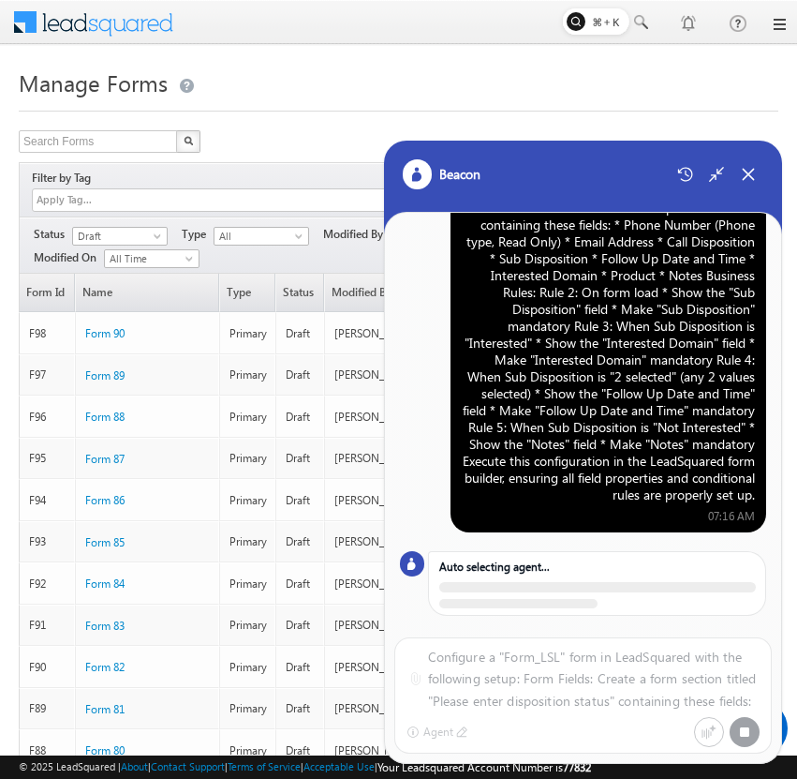
scroll to position [110, 0]
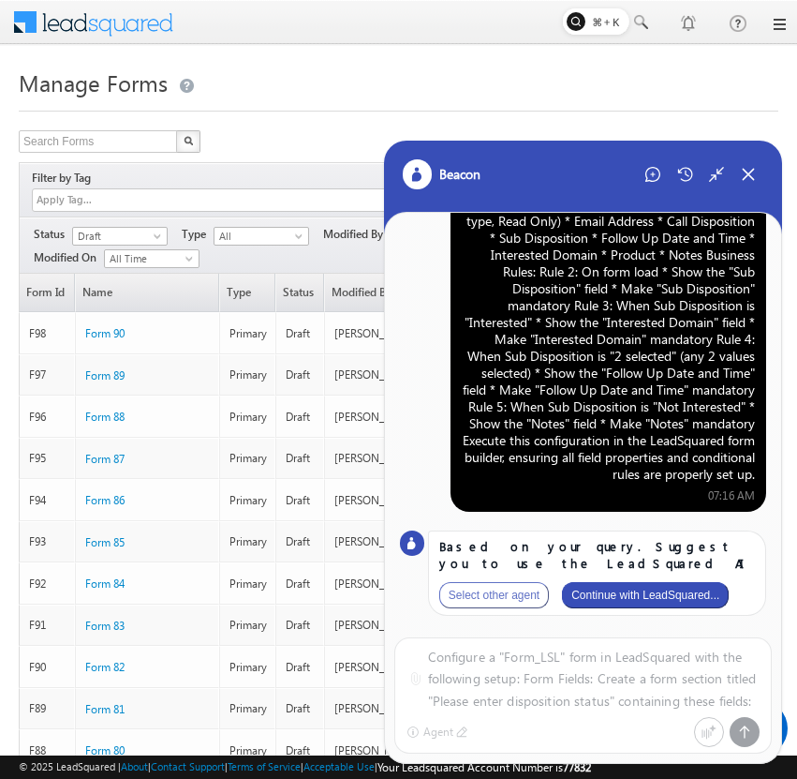
click at [627, 601] on button "Continue with LeadSquared..." at bounding box center [645, 595] width 167 height 26
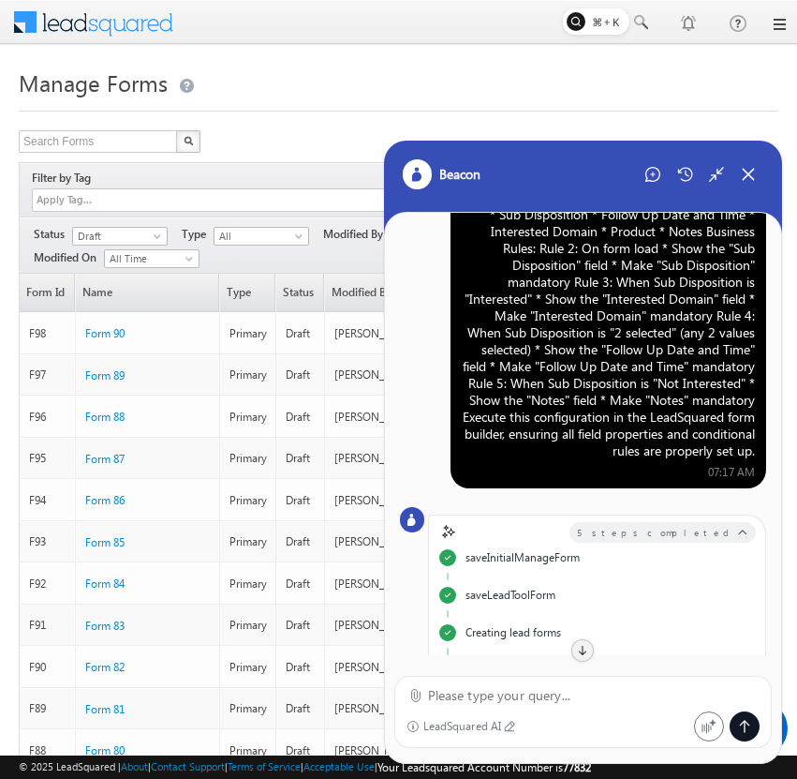
scroll to position [114, 0]
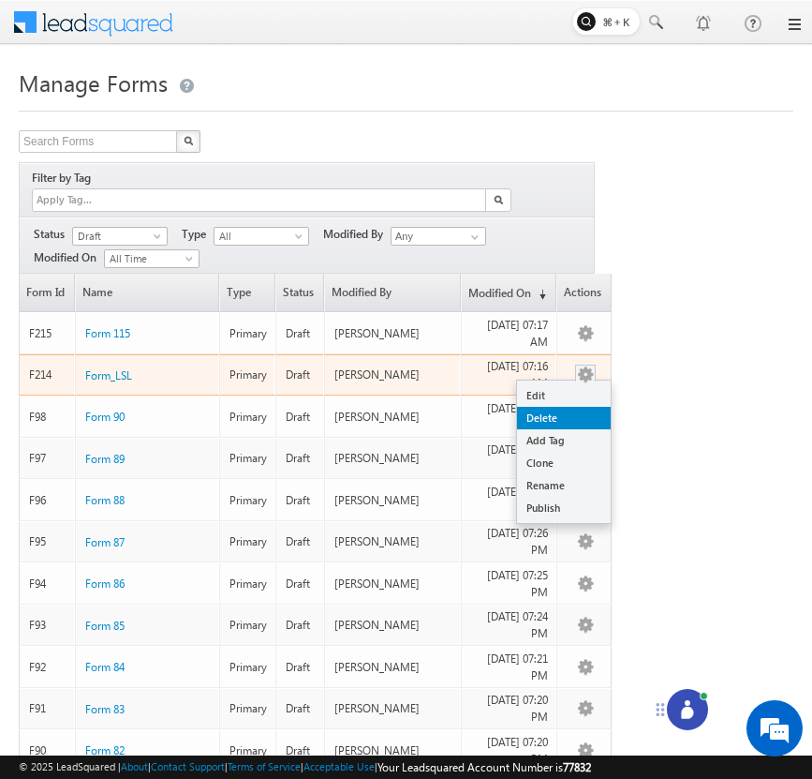
click at [579, 407] on link "Delete" at bounding box center [564, 418] width 94 height 22
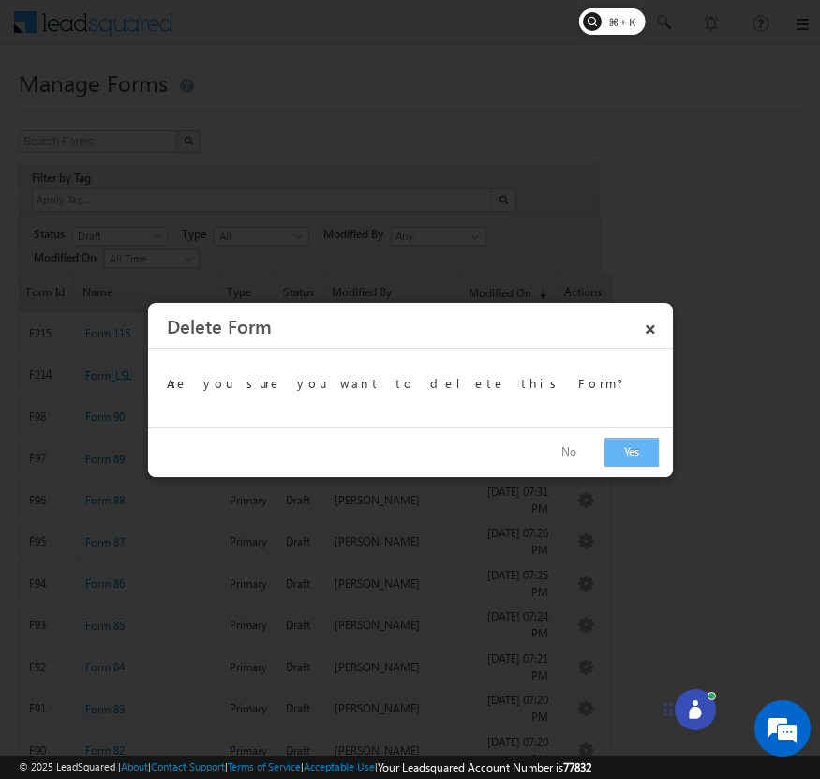
click at [623, 458] on button "Yes" at bounding box center [631, 452] width 54 height 29
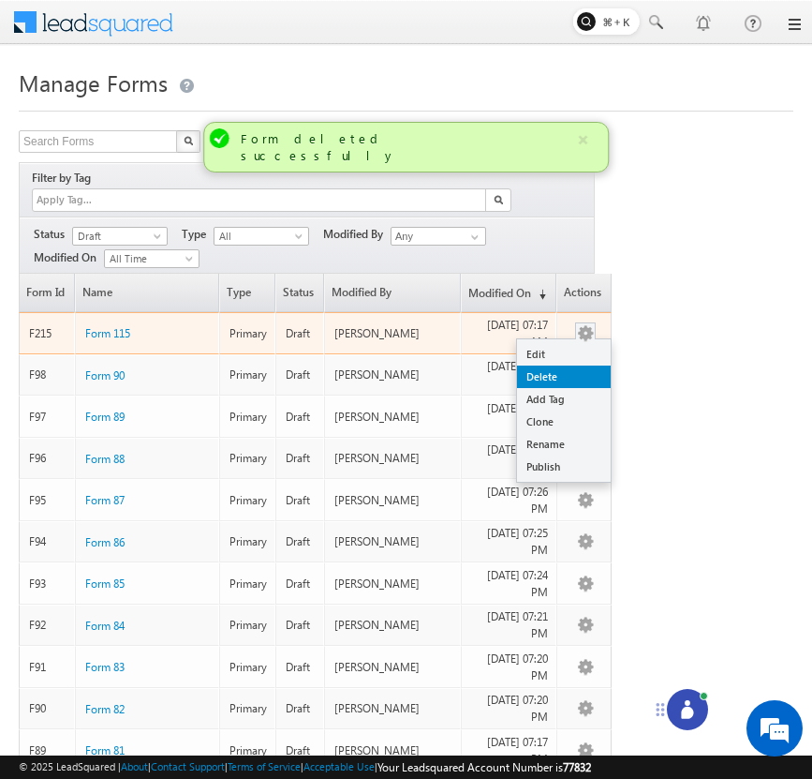
click at [576, 365] on link "Delete" at bounding box center [564, 376] width 94 height 22
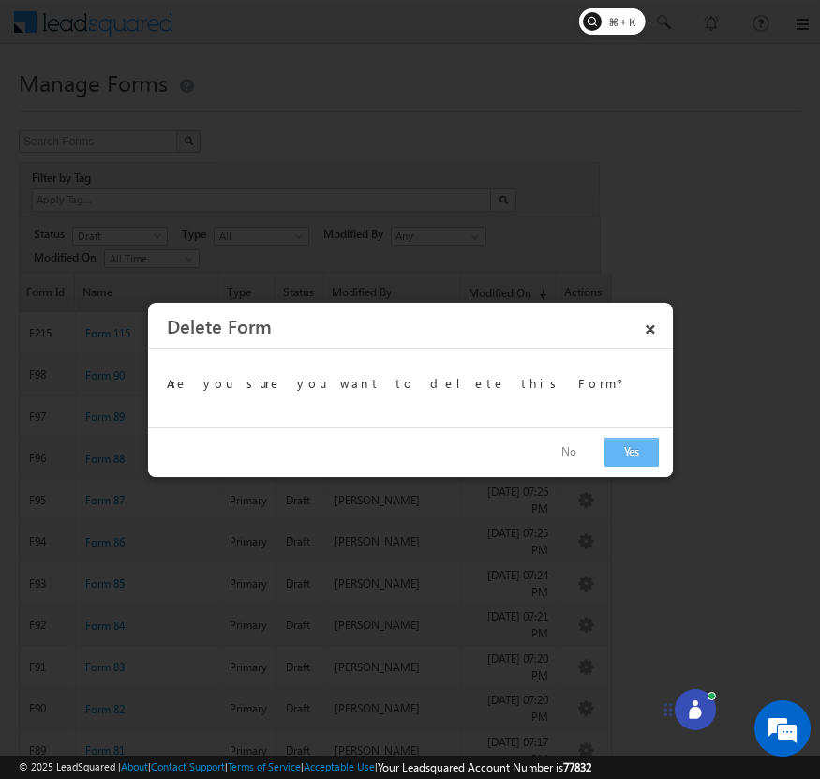
click at [624, 452] on button "Yes" at bounding box center [631, 452] width 54 height 29
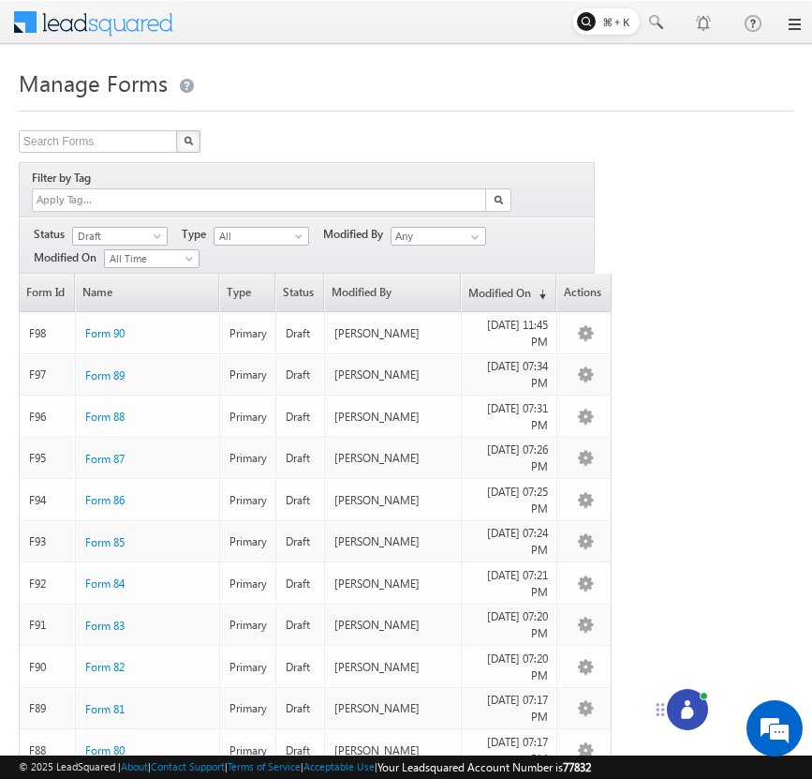
click at [687, 713] on icon at bounding box center [687, 712] width 12 height 12
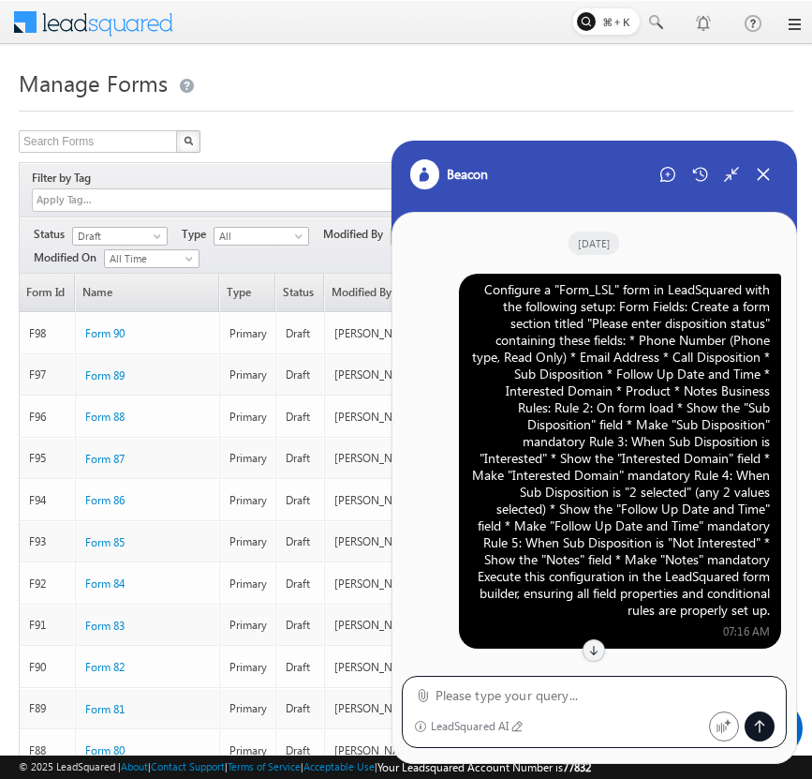
scroll to position [2179, 0]
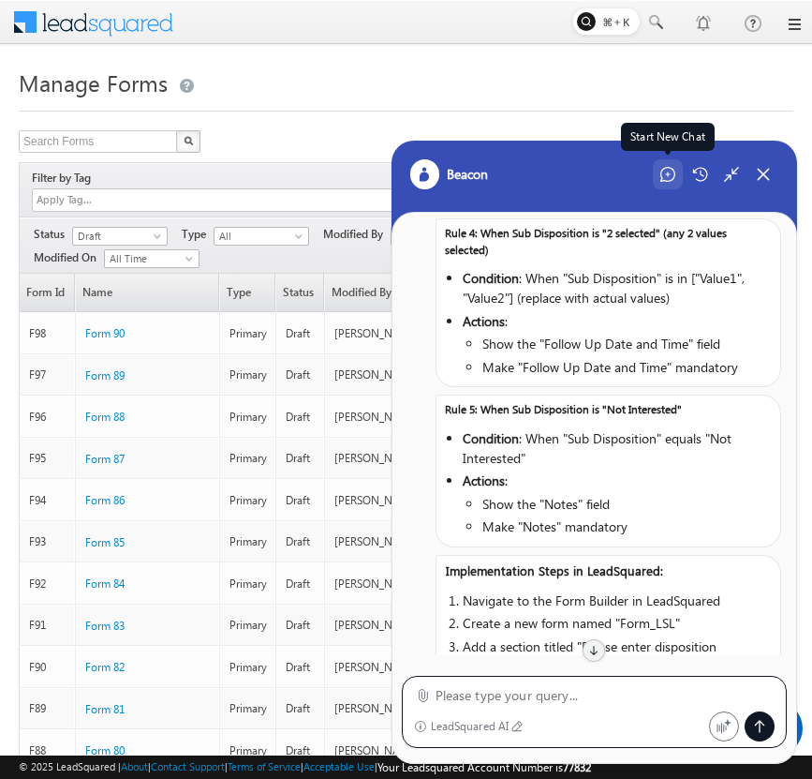
click at [672, 182] on div "Start New Chat" at bounding box center [668, 174] width 30 height 30
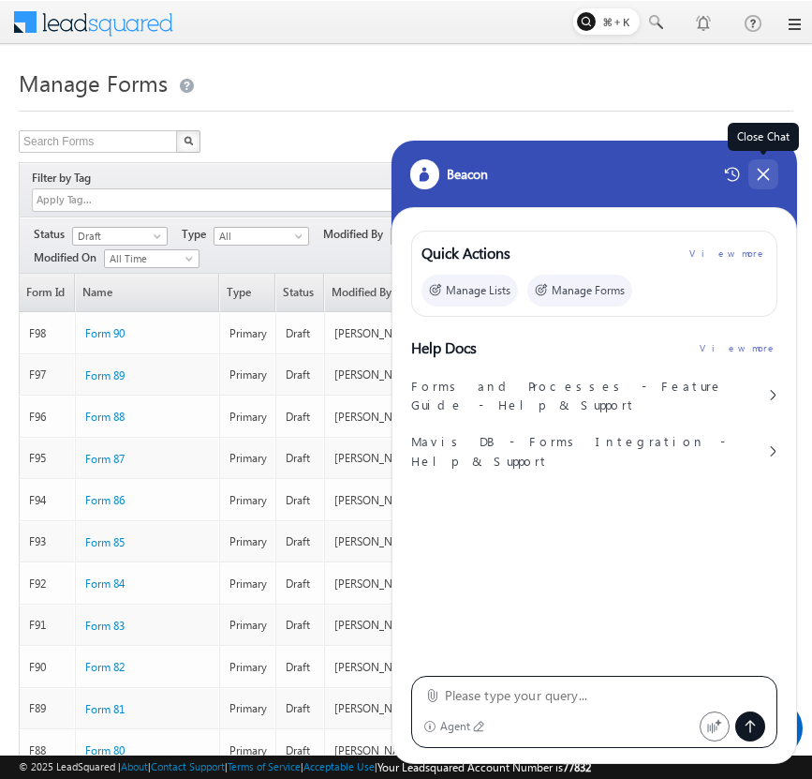
click at [769, 182] on icon at bounding box center [763, 174] width 17 height 17
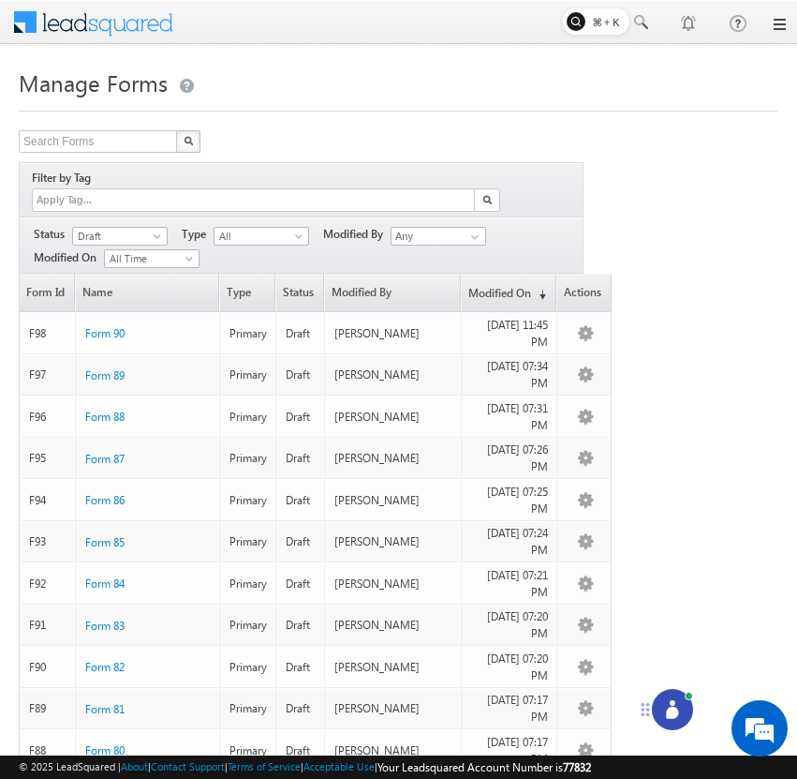
click at [674, 718] on icon at bounding box center [672, 709] width 19 height 19
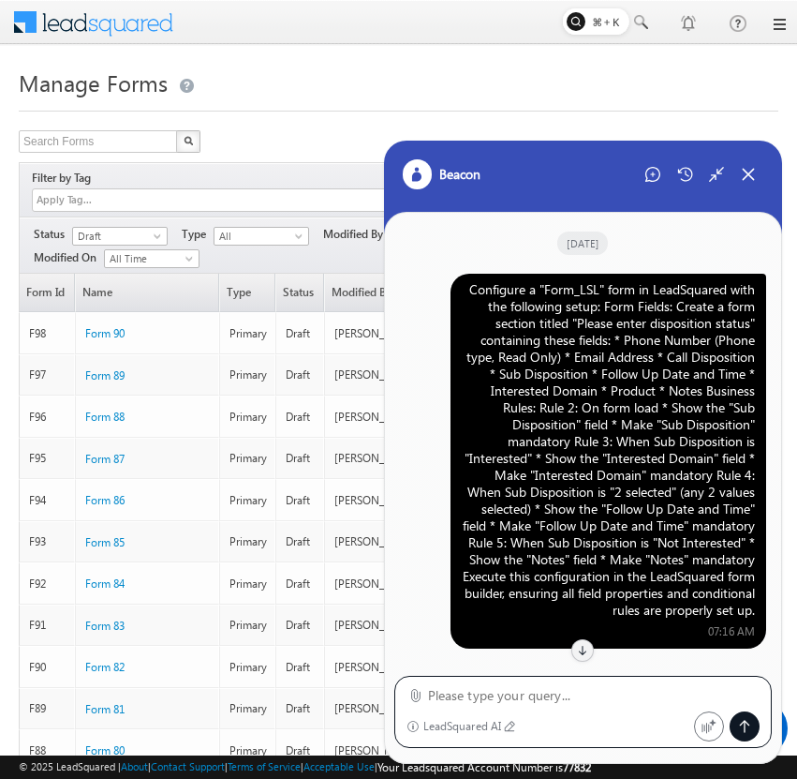
scroll to position [2196, 0]
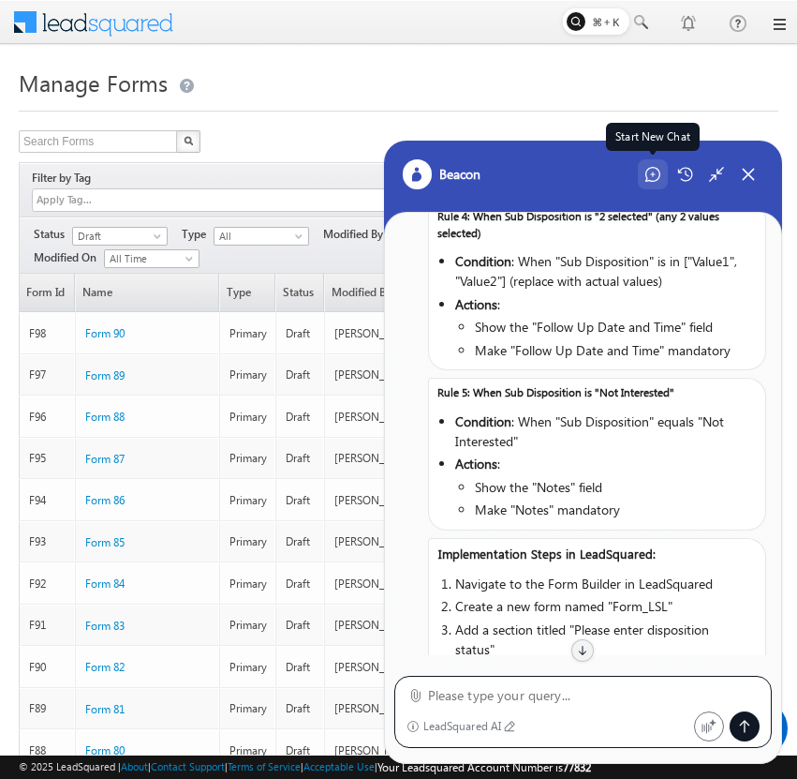
click at [657, 176] on icon at bounding box center [653, 174] width 15 height 15
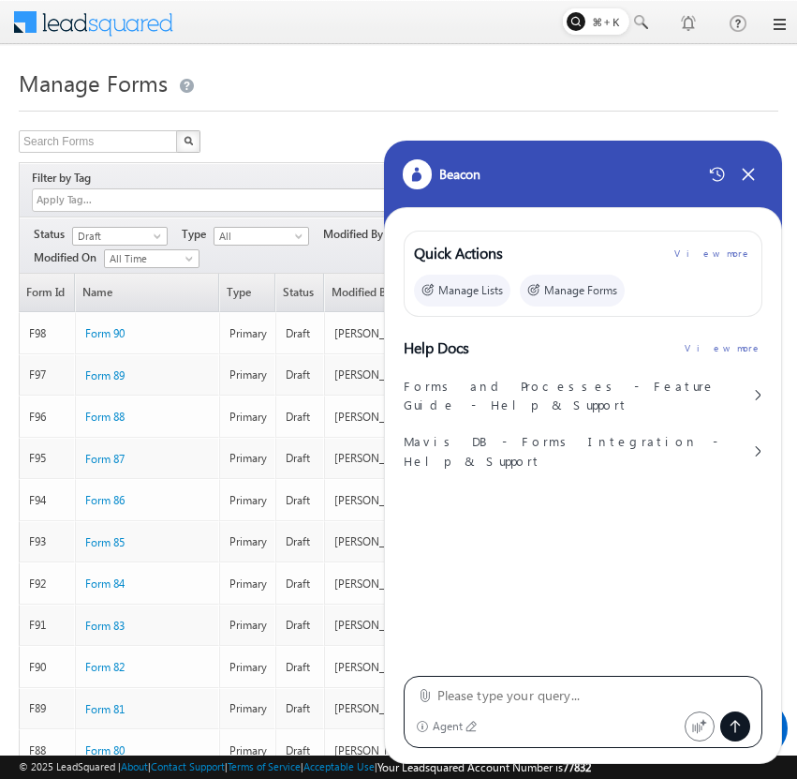
type textarea "Configure a "Form_LSL" form in LeadSquared with the following setup: Form Field…"
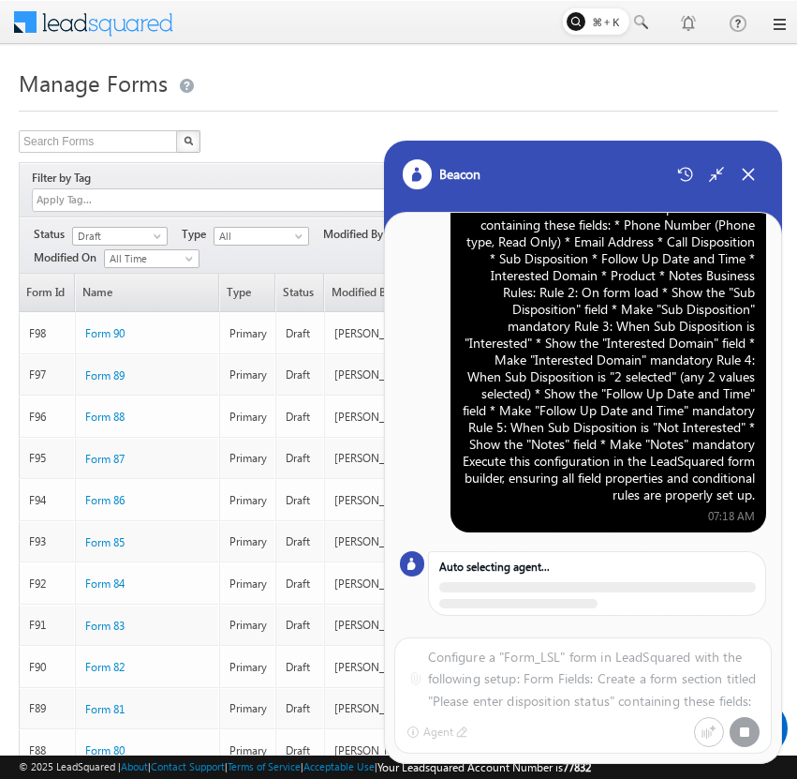
scroll to position [110, 0]
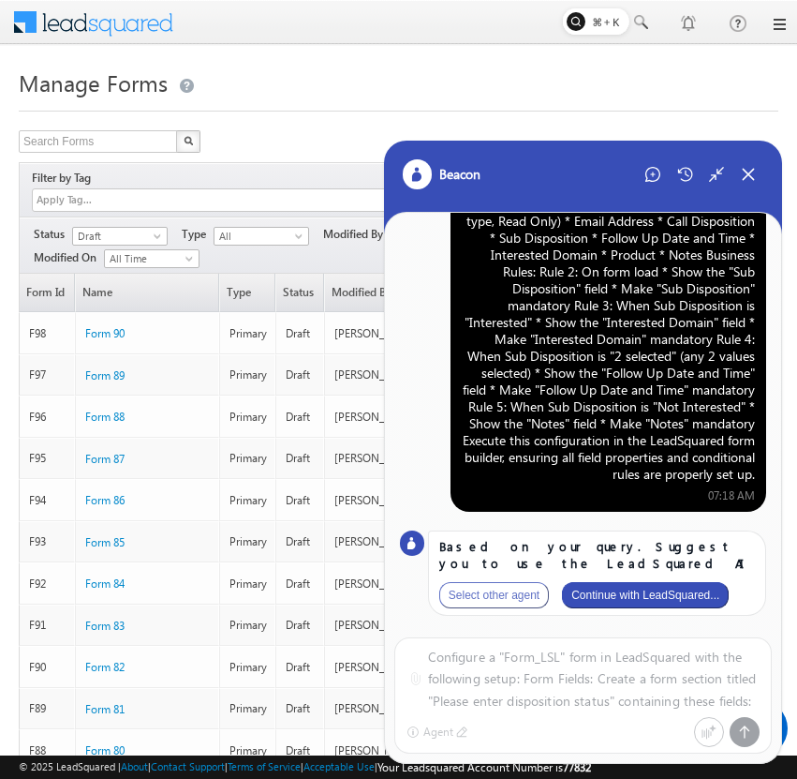
click at [684, 595] on button "Continue with LeadSquared..." at bounding box center [645, 595] width 167 height 26
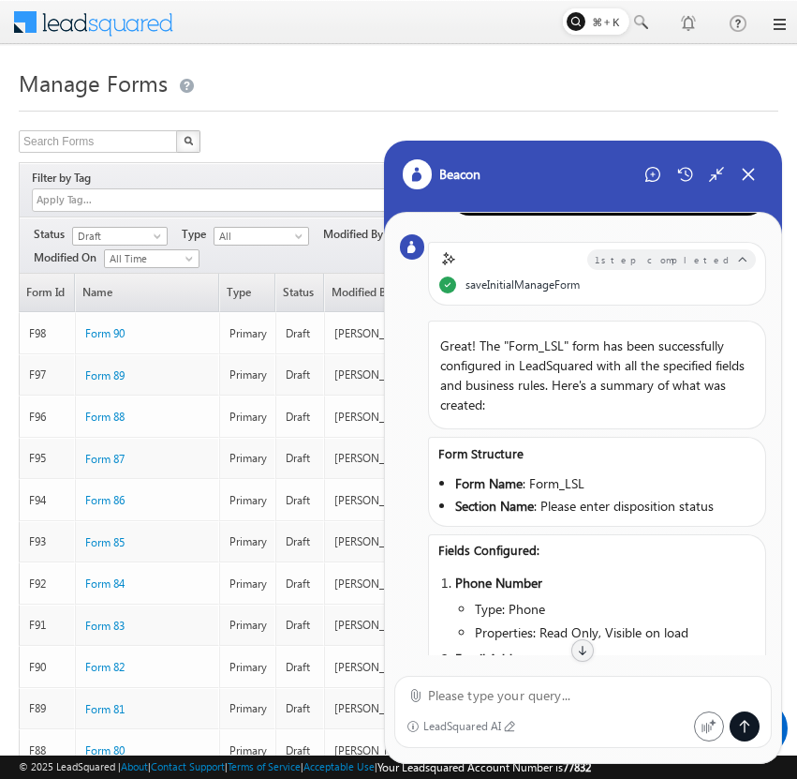
scroll to position [0, 0]
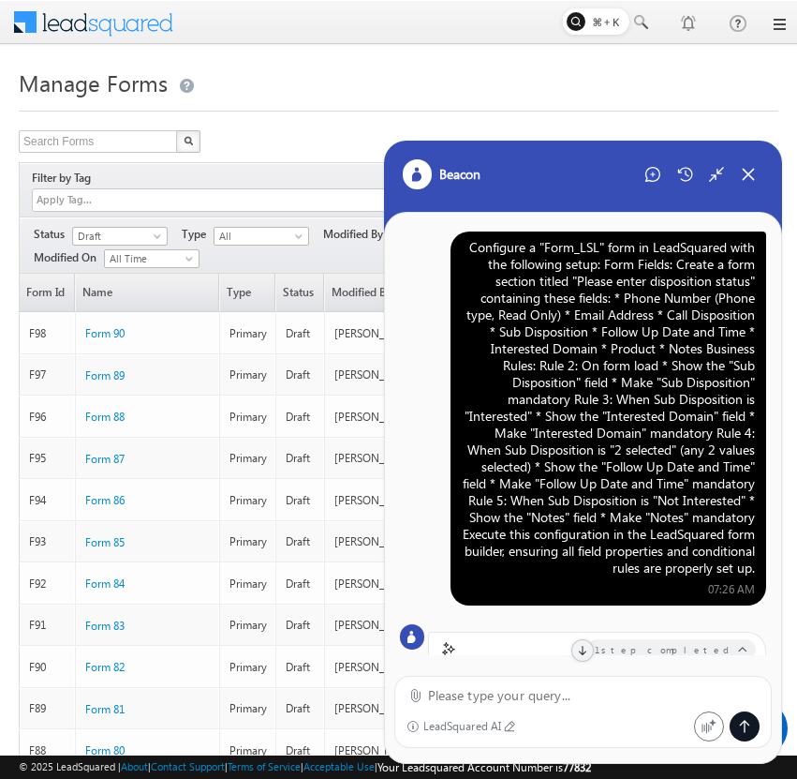
click at [634, 375] on div "Configure a "Form_LSL" form in LeadSquared with the following setup: Form Field…" at bounding box center [608, 407] width 293 height 337
click at [565, 349] on div "Configure a "Form_LSL" form in LeadSquared with the following setup: Form Field…" at bounding box center [608, 407] width 293 height 337
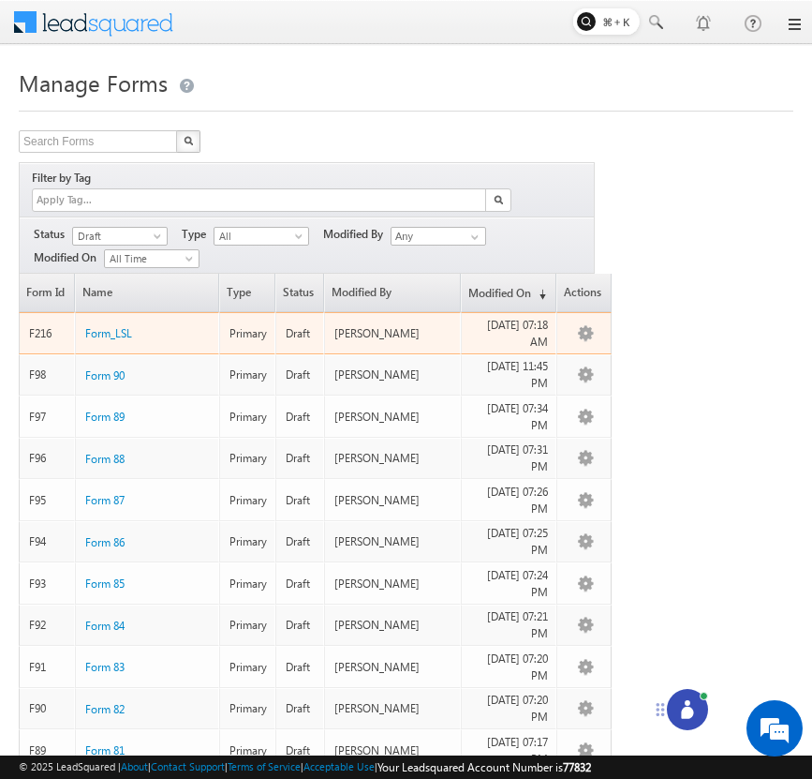
click at [126, 323] on div "Form_LSL" at bounding box center [148, 328] width 126 height 21
click at [115, 326] on span "Form_LSL" at bounding box center [108, 333] width 47 height 14
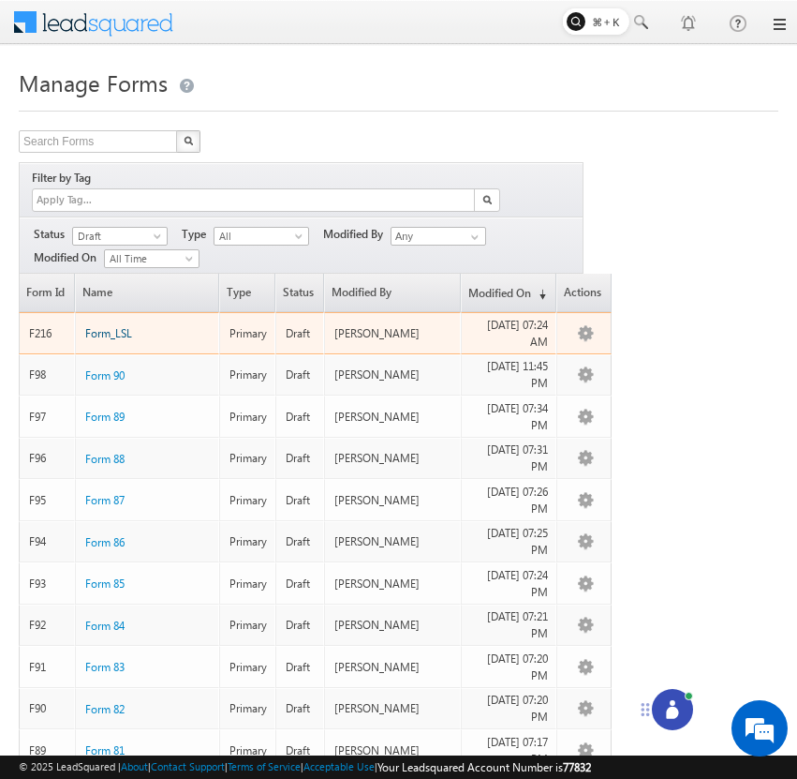
click at [118, 326] on span "Form_LSL" at bounding box center [108, 333] width 47 height 14
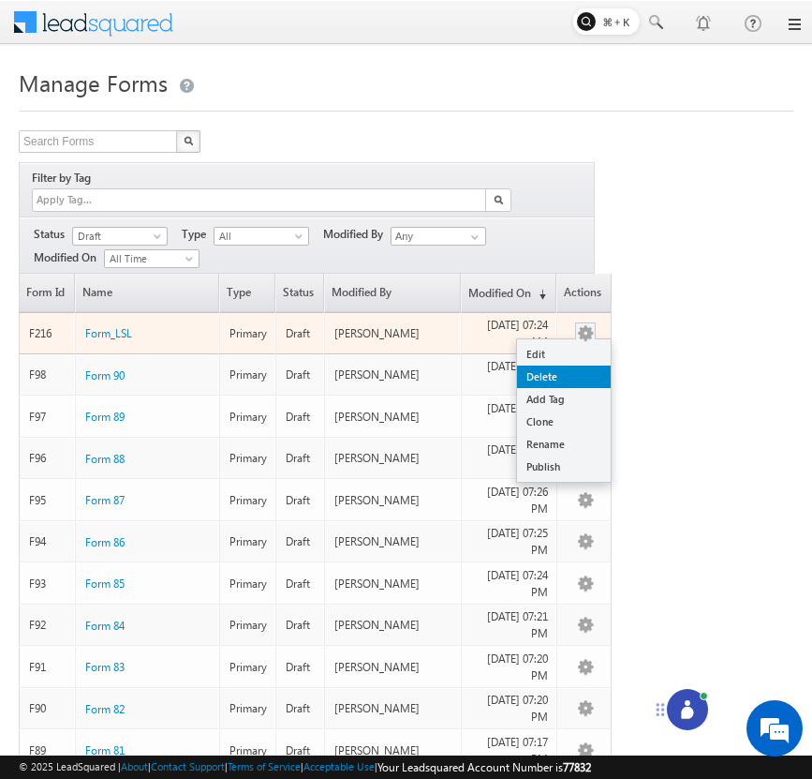
click at [578, 365] on link "Delete" at bounding box center [564, 376] width 94 height 22
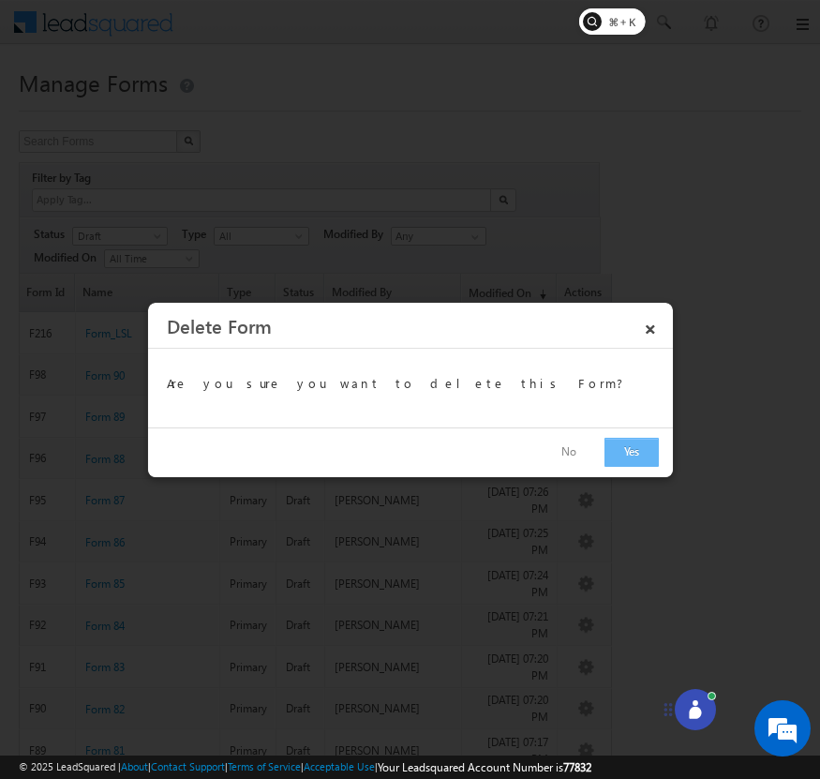
click at [633, 451] on button "Yes" at bounding box center [631, 452] width 54 height 29
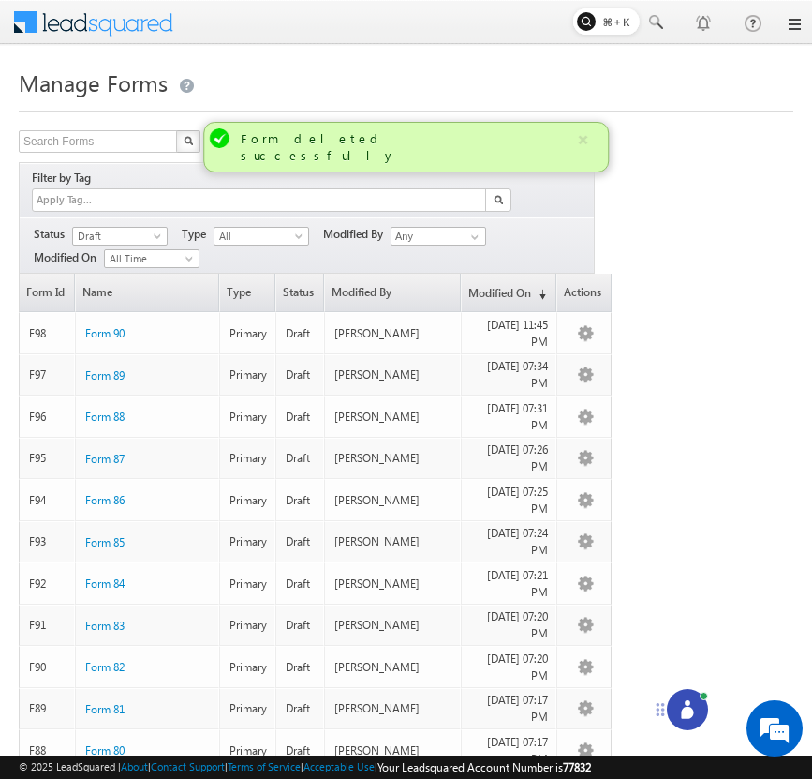
click at [685, 713] on icon at bounding box center [687, 712] width 12 height 12
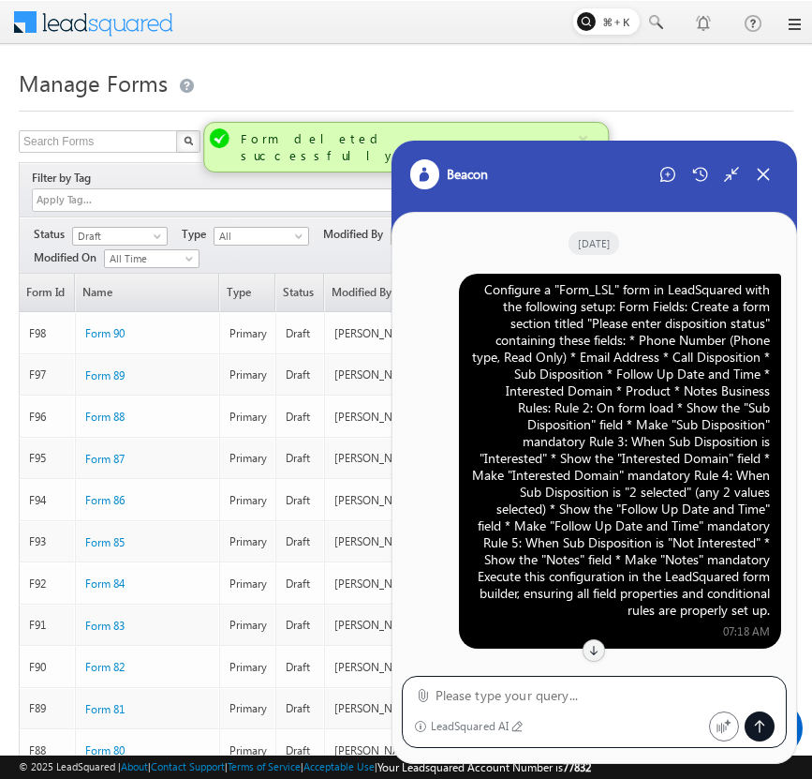
scroll to position [1419, 0]
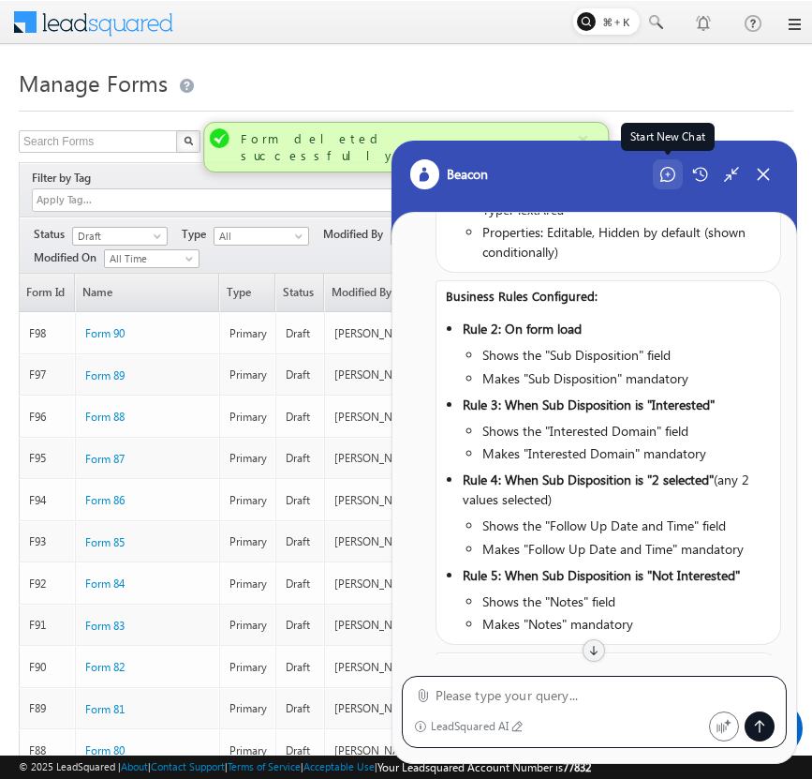
click at [668, 173] on icon at bounding box center [667, 174] width 5 height 5
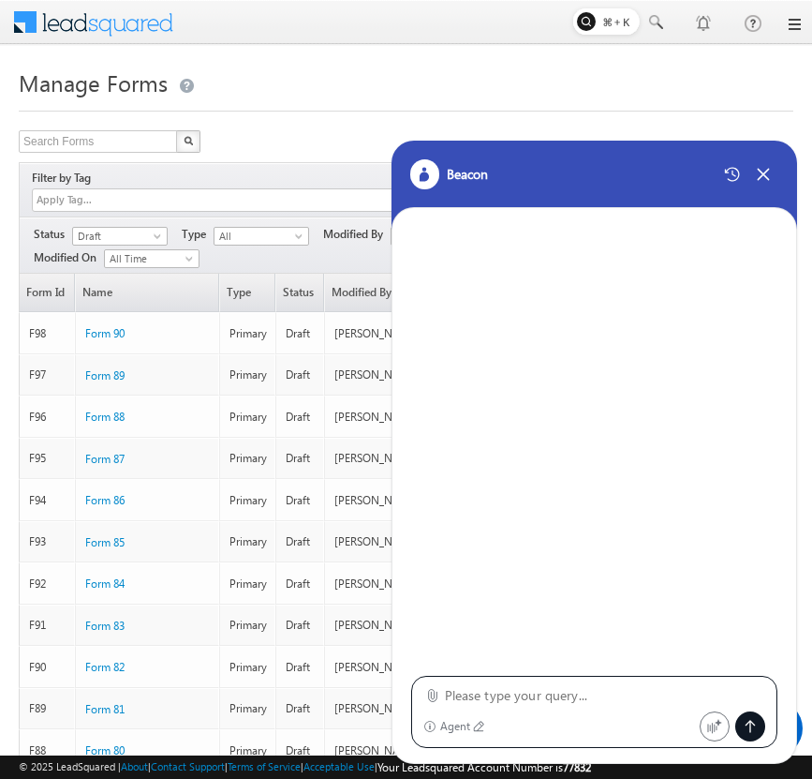
type textarea "Configure a "Form_LSL" form in LeadSquared with the following setup: Form Field…"
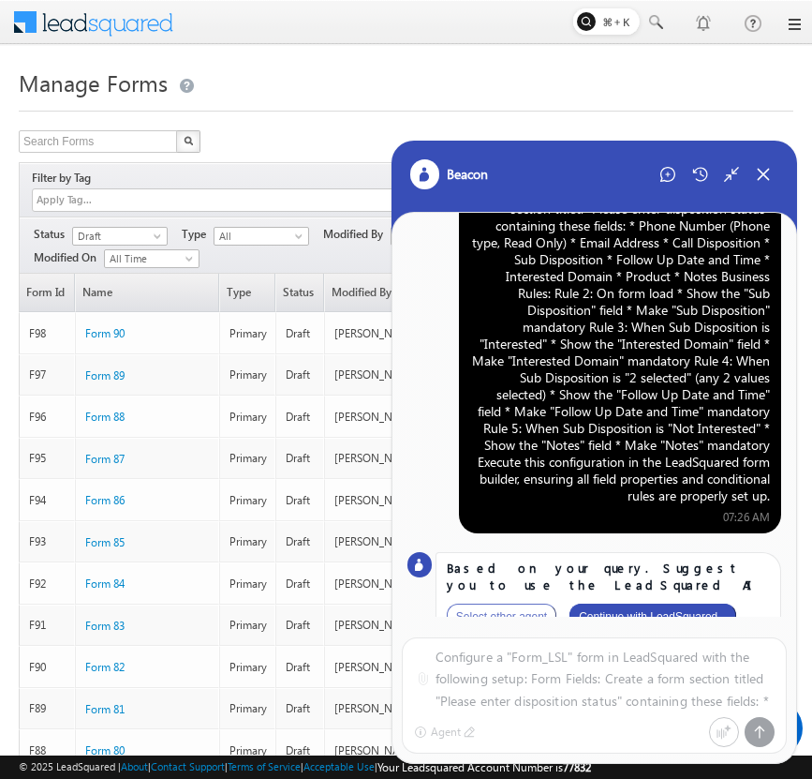
scroll to position [93, 0]
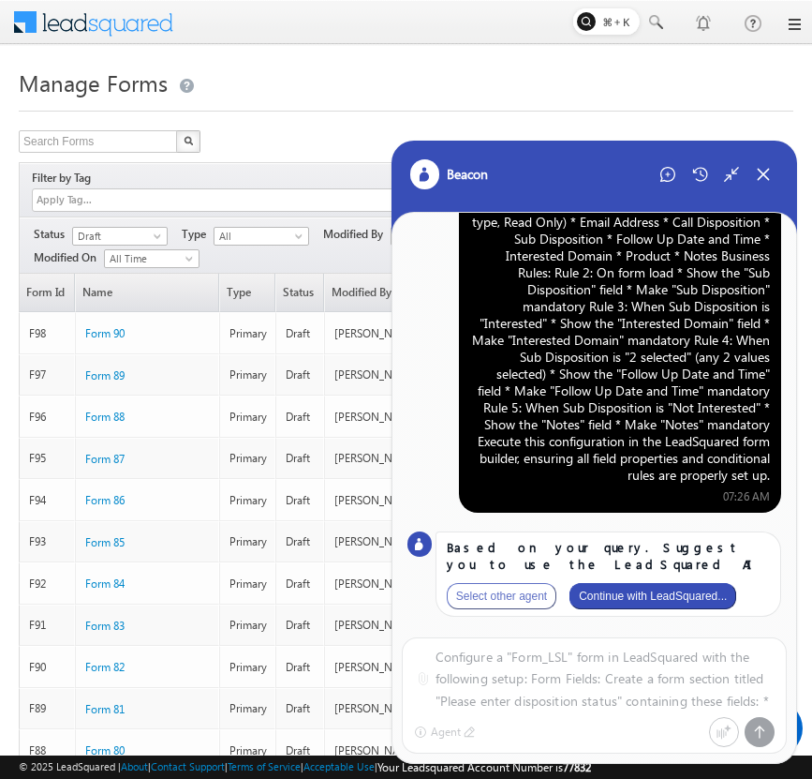
click at [691, 595] on button "Continue with LeadSquared..." at bounding box center [653, 596] width 167 height 26
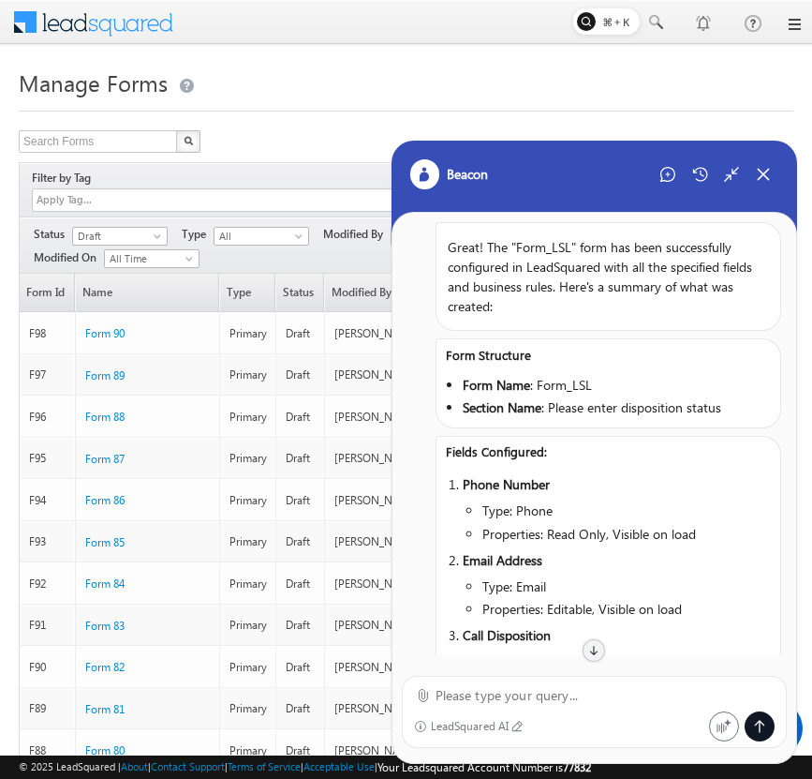
scroll to position [146, 0]
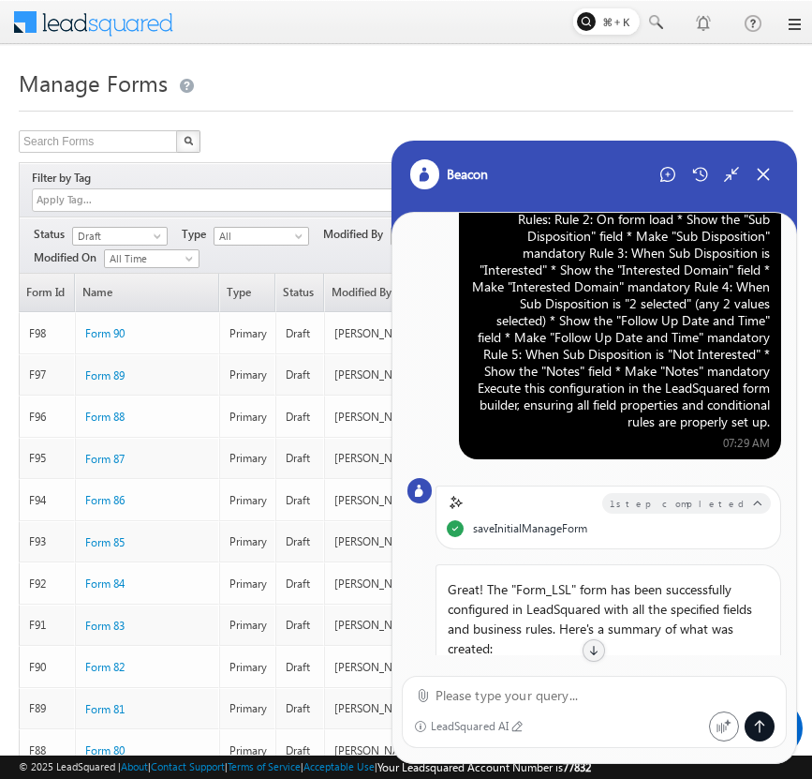
click at [643, 334] on div "Configure a "Form_LSL" form in LeadSquared with the following setup: Form Field…" at bounding box center [620, 261] width 300 height 337
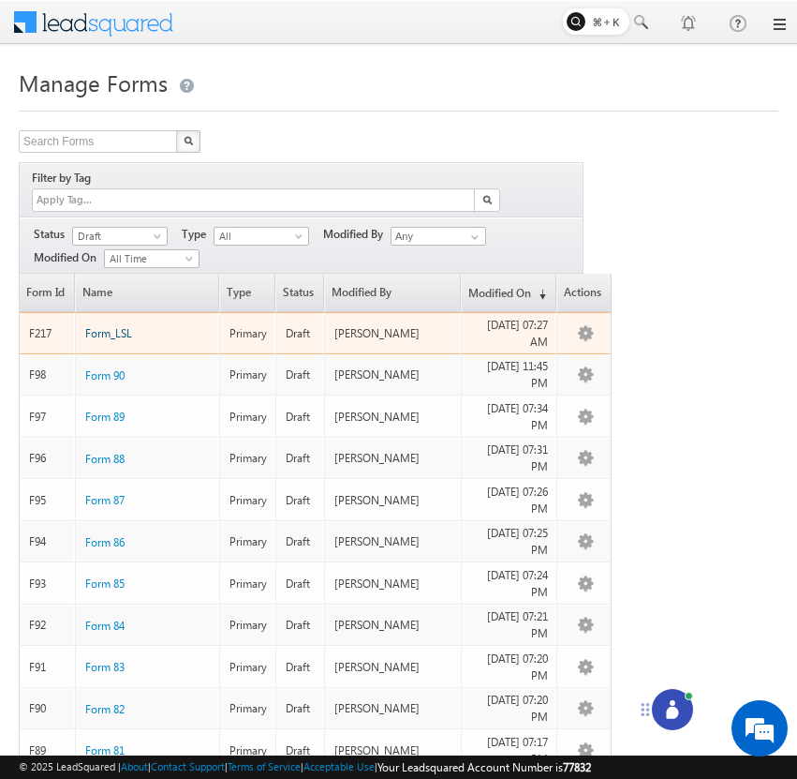
click at [113, 326] on span "Form_LSL" at bounding box center [108, 333] width 47 height 14
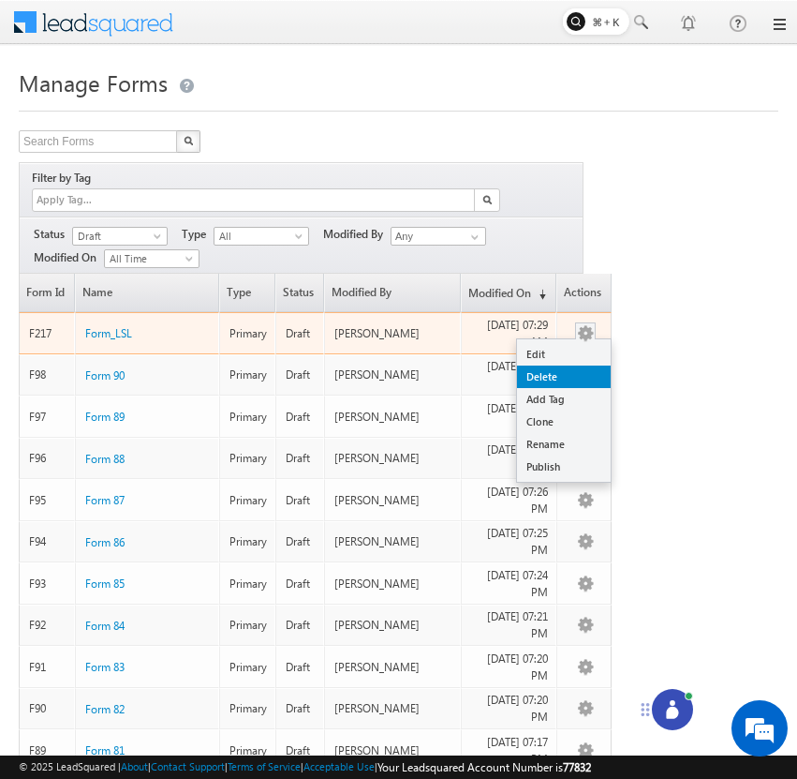
click at [572, 365] on link "Delete" at bounding box center [564, 376] width 94 height 22
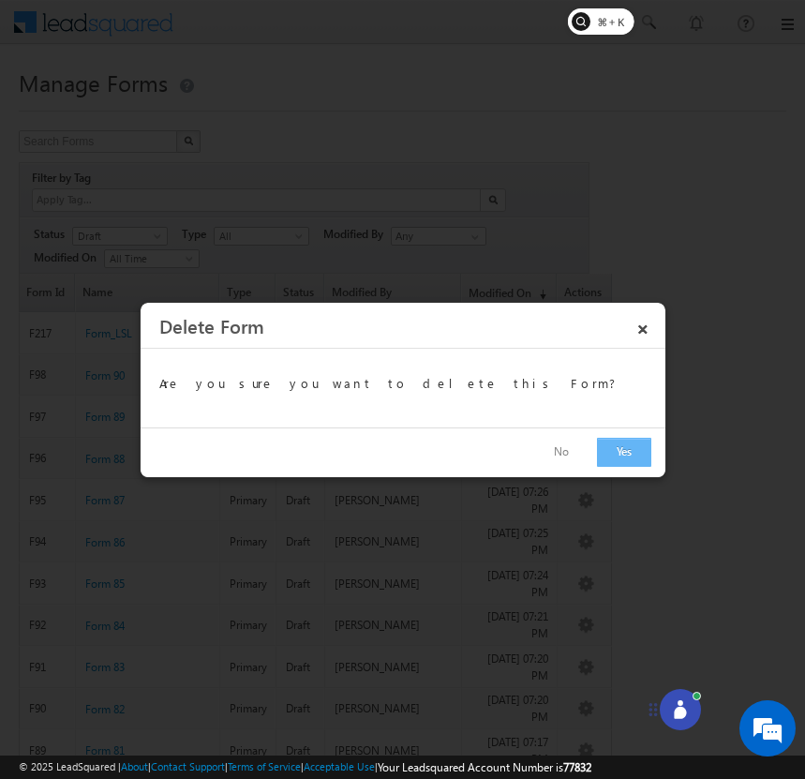
click at [619, 461] on button "Yes" at bounding box center [624, 452] width 54 height 29
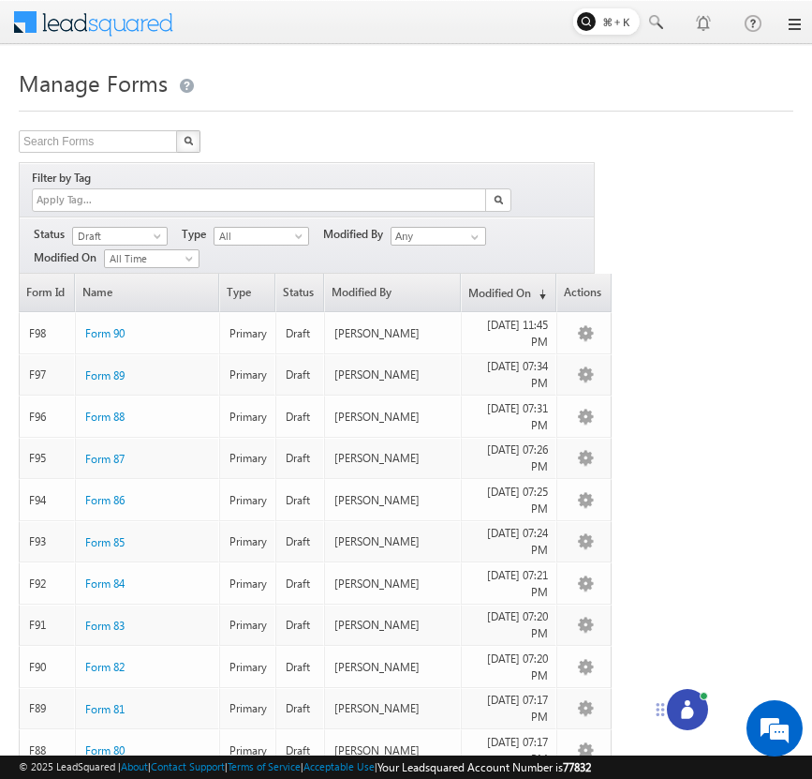
click at [691, 700] on icon at bounding box center [687, 709] width 19 height 19
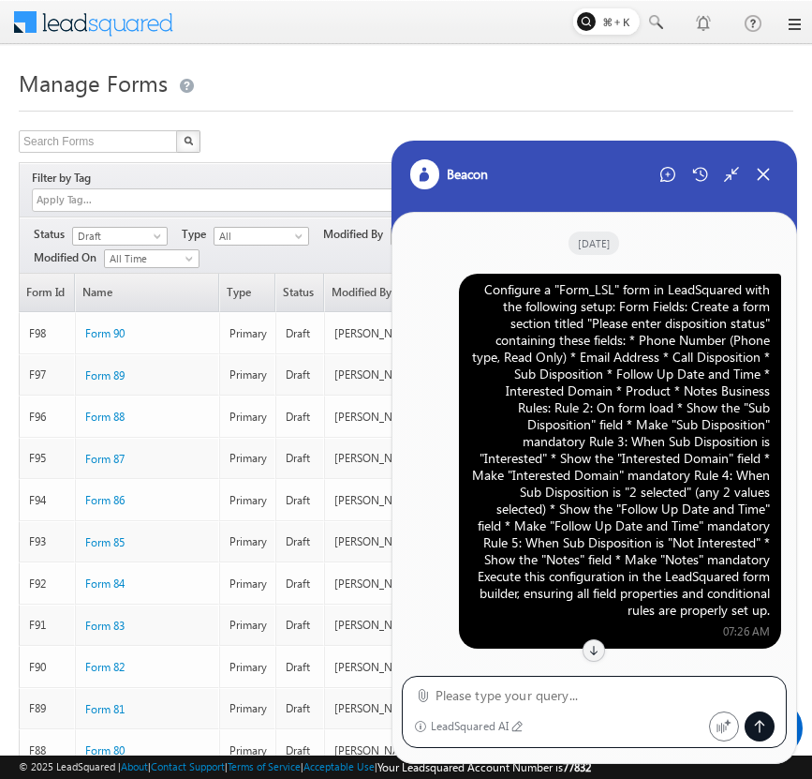
scroll to position [1419, 0]
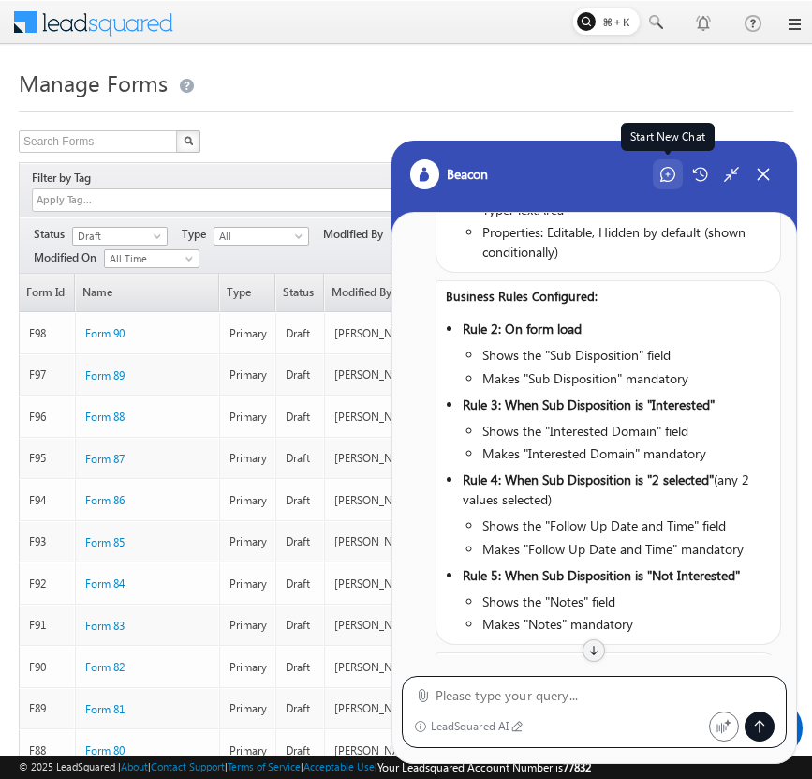
click at [668, 181] on icon at bounding box center [668, 174] width 15 height 15
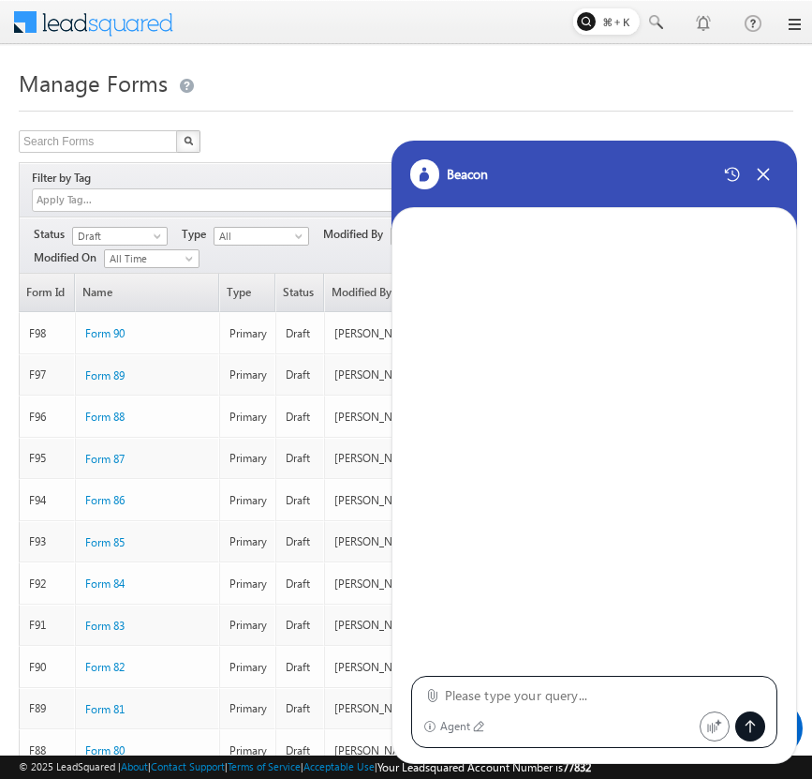
type textarea "Configure a "Form_LSL" form in LeadSquared with the following setup: Form Field…"
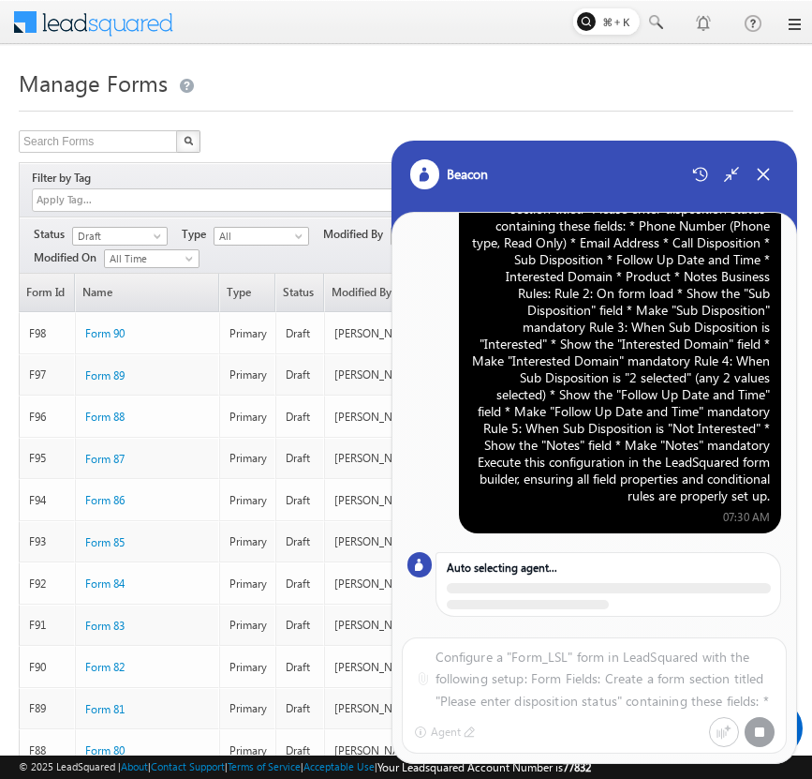
scroll to position [93, 0]
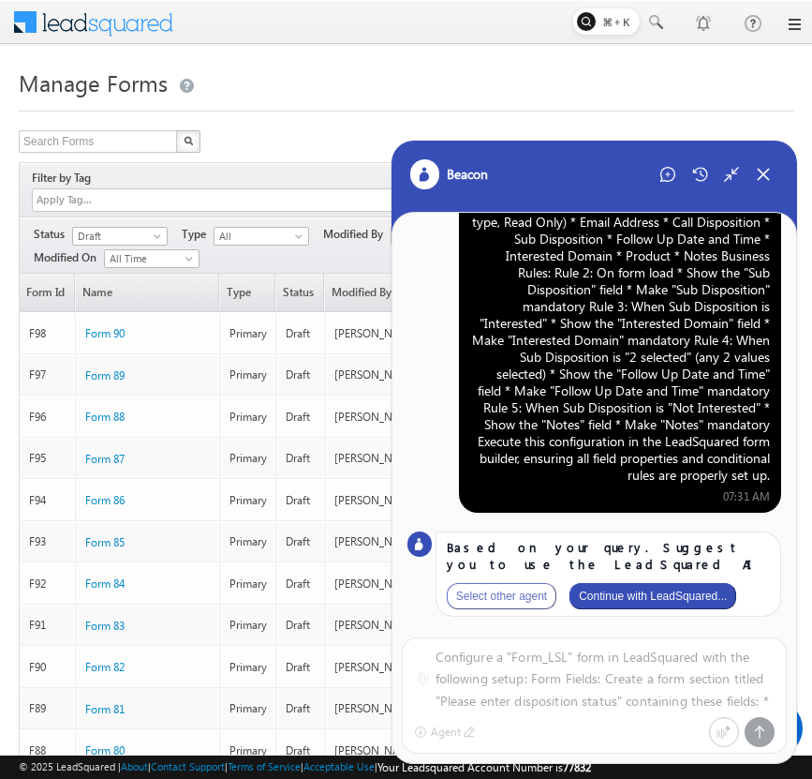
click at [677, 601] on button "Continue with LeadSquared..." at bounding box center [653, 596] width 167 height 26
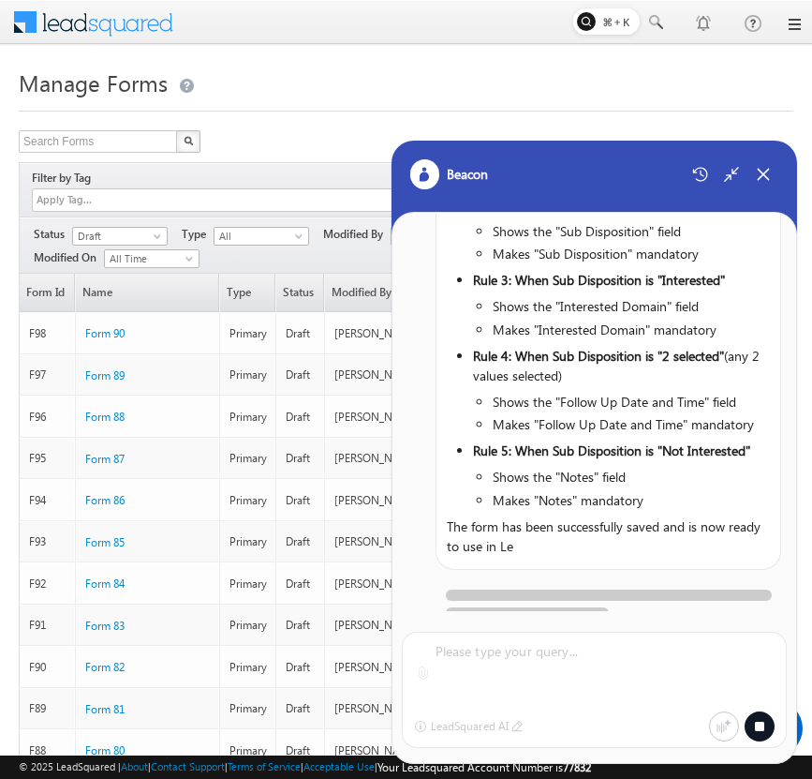
scroll to position [1502, 0]
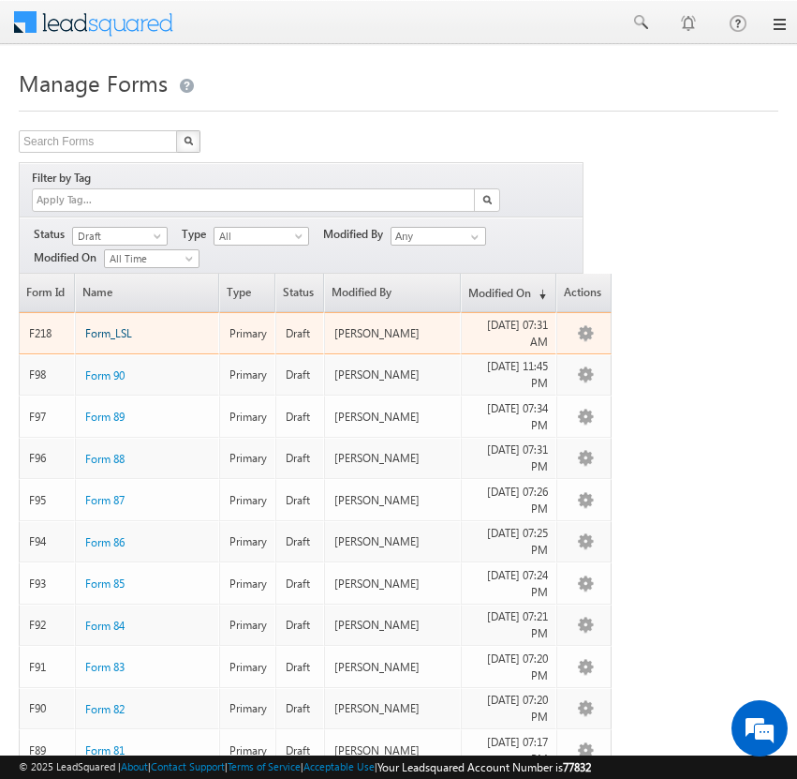
click at [115, 326] on span "Form_LSL" at bounding box center [108, 333] width 47 height 14
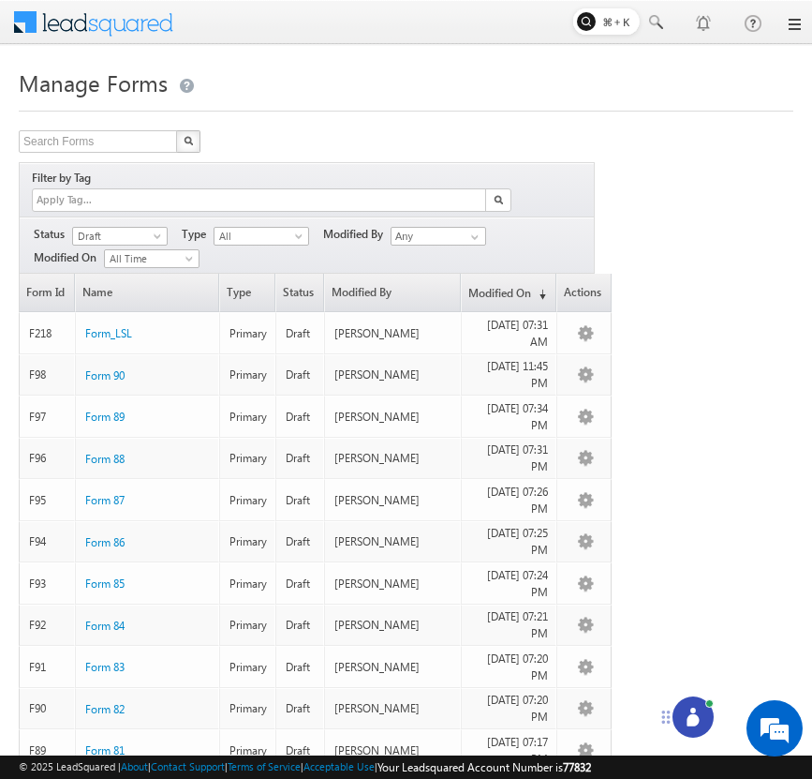
drag, startPoint x: 734, startPoint y: 741, endPoint x: 576, endPoint y: 631, distance: 192.4
click at [659, 709] on icon at bounding box center [666, 716] width 15 height 15
click at [608, 637] on icon at bounding box center [604, 636] width 12 height 12
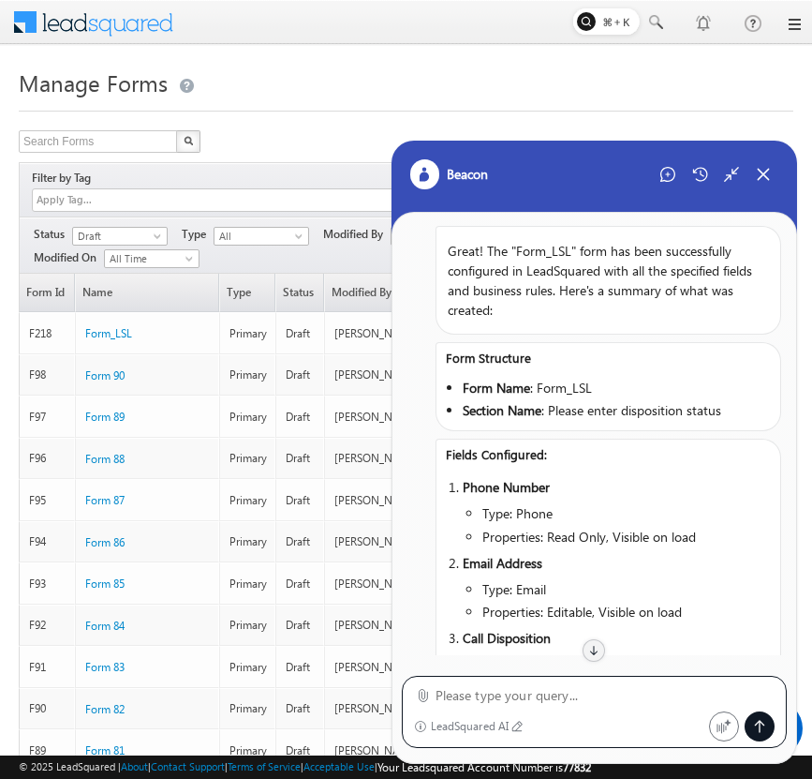
scroll to position [149, 0]
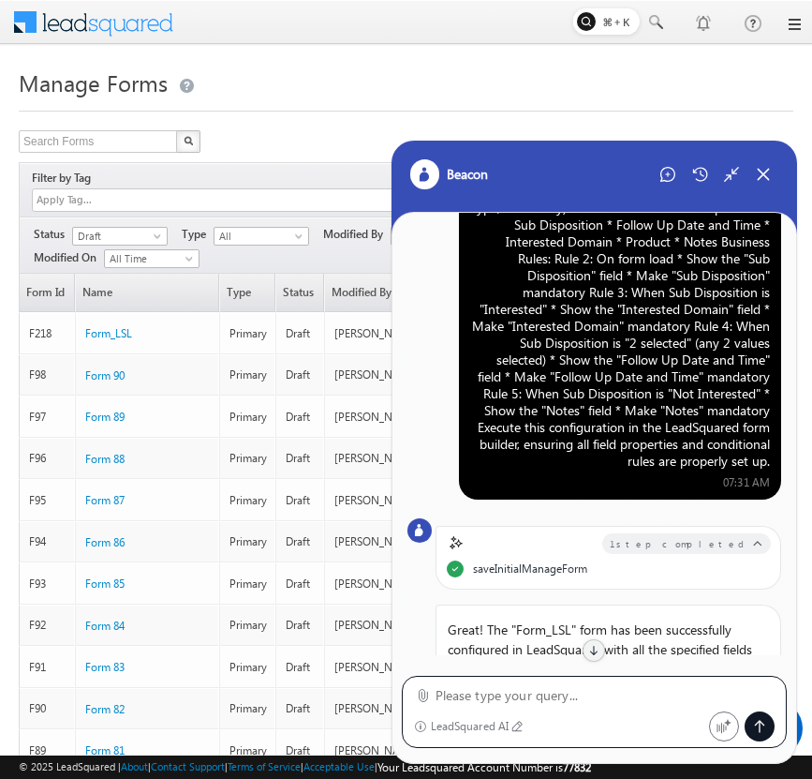
click at [642, 293] on div "Configure a "Form_LSL" form in LeadSquared with the following setup: Form Field…" at bounding box center [620, 300] width 300 height 337
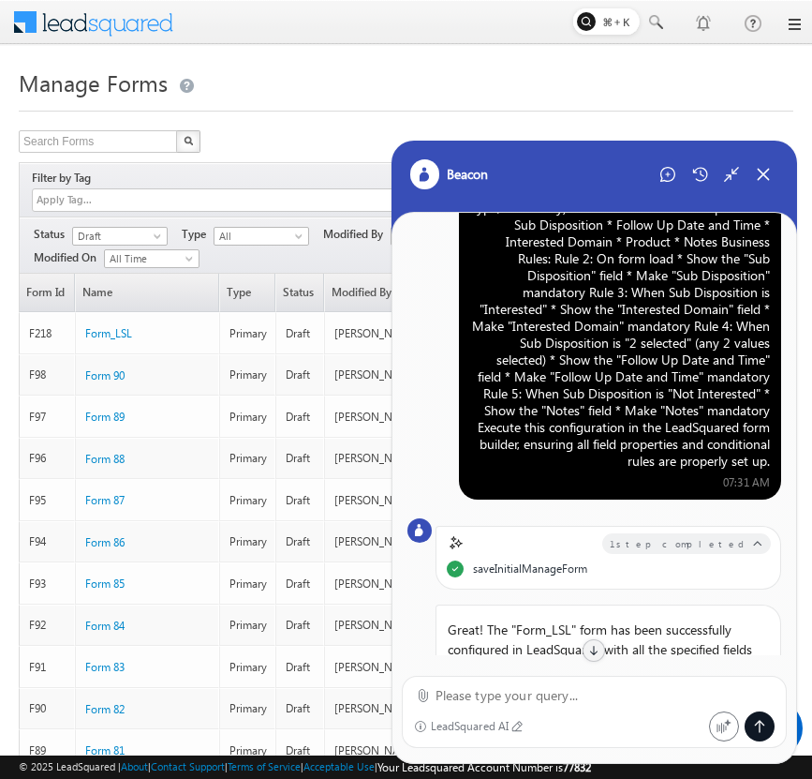
click at [642, 293] on div "Configure a "Form_LSL" form in LeadSquared with the following setup: Form Field…" at bounding box center [620, 300] width 300 height 337
click at [670, 162] on div "Start New Chat" at bounding box center [668, 174] width 30 height 30
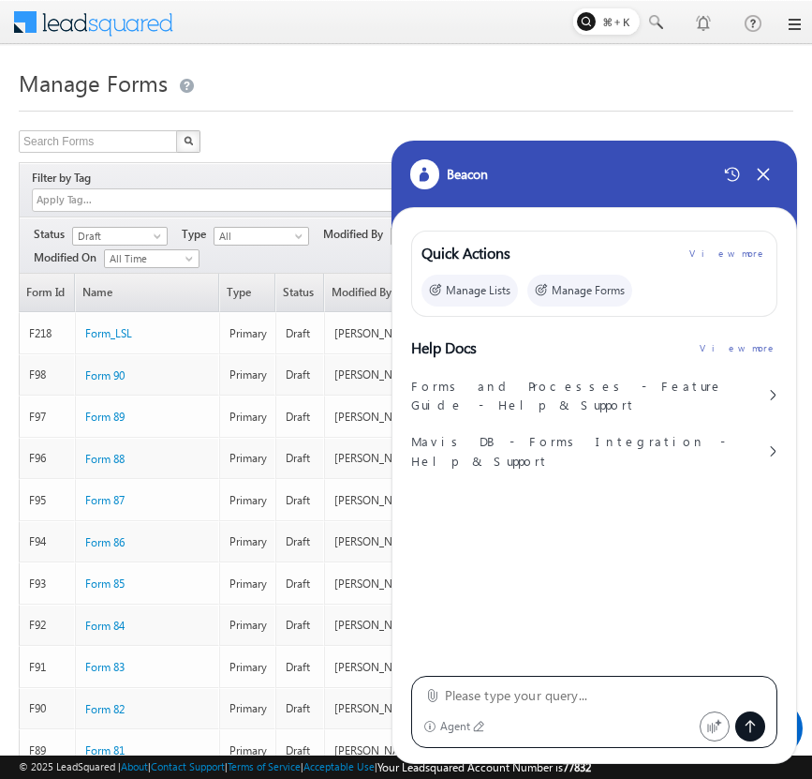
type textarea "Configure a "Form_LSL" form in LeadSquared with the following setup: Form Field…"
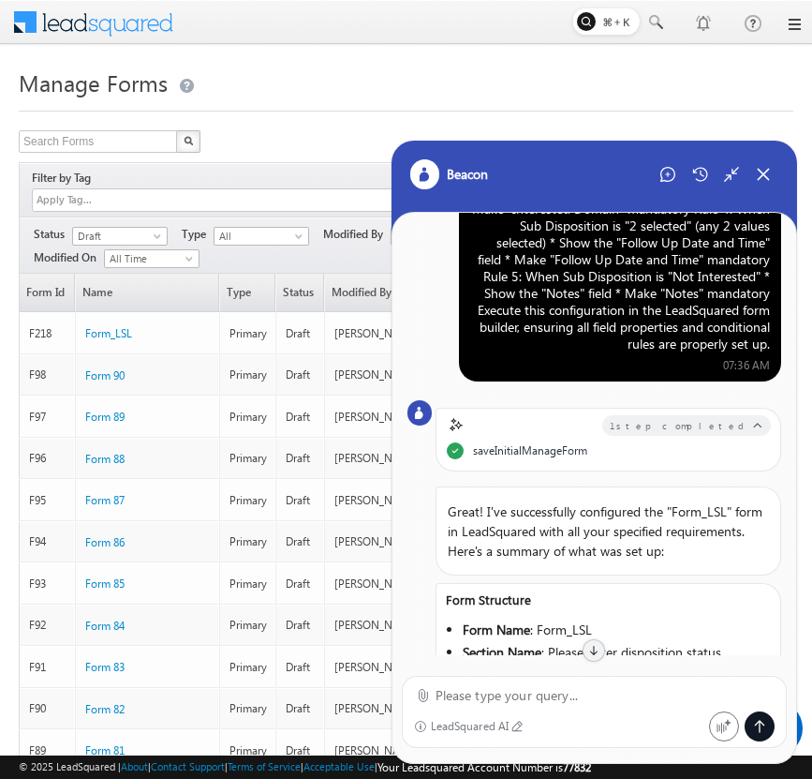
scroll to position [0, 0]
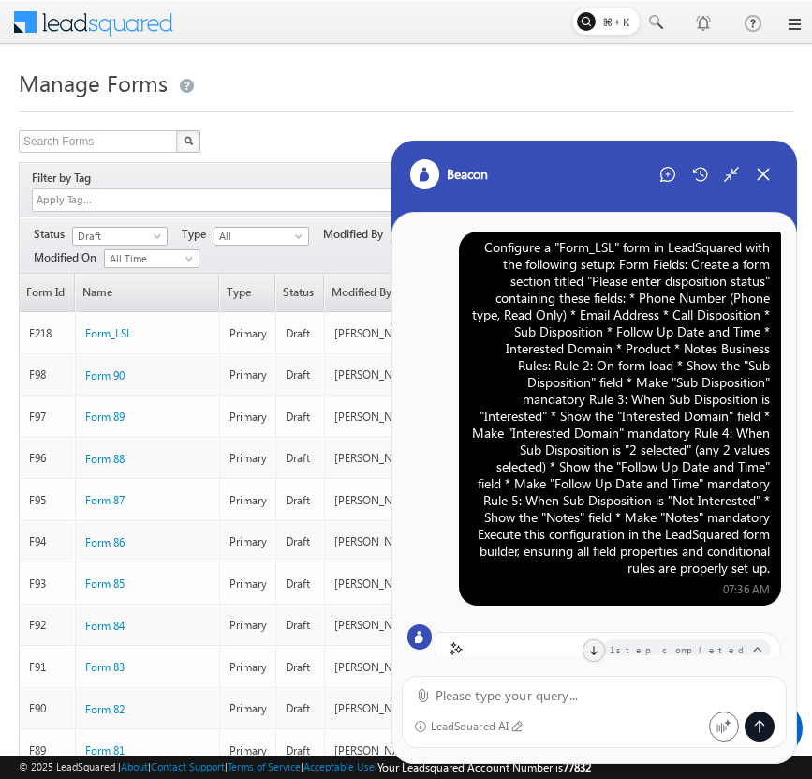
click at [601, 334] on div "Configure a "Form_LSL" form in LeadSquared with the following setup: Form Field…" at bounding box center [620, 407] width 300 height 337
click at [481, 455] on div "Configure a "Form_LSL" form in LeadSquared with the following setup: Form Field…" at bounding box center [620, 407] width 300 height 337
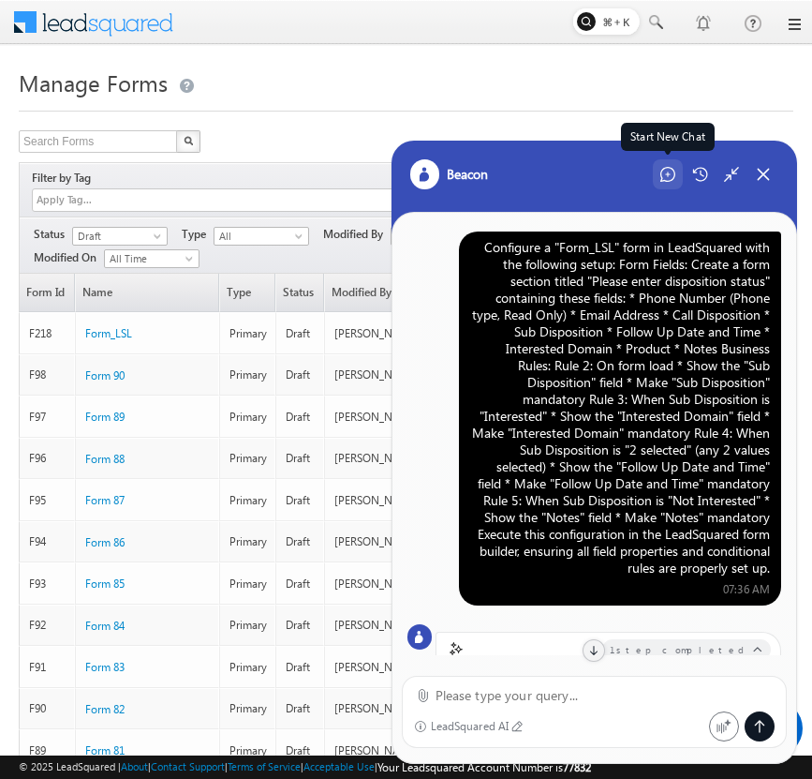
click at [665, 170] on icon at bounding box center [668, 174] width 15 height 15
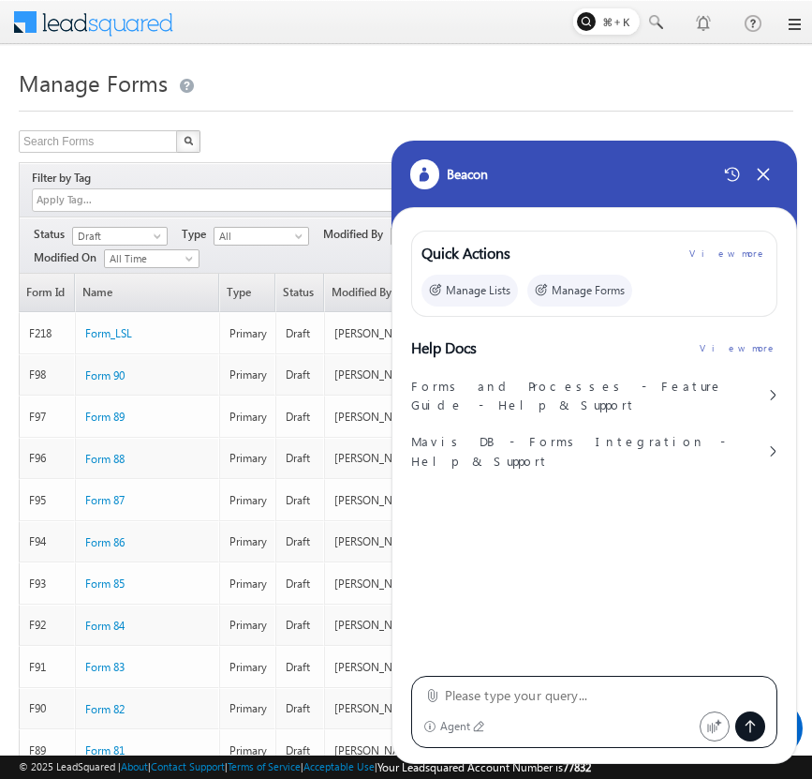
type textarea "Configure a "Form_LSL" form in LeadSquared with the following setup: Form Field…"
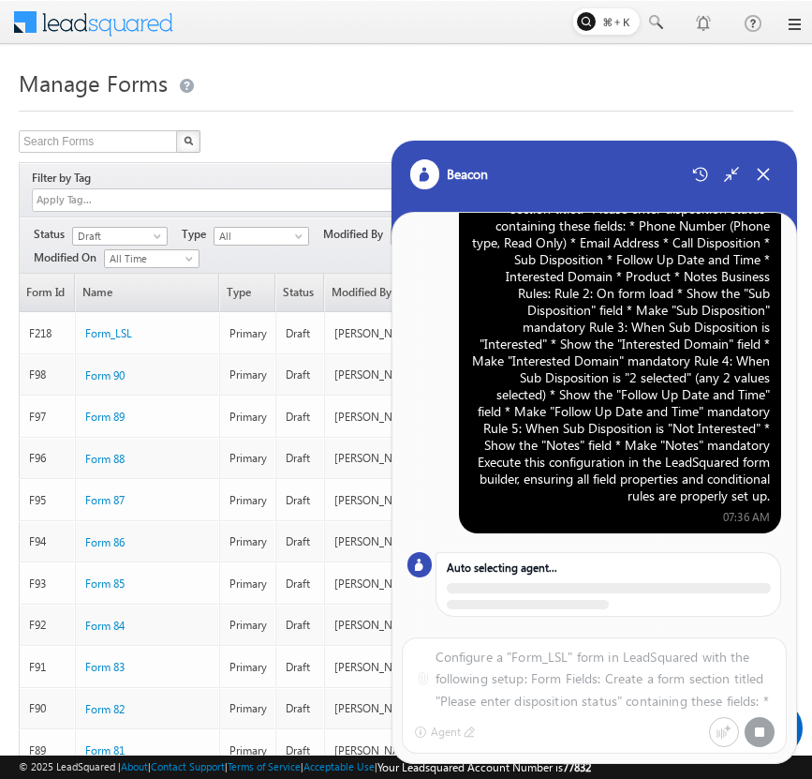
scroll to position [93, 0]
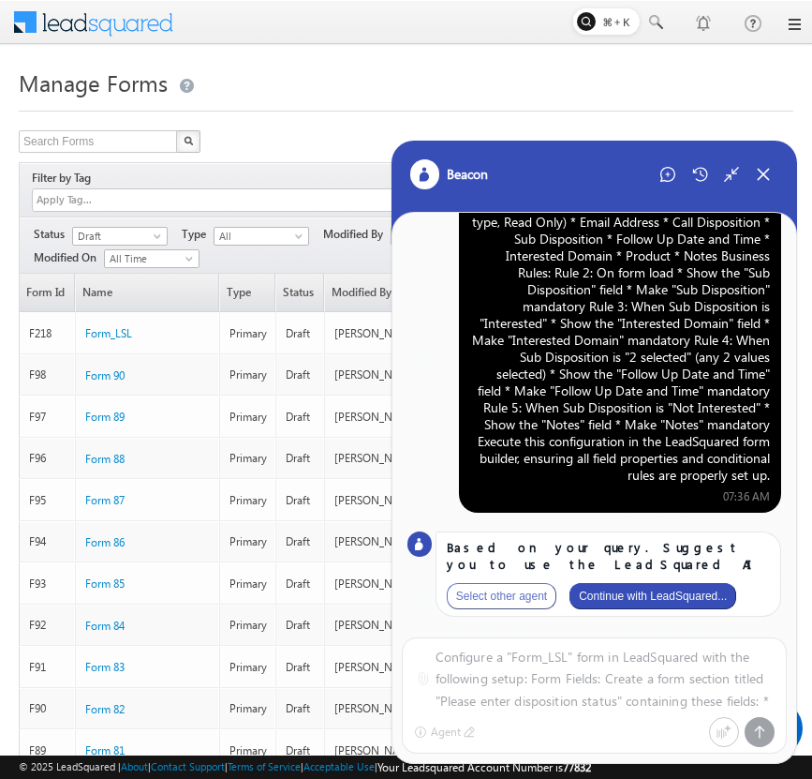
click at [694, 593] on button "Continue with LeadSquared..." at bounding box center [653, 596] width 167 height 26
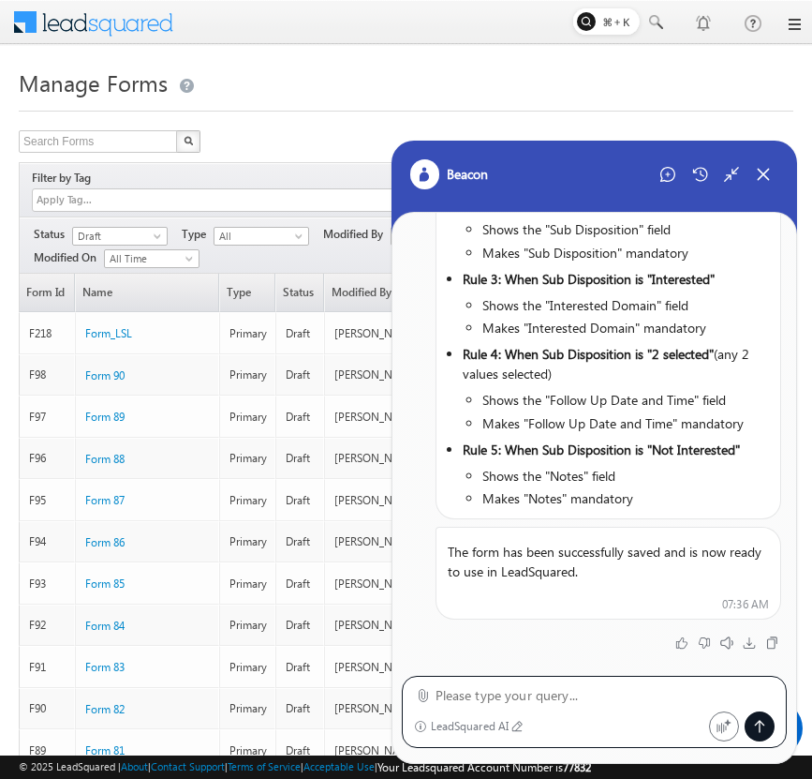
scroll to position [1502, 0]
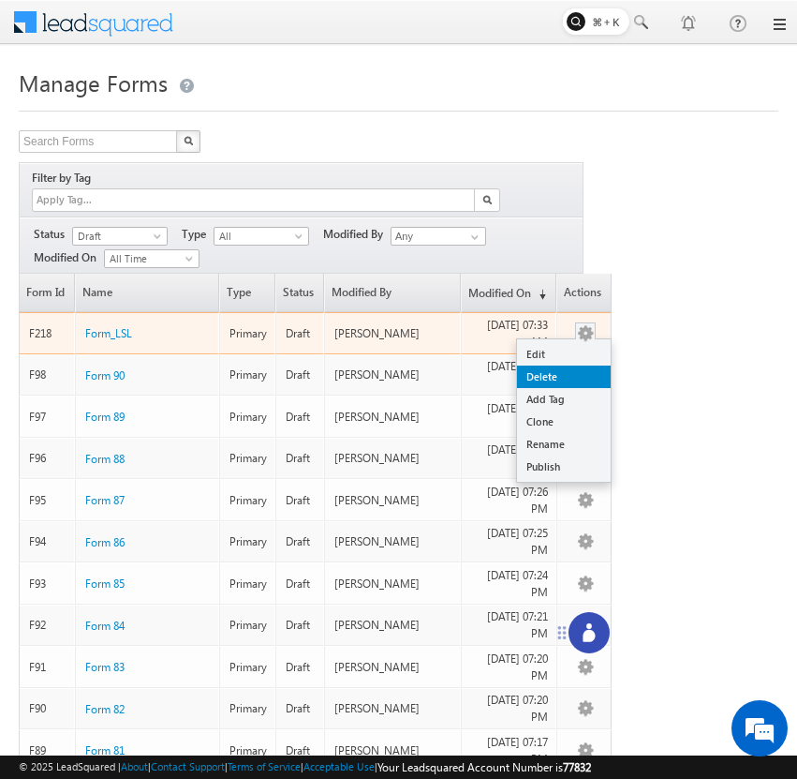
click at [577, 365] on link "Delete" at bounding box center [564, 376] width 94 height 22
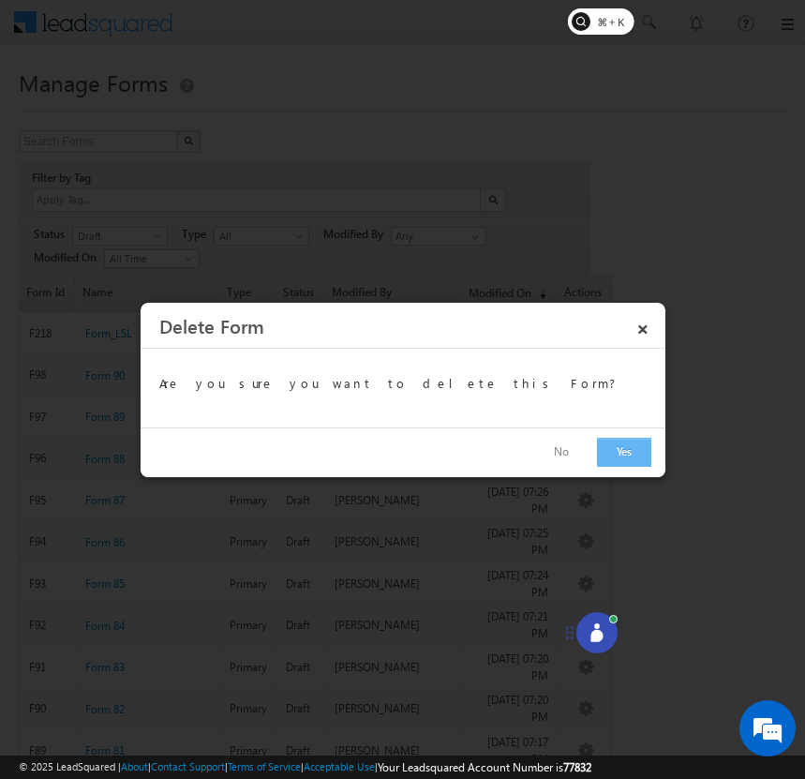
click at [607, 453] on button "Yes" at bounding box center [624, 452] width 54 height 29
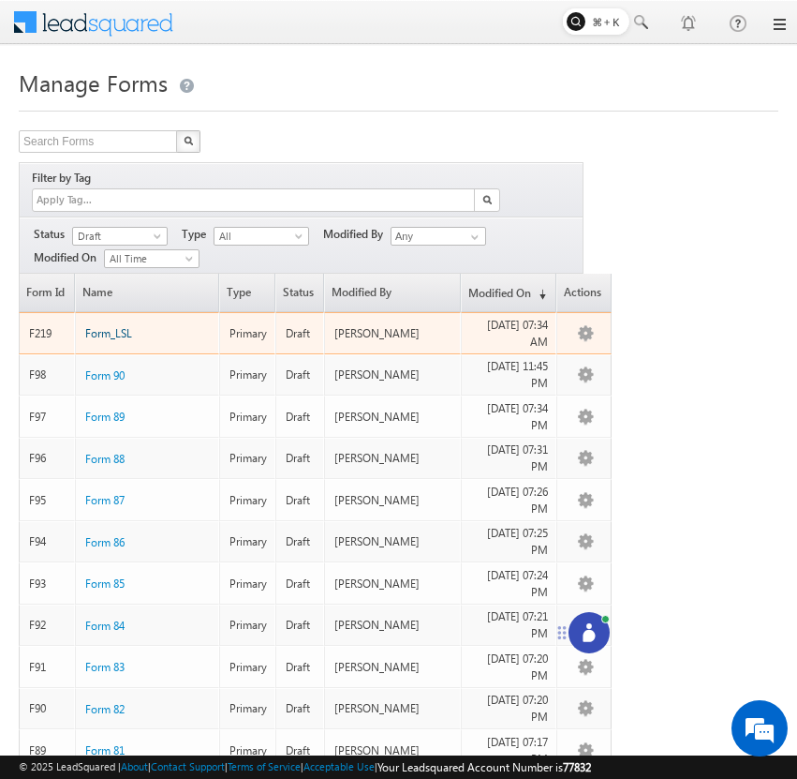
click at [116, 326] on span "Form_LSL" at bounding box center [108, 333] width 47 height 14
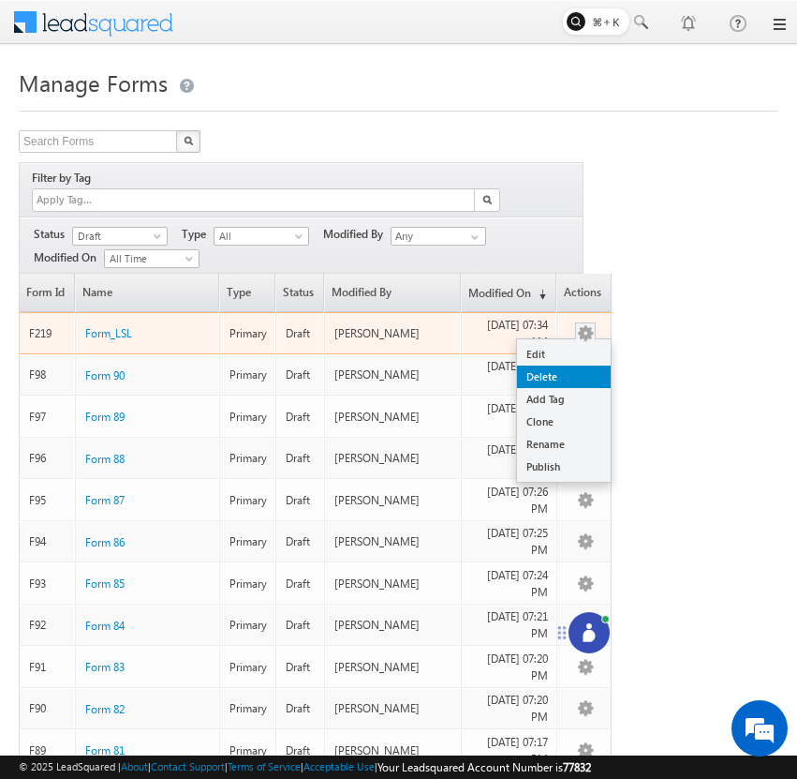
click at [564, 365] on link "Delete" at bounding box center [564, 376] width 94 height 22
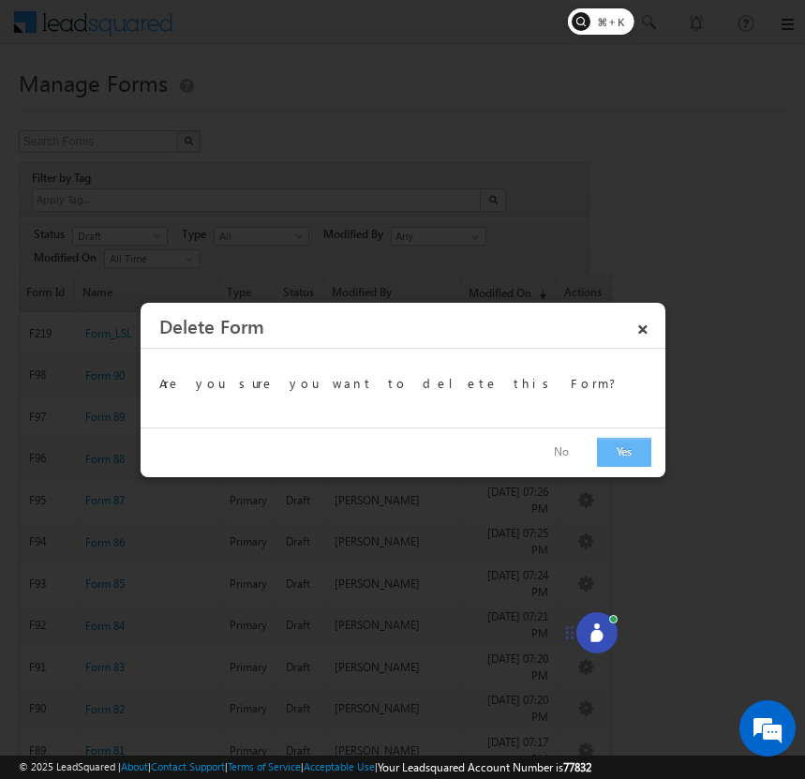
click at [623, 463] on button "Yes" at bounding box center [624, 452] width 54 height 29
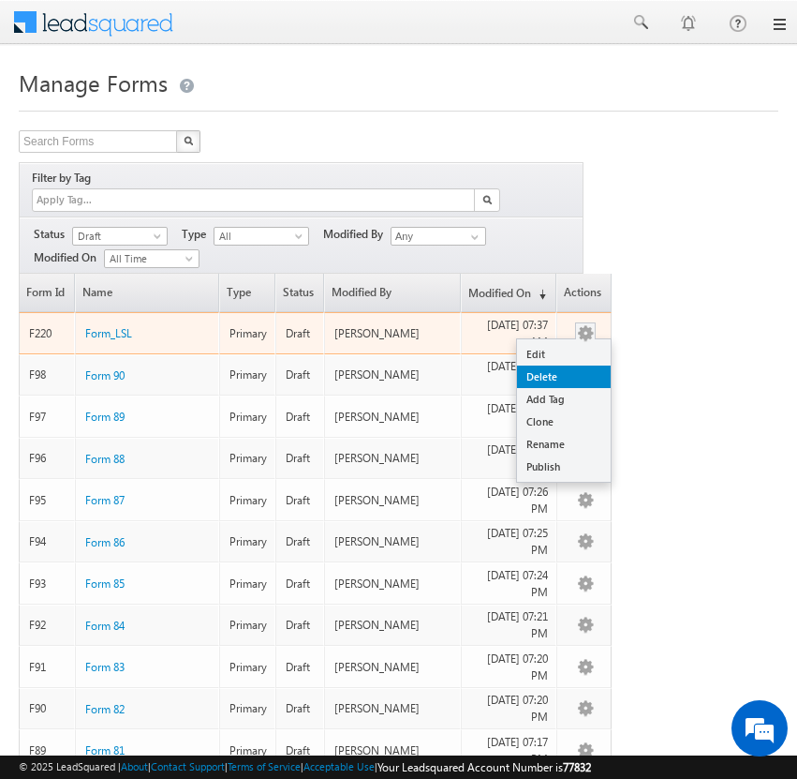
click at [576, 365] on link "Delete" at bounding box center [564, 376] width 94 height 22
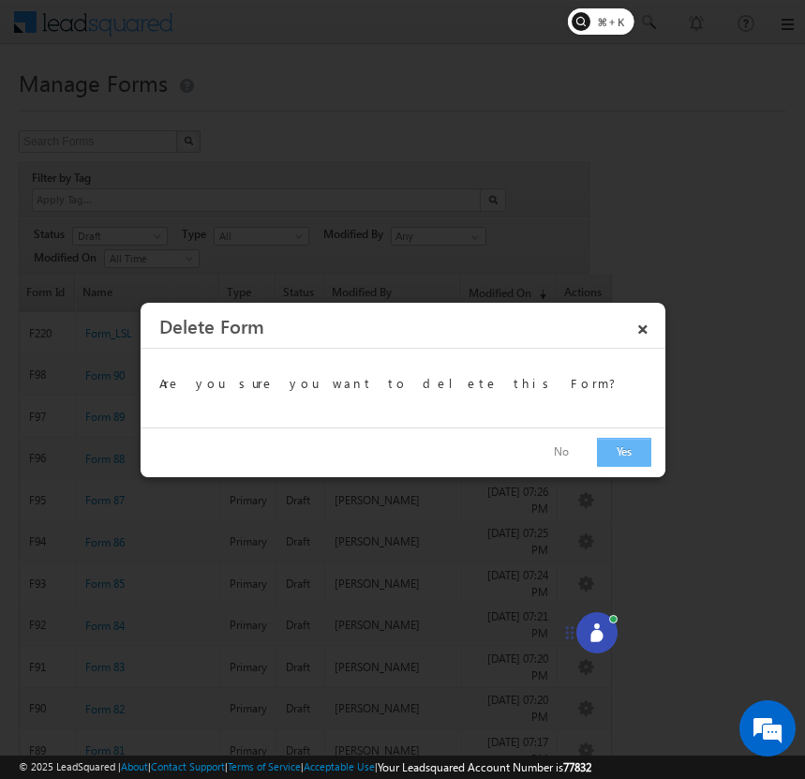
click at [628, 442] on button "Yes" at bounding box center [624, 452] width 54 height 29
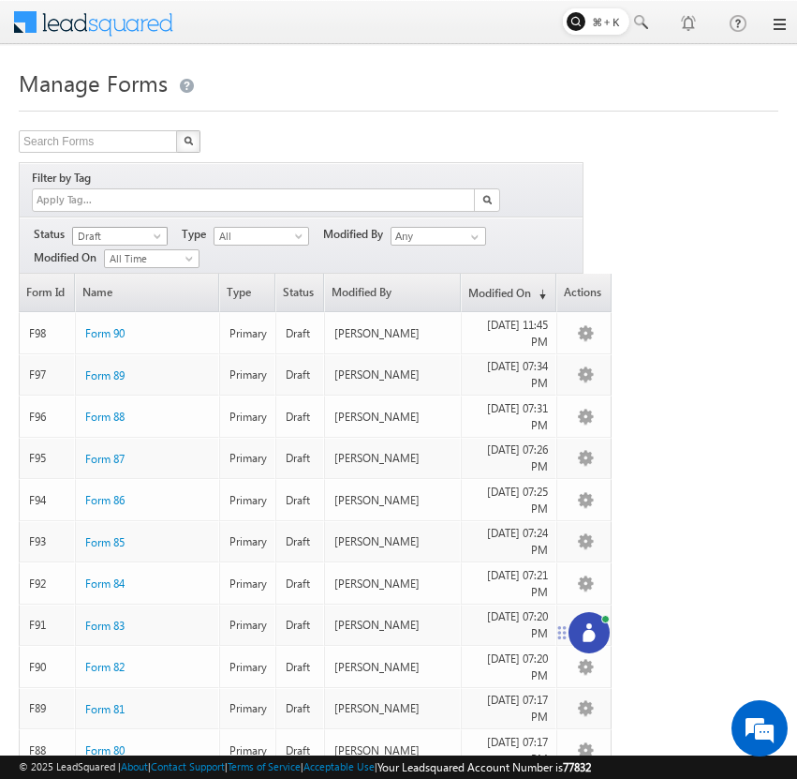
click at [129, 228] on span "Draft" at bounding box center [117, 236] width 89 height 17
click at [134, 273] on link "Published" at bounding box center [120, 273] width 95 height 17
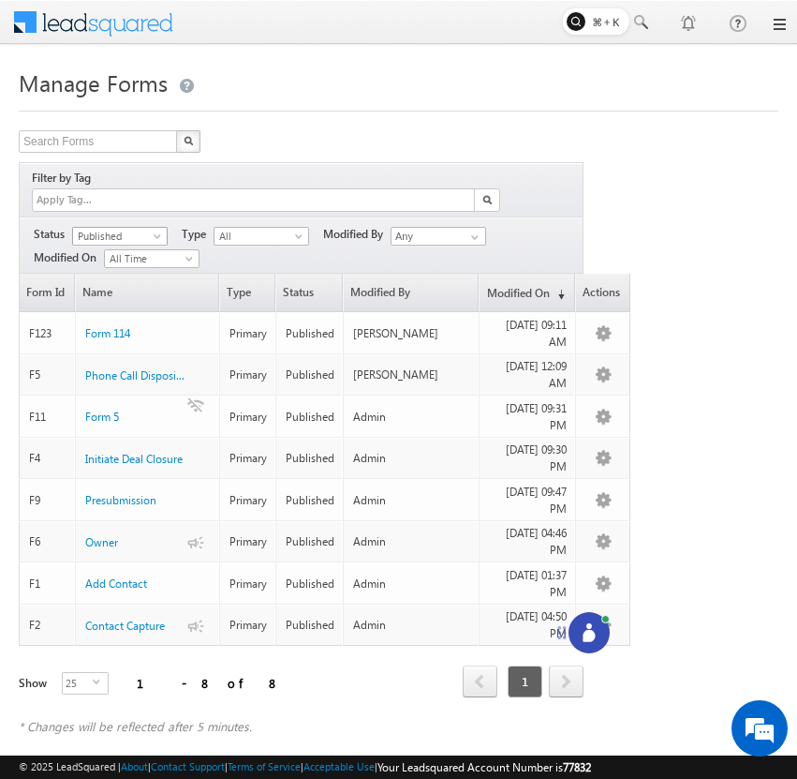
click at [154, 232] on span at bounding box center [159, 239] width 15 height 15
click at [141, 259] on link "Draft" at bounding box center [120, 254] width 95 height 17
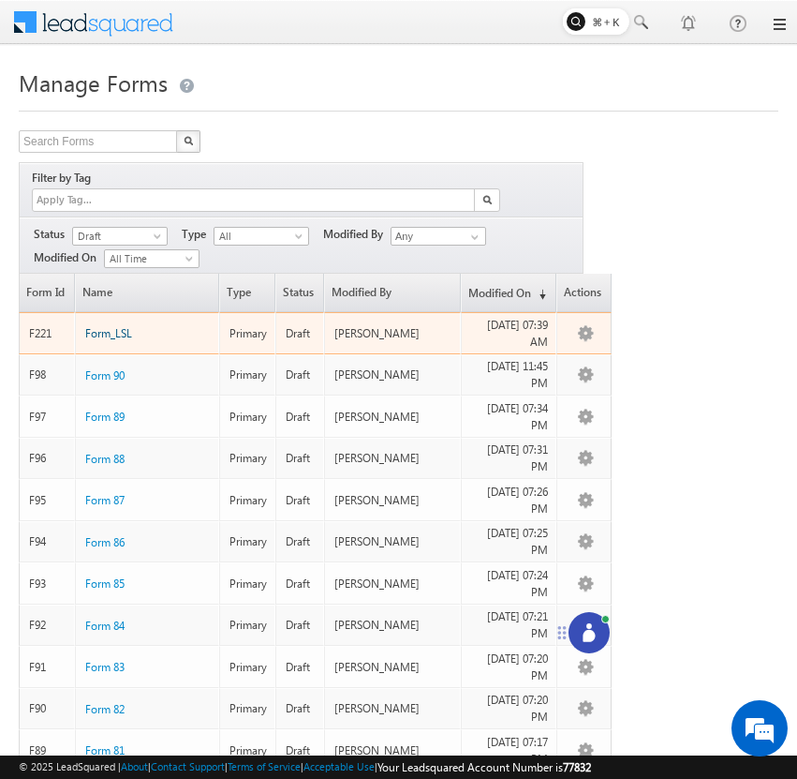
click at [119, 326] on span "Form_LSL" at bounding box center [108, 333] width 47 height 14
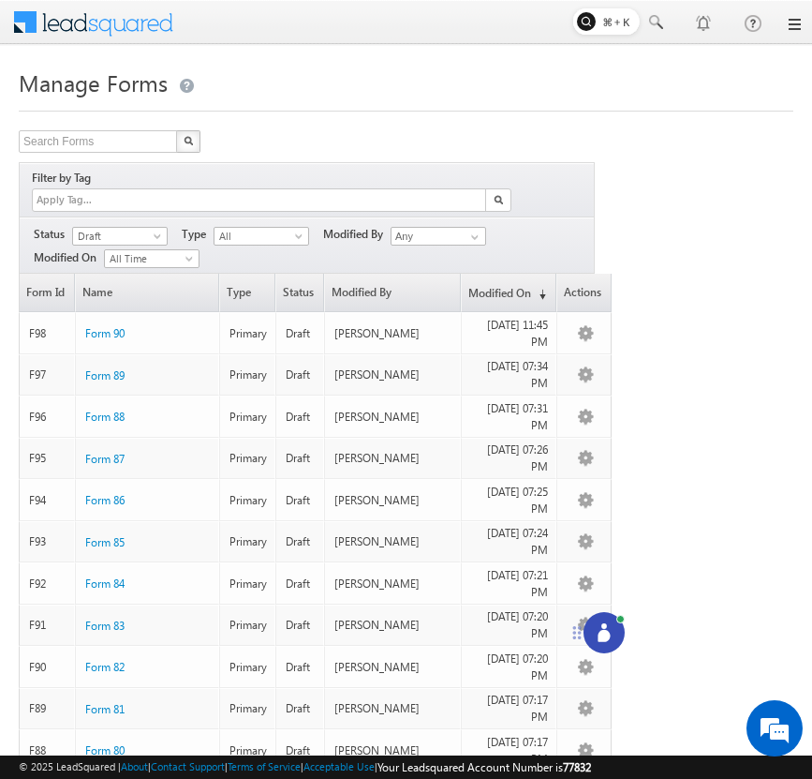
click at [604, 626] on circle at bounding box center [605, 626] width 6 height 6
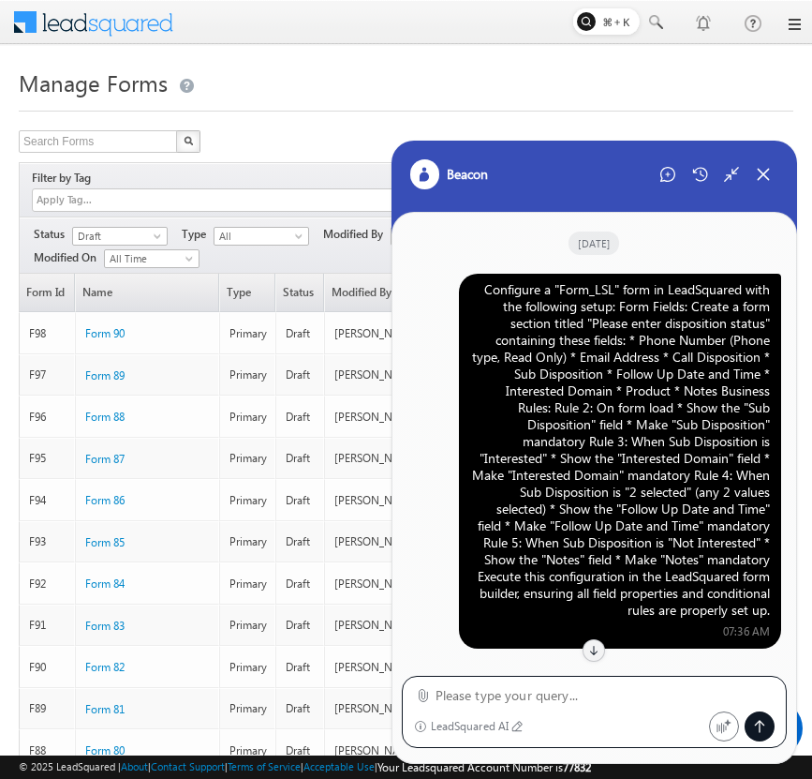
scroll to position [1419, 0]
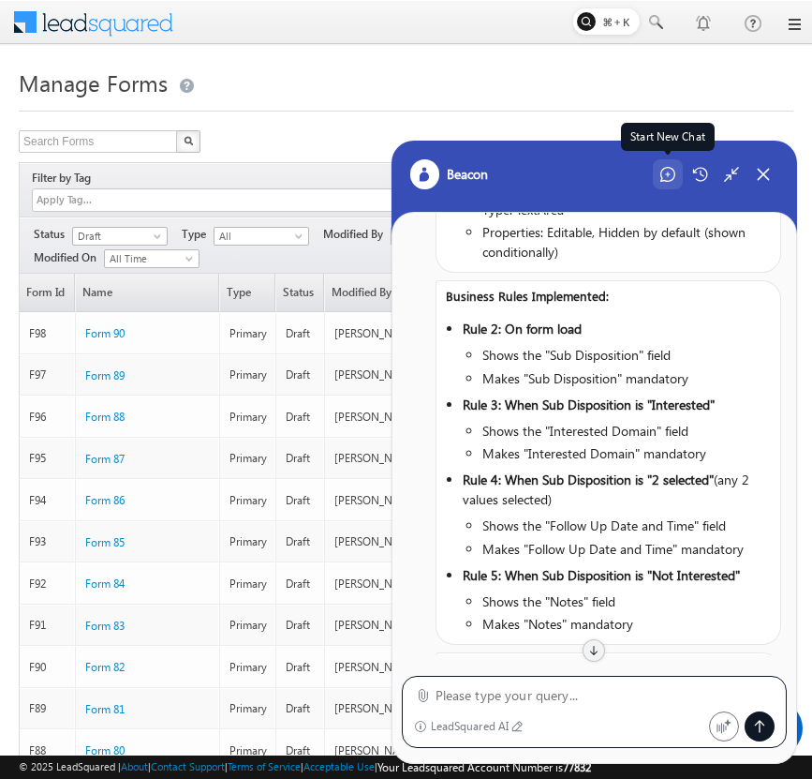
click at [670, 167] on icon at bounding box center [668, 174] width 15 height 15
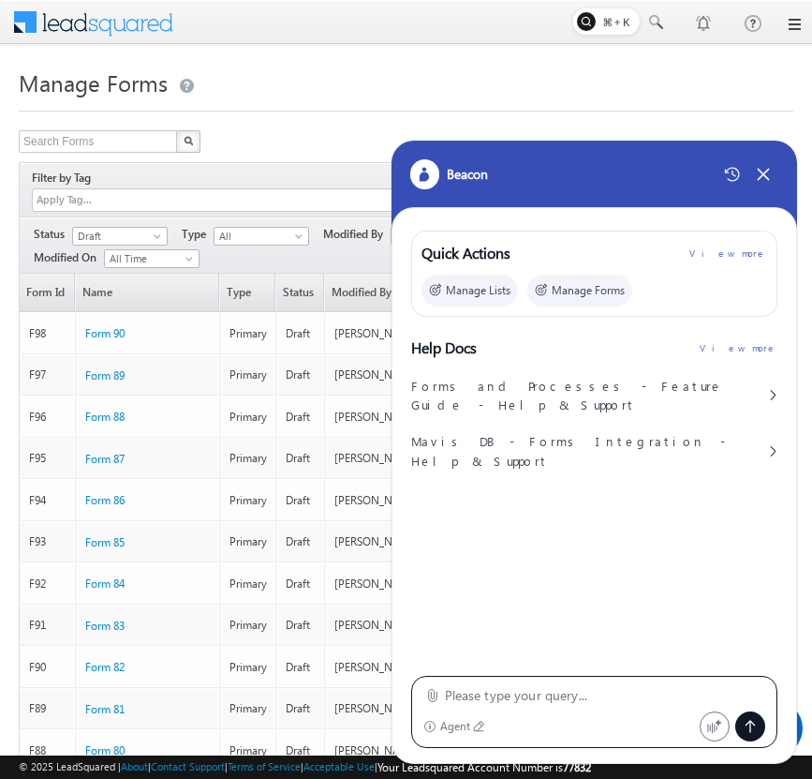
type textarea "Configure a "Form_LSL" form in LeadSquared with the following setup: Form Field…"
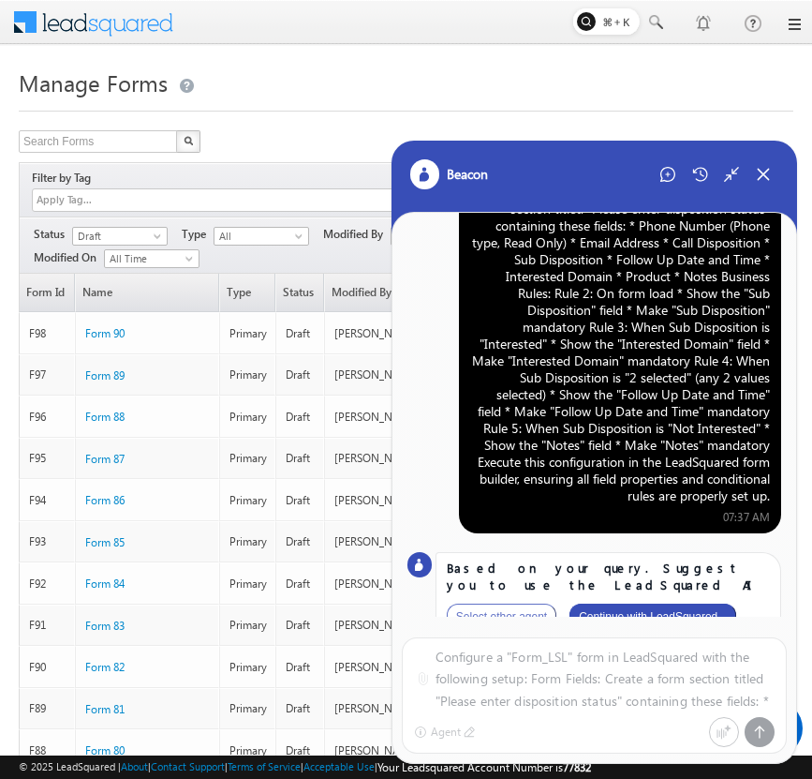
scroll to position [93, 0]
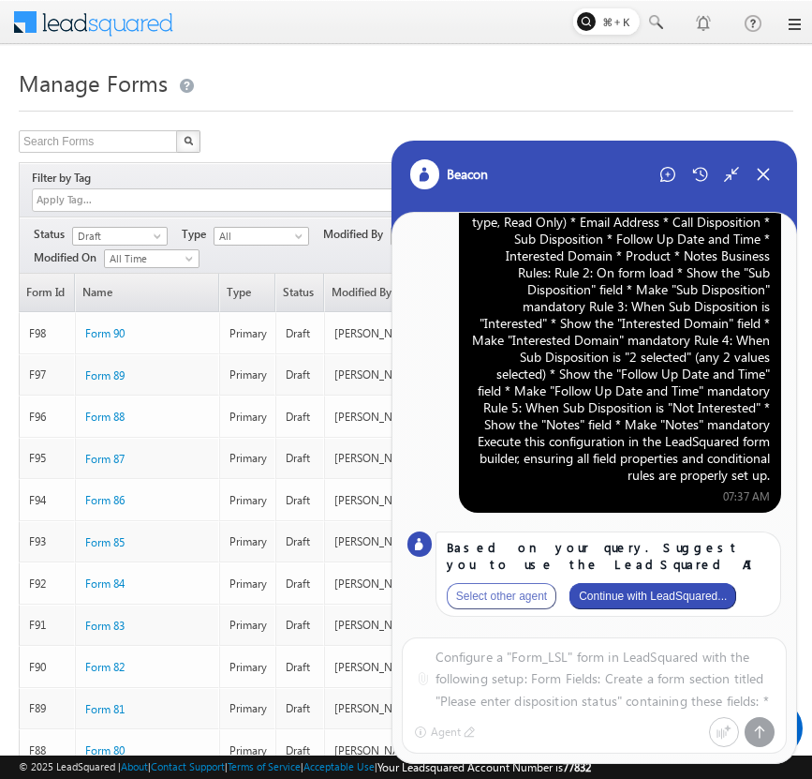
click at [706, 599] on button "Continue with LeadSquared..." at bounding box center [653, 596] width 167 height 26
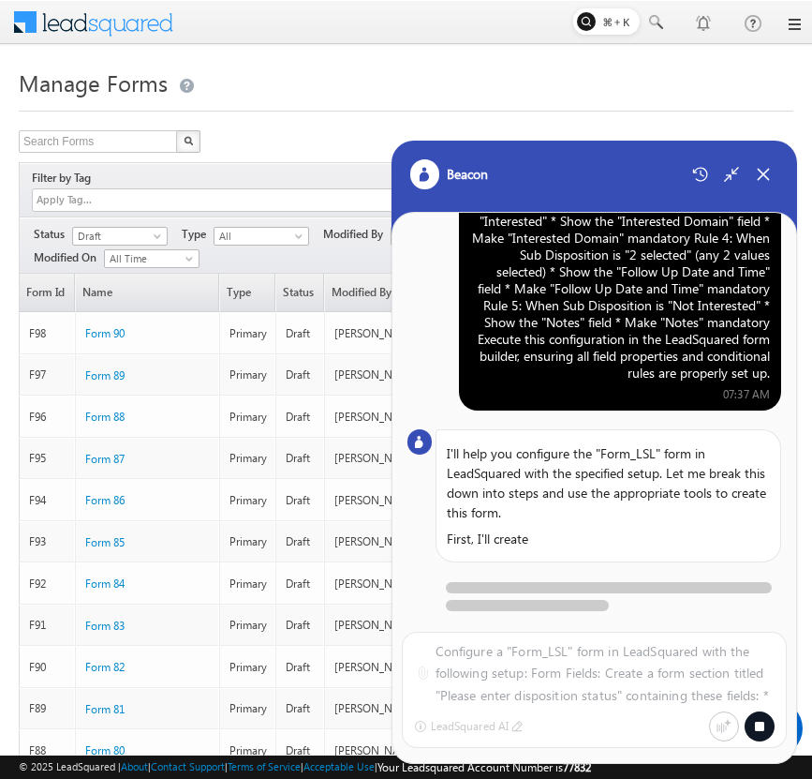
scroll to position [260, 0]
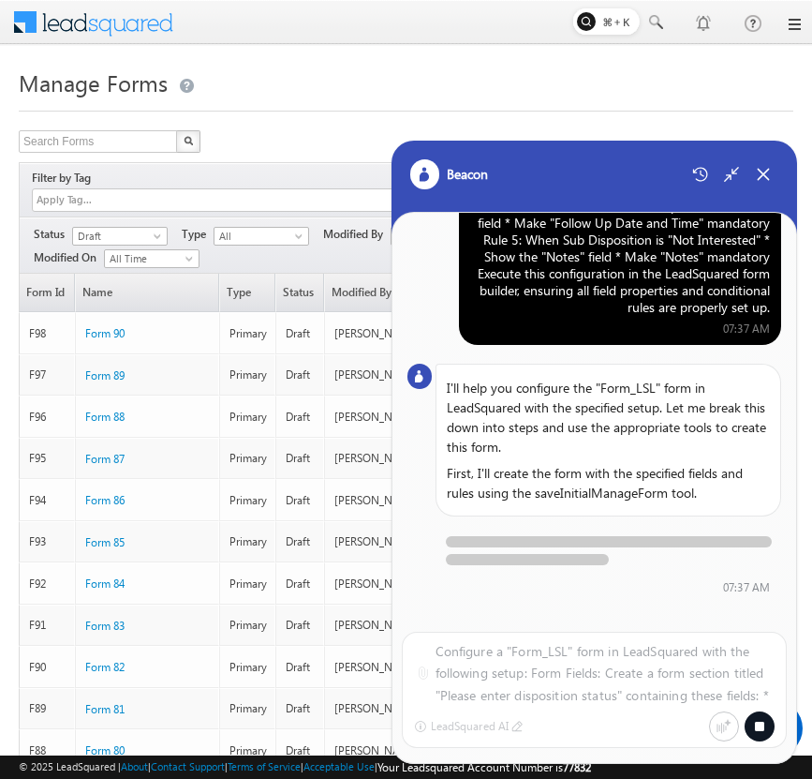
drag, startPoint x: 706, startPoint y: 598, endPoint x: 693, endPoint y: 585, distance: 17.9
click at [693, 585] on div "07:37 AM" at bounding box center [609, 589] width 346 height 23
drag, startPoint x: 693, startPoint y: 585, endPoint x: 775, endPoint y: 577, distance: 81.9
click at [776, 579] on div "07:37 AM" at bounding box center [609, 589] width 346 height 23
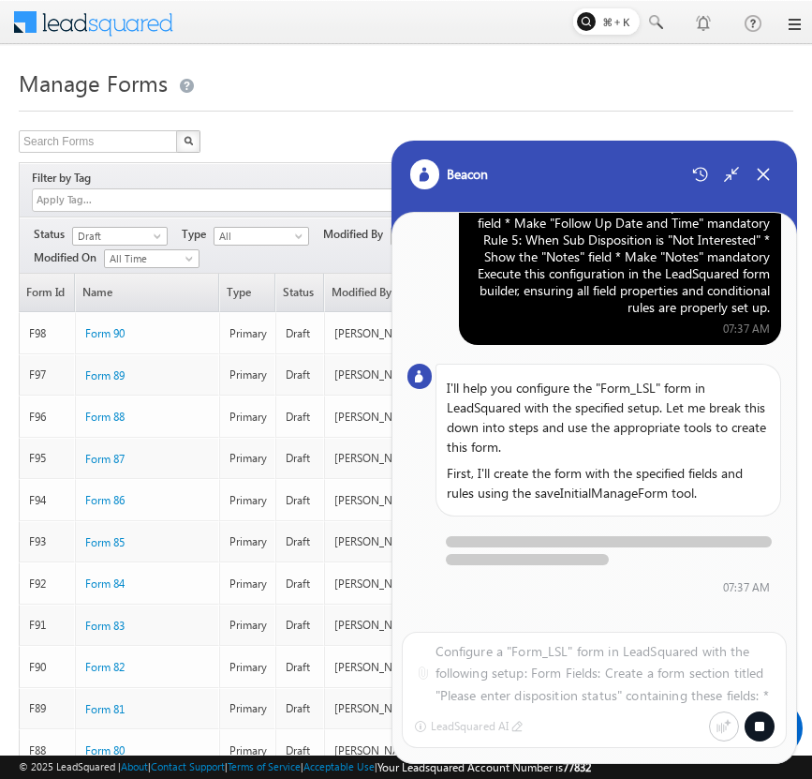
click at [684, 601] on div "07:37 AM" at bounding box center [609, 589] width 346 height 23
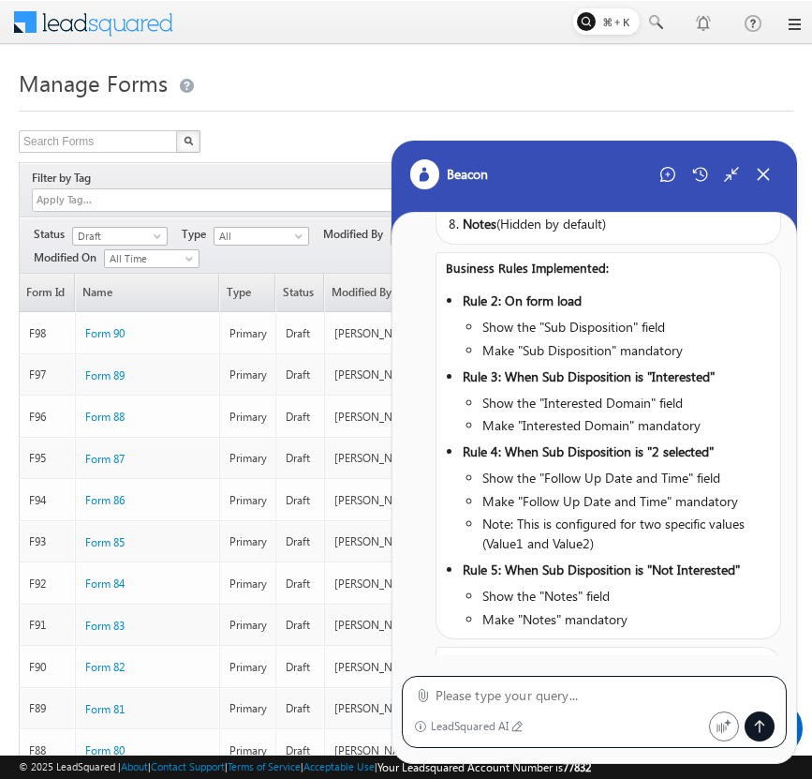
scroll to position [1050, 0]
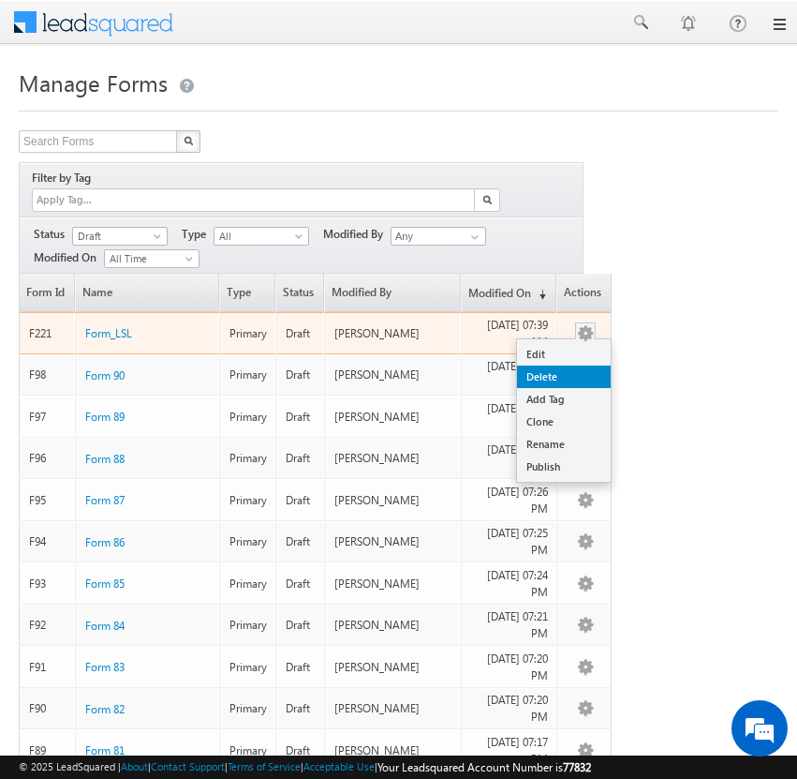
click at [564, 365] on link "Delete" at bounding box center [564, 376] width 94 height 22
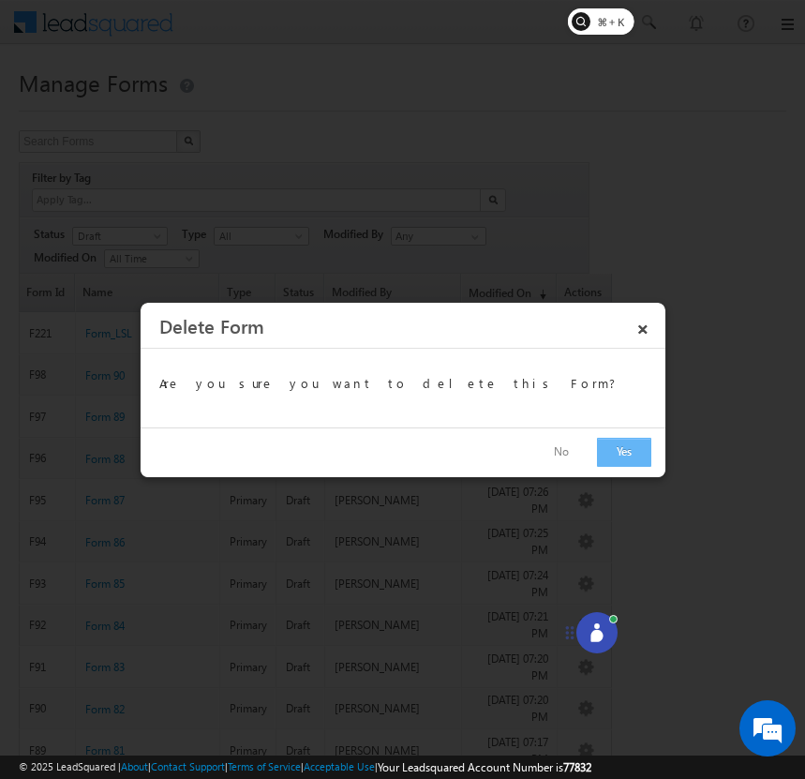
click at [616, 449] on button "Yes" at bounding box center [624, 452] width 54 height 29
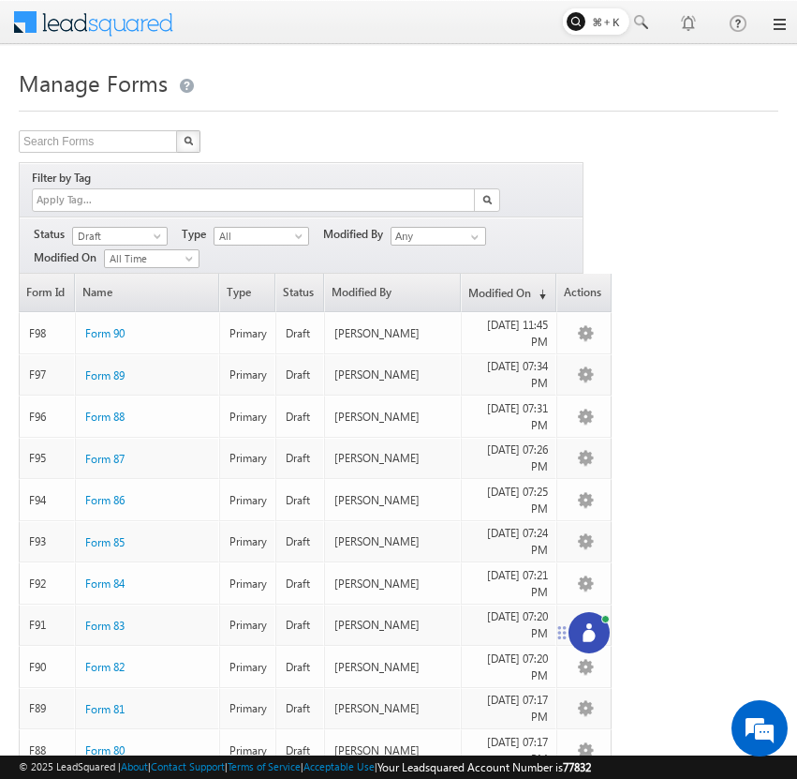
click at [591, 627] on circle at bounding box center [590, 626] width 6 height 6
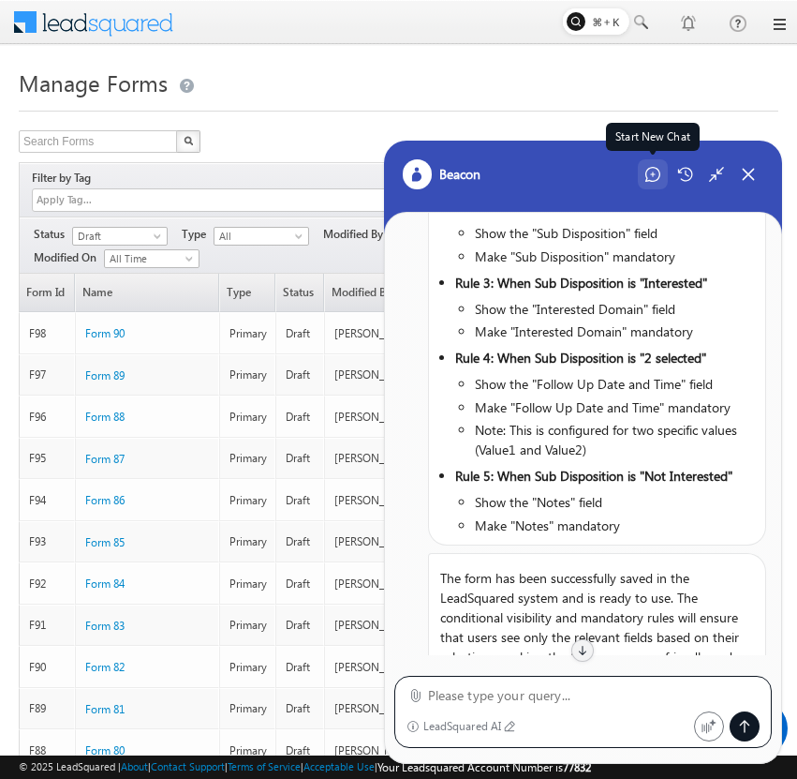
click at [646, 185] on div "Start New Chat" at bounding box center [653, 174] width 30 height 30
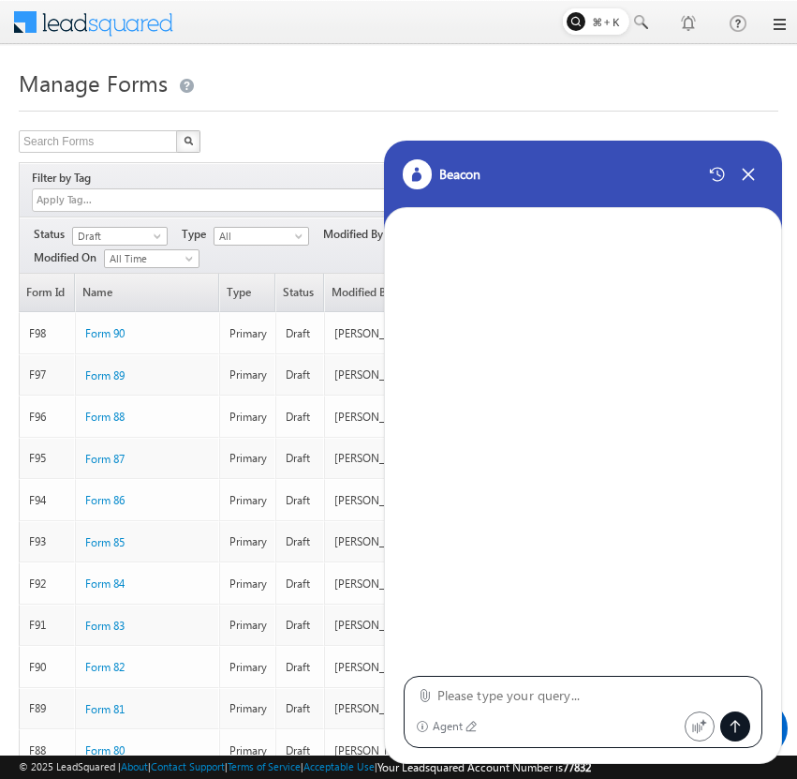
type textarea "Configure a "Form_LSL" form in LeadSquared with the following setup: Form Field…"
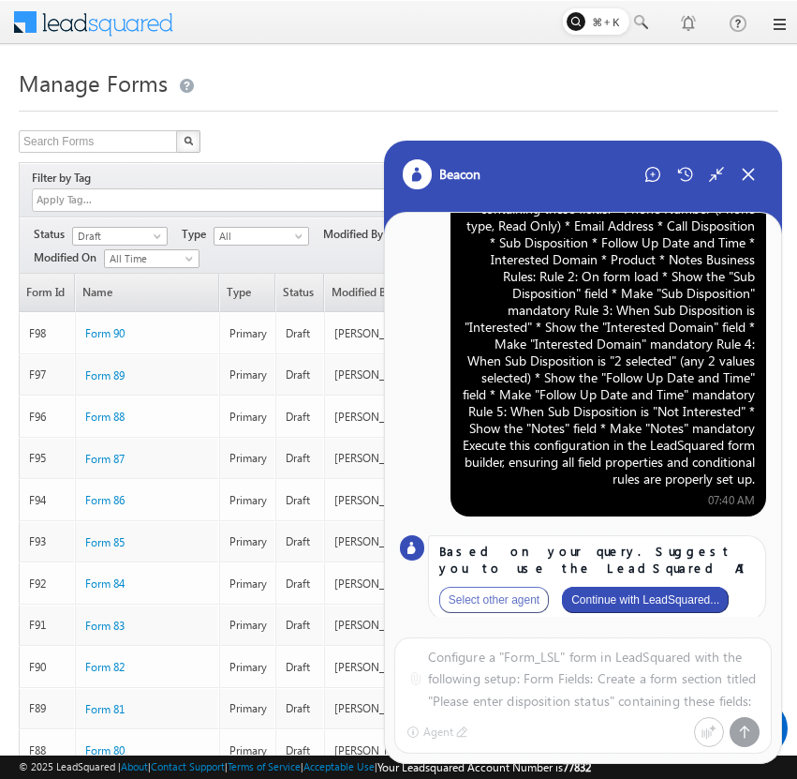
scroll to position [110, 0]
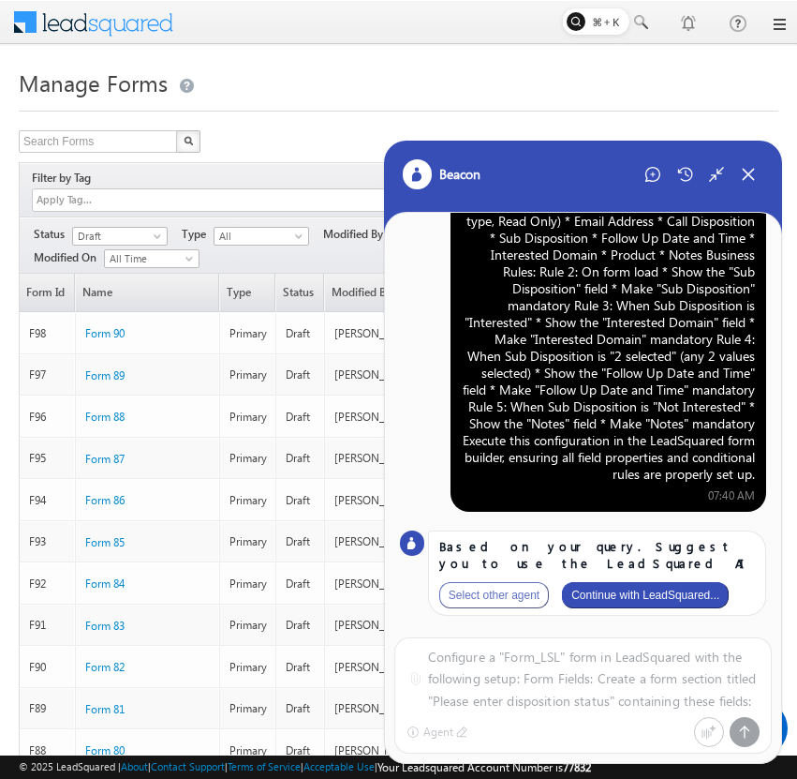
click at [644, 600] on button "Continue with LeadSquared..." at bounding box center [645, 595] width 167 height 26
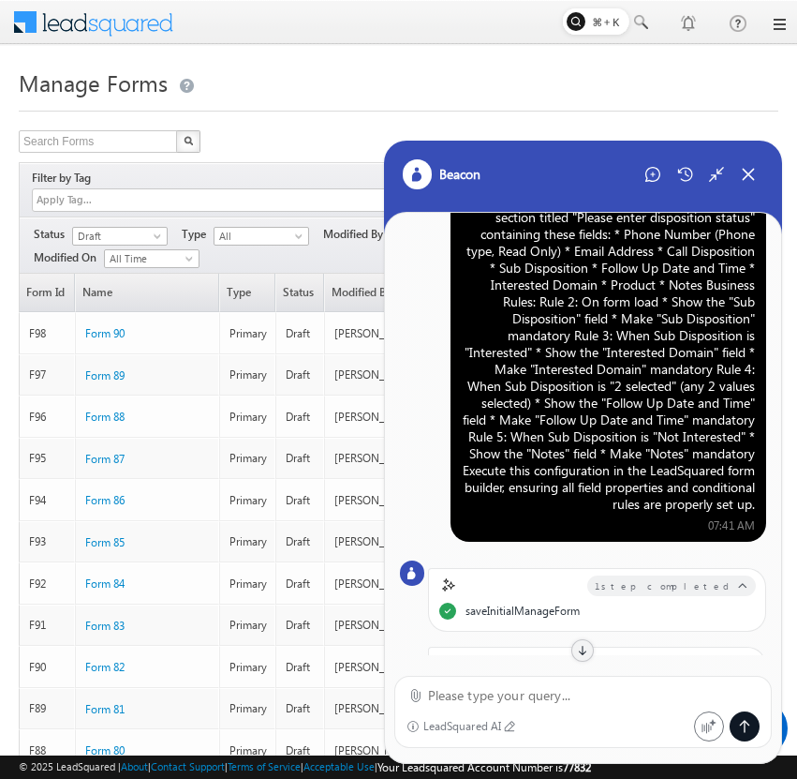
scroll to position [0, 0]
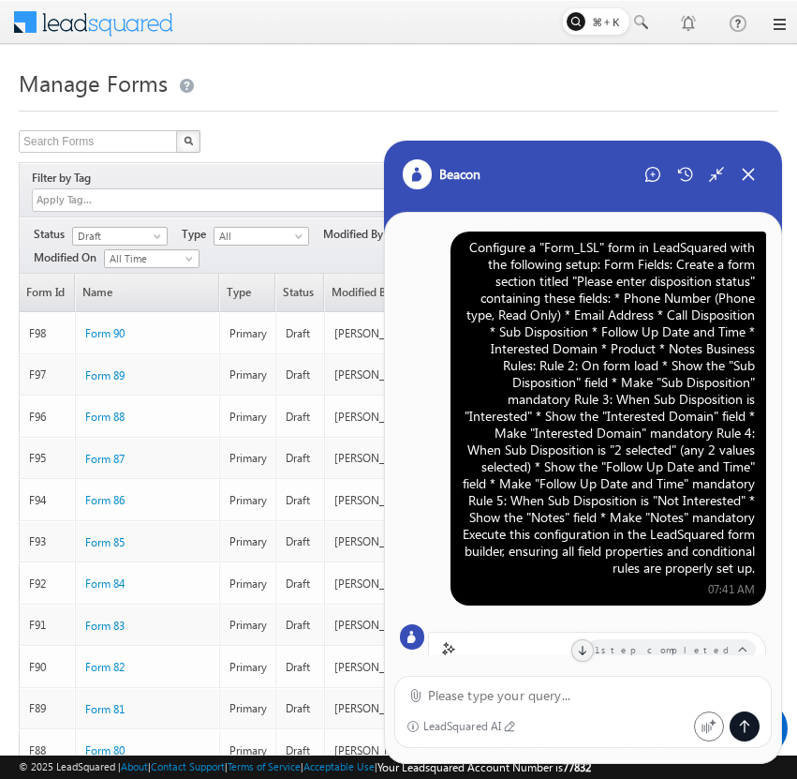
click at [576, 310] on div "Configure a "Form_LSL" form in LeadSquared with the following setup: Form Field…" at bounding box center [608, 407] width 293 height 337
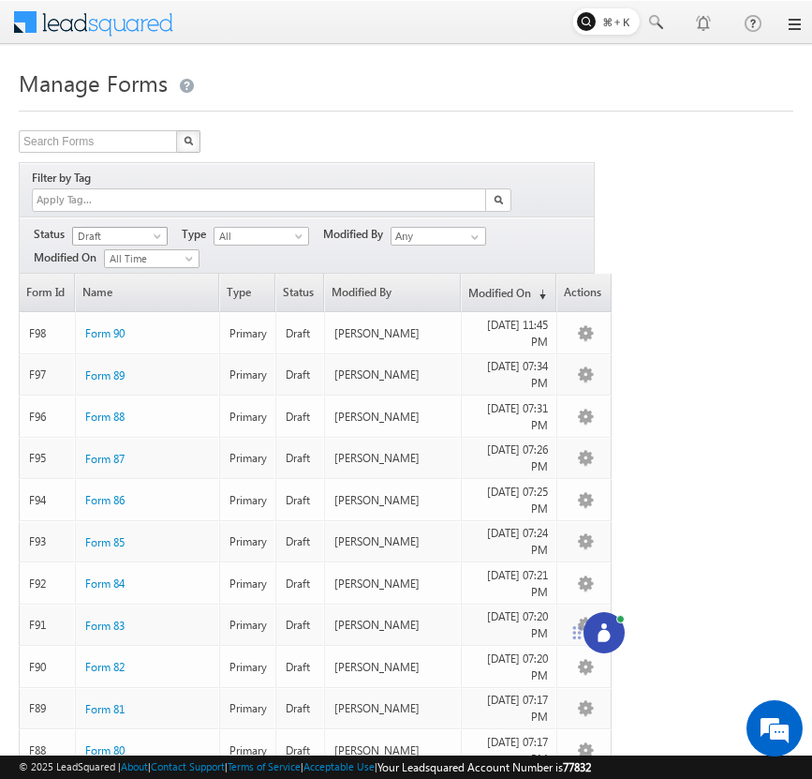
click at [154, 232] on span at bounding box center [159, 239] width 15 height 15
click at [146, 269] on link "Published" at bounding box center [120, 273] width 95 height 17
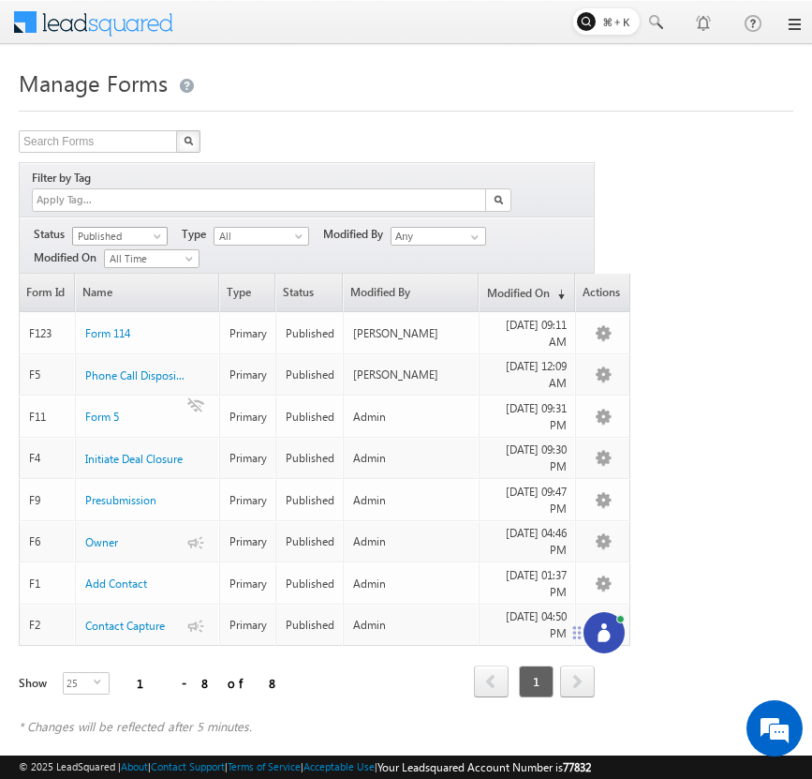
click at [147, 228] on span "Published" at bounding box center [117, 236] width 89 height 17
click at [138, 257] on link "Draft" at bounding box center [120, 254] width 95 height 17
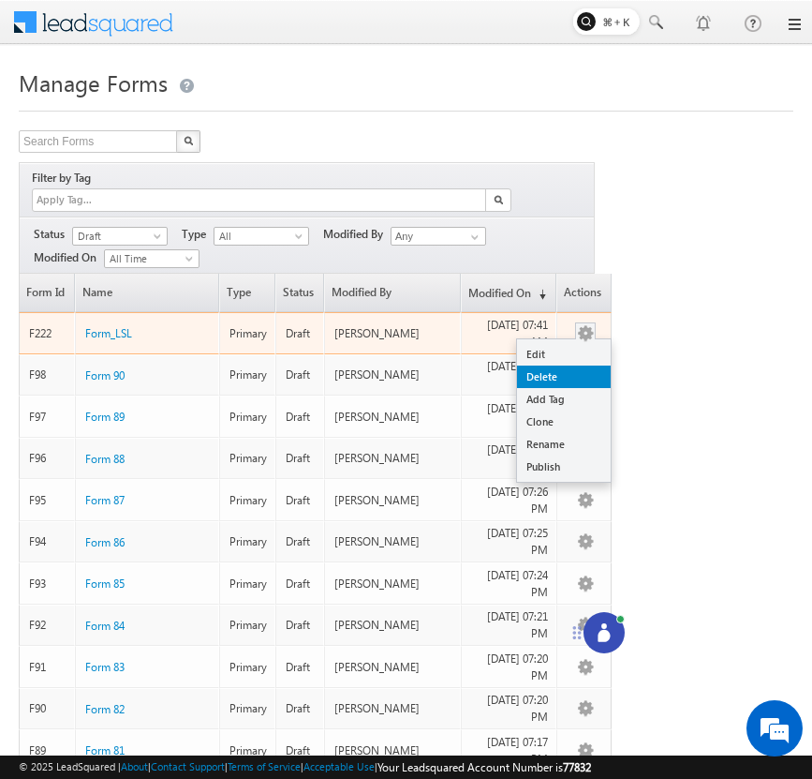
click at [572, 365] on link "Delete" at bounding box center [564, 376] width 94 height 22
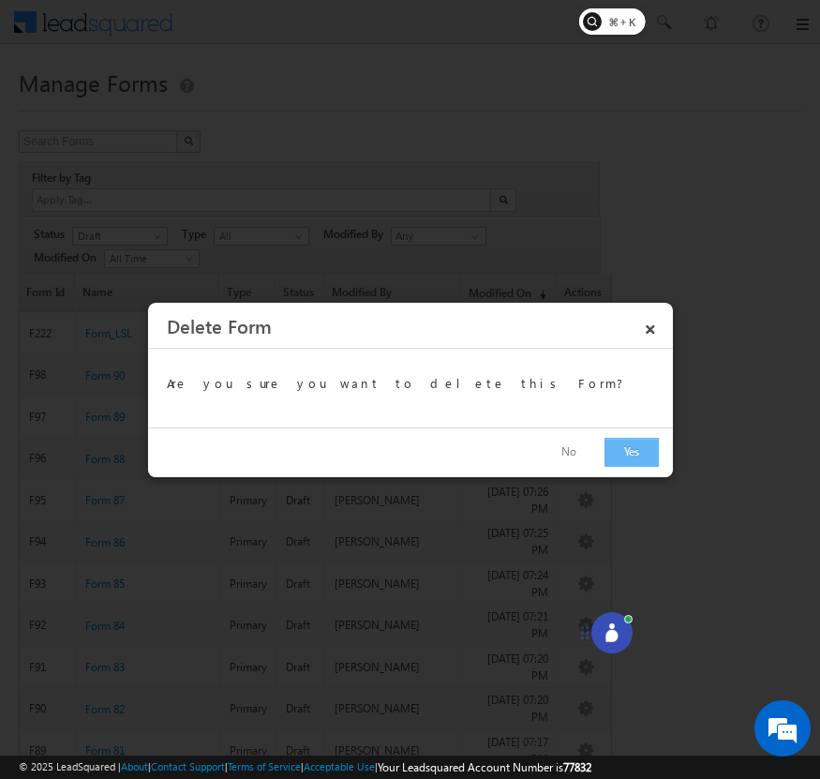
click at [631, 446] on button "Yes" at bounding box center [631, 452] width 54 height 29
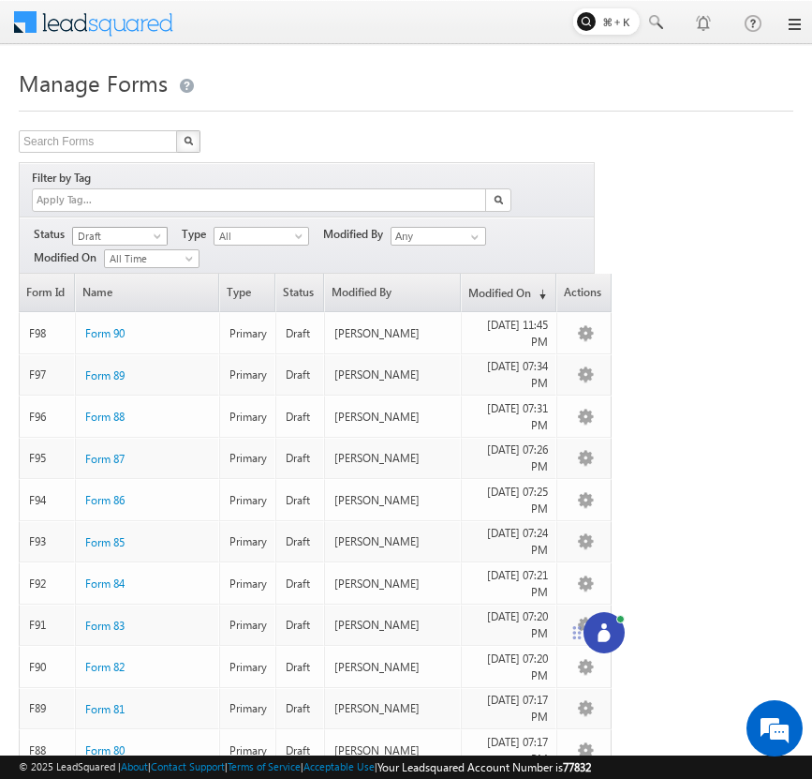
click at [158, 232] on span at bounding box center [159, 239] width 15 height 15
click at [147, 270] on link "Published" at bounding box center [120, 273] width 95 height 17
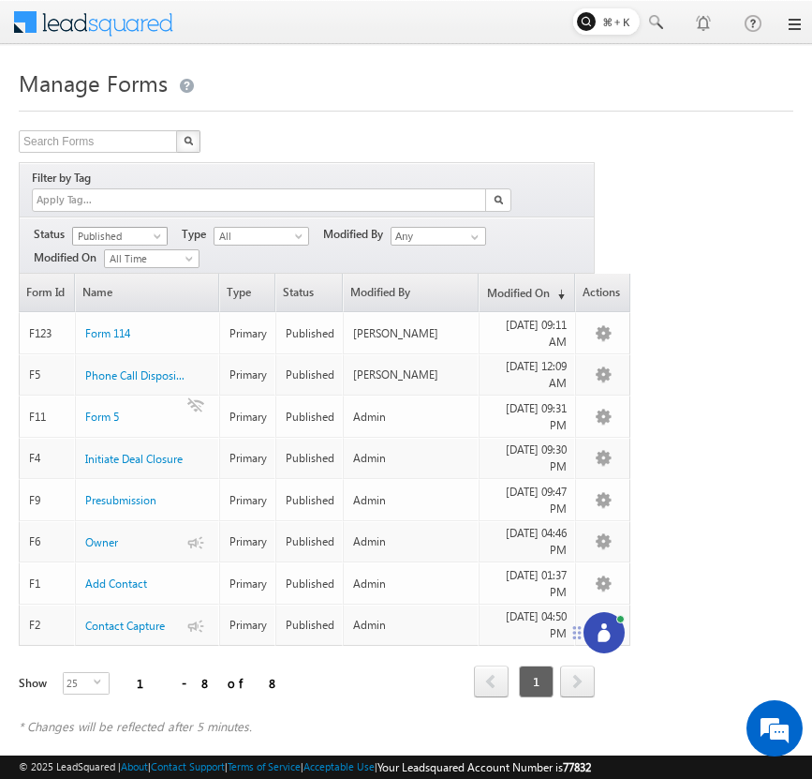
click at [153, 232] on span at bounding box center [159, 239] width 15 height 15
click at [143, 253] on link "Draft" at bounding box center [120, 254] width 95 height 17
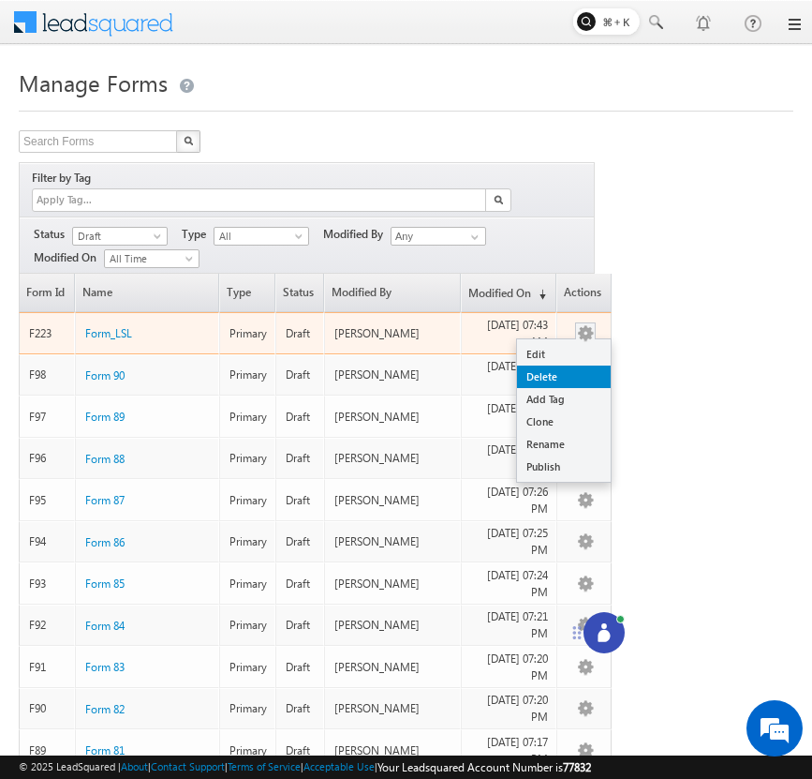
click at [572, 365] on link "Delete" at bounding box center [564, 376] width 94 height 22
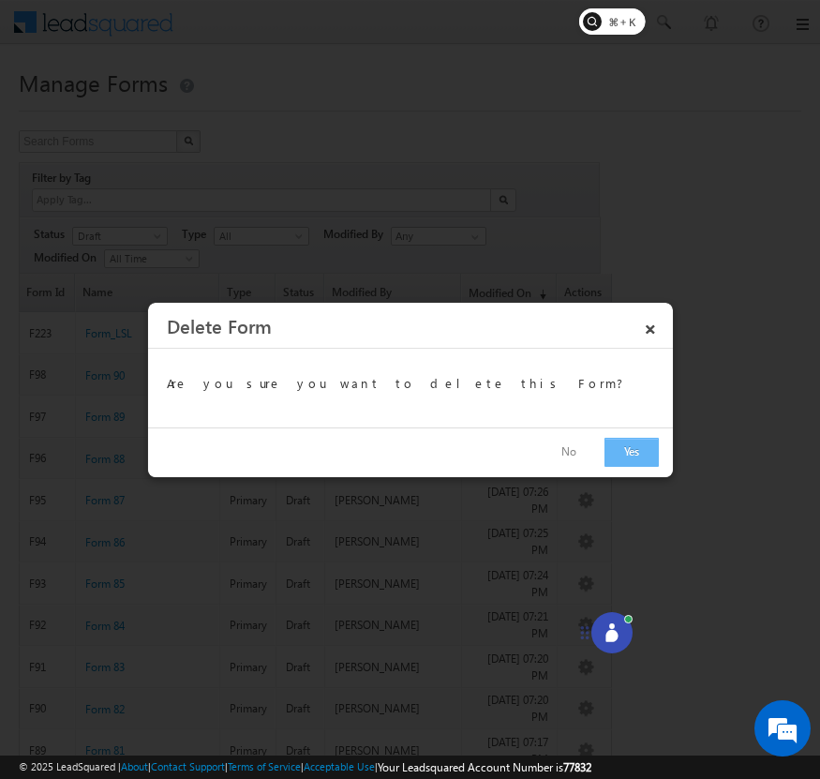
click at [631, 449] on button "Yes" at bounding box center [631, 452] width 54 height 29
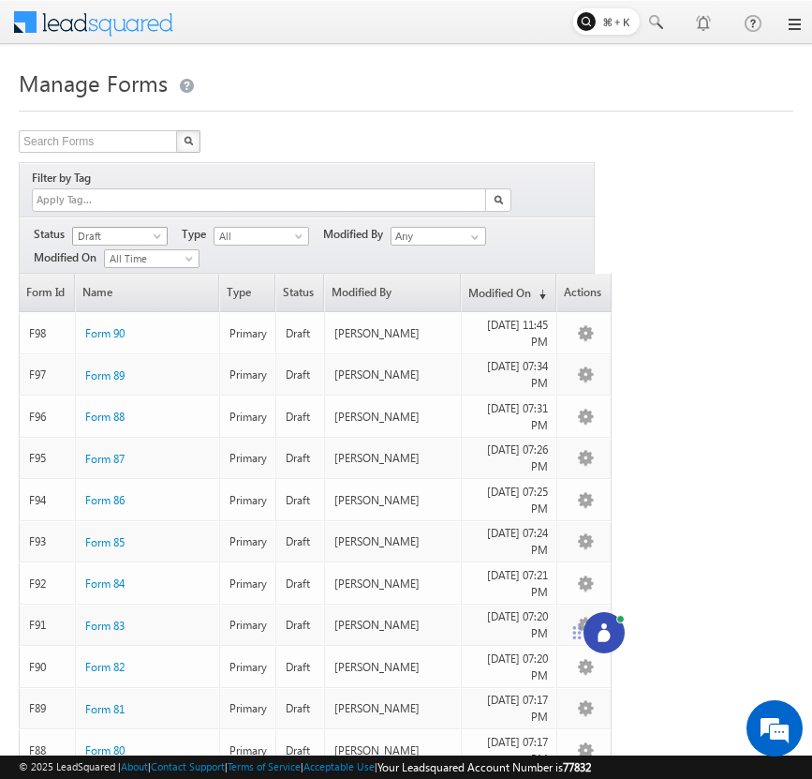
click at [125, 228] on span "Draft" at bounding box center [117, 236] width 89 height 17
click at [119, 269] on link "Published" at bounding box center [120, 273] width 95 height 17
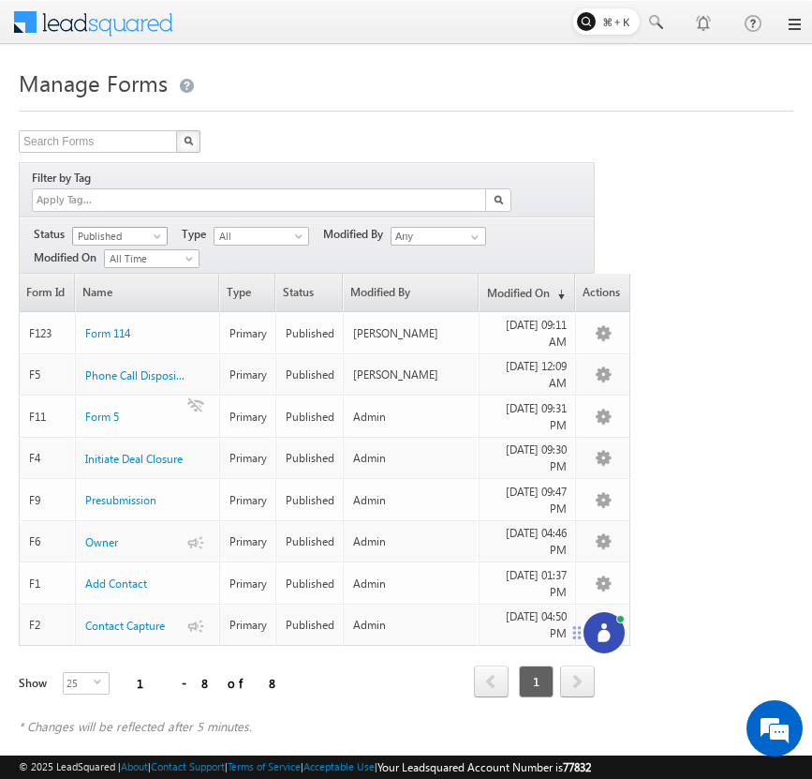
click at [142, 228] on span "Published" at bounding box center [117, 236] width 89 height 17
click at [133, 256] on link "Draft" at bounding box center [120, 254] width 95 height 17
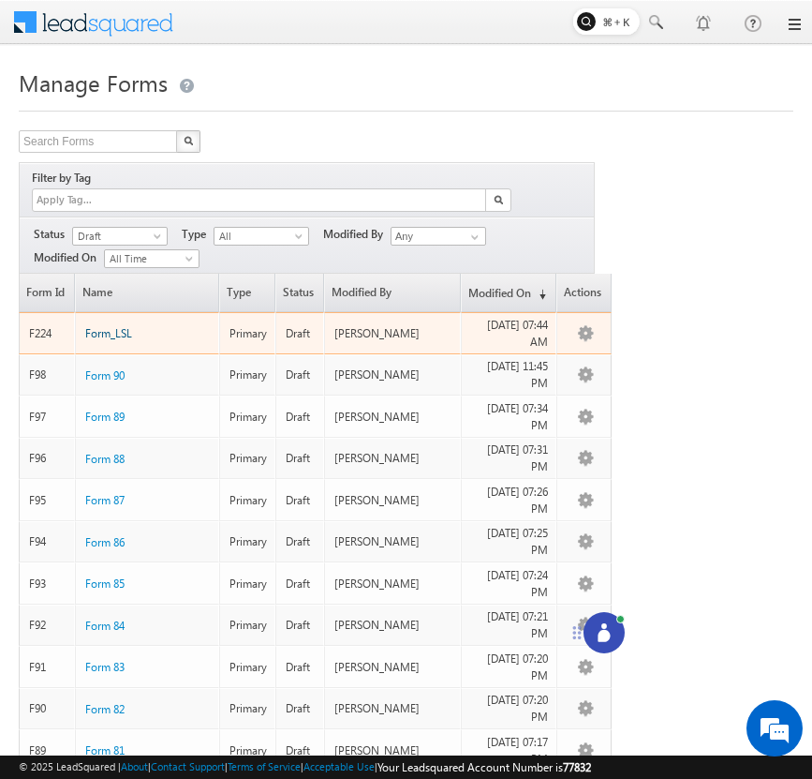
click at [112, 326] on span "Form_LSL" at bounding box center [108, 333] width 47 height 14
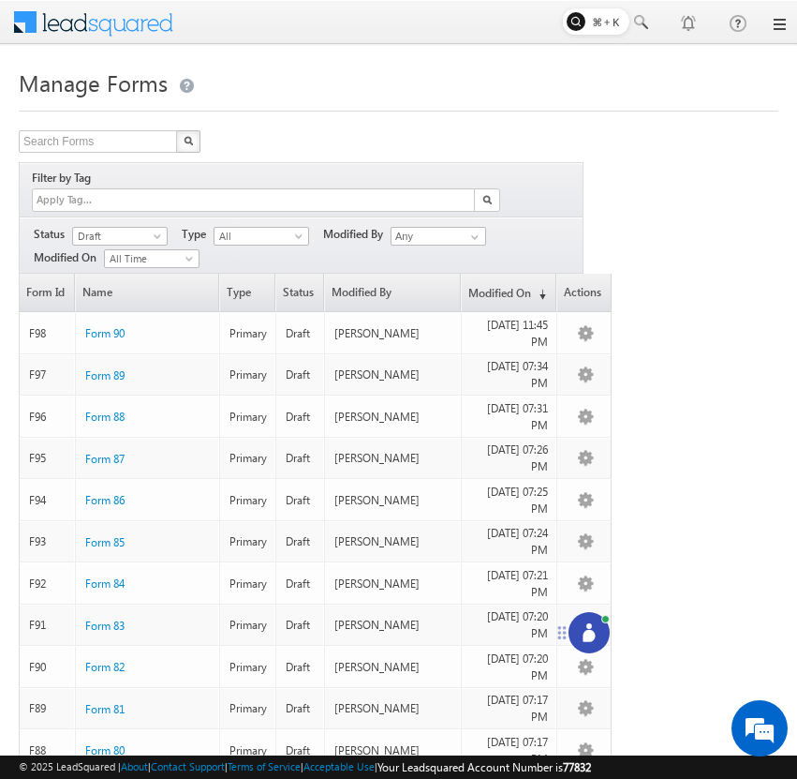
click at [591, 642] on div at bounding box center [589, 632] width 41 height 41
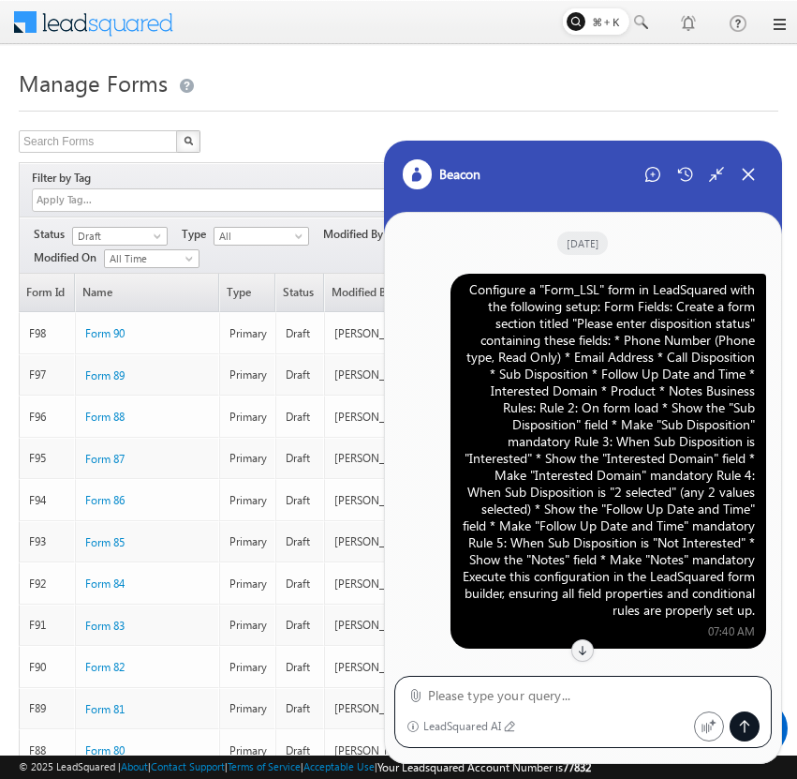
scroll to position [1435, 0]
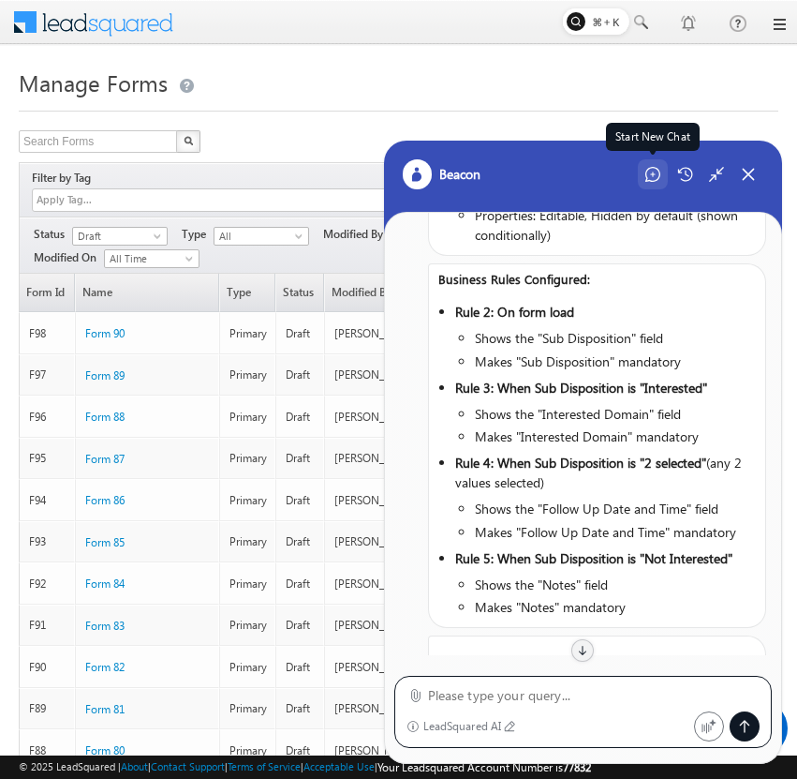
click at [653, 173] on icon at bounding box center [653, 174] width 15 height 15
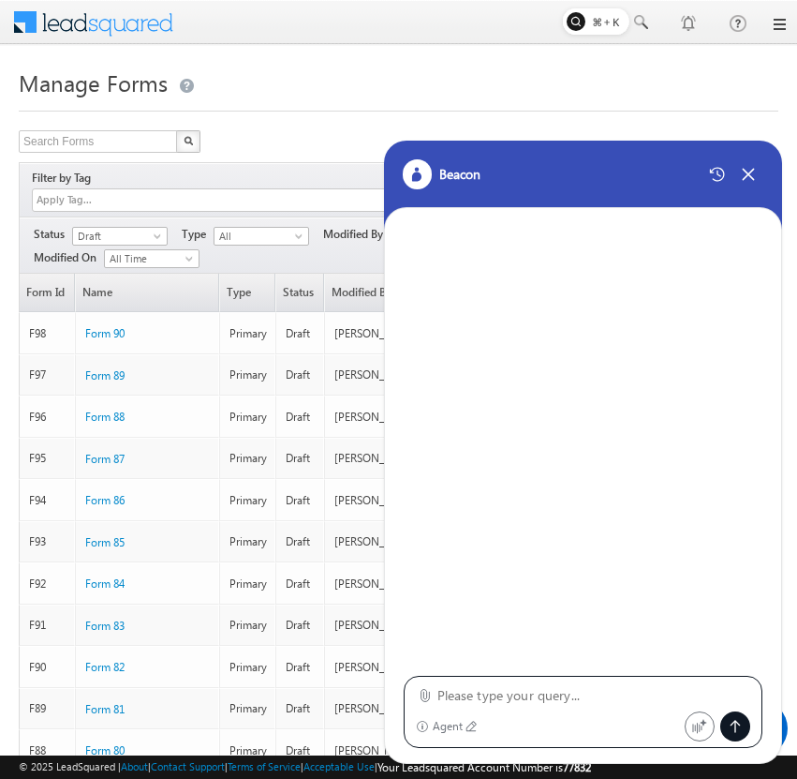
type textarea "Configure a "Form_LSL" form in LeadSquared with the following setup: Form Field…"
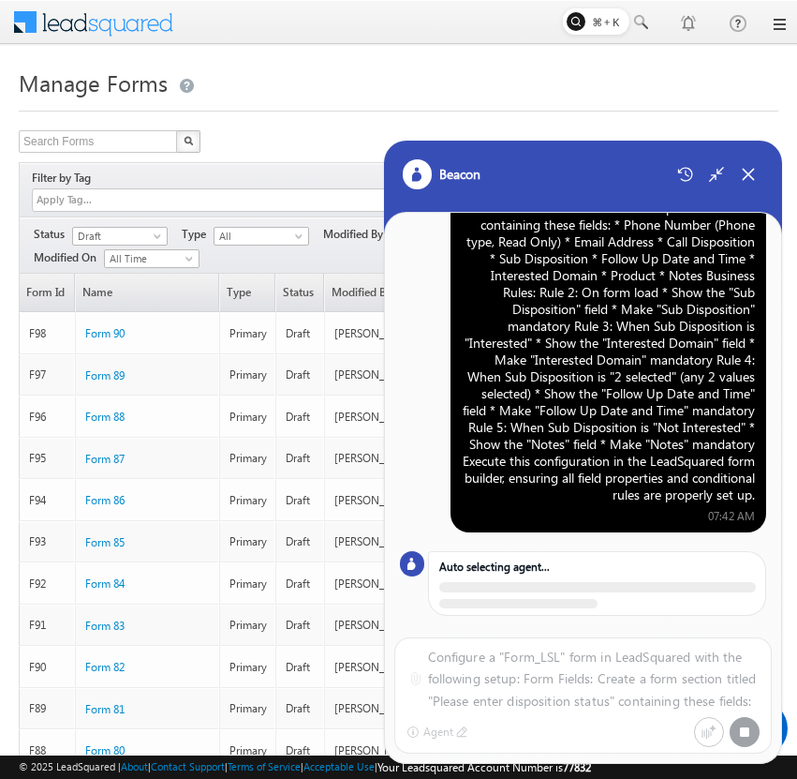
scroll to position [110, 0]
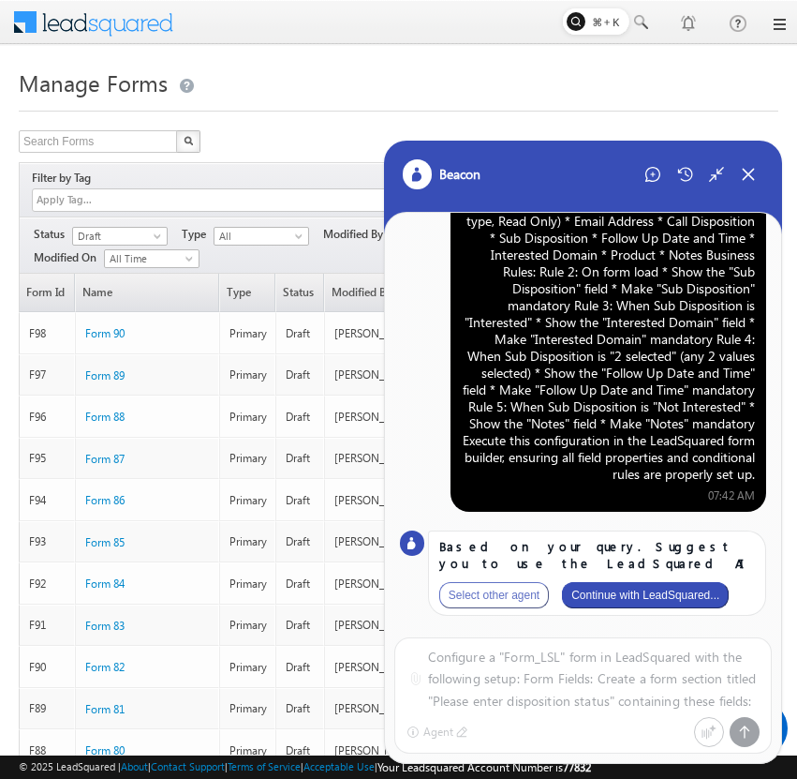
click at [648, 599] on button "Continue with LeadSquared..." at bounding box center [645, 595] width 167 height 26
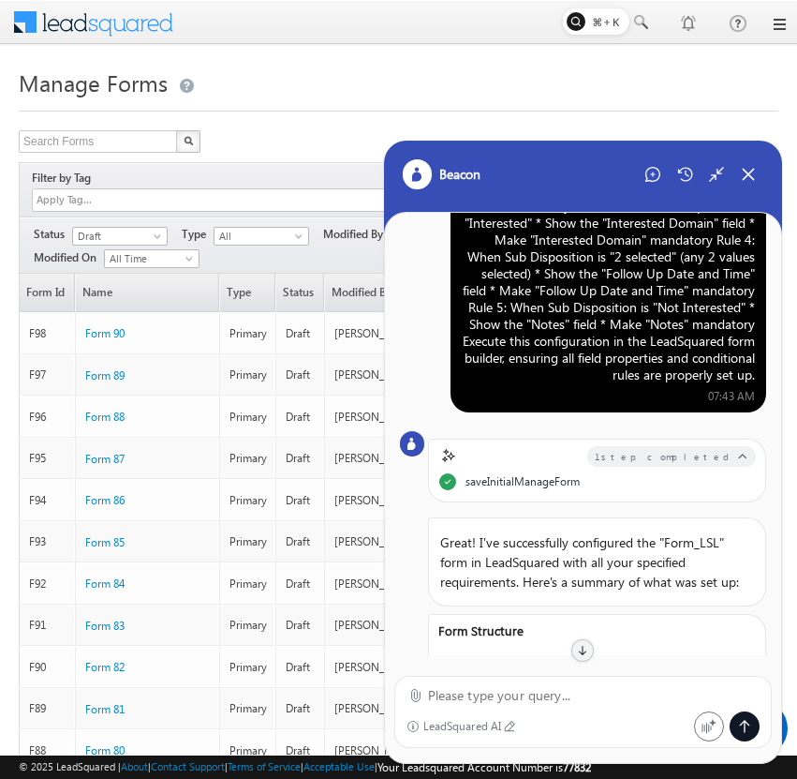
scroll to position [0, 0]
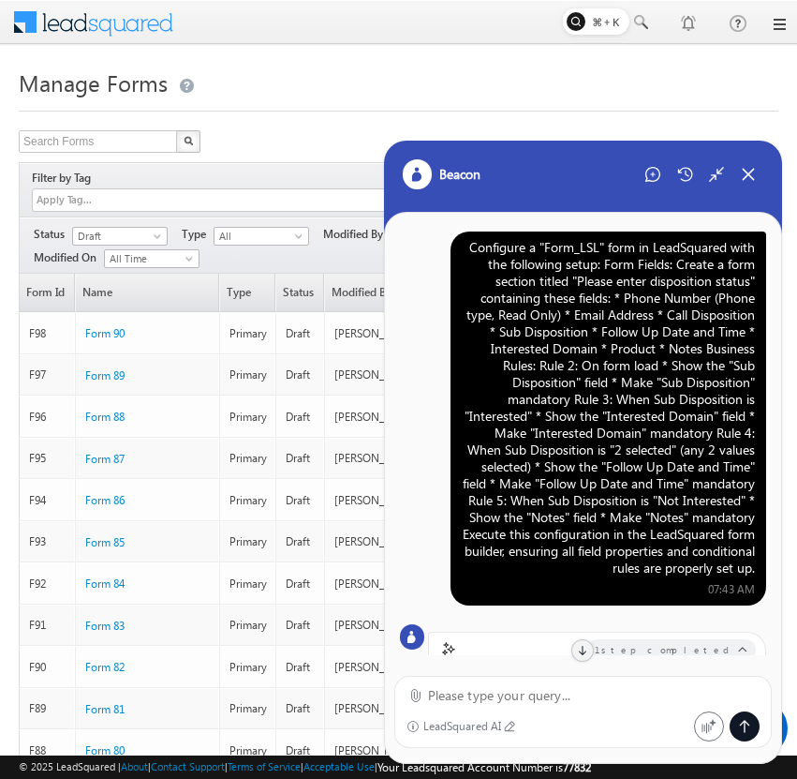
click at [661, 334] on div "Configure a "Form_LSL" form in LeadSquared with the following setup: Form Field…" at bounding box center [608, 407] width 293 height 337
click at [631, 422] on div "Configure a "Form_LSL" form in LeadSquared with the following setup: Form Field…" at bounding box center [608, 407] width 293 height 337
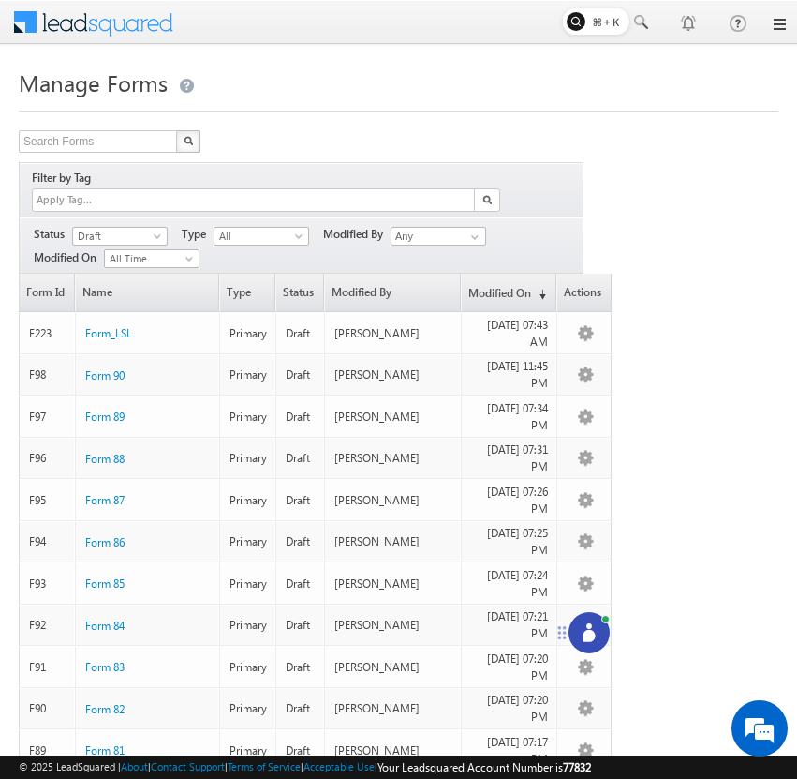
click at [590, 631] on icon at bounding box center [589, 636] width 12 height 12
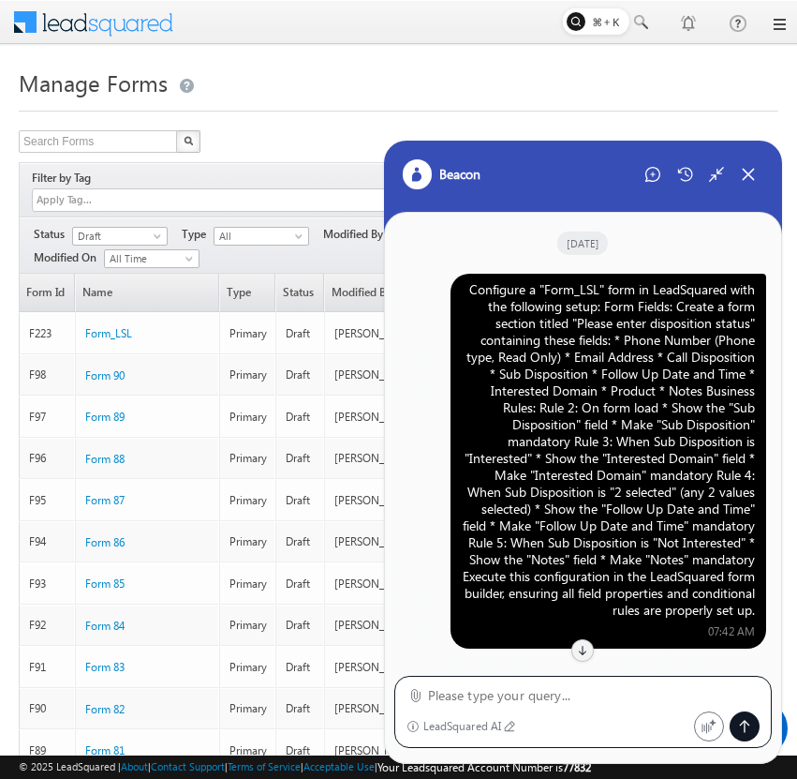
scroll to position [979, 0]
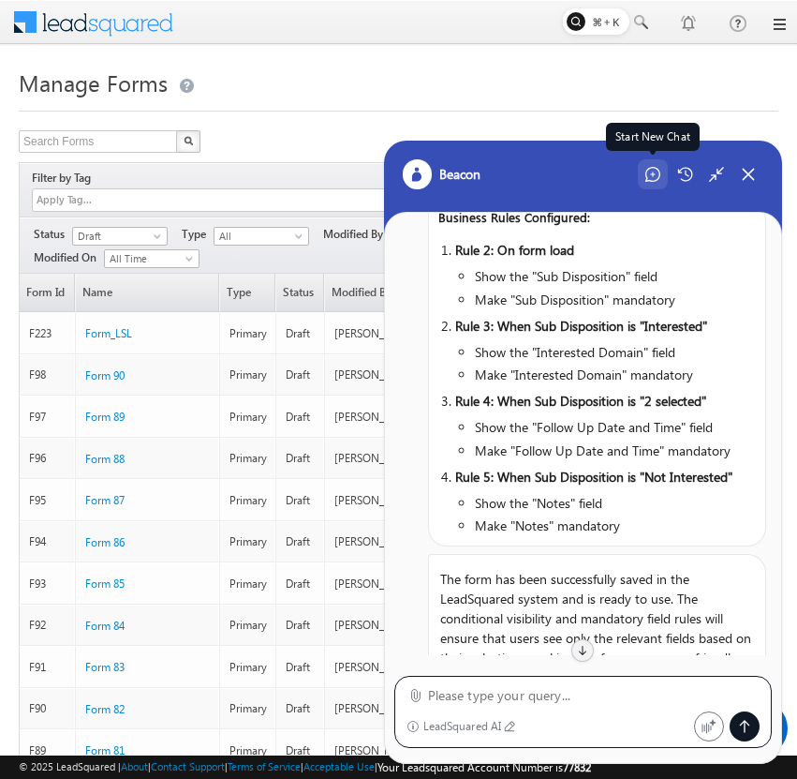
click at [665, 181] on div "Start New Chat" at bounding box center [653, 174] width 30 height 30
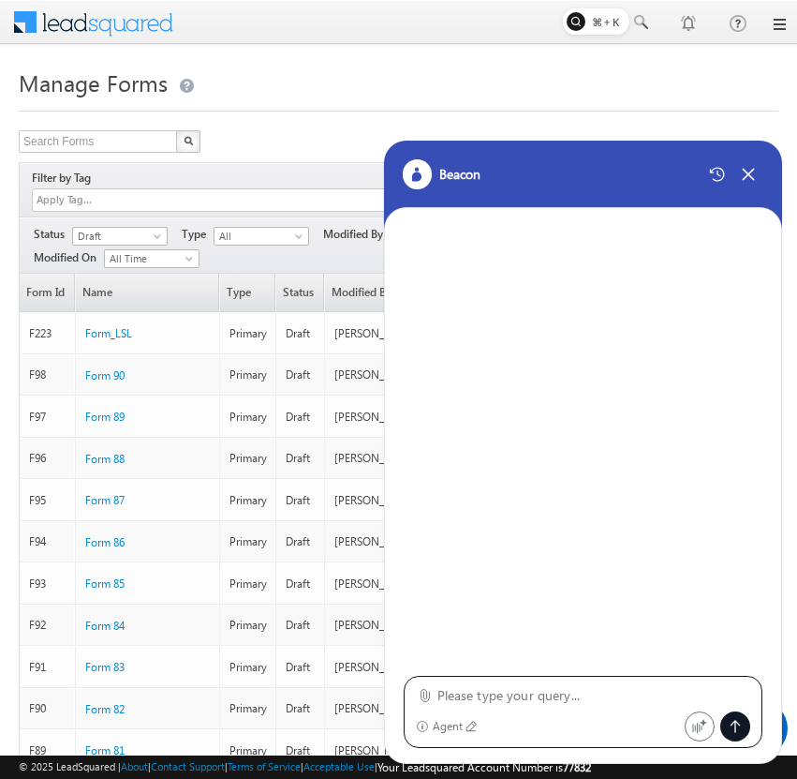
type textarea "Configure a "Form_LSL" form in LeadSquared with the following setup: Form Field…"
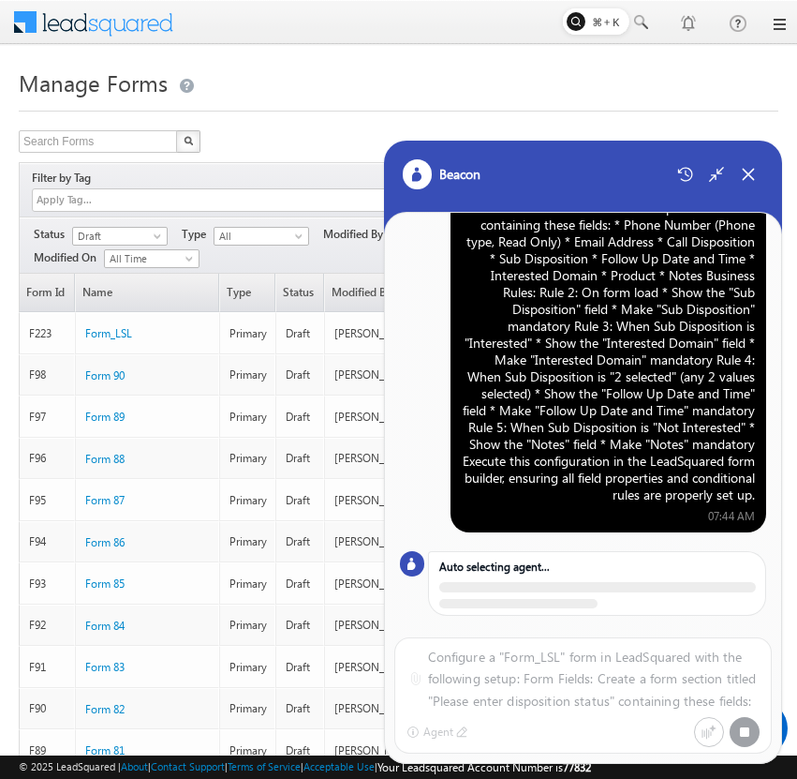
scroll to position [110, 0]
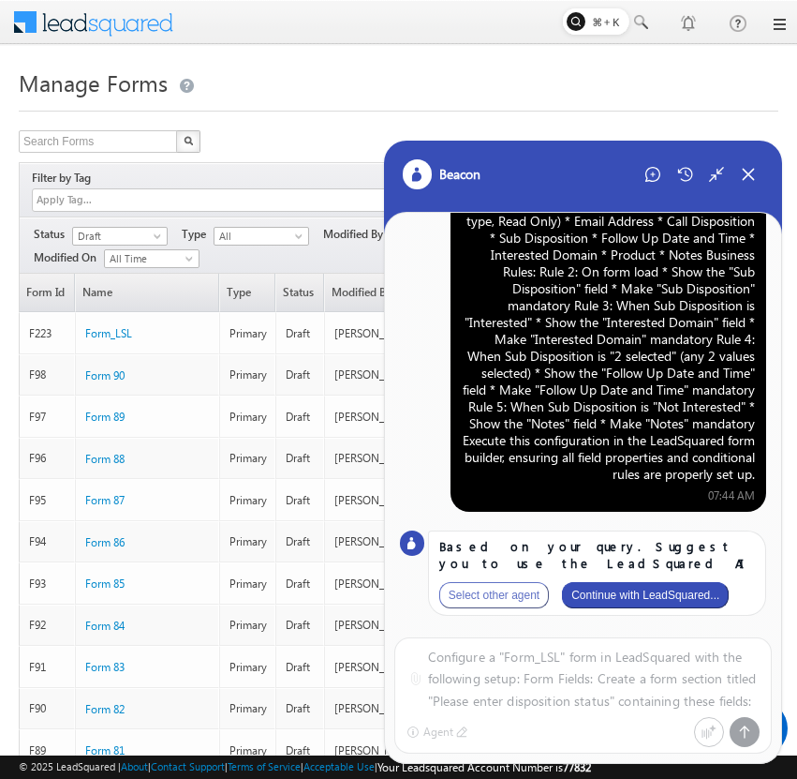
click at [627, 587] on button "Continue with LeadSquared..." at bounding box center [645, 595] width 167 height 26
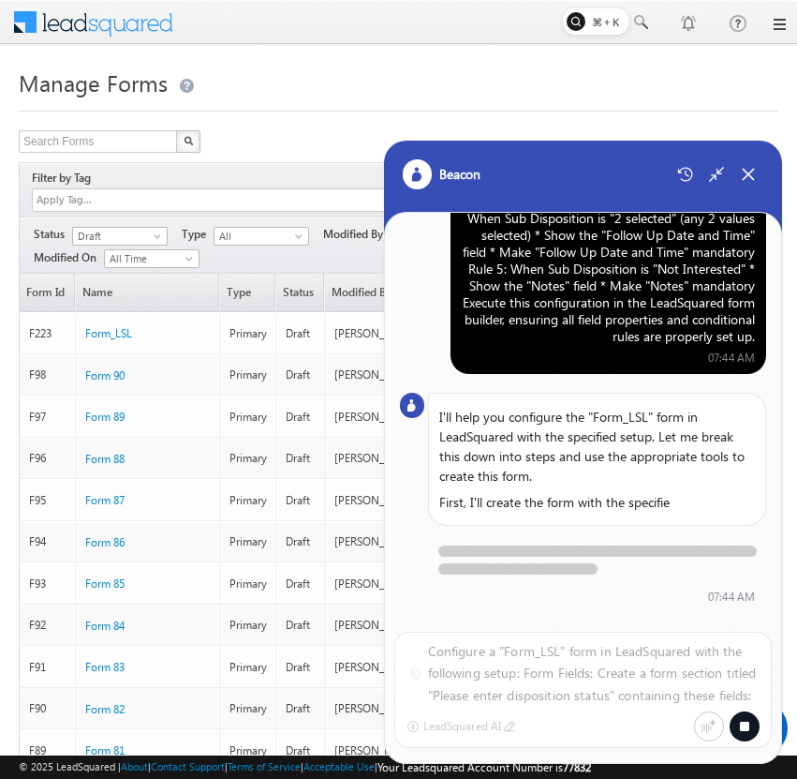
scroll to position [277, 0]
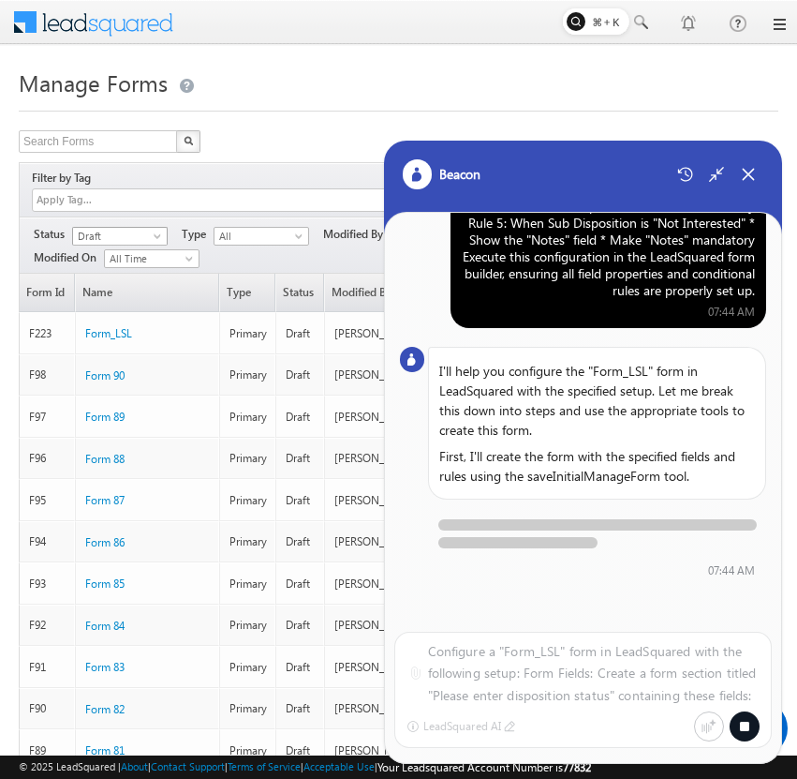
click at [153, 228] on span "Draft" at bounding box center [117, 236] width 89 height 17
click at [144, 267] on link "Published" at bounding box center [120, 273] width 95 height 17
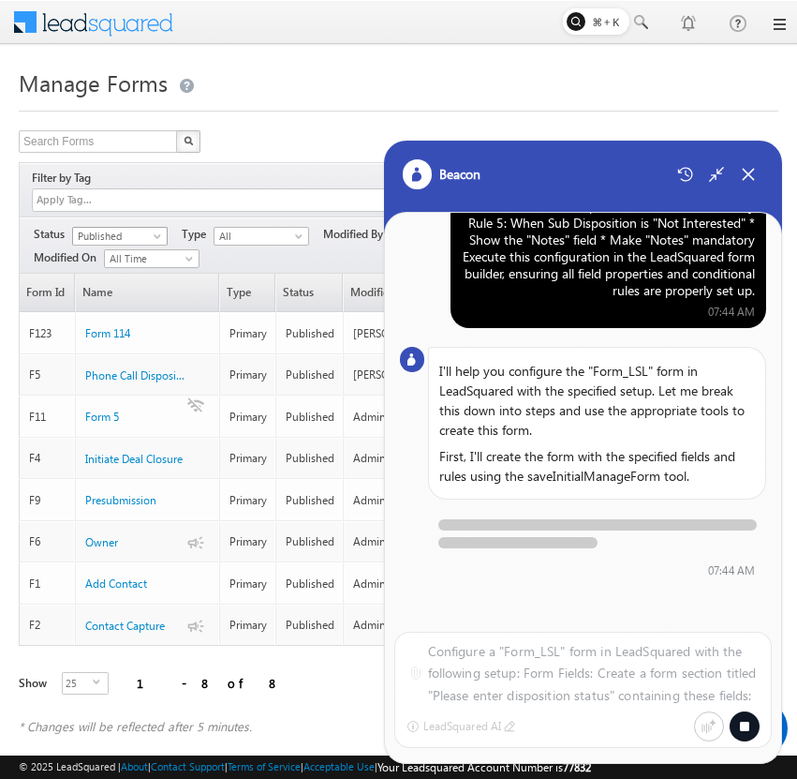
click at [155, 232] on span at bounding box center [159, 239] width 15 height 15
click at [143, 258] on link "Draft" at bounding box center [120, 254] width 95 height 17
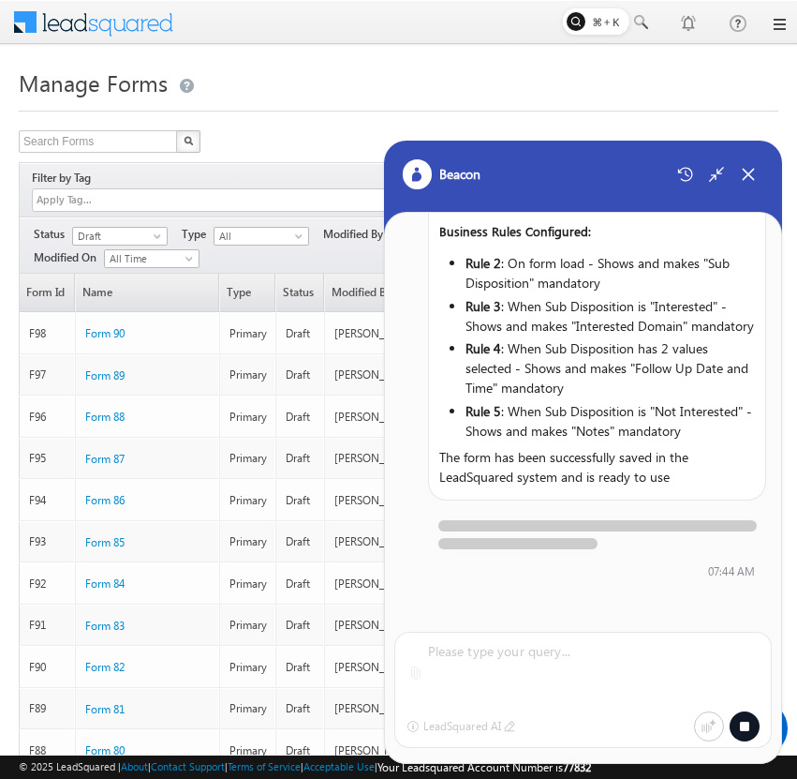
scroll to position [1487, 0]
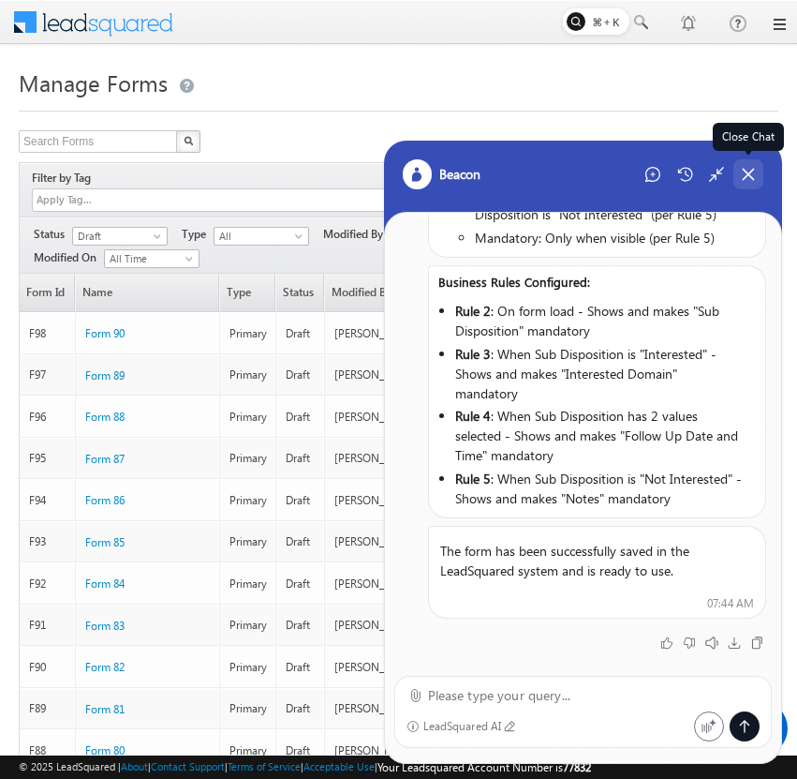
click at [754, 171] on icon at bounding box center [748, 174] width 17 height 17
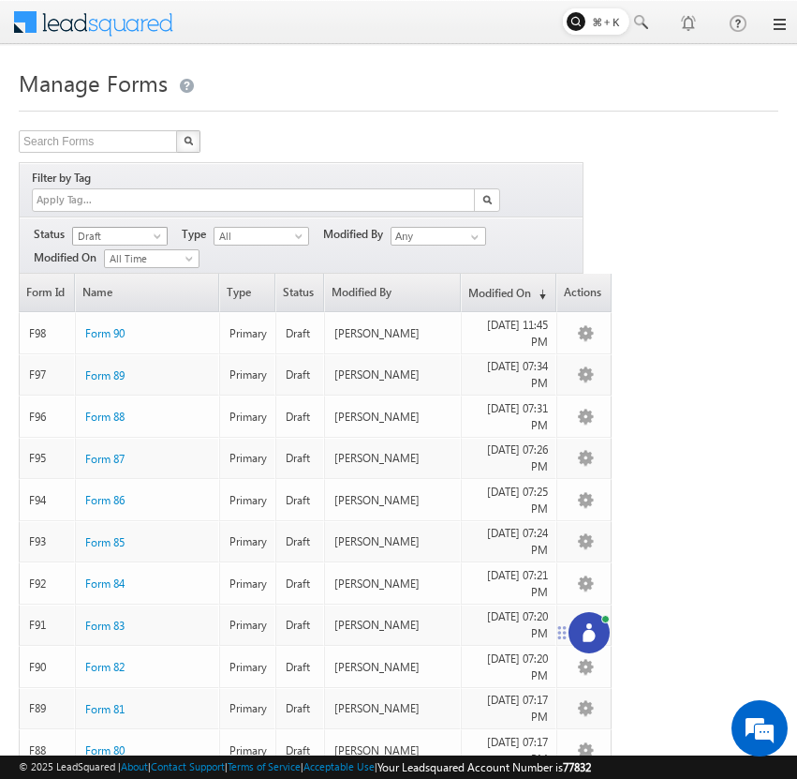
click at [126, 228] on span "Draft" at bounding box center [117, 236] width 89 height 17
click at [118, 271] on link "Published" at bounding box center [120, 273] width 95 height 17
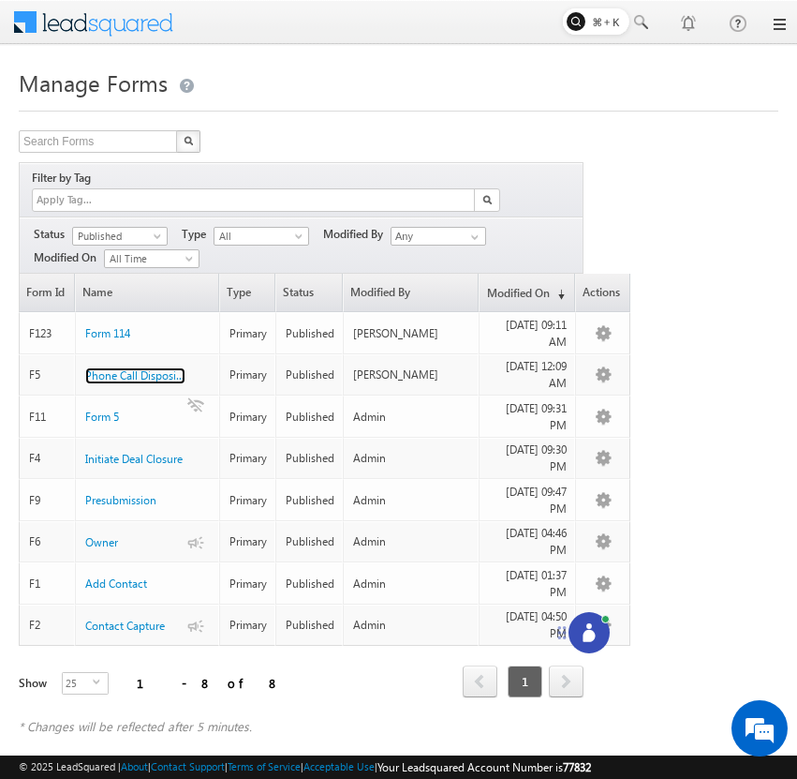
click at [145, 368] on span "Phone Call Disposition" at bounding box center [140, 375] width 111 height 14
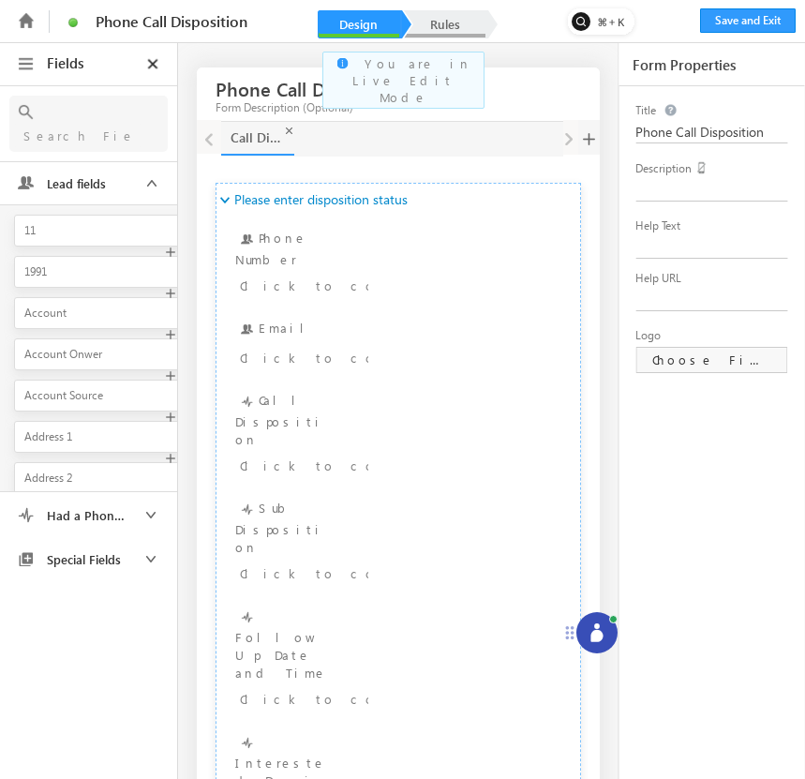
click at [450, 16] on link "Rules" at bounding box center [445, 24] width 82 height 28
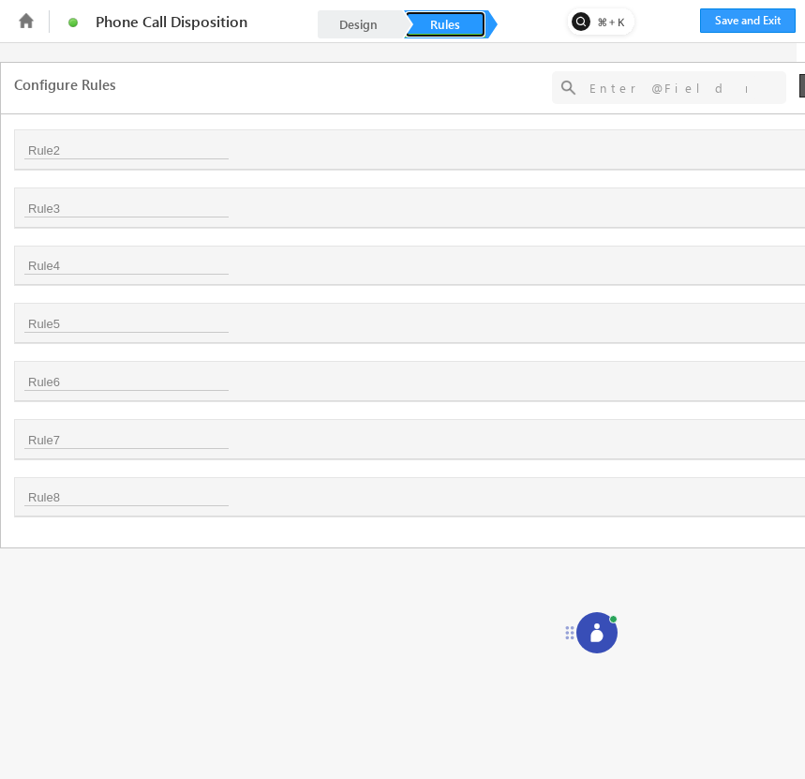
scroll to position [0, 78]
click at [762, 268] on icon at bounding box center [765, 267] width 11 height 11
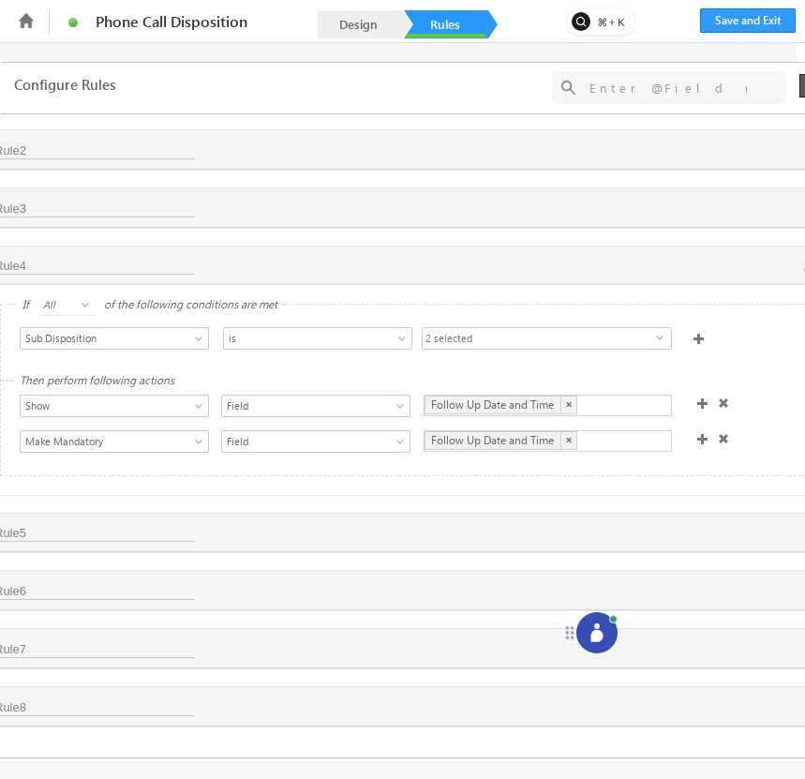
scroll to position [0, 0]
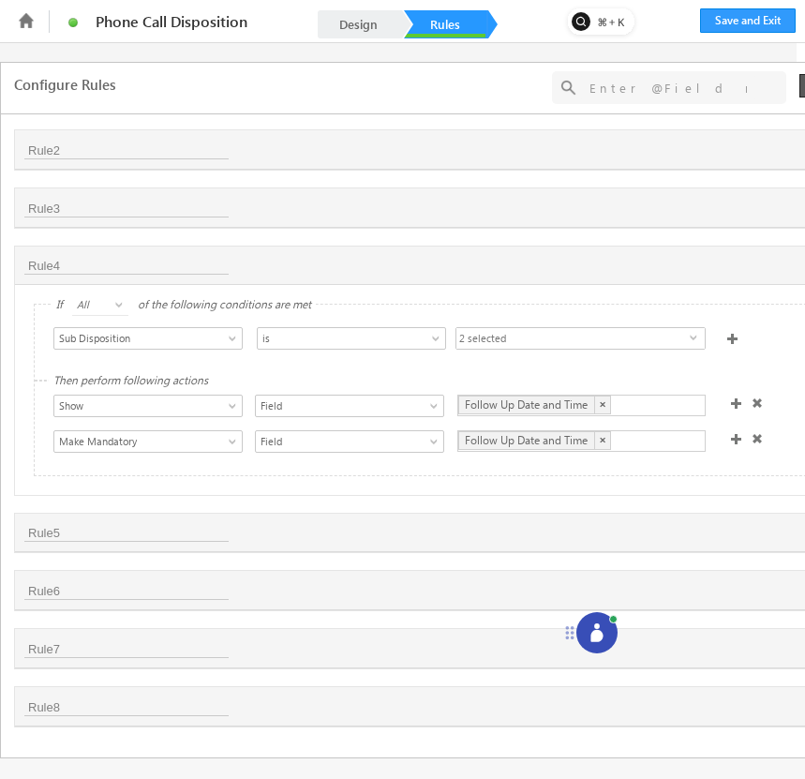
click at [615, 338] on span "2 selected" at bounding box center [572, 339] width 233 height 22
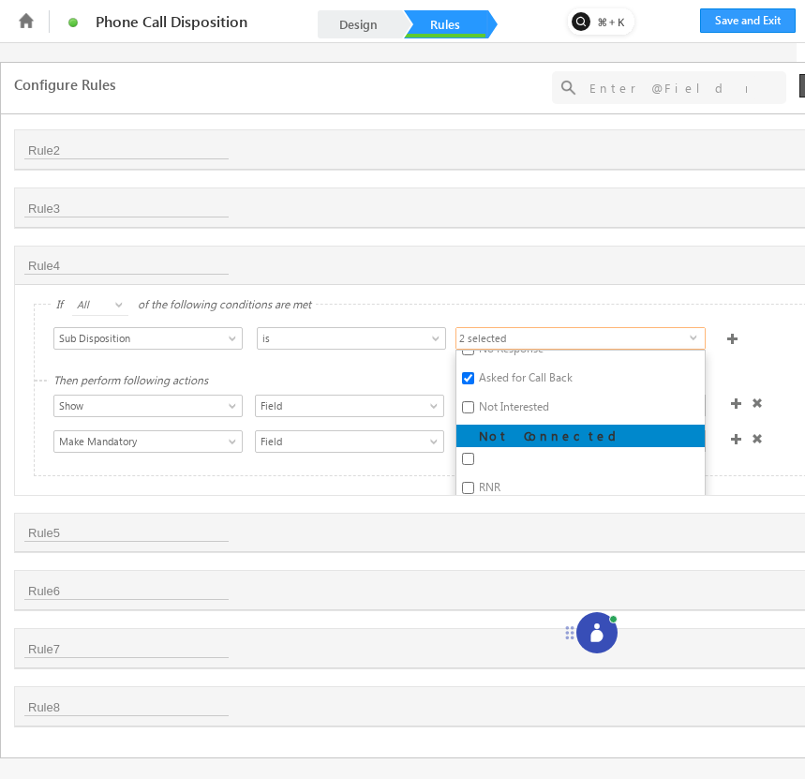
scroll to position [100, 0]
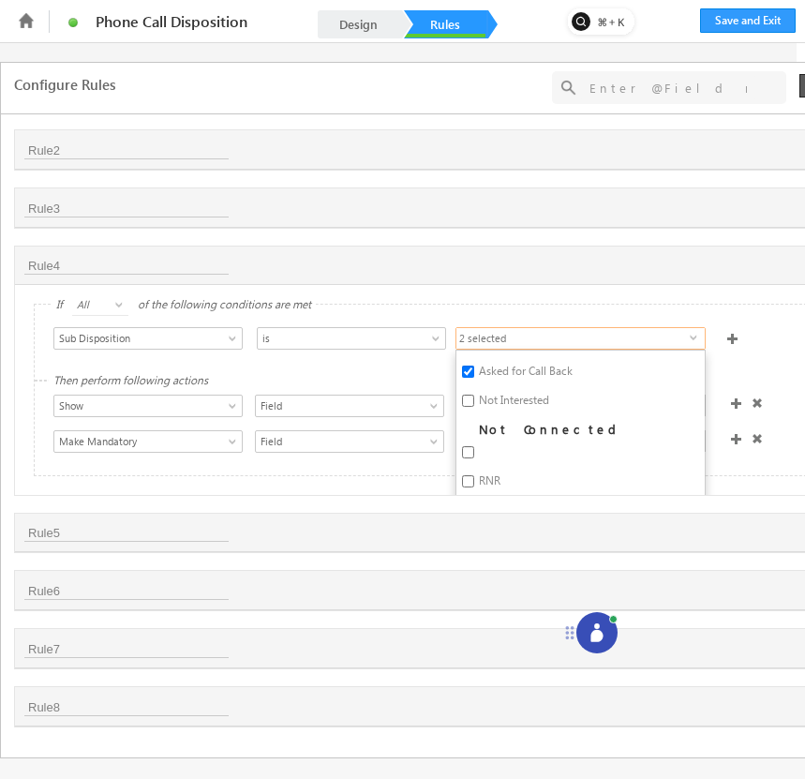
click at [766, 327] on div "Select Condition Form Phone Number Email Call Disposition Sub Disposition Follo…" at bounding box center [448, 340] width 799 height 27
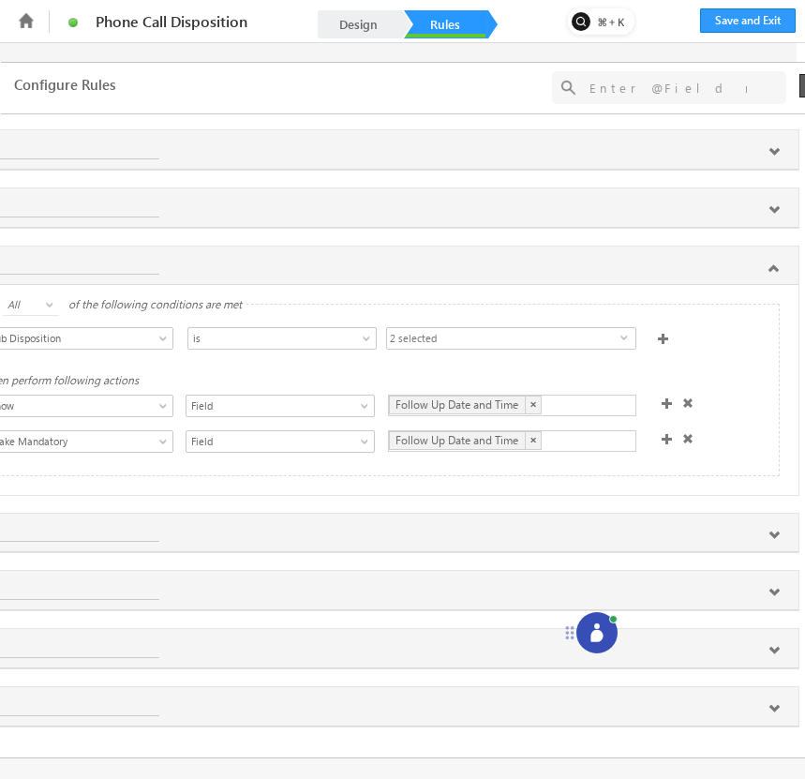
scroll to position [0, 78]
click at [763, 206] on icon at bounding box center [765, 209] width 11 height 11
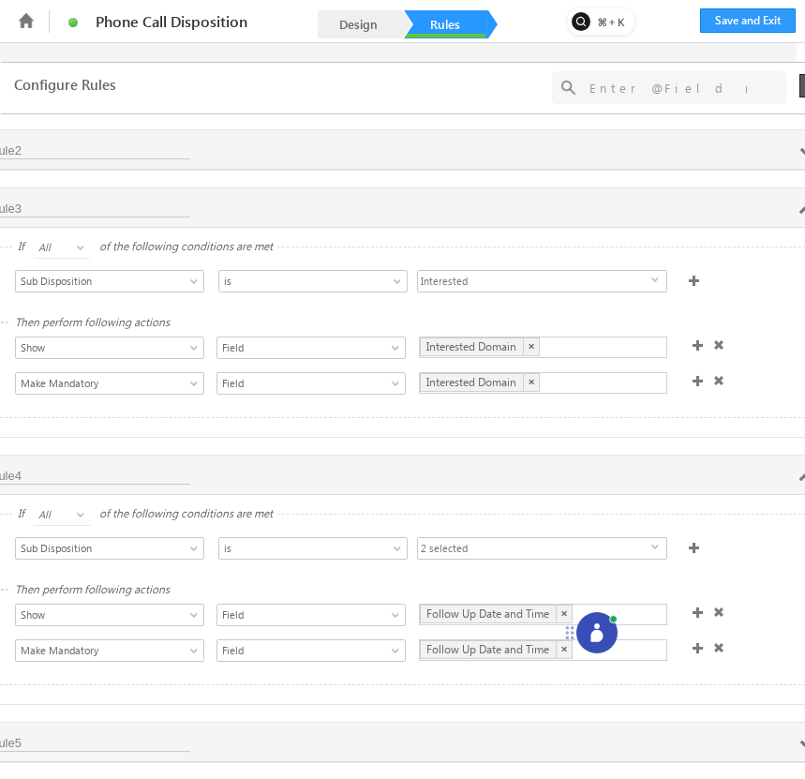
scroll to position [0, 0]
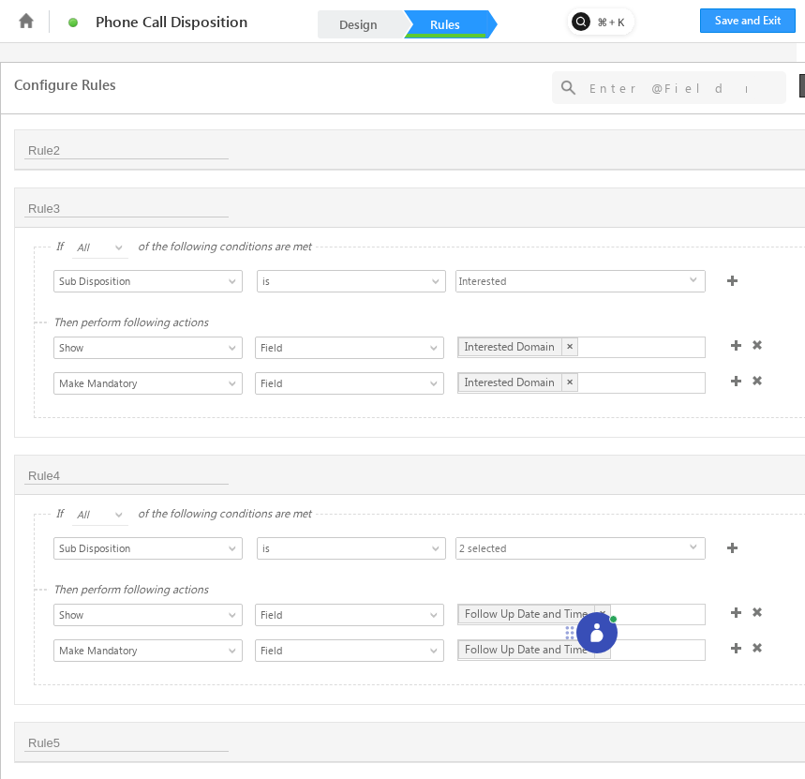
click at [630, 280] on span "Interested" at bounding box center [572, 282] width 233 height 22
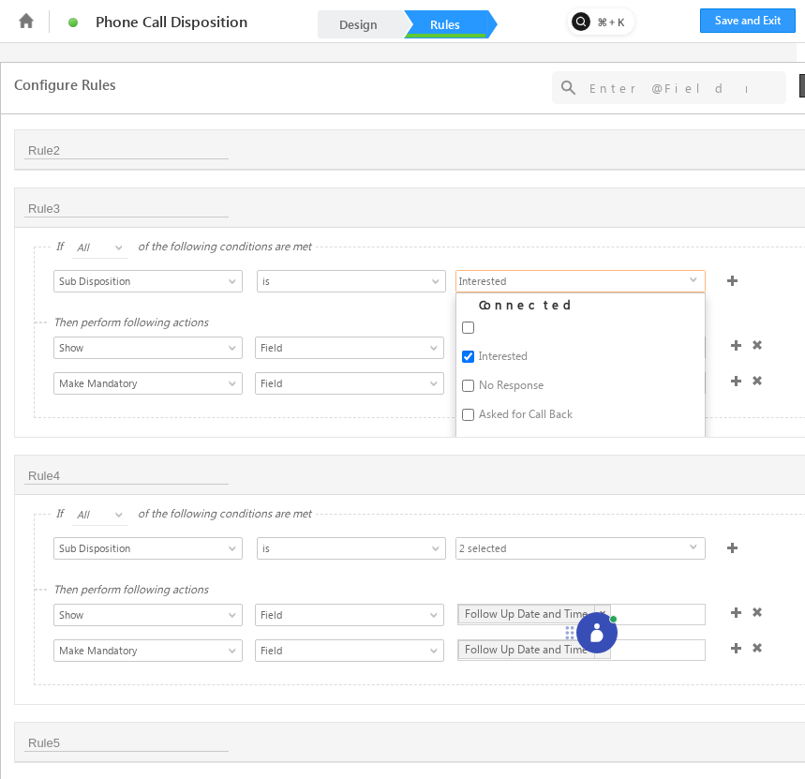
click at [672, 236] on div "If All Any All of the following conditions are met Select Condition Form Phone …" at bounding box center [441, 332] width 853 height 209
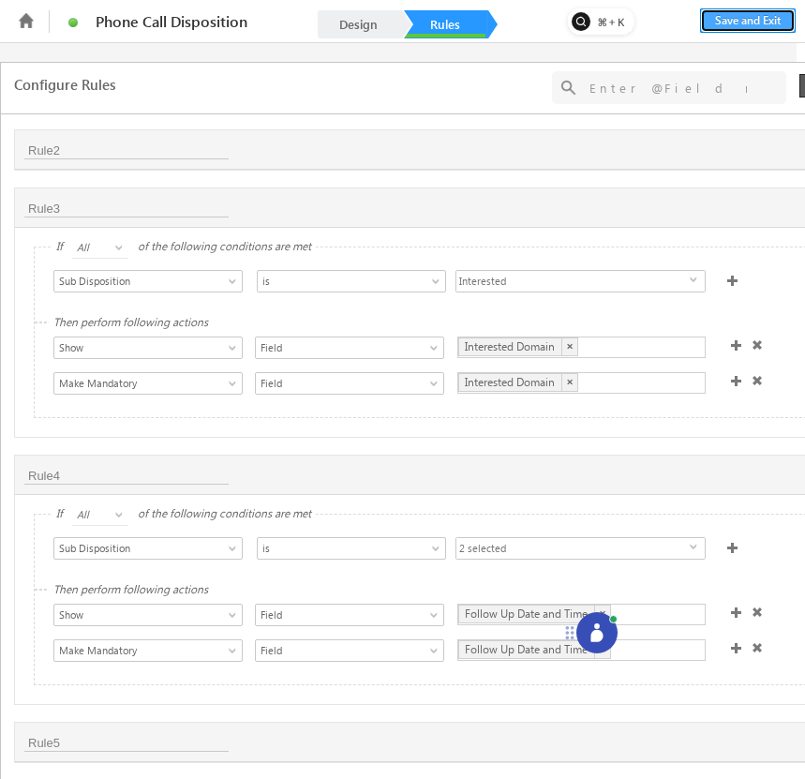
click at [766, 15] on button "Save and Exit" at bounding box center [748, 20] width 96 height 24
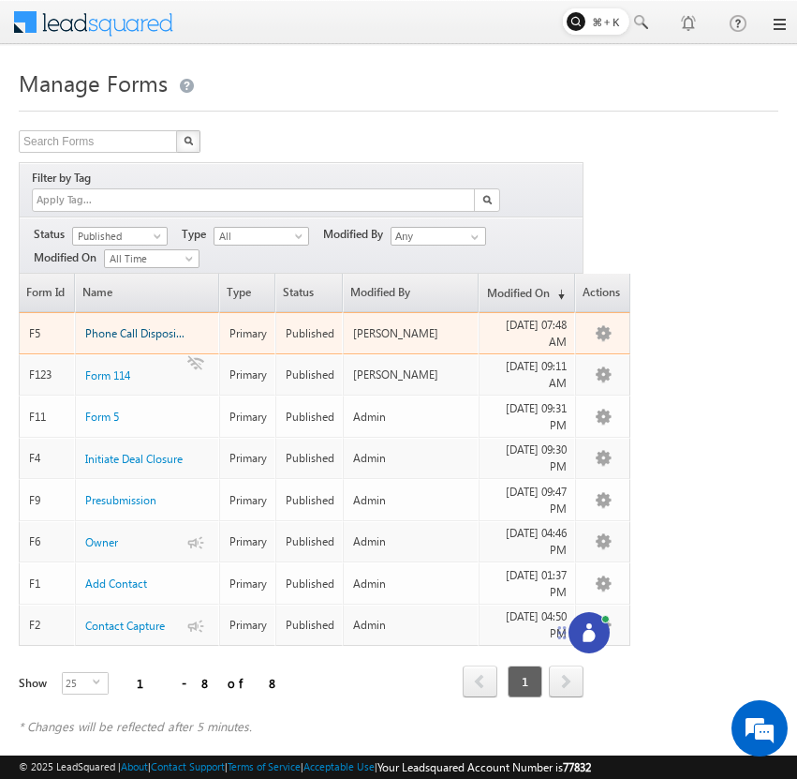
click at [134, 326] on span "Phone Call Disposition" at bounding box center [140, 333] width 111 height 14
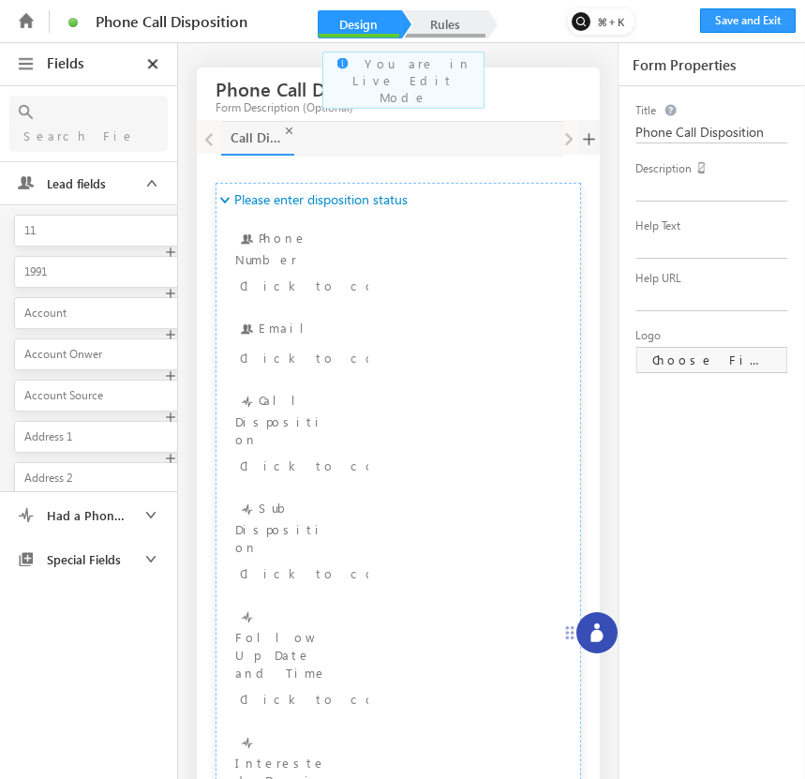
click at [478, 21] on link "Rules" at bounding box center [445, 24] width 82 height 28
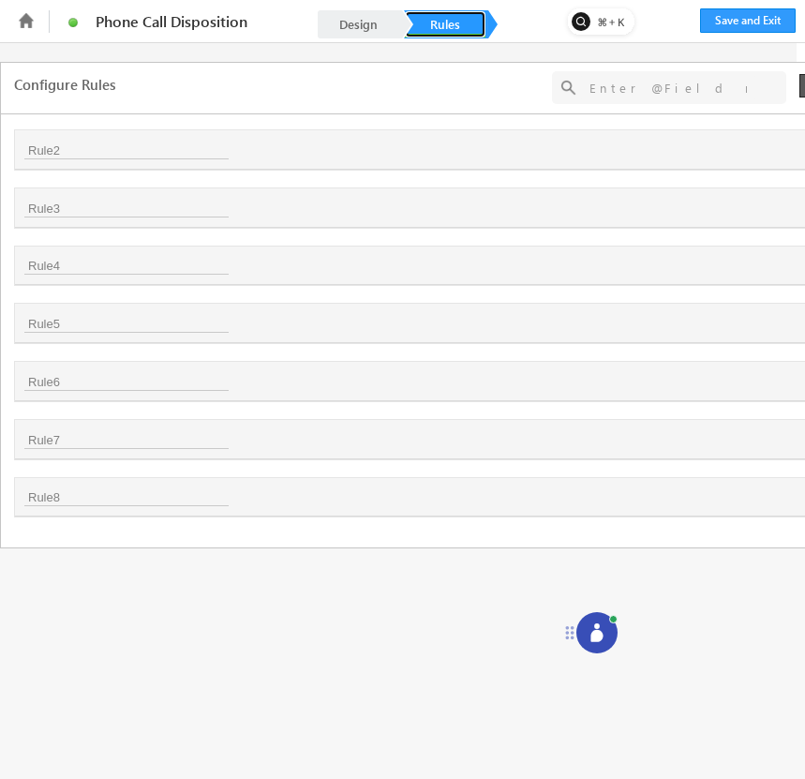
scroll to position [0, 78]
click at [768, 266] on icon at bounding box center [765, 267] width 11 height 11
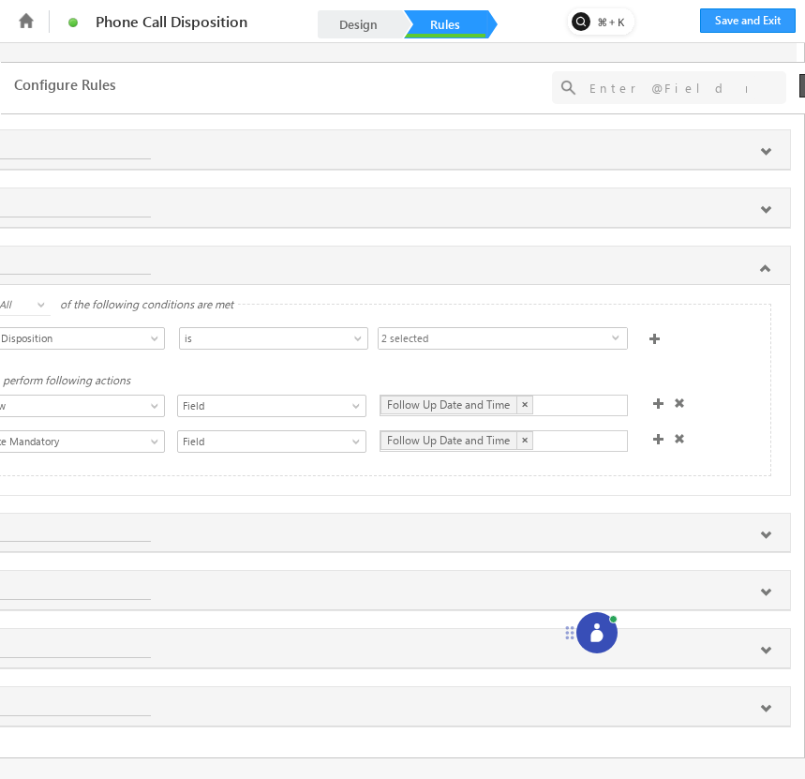
click at [605, 338] on span "2 selected" at bounding box center [495, 339] width 233 height 22
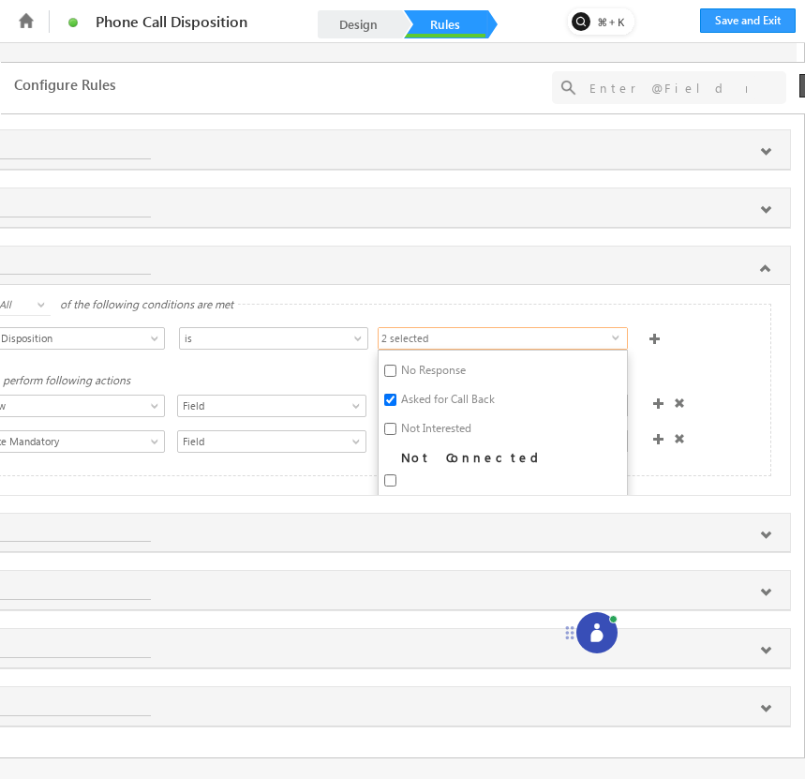
scroll to position [85, 0]
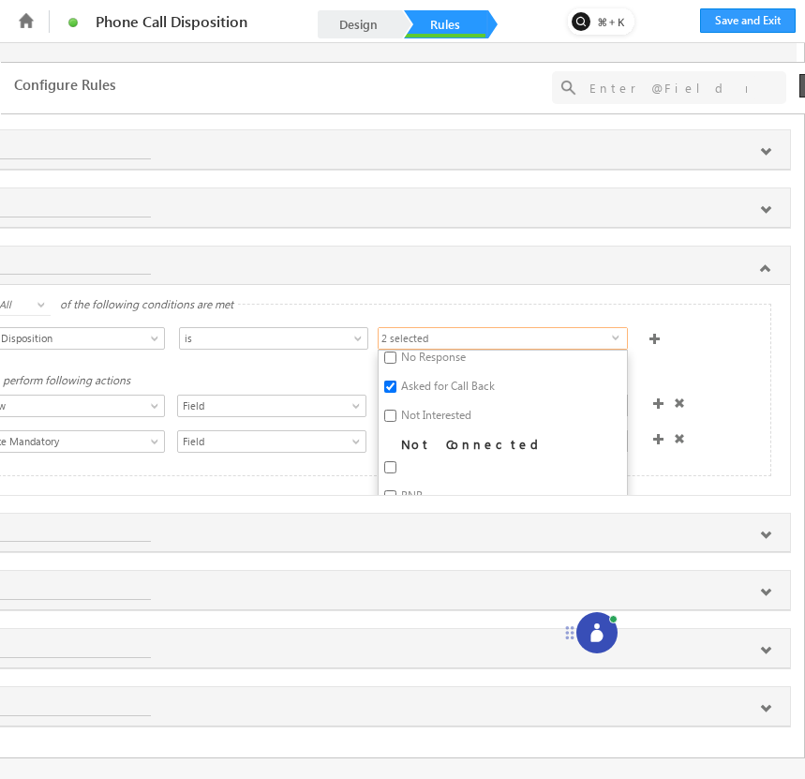
click at [704, 363] on div "Select Condition Form Phone Number Email Call Disposition Sub Disposition Follo…" at bounding box center [363, 342] width 813 height 74
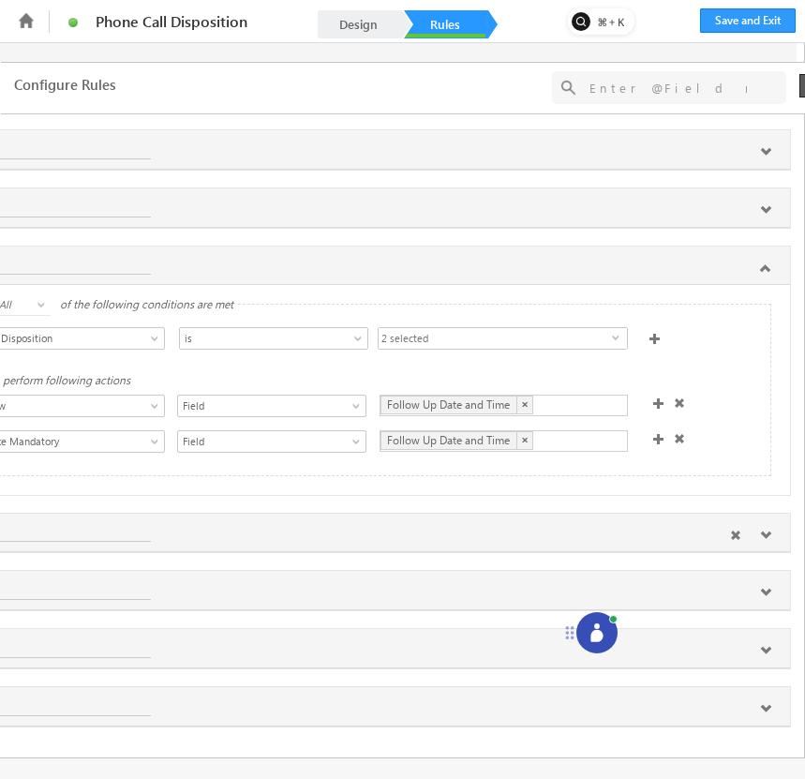
click at [764, 540] on icon at bounding box center [765, 534] width 11 height 11
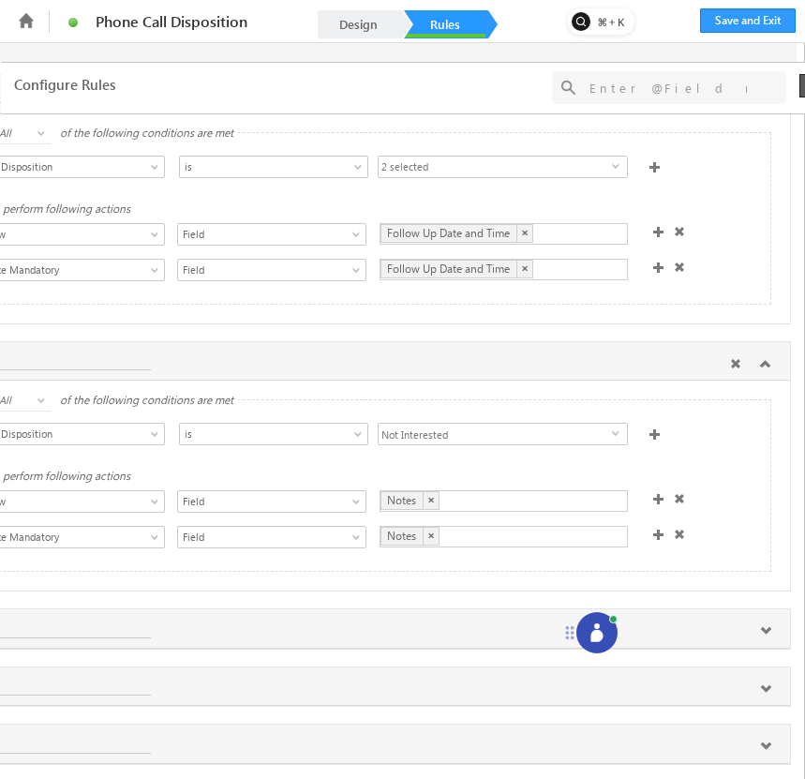
scroll to position [203, 78]
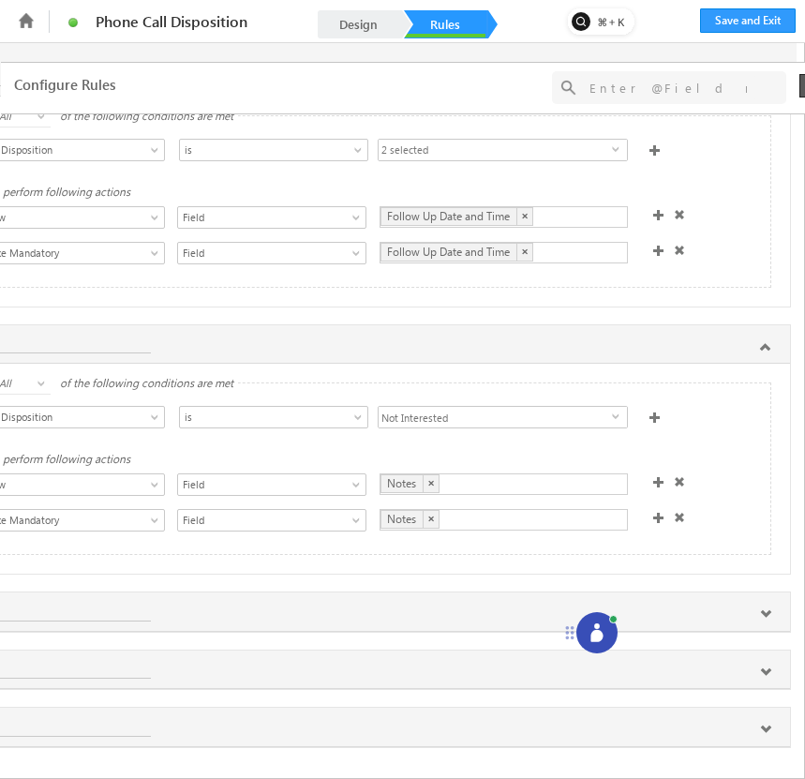
click at [616, 411] on span "select" at bounding box center [619, 415] width 15 height 8
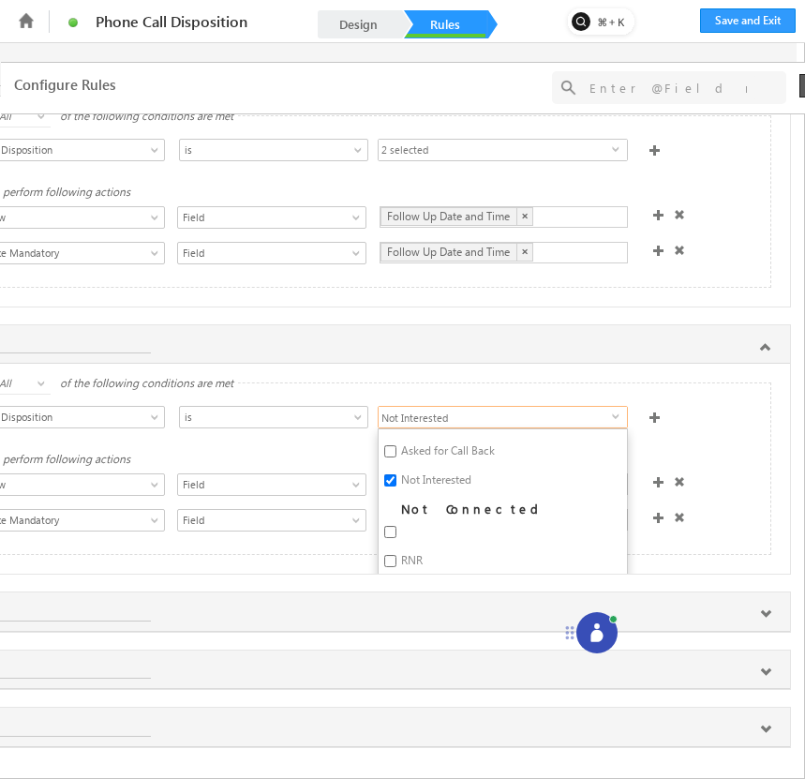
scroll to position [100, 0]
click at [708, 423] on div "Select Condition Form Phone Number Email Call Disposition Sub Disposition Follo…" at bounding box center [370, 419] width 799 height 27
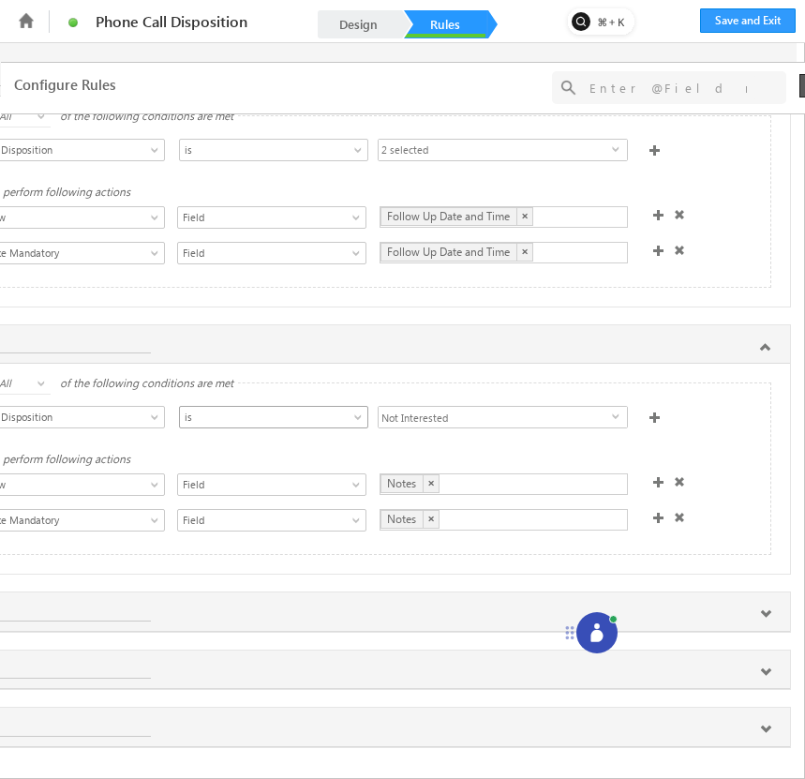
click at [326, 415] on span "is" at bounding box center [264, 417] width 169 height 17
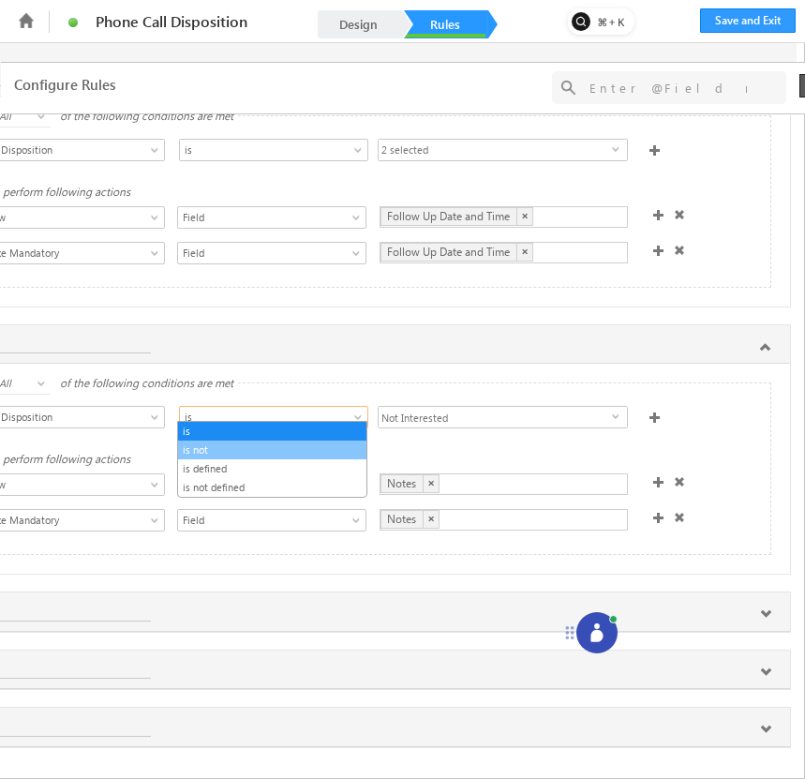
click at [295, 451] on link "is not" at bounding box center [272, 449] width 188 height 17
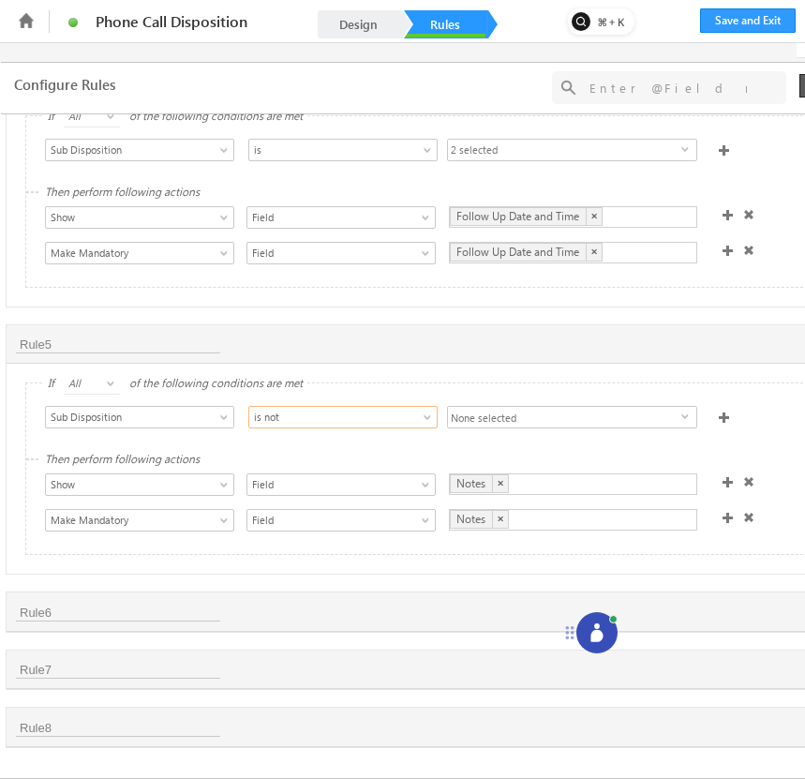
scroll to position [203, 7]
click at [187, 406] on div "Select Condition Form Phone Number Email Call Disposition Sub Disposition Follo…" at bounding box center [137, 419] width 181 height 26
click at [189, 409] on span "Sub Disposition" at bounding box center [132, 417] width 169 height 17
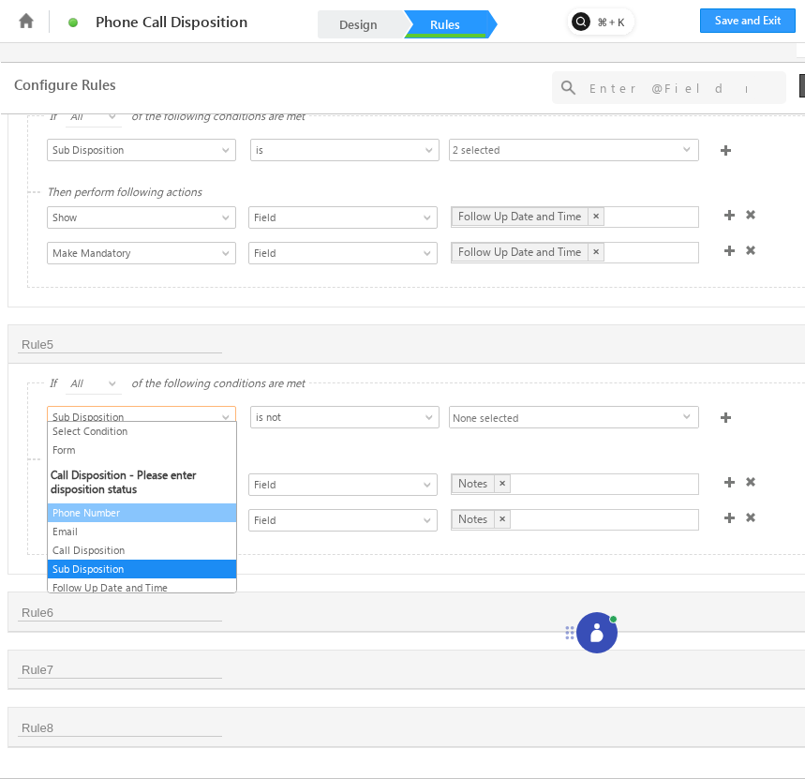
click at [171, 519] on link "Phone Number" at bounding box center [142, 512] width 188 height 17
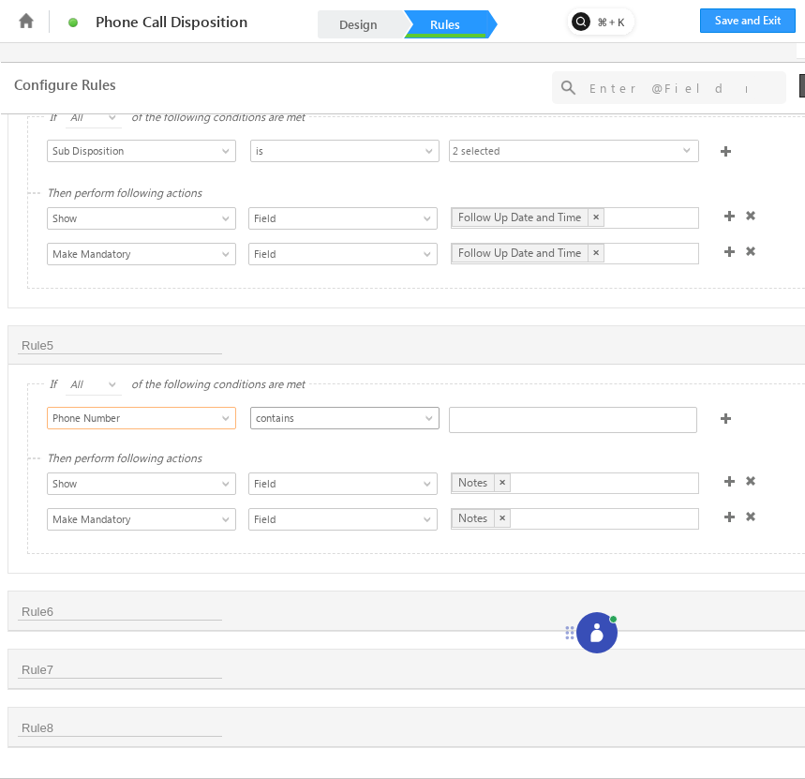
click at [283, 409] on span "contains" at bounding box center [335, 417] width 169 height 17
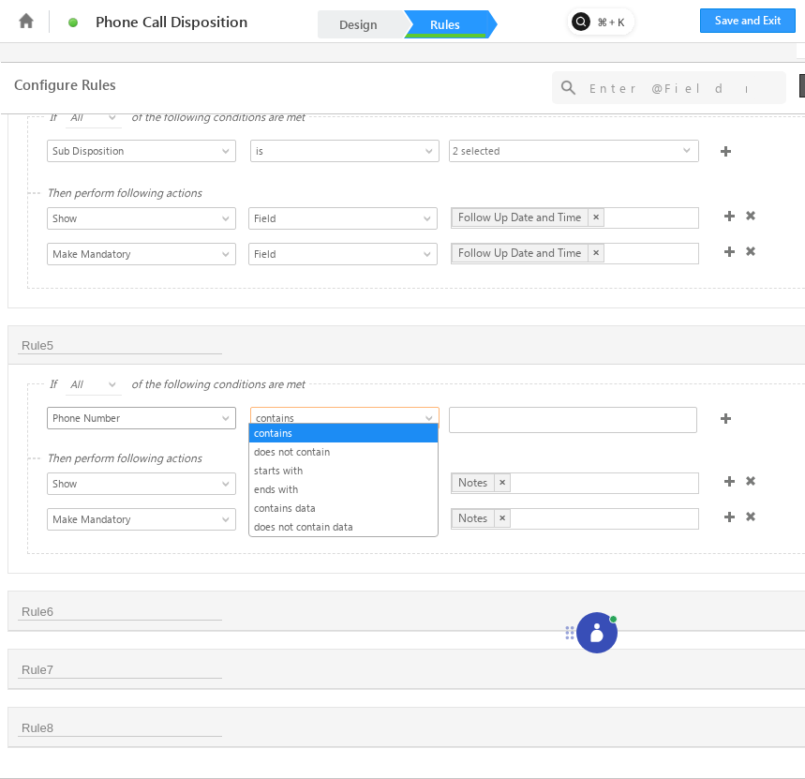
click at [212, 409] on span "Phone Number" at bounding box center [132, 417] width 169 height 17
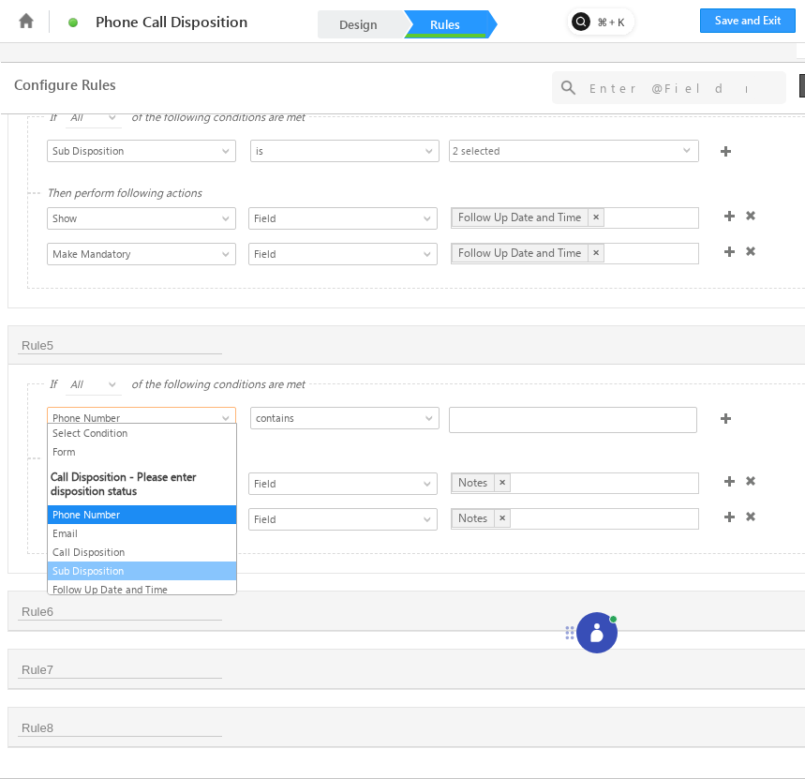
click at [161, 567] on link "Sub Disposition" at bounding box center [142, 570] width 188 height 17
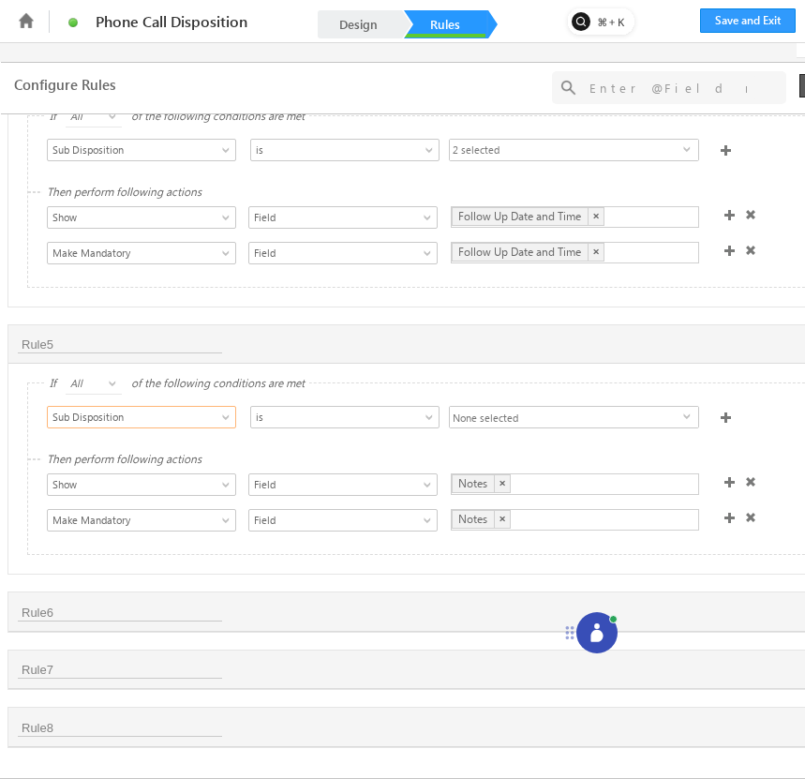
click at [521, 411] on span "None selected" at bounding box center [566, 418] width 233 height 22
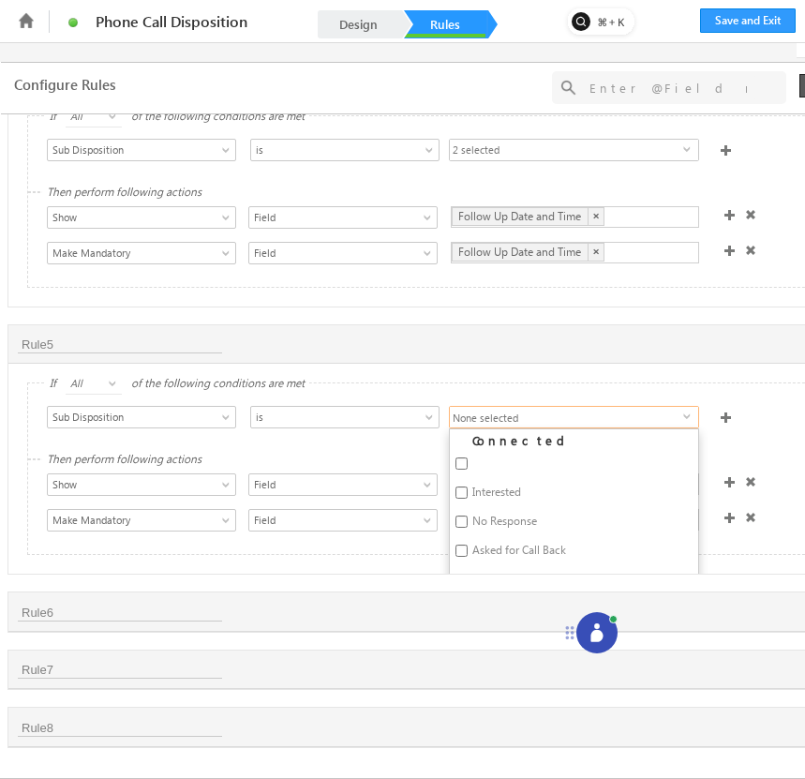
click at [542, 384] on div "Select Condition Form Phone Number Email Call Disposition Sub Disposition Follo…" at bounding box center [434, 420] width 813 height 74
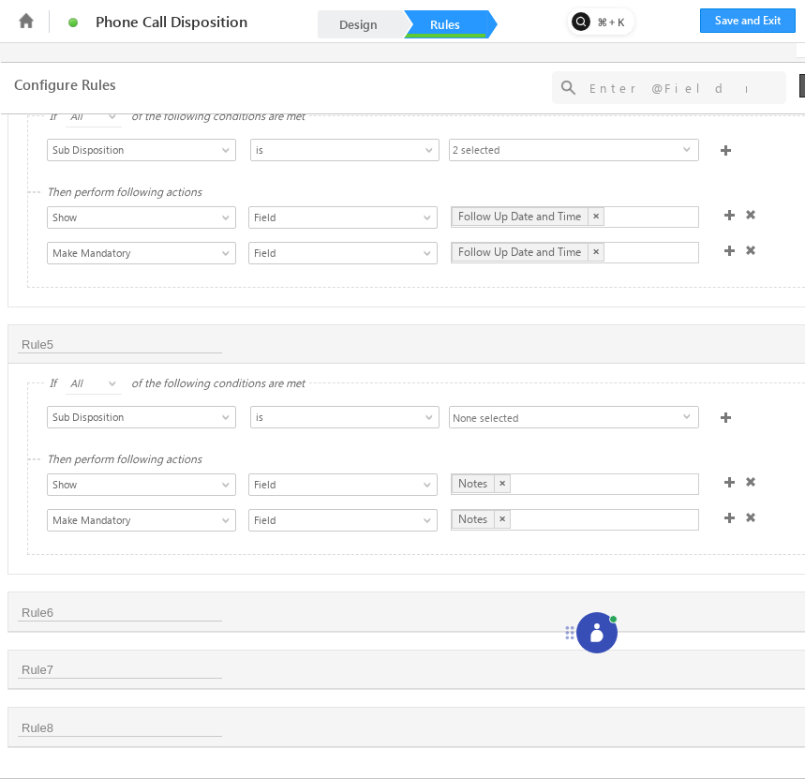
click at [106, 375] on span "All" at bounding box center [94, 383] width 57 height 17
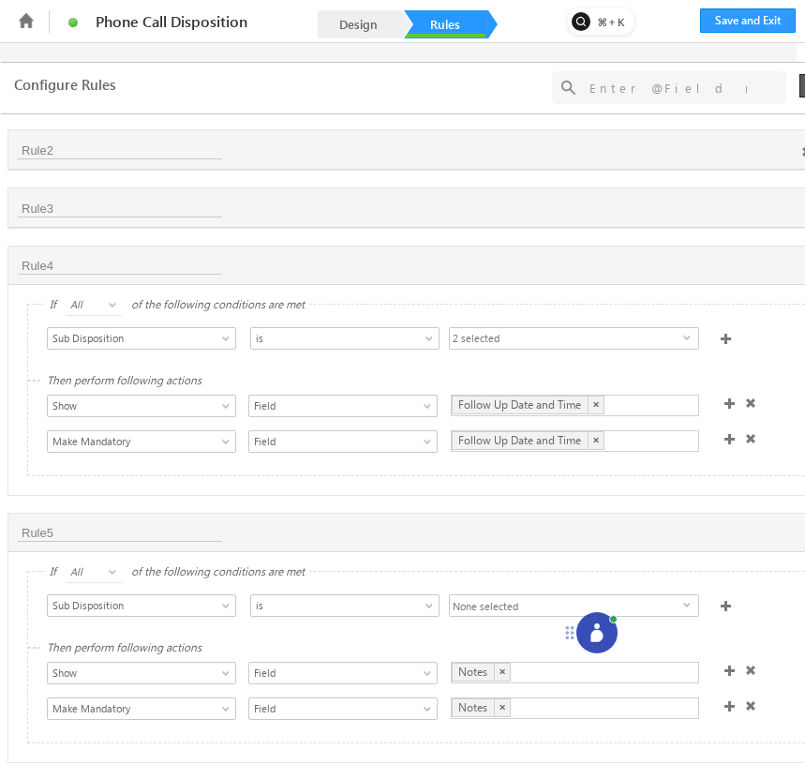
scroll to position [0, 85]
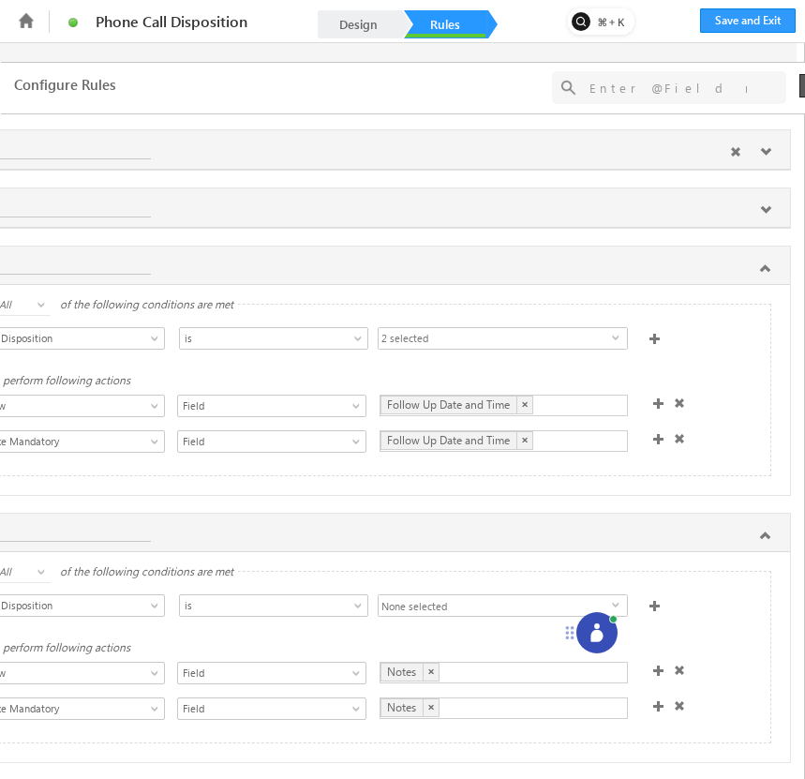
click at [760, 154] on icon at bounding box center [765, 151] width 11 height 11
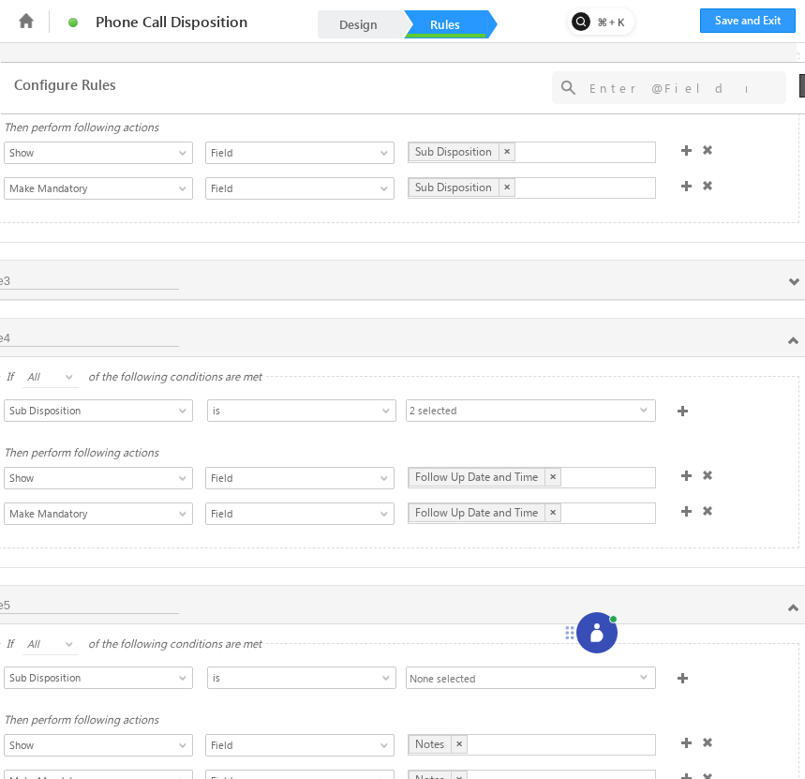
scroll to position [136, 85]
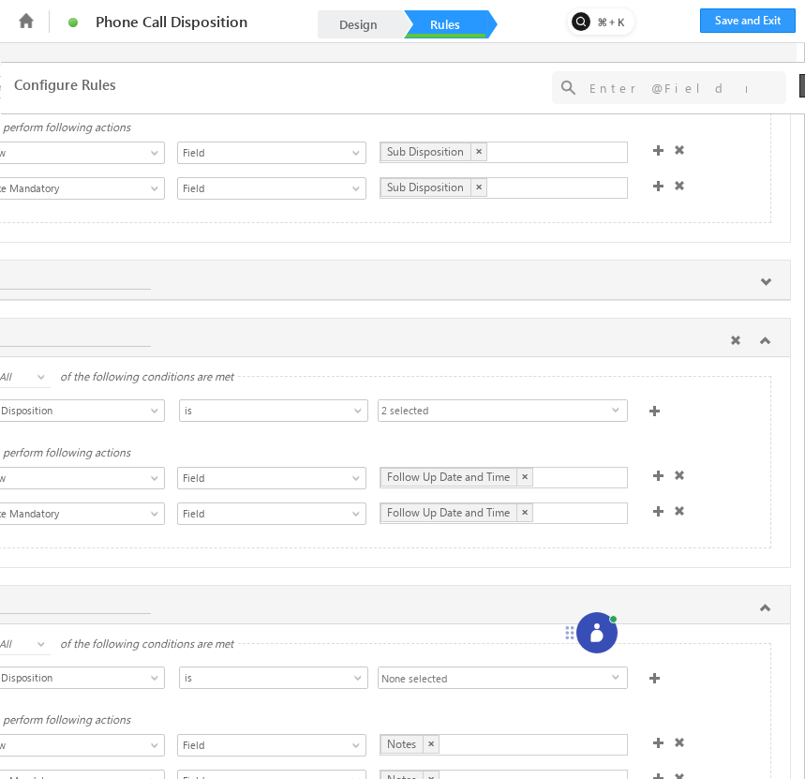
click at [760, 346] on icon at bounding box center [765, 339] width 11 height 11
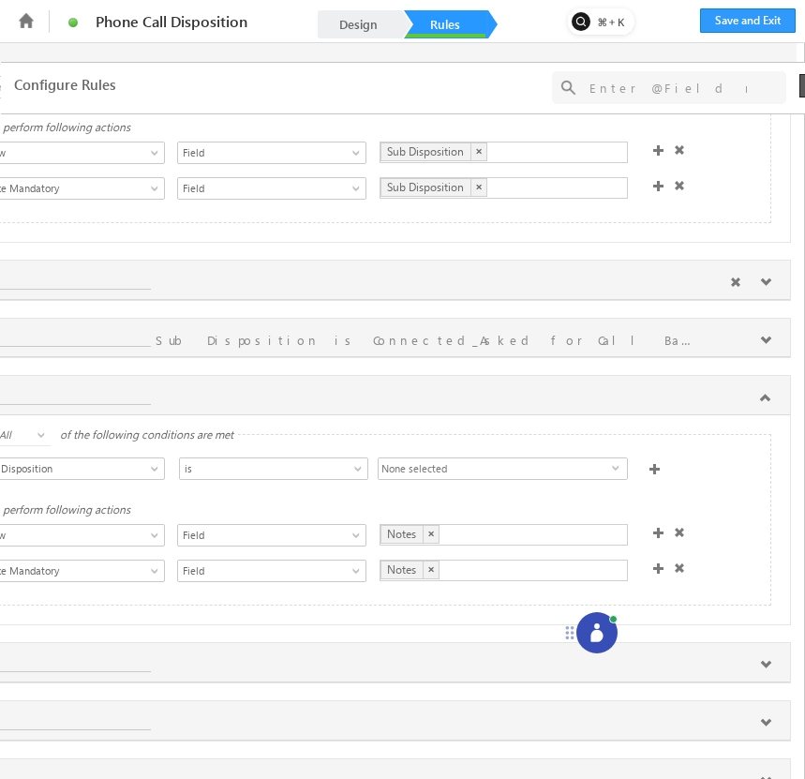
click at [760, 288] on icon at bounding box center [765, 281] width 11 height 11
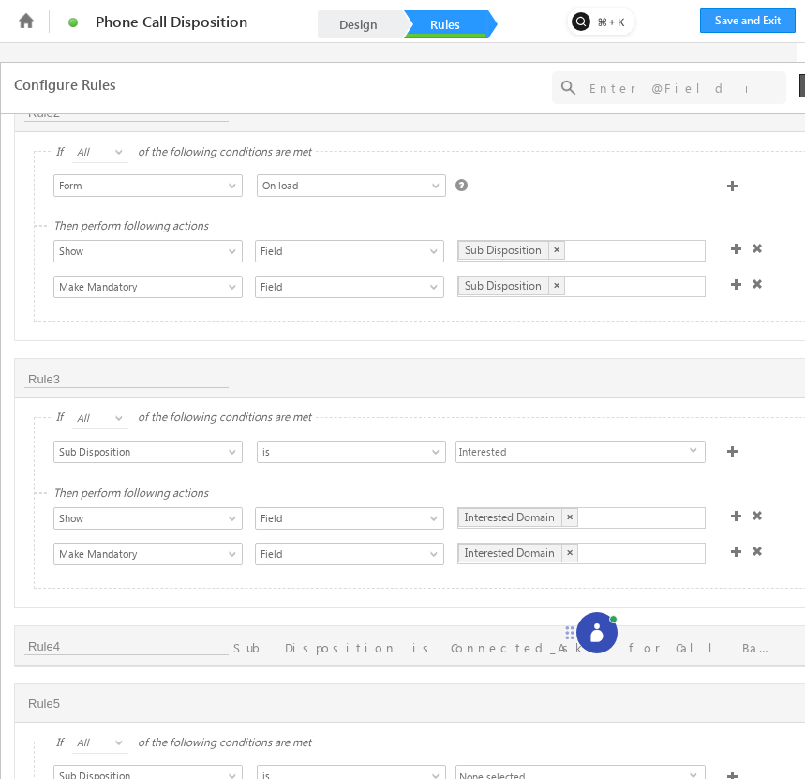
scroll to position [0, 0]
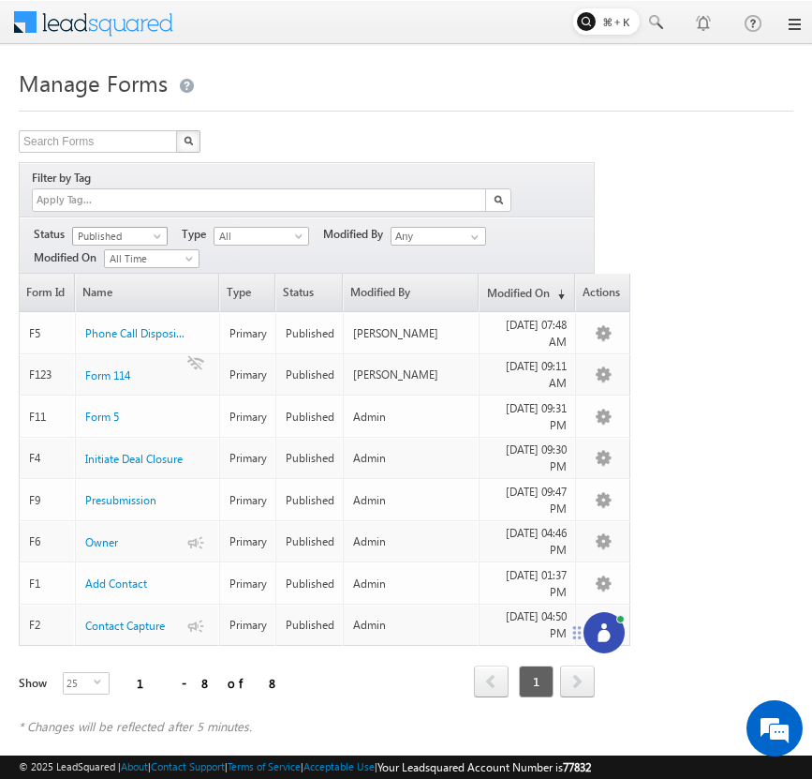
click at [163, 232] on span at bounding box center [159, 239] width 15 height 15
click at [146, 250] on link "Draft" at bounding box center [120, 254] width 95 height 17
click at [147, 228] on span "Draft" at bounding box center [117, 236] width 89 height 17
click at [141, 269] on link "Published" at bounding box center [120, 273] width 95 height 17
click at [146, 228] on span "Published" at bounding box center [117, 236] width 89 height 17
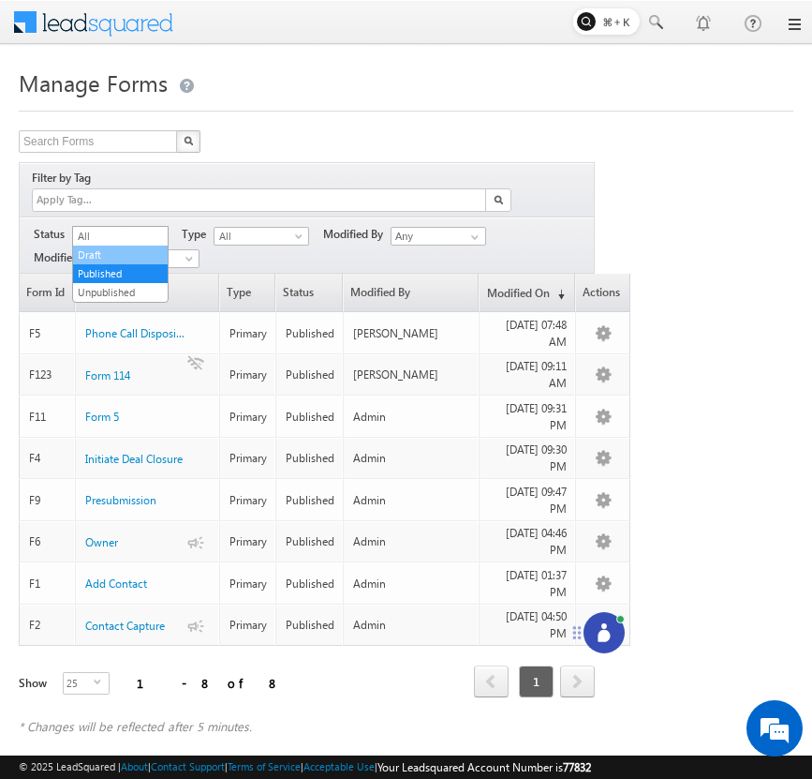
click at [149, 260] on link "Draft" at bounding box center [120, 254] width 95 height 17
